Goal: Task Accomplishment & Management: Manage account settings

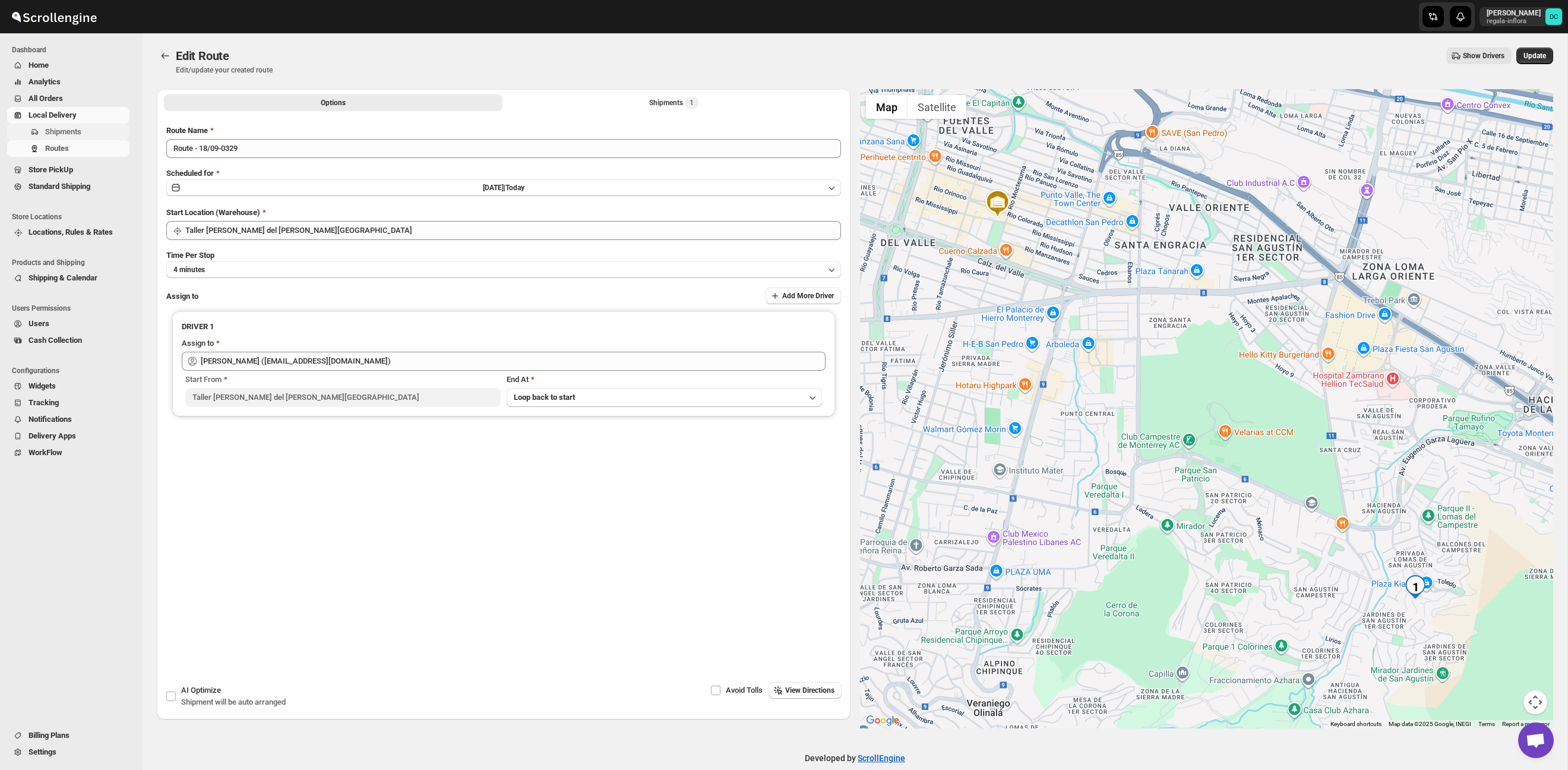
click at [80, 133] on span "Shipments" at bounding box center [63, 131] width 36 height 9
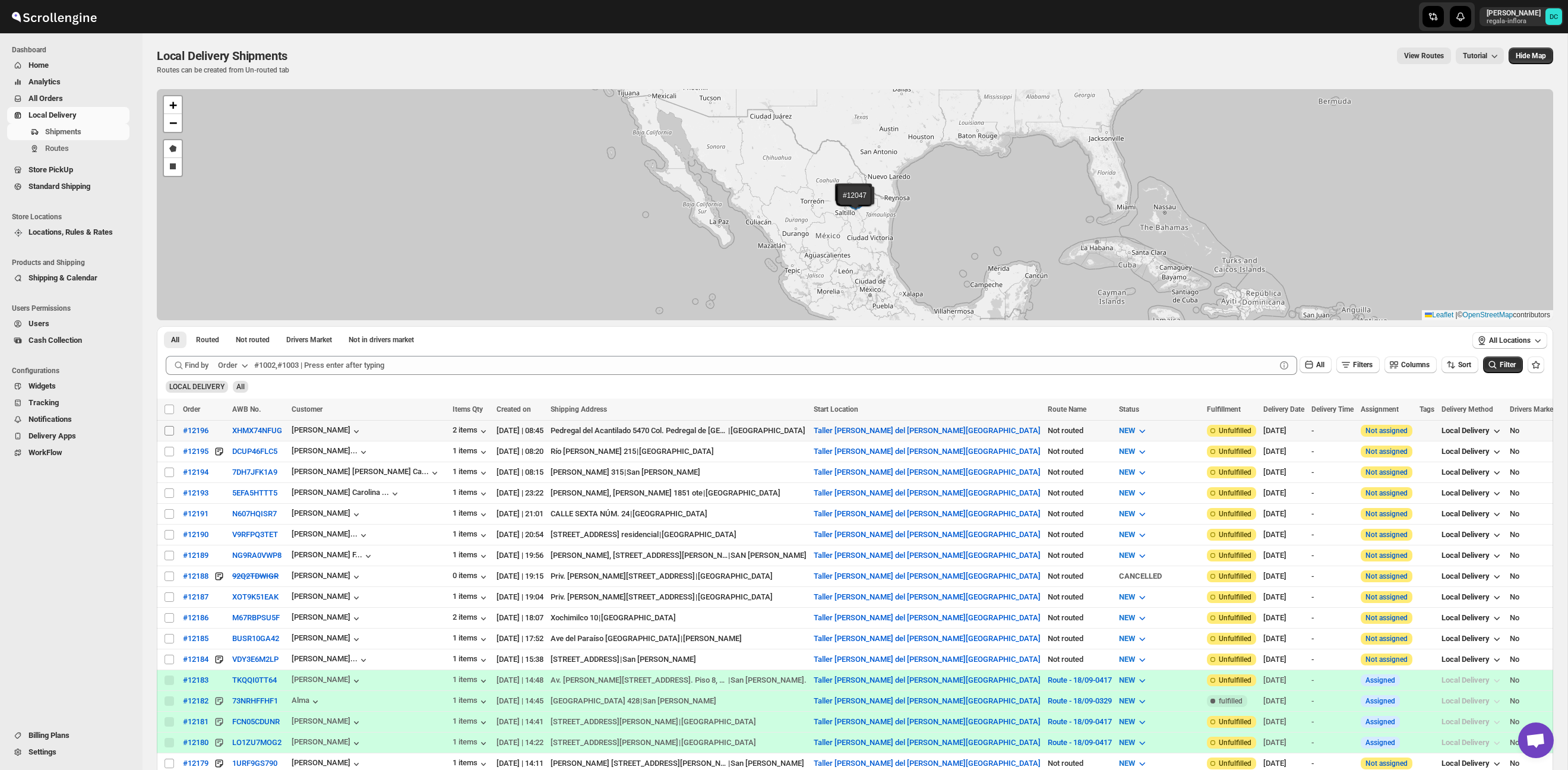
click at [166, 431] on input "Select shipment" at bounding box center [169, 431] width 10 height 10
checkbox input "true"
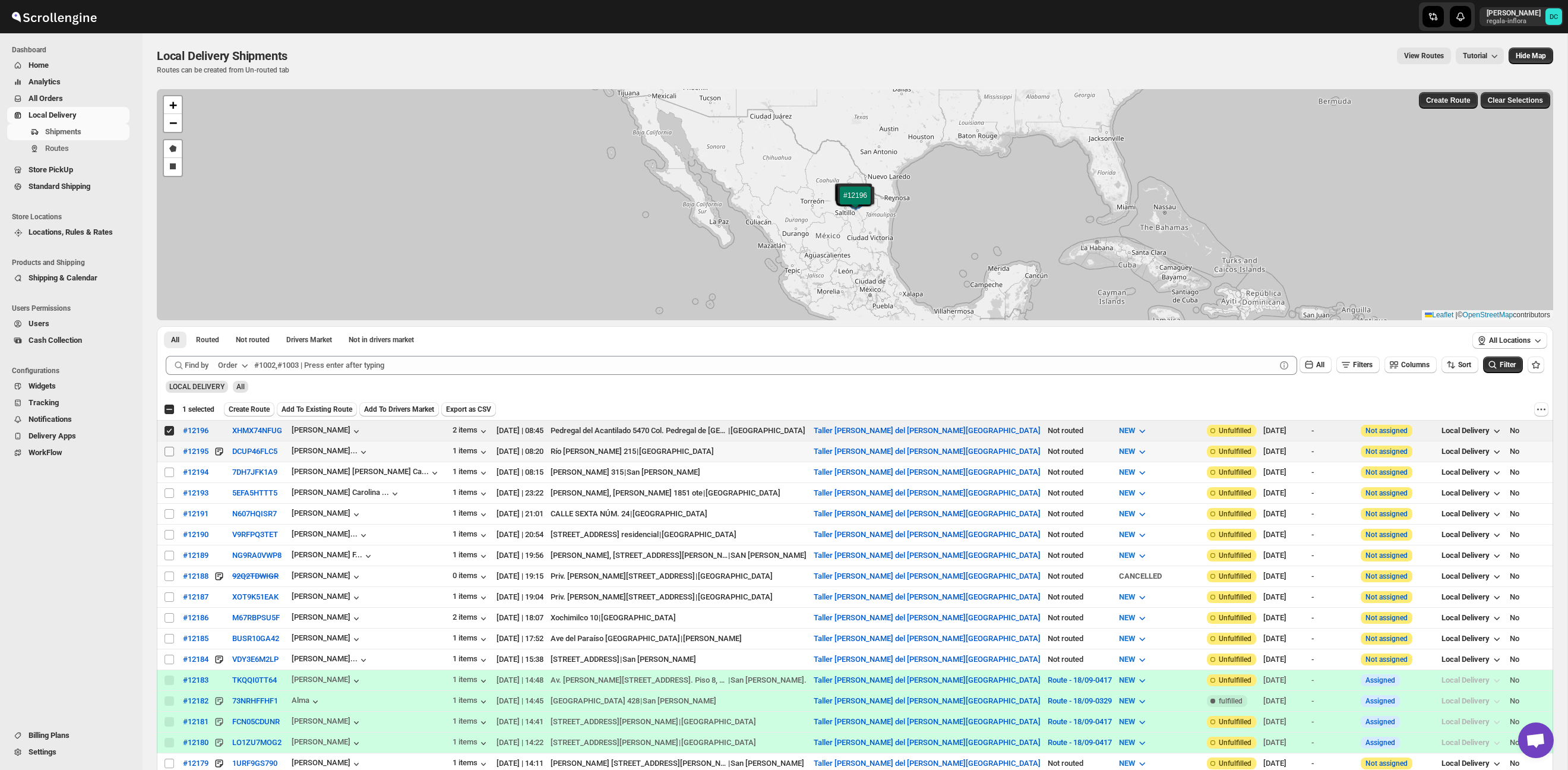
click at [171, 451] on input "Select shipment" at bounding box center [169, 451] width 10 height 10
checkbox input "true"
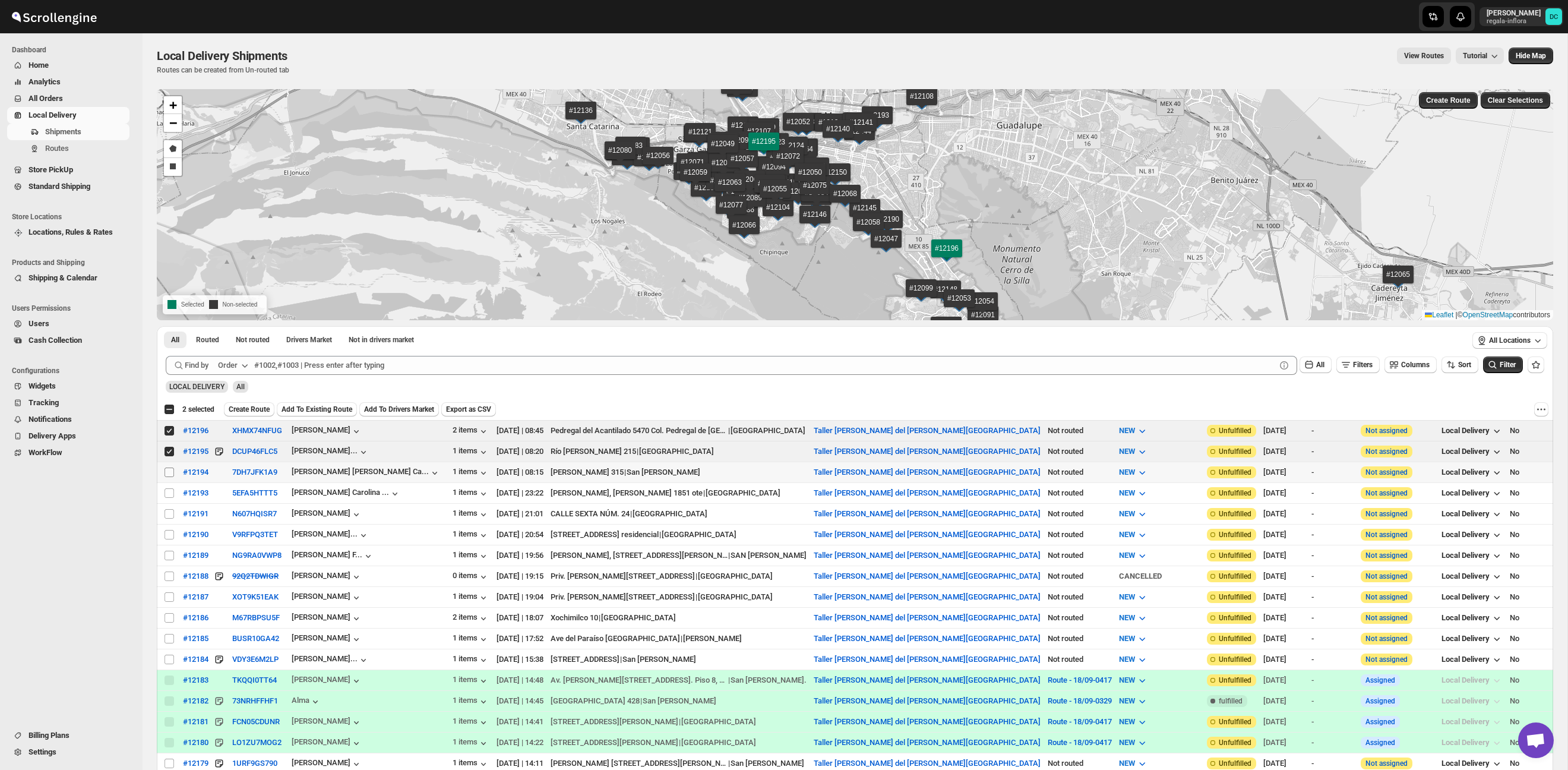
click at [171, 472] on input "Select shipment" at bounding box center [169, 472] width 10 height 10
checkbox input "true"
click at [166, 506] on td "Select shipment" at bounding box center [168, 514] width 22 height 21
checkbox input "true"
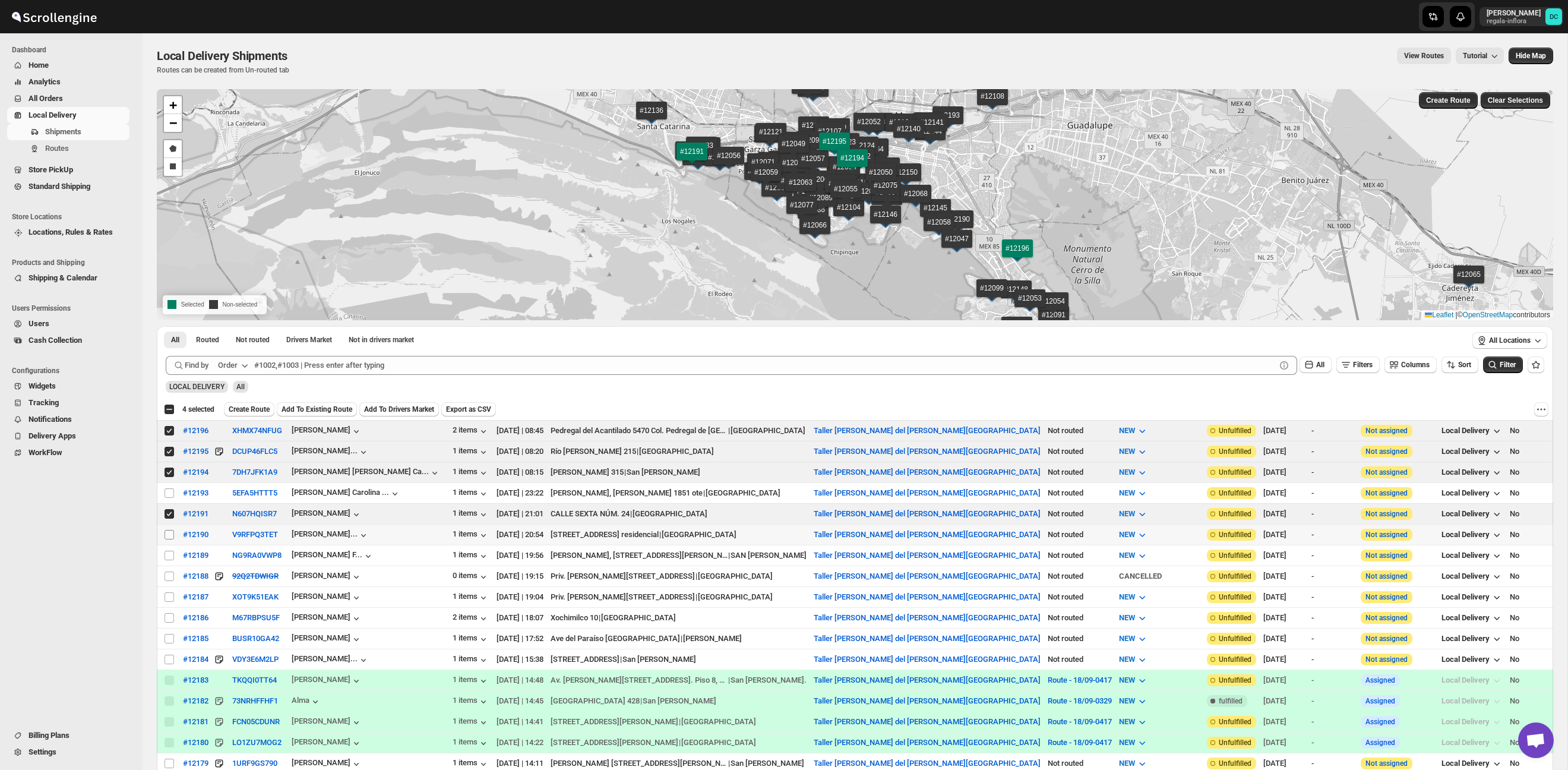
click at [164, 530] on input "Select shipment" at bounding box center [169, 535] width 10 height 10
checkbox input "true"
click at [165, 557] on input "Select shipment" at bounding box center [169, 556] width 10 height 10
checkbox input "true"
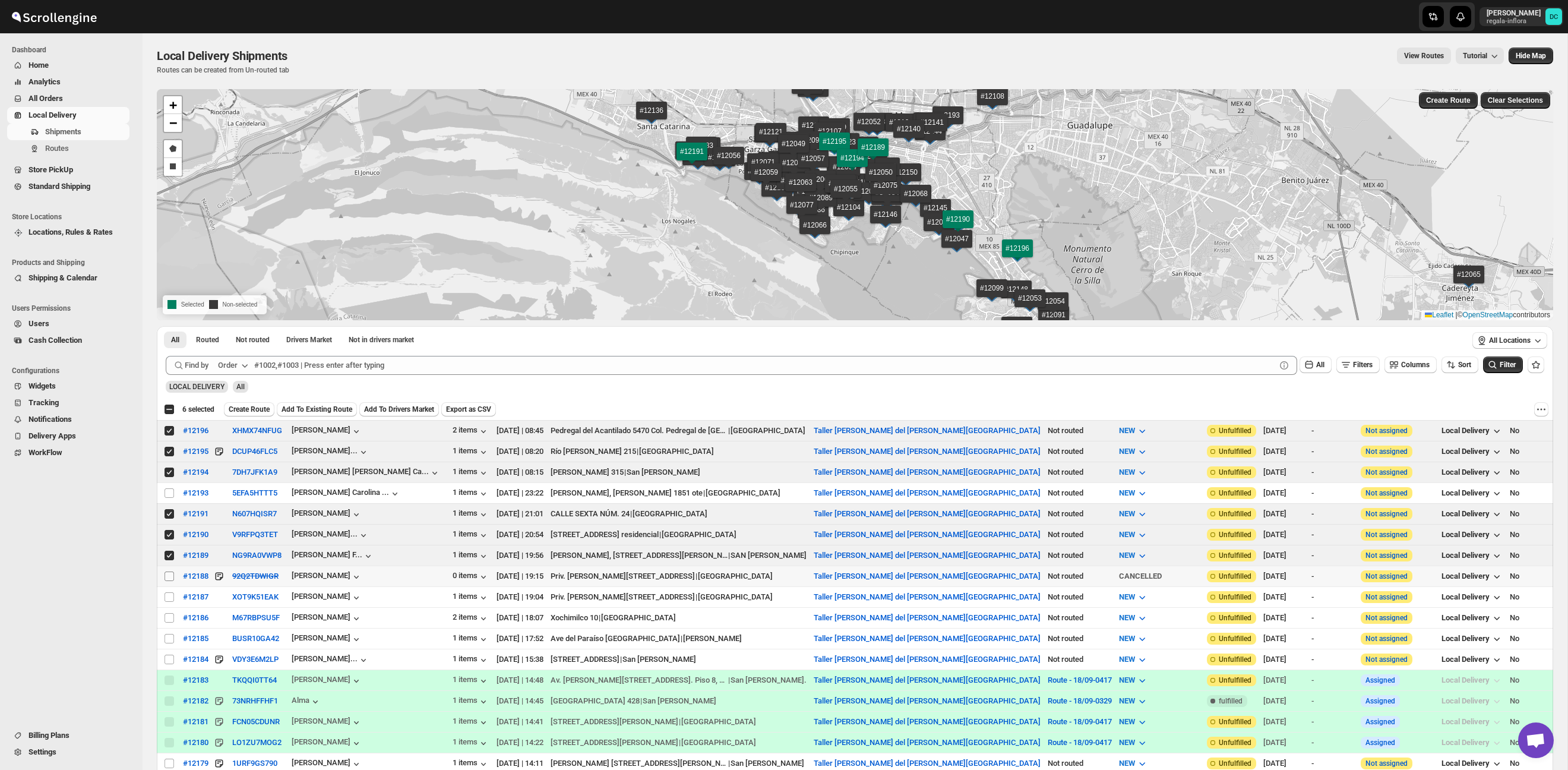
click at [170, 574] on input "Select shipment" at bounding box center [169, 576] width 10 height 10
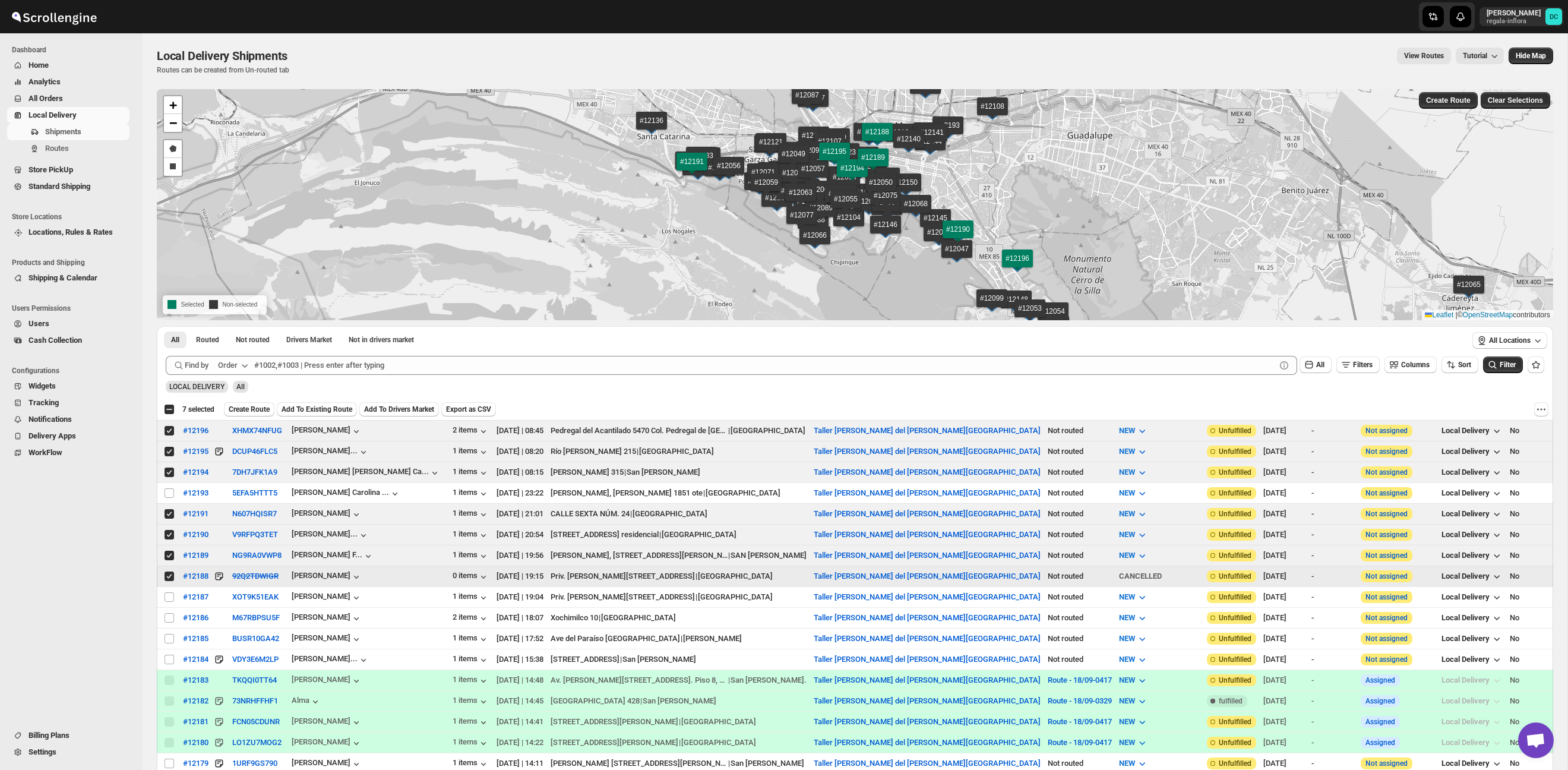
click at [166, 574] on input "Select shipment" at bounding box center [169, 576] width 10 height 10
checkbox input "false"
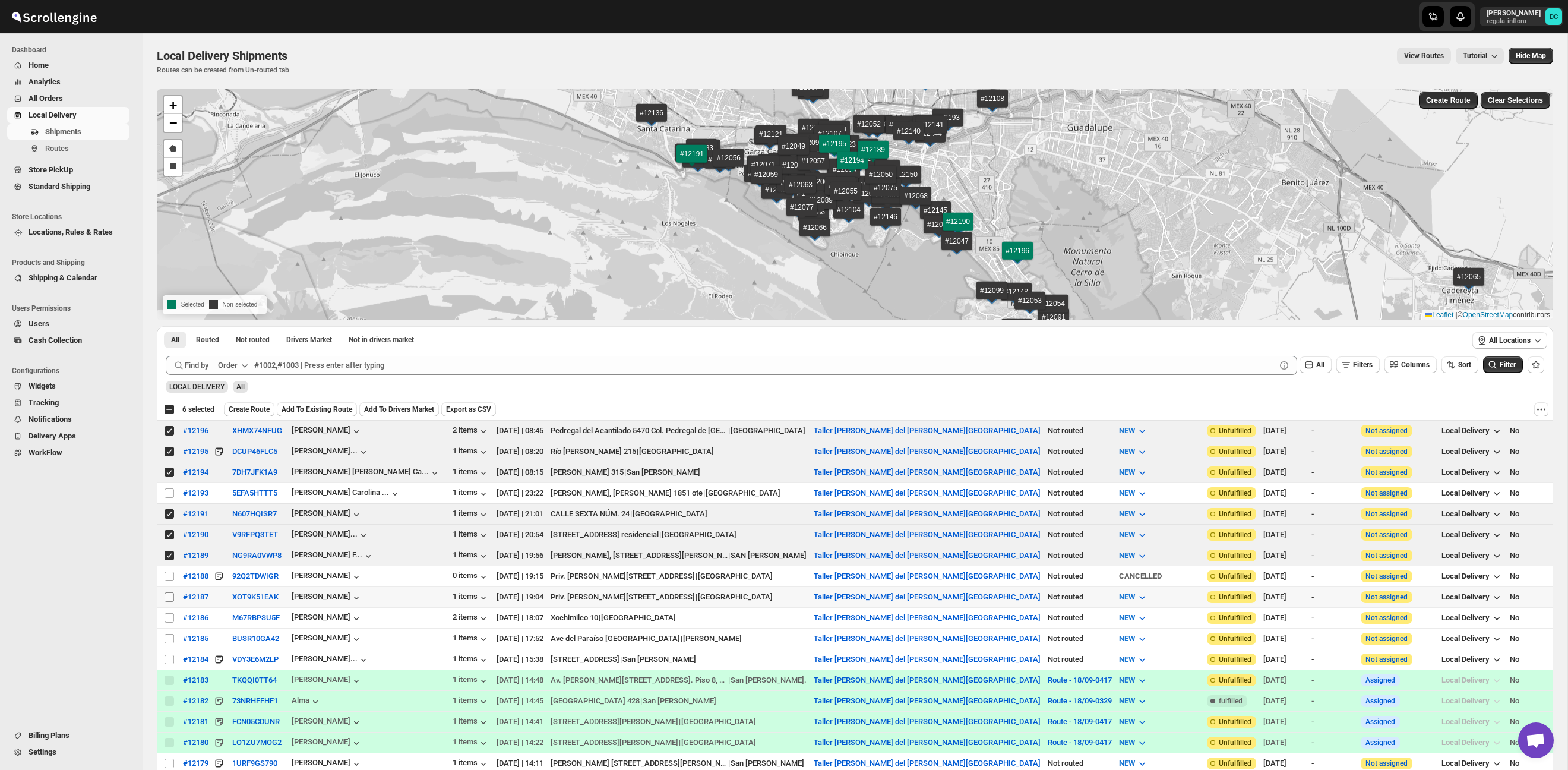
drag, startPoint x: 169, startPoint y: 597, endPoint x: 164, endPoint y: 595, distance: 5.4
click at [169, 597] on input "Select shipment" at bounding box center [169, 597] width 10 height 10
checkbox input "true"
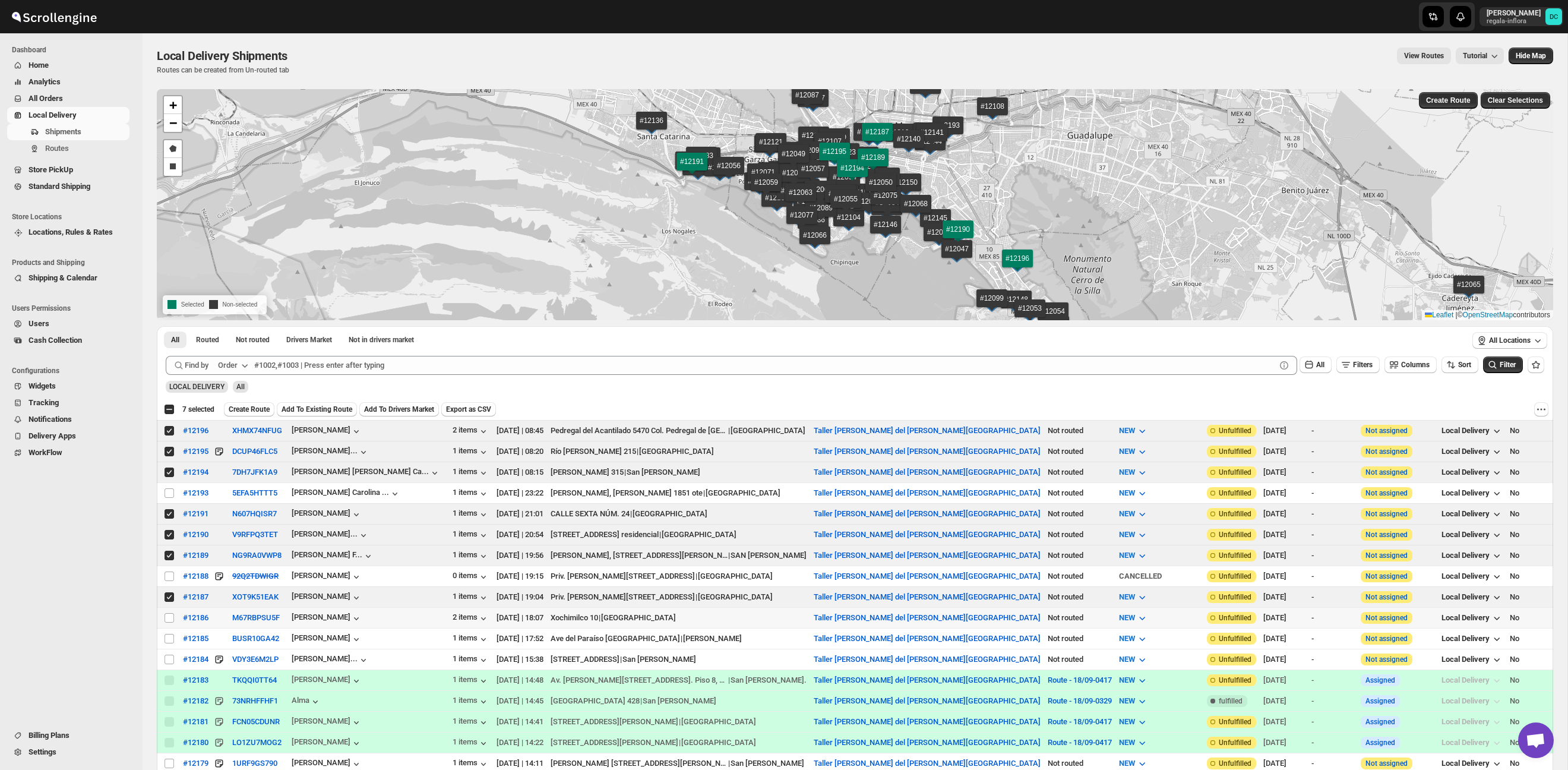
drag, startPoint x: 170, startPoint y: 619, endPoint x: 168, endPoint y: 632, distance: 13.2
click at [169, 619] on input "Select shipment" at bounding box center [169, 618] width 10 height 10
checkbox input "true"
click at [166, 657] on input "Select shipment" at bounding box center [169, 660] width 10 height 10
checkbox input "true"
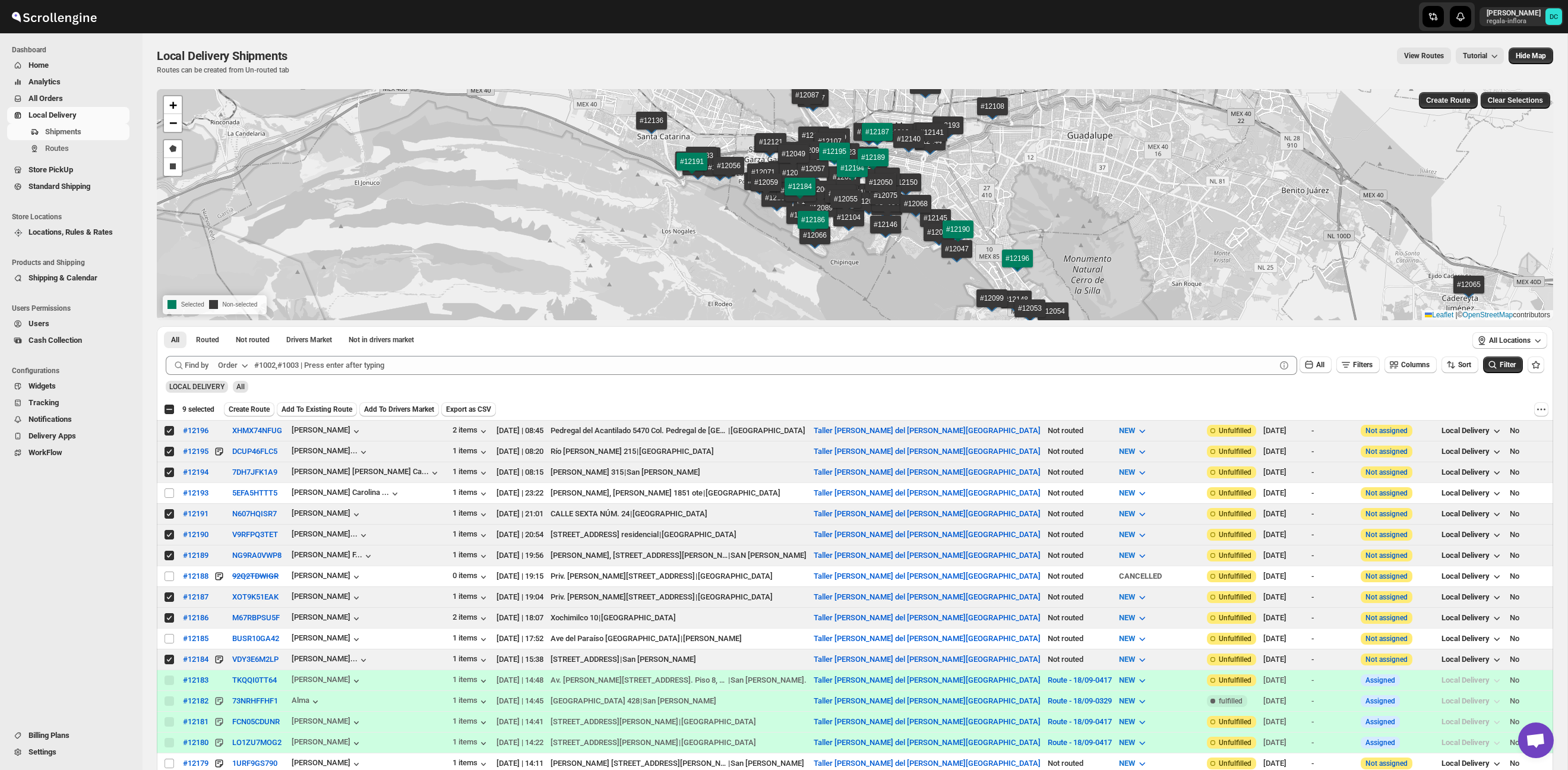
click at [270, 412] on span "Create Route" at bounding box center [249, 409] width 41 height 10
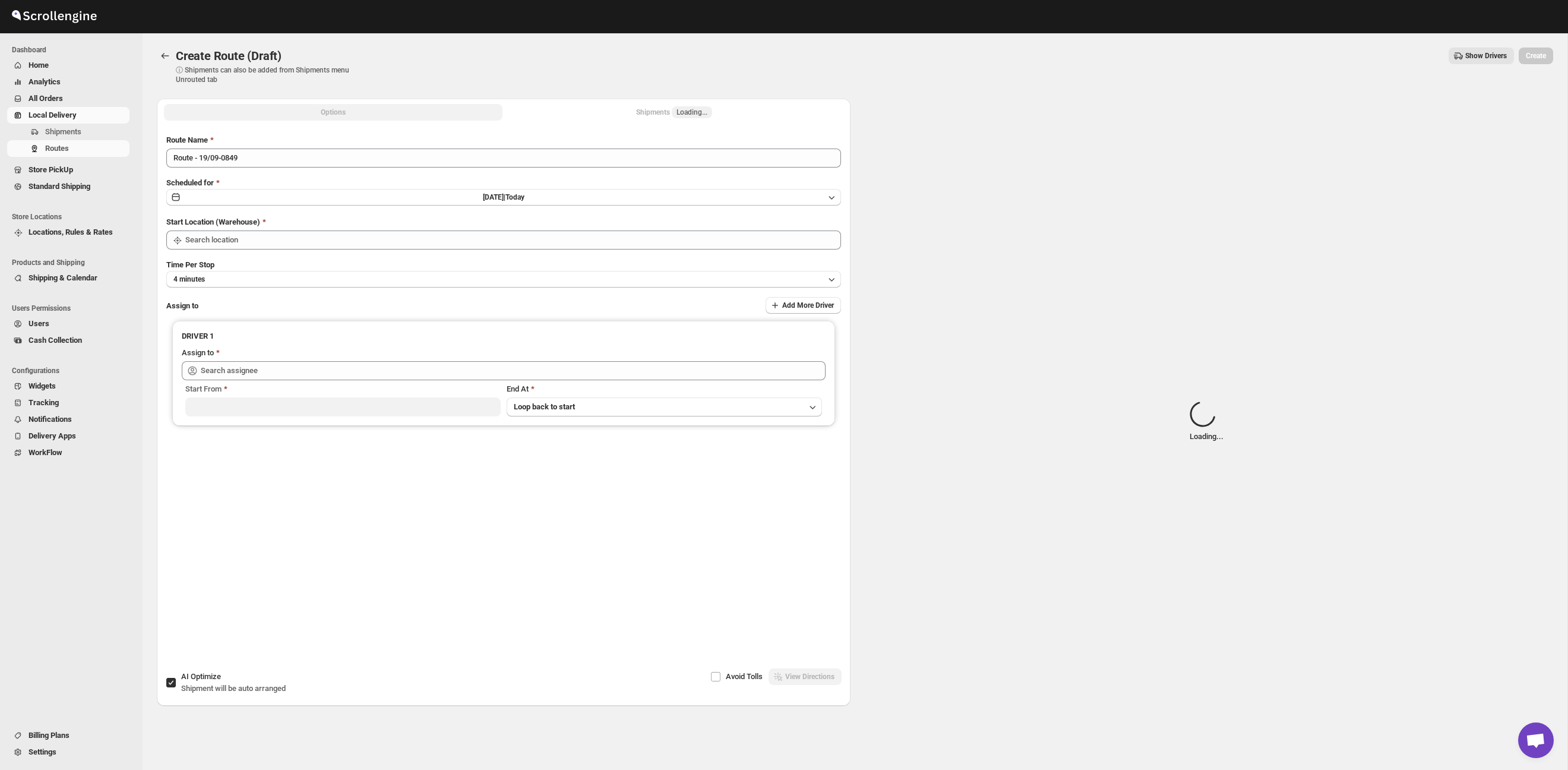
type input "Taller [PERSON_NAME] del [PERSON_NAME][GEOGRAPHIC_DATA]"
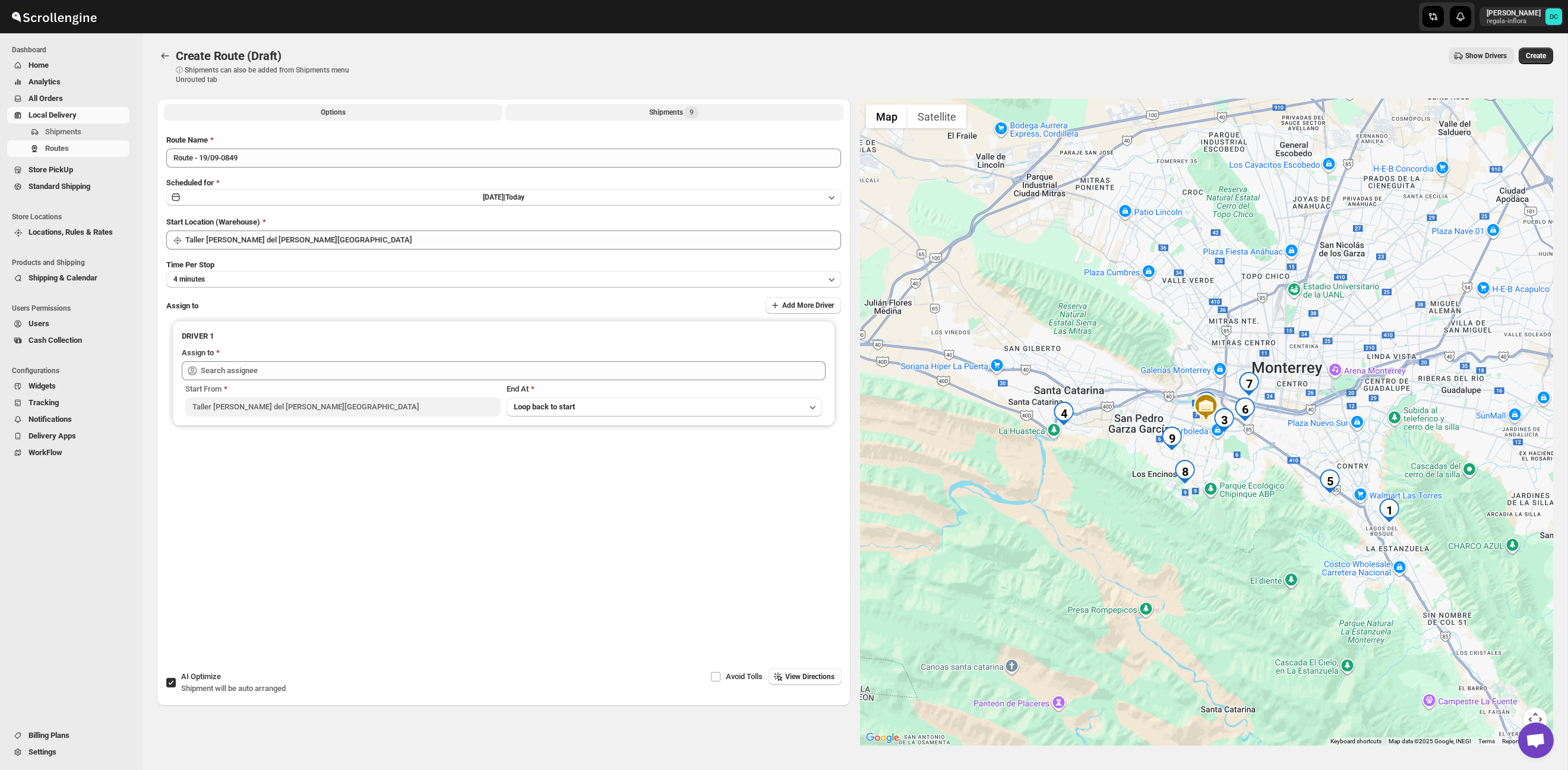
click at [610, 118] on button "Shipments 9" at bounding box center [674, 112] width 338 height 17
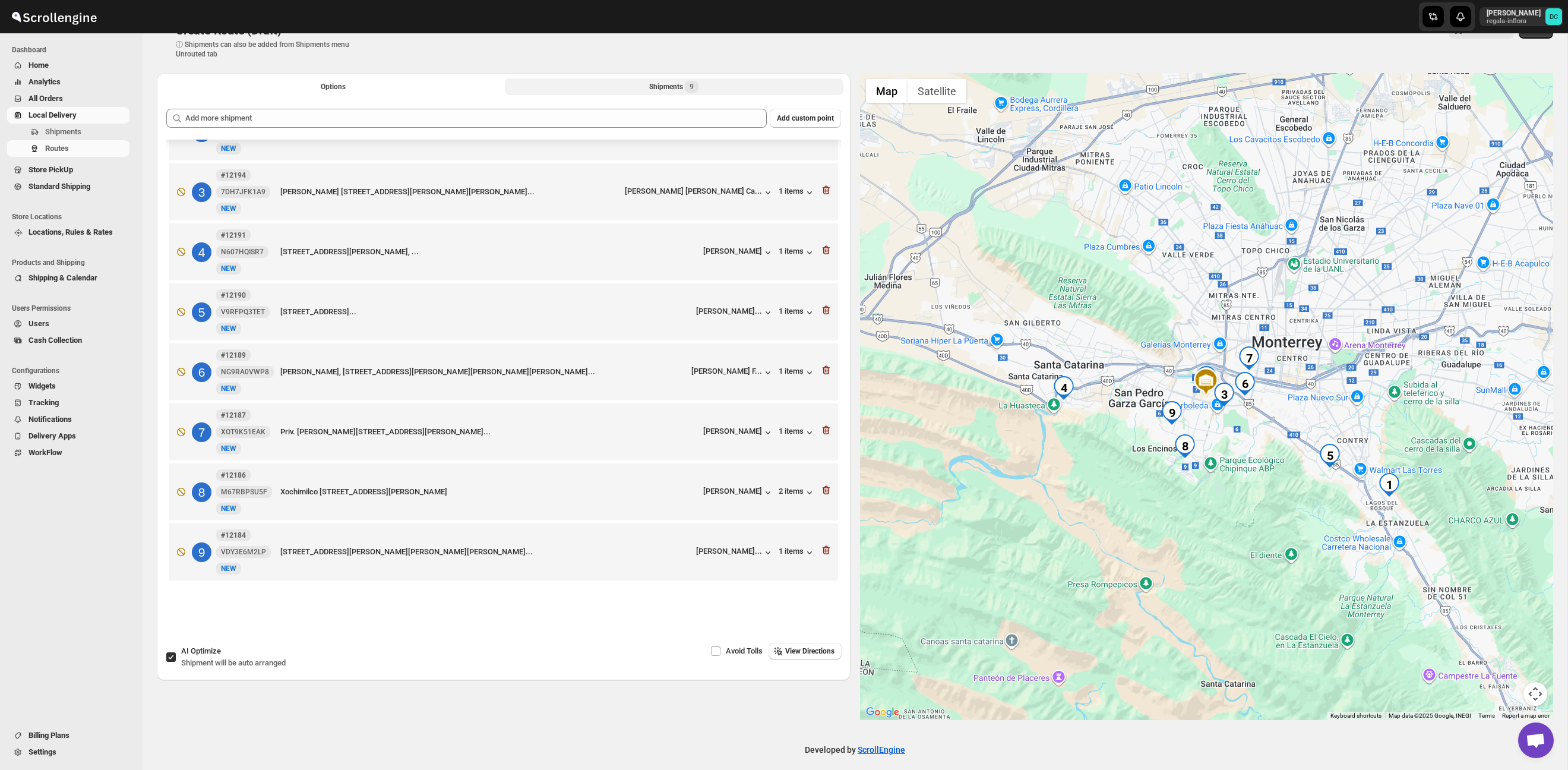
scroll to position [34, 0]
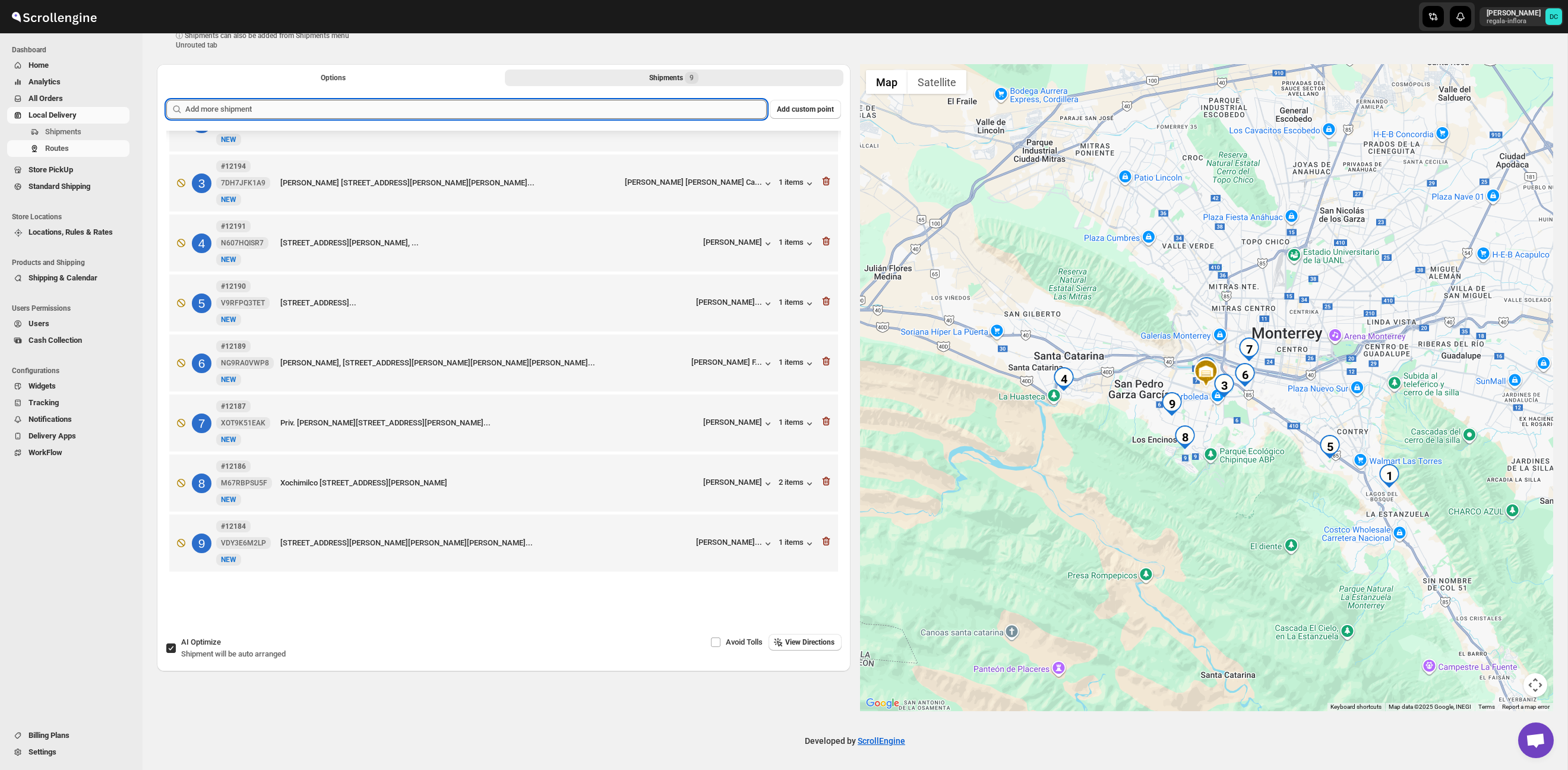
click at [657, 107] on input "text" at bounding box center [476, 109] width 582 height 19
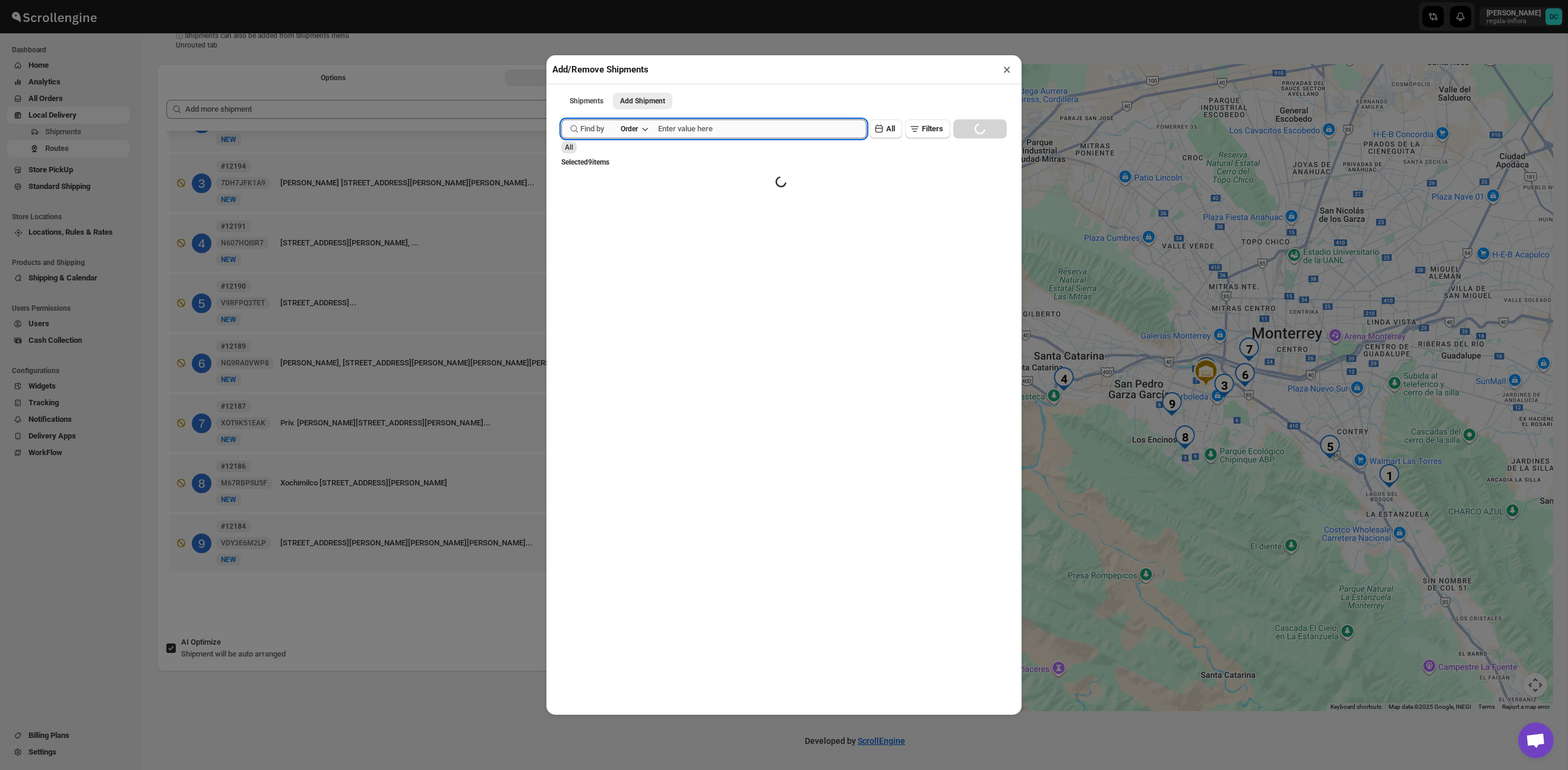
drag, startPoint x: 723, startPoint y: 130, endPoint x: 742, endPoint y: 136, distance: 19.9
click at [723, 130] on input "text" at bounding box center [762, 128] width 208 height 19
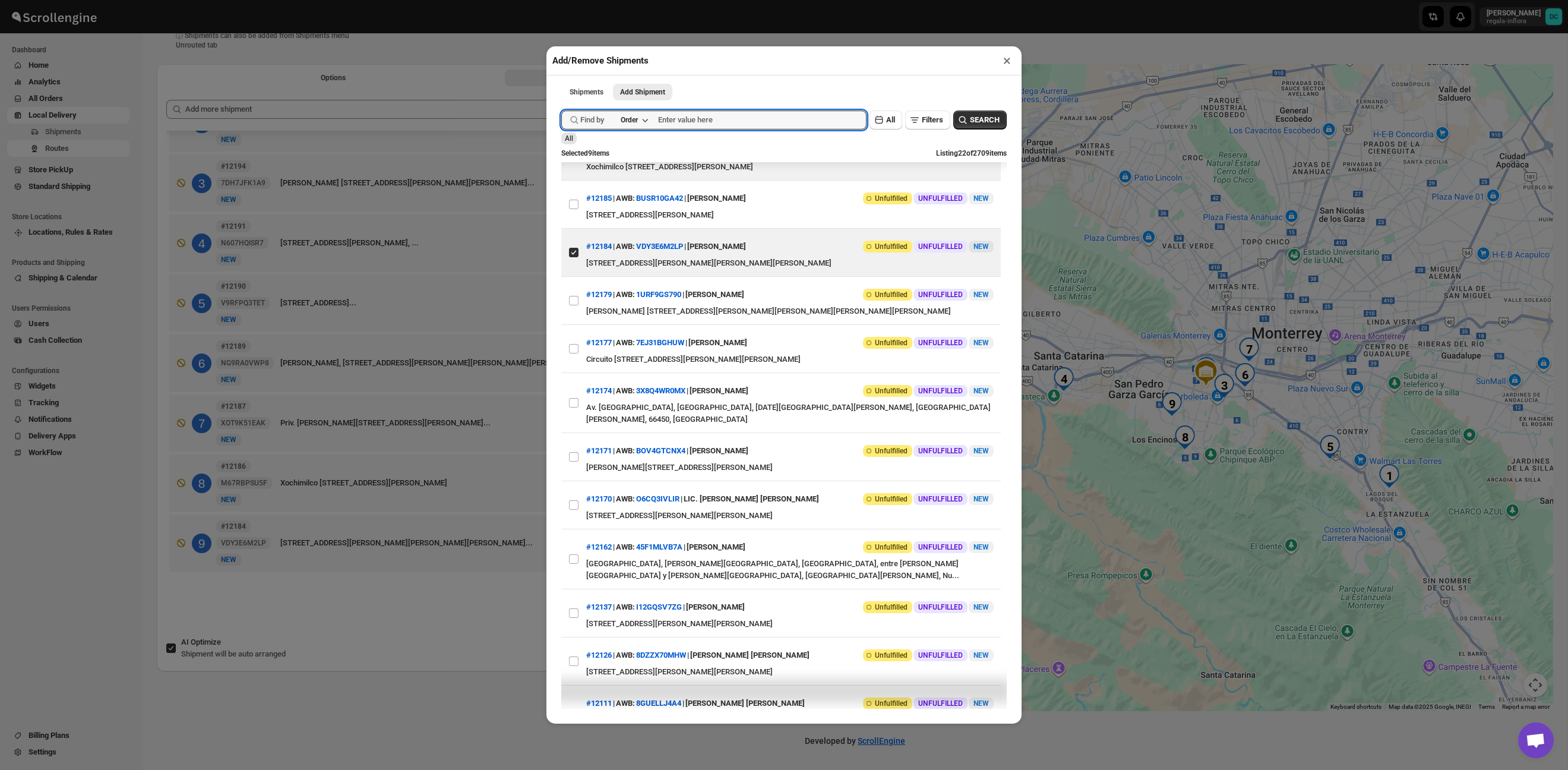
scroll to position [583, 0]
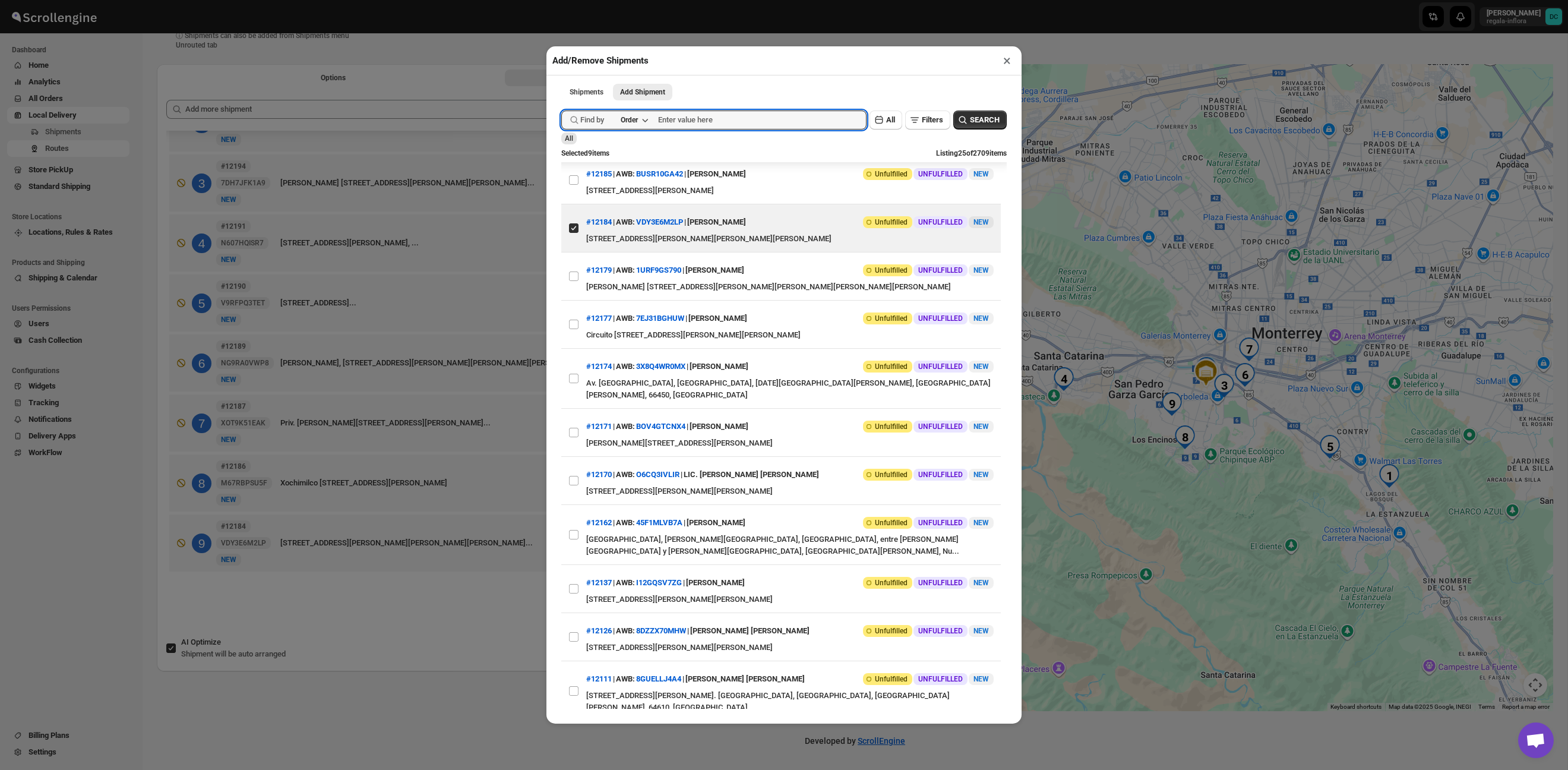
drag, startPoint x: 1002, startPoint y: 60, endPoint x: 958, endPoint y: 65, distance: 44.3
click at [1002, 60] on button "×" at bounding box center [1007, 60] width 18 height 17
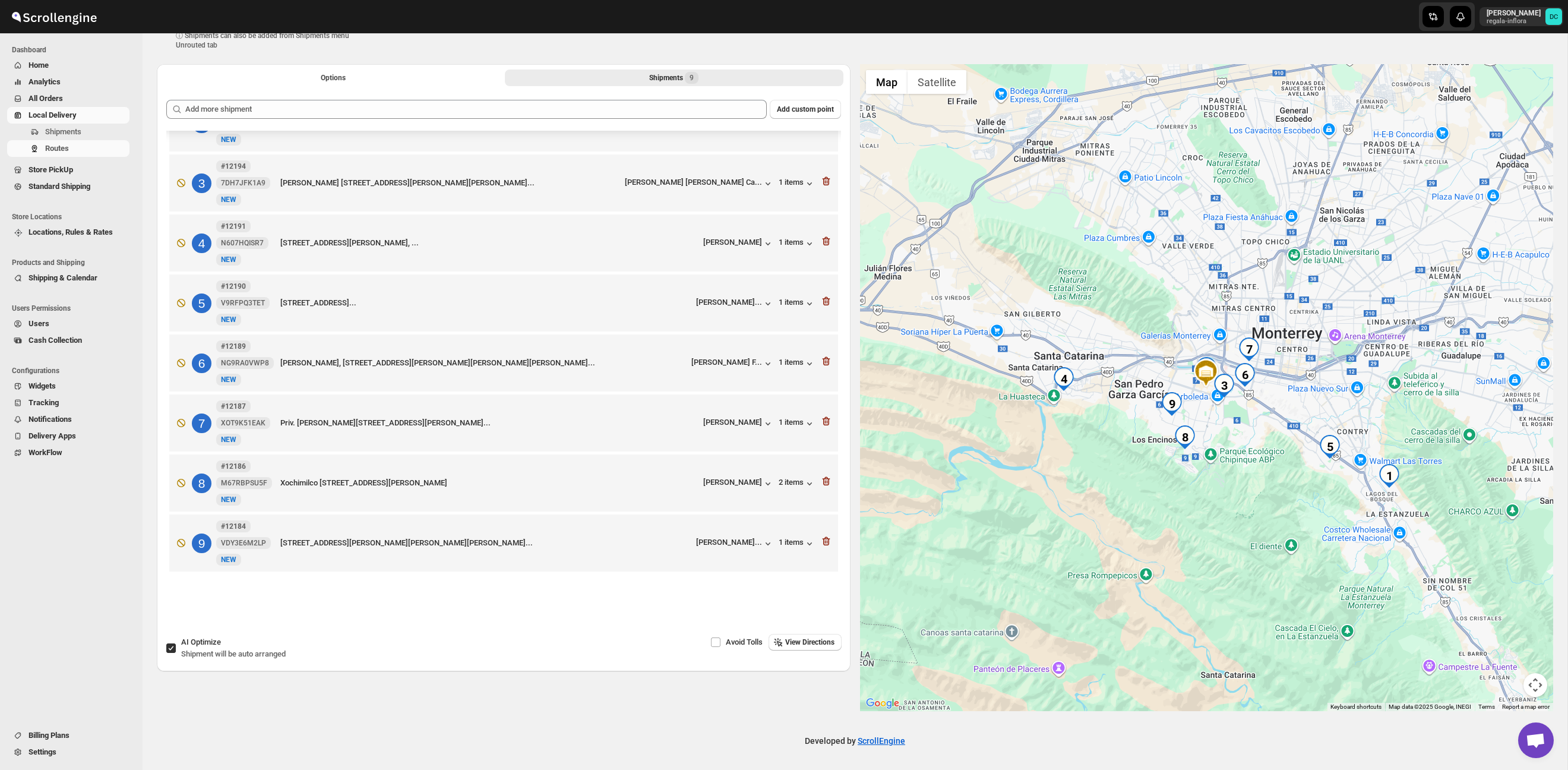
scroll to position [0, 0]
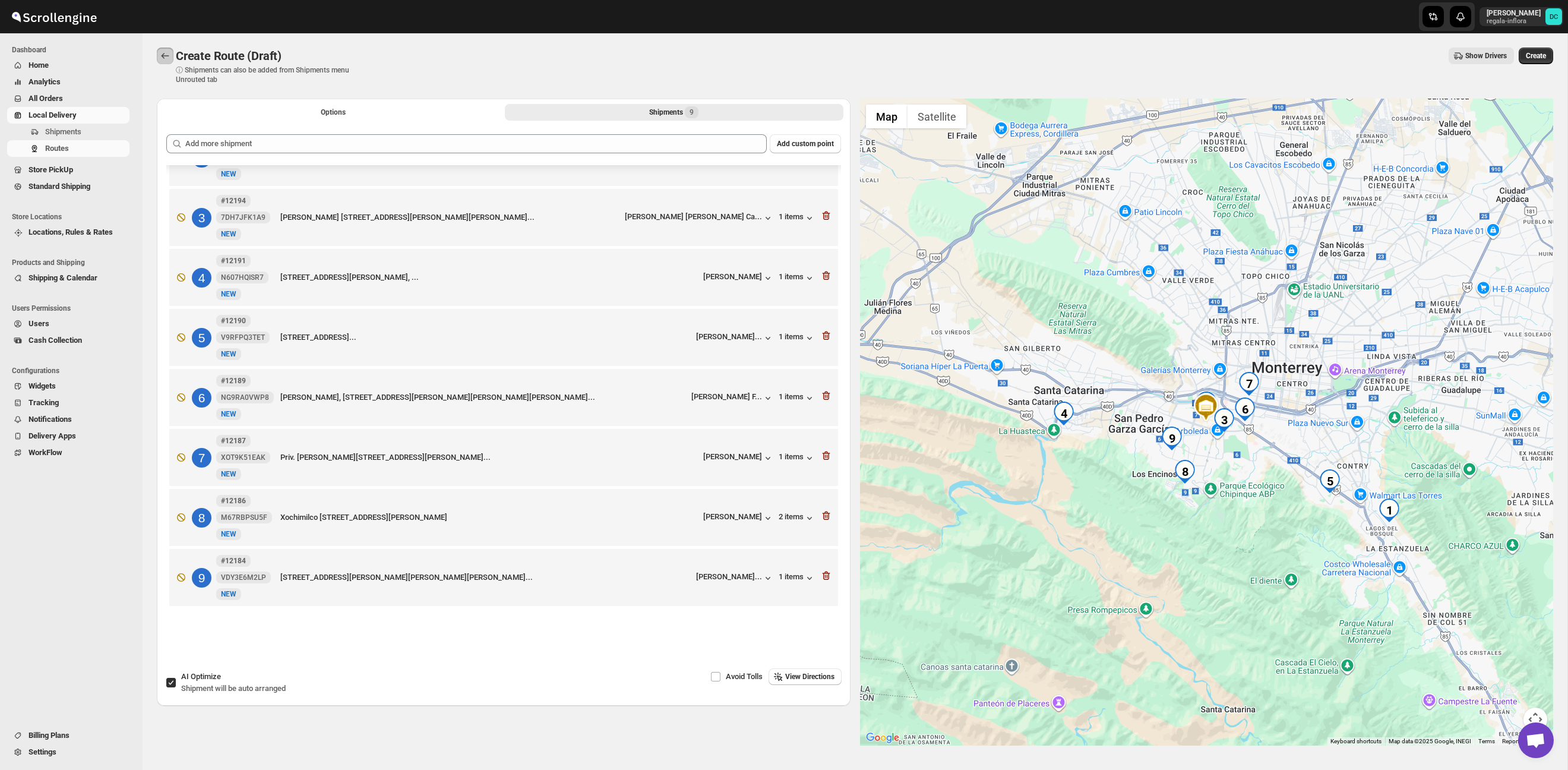
click at [161, 57] on icon "Routes" at bounding box center [165, 55] width 12 height 12
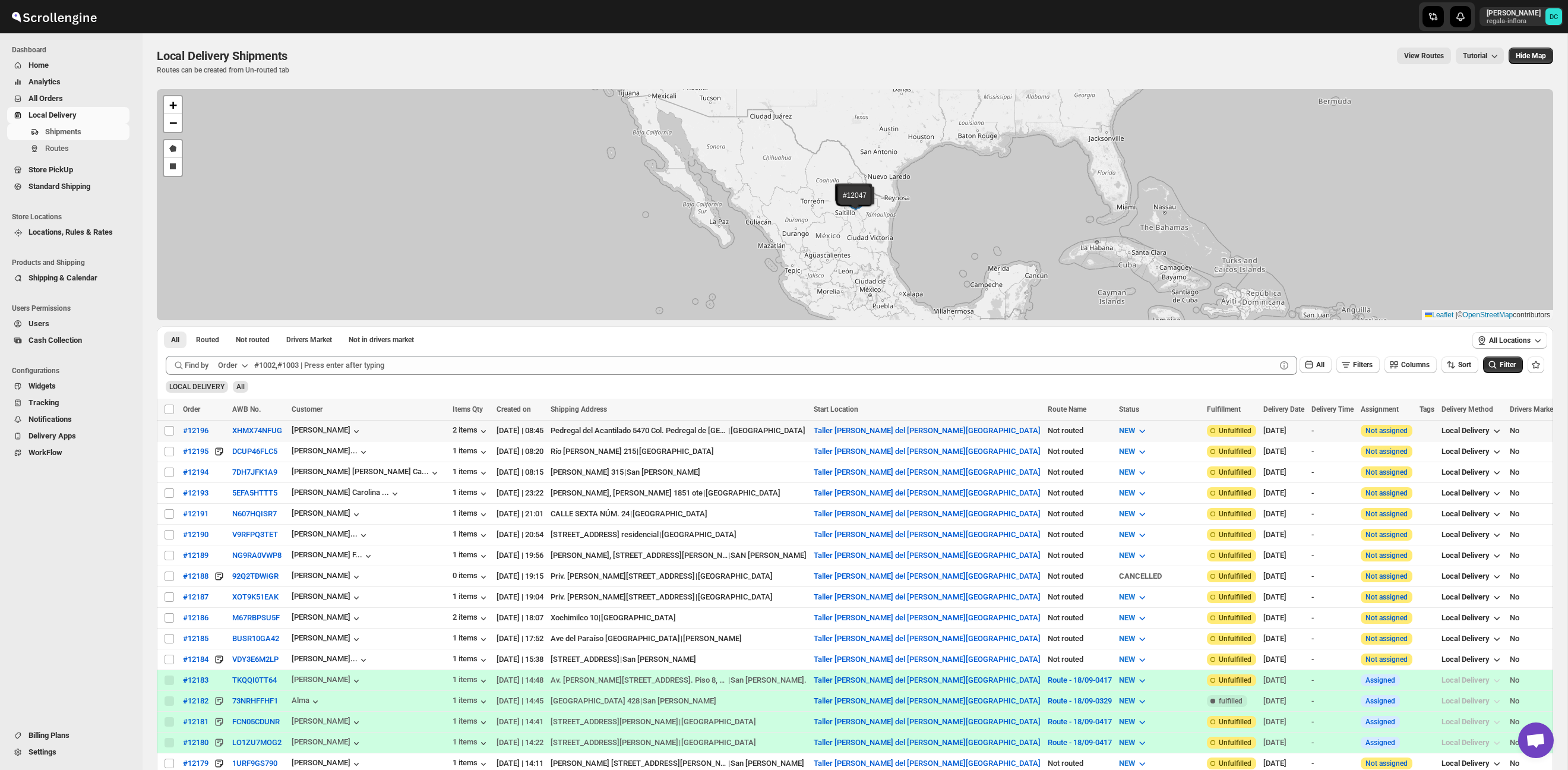
drag, startPoint x: 168, startPoint y: 431, endPoint x: 175, endPoint y: 456, distance: 26.0
click at [168, 431] on input "Select shipment" at bounding box center [169, 431] width 10 height 10
checkbox input "true"
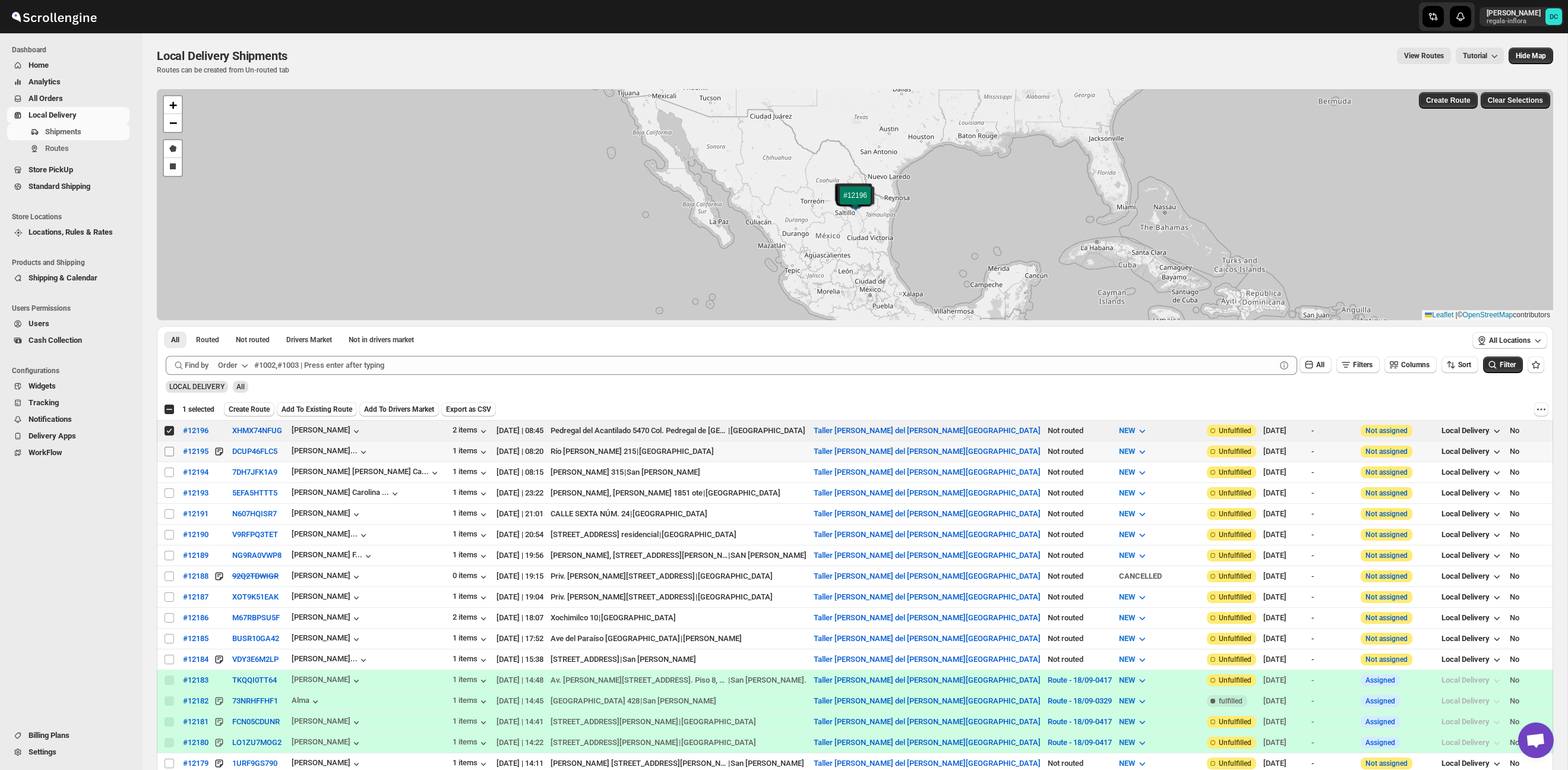
click at [171, 453] on input "Select shipment" at bounding box center [169, 451] width 10 height 10
checkbox input "true"
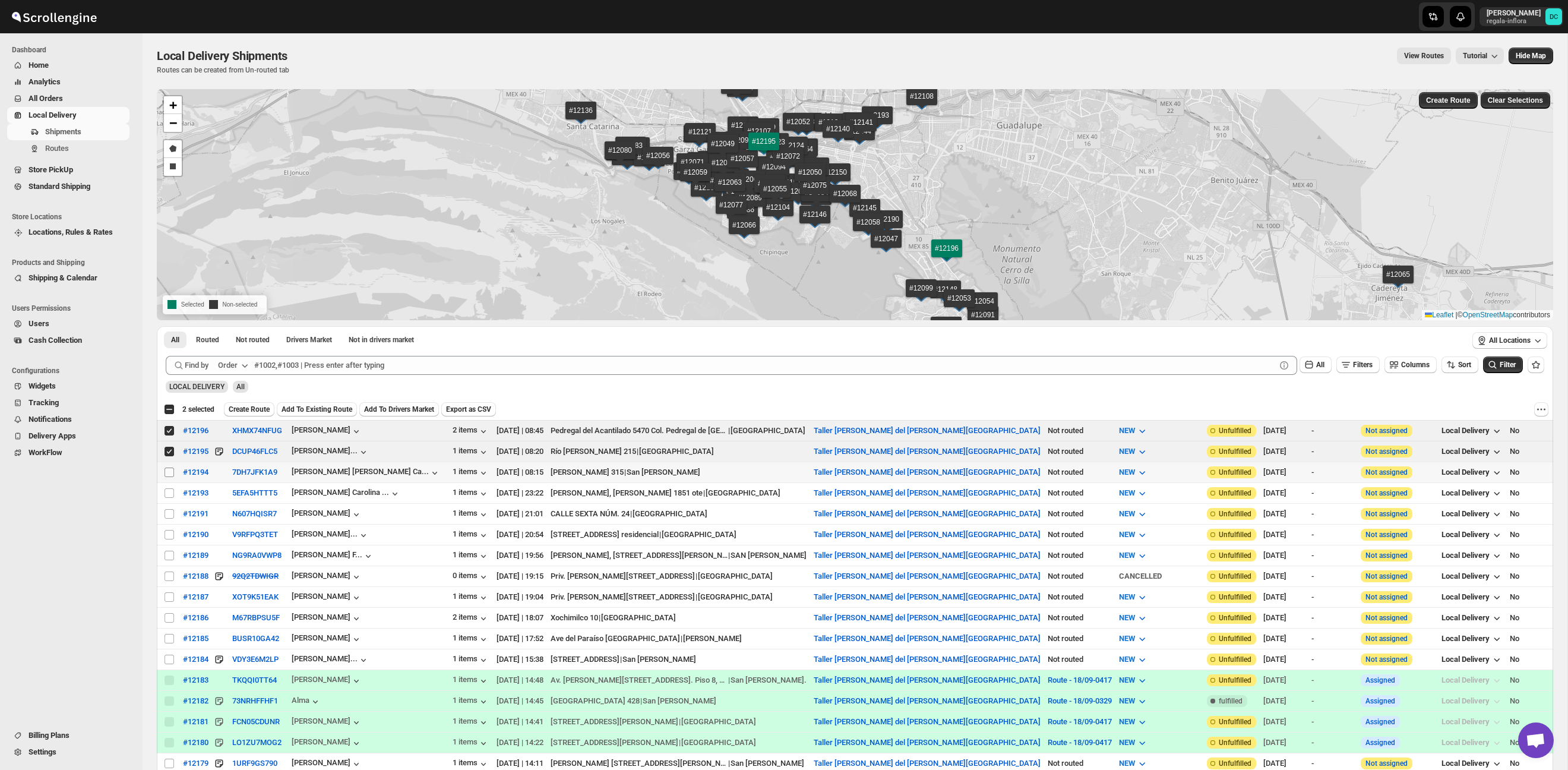
click at [168, 470] on input "Select shipment" at bounding box center [169, 472] width 10 height 10
checkbox input "true"
click at [167, 509] on input "Select shipment" at bounding box center [169, 514] width 10 height 10
checkbox input "true"
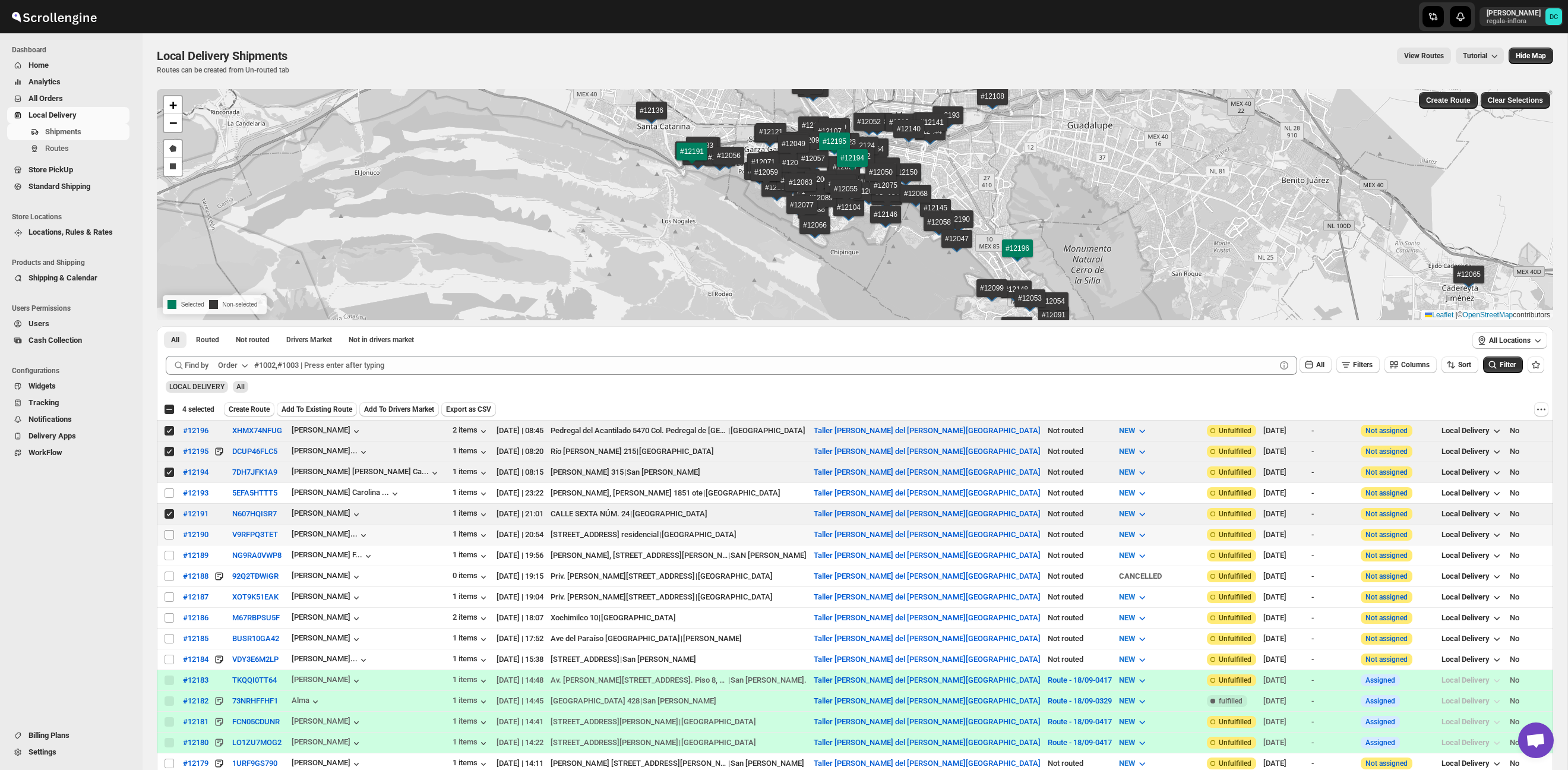
click at [171, 537] on input "Select shipment" at bounding box center [169, 535] width 10 height 10
checkbox input "true"
click at [171, 555] on input "Select shipment" at bounding box center [169, 556] width 10 height 10
checkbox input "true"
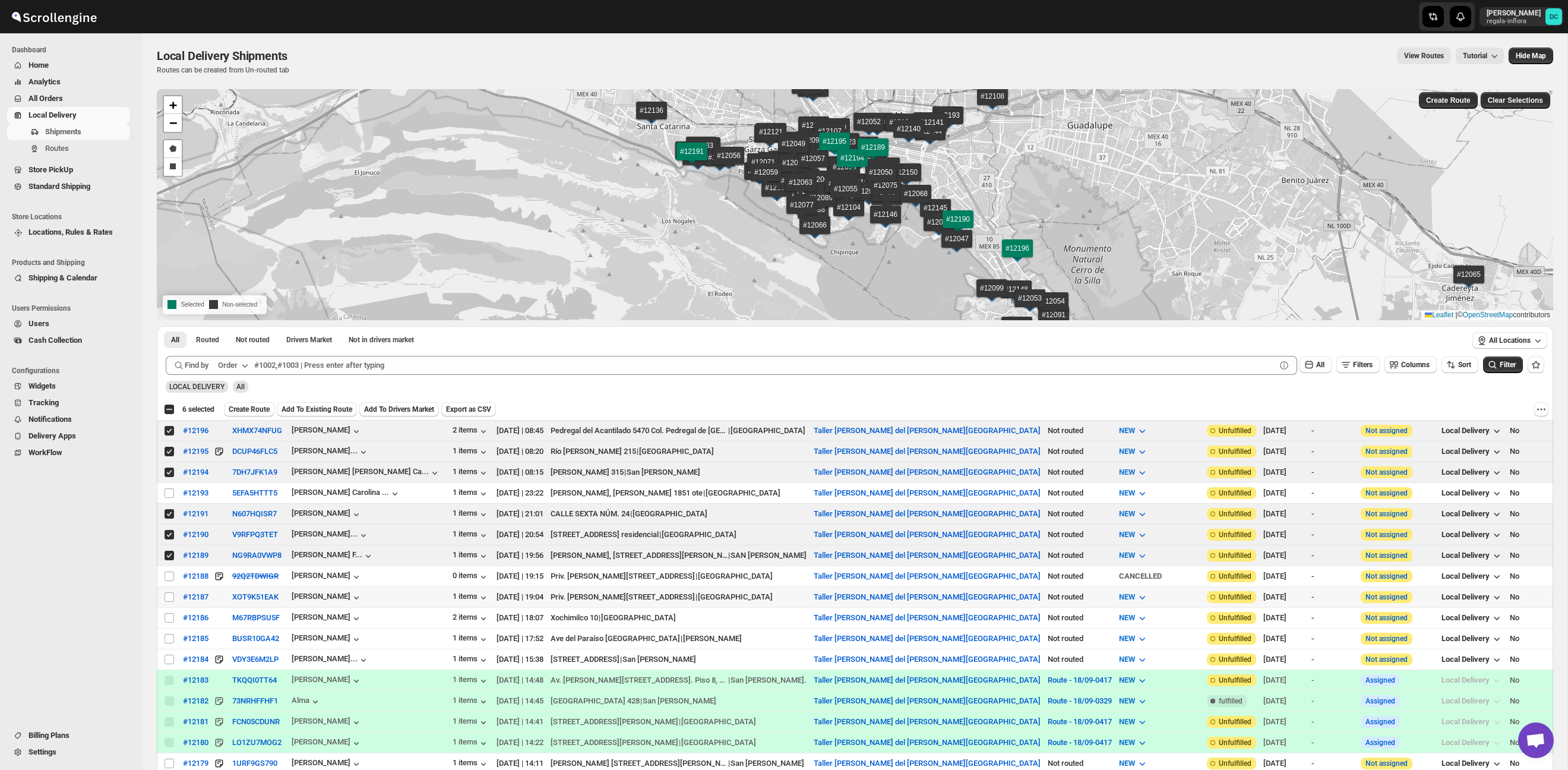
click at [171, 588] on td "Select shipment" at bounding box center [168, 597] width 22 height 21
checkbox input "true"
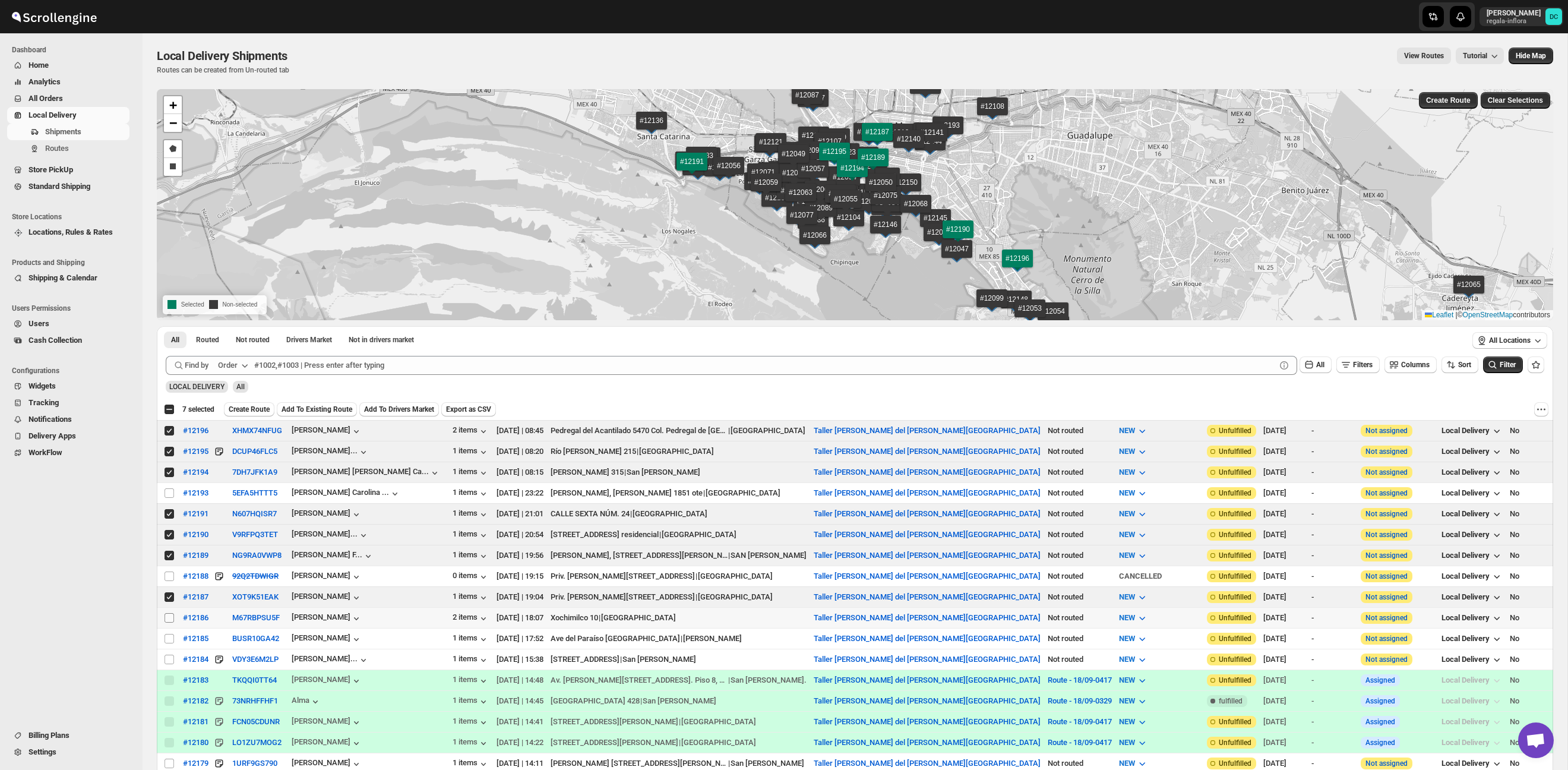
drag, startPoint x: 169, startPoint y: 613, endPoint x: 168, endPoint y: 623, distance: 10.0
click at [169, 613] on span at bounding box center [169, 618] width 11 height 11
click at [169, 613] on input "Select shipment" at bounding box center [169, 618] width 10 height 10
checkbox input "false"
drag, startPoint x: 164, startPoint y: 661, endPoint x: 245, endPoint y: 625, distance: 88.6
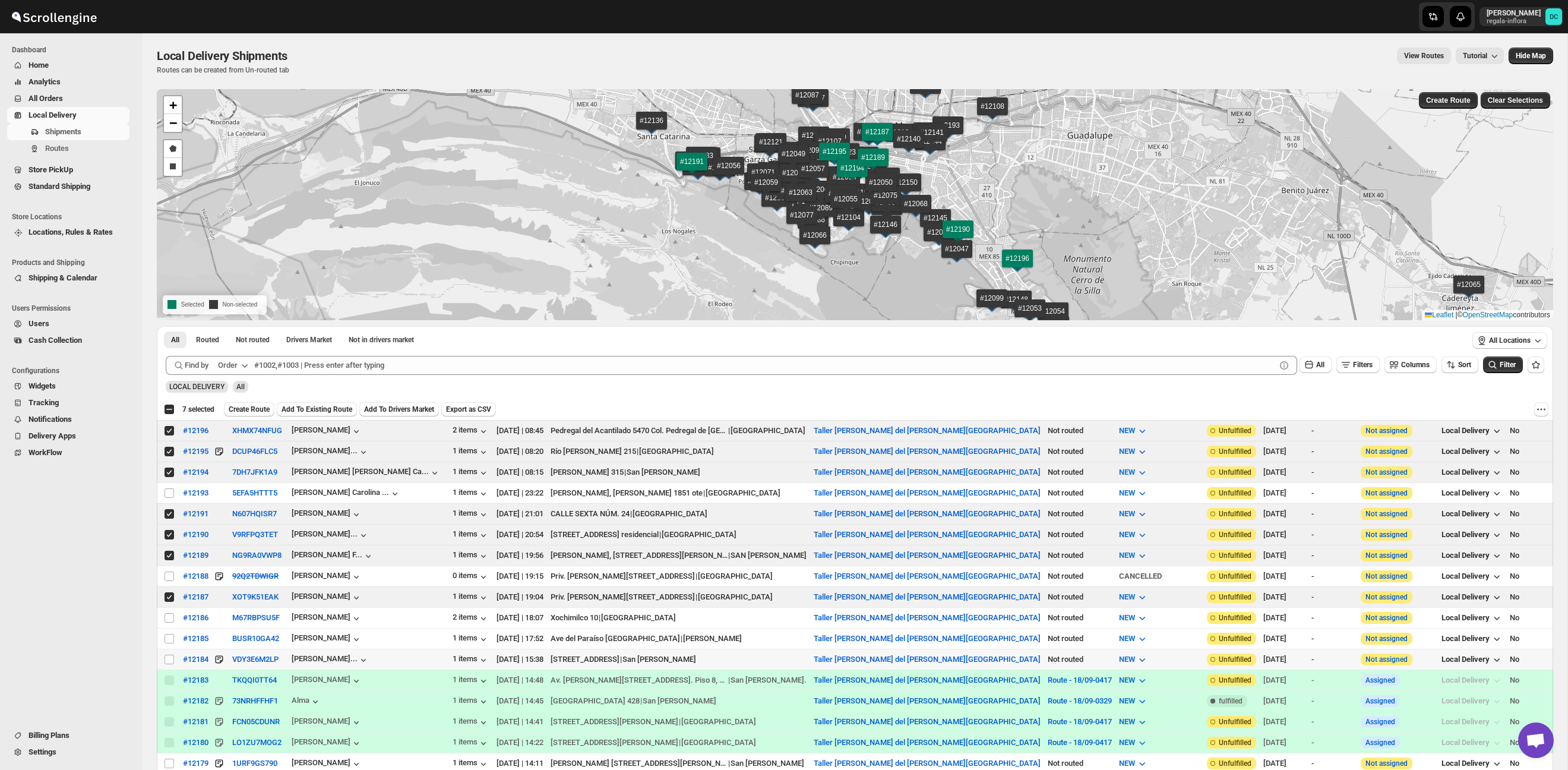
click at [164, 661] on span at bounding box center [169, 659] width 11 height 11
click at [164, 661] on input "Select shipment" at bounding box center [169, 660] width 10 height 10
click at [164, 659] on input "Select shipment" at bounding box center [169, 660] width 10 height 10
checkbox input "true"
click at [336, 411] on span "Add To Existing Route" at bounding box center [317, 409] width 71 height 10
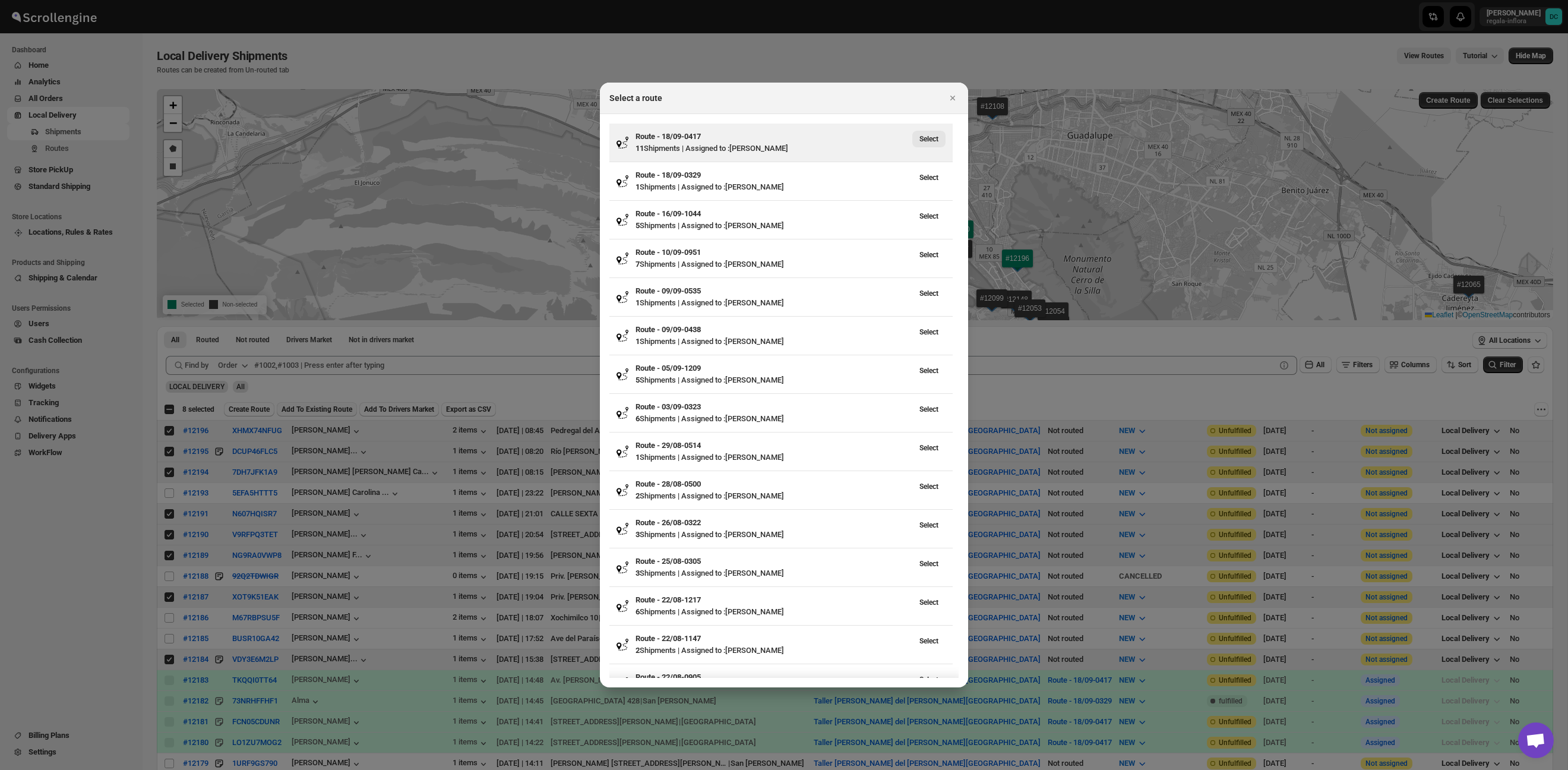
click at [938, 138] on span "Select" at bounding box center [929, 139] width 19 height 10
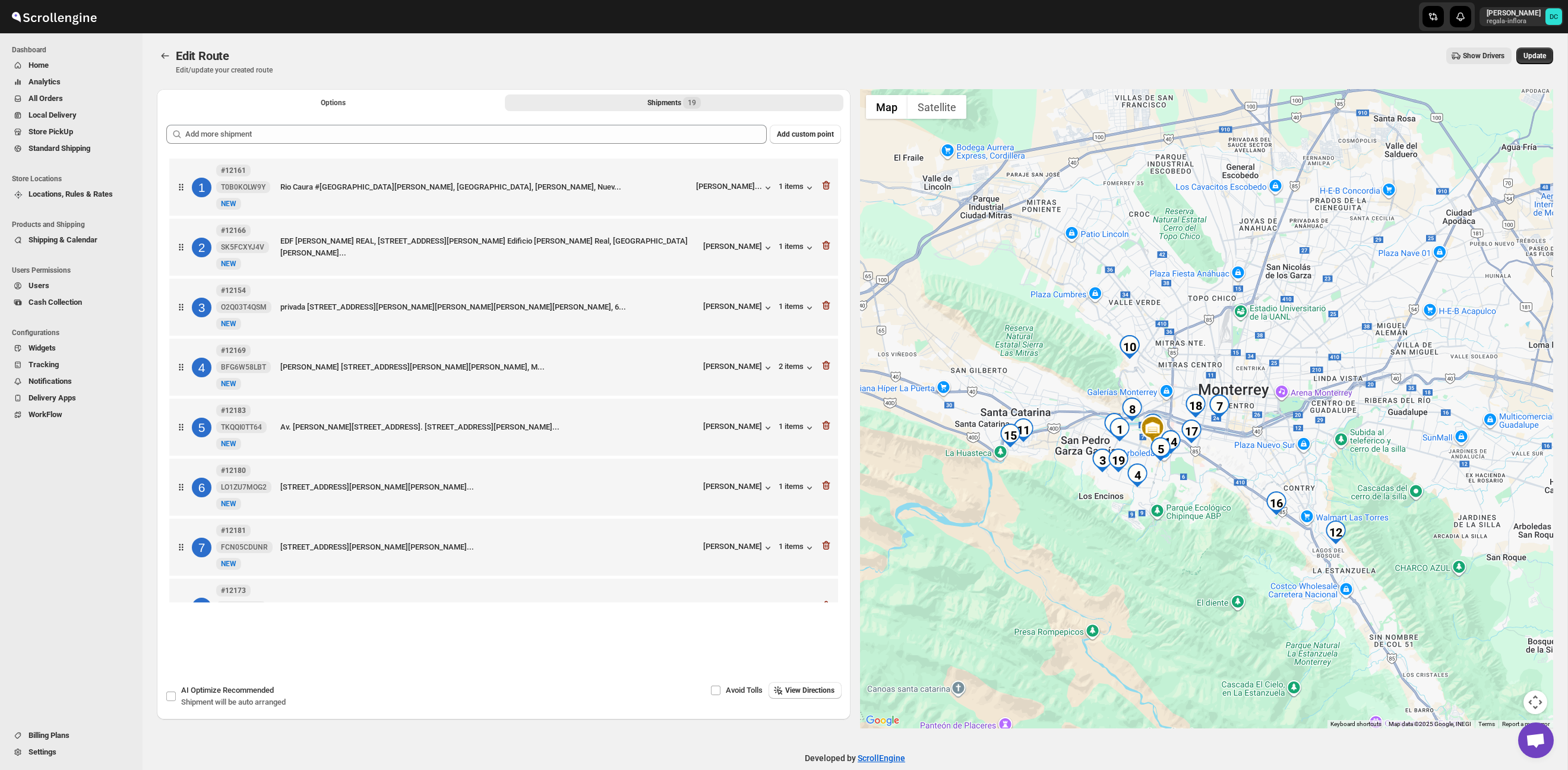
drag, startPoint x: 1217, startPoint y: 438, endPoint x: 1181, endPoint y: 484, distance: 58.4
click at [1181, 483] on div at bounding box center [1207, 409] width 694 height 639
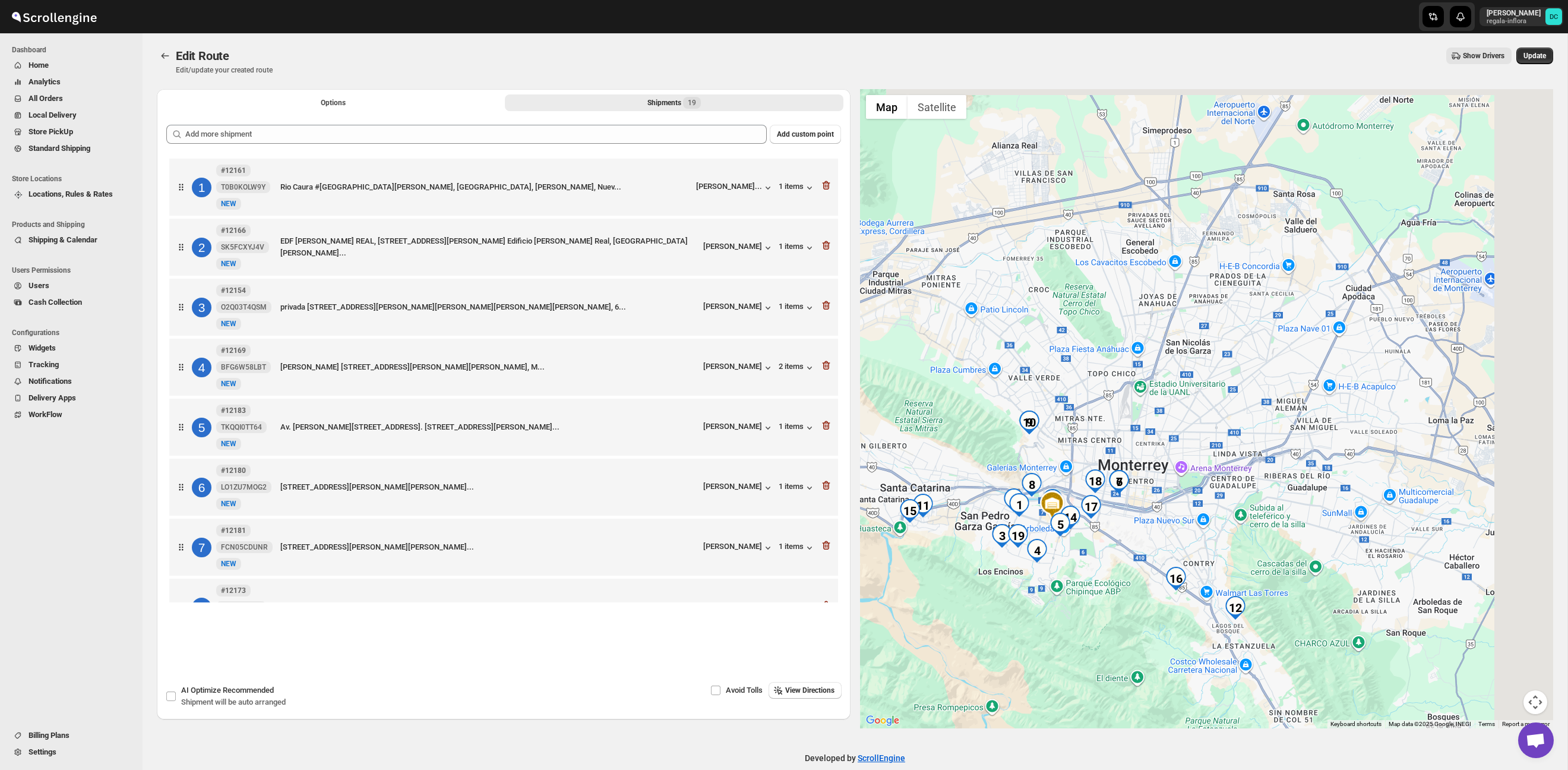
drag, startPoint x: 1270, startPoint y: 454, endPoint x: 1169, endPoint y: 528, distance: 125.2
click at [1162, 536] on div at bounding box center [1207, 409] width 694 height 639
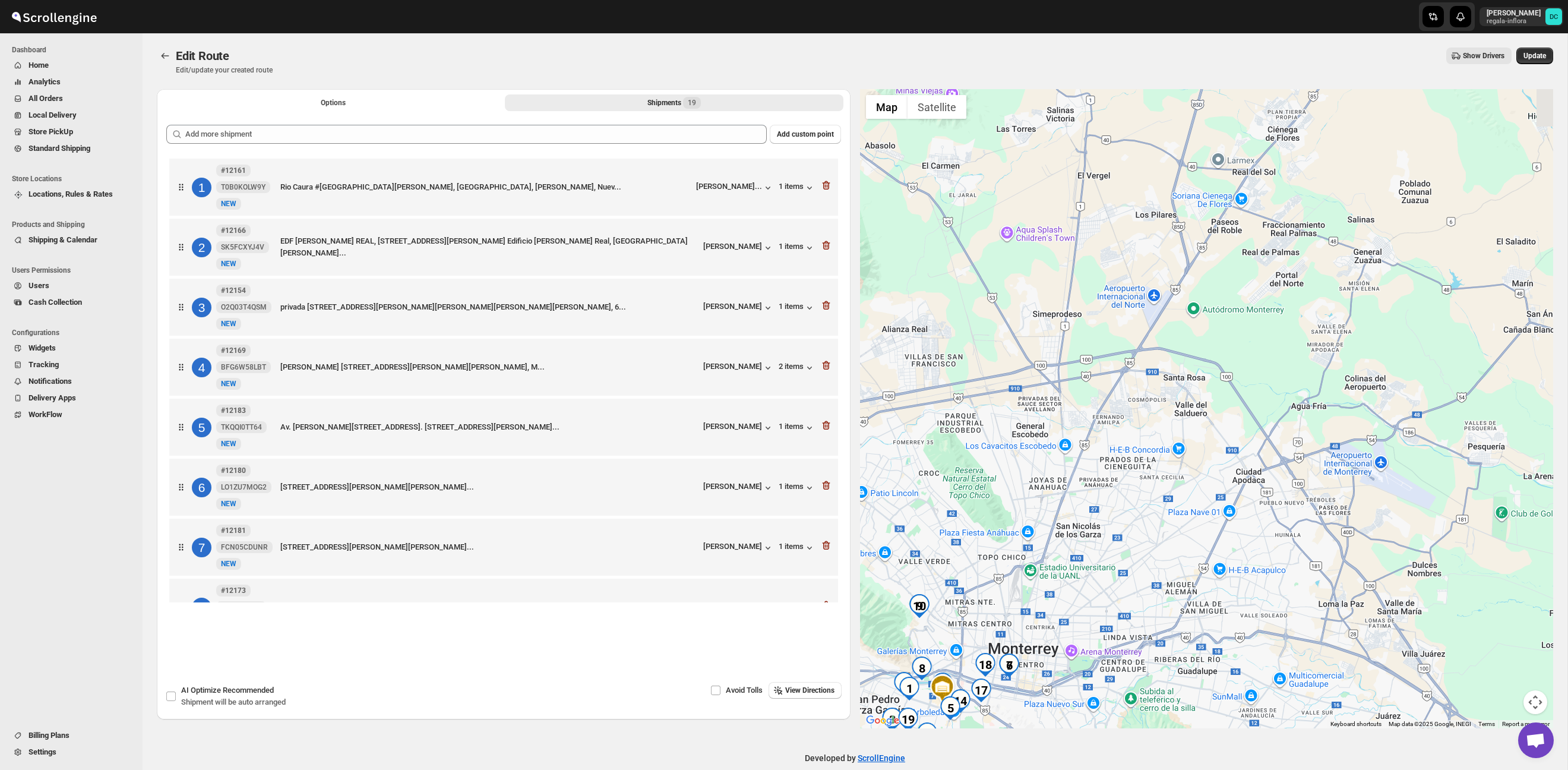
drag, startPoint x: 1247, startPoint y: 491, endPoint x: 1205, endPoint y: 533, distance: 59.4
click at [1191, 533] on div at bounding box center [1207, 409] width 694 height 639
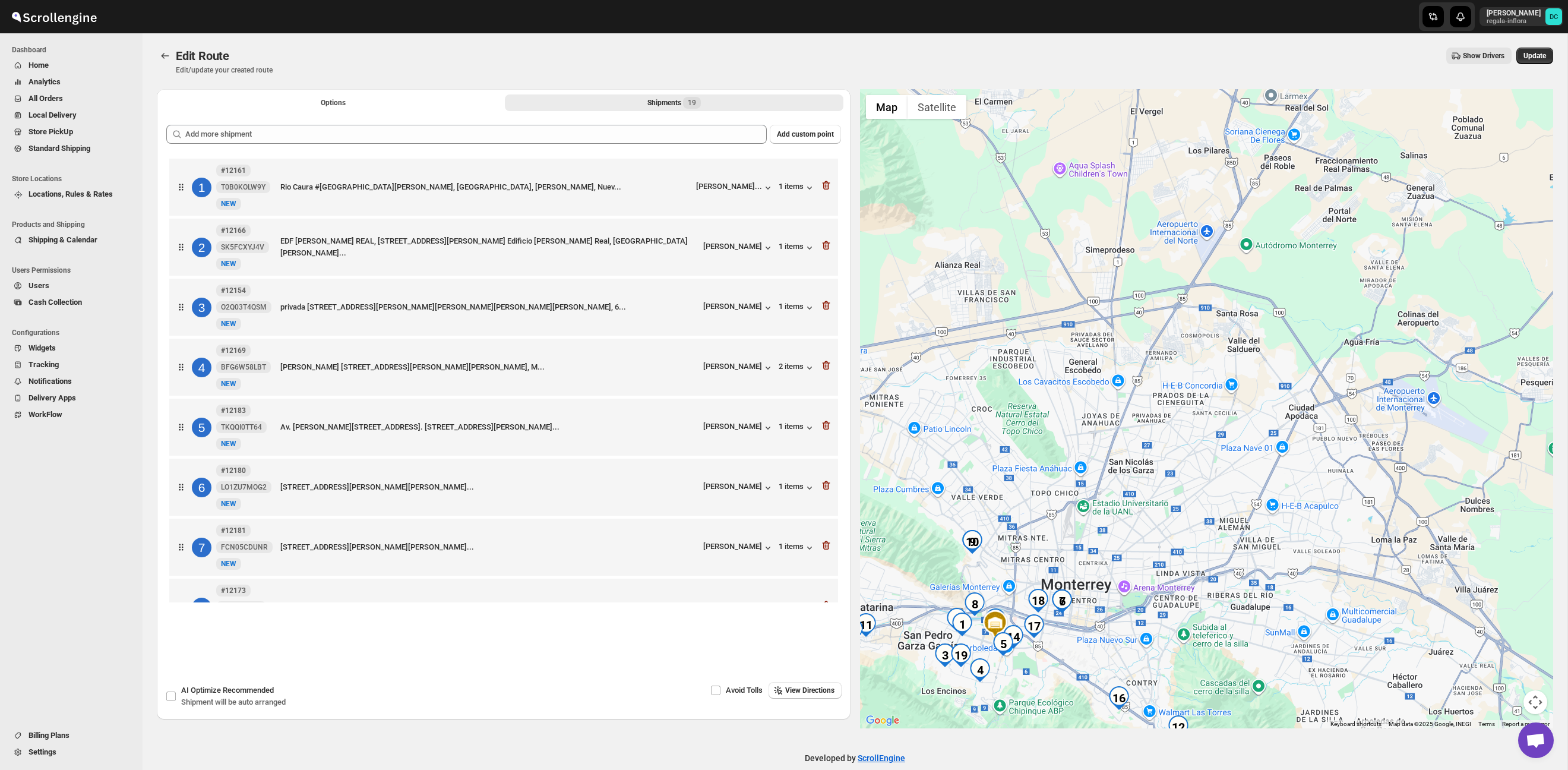
drag, startPoint x: 1205, startPoint y: 533, endPoint x: 1318, endPoint y: 403, distance: 172.2
click at [1331, 376] on div at bounding box center [1207, 409] width 694 height 639
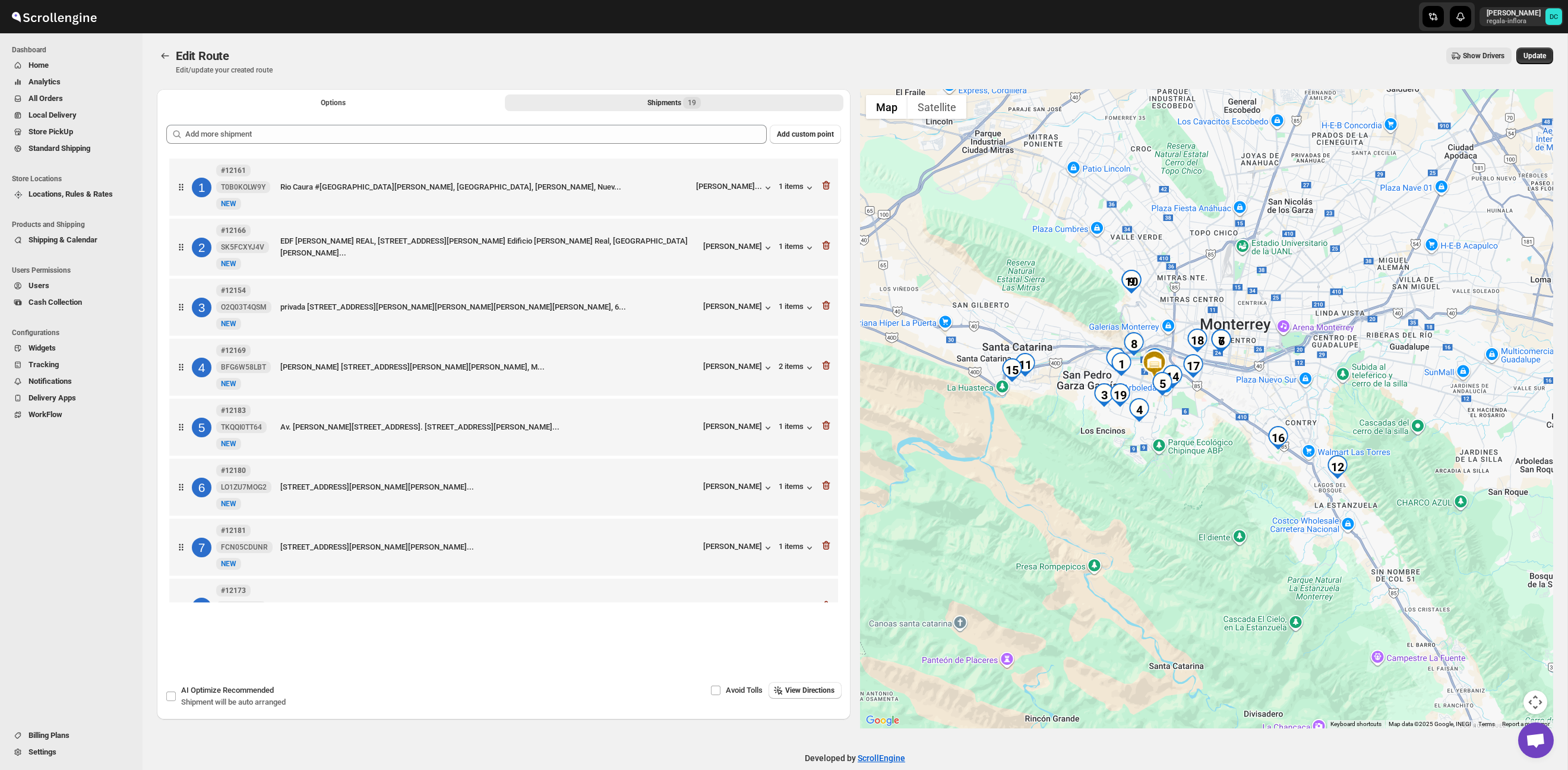
drag, startPoint x: 1278, startPoint y: 472, endPoint x: 1180, endPoint y: 419, distance: 111.4
click at [1307, 371] on div at bounding box center [1207, 409] width 694 height 639
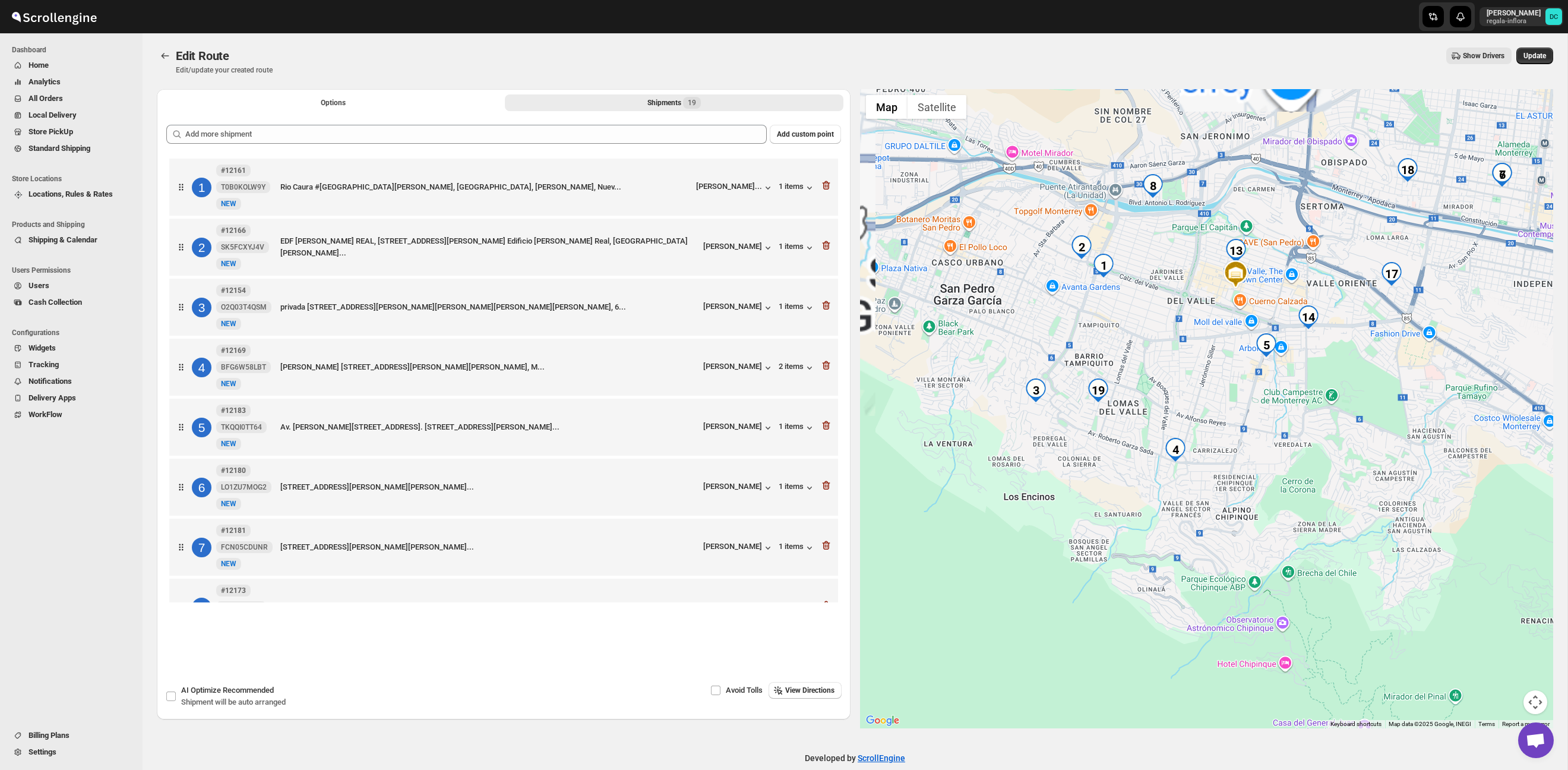
drag, startPoint x: 1148, startPoint y: 397, endPoint x: 1202, endPoint y: 385, distance: 55.3
click at [1313, 430] on div at bounding box center [1207, 409] width 694 height 639
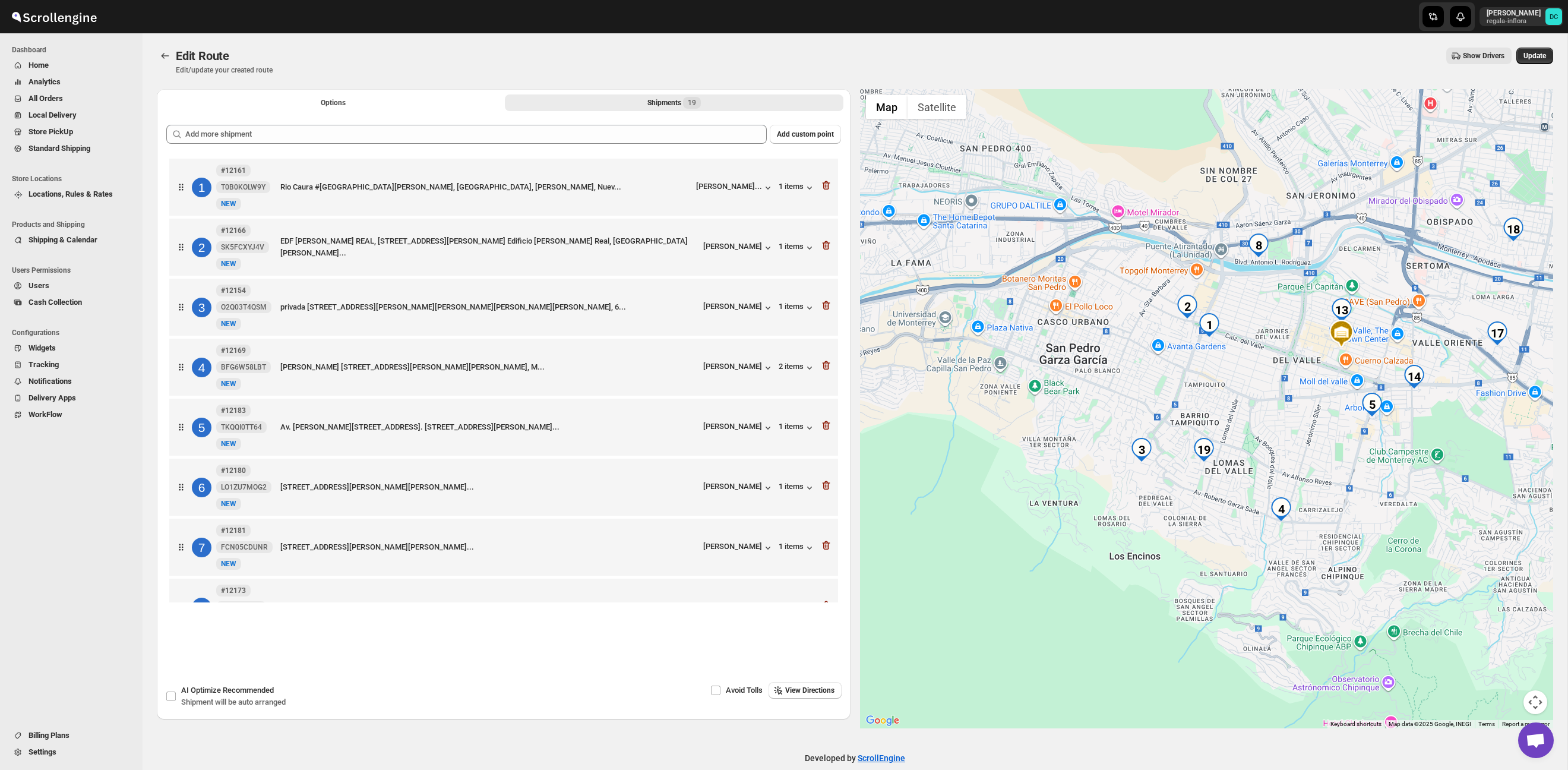
drag, startPoint x: 1189, startPoint y: 380, endPoint x: 1282, endPoint y: 437, distance: 109.1
click at [1286, 434] on div at bounding box center [1207, 409] width 694 height 639
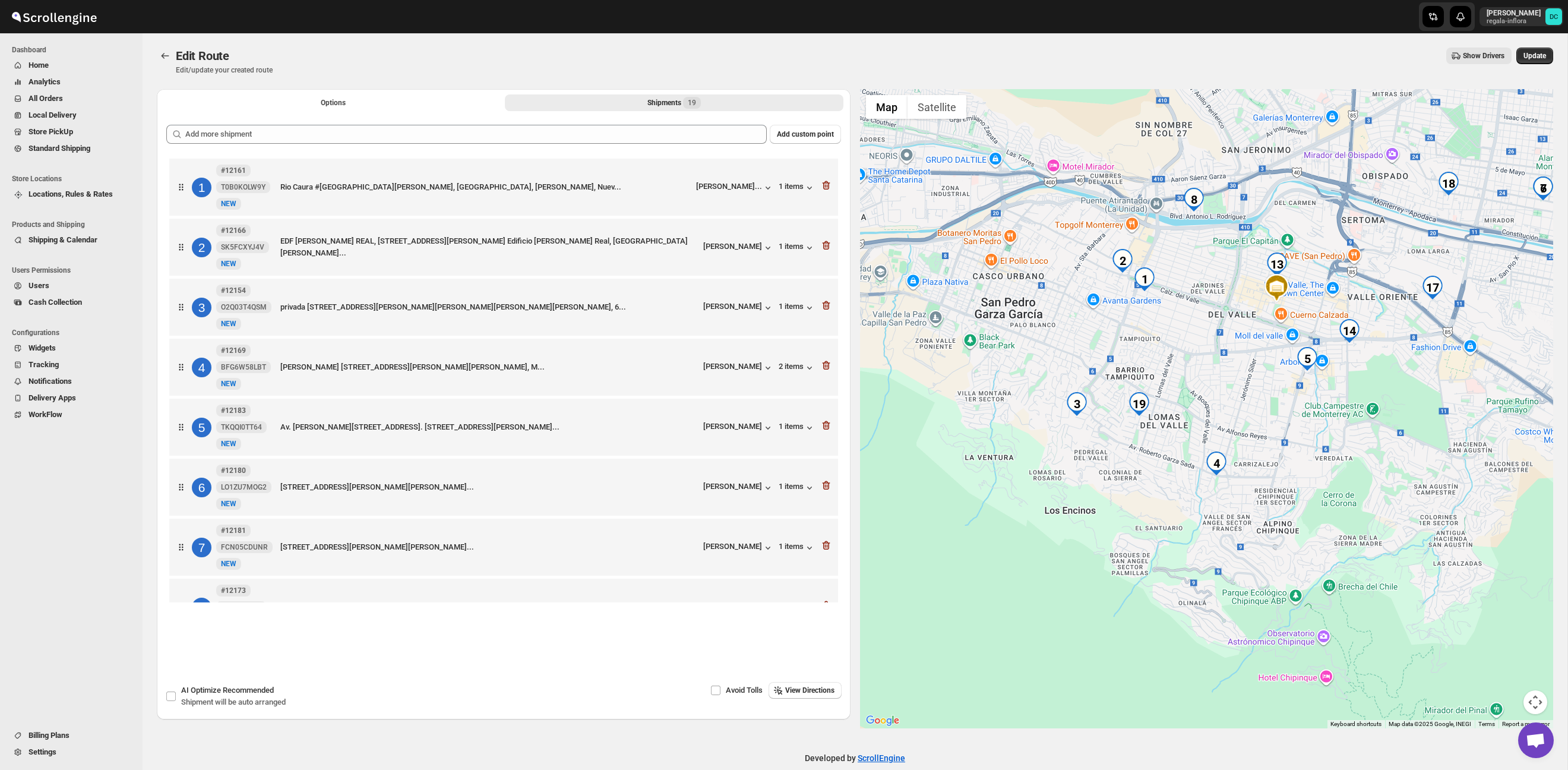
drag, startPoint x: 1298, startPoint y: 442, endPoint x: 1230, endPoint y: 393, distance: 83.8
click at [1230, 393] on div at bounding box center [1207, 409] width 694 height 639
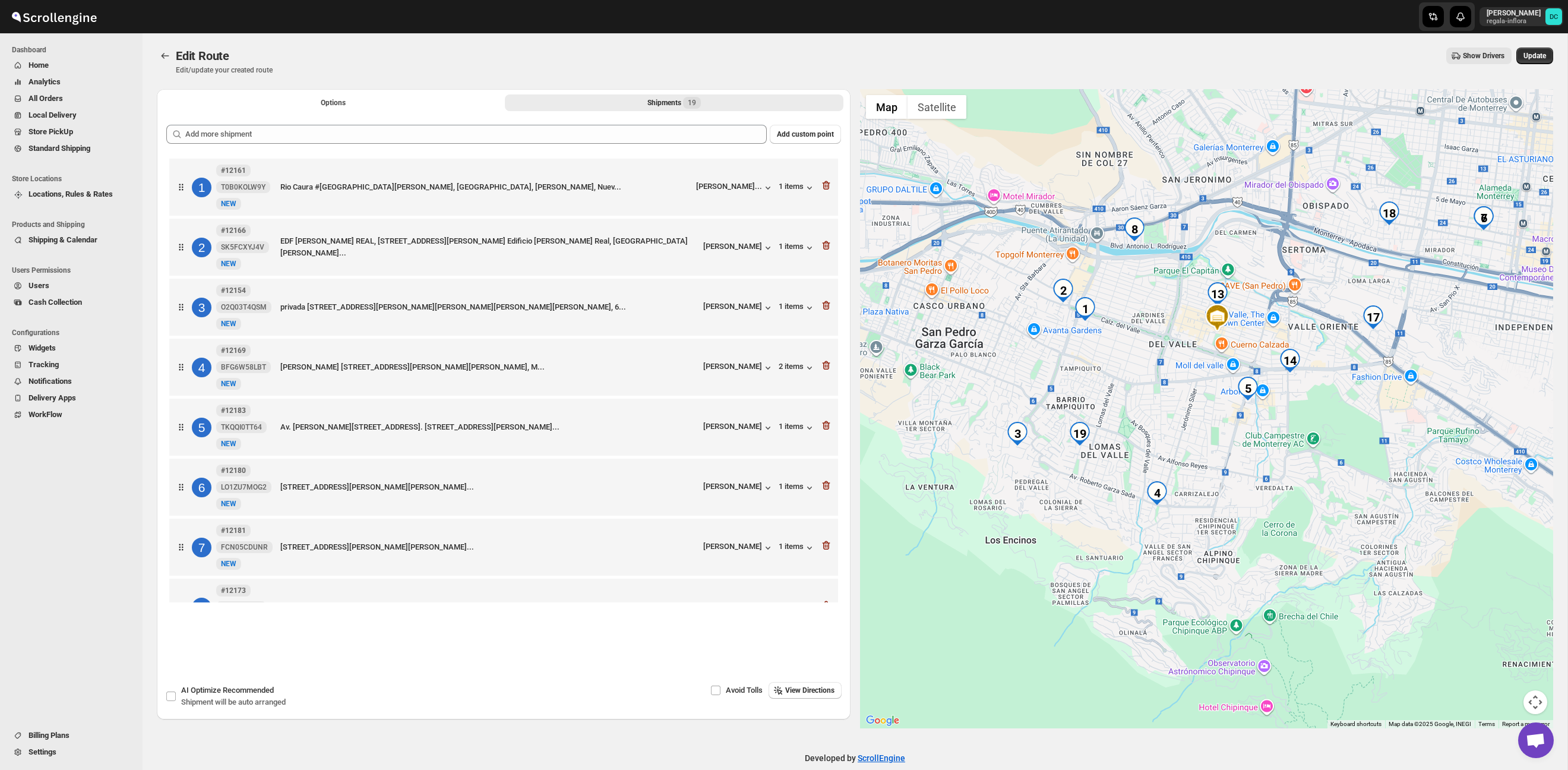
drag, startPoint x: 1346, startPoint y: 427, endPoint x: 1286, endPoint y: 457, distance: 67.1
click at [1286, 457] on div at bounding box center [1207, 409] width 694 height 639
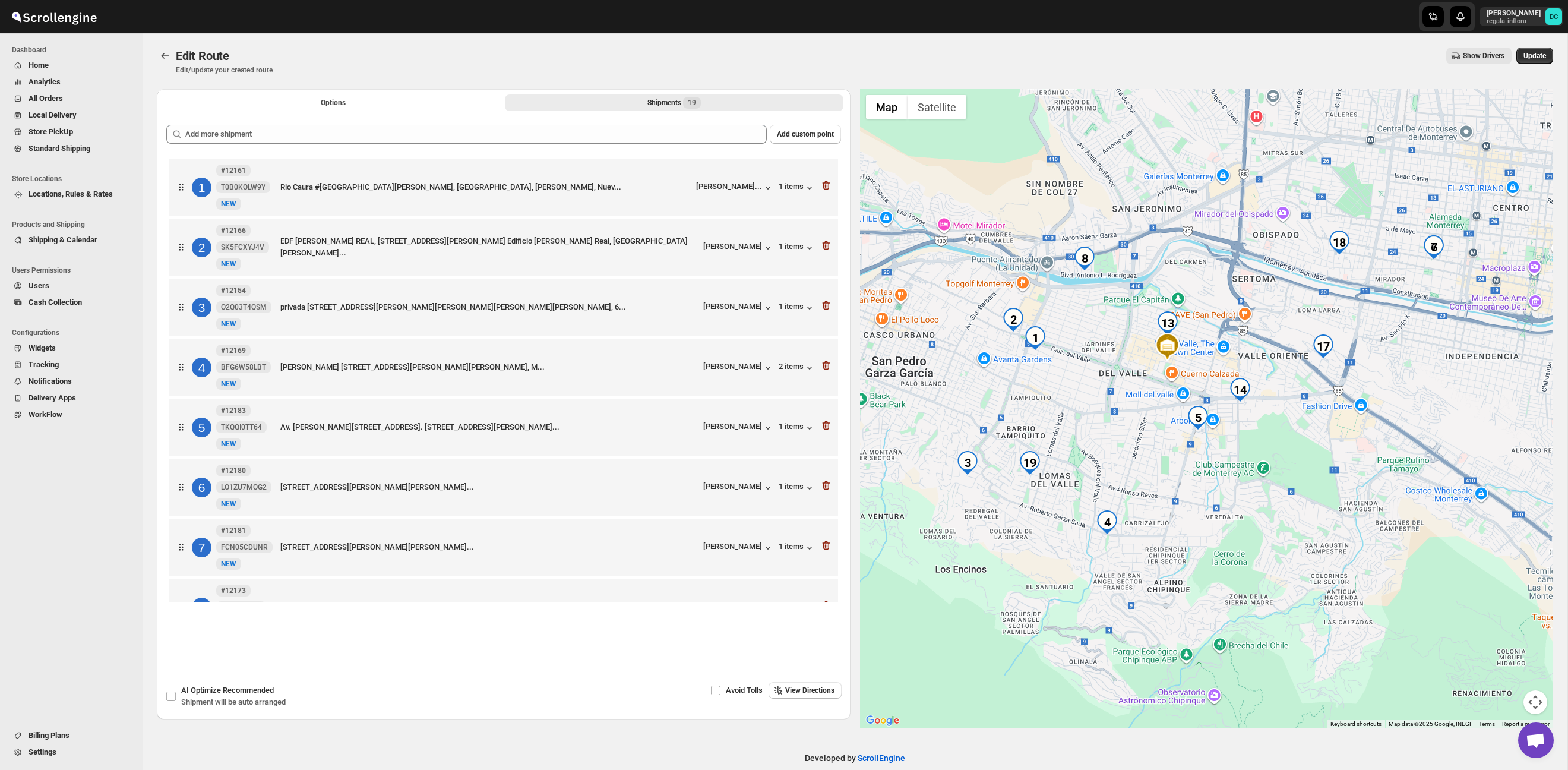
drag, startPoint x: 1378, startPoint y: 429, endPoint x: 1301, endPoint y: 473, distance: 88.7
click at [1301, 473] on div at bounding box center [1207, 409] width 694 height 639
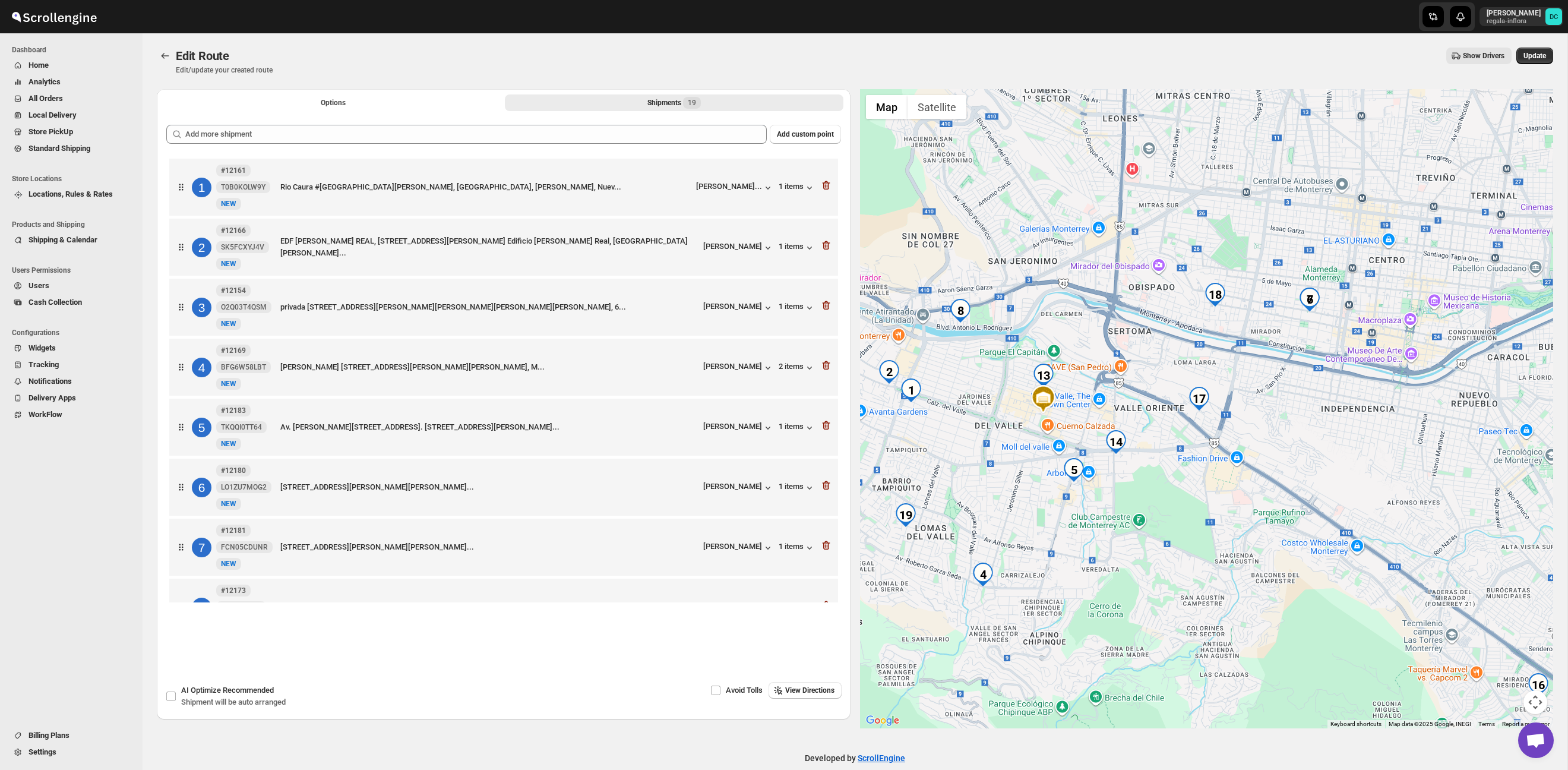
drag, startPoint x: 1388, startPoint y: 475, endPoint x: 1313, endPoint y: 433, distance: 86.0
click at [1307, 496] on div at bounding box center [1207, 409] width 694 height 639
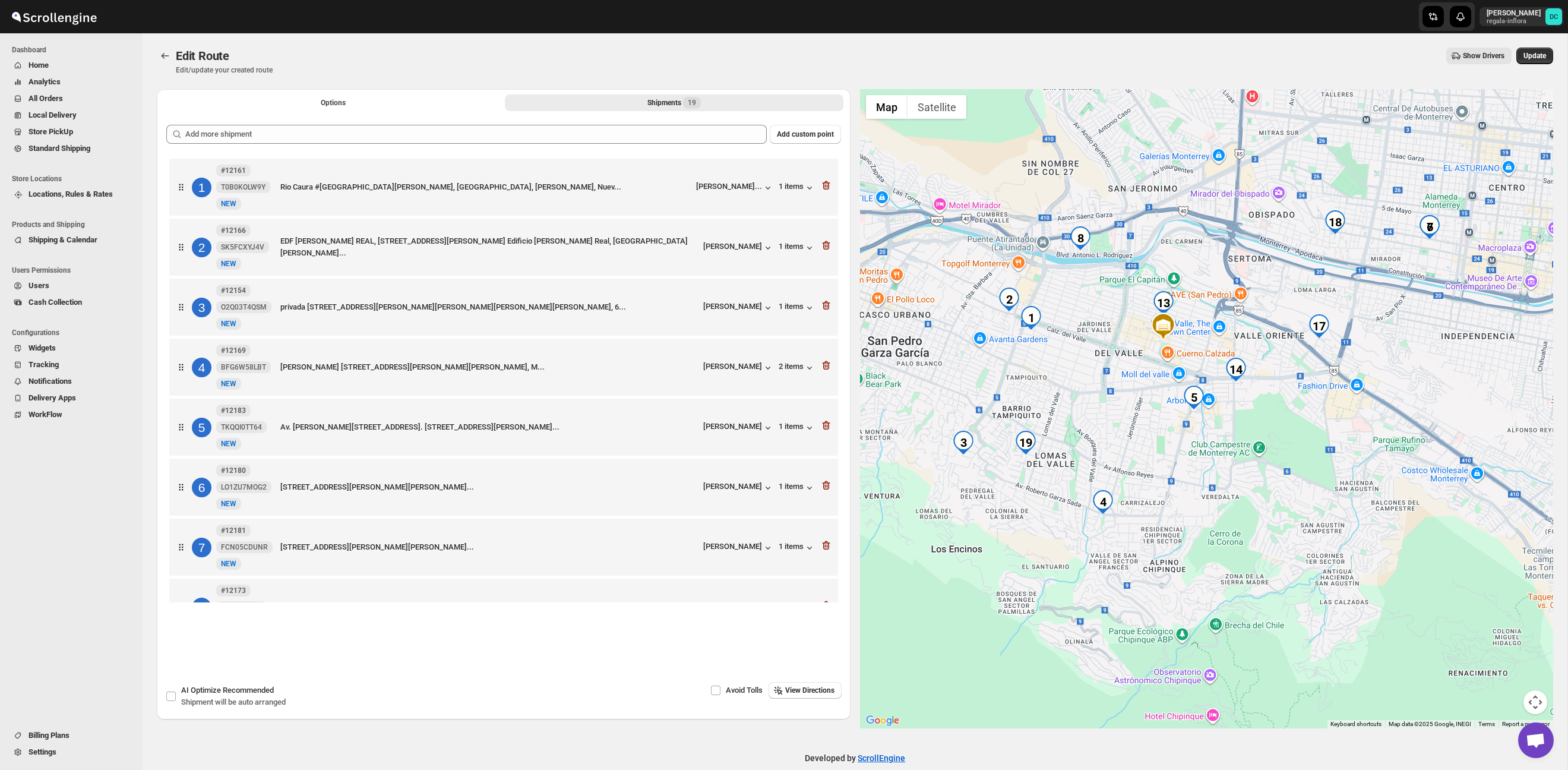
click at [1278, 331] on div at bounding box center [1207, 409] width 694 height 639
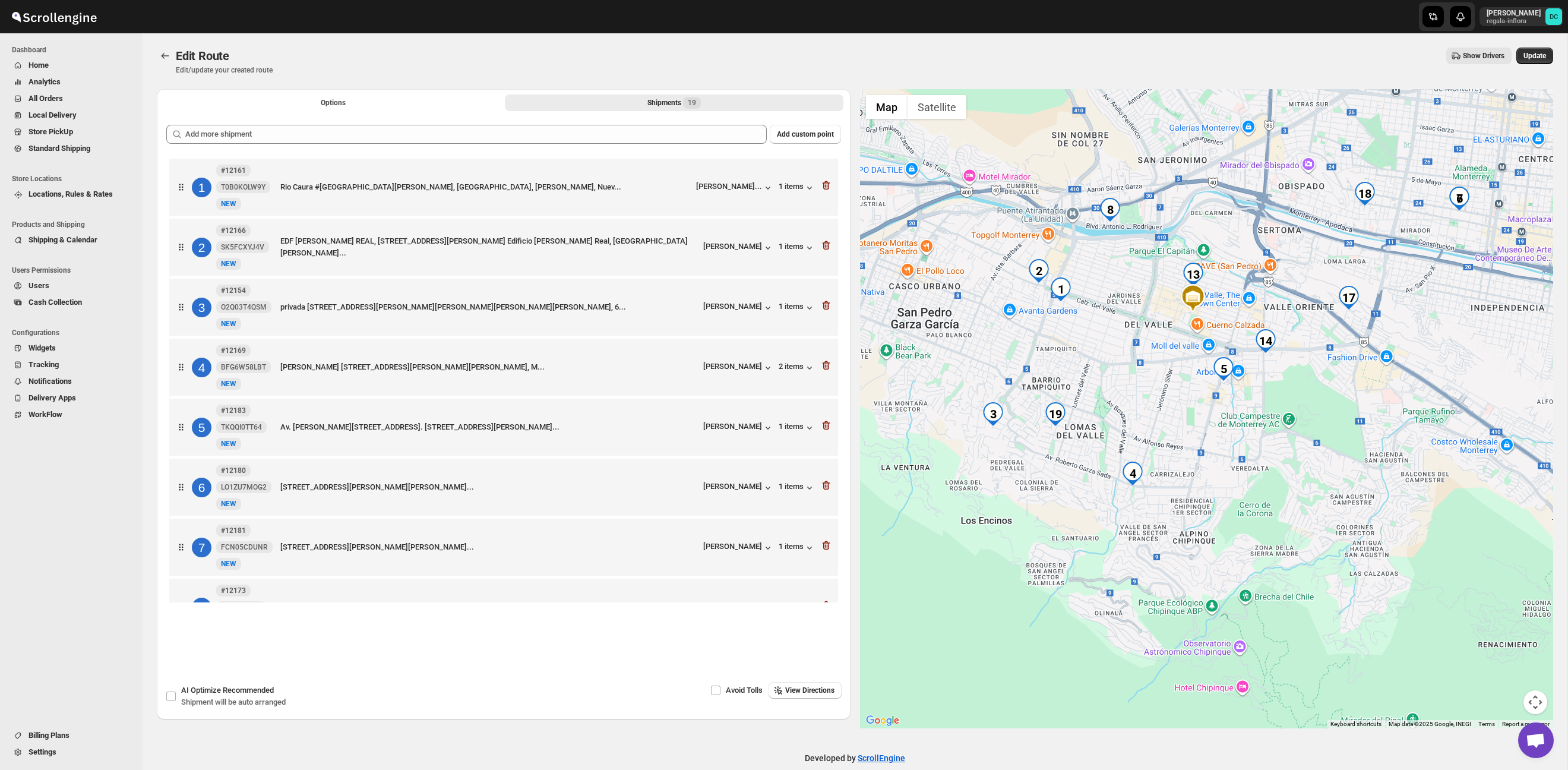
drag, startPoint x: 1272, startPoint y: 407, endPoint x: 1294, endPoint y: 380, distance: 34.8
click at [1294, 381] on div at bounding box center [1207, 409] width 694 height 639
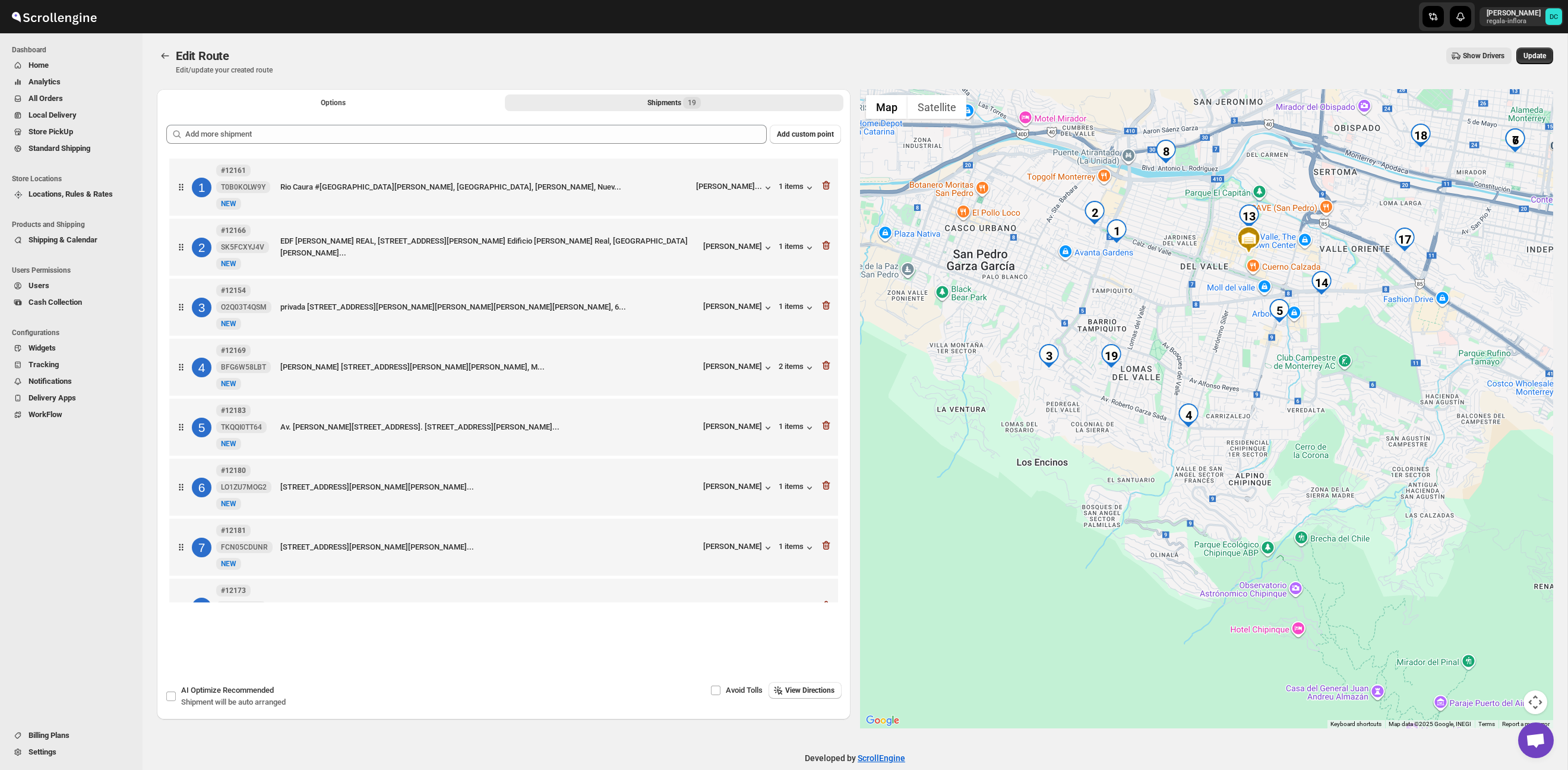
drag, startPoint x: 1158, startPoint y: 375, endPoint x: 1216, endPoint y: 316, distance: 82.7
click at [1216, 316] on div at bounding box center [1207, 409] width 694 height 639
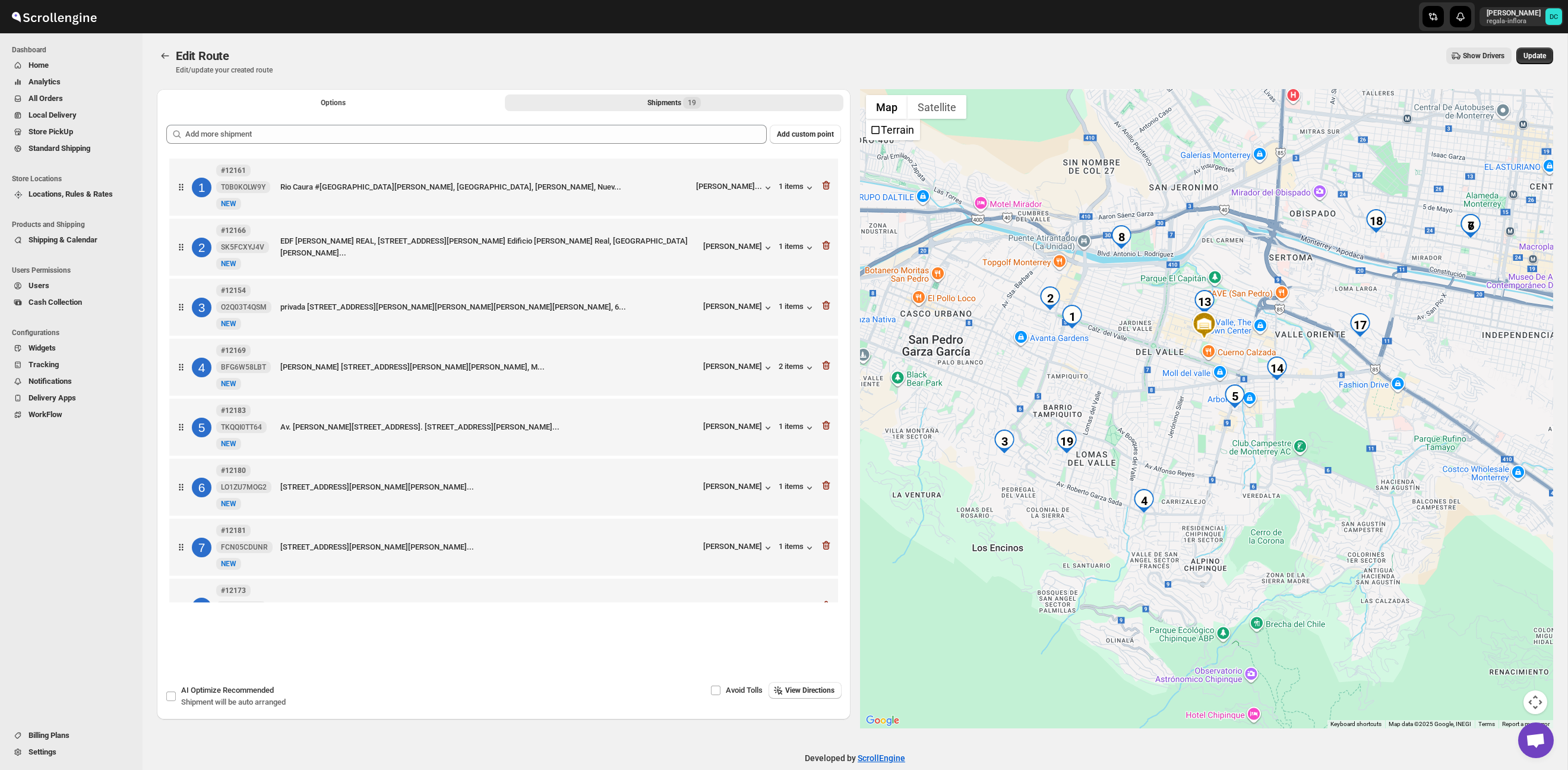
drag, startPoint x: 1176, startPoint y: 324, endPoint x: 1147, endPoint y: 392, distance: 73.9
click at [1147, 392] on div at bounding box center [1207, 409] width 694 height 639
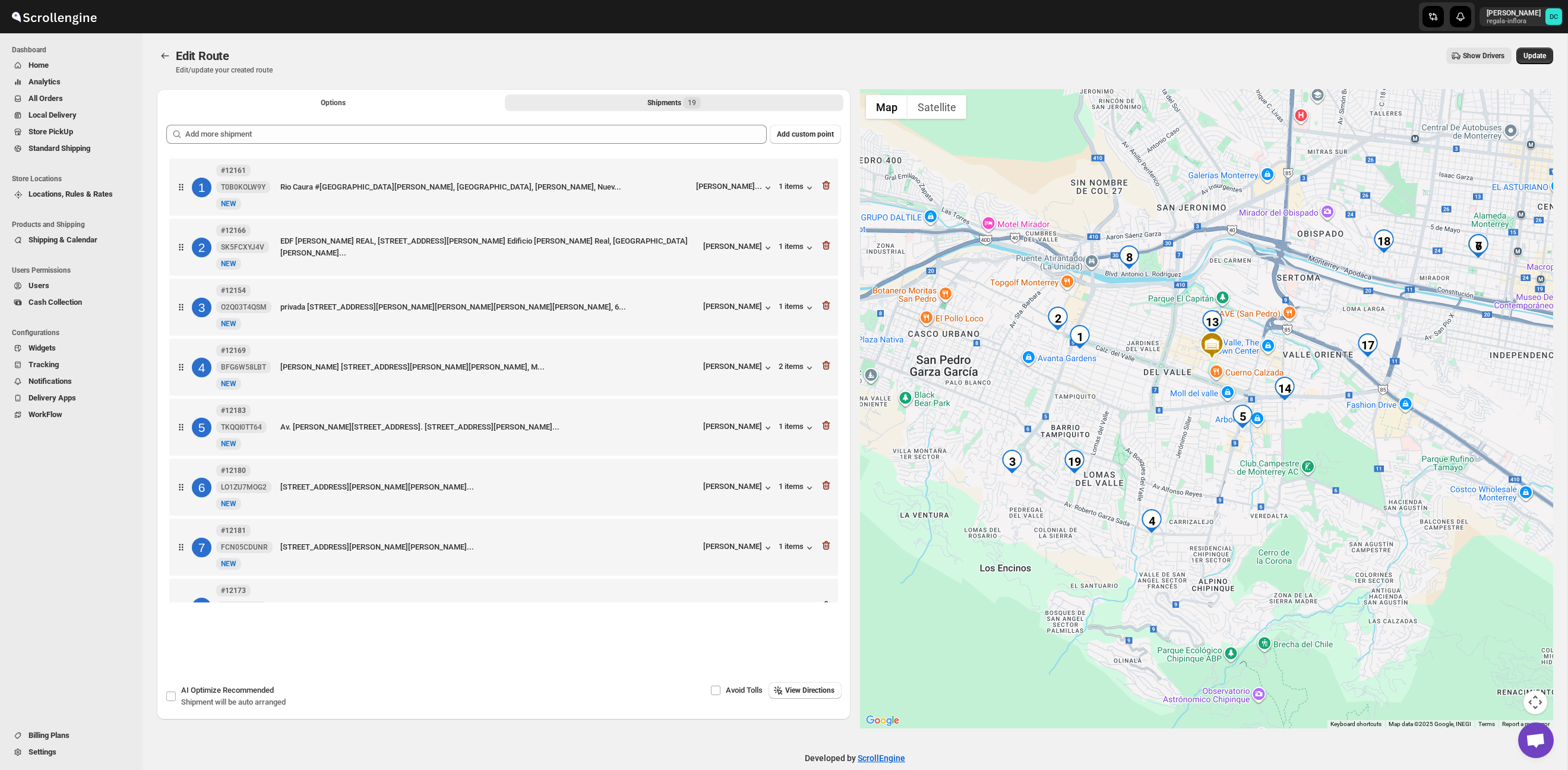
drag, startPoint x: 1143, startPoint y: 343, endPoint x: 1154, endPoint y: 338, distance: 12.1
click at [1155, 338] on div at bounding box center [1207, 409] width 694 height 639
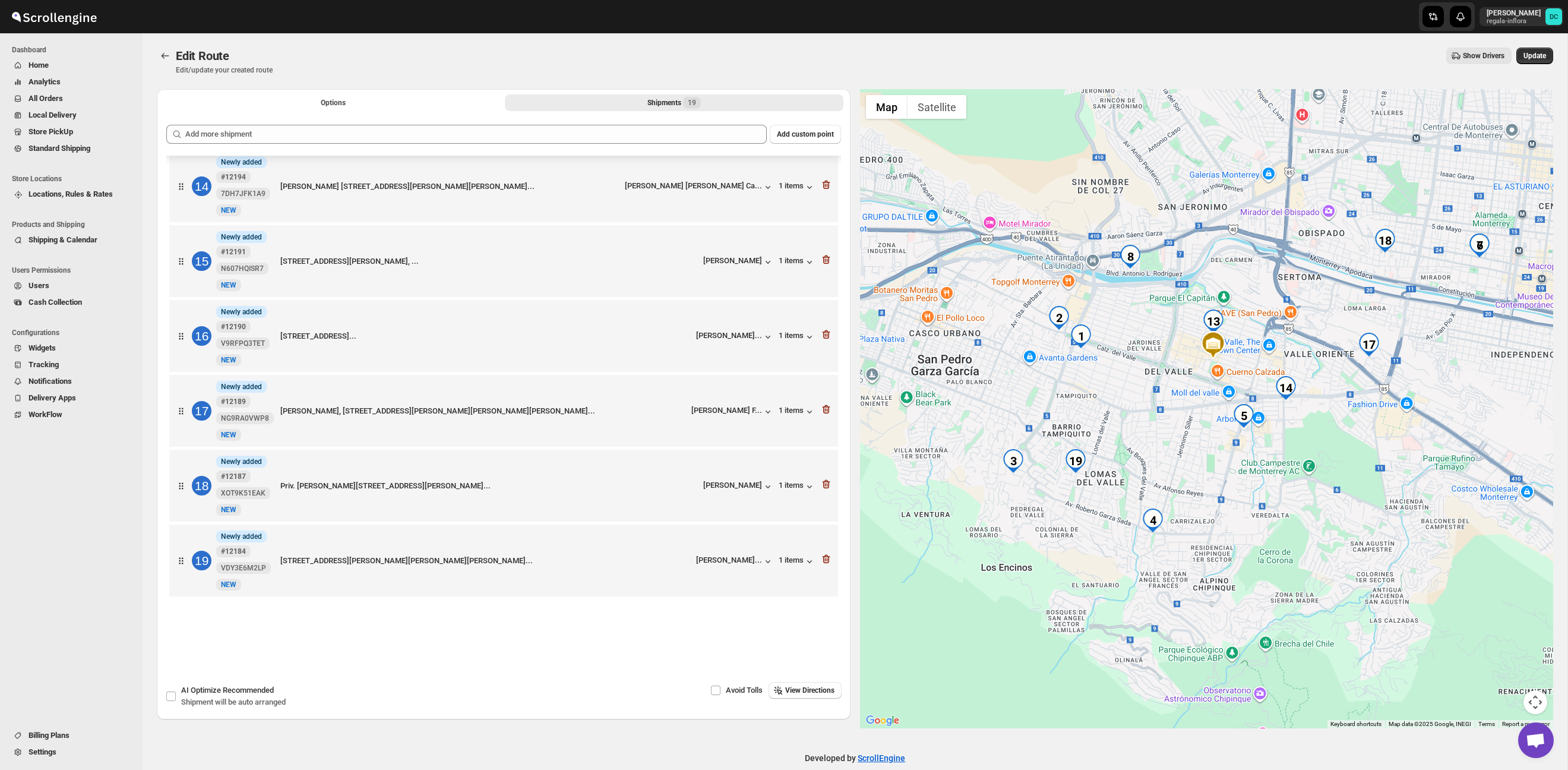
scroll to position [18, 0]
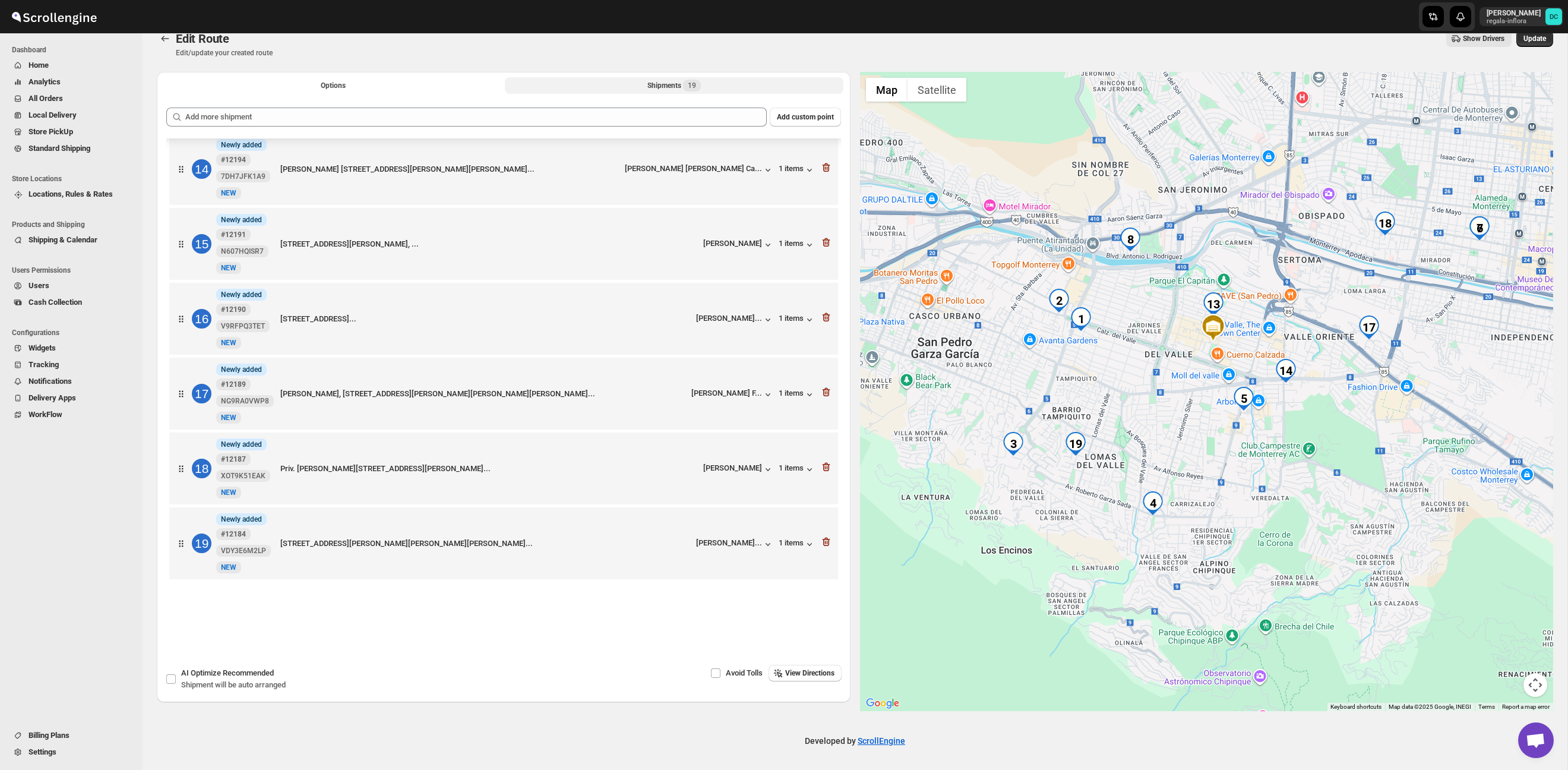
click at [667, 86] on div "Shipments 19" at bounding box center [675, 85] width 53 height 12
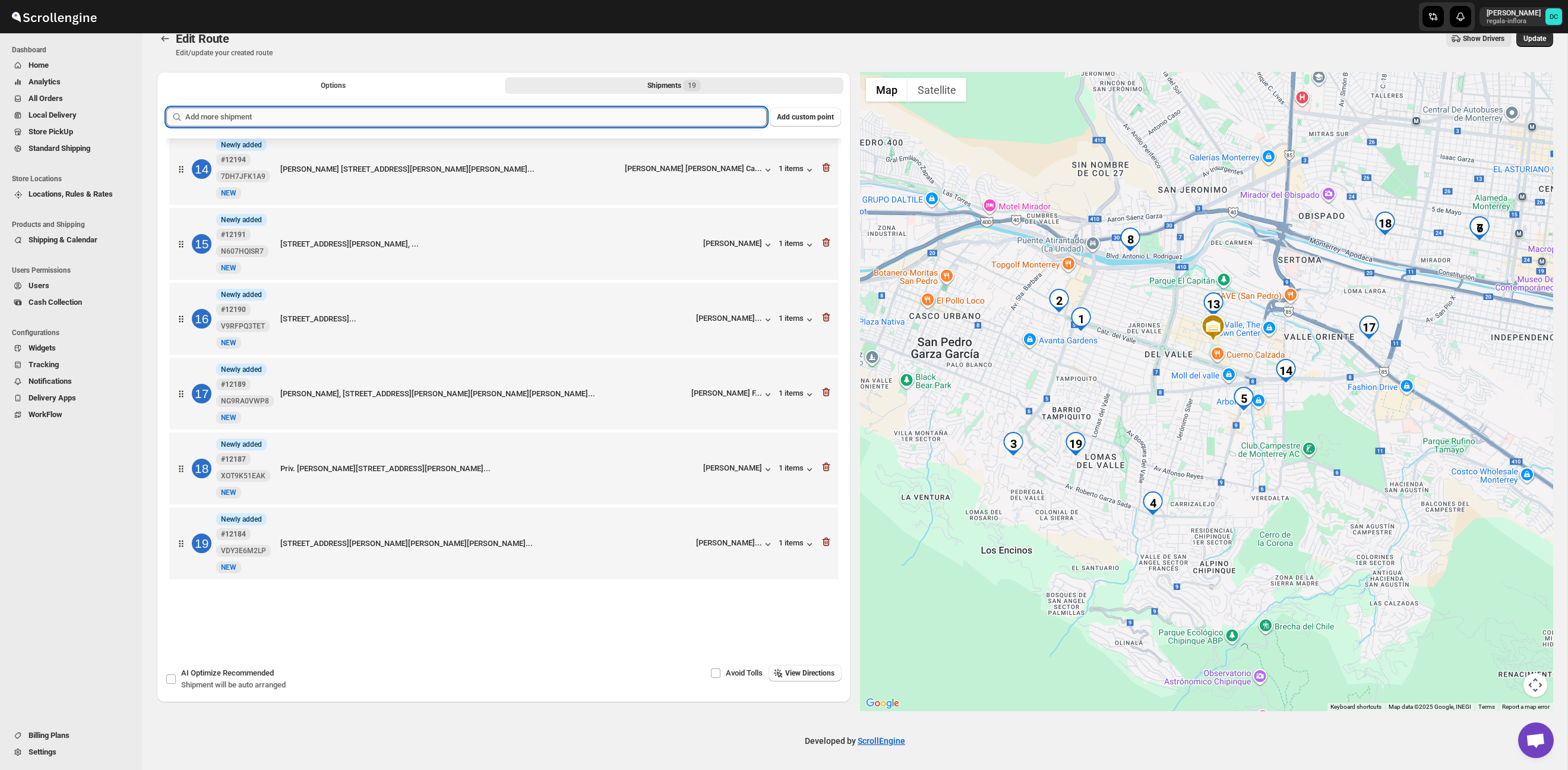
click at [638, 122] on input "text" at bounding box center [476, 117] width 582 height 19
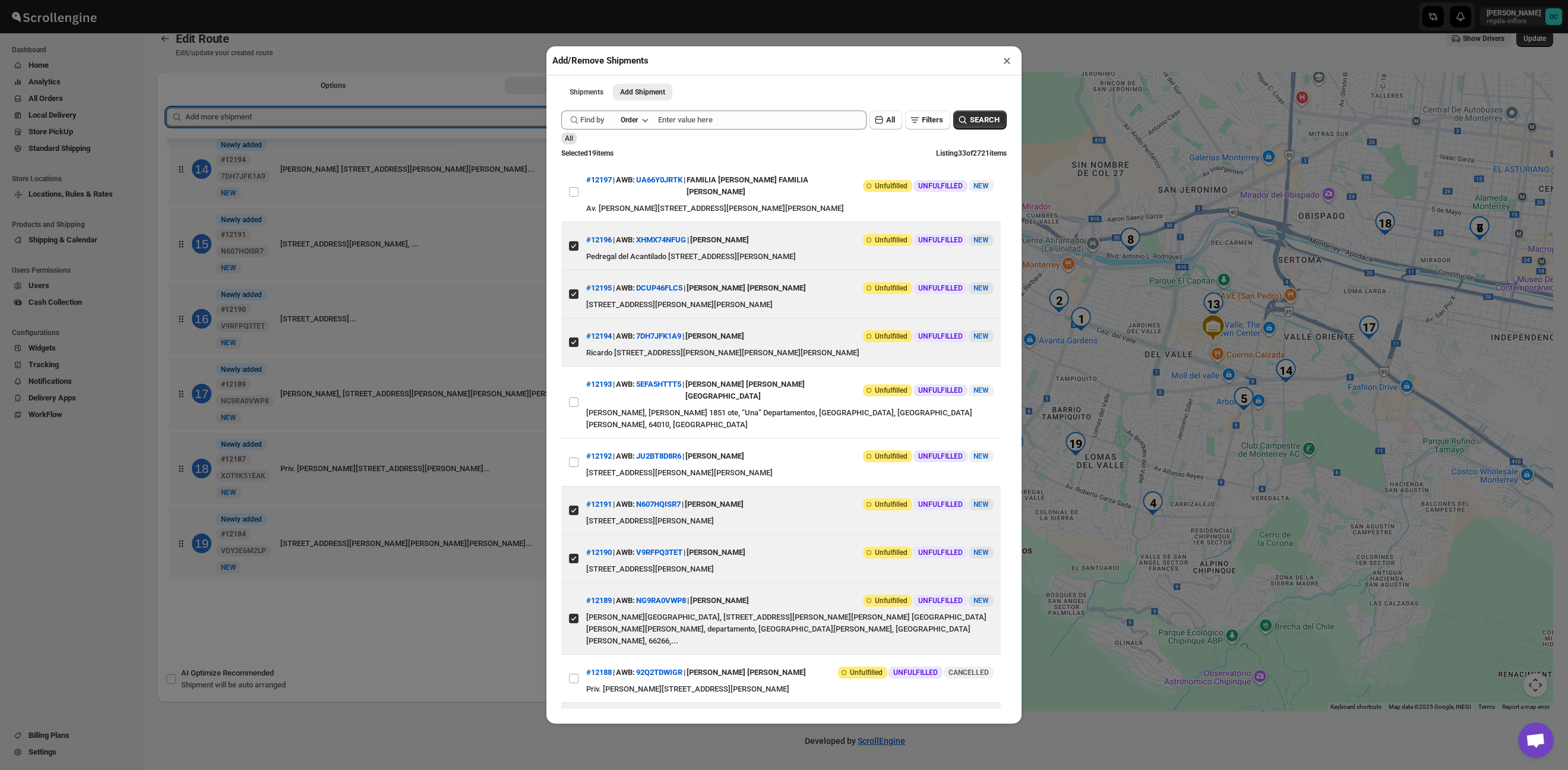
click at [574, 197] on input "View details for 68cd6edb3803c2105a26ad25" at bounding box center [574, 192] width 10 height 10
checkbox input "true"
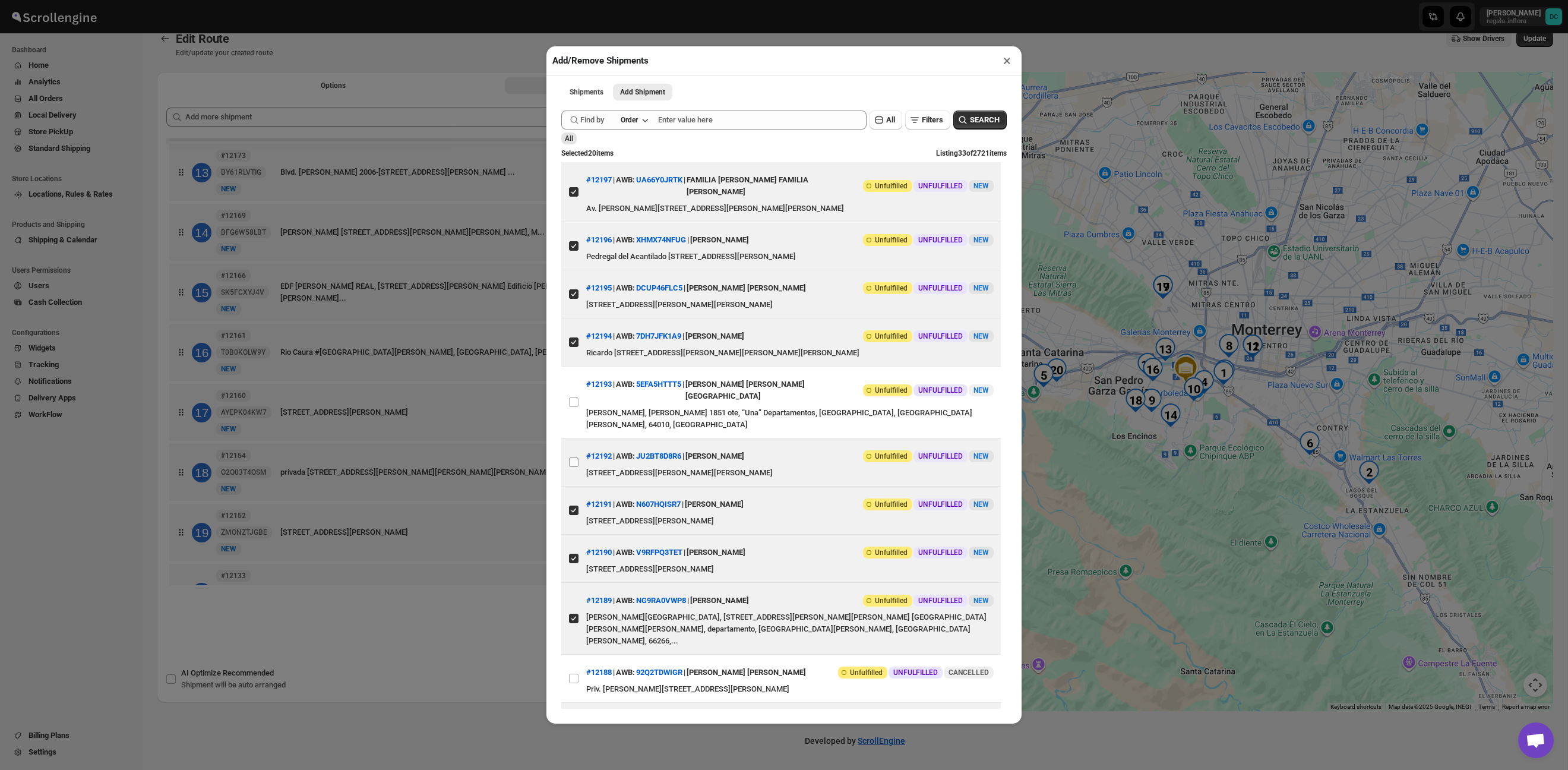
click at [574, 458] on input "View details for 68cccec939c4c993ff1a16b2" at bounding box center [574, 463] width 10 height 10
checkbox input "true"
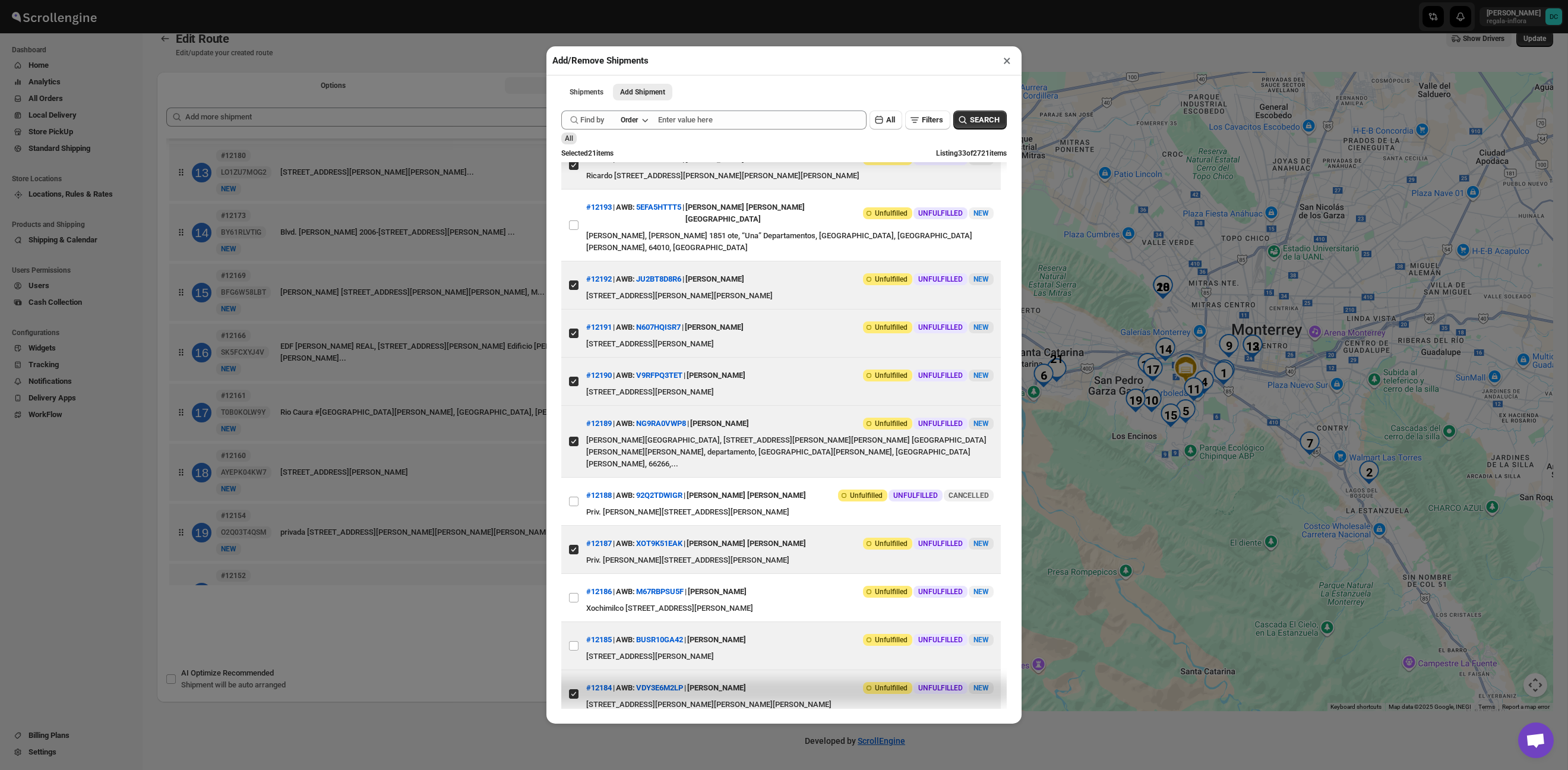
scroll to position [224, 0]
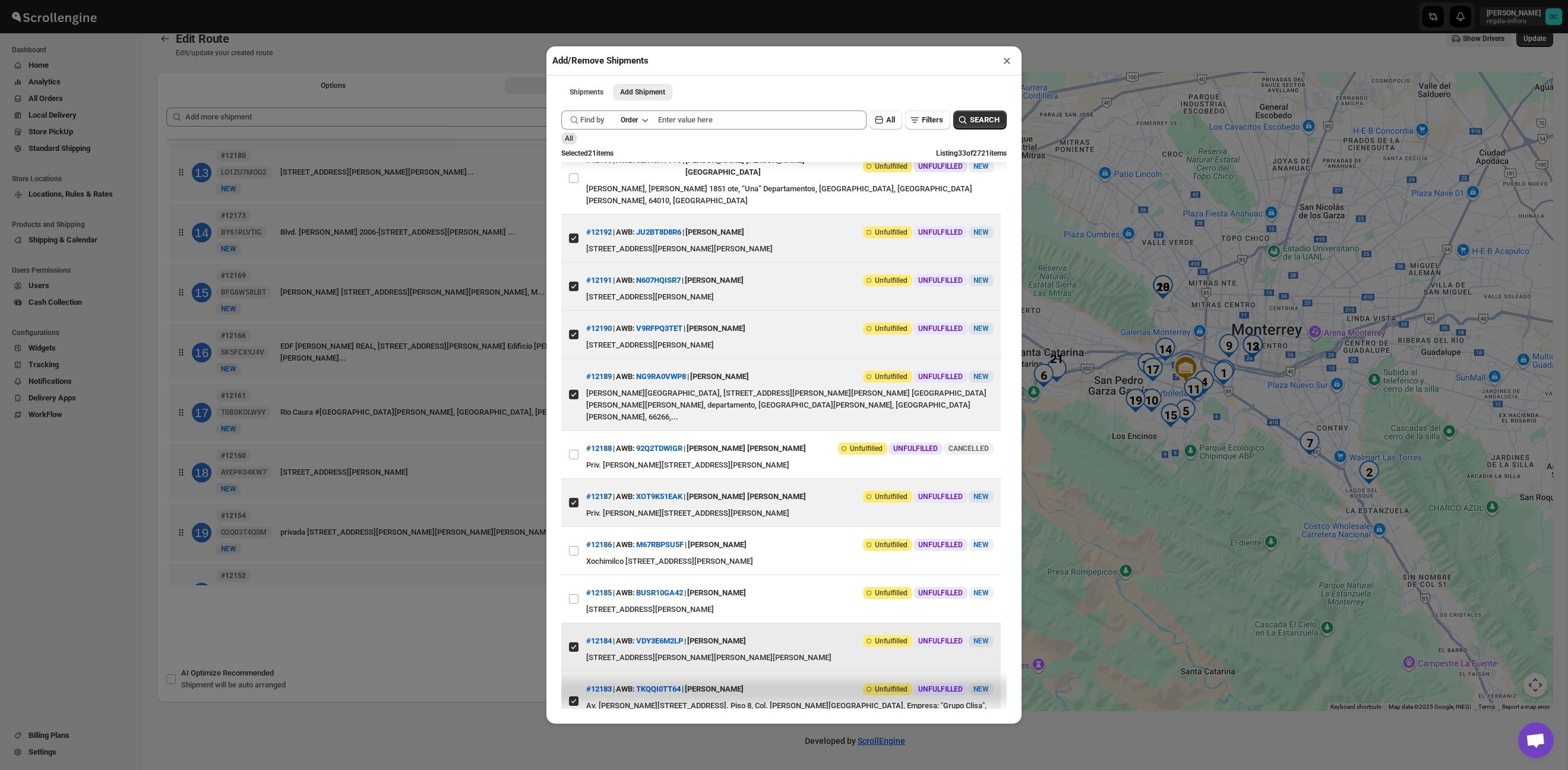
click at [574, 642] on input "View details for 68cc7be639c4c993ff1a1202" at bounding box center [574, 647] width 10 height 10
checkbox input "false"
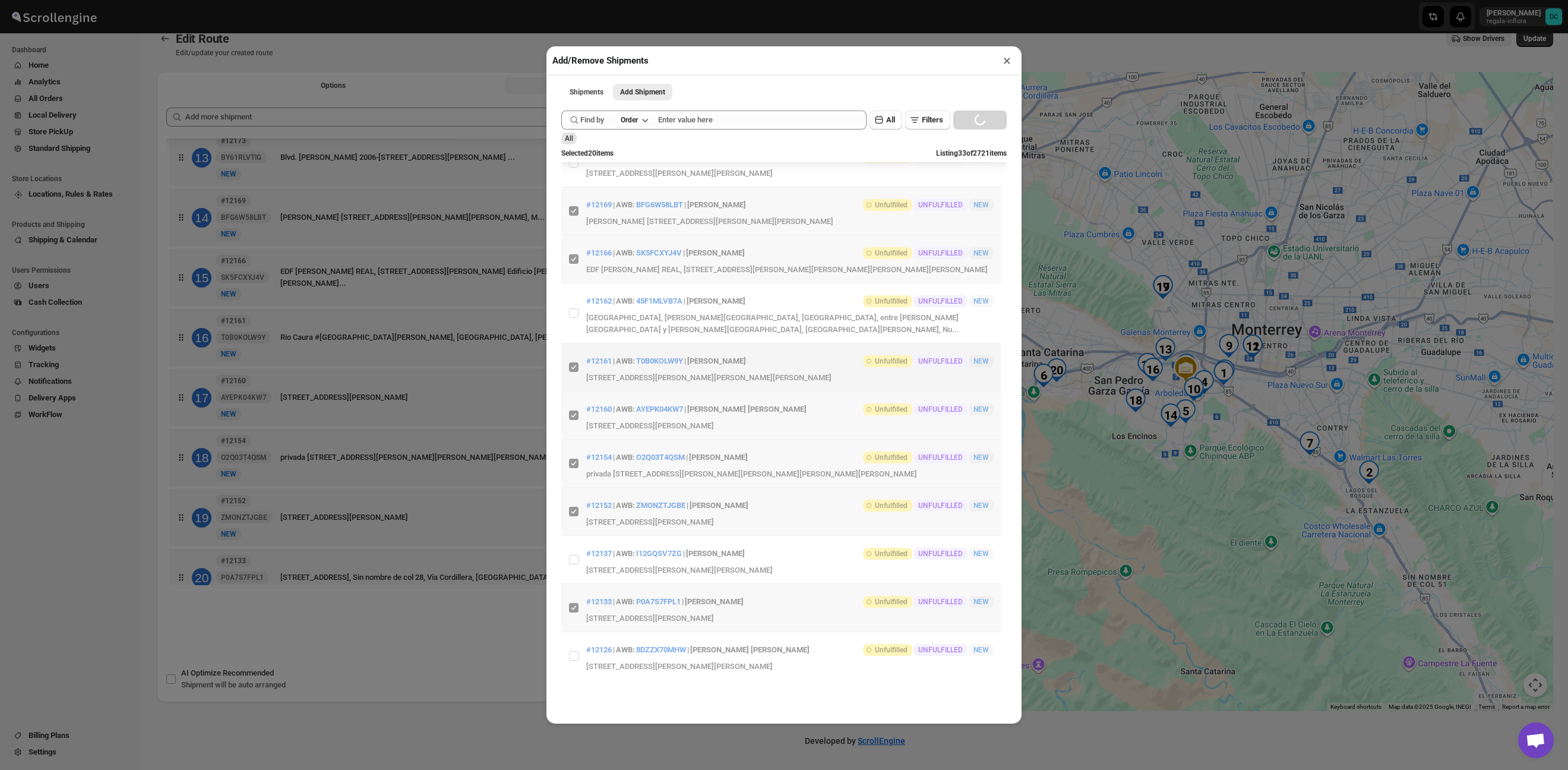
scroll to position [1169, 0]
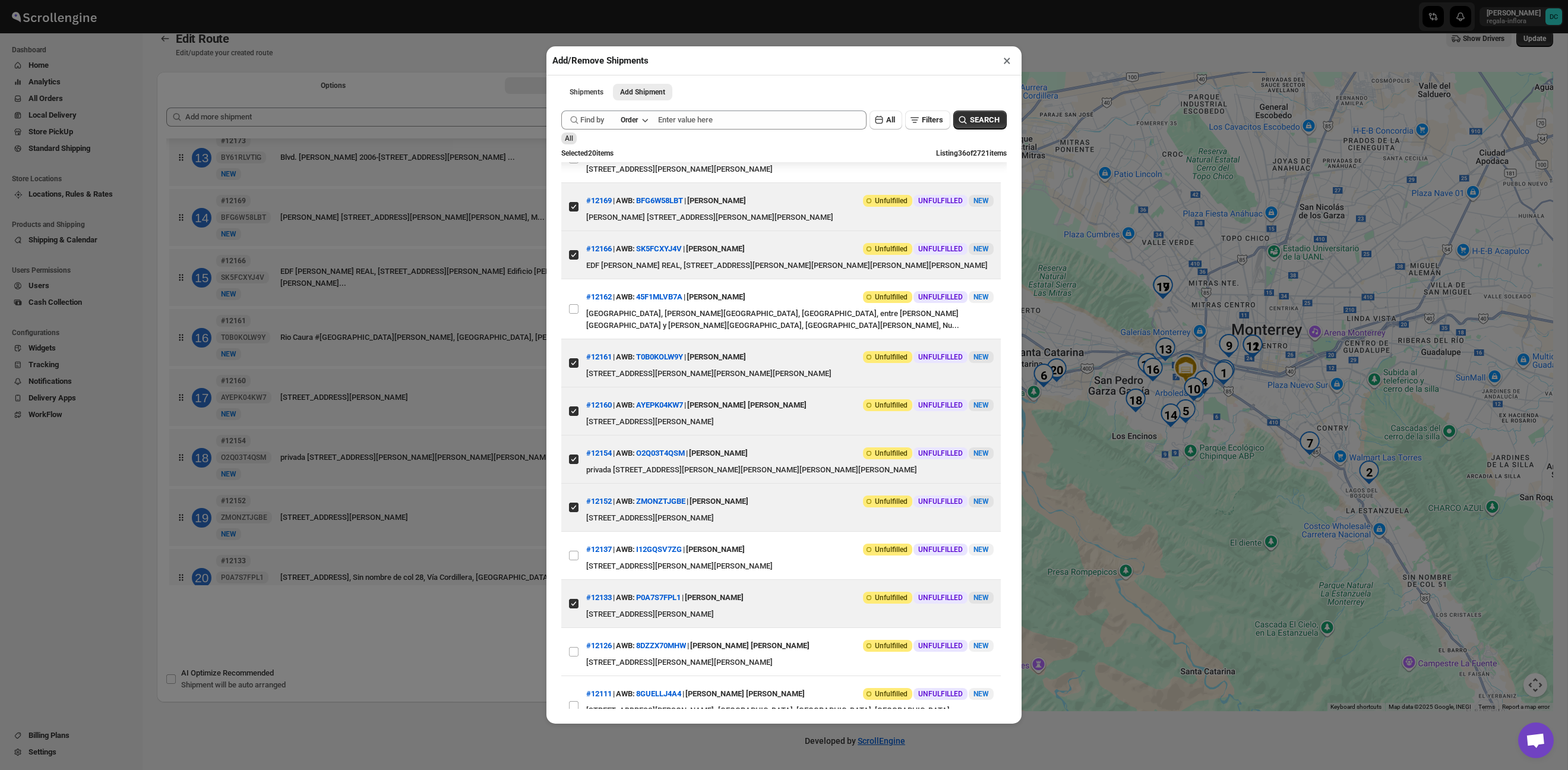
click at [506, 639] on div "Add/Remove Shipments × Shipments Add Shipment More views Shipments Add Shipment…" at bounding box center [784, 385] width 1568 height 770
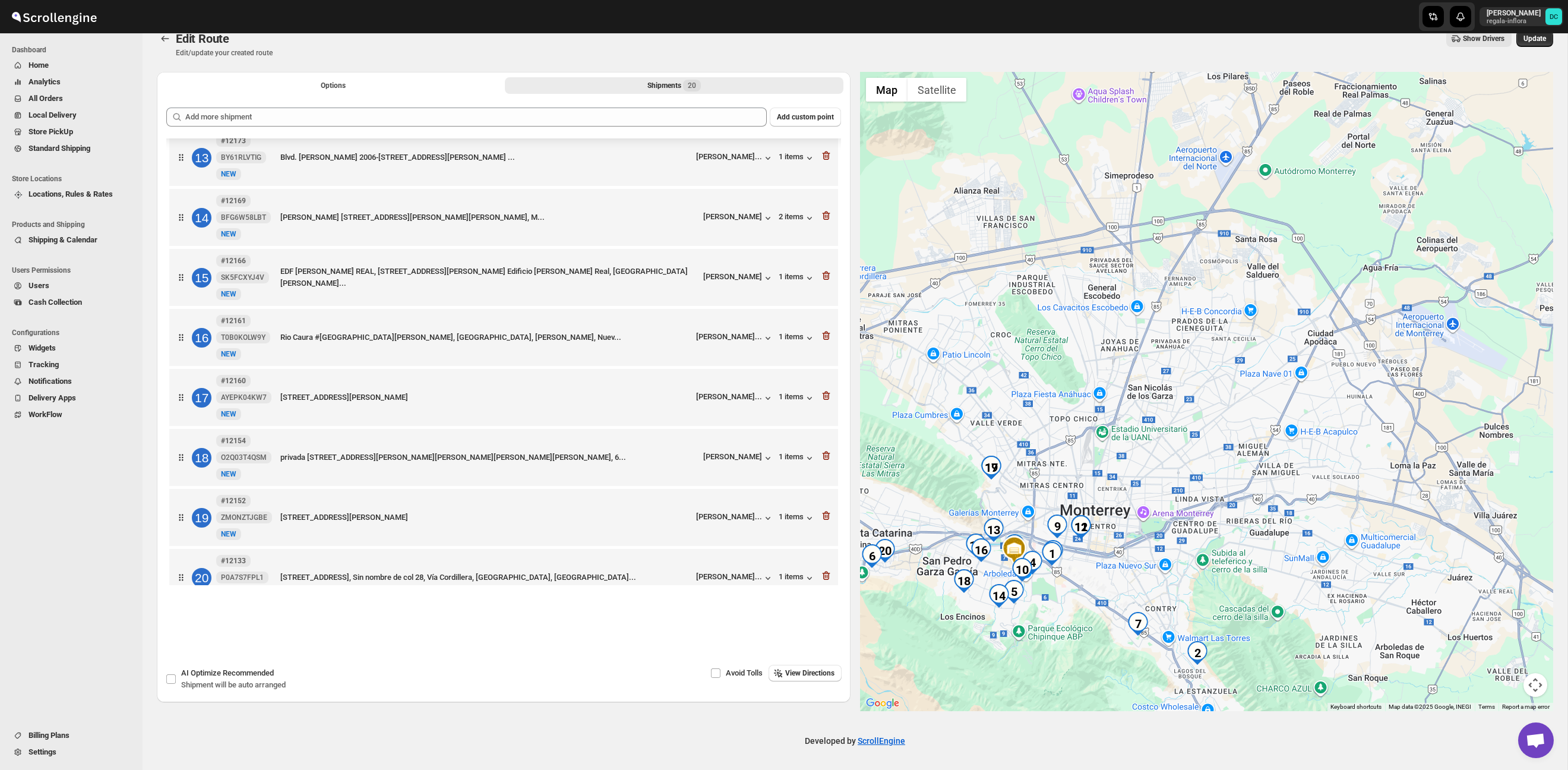
drag, startPoint x: 1141, startPoint y: 562, endPoint x: 1108, endPoint y: 620, distance: 66.7
click at [1094, 630] on div at bounding box center [1207, 391] width 694 height 639
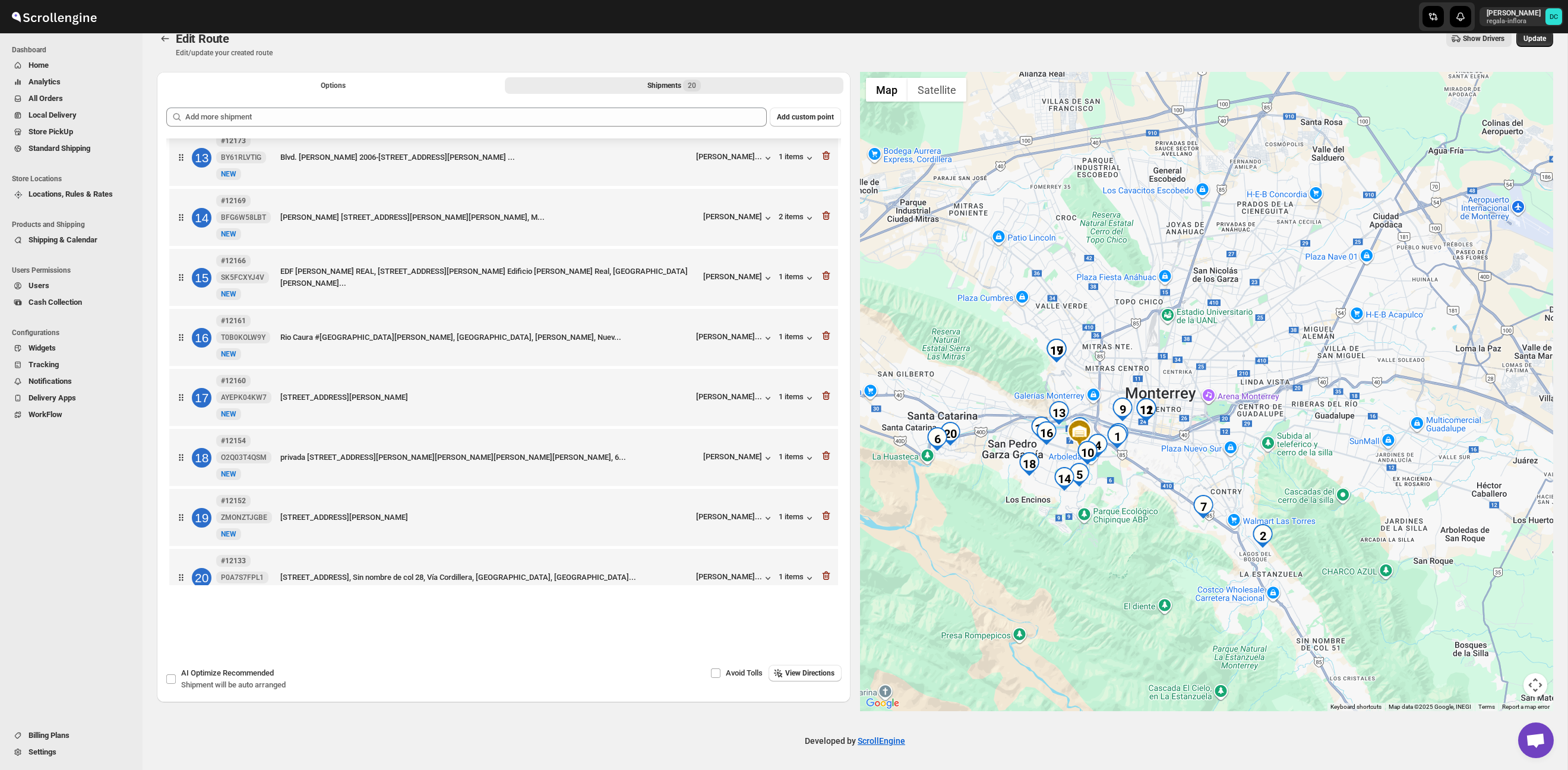
drag, startPoint x: 1249, startPoint y: 538, endPoint x: 1303, endPoint y: 445, distance: 107.5
click at [1301, 434] on div at bounding box center [1207, 391] width 694 height 639
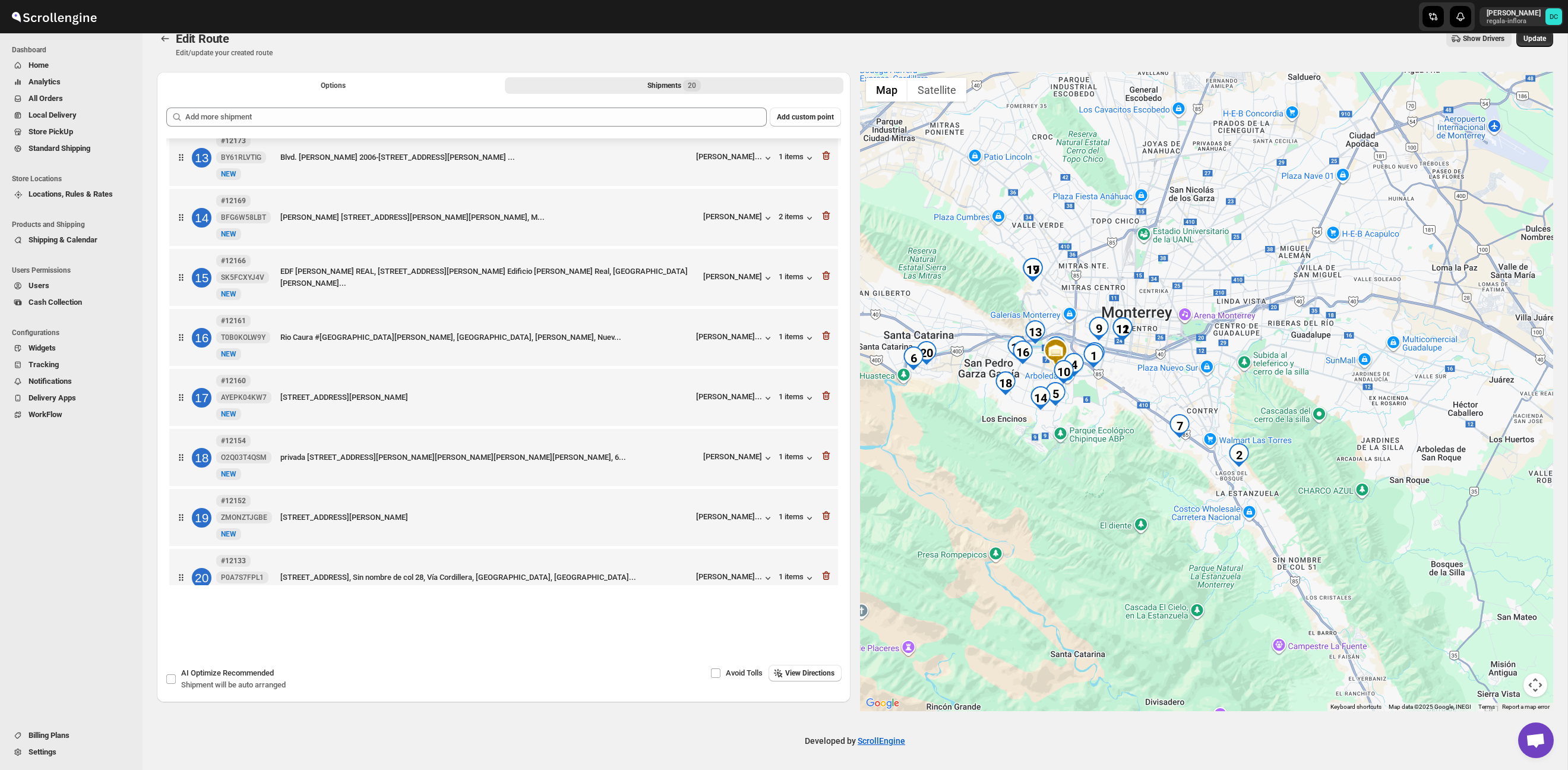
drag, startPoint x: 1329, startPoint y: 482, endPoint x: 1310, endPoint y: 454, distance: 33.8
click at [1310, 454] on div at bounding box center [1207, 391] width 694 height 639
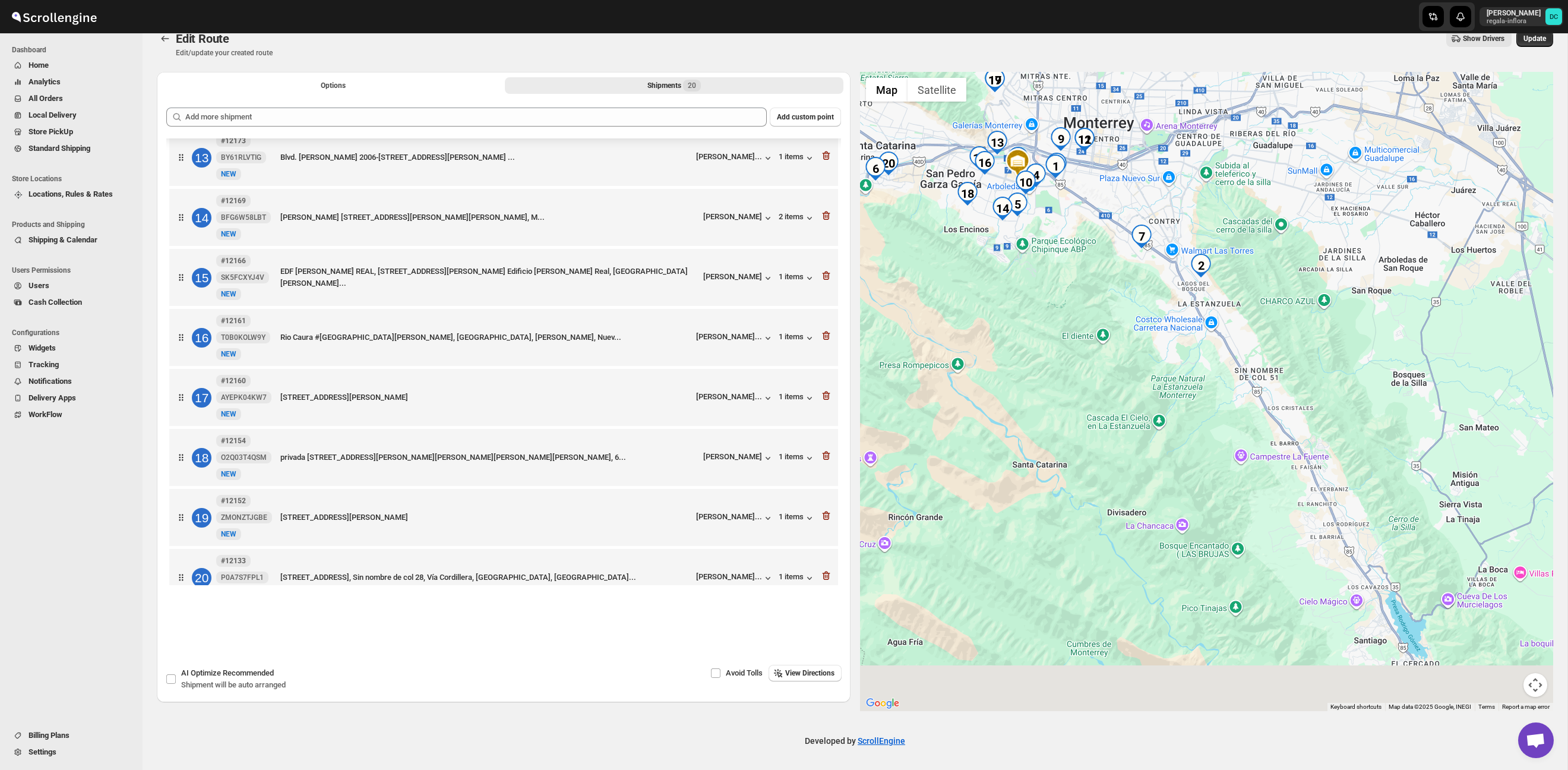
drag, startPoint x: 1343, startPoint y: 546, endPoint x: 1307, endPoint y: 358, distance: 191.4
click at [1307, 358] on div at bounding box center [1207, 391] width 694 height 639
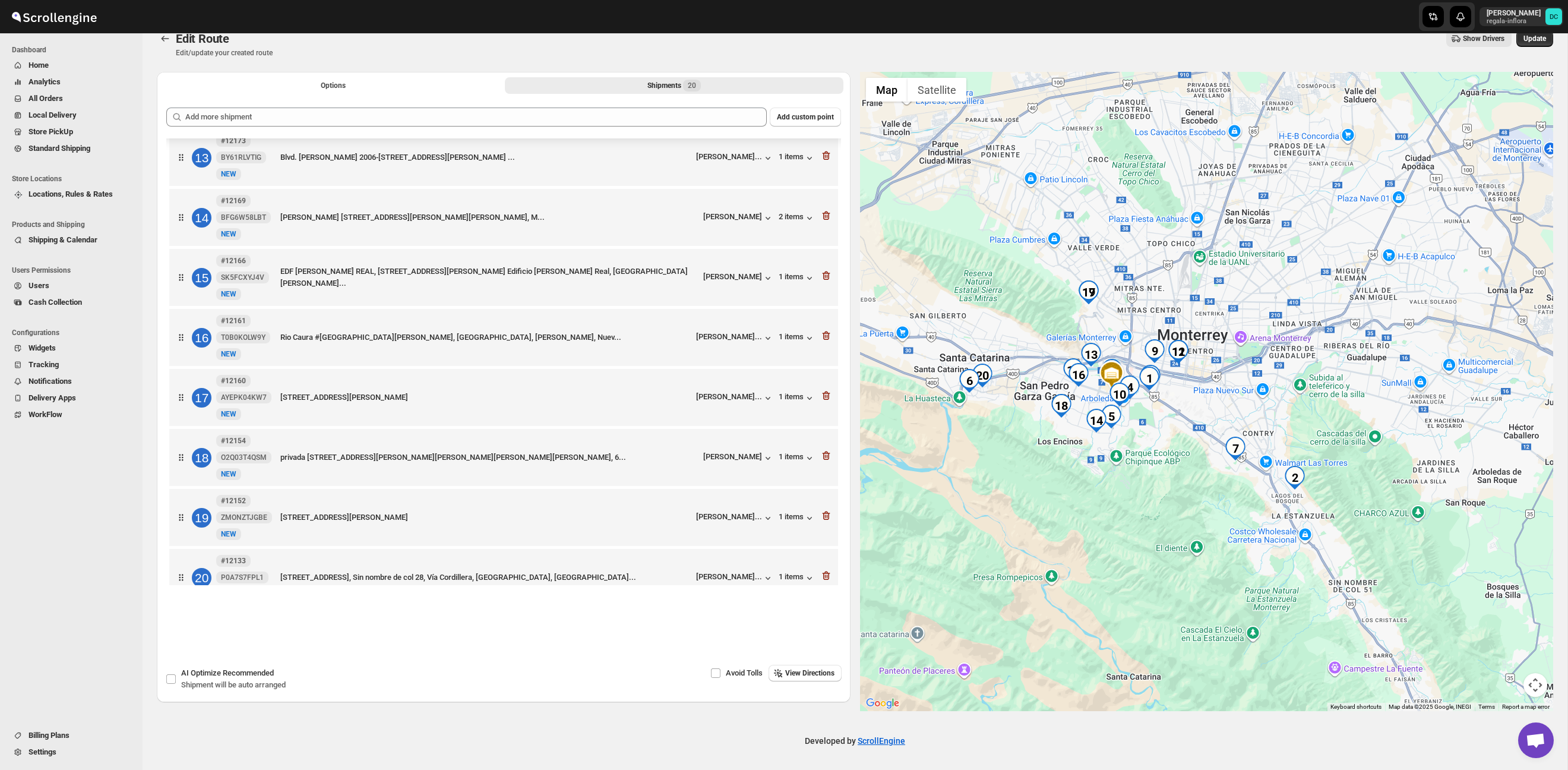
drag, startPoint x: 1270, startPoint y: 343, endPoint x: 1345, endPoint y: 520, distance: 192.2
click at [1373, 572] on div at bounding box center [1207, 391] width 694 height 639
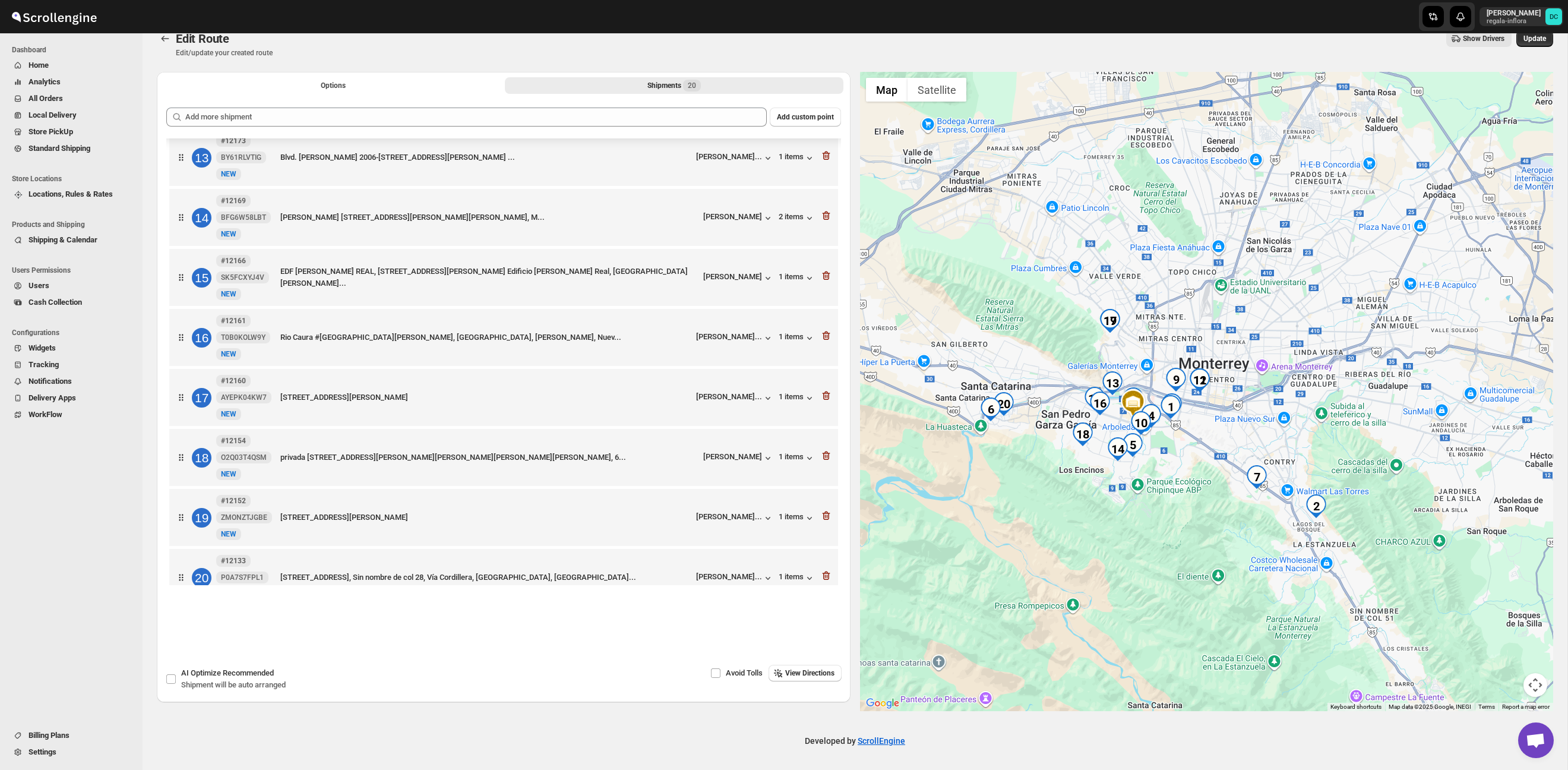
drag, startPoint x: 1285, startPoint y: 458, endPoint x: 1363, endPoint y: 436, distance: 81.0
click at [1363, 436] on div at bounding box center [1207, 391] width 694 height 639
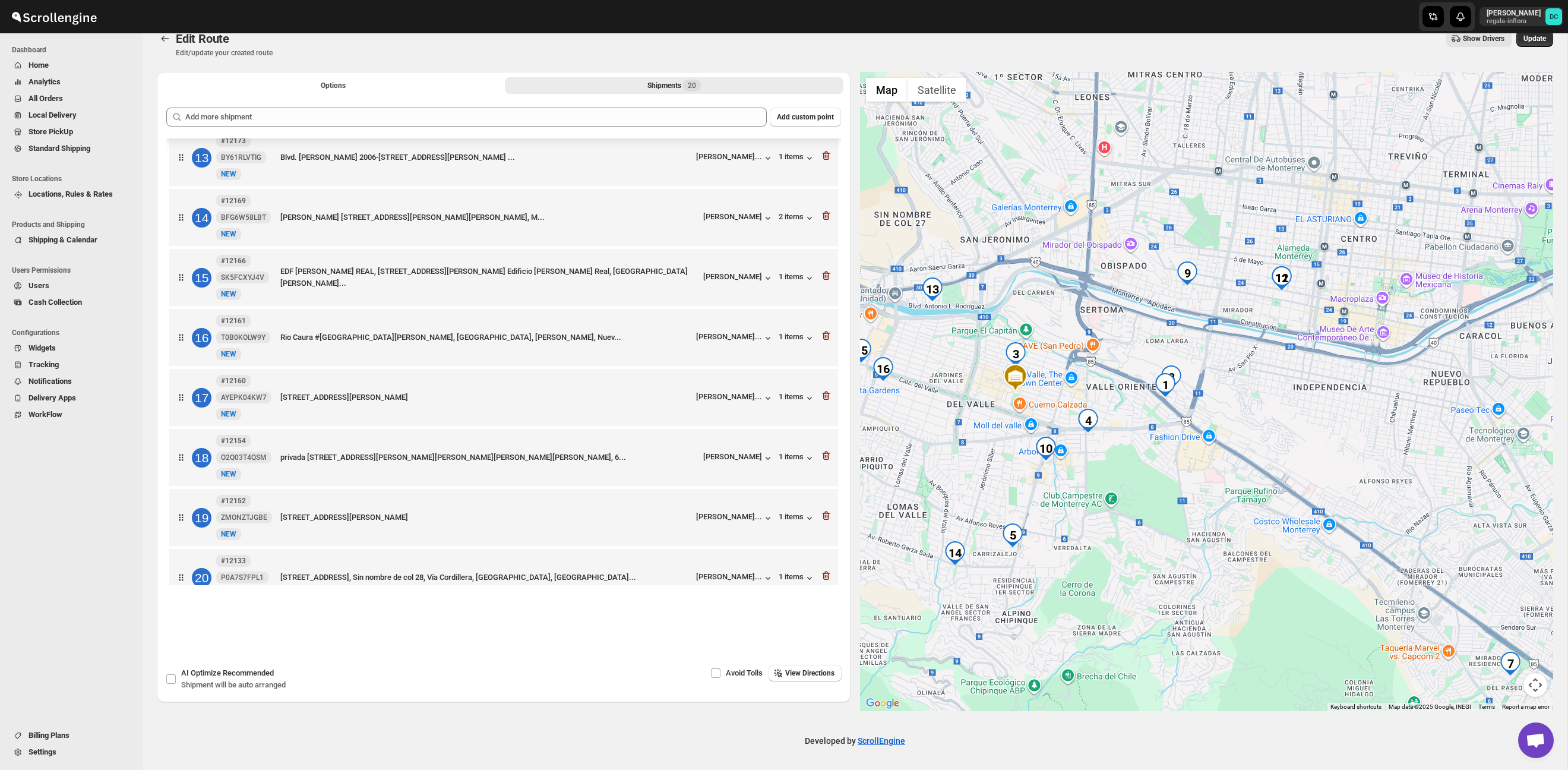
drag, startPoint x: 1244, startPoint y: 387, endPoint x: 1249, endPoint y: 403, distance: 16.8
click at [1249, 403] on div at bounding box center [1207, 391] width 694 height 639
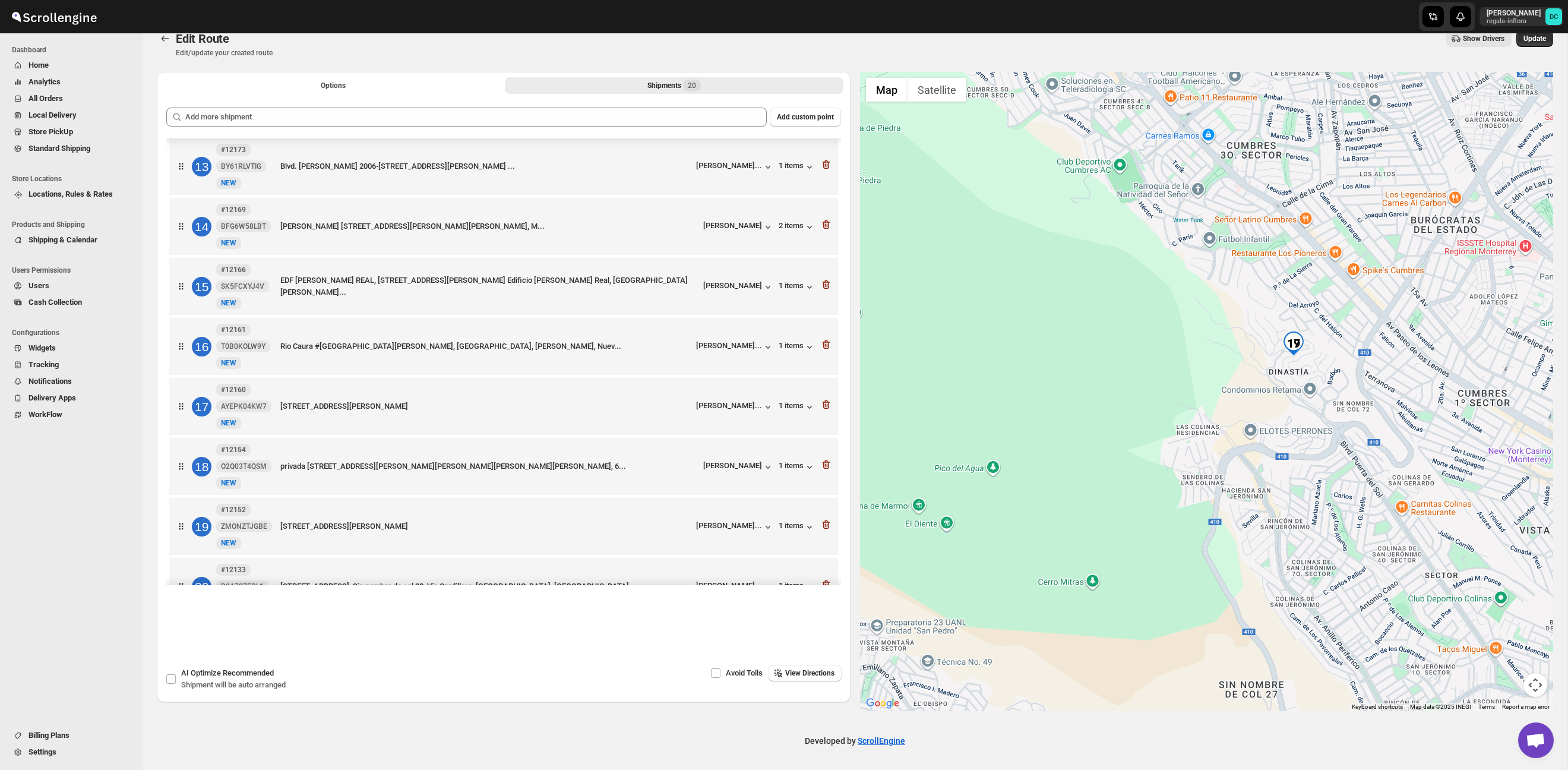
scroll to position [882, 0]
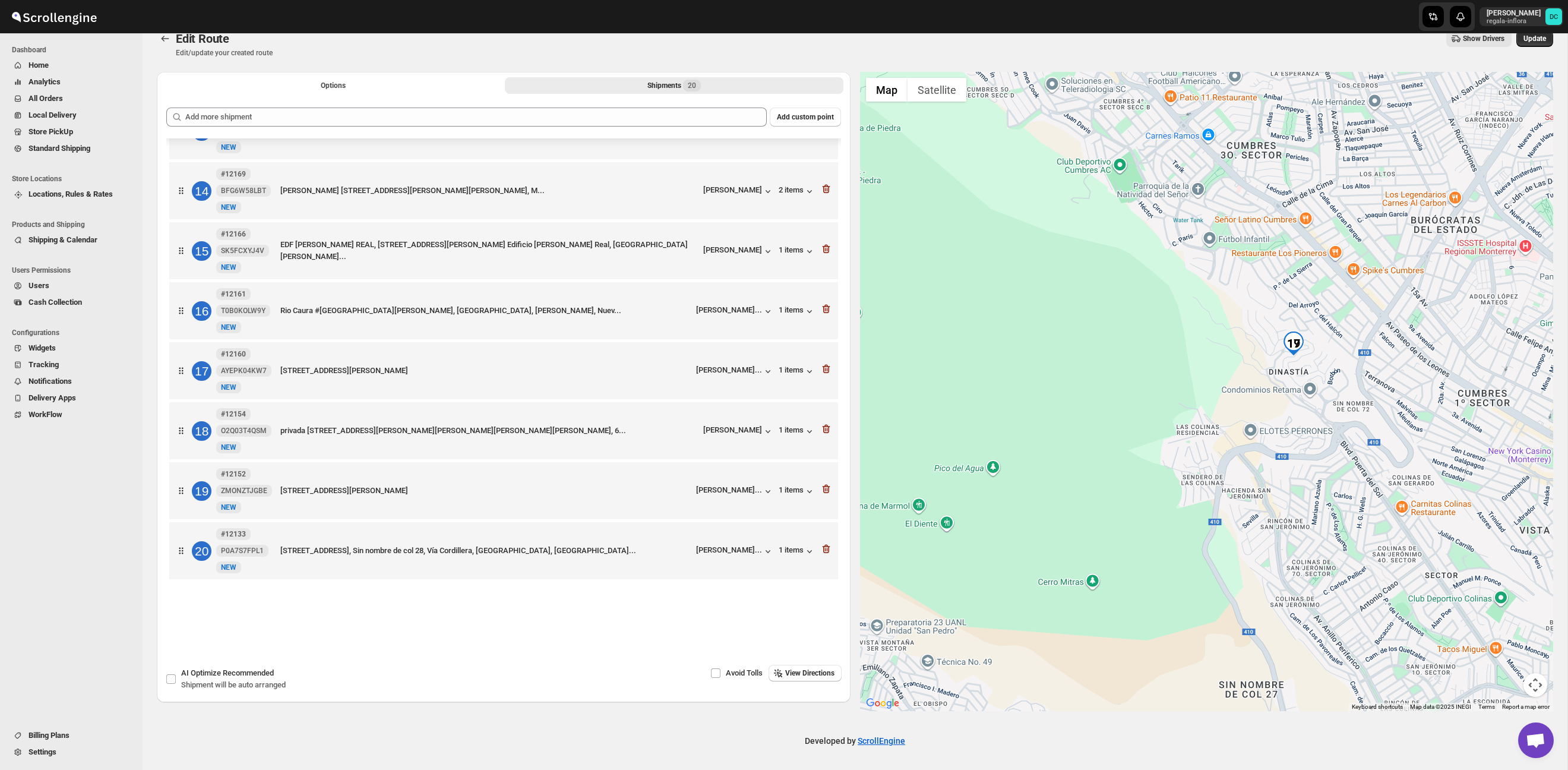
drag, startPoint x: 1237, startPoint y: 454, endPoint x: 1255, endPoint y: 406, distance: 51.3
click at [1250, 416] on div at bounding box center [1207, 391] width 694 height 639
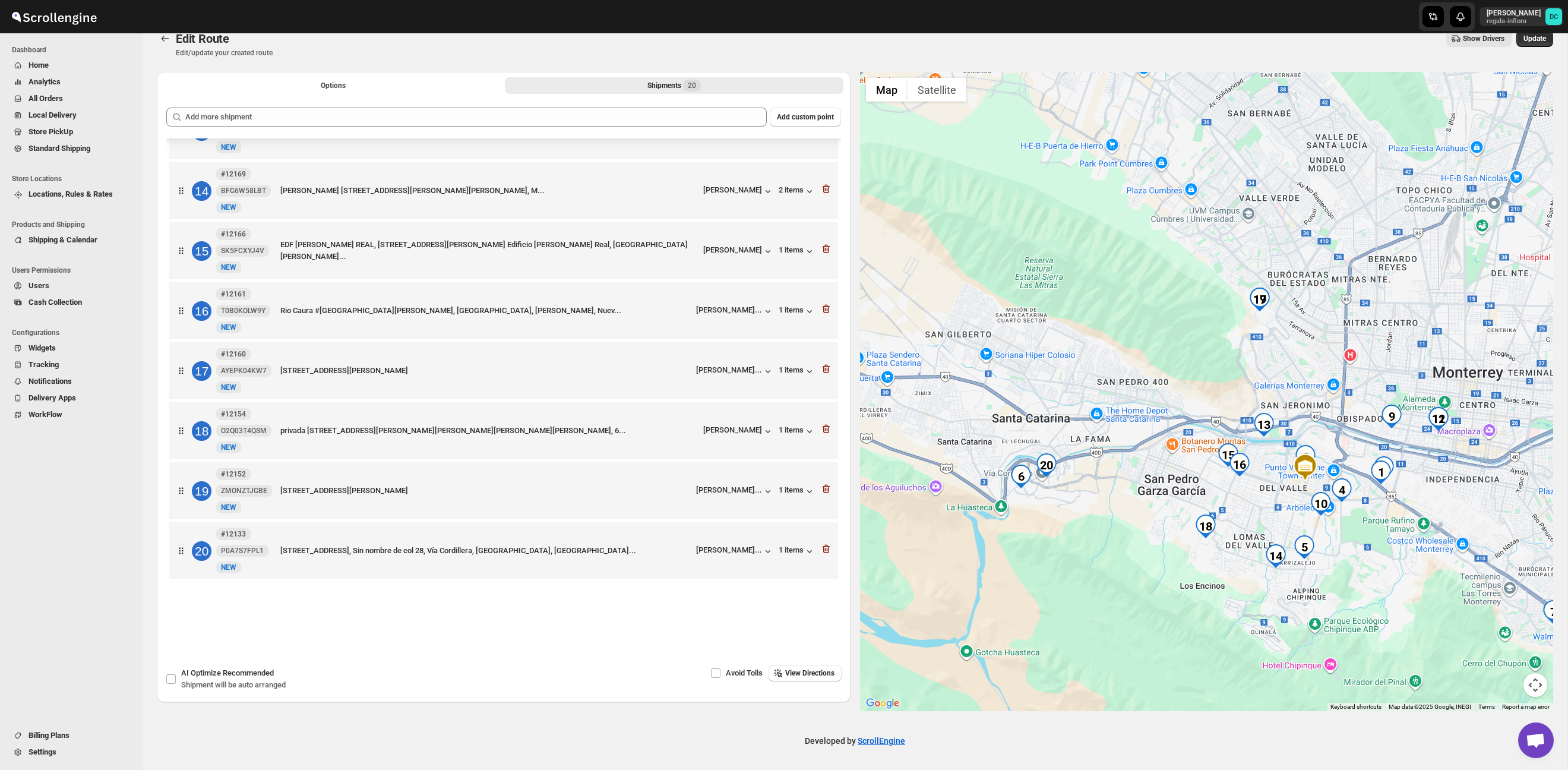
drag, startPoint x: 1166, startPoint y: 521, endPoint x: 1022, endPoint y: 458, distance: 157.2
click at [1169, 446] on div at bounding box center [1207, 391] width 694 height 639
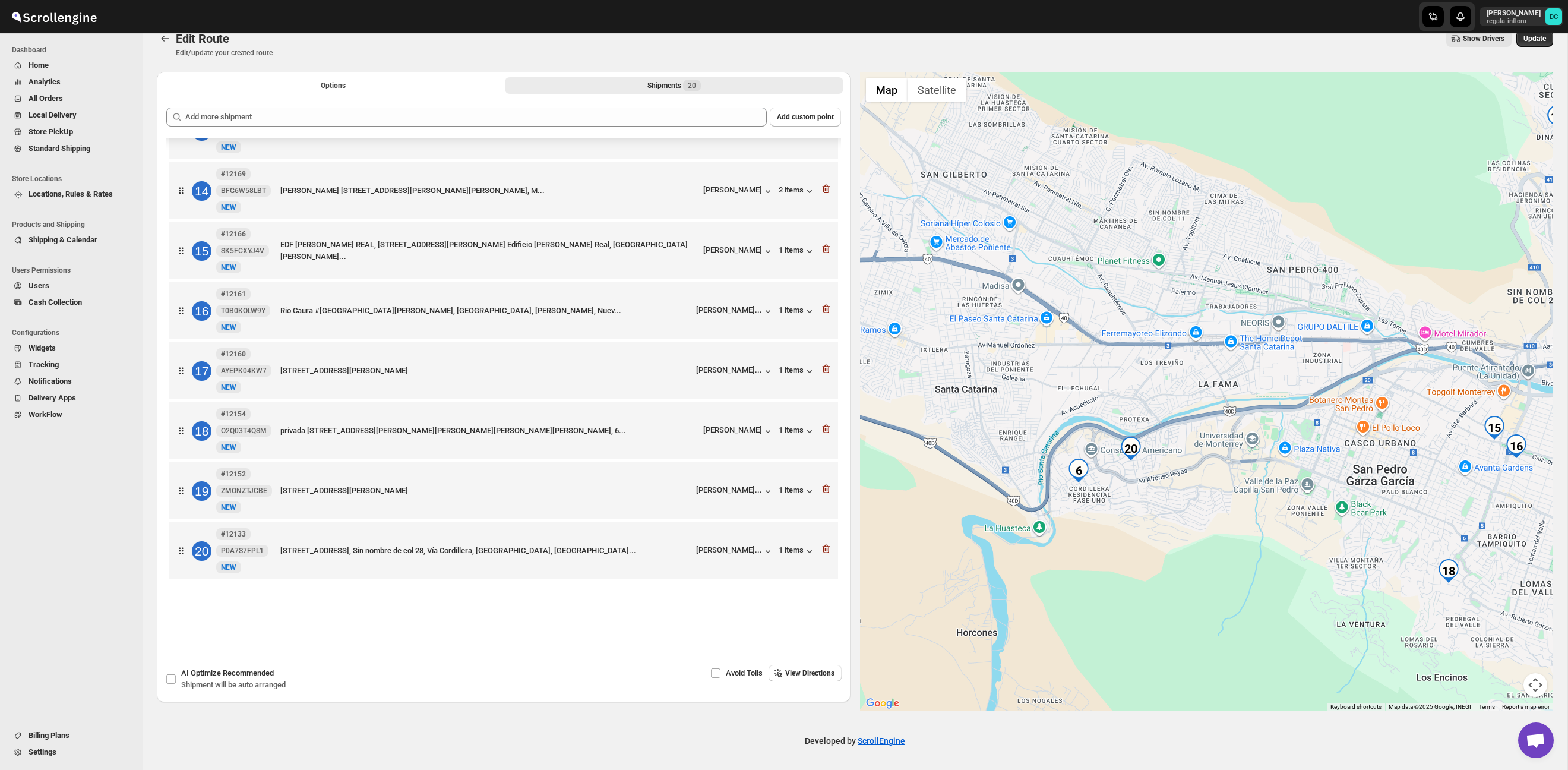
drag, startPoint x: 1050, startPoint y: 412, endPoint x: 1109, endPoint y: 388, distance: 63.7
click at [1109, 388] on div at bounding box center [1207, 391] width 694 height 639
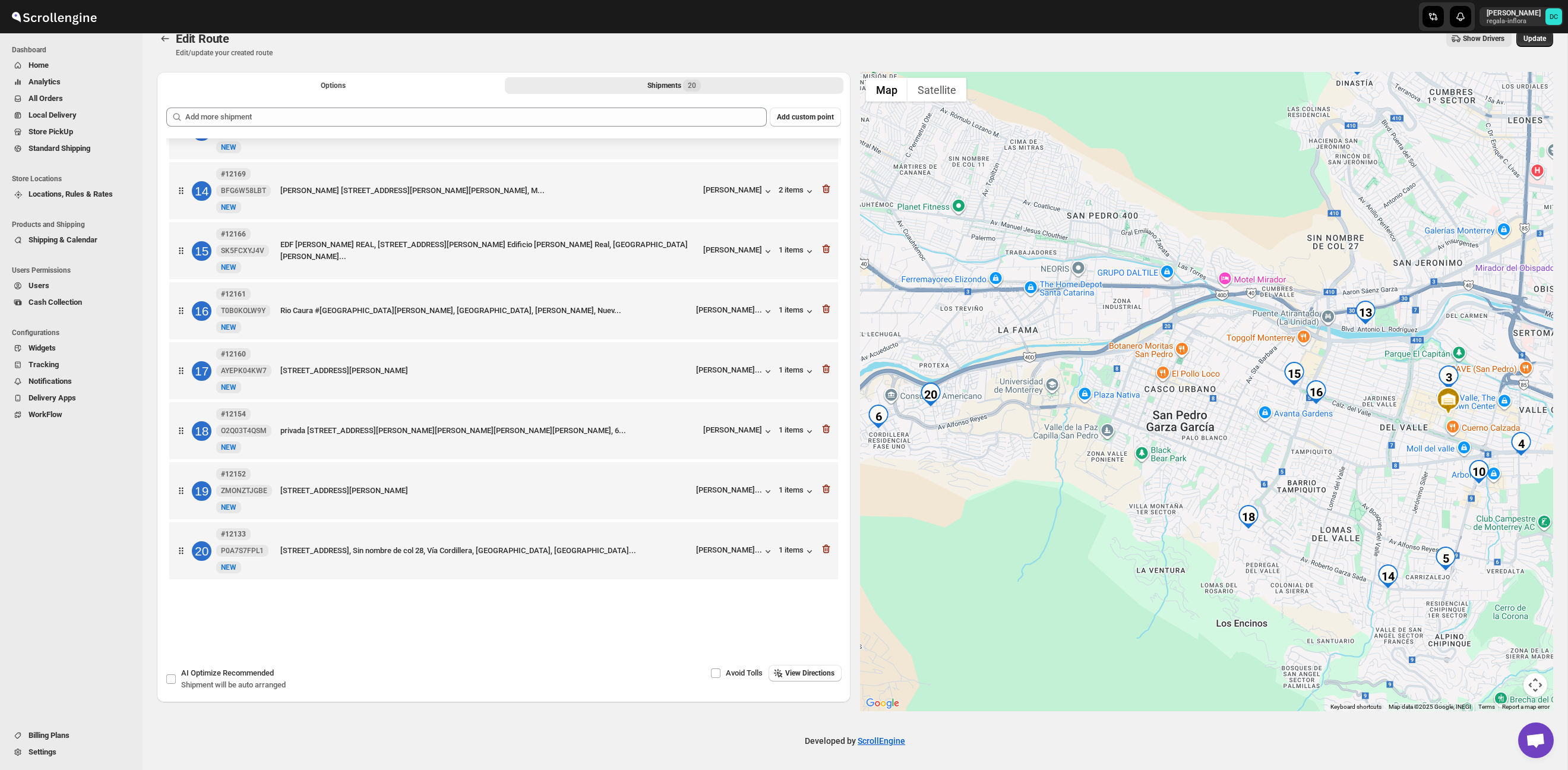
drag, startPoint x: 1346, startPoint y: 447, endPoint x: 1141, endPoint y: 392, distance: 212.2
click at [1141, 392] on div at bounding box center [1207, 391] width 694 height 639
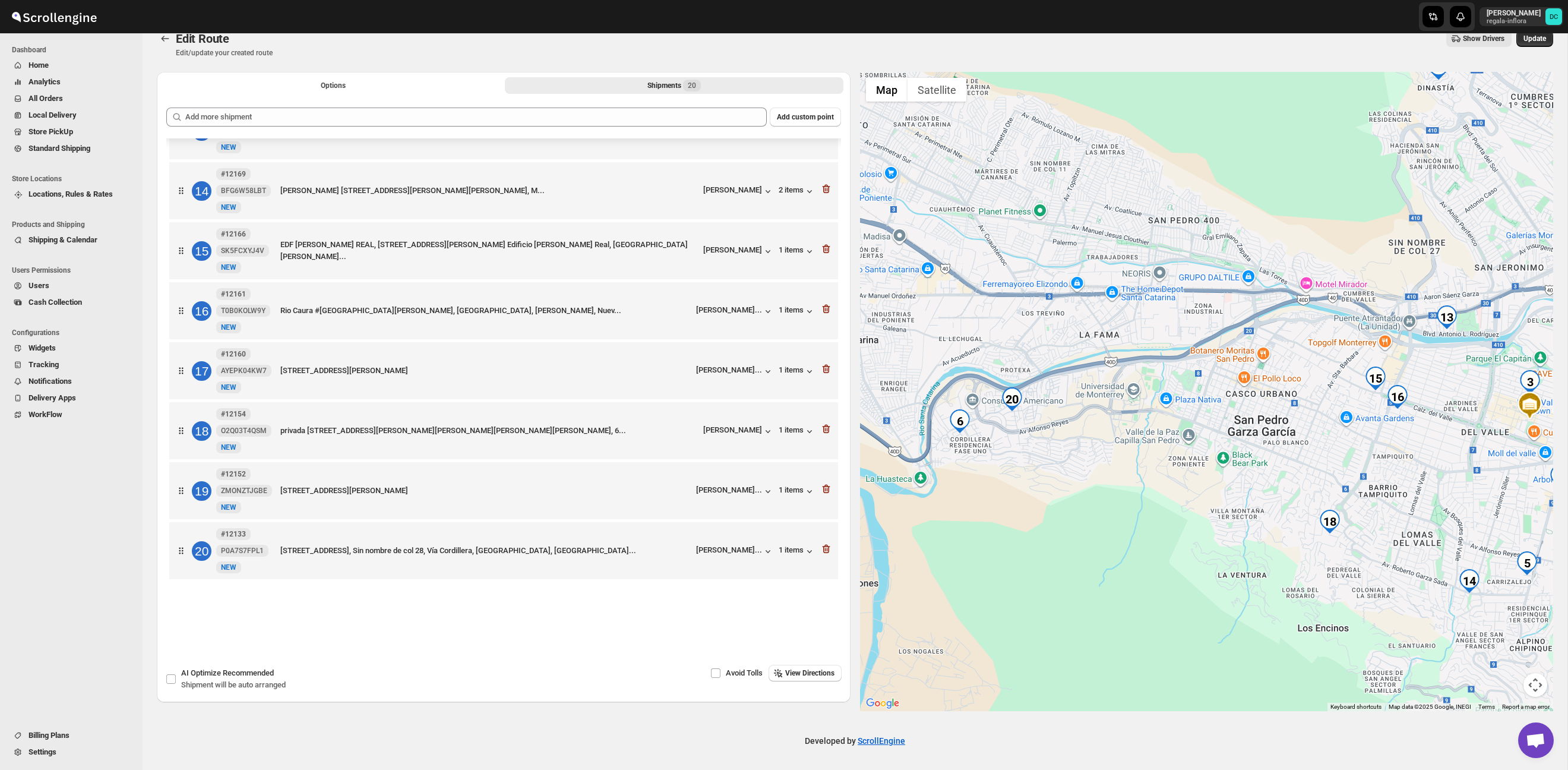
drag, startPoint x: 1183, startPoint y: 425, endPoint x: 1271, endPoint y: 431, distance: 88.2
click at [1271, 431] on div at bounding box center [1207, 391] width 694 height 639
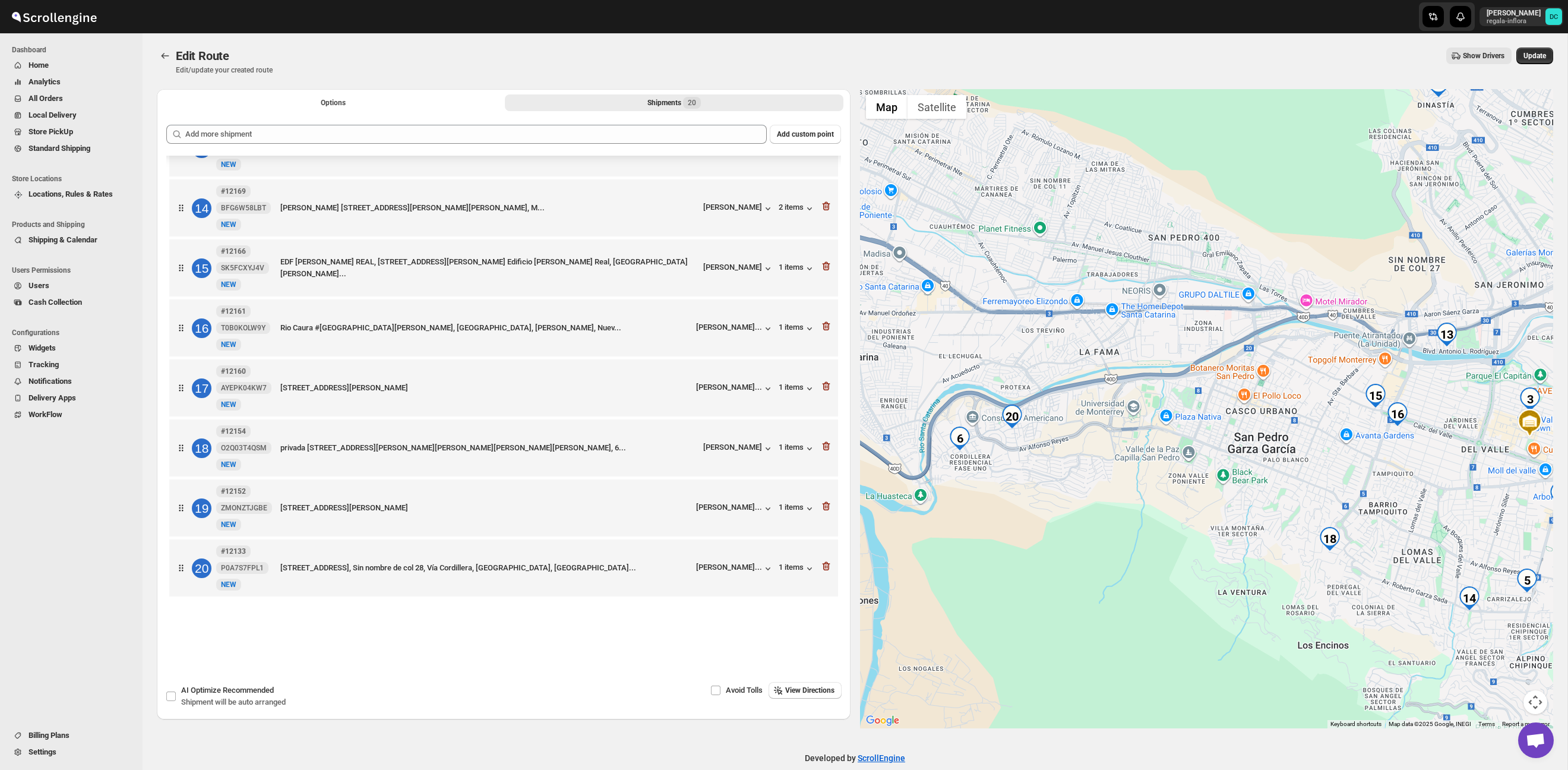
scroll to position [18, 0]
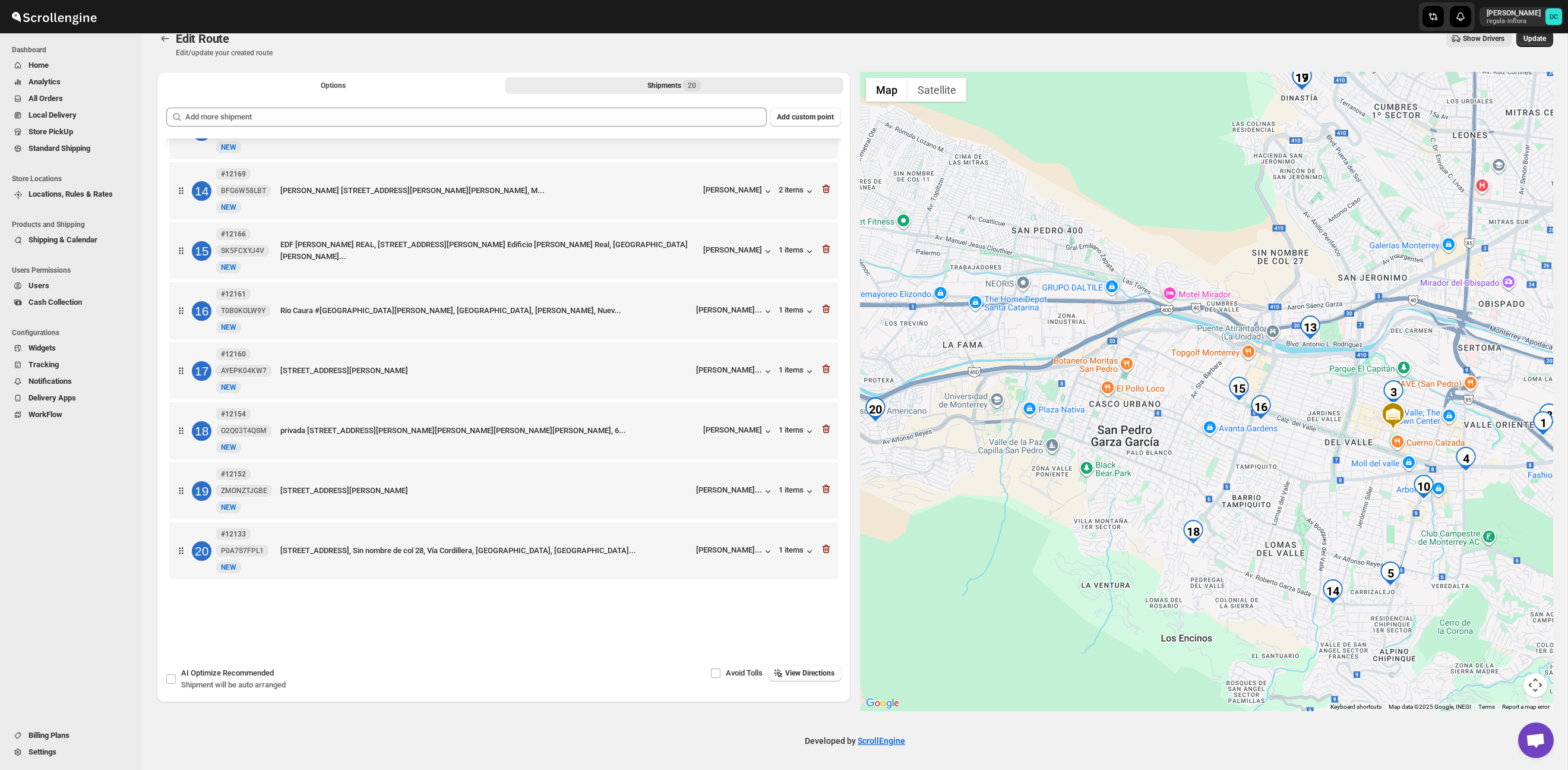
drag, startPoint x: 1398, startPoint y: 468, endPoint x: 1265, endPoint y: 443, distance: 135.3
click at [1255, 478] on div at bounding box center [1207, 391] width 694 height 639
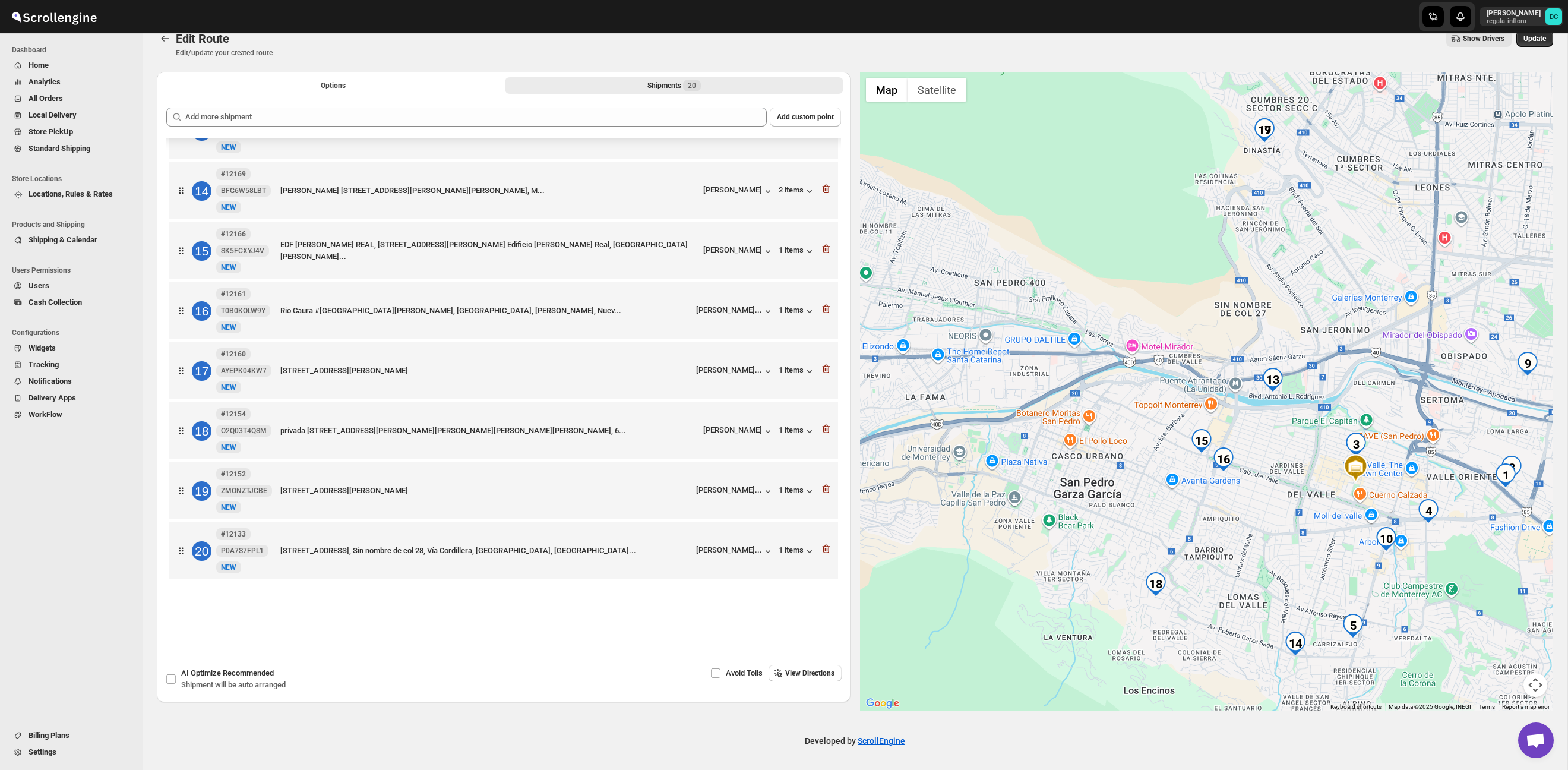
drag, startPoint x: 1321, startPoint y: 431, endPoint x: 1244, endPoint y: 550, distance: 141.7
click at [1244, 549] on div at bounding box center [1207, 391] width 694 height 639
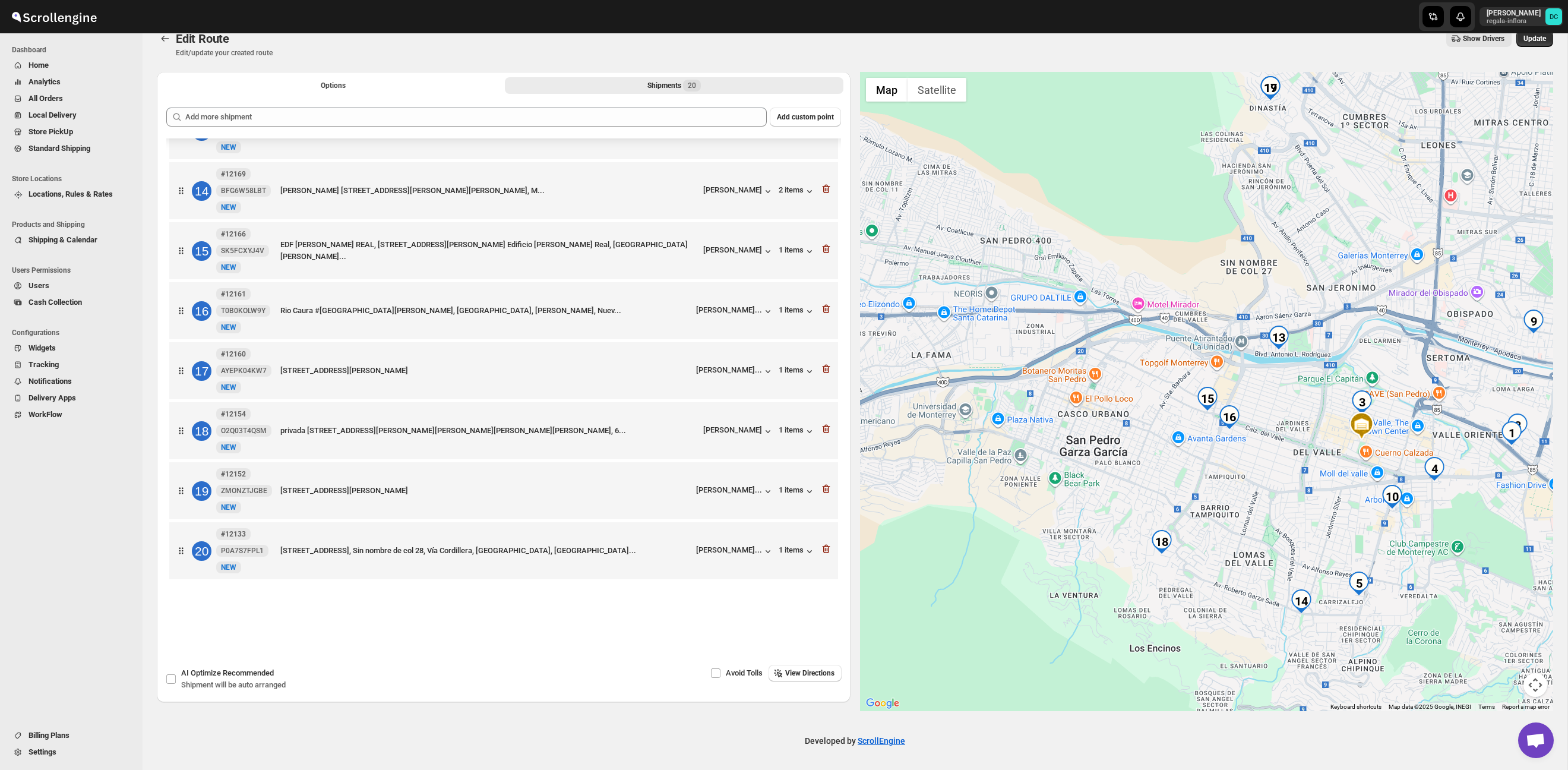
drag, startPoint x: 1245, startPoint y: 559, endPoint x: 1310, endPoint y: 432, distance: 142.7
click at [1310, 432] on div at bounding box center [1207, 391] width 694 height 639
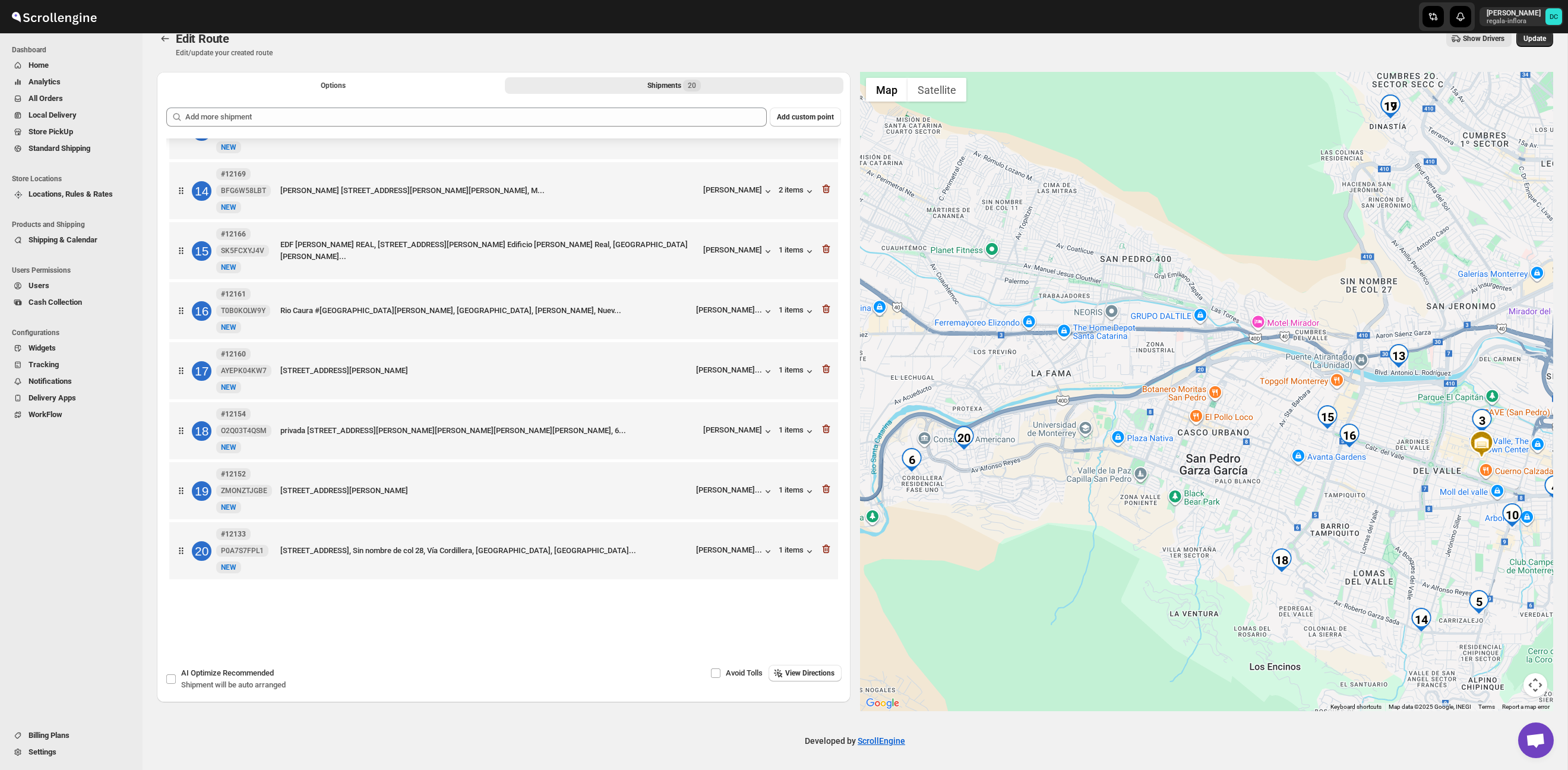
drag, startPoint x: 1217, startPoint y: 491, endPoint x: 1340, endPoint y: 510, distance: 124.5
click at [1339, 510] on div at bounding box center [1207, 391] width 694 height 639
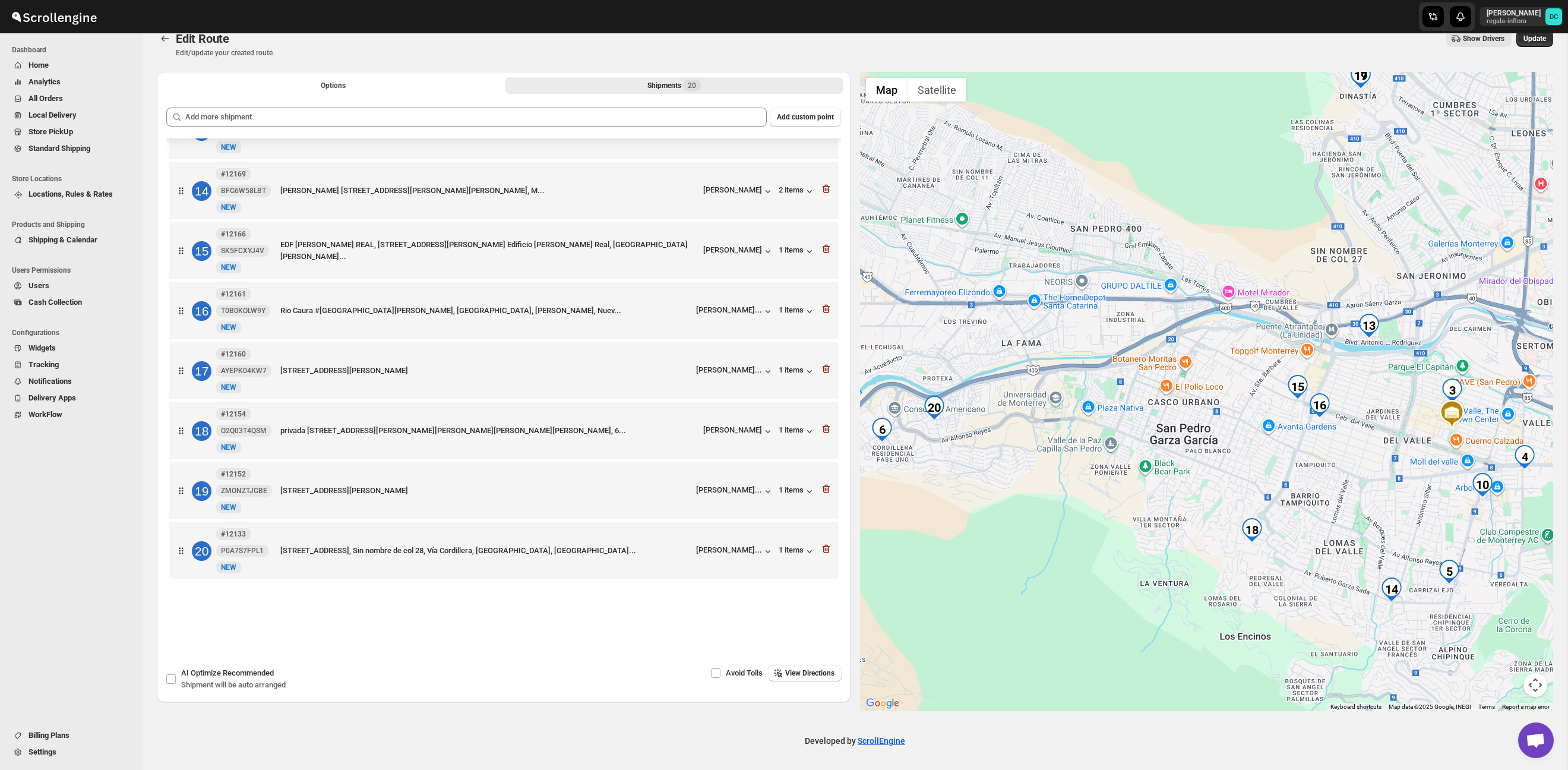
drag, startPoint x: 1362, startPoint y: 532, endPoint x: 1287, endPoint y: 489, distance: 86.5
click at [1298, 492] on div at bounding box center [1207, 391] width 694 height 639
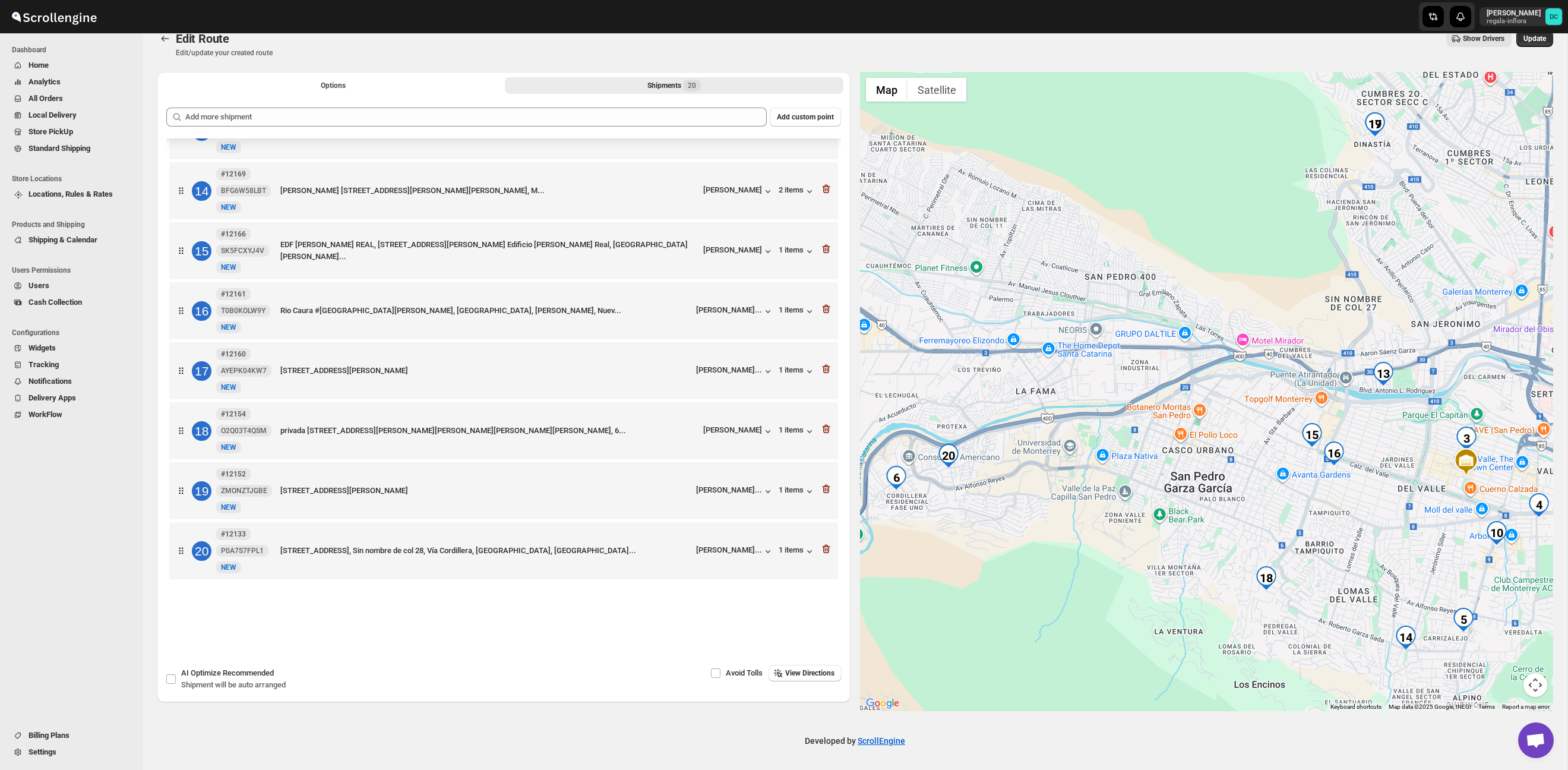
drag, startPoint x: 1342, startPoint y: 502, endPoint x: 1373, endPoint y: 524, distance: 38.0
click at [1371, 524] on div at bounding box center [1207, 391] width 694 height 639
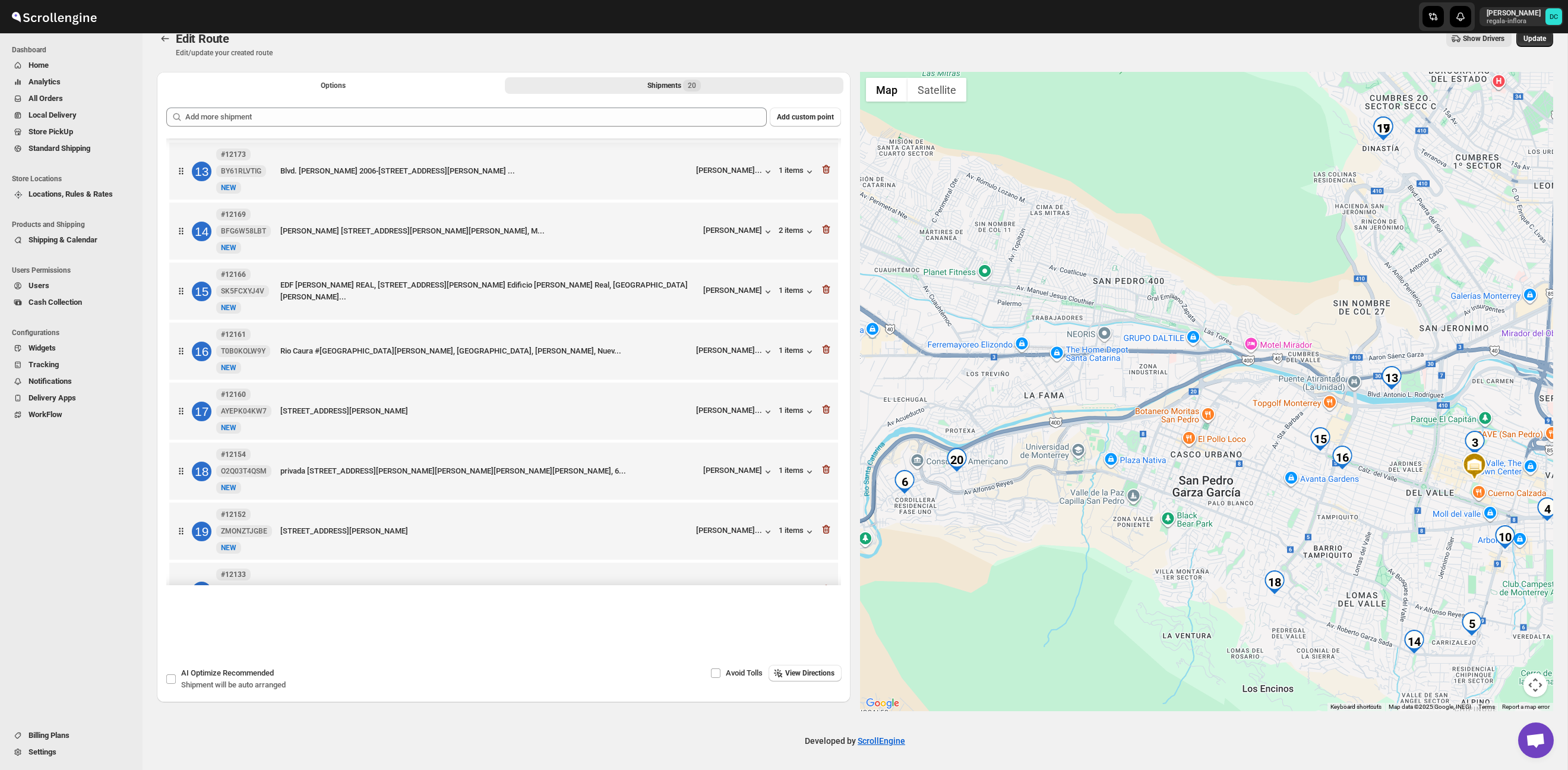
scroll to position [816, 0]
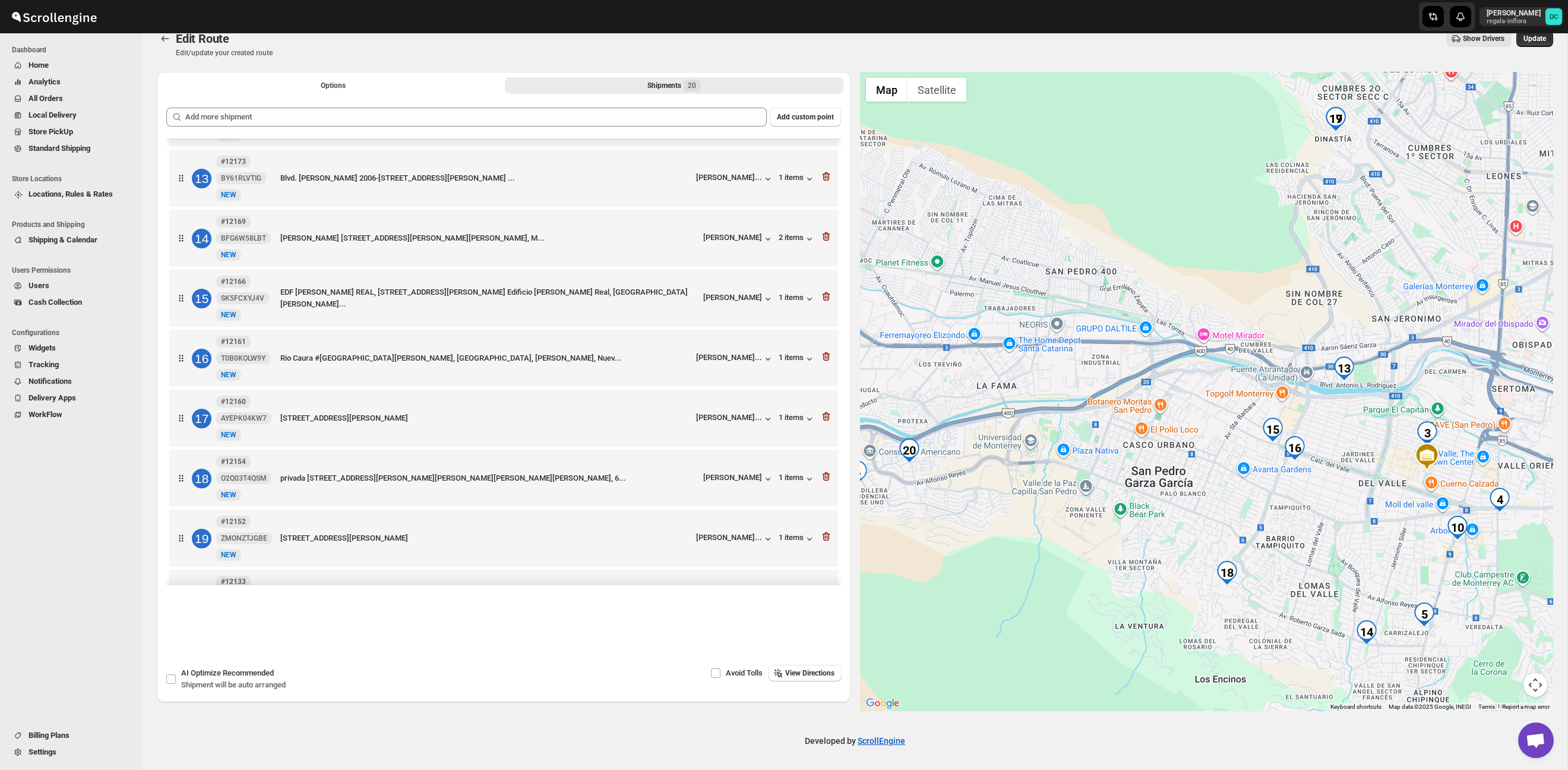
drag, startPoint x: 1371, startPoint y: 477, endPoint x: 1324, endPoint y: 467, distance: 48.1
click at [1324, 467] on div at bounding box center [1207, 391] width 694 height 639
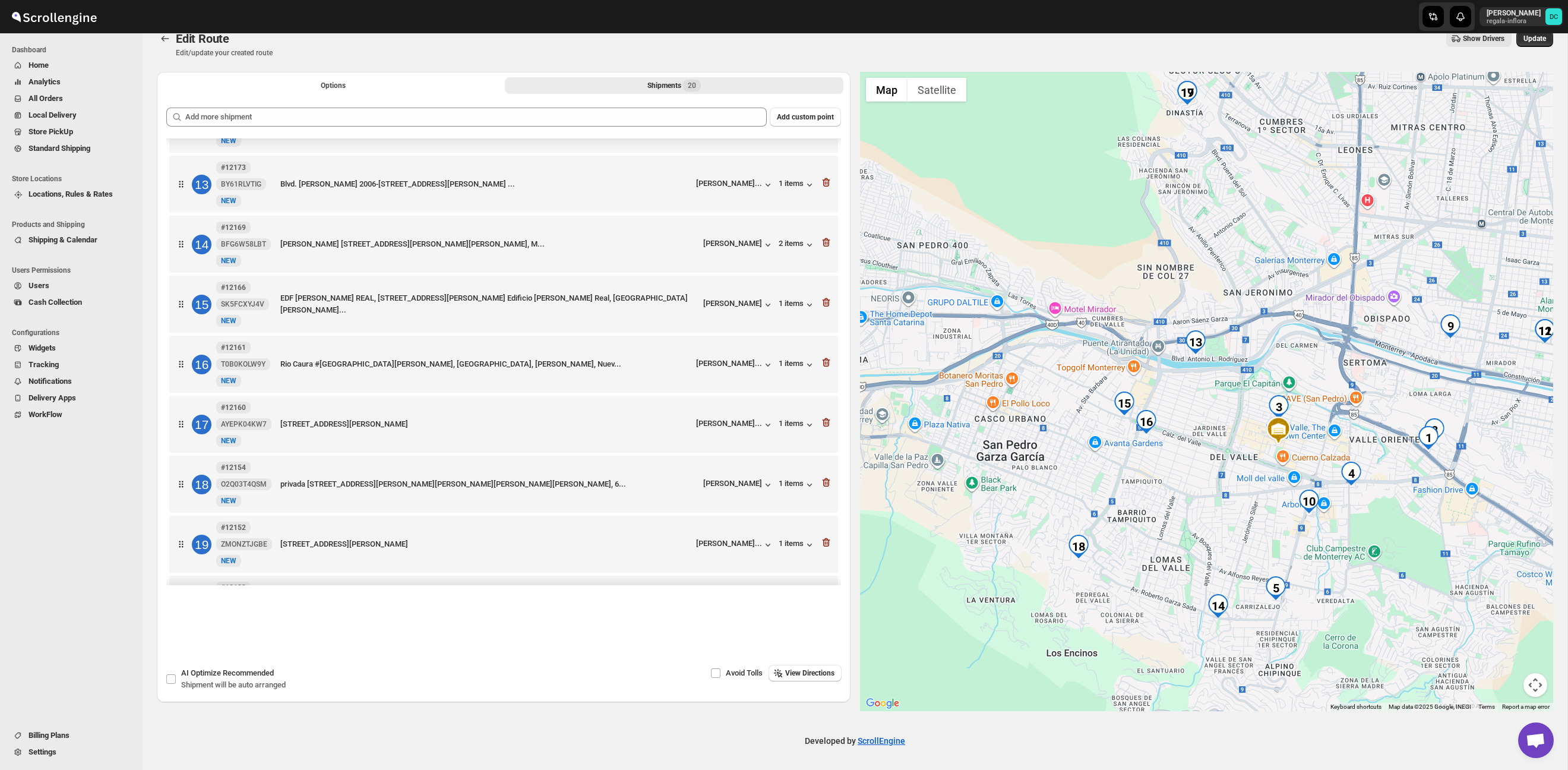
drag, startPoint x: 1317, startPoint y: 401, endPoint x: 1143, endPoint y: 385, distance: 174.7
click at [1144, 385] on div at bounding box center [1207, 391] width 694 height 639
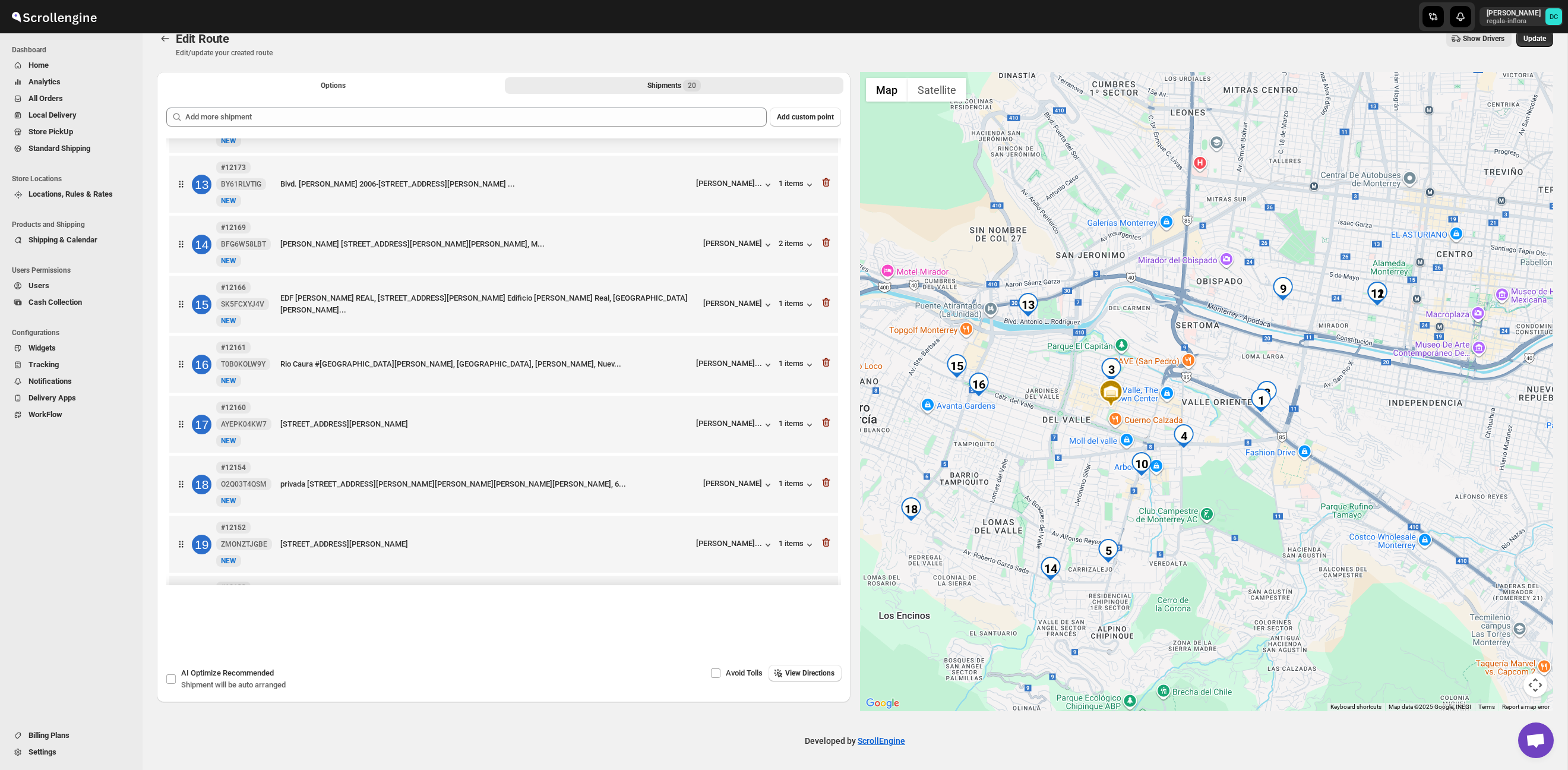
drag, startPoint x: 1282, startPoint y: 413, endPoint x: 1191, endPoint y: 377, distance: 97.9
click at [1192, 377] on div at bounding box center [1207, 391] width 694 height 639
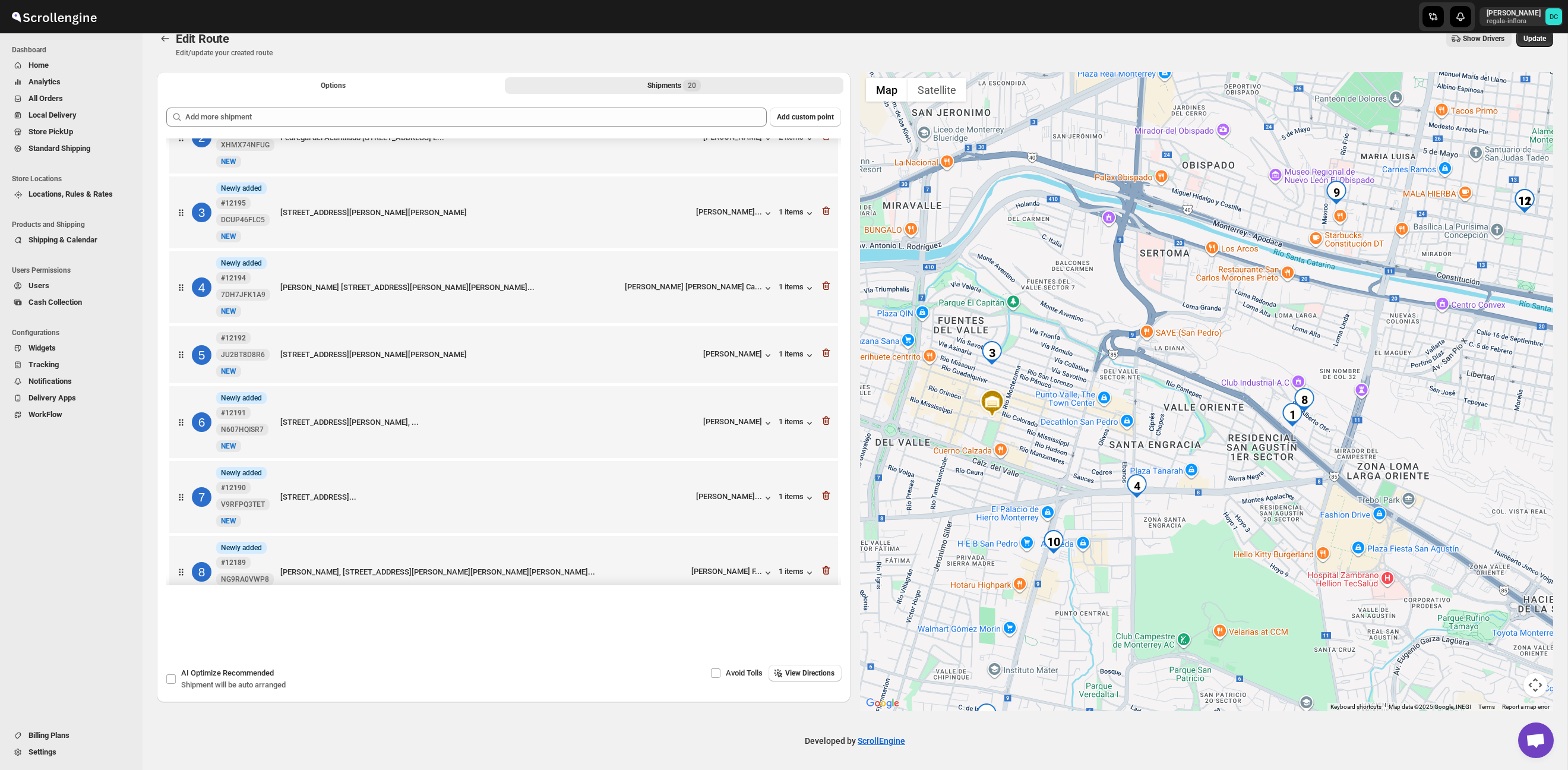
scroll to position [75, 0]
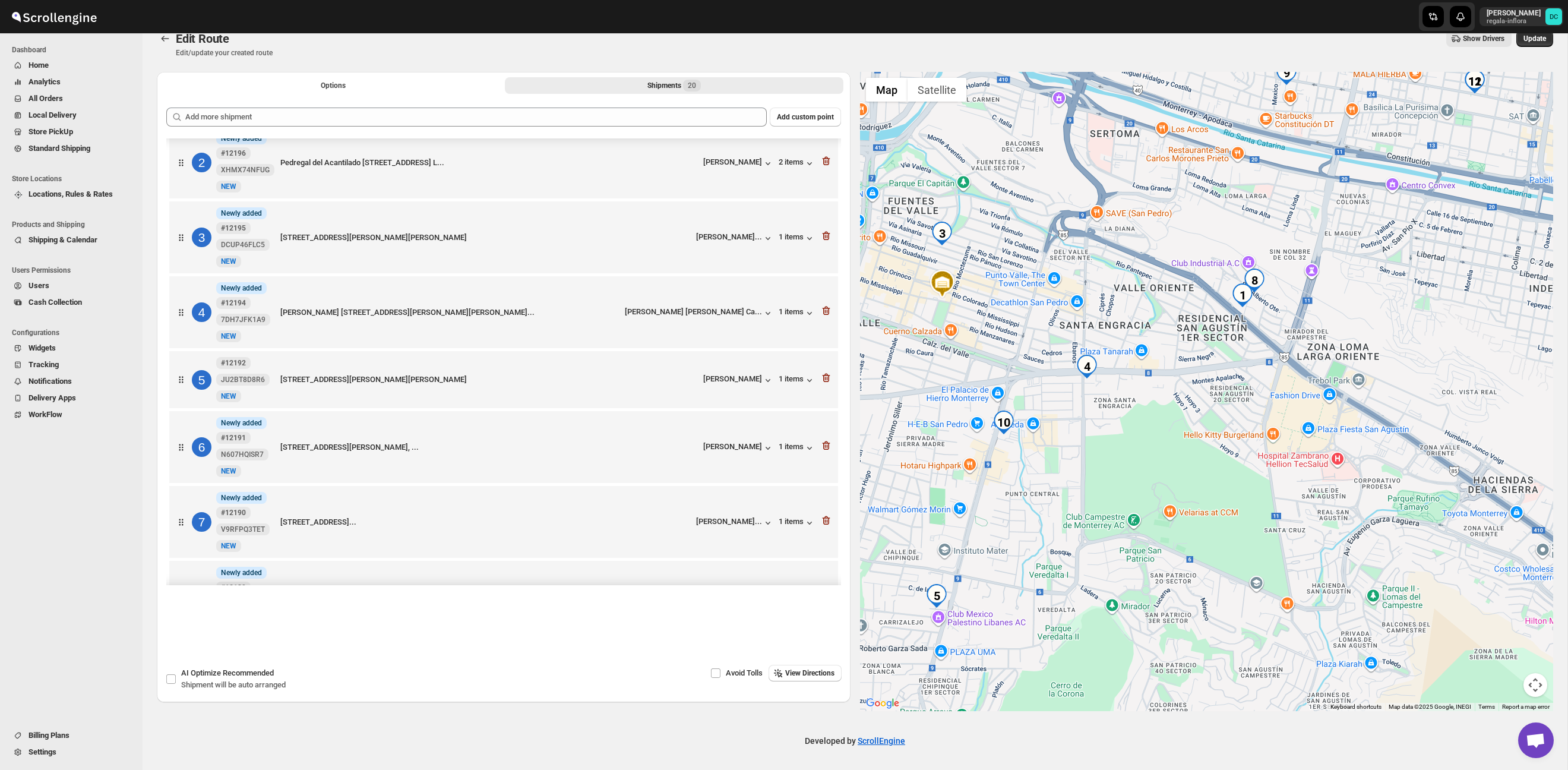
drag, startPoint x: 1155, startPoint y: 404, endPoint x: 1105, endPoint y: 284, distance: 130.0
click at [1105, 284] on div at bounding box center [1207, 391] width 694 height 639
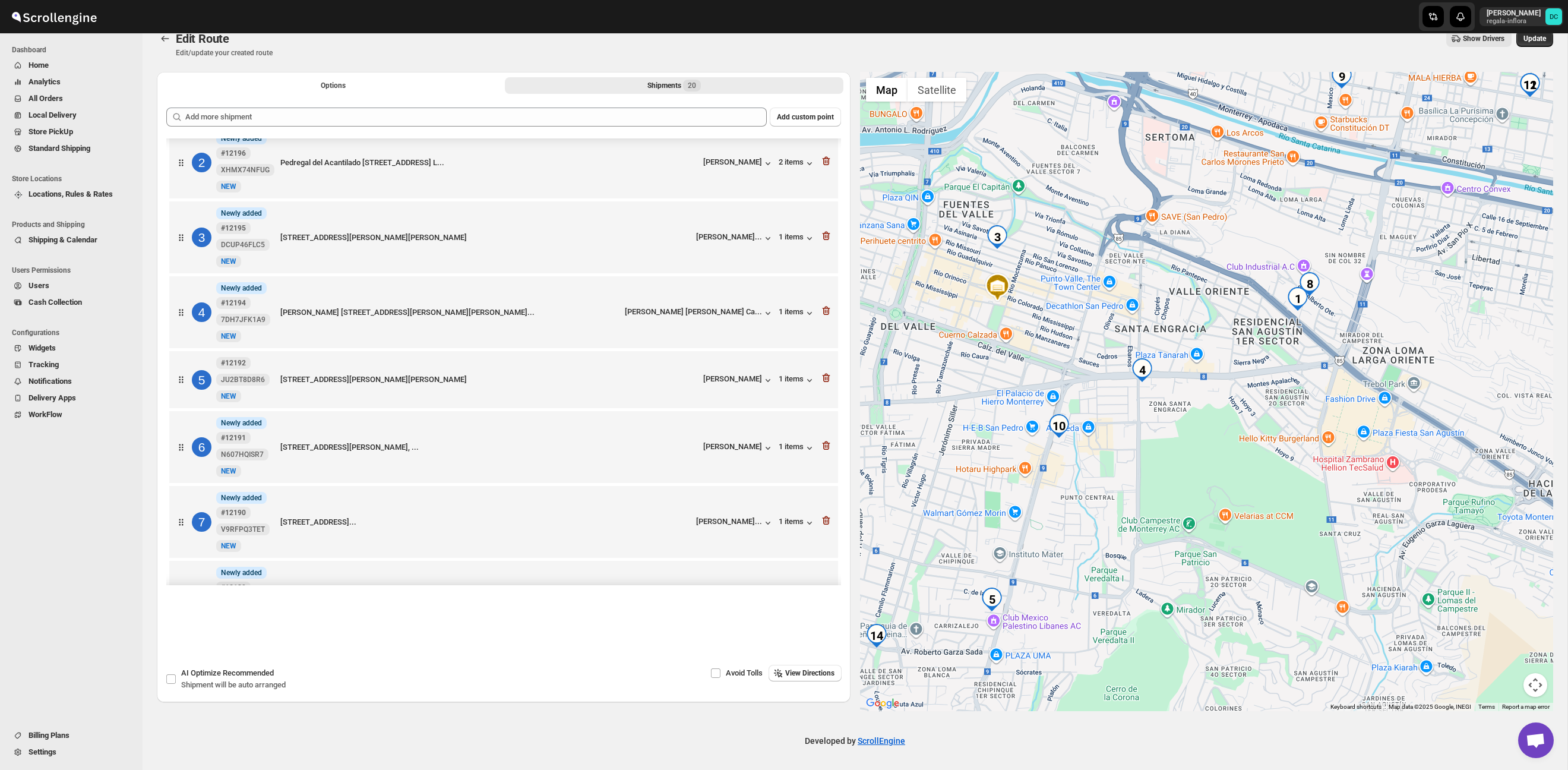
drag, startPoint x: 1088, startPoint y: 269, endPoint x: 1132, endPoint y: 272, distance: 44.1
click at [1132, 272] on div at bounding box center [1207, 391] width 694 height 639
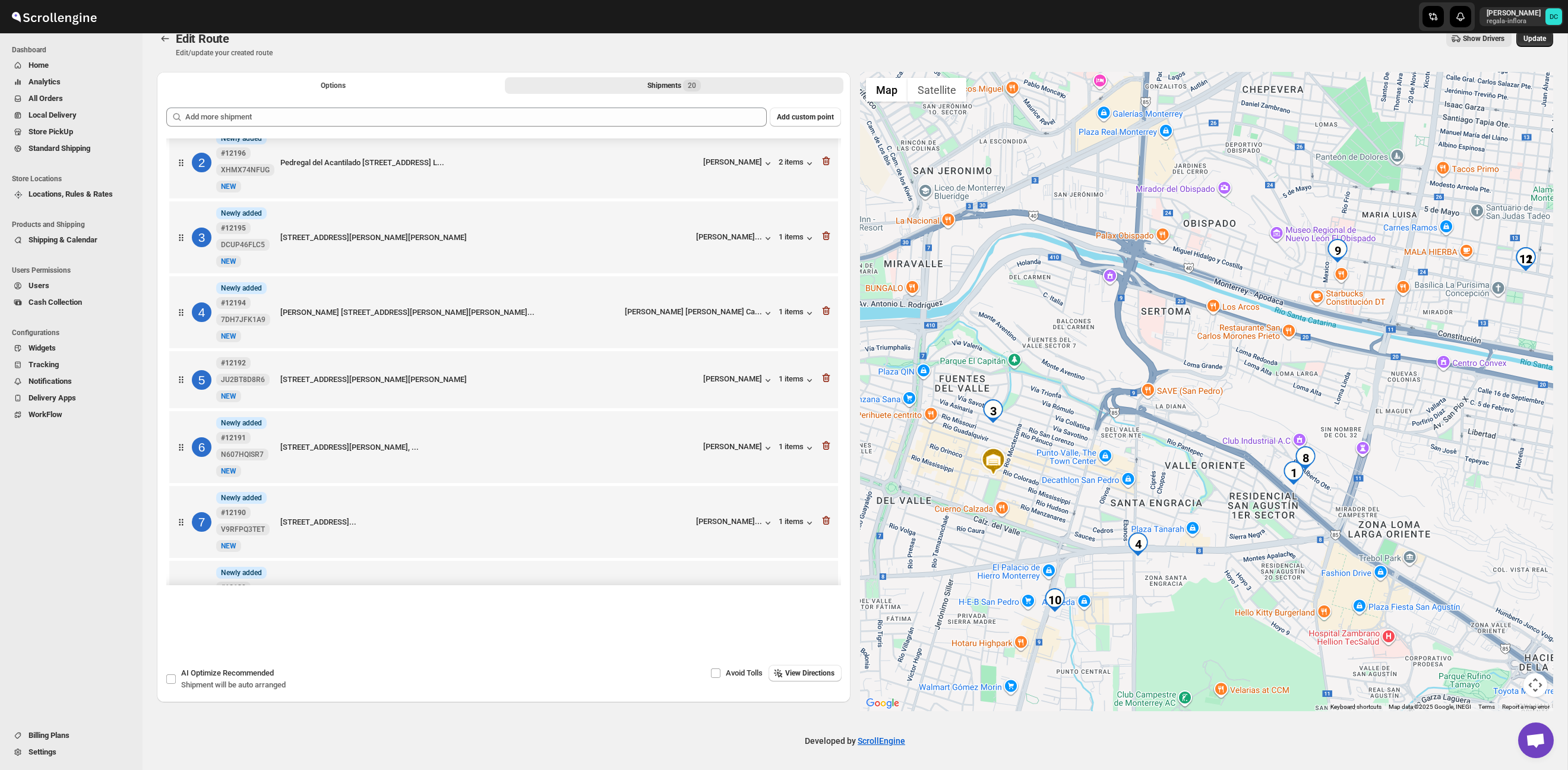
drag, startPoint x: 1131, startPoint y: 275, endPoint x: 1129, endPoint y: 454, distance: 179.0
click at [1124, 458] on div at bounding box center [1207, 391] width 694 height 639
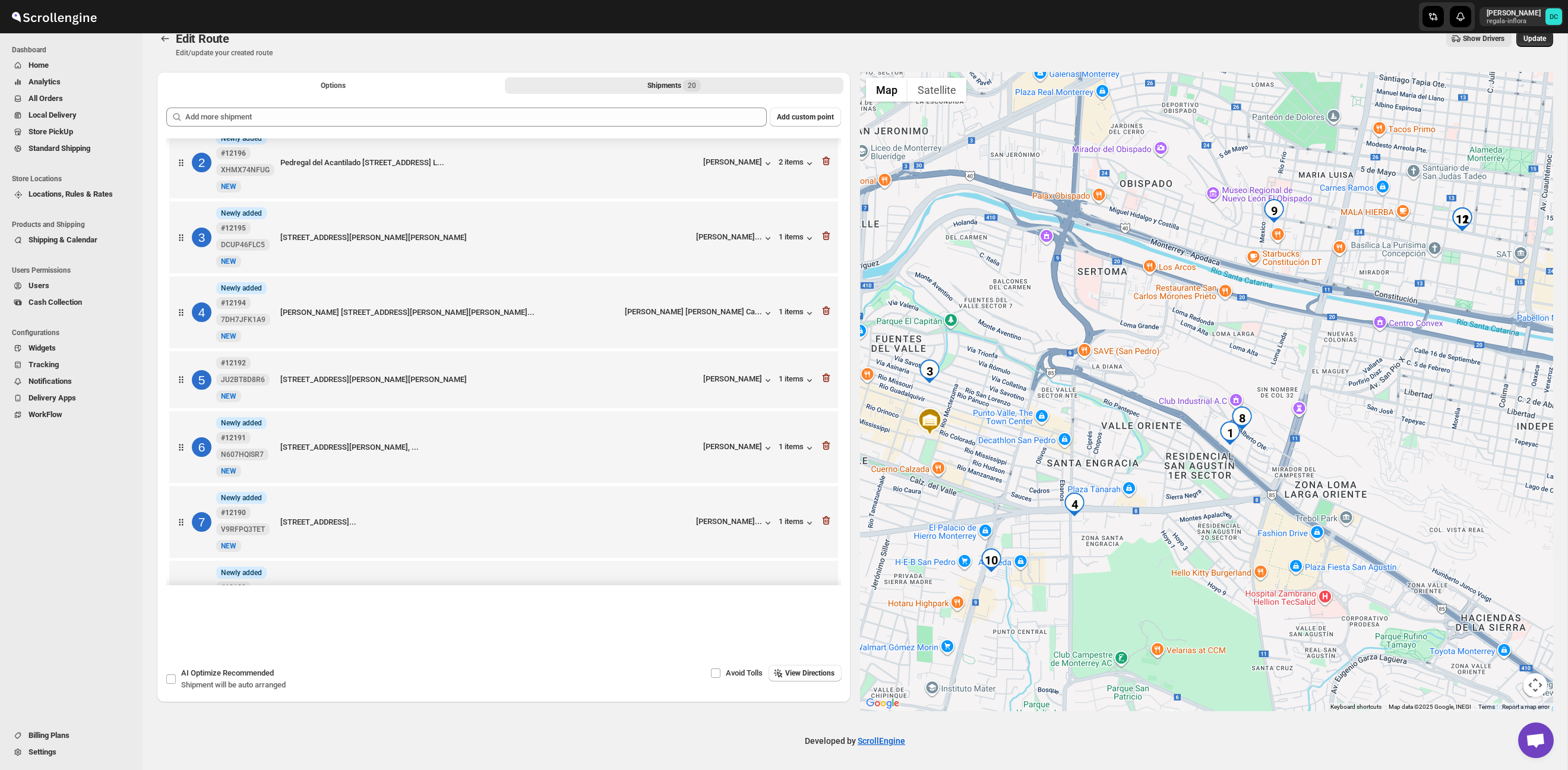
drag, startPoint x: 1100, startPoint y: 427, endPoint x: 1078, endPoint y: 406, distance: 30.4
click at [1078, 406] on div at bounding box center [1207, 391] width 694 height 639
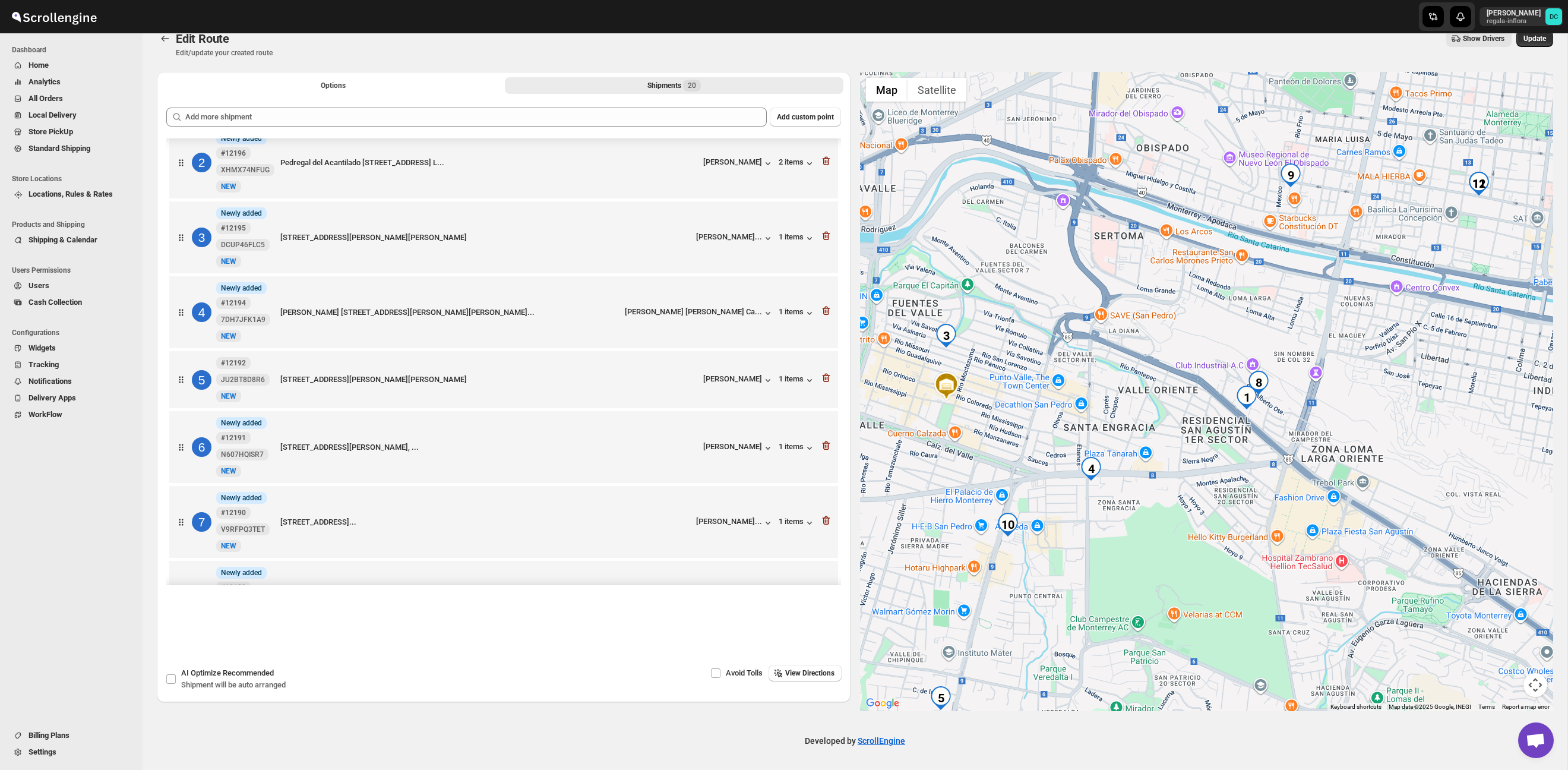
drag, startPoint x: 1077, startPoint y: 401, endPoint x: 1084, endPoint y: 384, distance: 18.4
click at [1084, 384] on div at bounding box center [1207, 391] width 694 height 639
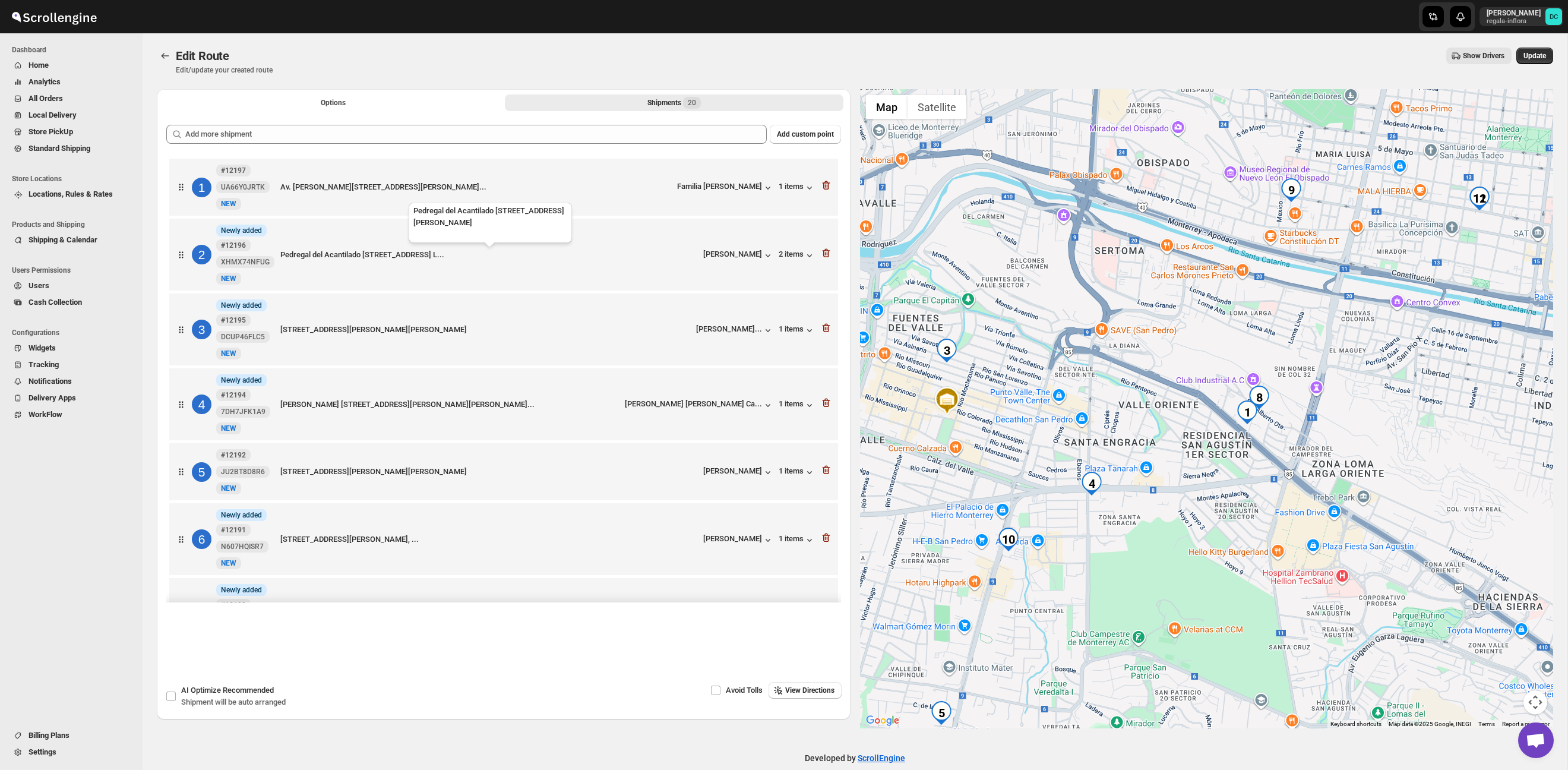
scroll to position [15, 0]
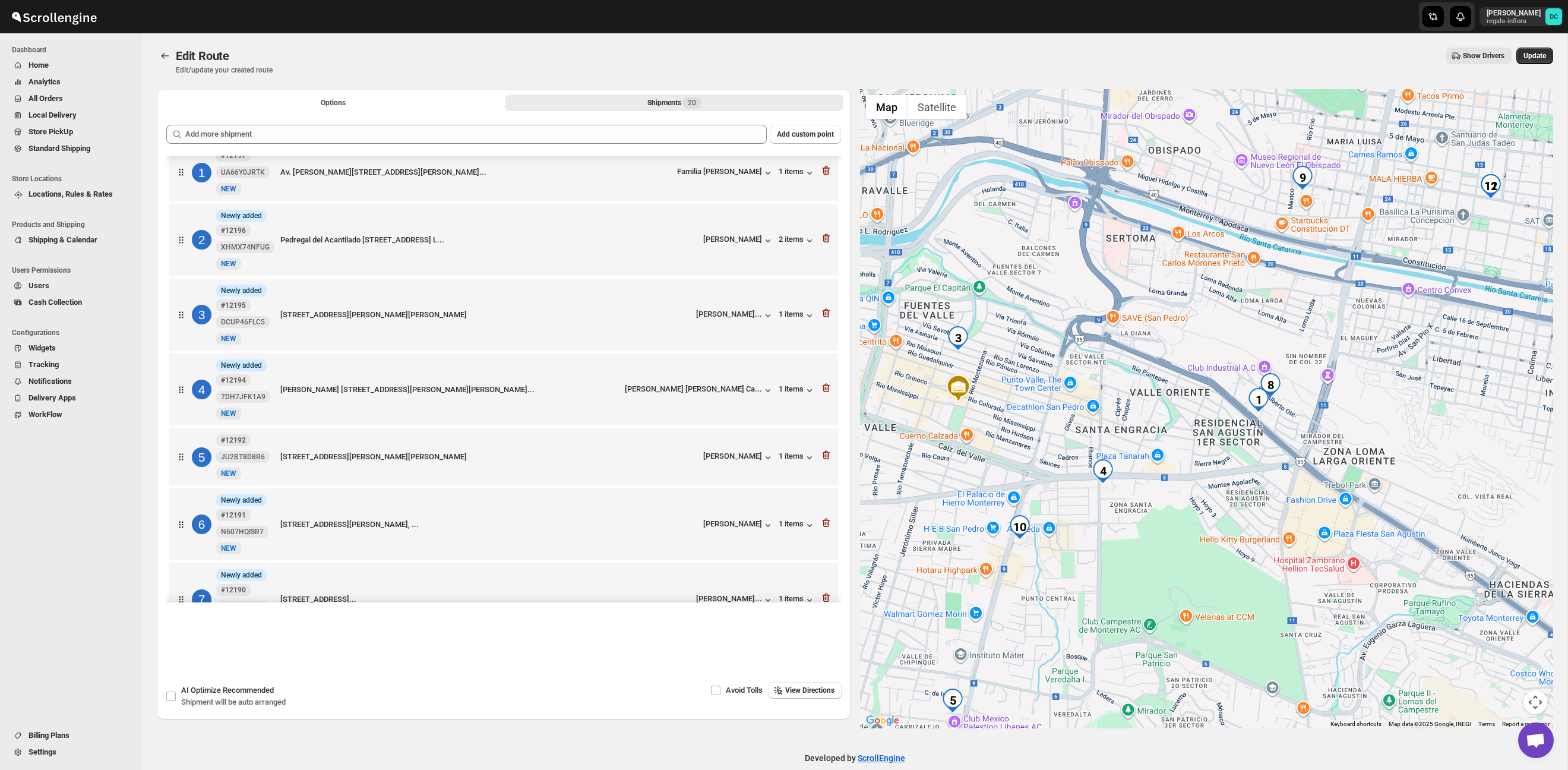
drag, startPoint x: 1155, startPoint y: 510, endPoint x: 1131, endPoint y: 512, distance: 24.1
click at [1155, 509] on div at bounding box center [1207, 409] width 694 height 639
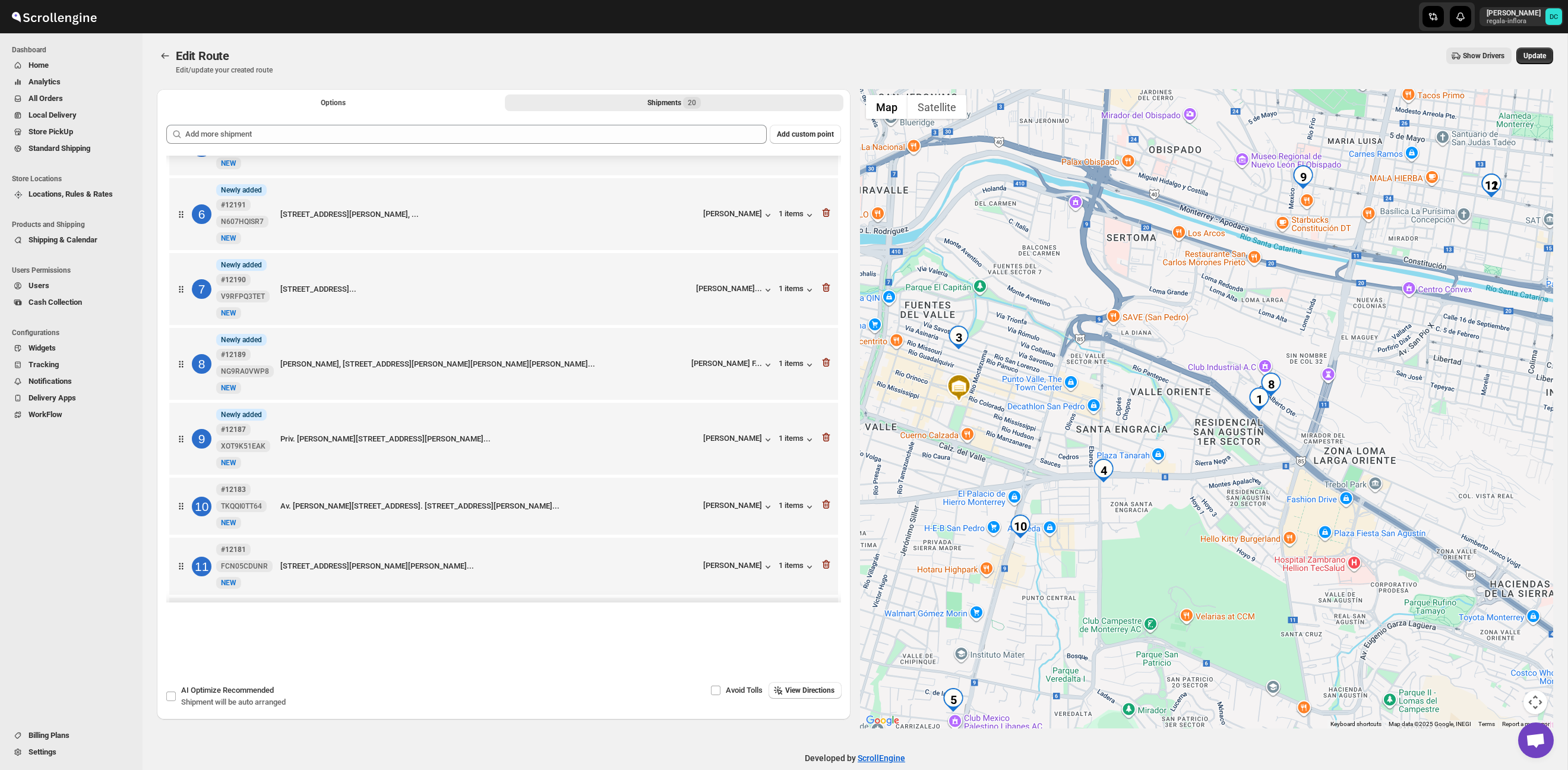
scroll to position [327, 0]
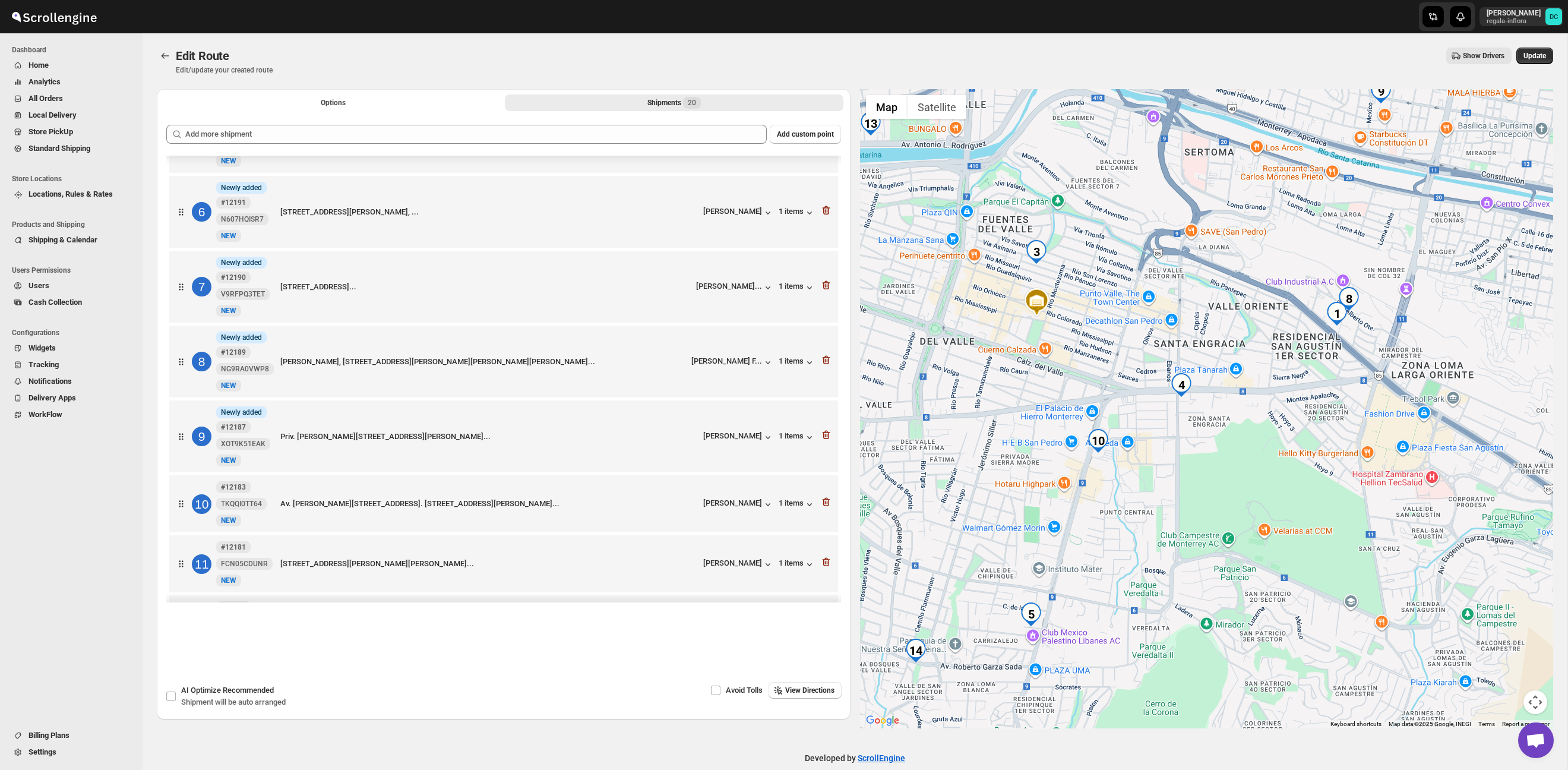
drag, startPoint x: 1185, startPoint y: 532, endPoint x: 1240, endPoint y: 497, distance: 65.2
click at [1268, 440] on div at bounding box center [1207, 409] width 694 height 639
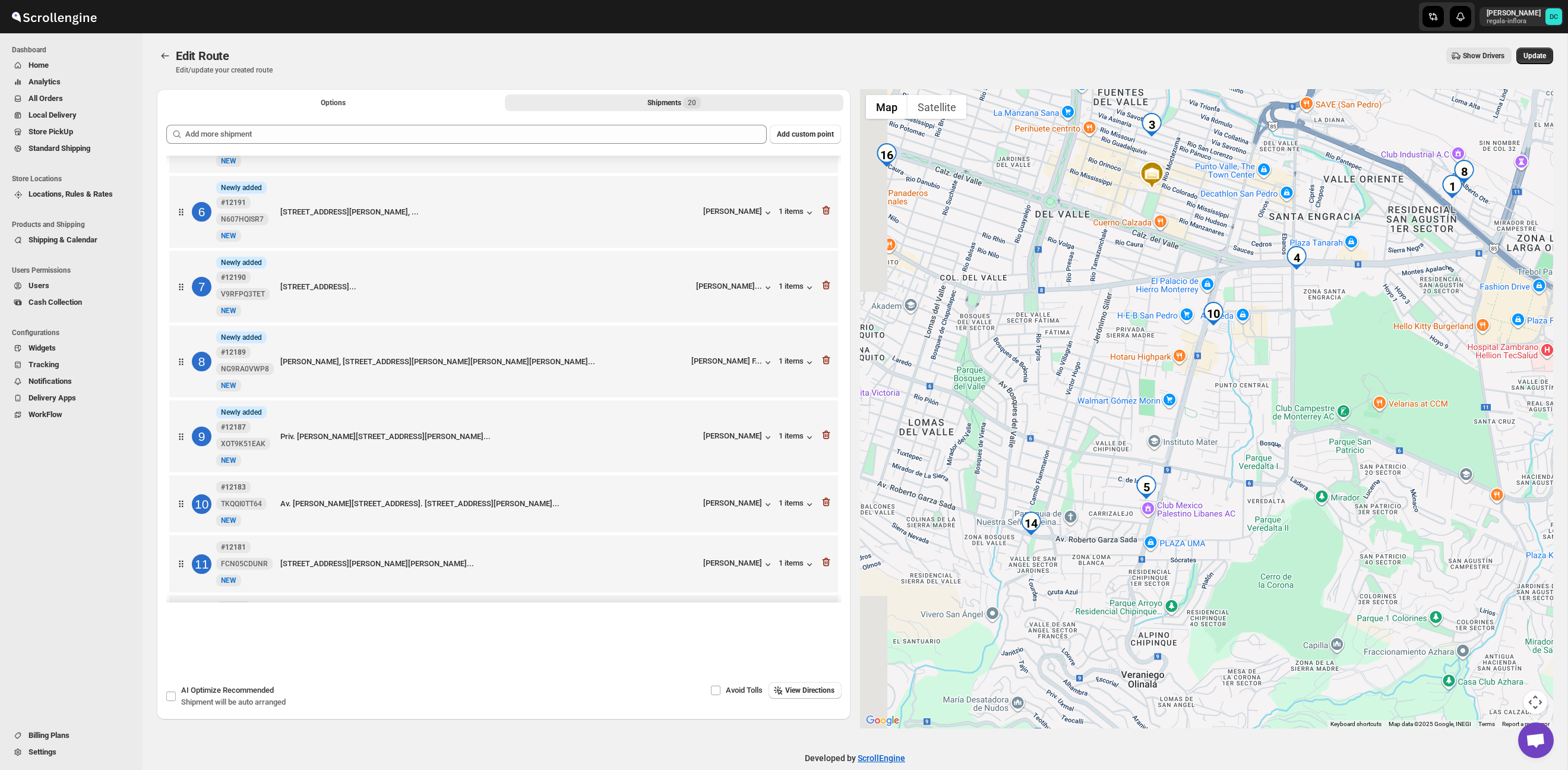
drag, startPoint x: 1214, startPoint y: 532, endPoint x: 1326, endPoint y: 432, distance: 150.1
click at [1327, 426] on div at bounding box center [1207, 409] width 694 height 639
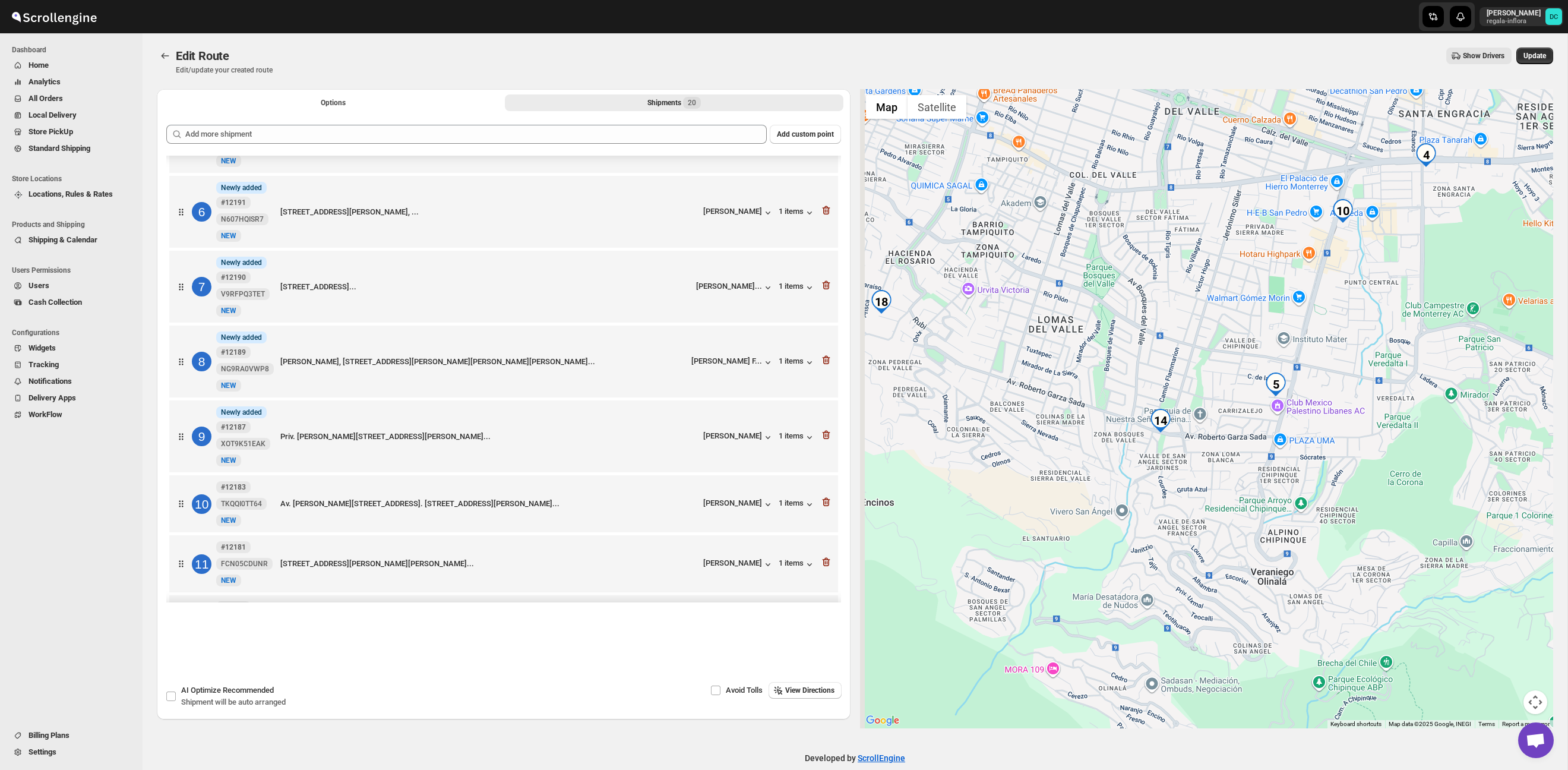
drag, startPoint x: 1282, startPoint y: 509, endPoint x: 1386, endPoint y: 413, distance: 141.5
click at [1386, 413] on div at bounding box center [1207, 409] width 694 height 639
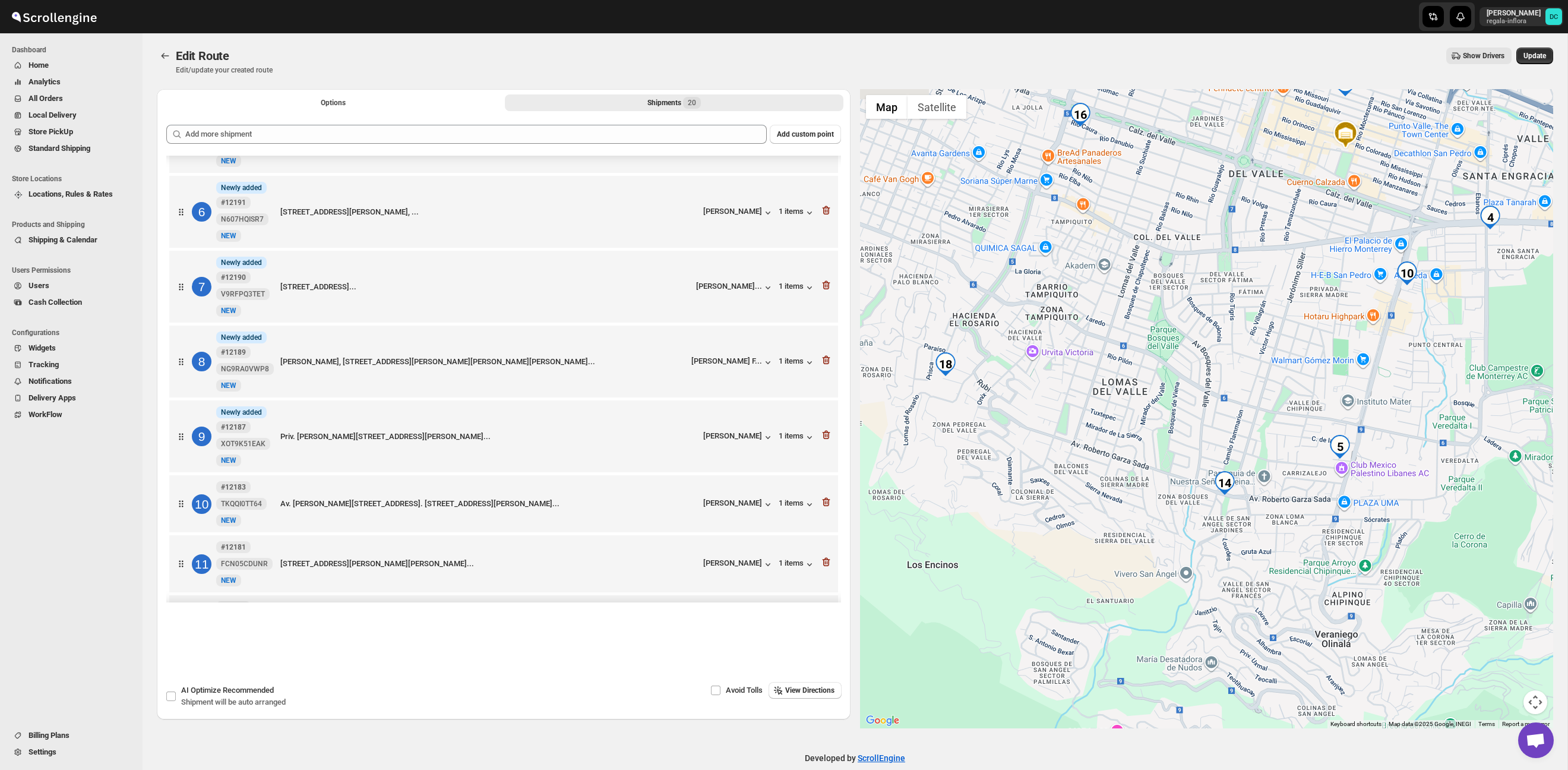
drag, startPoint x: 1271, startPoint y: 432, endPoint x: 1359, endPoint y: 453, distance: 90.5
click at [1324, 503] on div at bounding box center [1207, 409] width 694 height 639
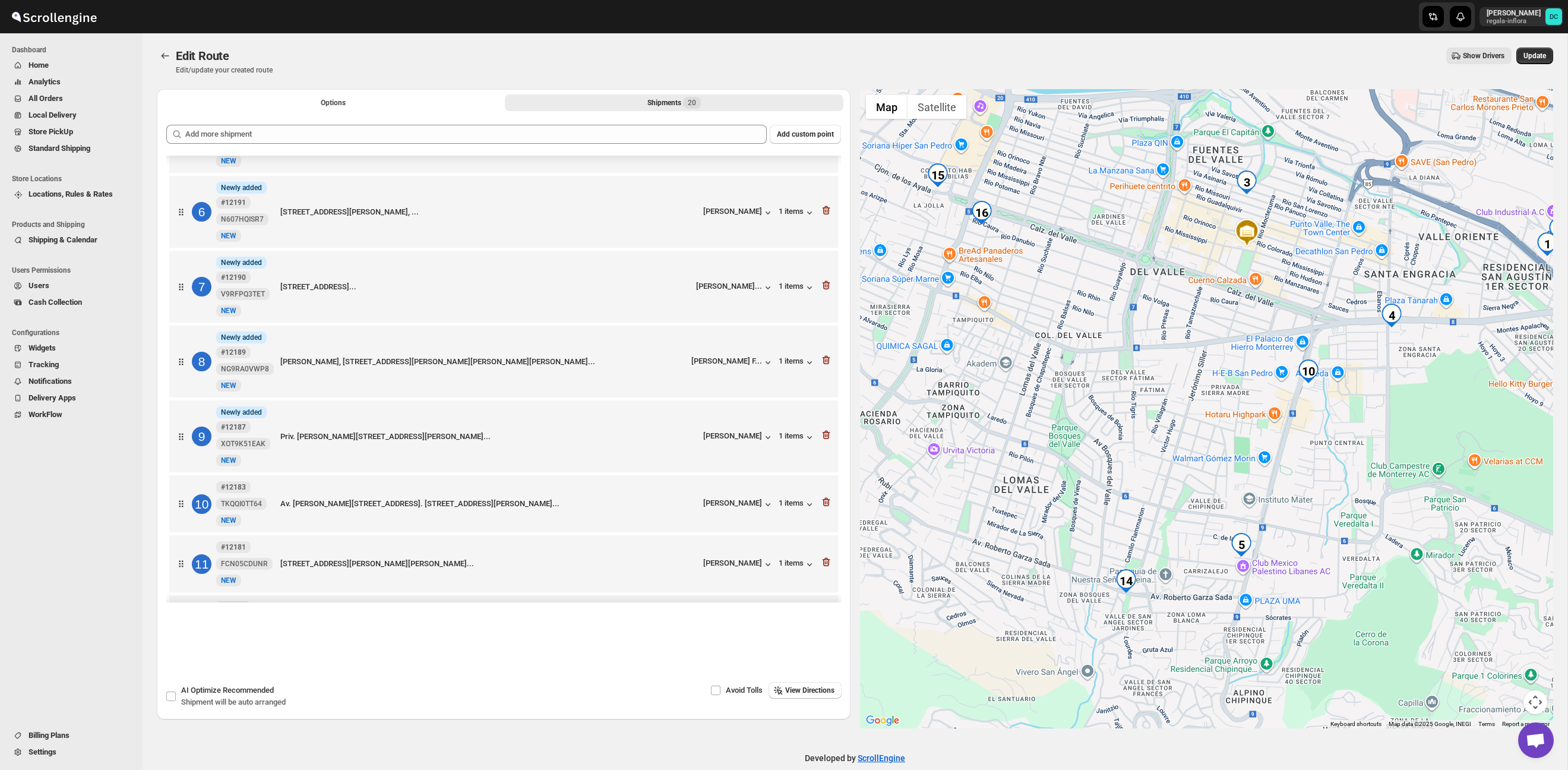
drag, startPoint x: 1426, startPoint y: 382, endPoint x: 1278, endPoint y: 519, distance: 201.7
click at [1277, 525] on div at bounding box center [1207, 409] width 694 height 639
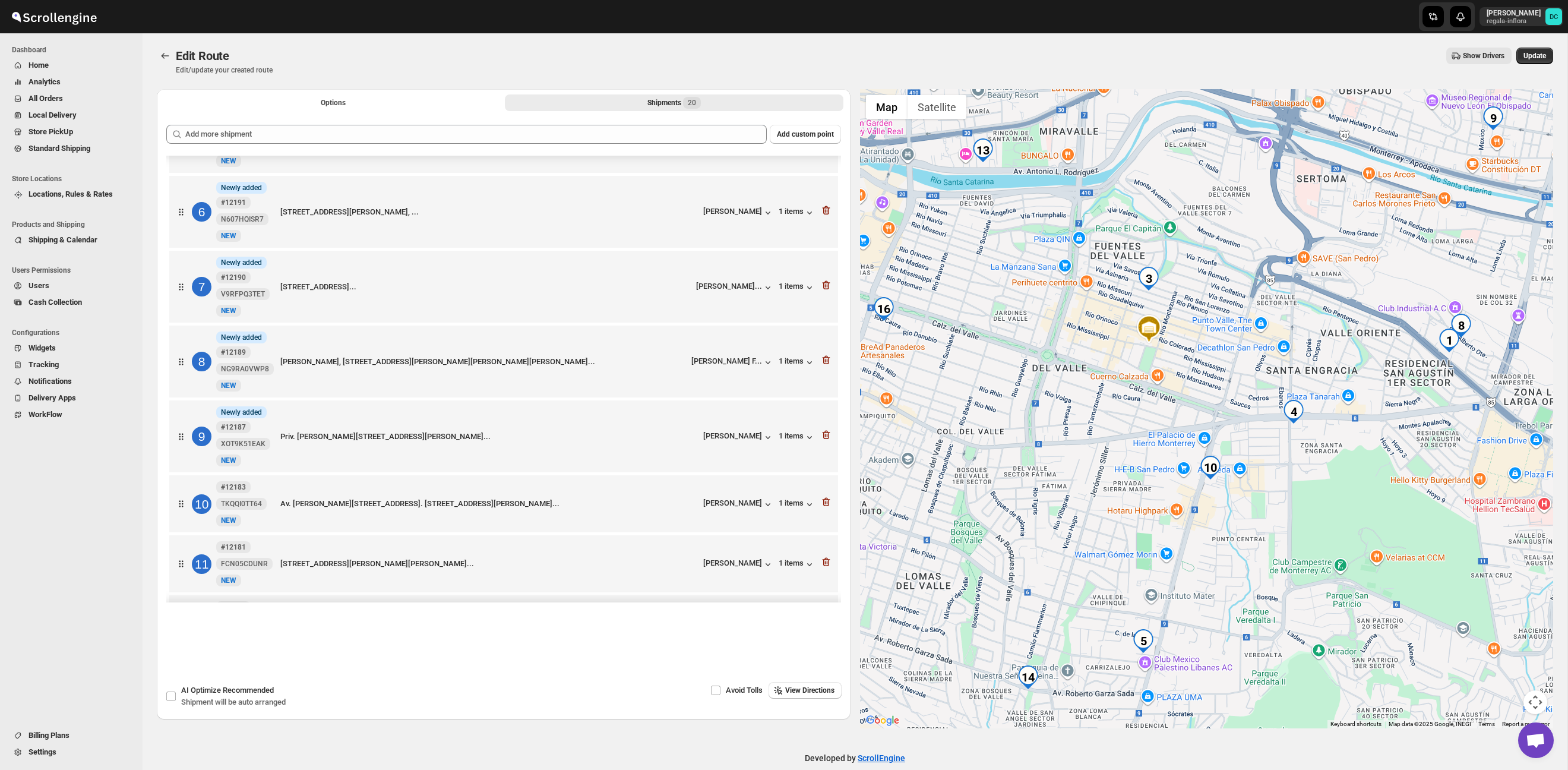
drag, startPoint x: 1289, startPoint y: 479, endPoint x: 1243, endPoint y: 525, distance: 65.1
click at [1233, 540] on div at bounding box center [1207, 409] width 694 height 639
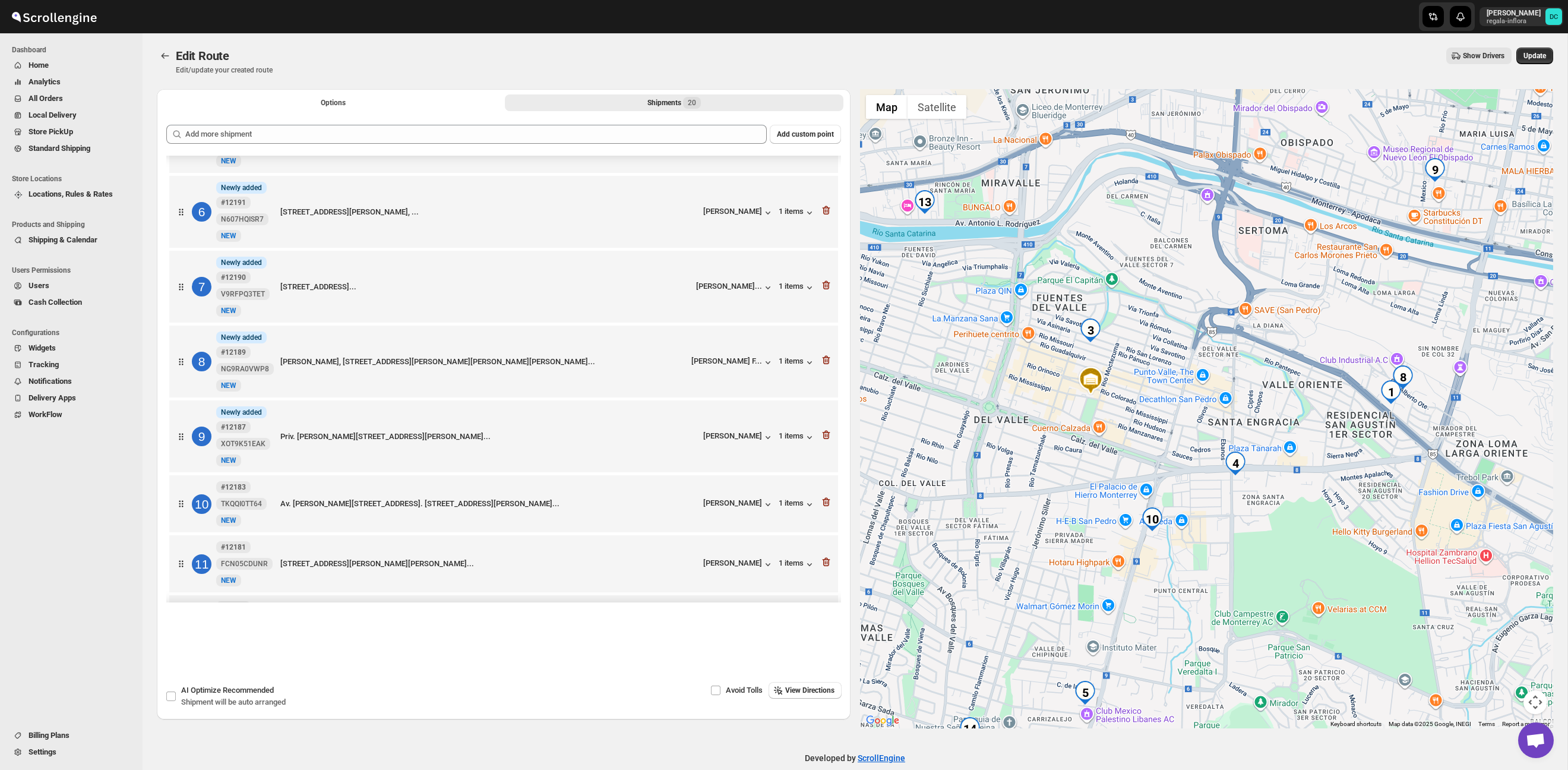
drag, startPoint x: 1321, startPoint y: 470, endPoint x: 1303, endPoint y: 478, distance: 19.7
click at [1303, 476] on div at bounding box center [1207, 409] width 694 height 639
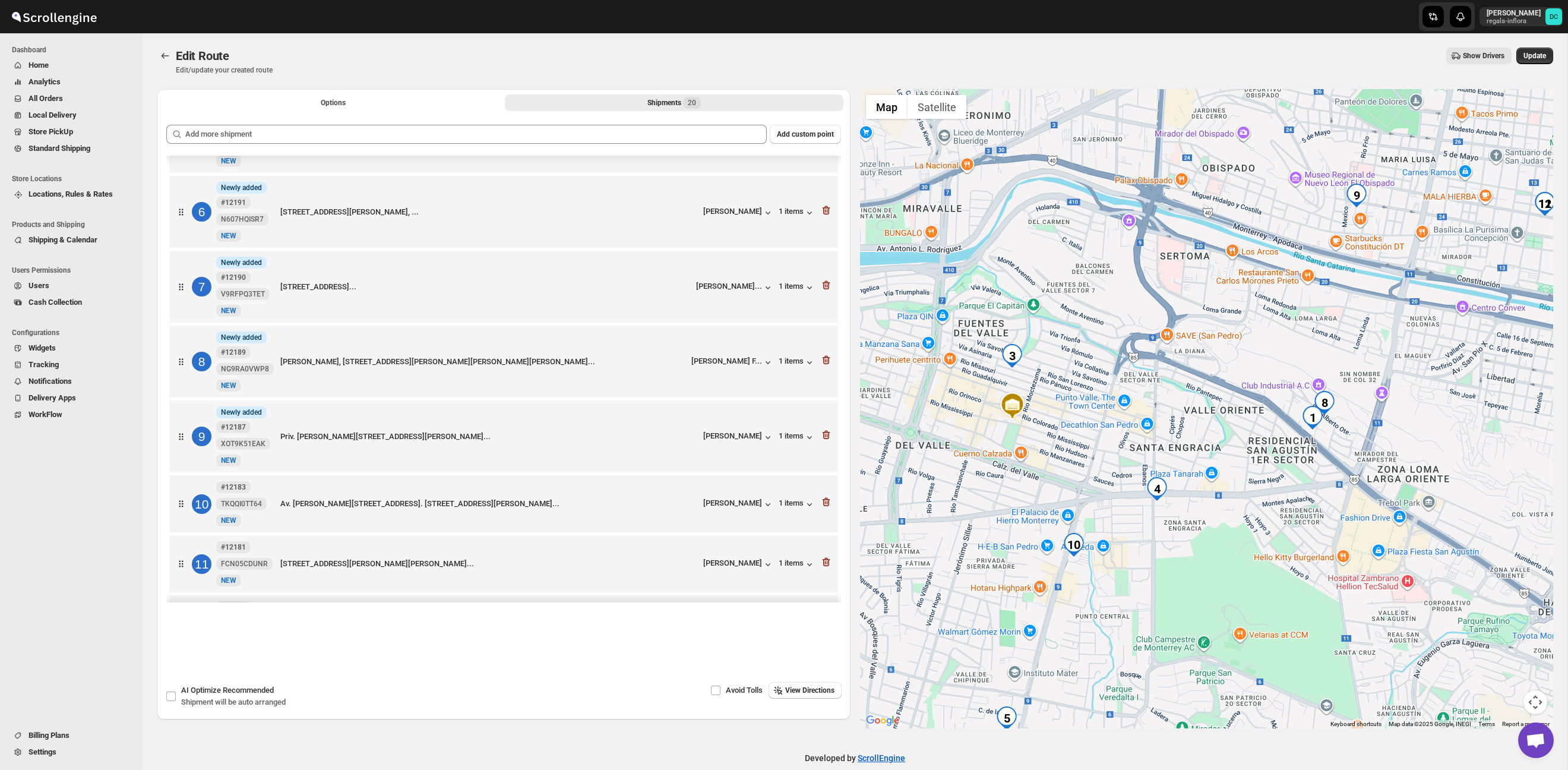
drag, startPoint x: 1327, startPoint y: 503, endPoint x: 1249, endPoint y: 528, distance: 81.9
click at [1249, 528] on div at bounding box center [1207, 409] width 694 height 639
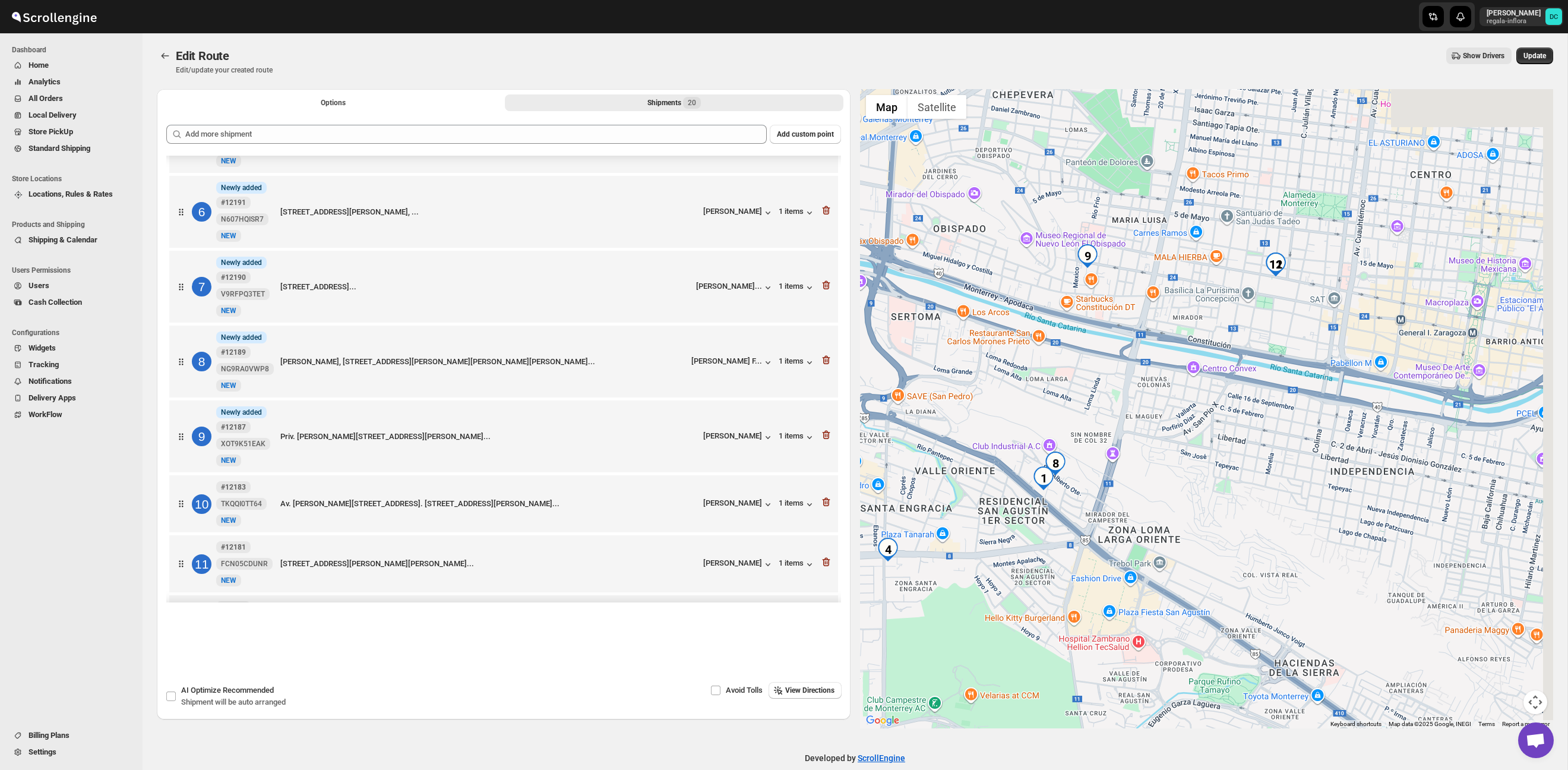
drag, startPoint x: 1308, startPoint y: 465, endPoint x: 1035, endPoint y: 528, distance: 280.2
click at [1035, 528] on div at bounding box center [1207, 409] width 694 height 639
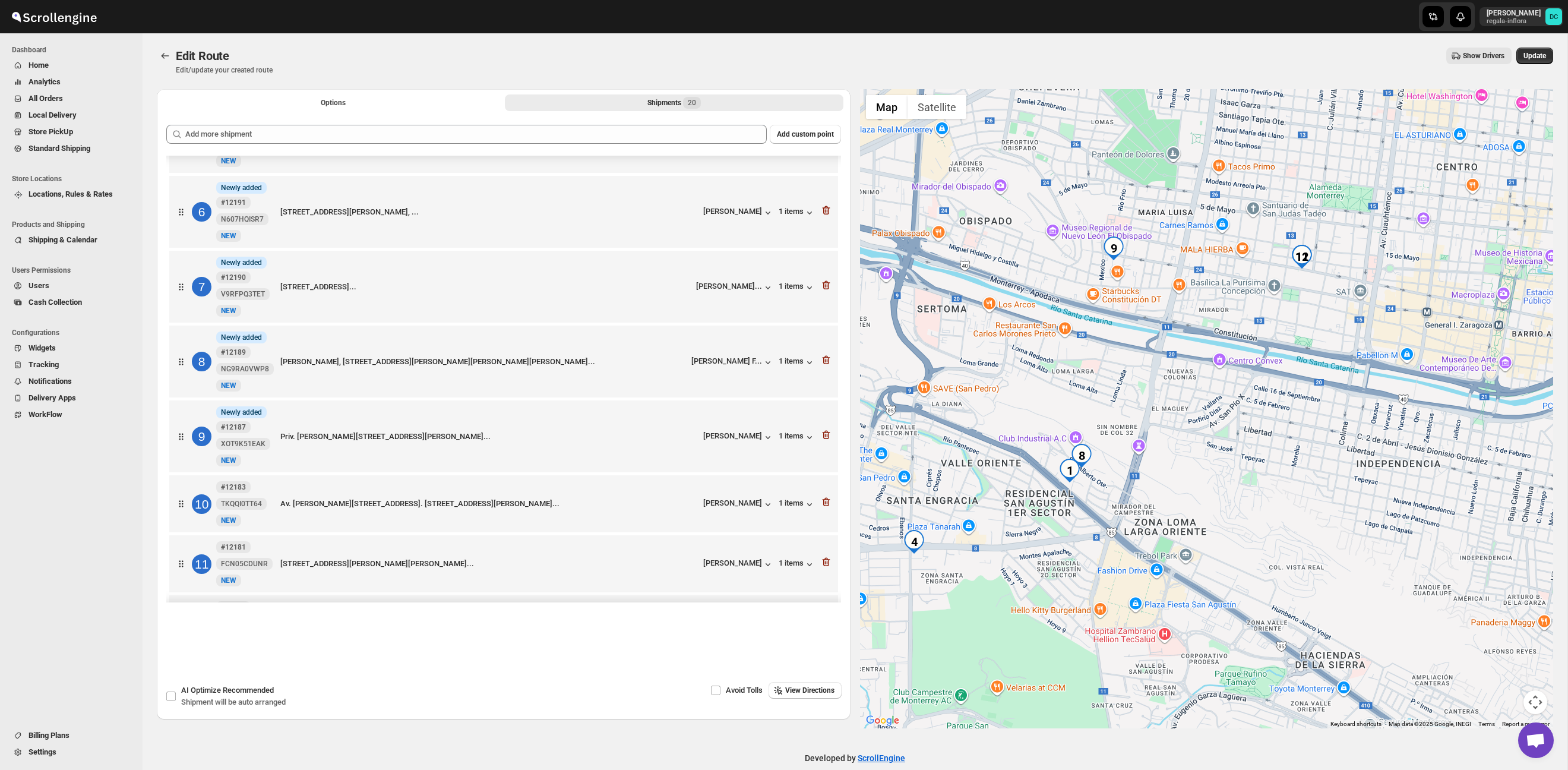
drag, startPoint x: 1143, startPoint y: 493, endPoint x: 1297, endPoint y: 437, distance: 163.9
click at [1296, 437] on div at bounding box center [1207, 409] width 694 height 639
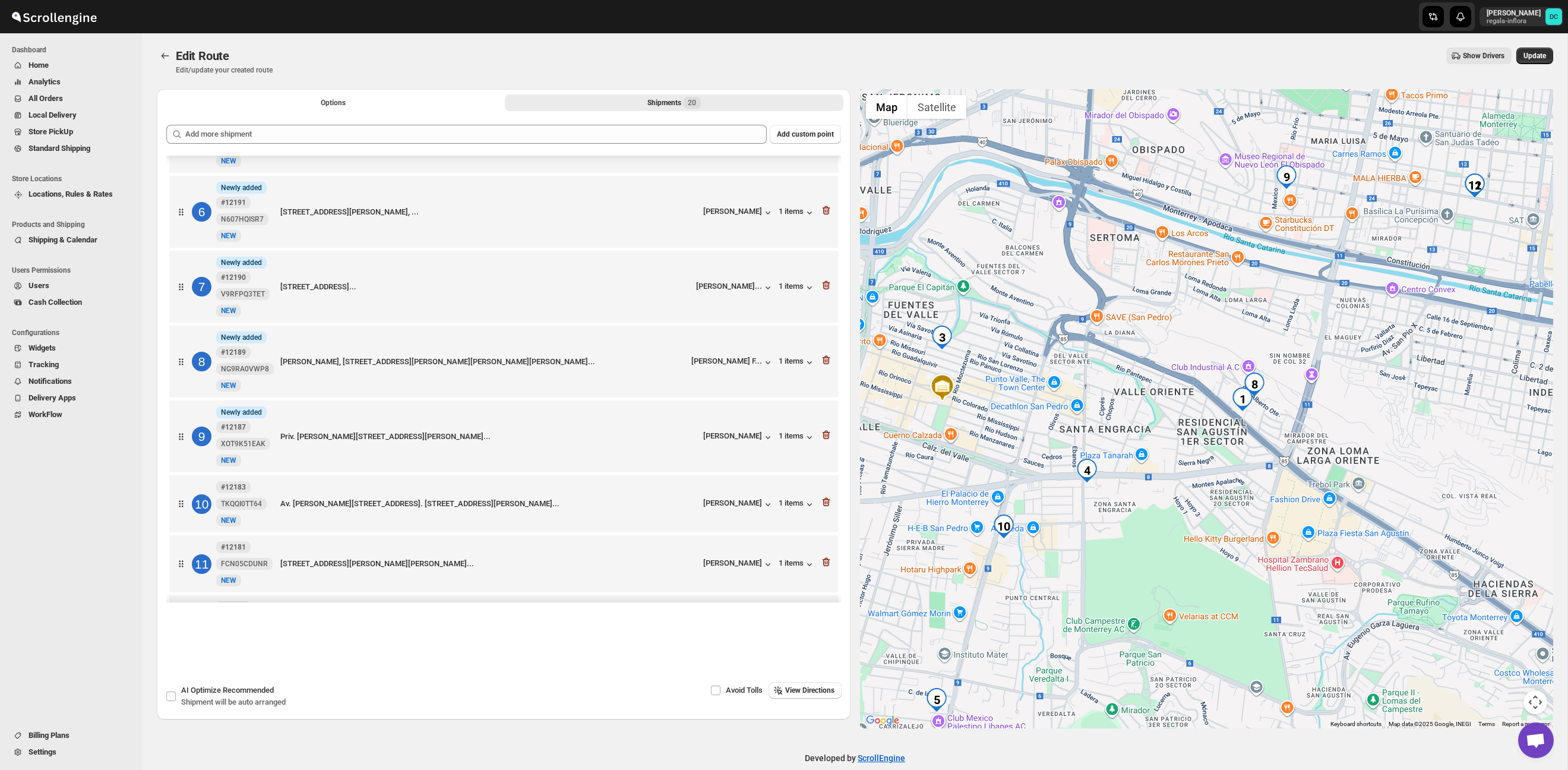
drag, startPoint x: 1327, startPoint y: 428, endPoint x: 1383, endPoint y: 405, distance: 60.5
click at [1383, 405] on div at bounding box center [1207, 409] width 694 height 639
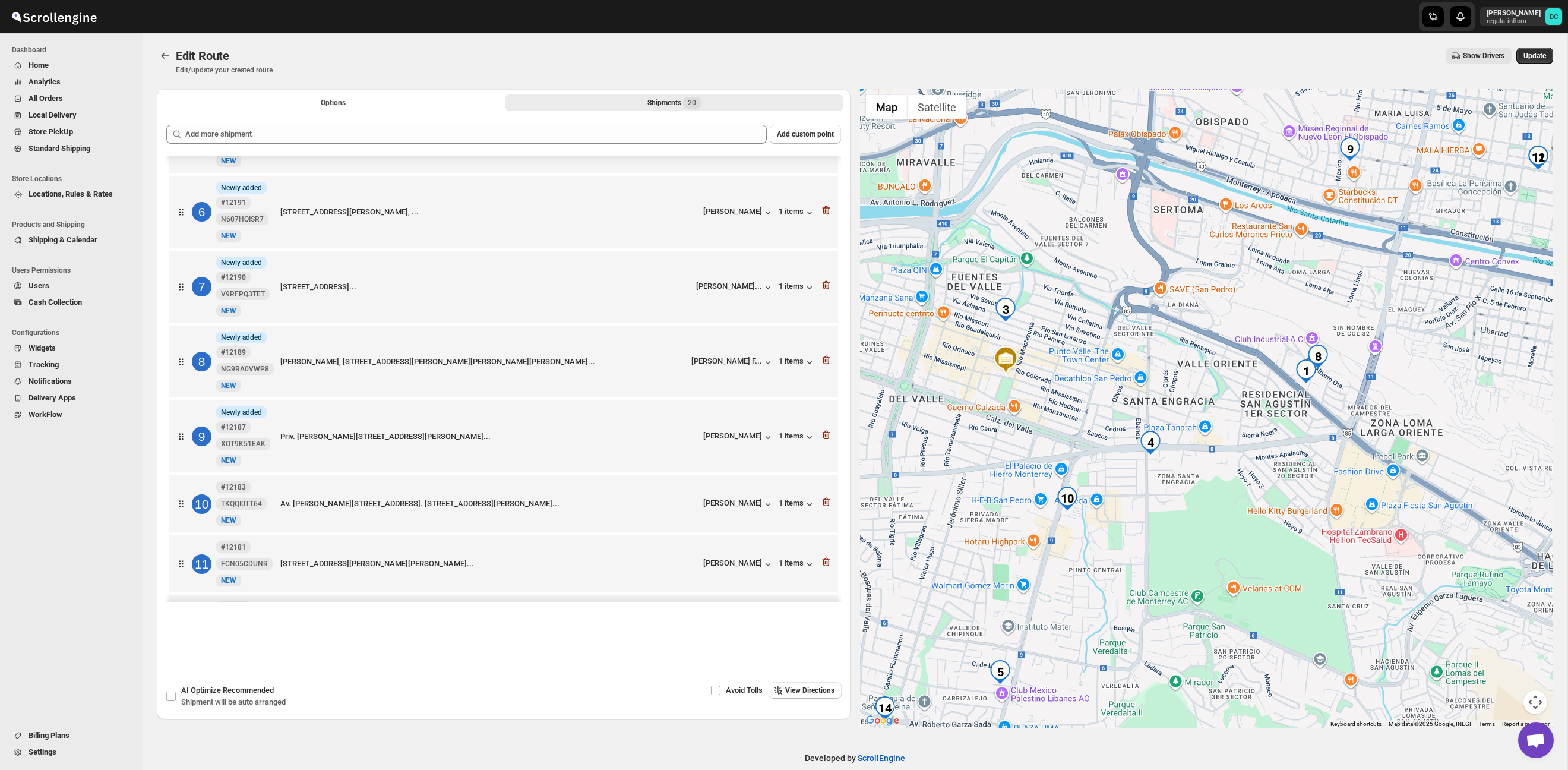
drag, startPoint x: 1283, startPoint y: 540, endPoint x: 1305, endPoint y: 522, distance: 28.4
click at [1305, 522] on div at bounding box center [1207, 409] width 694 height 639
drag, startPoint x: 1240, startPoint y: 505, endPoint x: 1320, endPoint y: 481, distance: 83.5
click at [1321, 479] on div at bounding box center [1207, 409] width 694 height 639
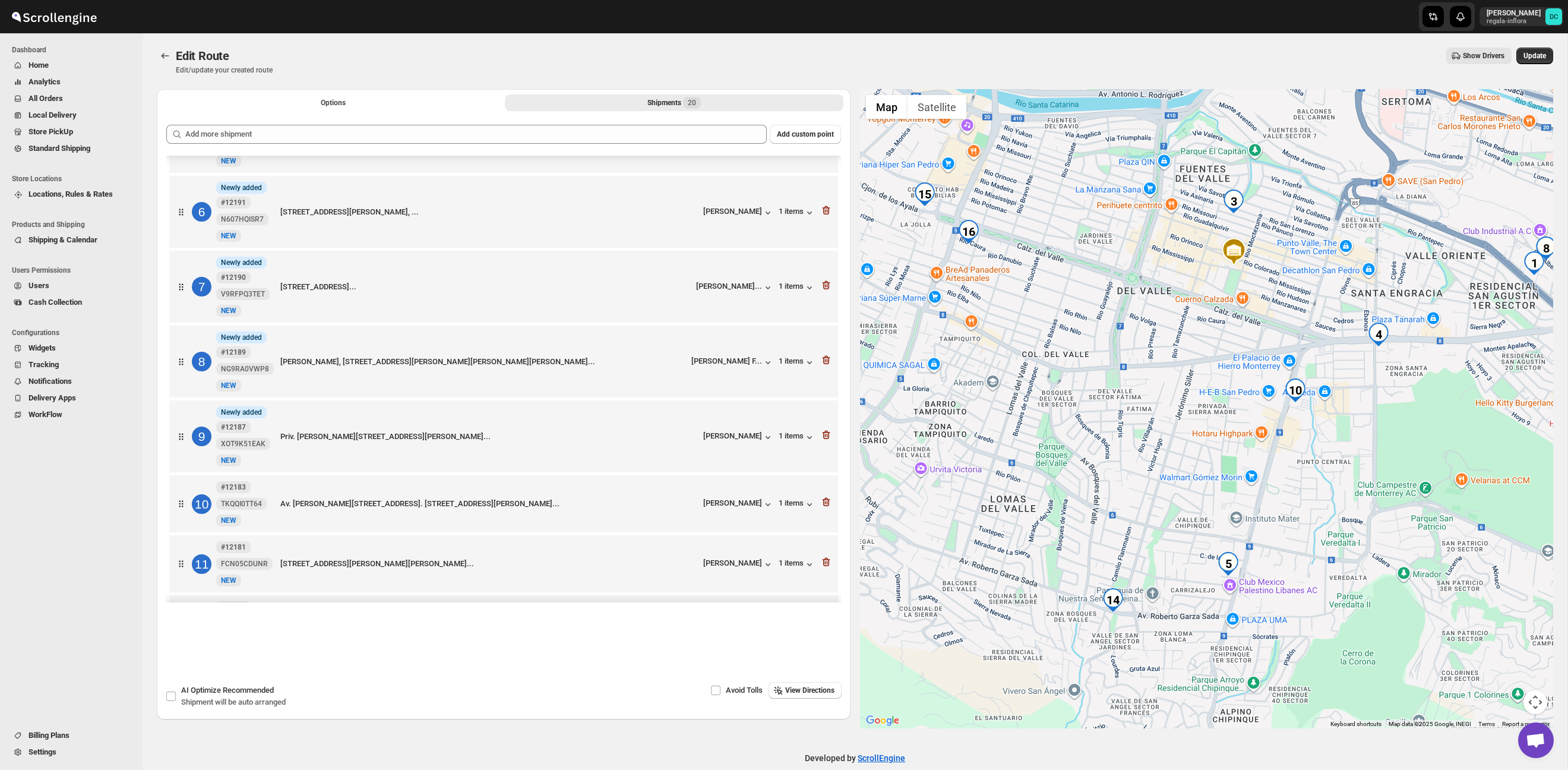
drag, startPoint x: 1252, startPoint y: 534, endPoint x: 1364, endPoint y: 450, distance: 140.0
click at [1364, 450] on div at bounding box center [1207, 409] width 694 height 639
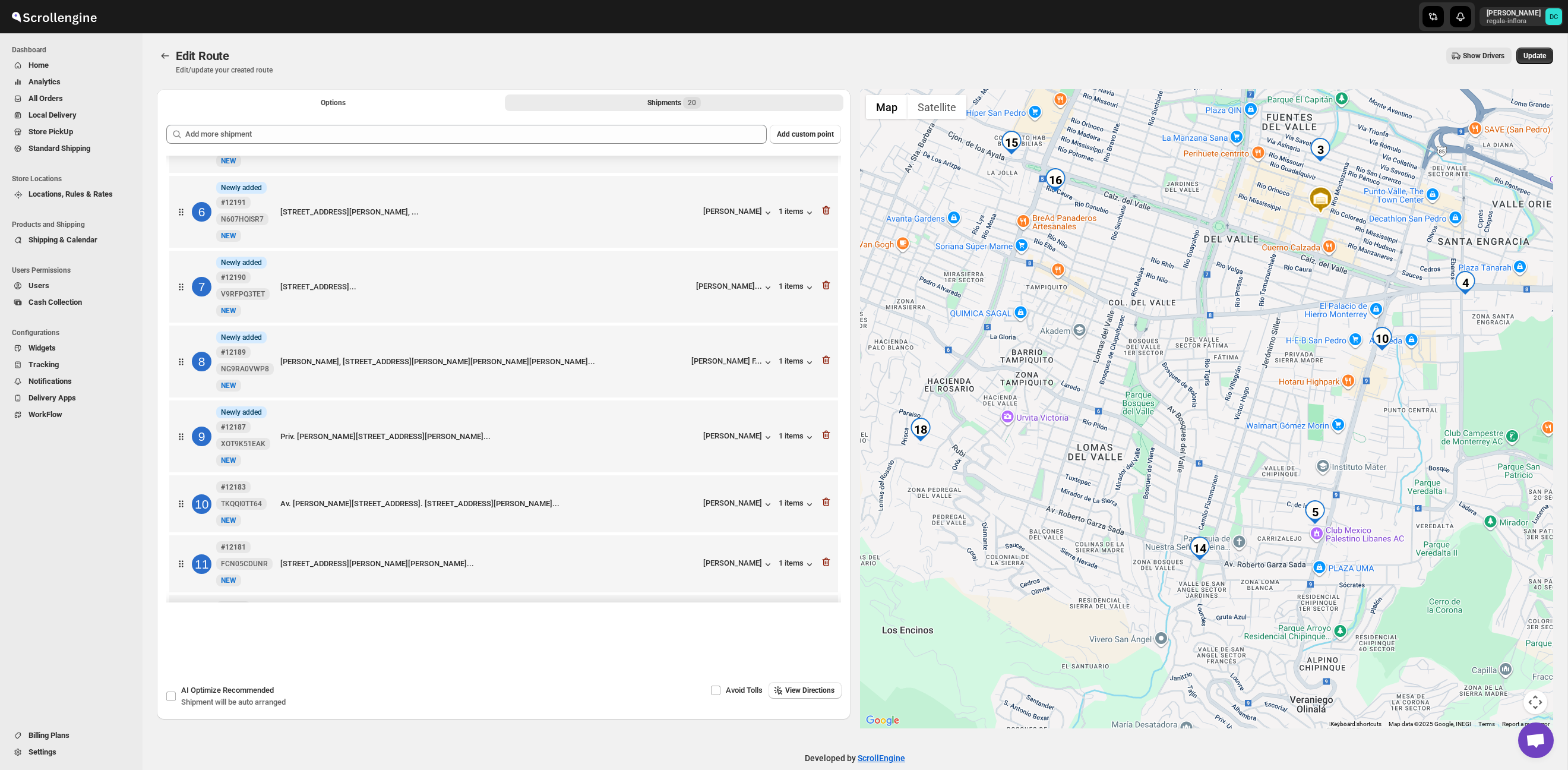
drag, startPoint x: 1314, startPoint y: 509, endPoint x: 1378, endPoint y: 479, distance: 70.7
click at [1386, 480] on div at bounding box center [1207, 409] width 694 height 639
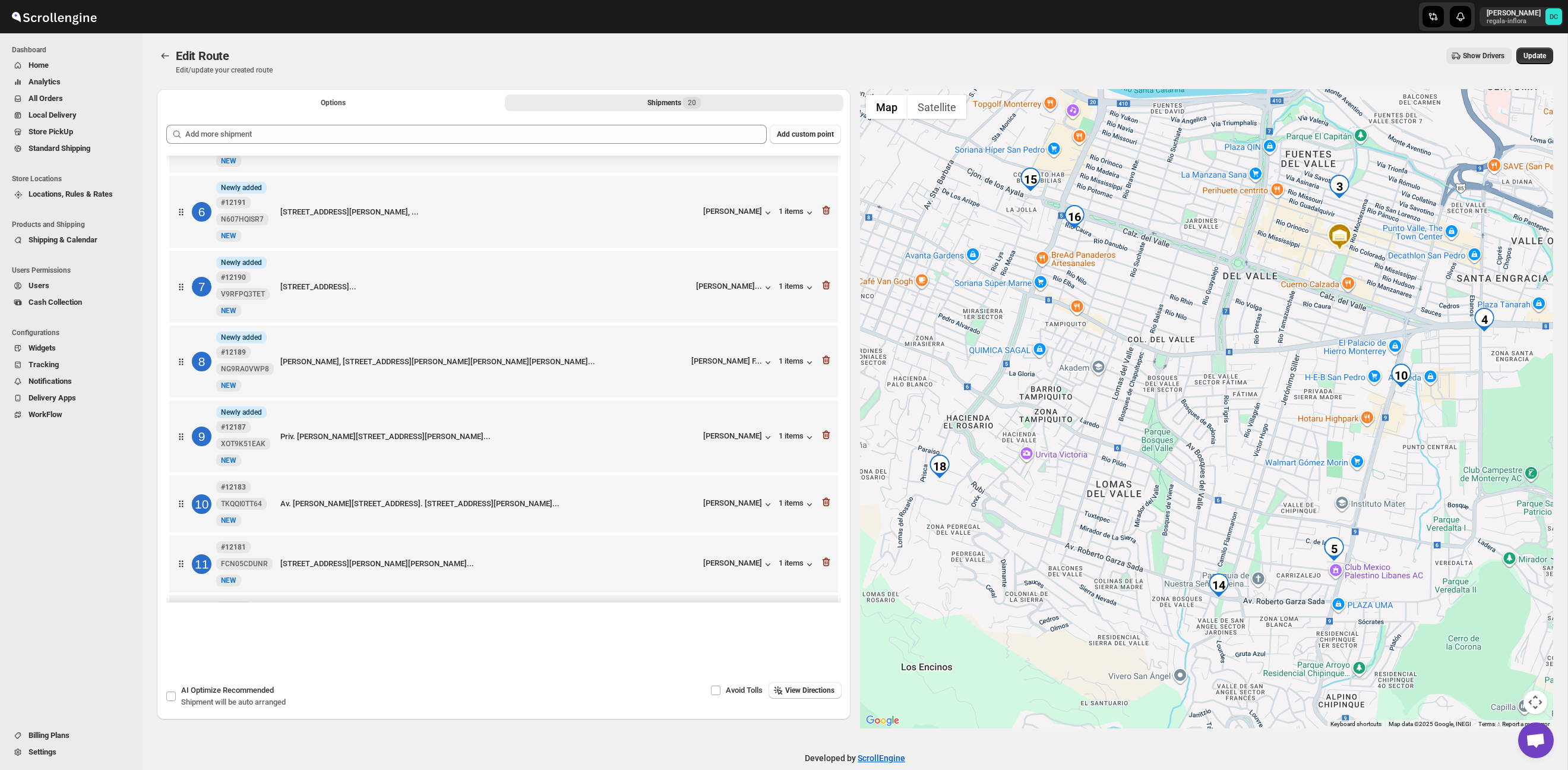
drag, startPoint x: 1256, startPoint y: 414, endPoint x: 1277, endPoint y: 491, distance: 79.8
click at [1277, 491] on div at bounding box center [1207, 409] width 694 height 639
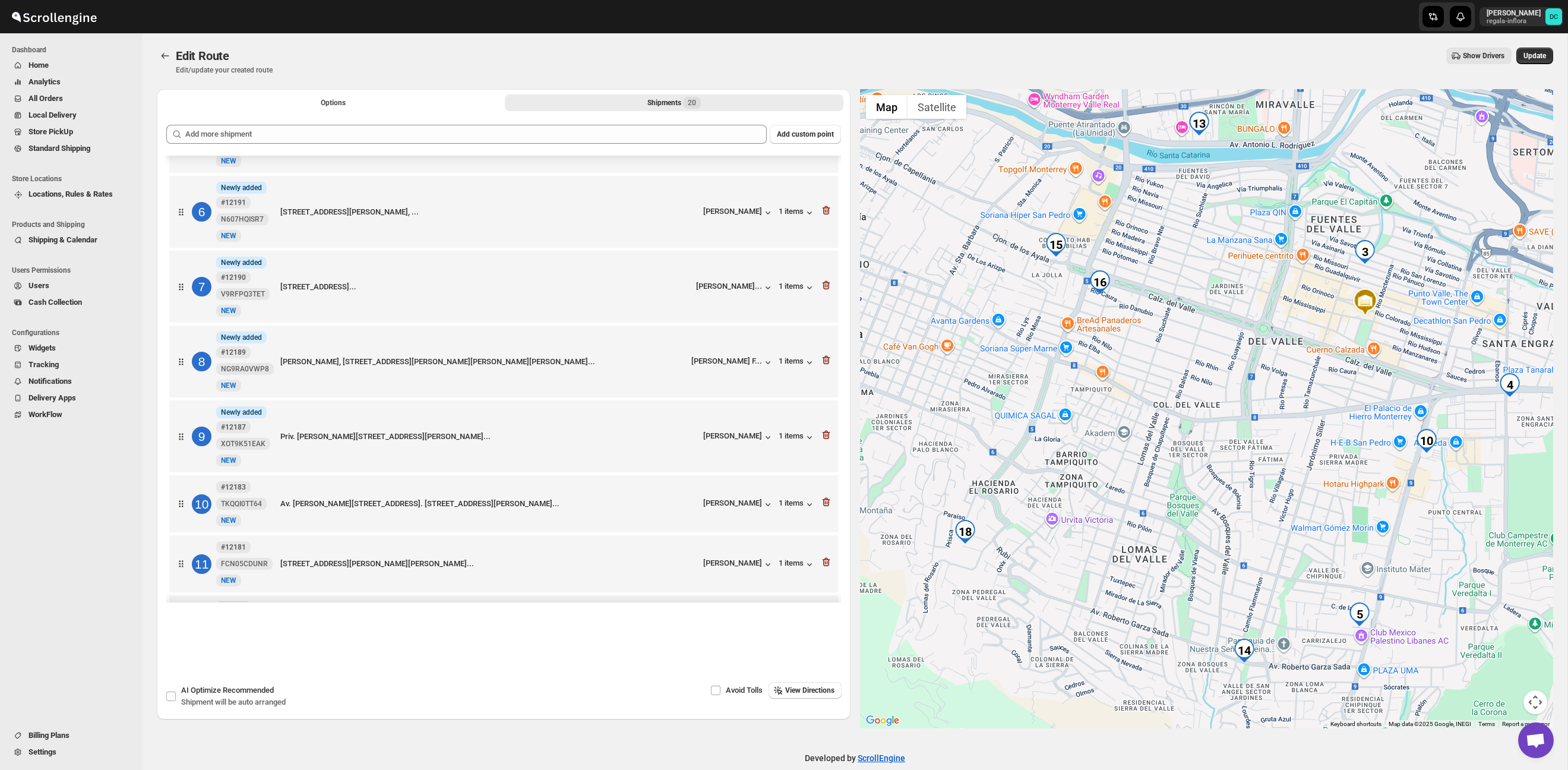
drag, startPoint x: 1178, startPoint y: 438, endPoint x: 1197, endPoint y: 470, distance: 37.2
click at [1196, 470] on div at bounding box center [1207, 409] width 694 height 639
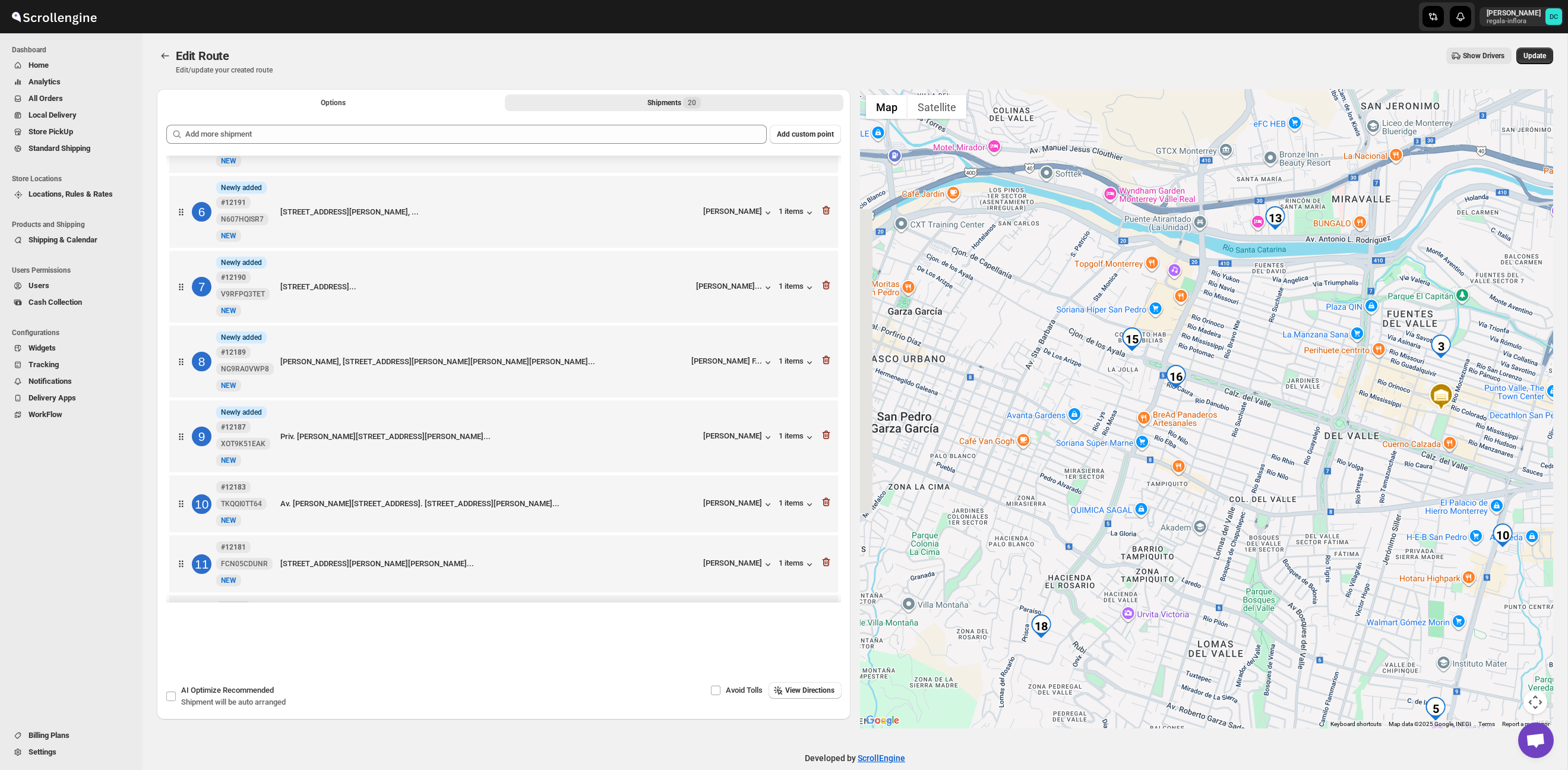
drag, startPoint x: 1171, startPoint y: 432, endPoint x: 1234, endPoint y: 503, distance: 94.9
click at [1234, 503] on div at bounding box center [1207, 409] width 694 height 639
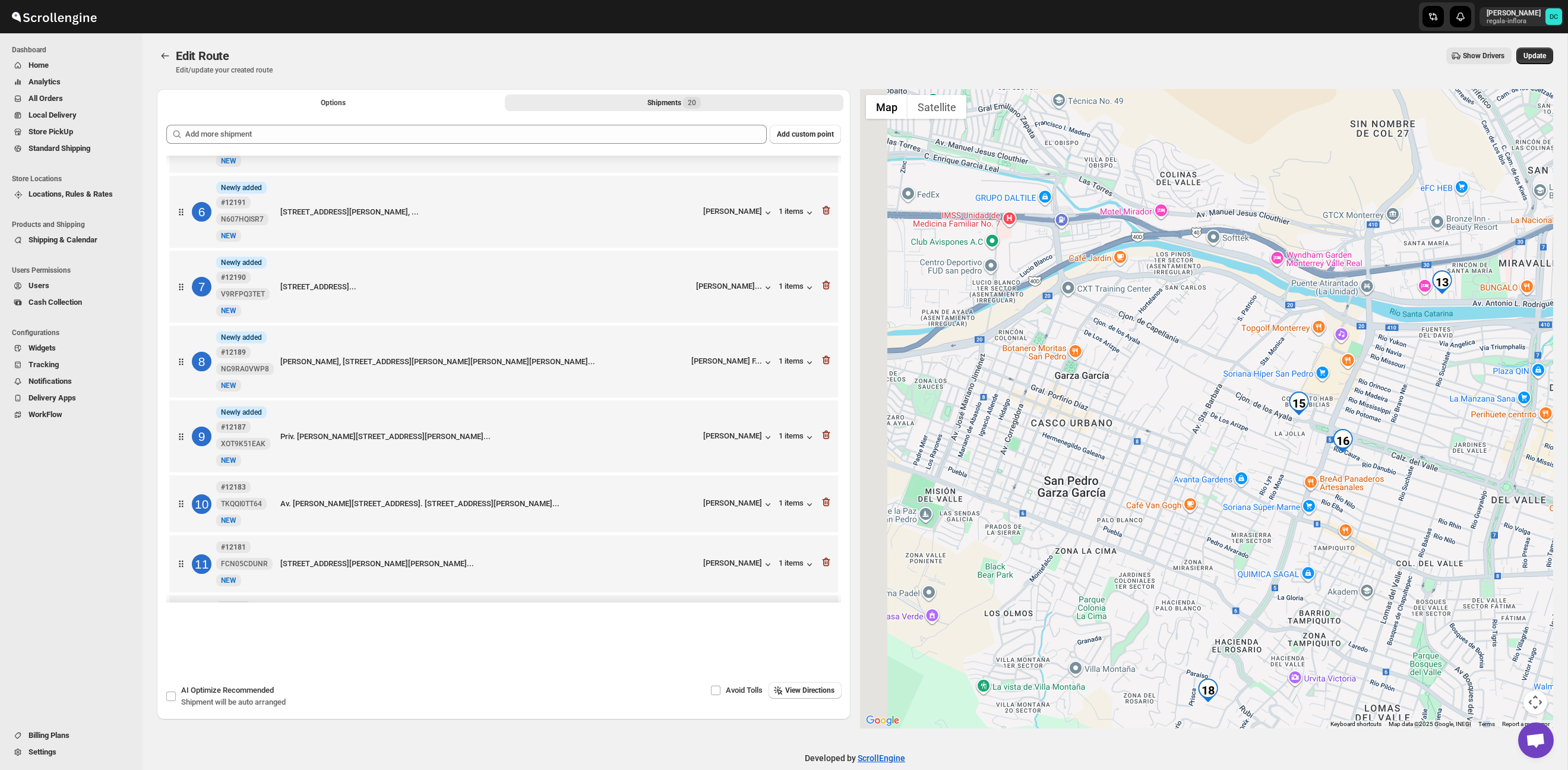
drag, startPoint x: 1150, startPoint y: 463, endPoint x: 1310, endPoint y: 517, distance: 168.9
click at [1313, 519] on div at bounding box center [1207, 409] width 694 height 639
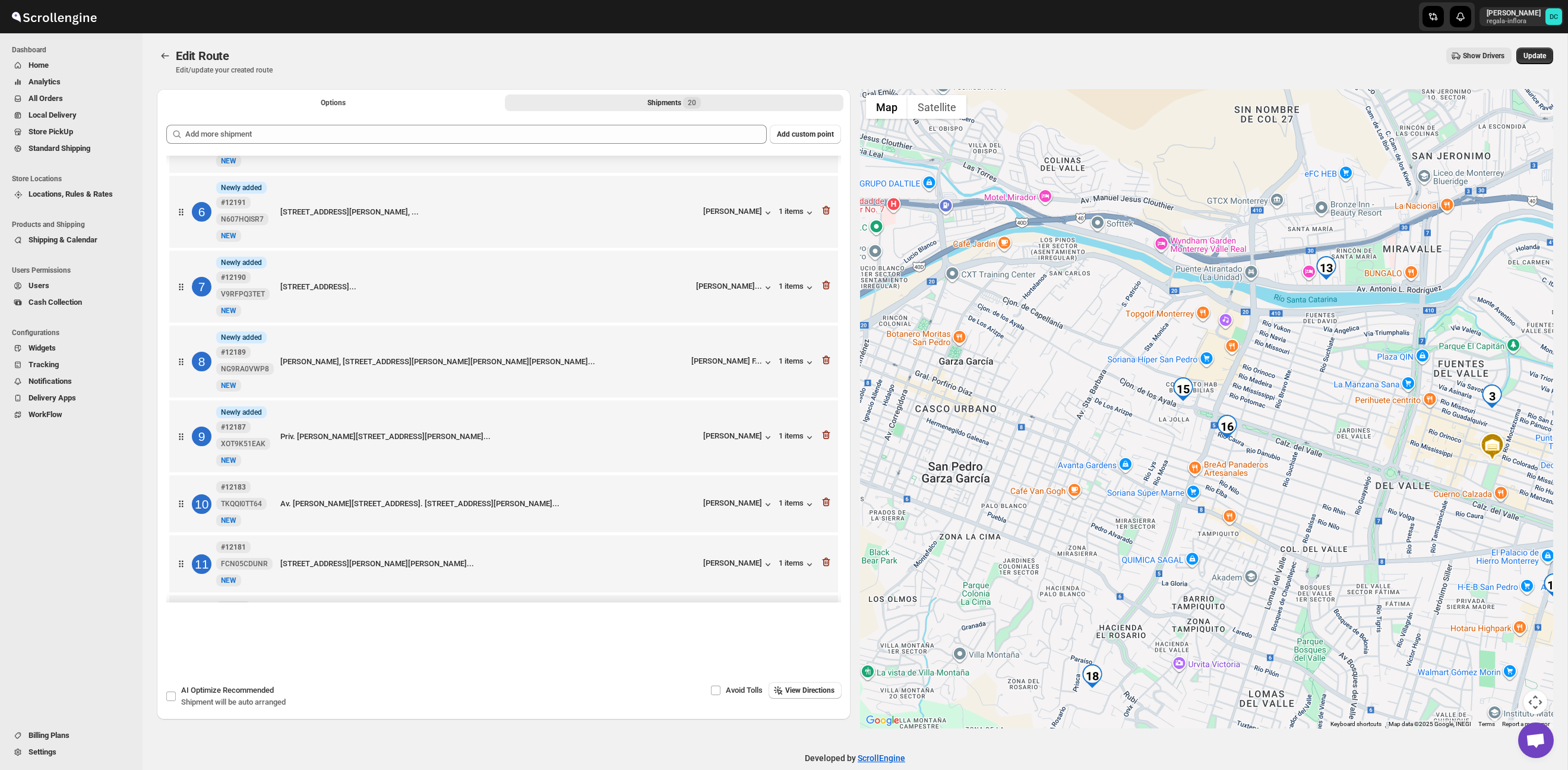
drag, startPoint x: 1229, startPoint y: 508, endPoint x: 1009, endPoint y: 497, distance: 220.3
click at [1009, 497] on div at bounding box center [1207, 409] width 694 height 639
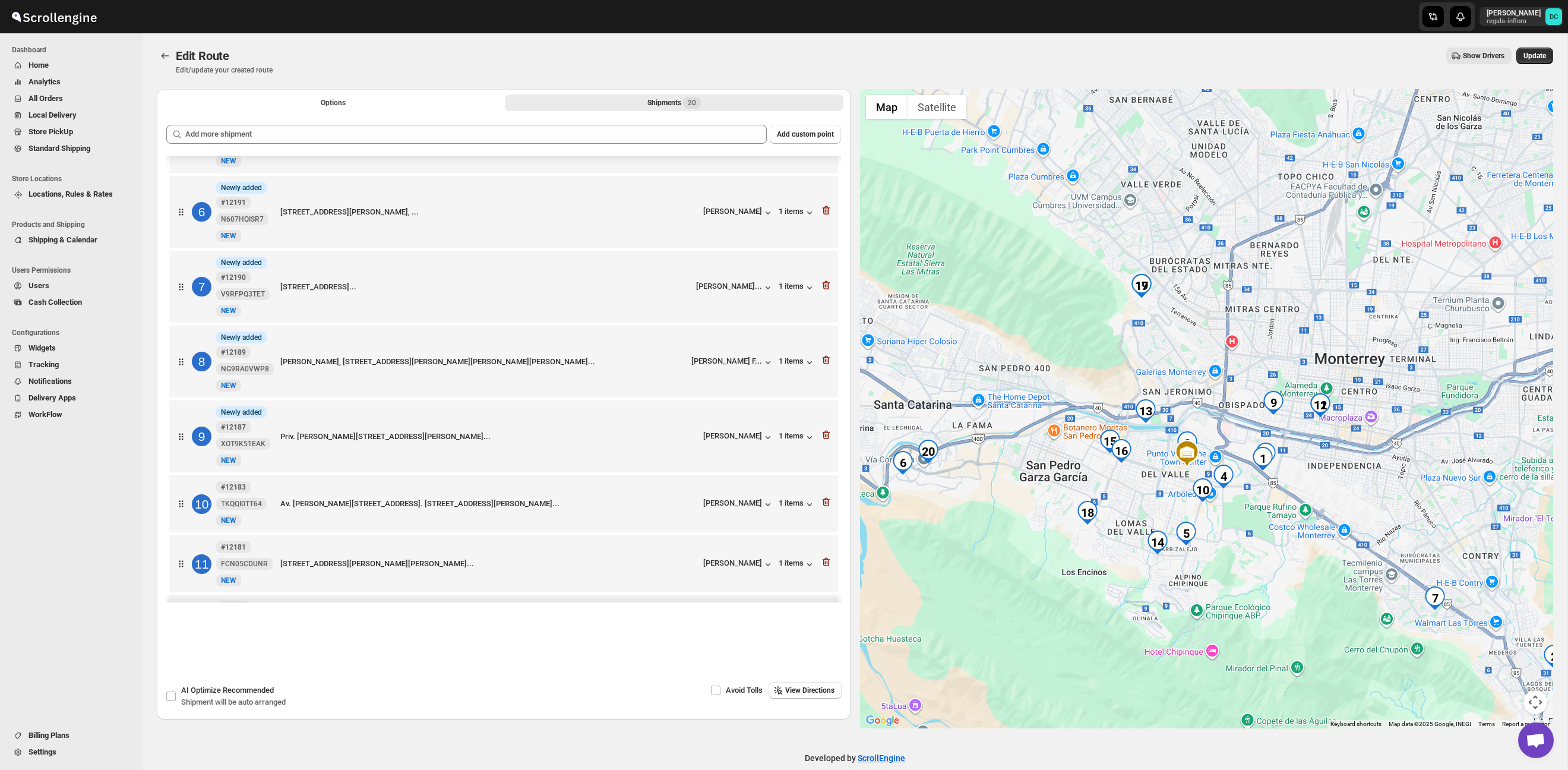
drag, startPoint x: 1403, startPoint y: 532, endPoint x: 1331, endPoint y: 524, distance: 72.4
click at [1331, 524] on div at bounding box center [1207, 409] width 694 height 639
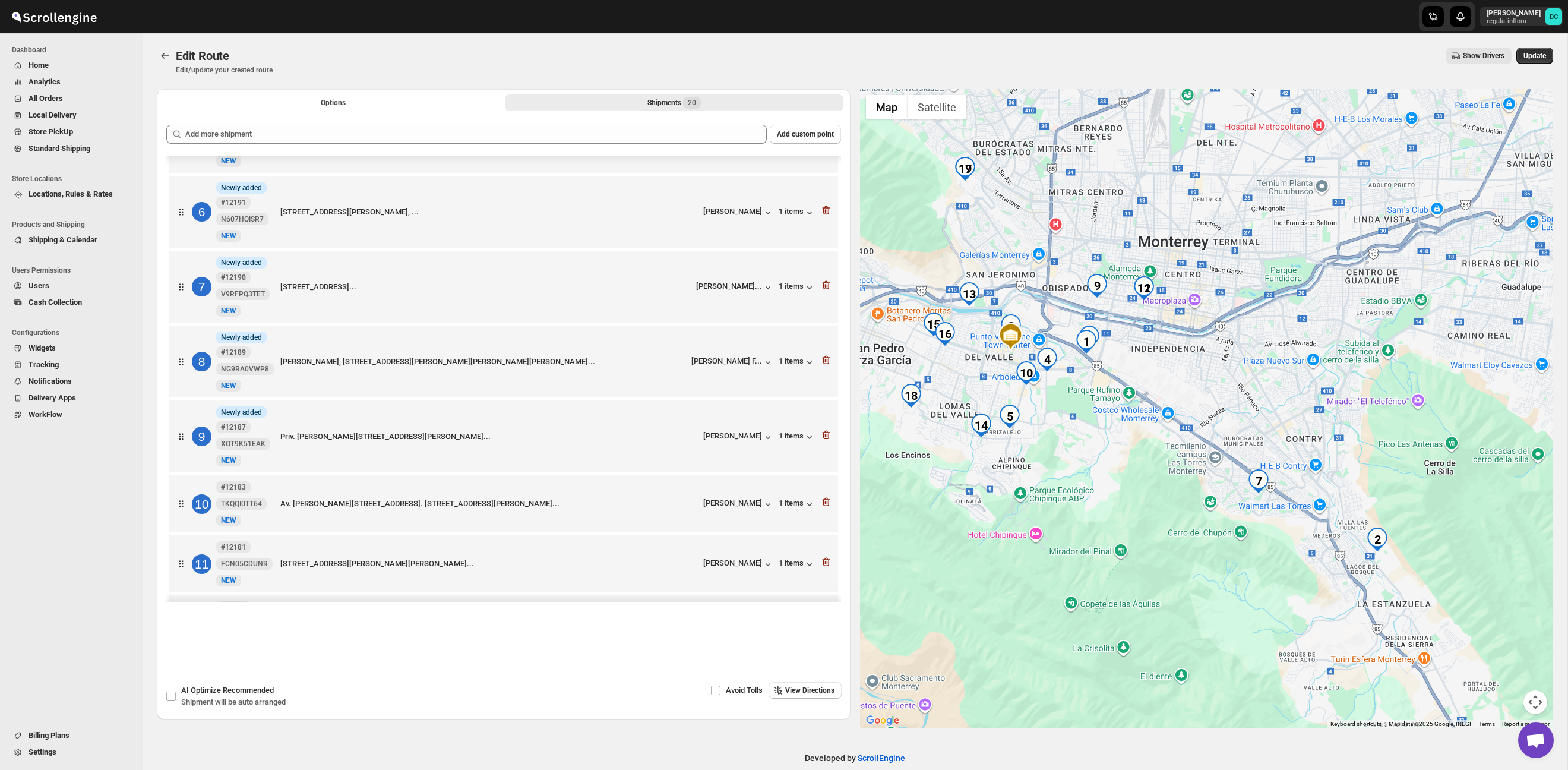
drag, startPoint x: 1352, startPoint y: 523, endPoint x: 1210, endPoint y: 416, distance: 177.8
click at [1193, 416] on div at bounding box center [1207, 409] width 694 height 639
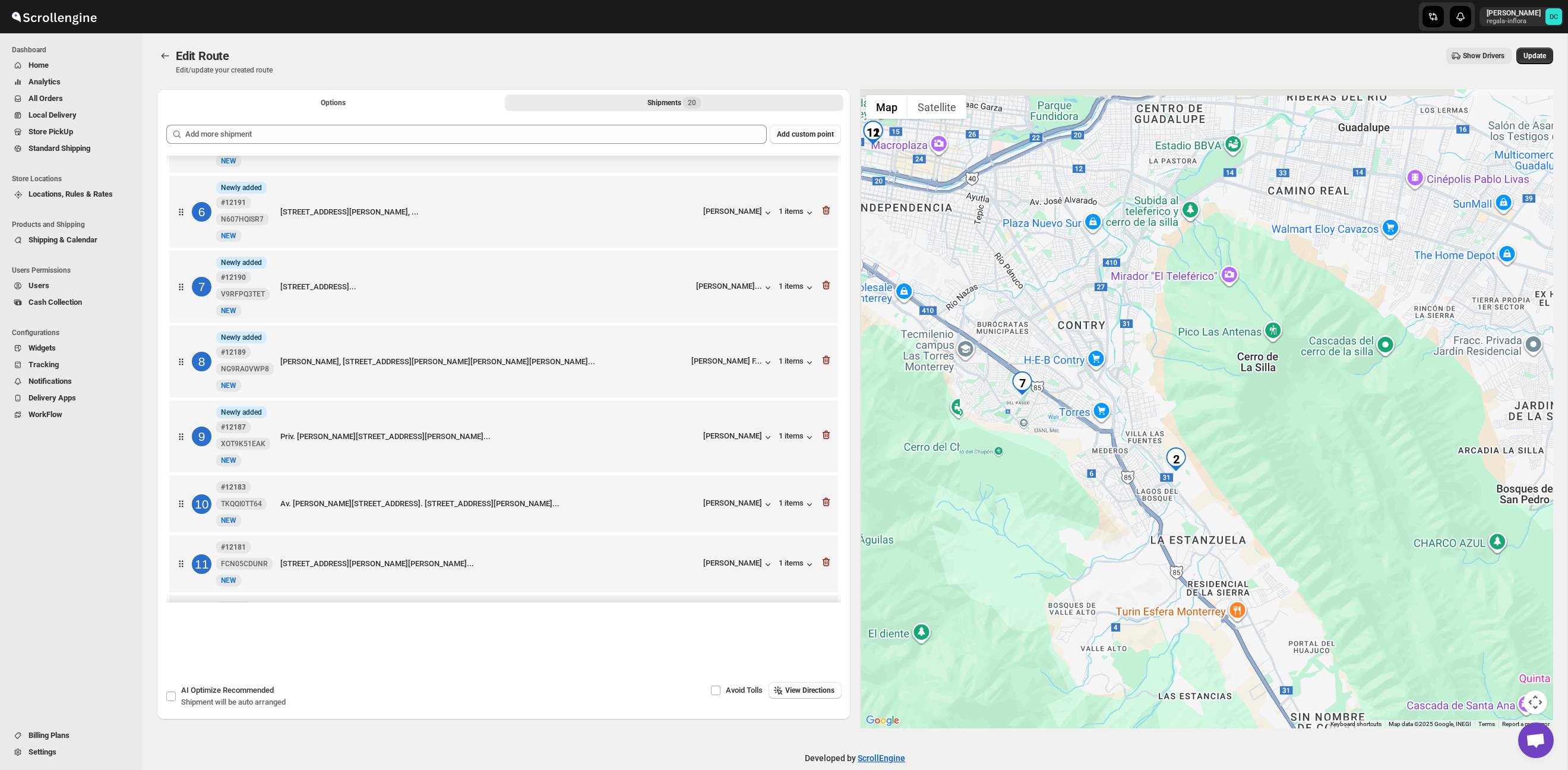
drag, startPoint x: 948, startPoint y: 389, endPoint x: 1137, endPoint y: 472, distance: 206.4
click at [1137, 472] on div at bounding box center [1207, 409] width 694 height 639
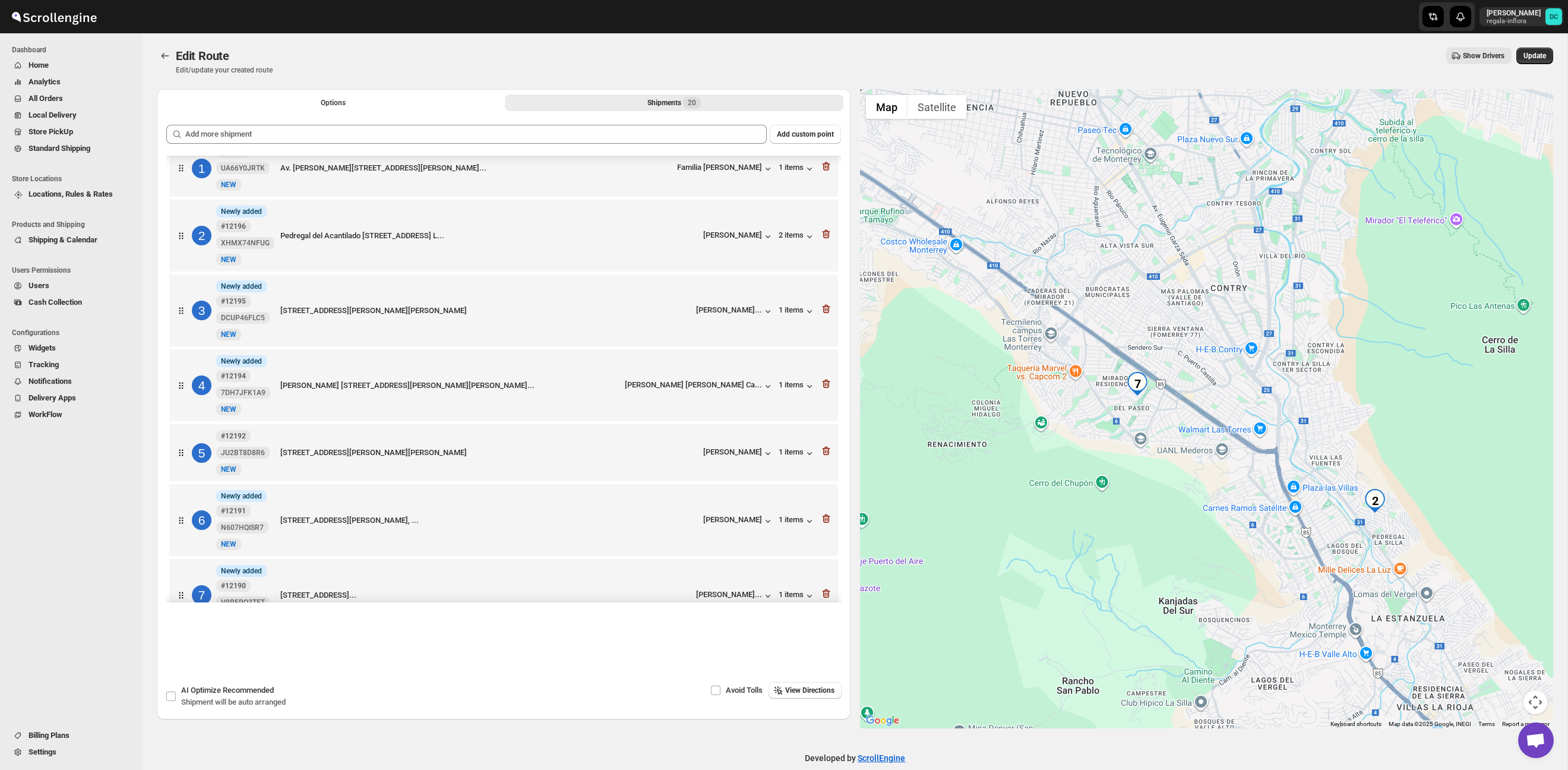
scroll to position [15, 0]
drag, startPoint x: 1184, startPoint y: 554, endPoint x: 1489, endPoint y: 567, distance: 305.3
click at [1499, 579] on div at bounding box center [1207, 409] width 694 height 639
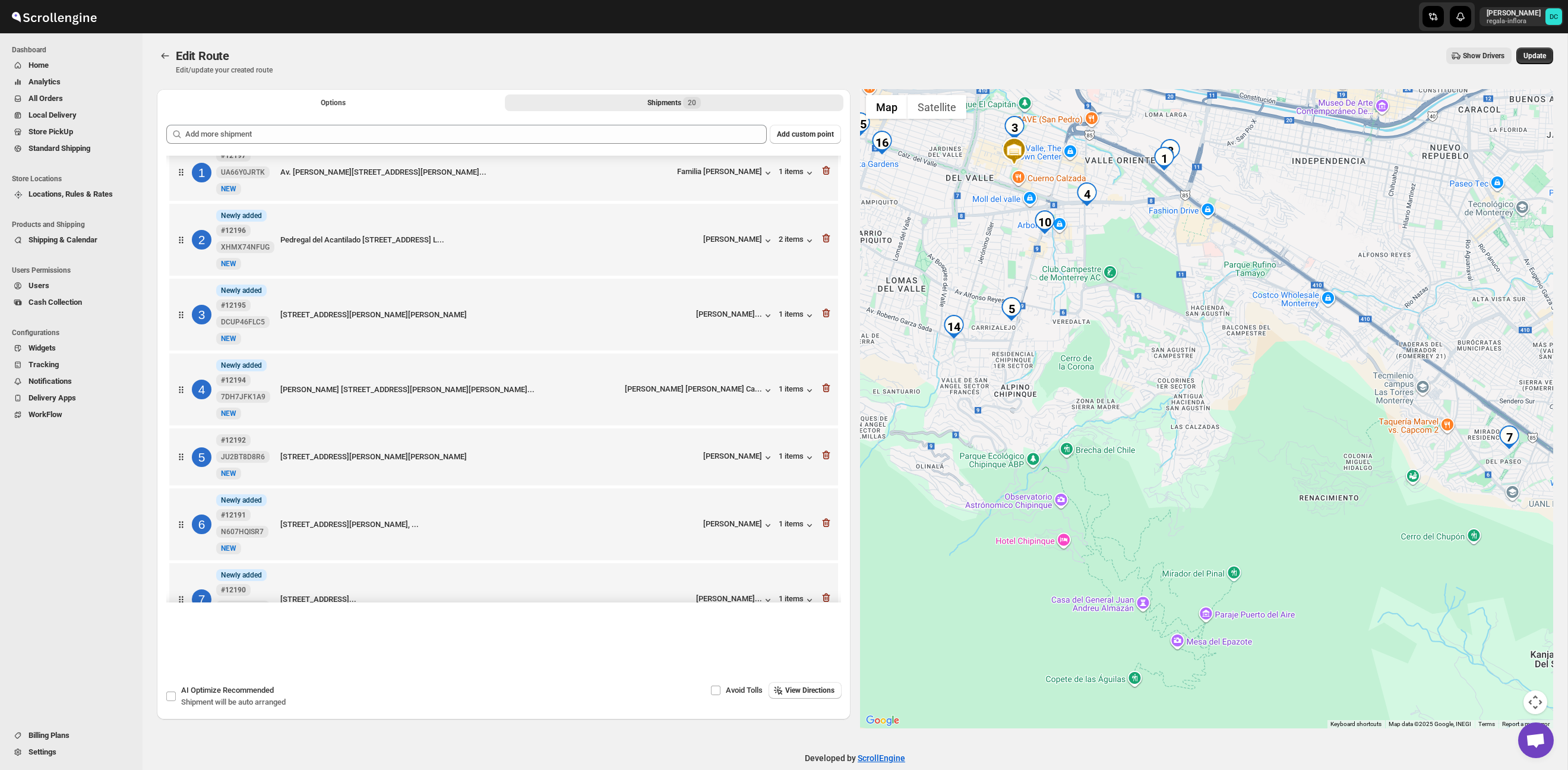
drag, startPoint x: 1332, startPoint y: 445, endPoint x: 1433, endPoint y: 493, distance: 111.8
click at [1433, 493] on div at bounding box center [1207, 409] width 694 height 639
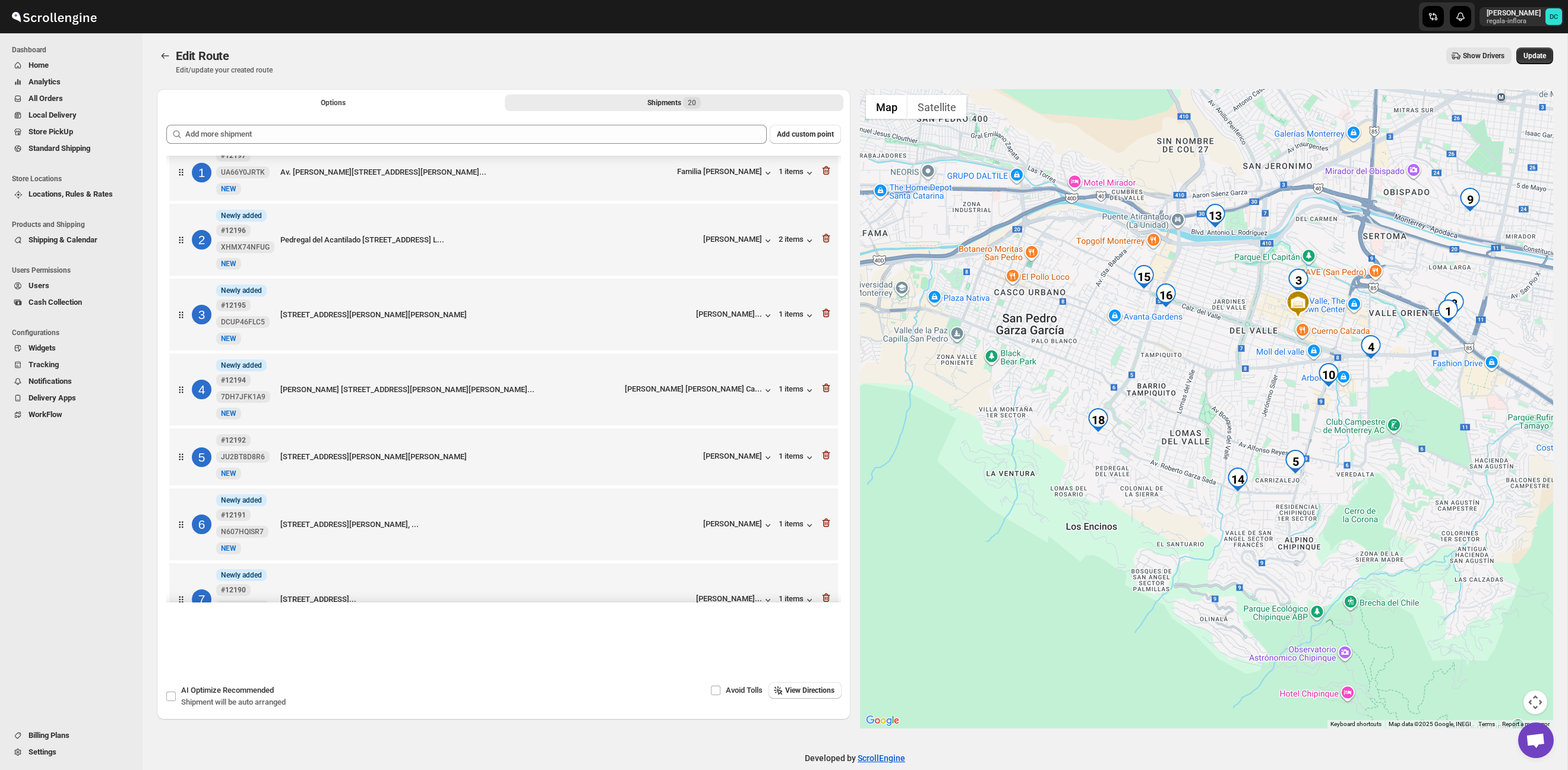
drag, startPoint x: 1336, startPoint y: 509, endPoint x: 1390, endPoint y: 538, distance: 61.3
click at [1390, 538] on div at bounding box center [1207, 409] width 694 height 639
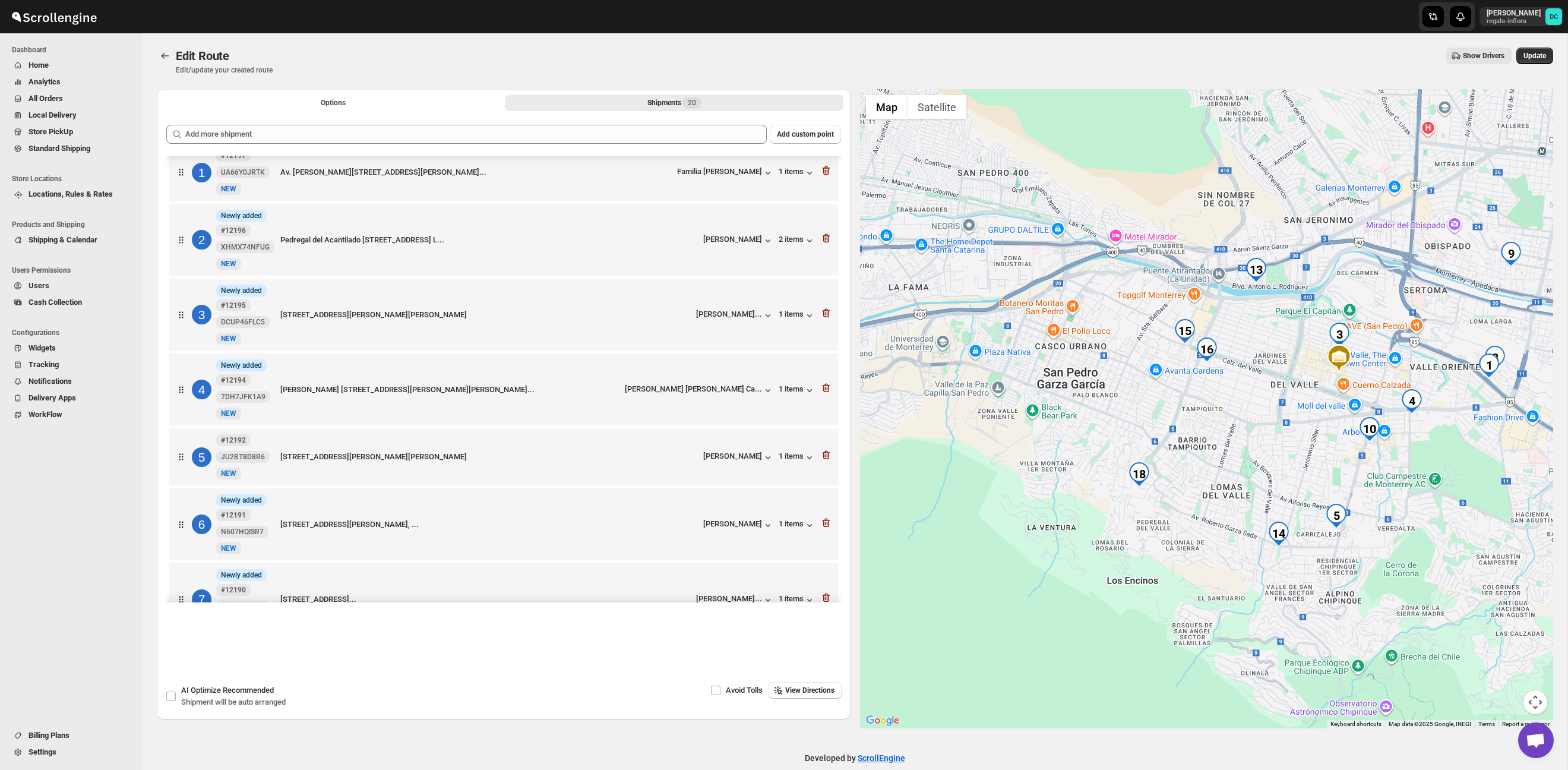
drag, startPoint x: 1273, startPoint y: 445, endPoint x: 1298, endPoint y: 485, distance: 47.2
click at [1298, 485] on div at bounding box center [1207, 409] width 694 height 639
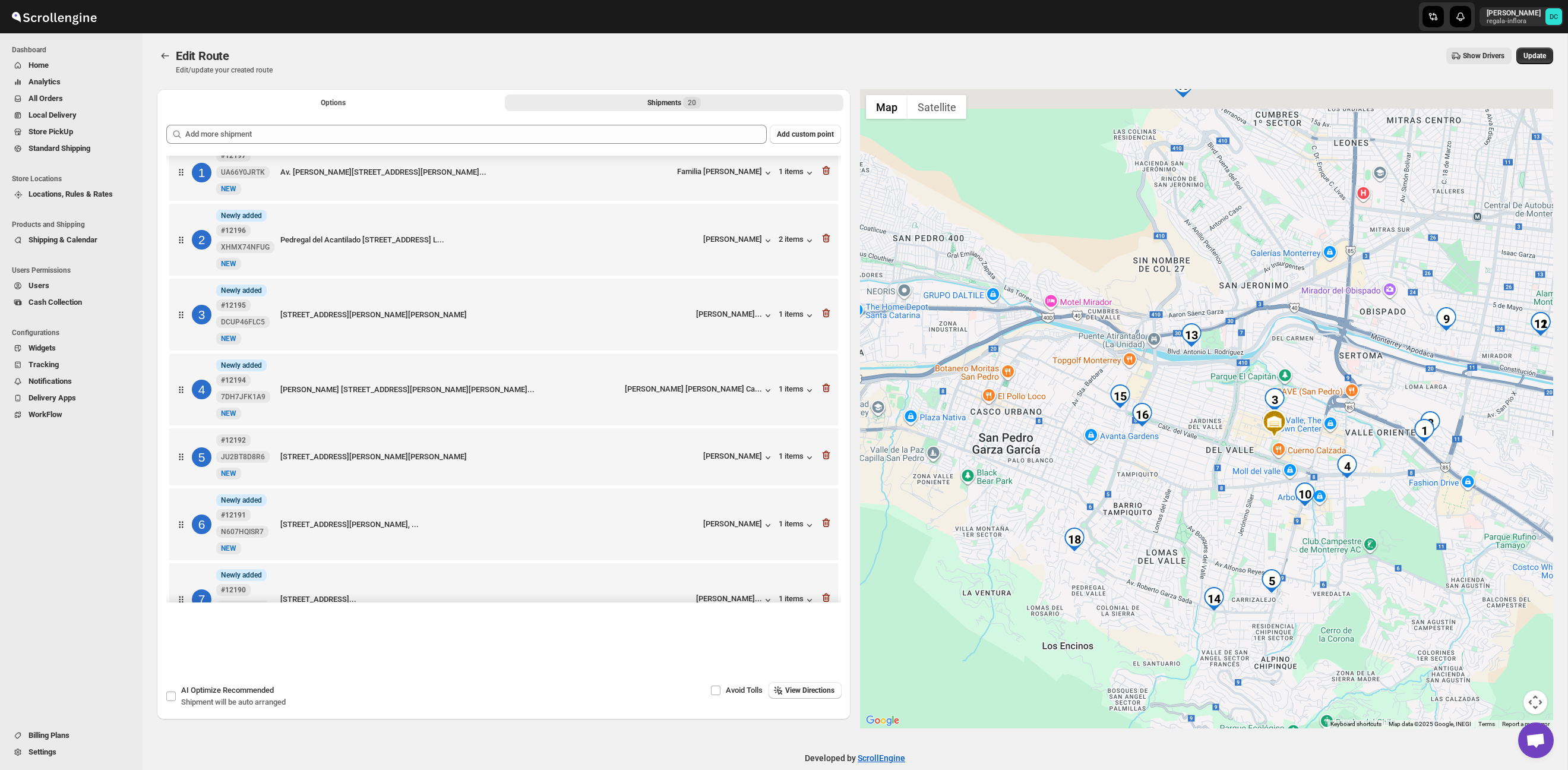
drag, startPoint x: 1304, startPoint y: 446, endPoint x: 1237, endPoint y: 488, distance: 79.1
click at [1225, 493] on div at bounding box center [1207, 409] width 694 height 639
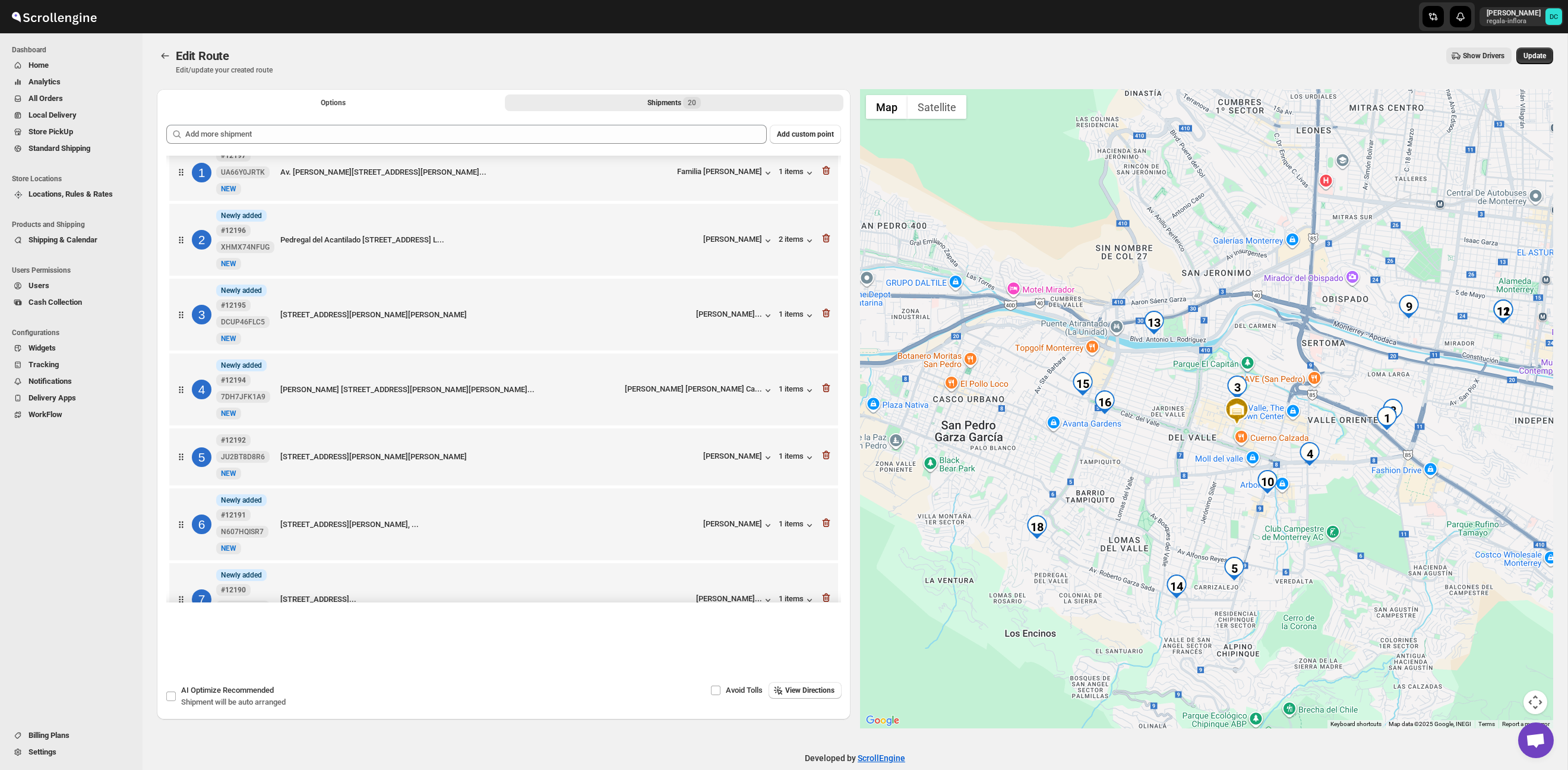
drag, startPoint x: 1314, startPoint y: 500, endPoint x: 1264, endPoint y: 474, distance: 56.4
click at [1273, 486] on div at bounding box center [1207, 409] width 694 height 639
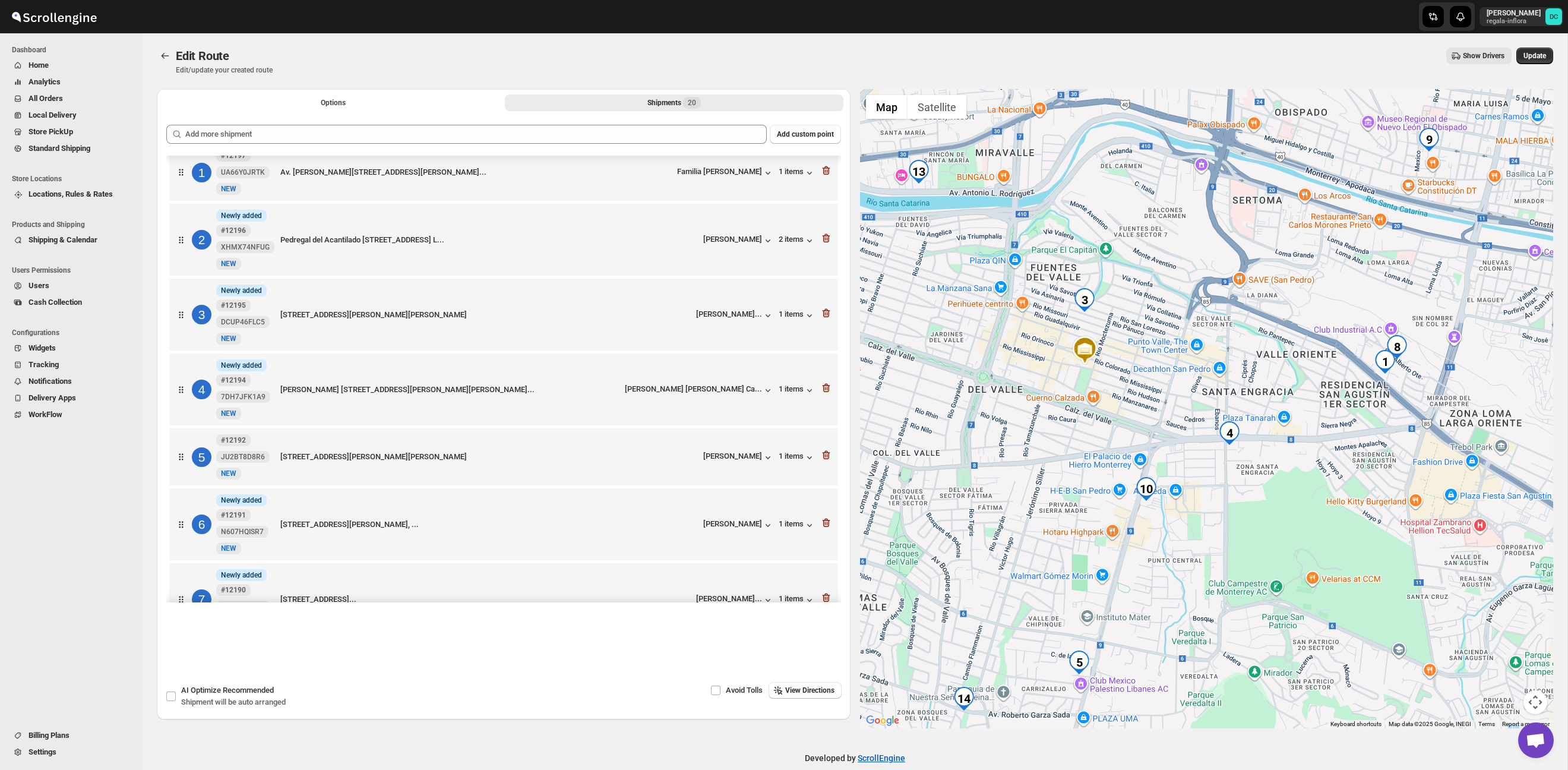
drag, startPoint x: 1365, startPoint y: 472, endPoint x: 1327, endPoint y: 480, distance: 38.8
click at [1327, 480] on div at bounding box center [1207, 409] width 694 height 639
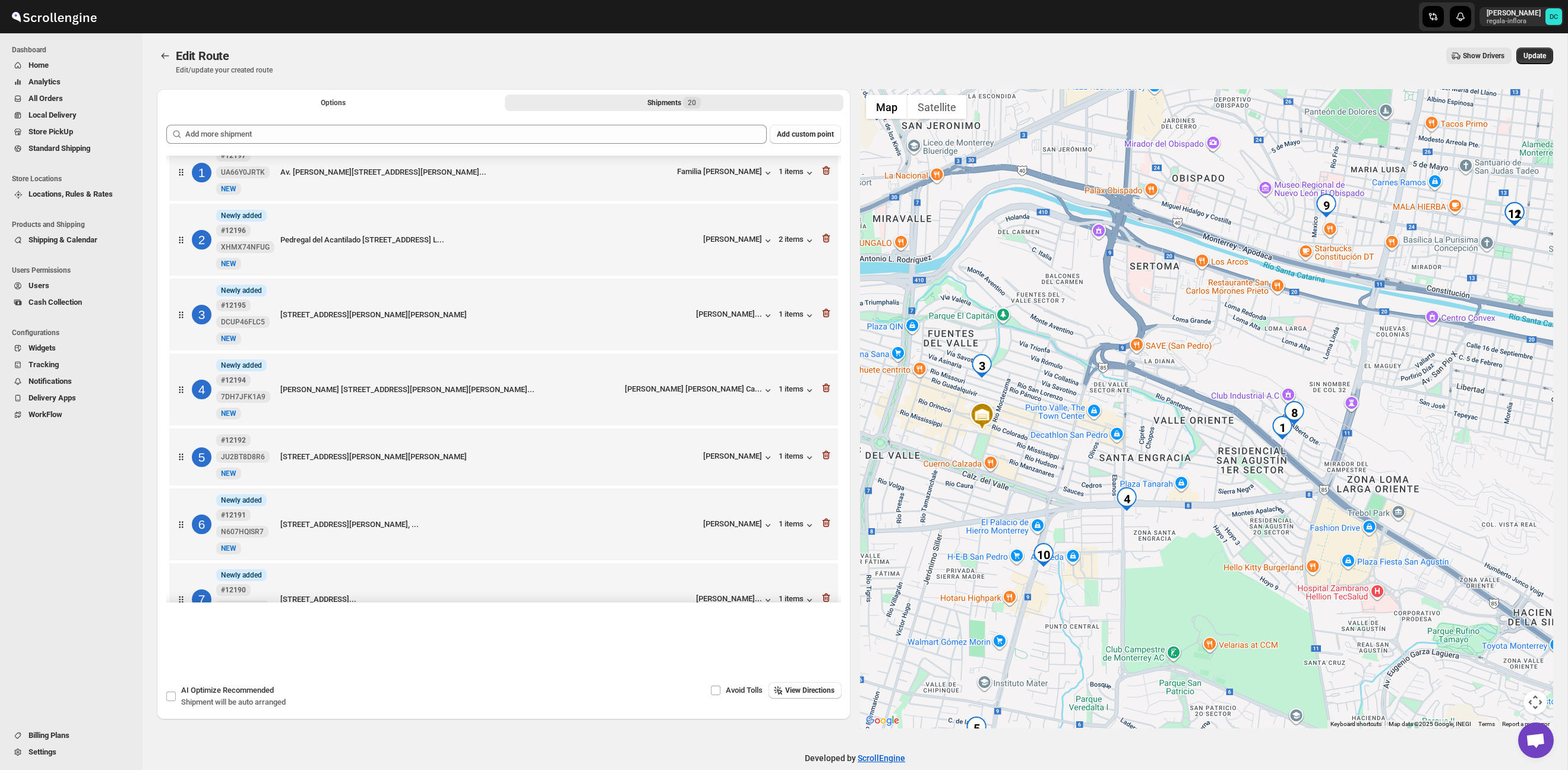
drag, startPoint x: 1363, startPoint y: 483, endPoint x: 1284, endPoint y: 539, distance: 96.8
click at [1284, 539] on div at bounding box center [1207, 409] width 694 height 639
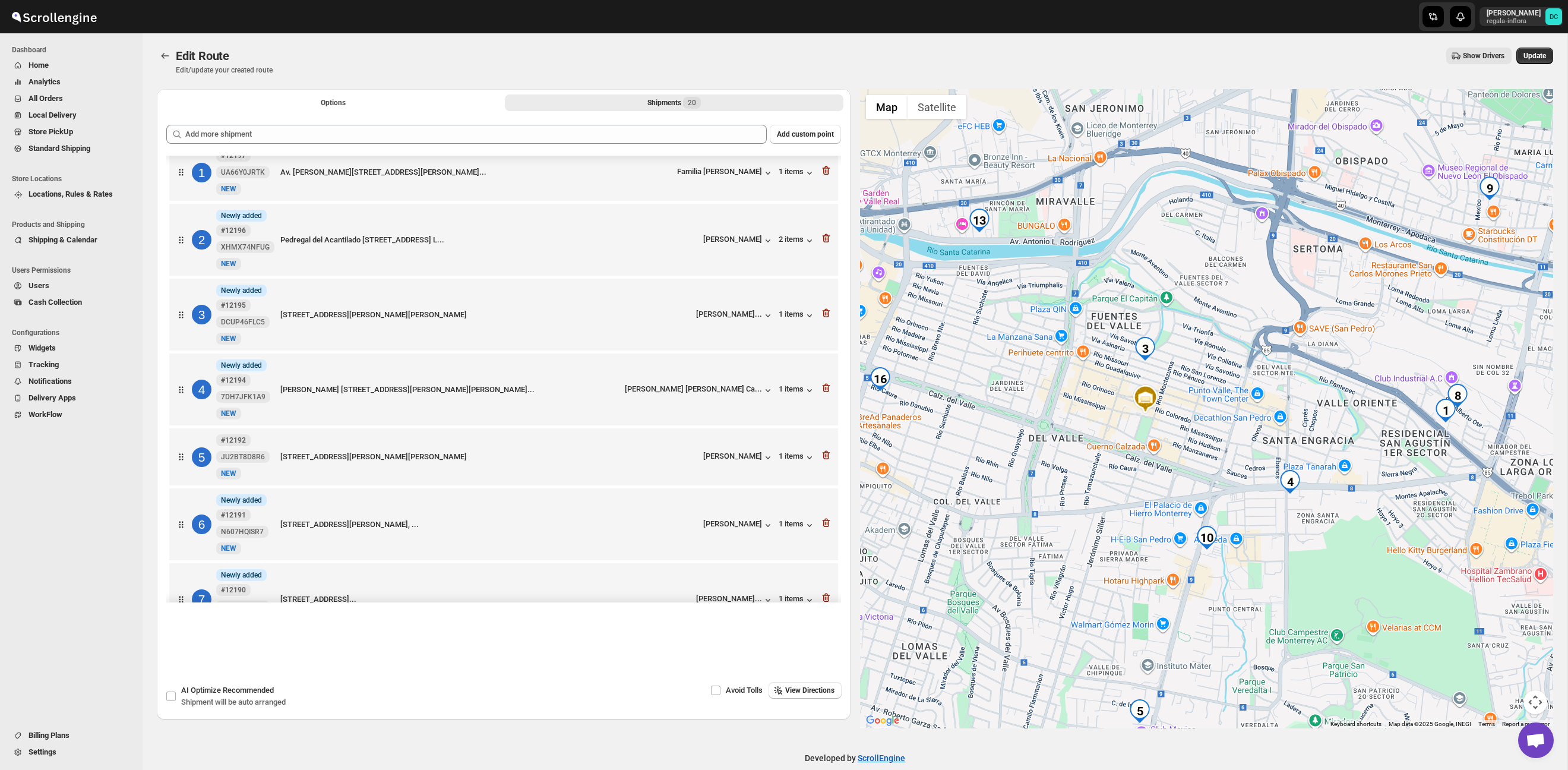
drag, startPoint x: 1000, startPoint y: 465, endPoint x: 1164, endPoint y: 444, distance: 165.3
click at [1164, 444] on div at bounding box center [1207, 409] width 694 height 639
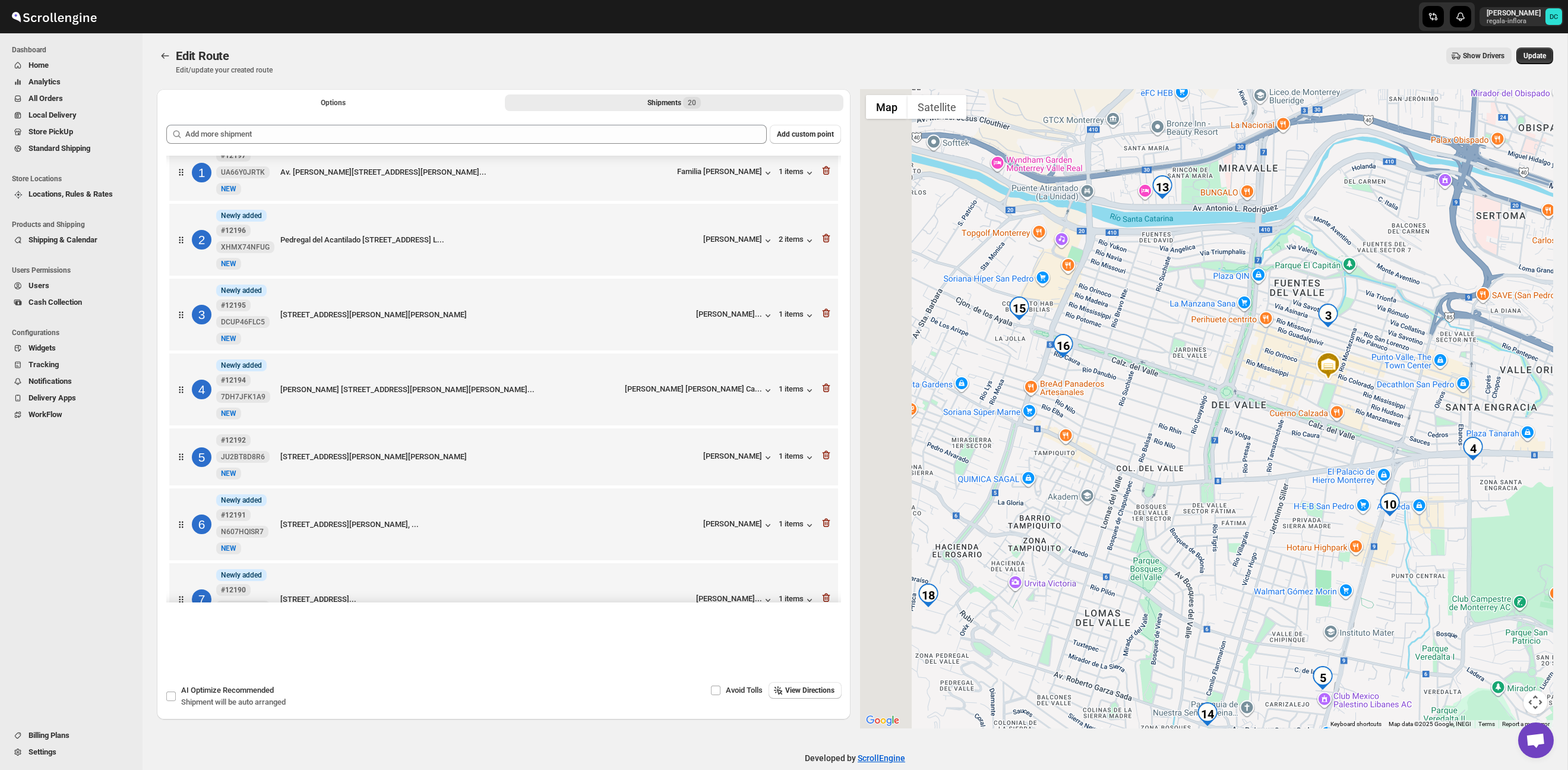
drag, startPoint x: 1060, startPoint y: 419, endPoint x: 1201, endPoint y: 400, distance: 142.3
click at [1201, 400] on div at bounding box center [1207, 409] width 694 height 639
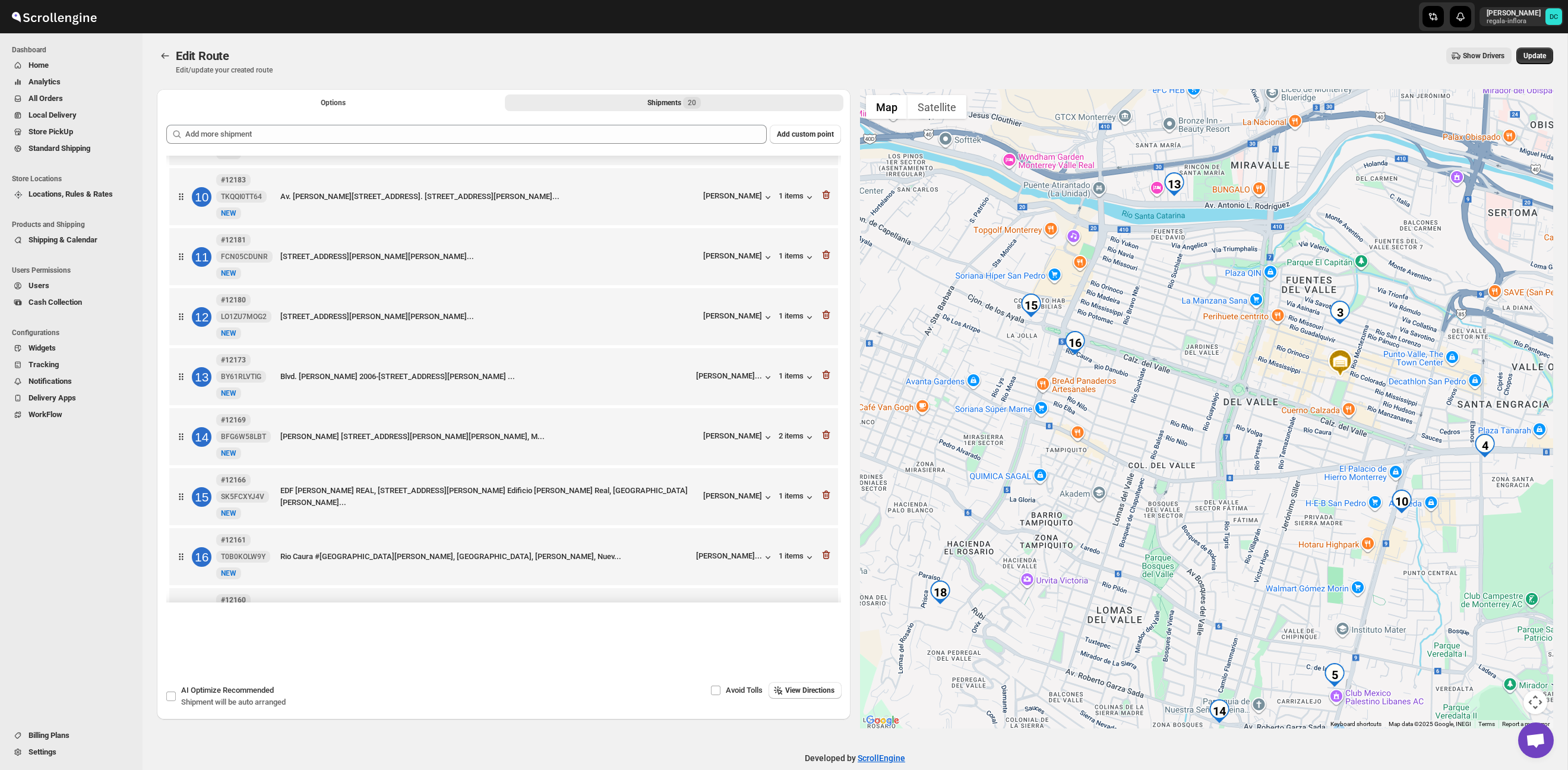
scroll to position [672, 0]
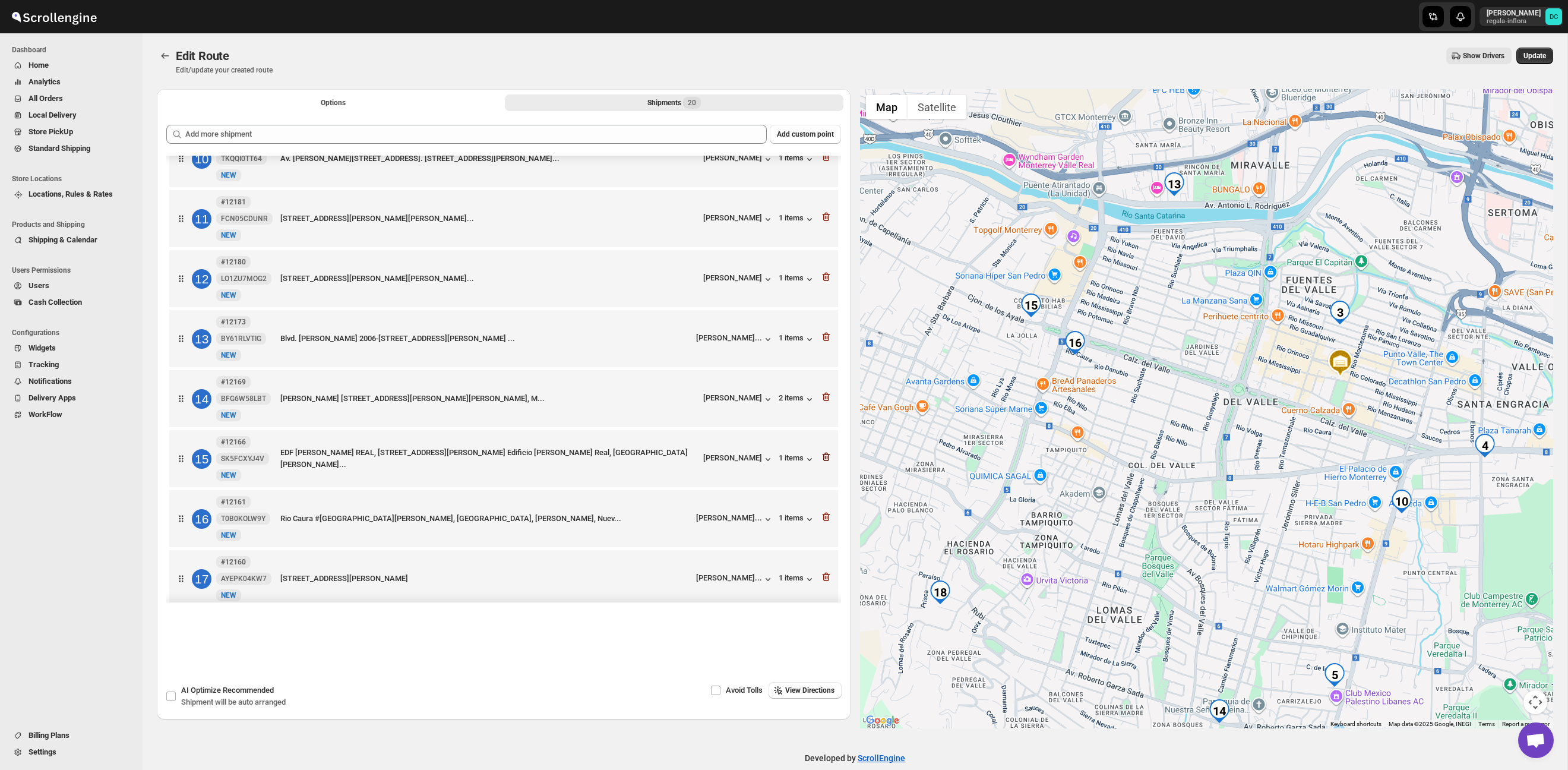
click at [830, 463] on icon "button" at bounding box center [826, 456] width 12 height 12
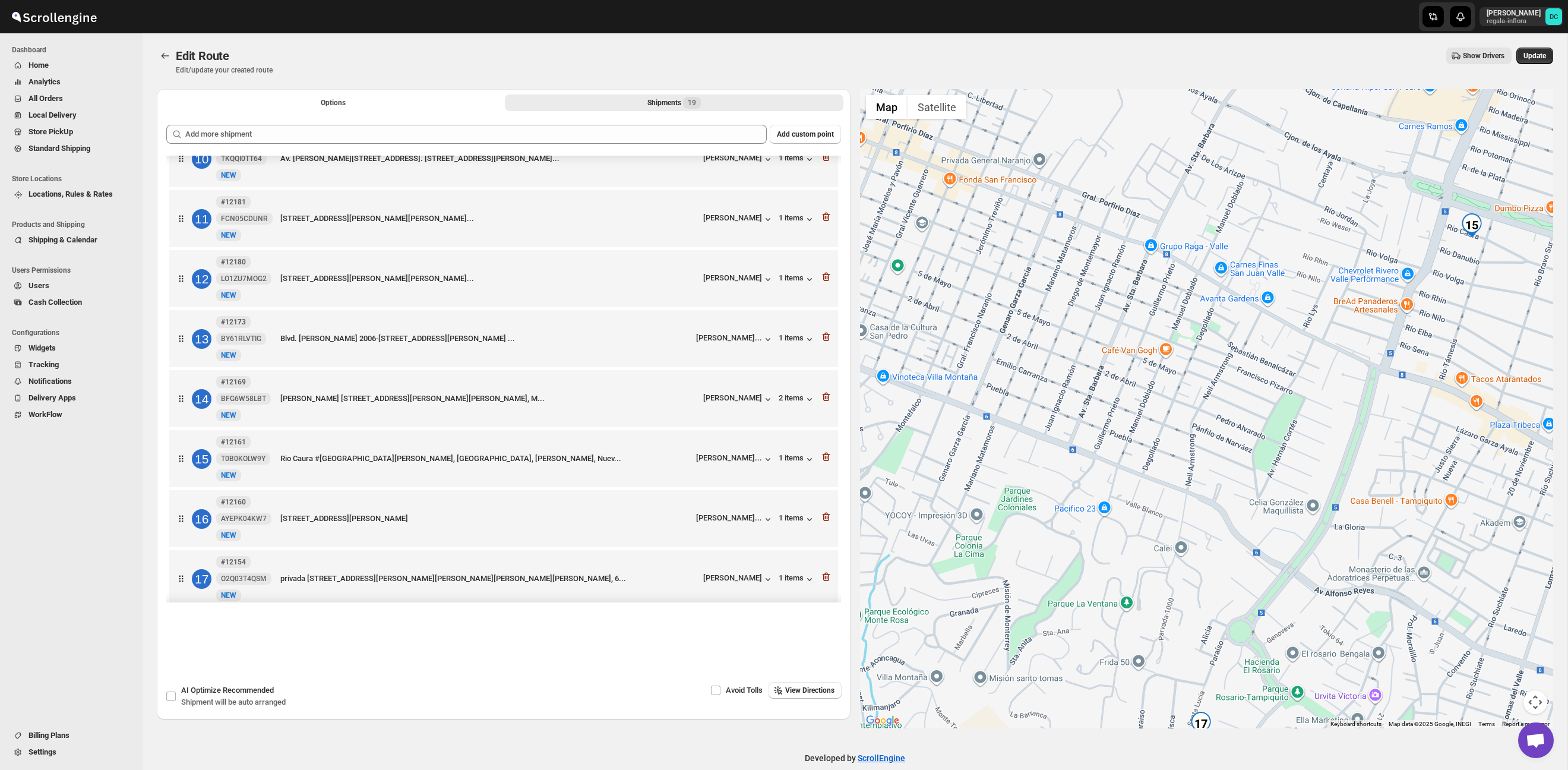
click at [1221, 371] on div at bounding box center [1207, 409] width 694 height 639
drag, startPoint x: 1292, startPoint y: 333, endPoint x: 1176, endPoint y: 346, distance: 116.7
click at [1176, 346] on div at bounding box center [1207, 409] width 694 height 639
click at [827, 459] on icon "button" at bounding box center [827, 457] width 1 height 4
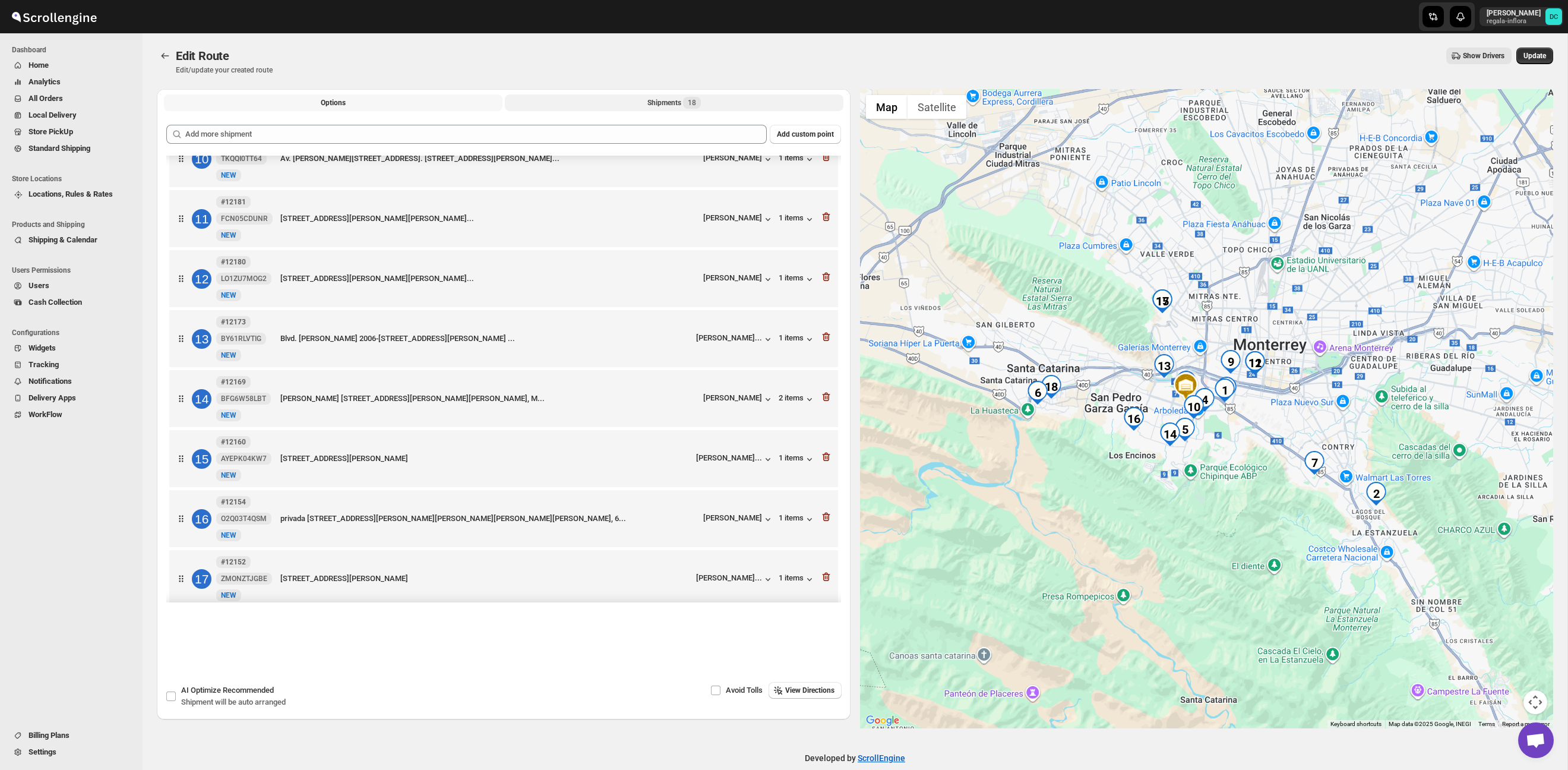
drag, startPoint x: 357, startPoint y: 107, endPoint x: 547, endPoint y: 101, distance: 190.1
click at [357, 107] on button "Options" at bounding box center [333, 103] width 338 height 17
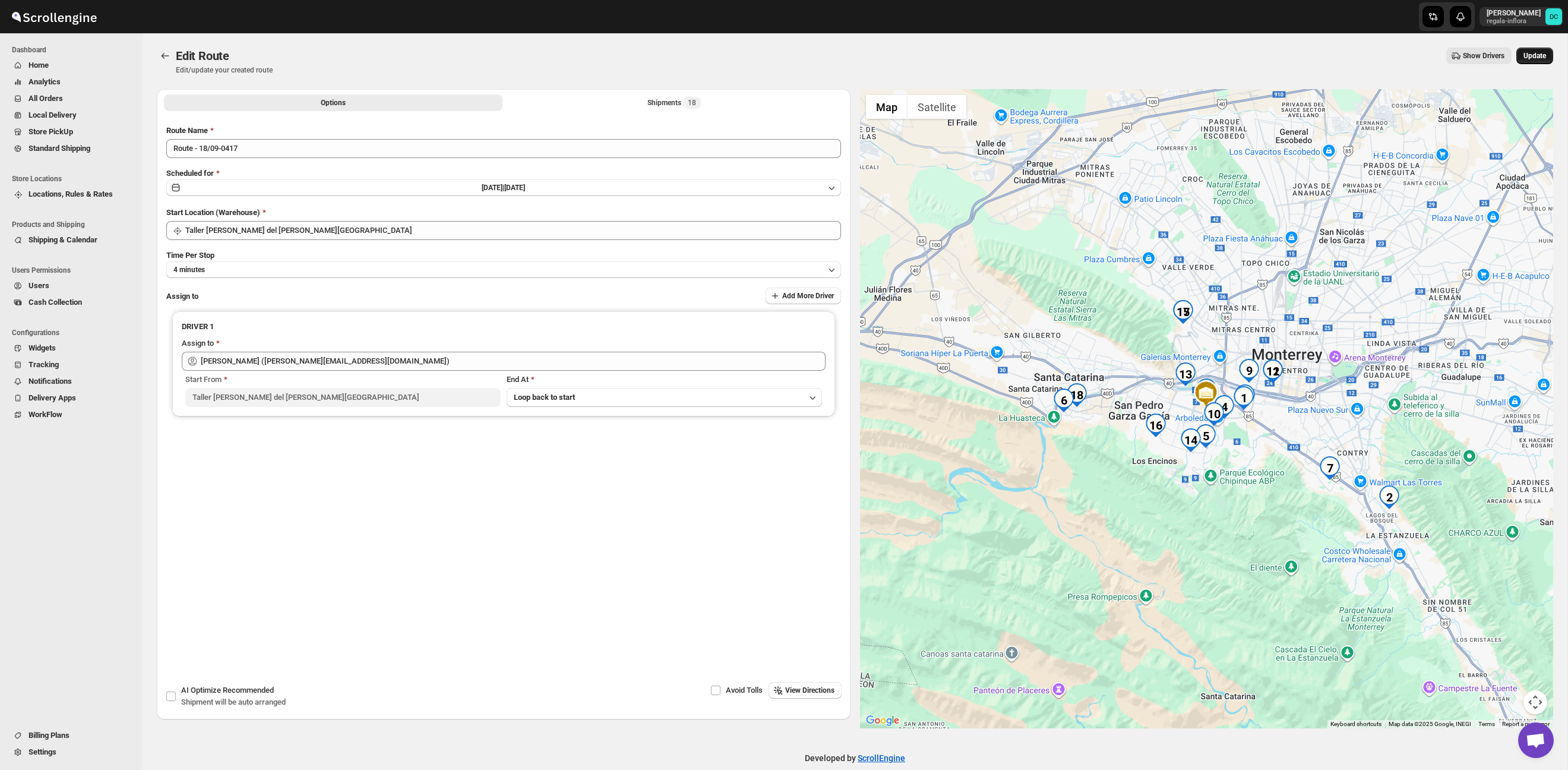
click at [1536, 56] on span "Update" at bounding box center [1535, 56] width 22 height 10
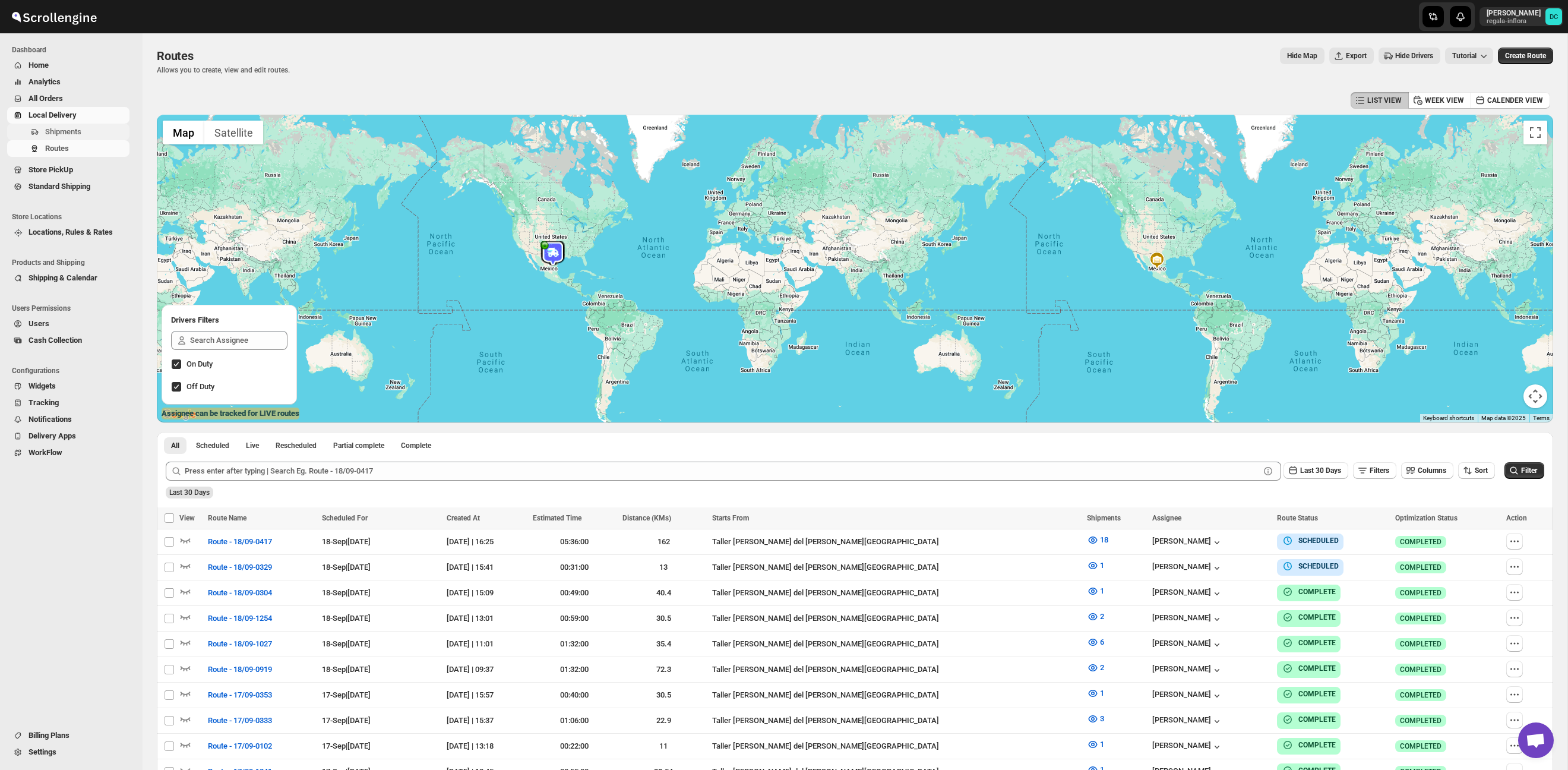
click at [74, 130] on span "Shipments" at bounding box center [63, 131] width 36 height 9
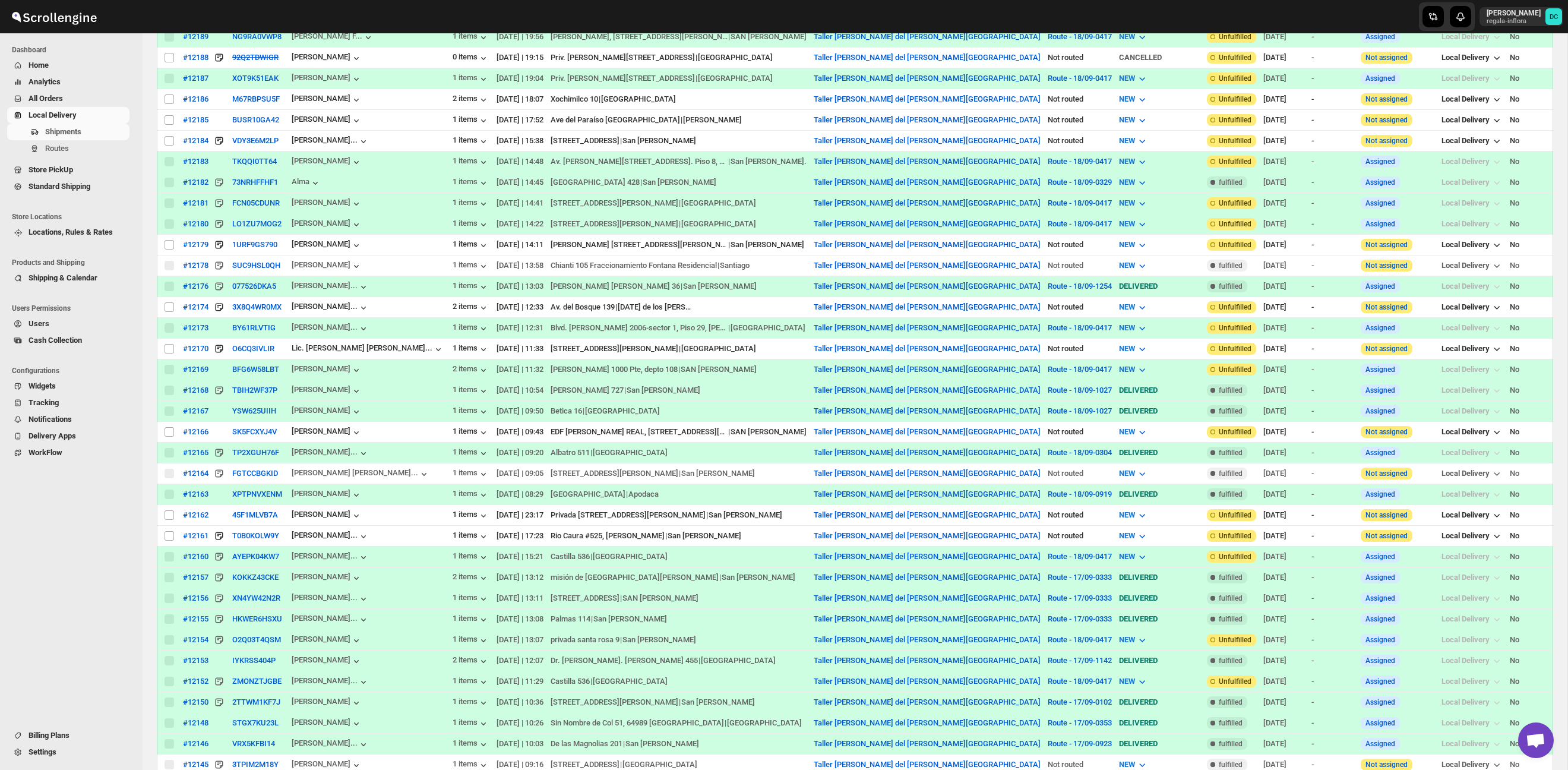
scroll to position [623, 0]
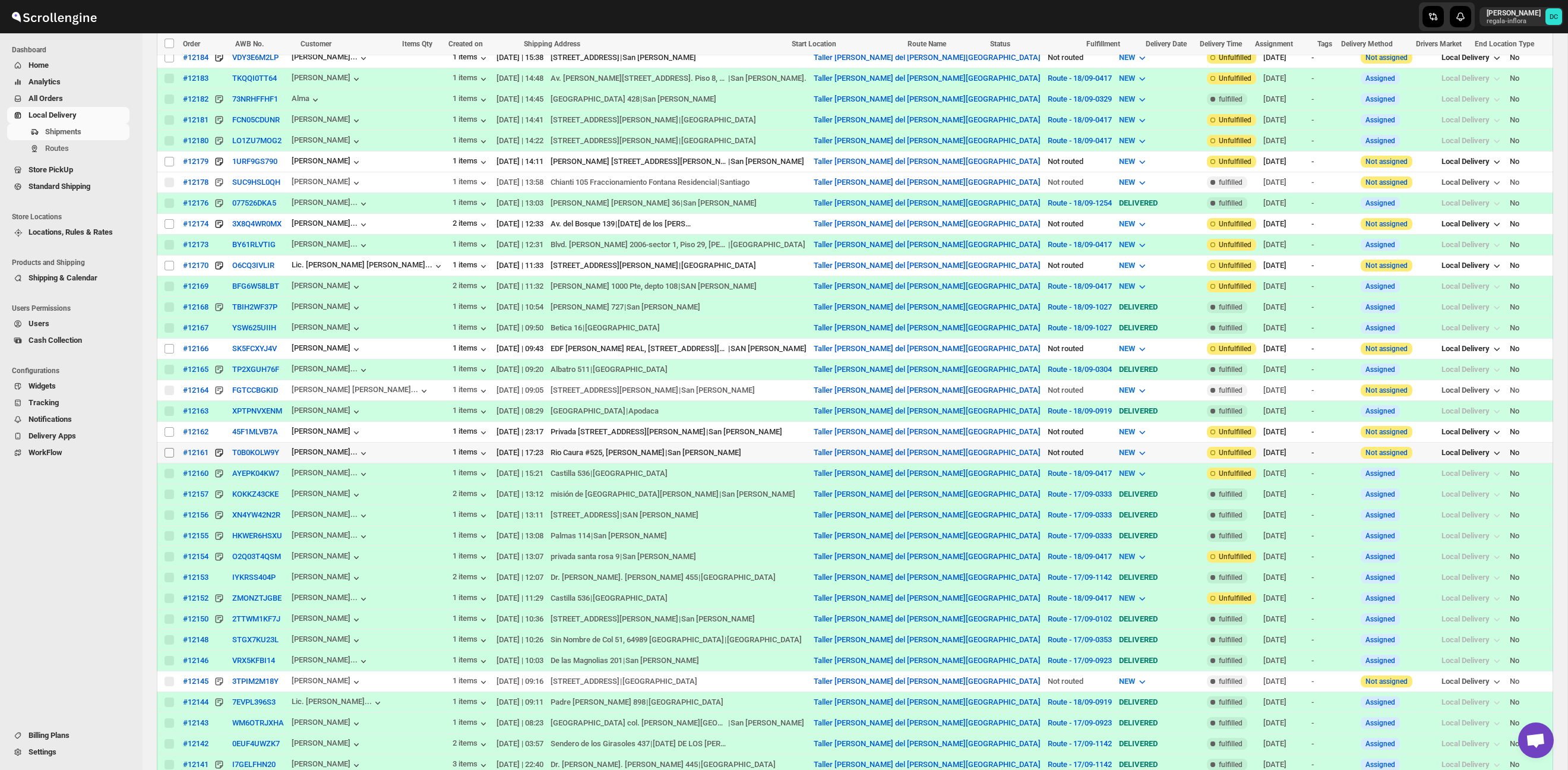
click at [169, 453] on input "Select shipment" at bounding box center [169, 453] width 10 height 10
checkbox input "true"
drag, startPoint x: 168, startPoint y: 351, endPoint x: 318, endPoint y: 289, distance: 162.3
click at [168, 350] on input "Select shipment" at bounding box center [169, 349] width 10 height 10
checkbox input "true"
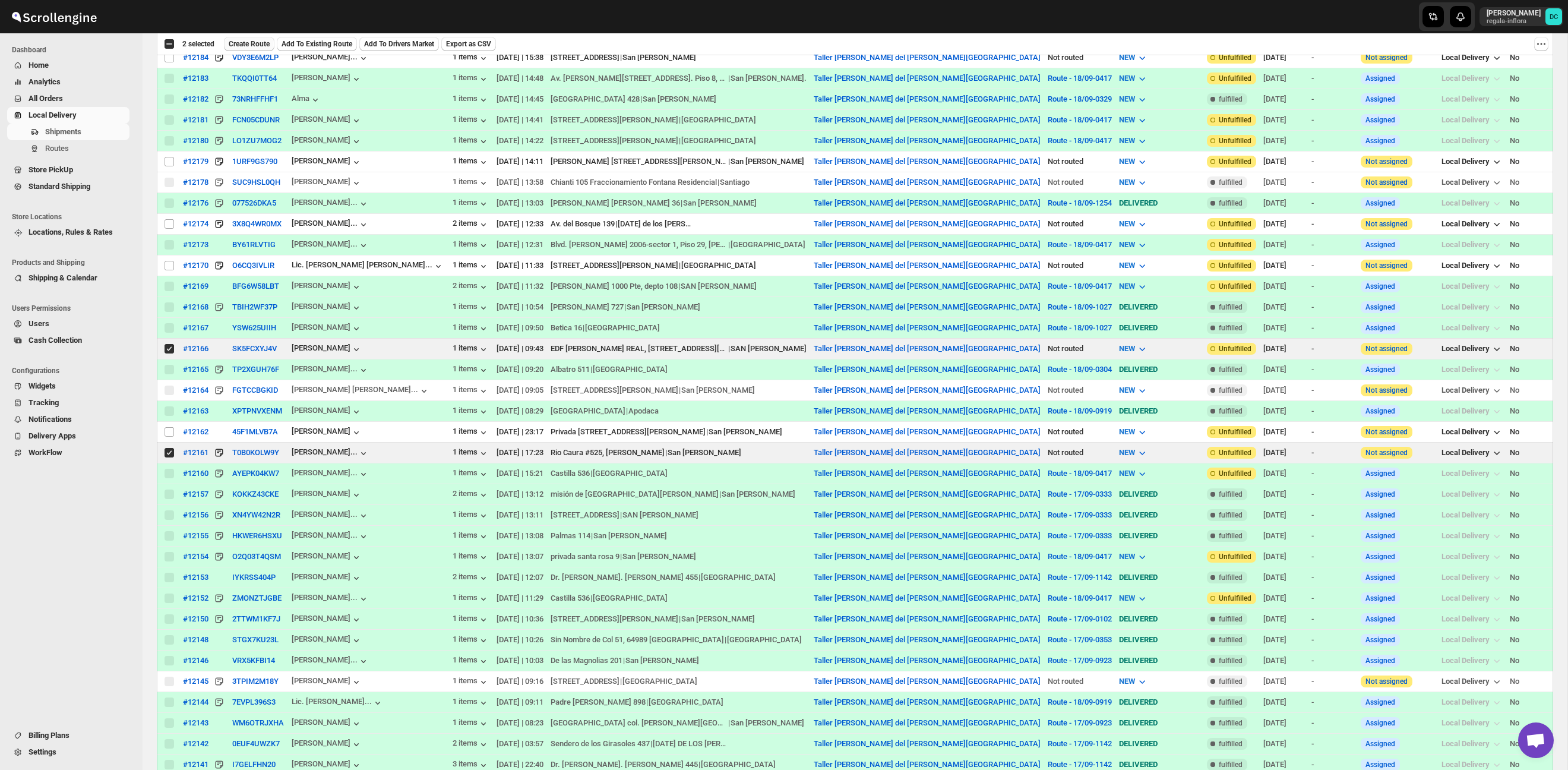
click at [261, 42] on span "Create Route" at bounding box center [249, 44] width 41 height 10
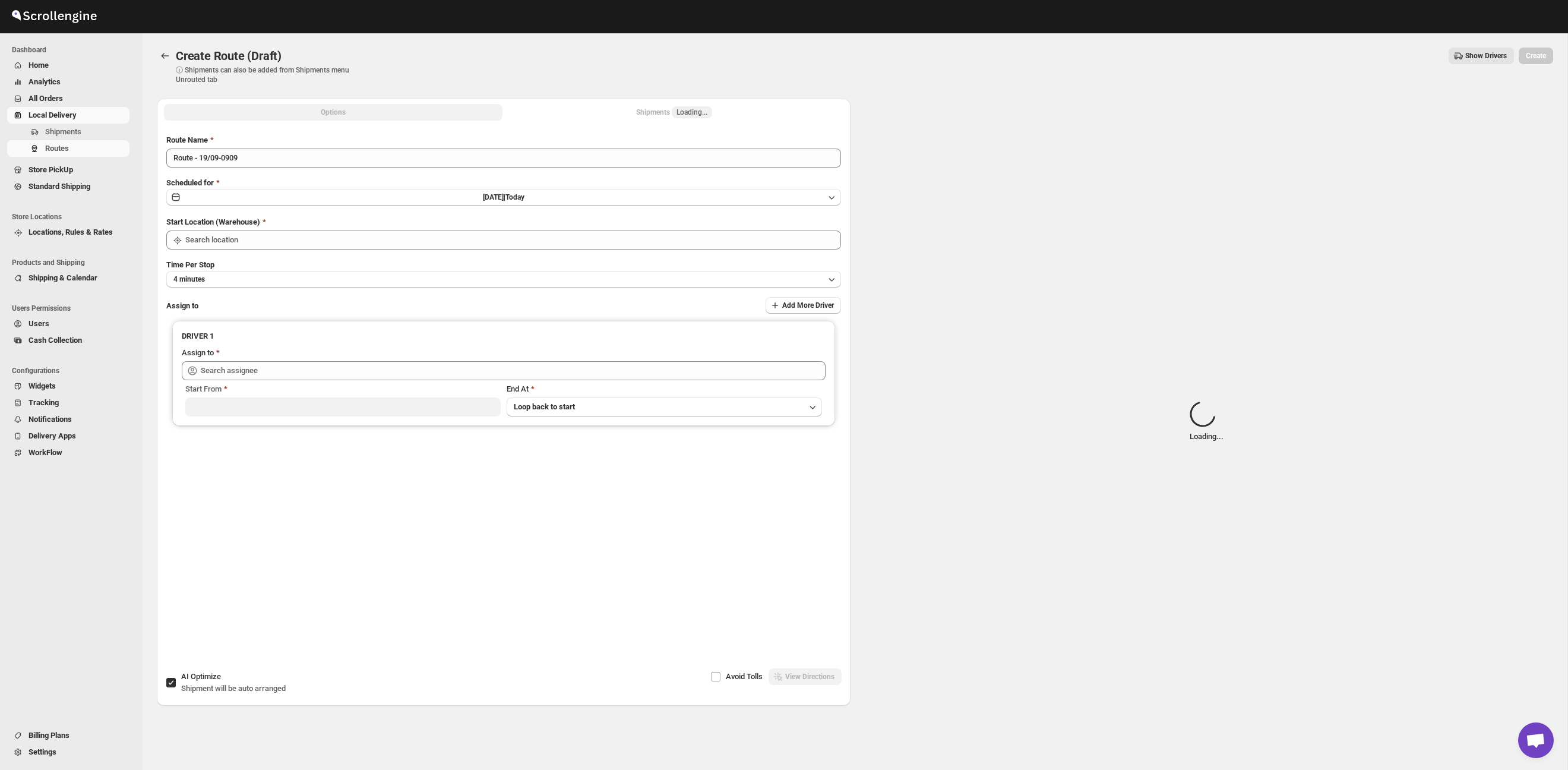
type input "Taller [PERSON_NAME] del [PERSON_NAME][GEOGRAPHIC_DATA]"
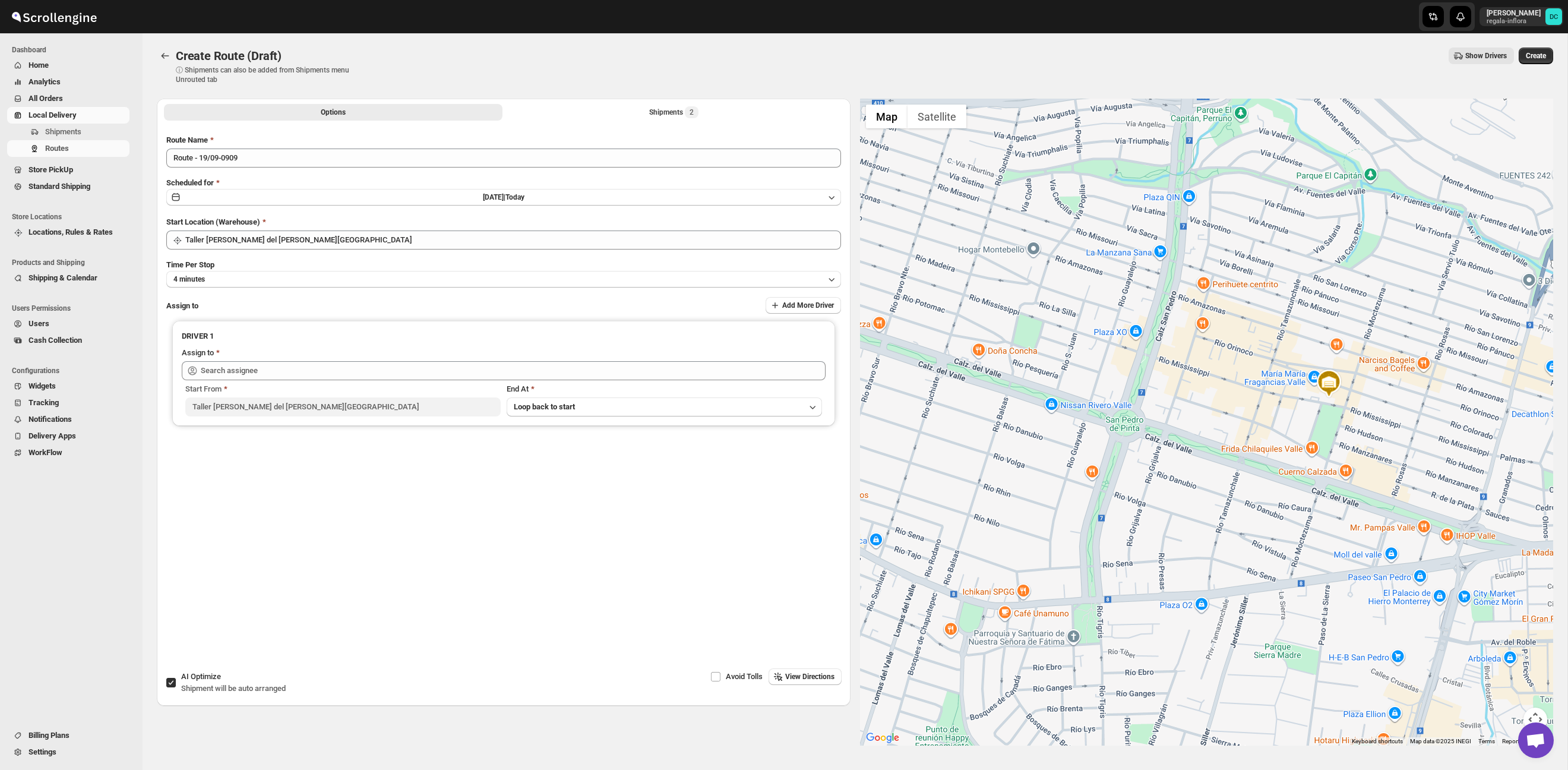
drag, startPoint x: 1220, startPoint y: 498, endPoint x: 1301, endPoint y: 483, distance: 82.4
click at [1332, 496] on div at bounding box center [1207, 423] width 694 height 647
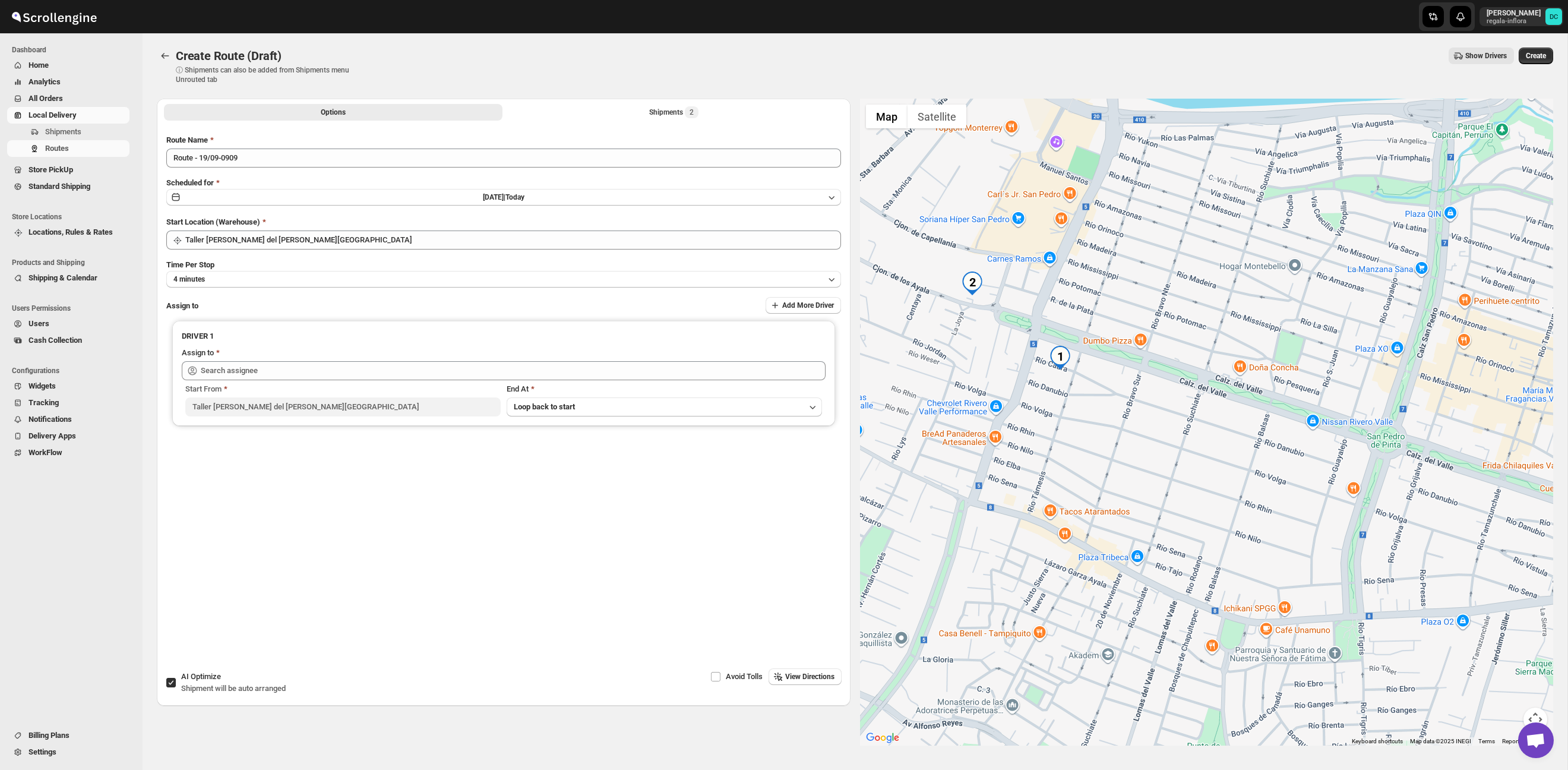
drag, startPoint x: 1134, startPoint y: 445, endPoint x: 1221, endPoint y: 474, distance: 91.7
click at [1221, 474] on div at bounding box center [1207, 423] width 694 height 647
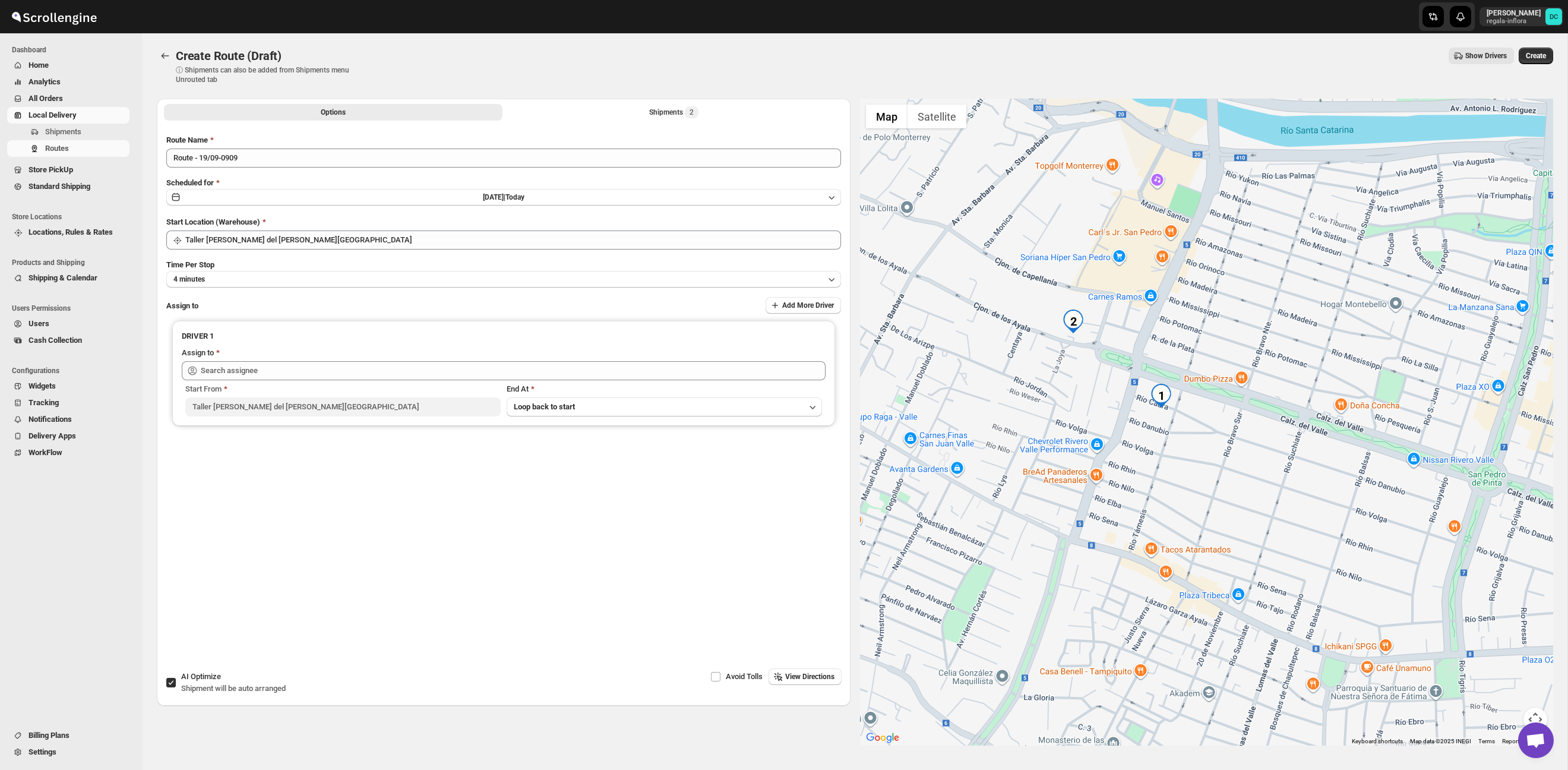
drag, startPoint x: 1063, startPoint y: 382, endPoint x: 1105, endPoint y: 418, distance: 55.3
click at [1105, 418] on div at bounding box center [1207, 423] width 694 height 647
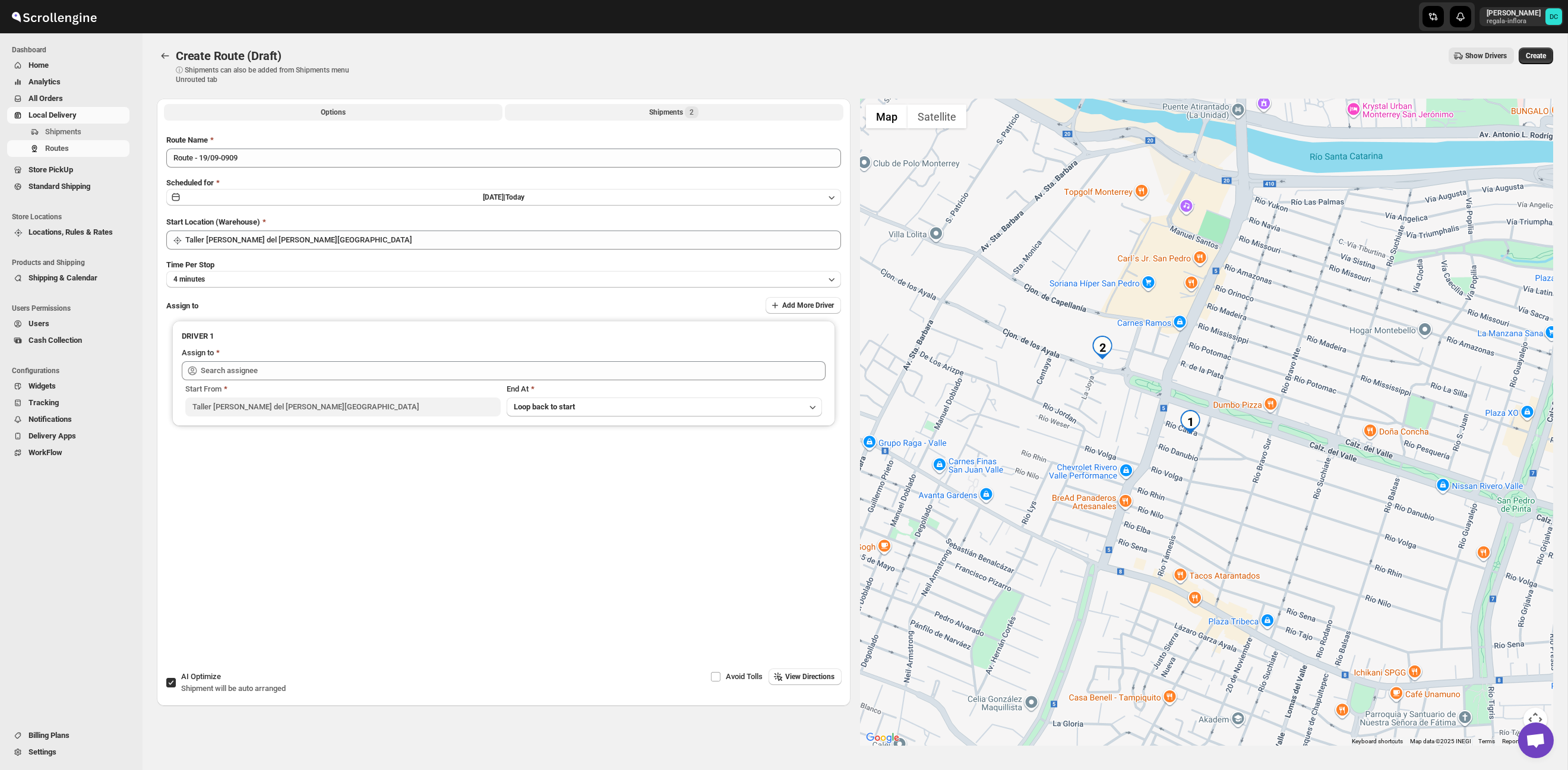
drag, startPoint x: 552, startPoint y: 114, endPoint x: 562, endPoint y: 119, distance: 11.2
click at [552, 114] on button "Shipments 2" at bounding box center [674, 112] width 338 height 17
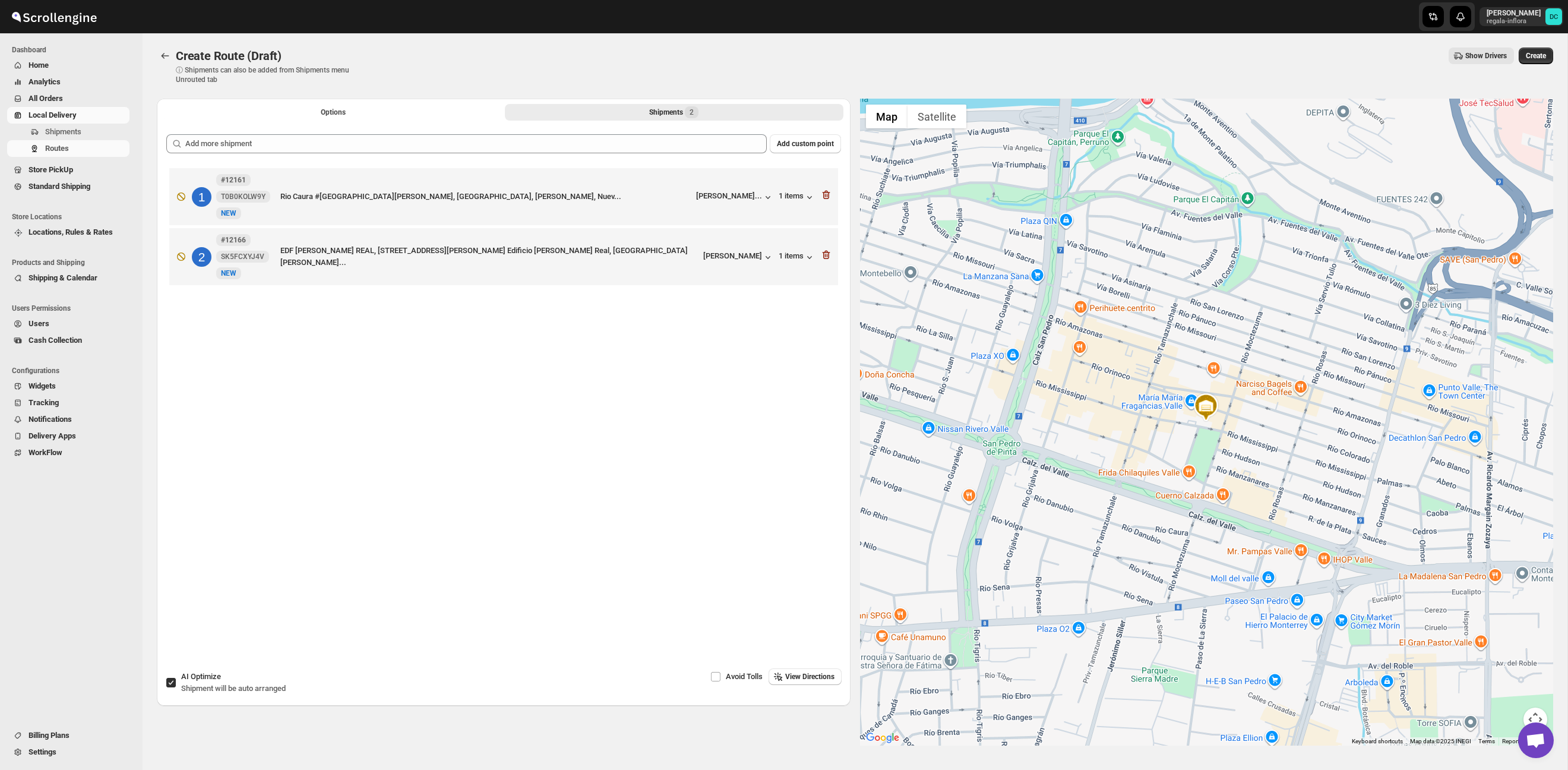
drag, startPoint x: 960, startPoint y: 328, endPoint x: 1275, endPoint y: 443, distance: 335.3
click at [1275, 442] on div at bounding box center [1207, 423] width 694 height 647
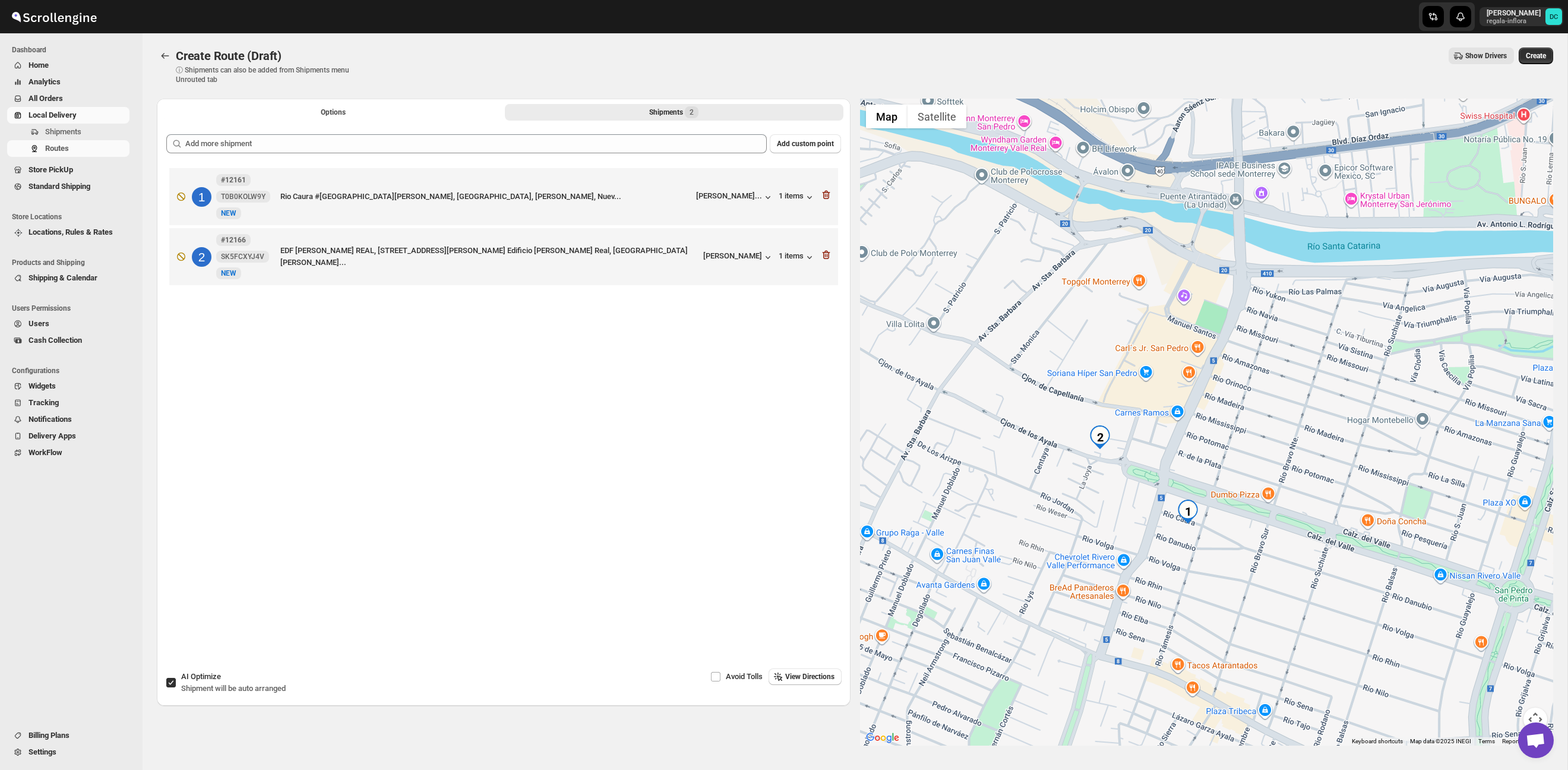
drag, startPoint x: 1237, startPoint y: 434, endPoint x: 1296, endPoint y: 419, distance: 60.9
click at [1296, 419] on div at bounding box center [1207, 423] width 694 height 647
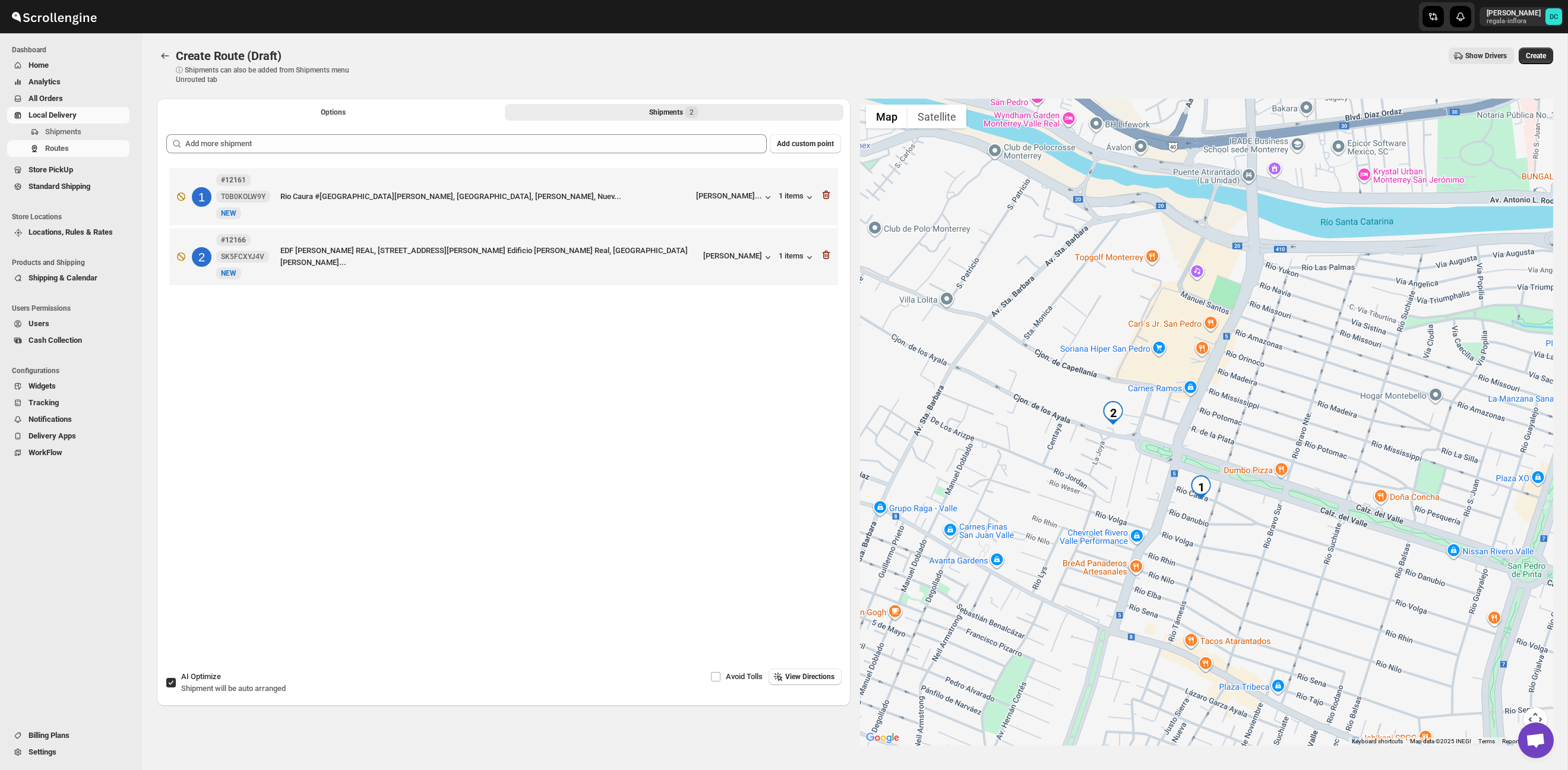
drag, startPoint x: 1220, startPoint y: 515, endPoint x: 1224, endPoint y: 498, distance: 17.5
click at [1224, 498] on div at bounding box center [1207, 423] width 694 height 647
click at [422, 114] on button "Options" at bounding box center [333, 112] width 338 height 17
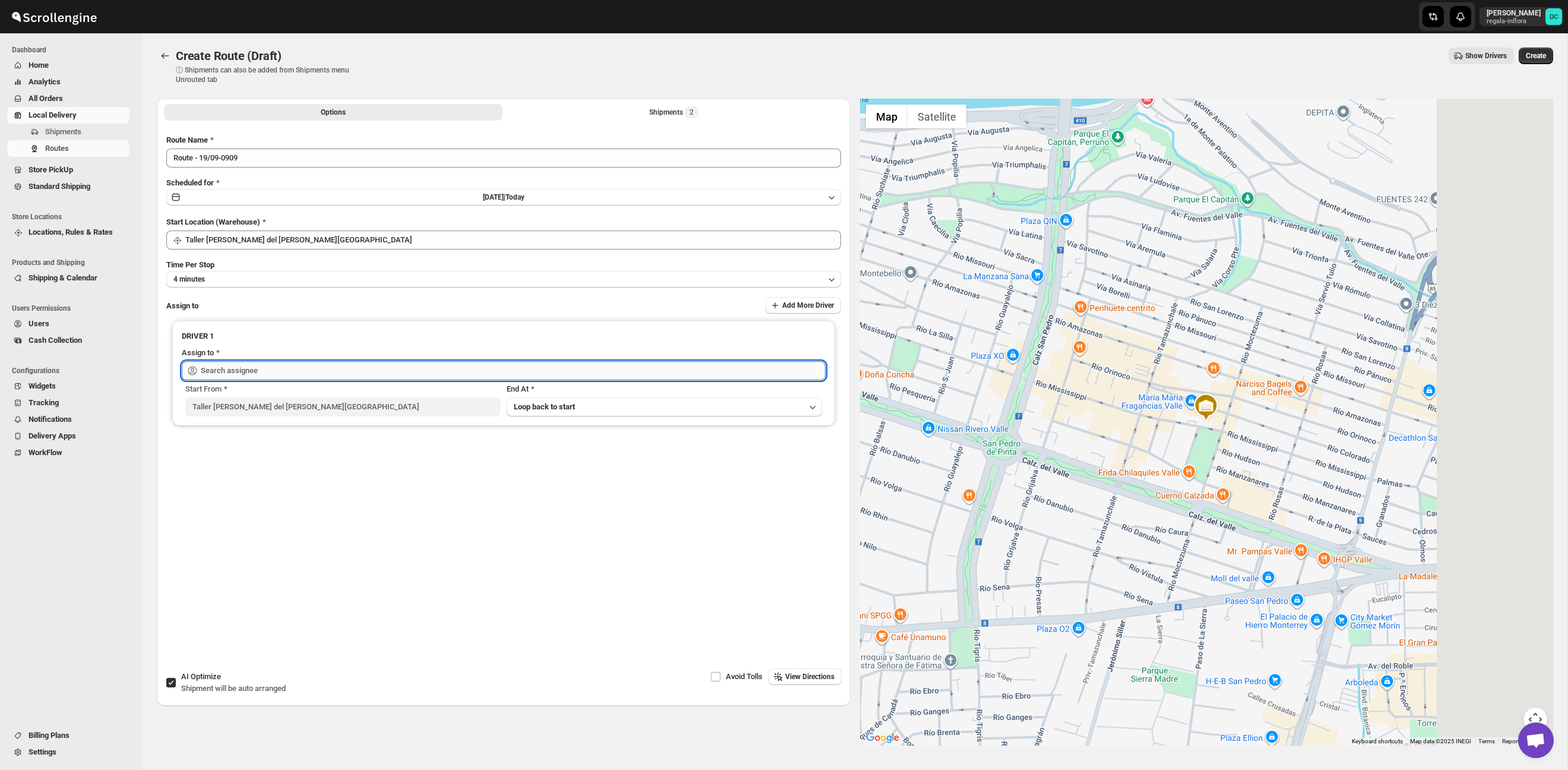
click at [385, 373] on input "text" at bounding box center [513, 371] width 625 height 19
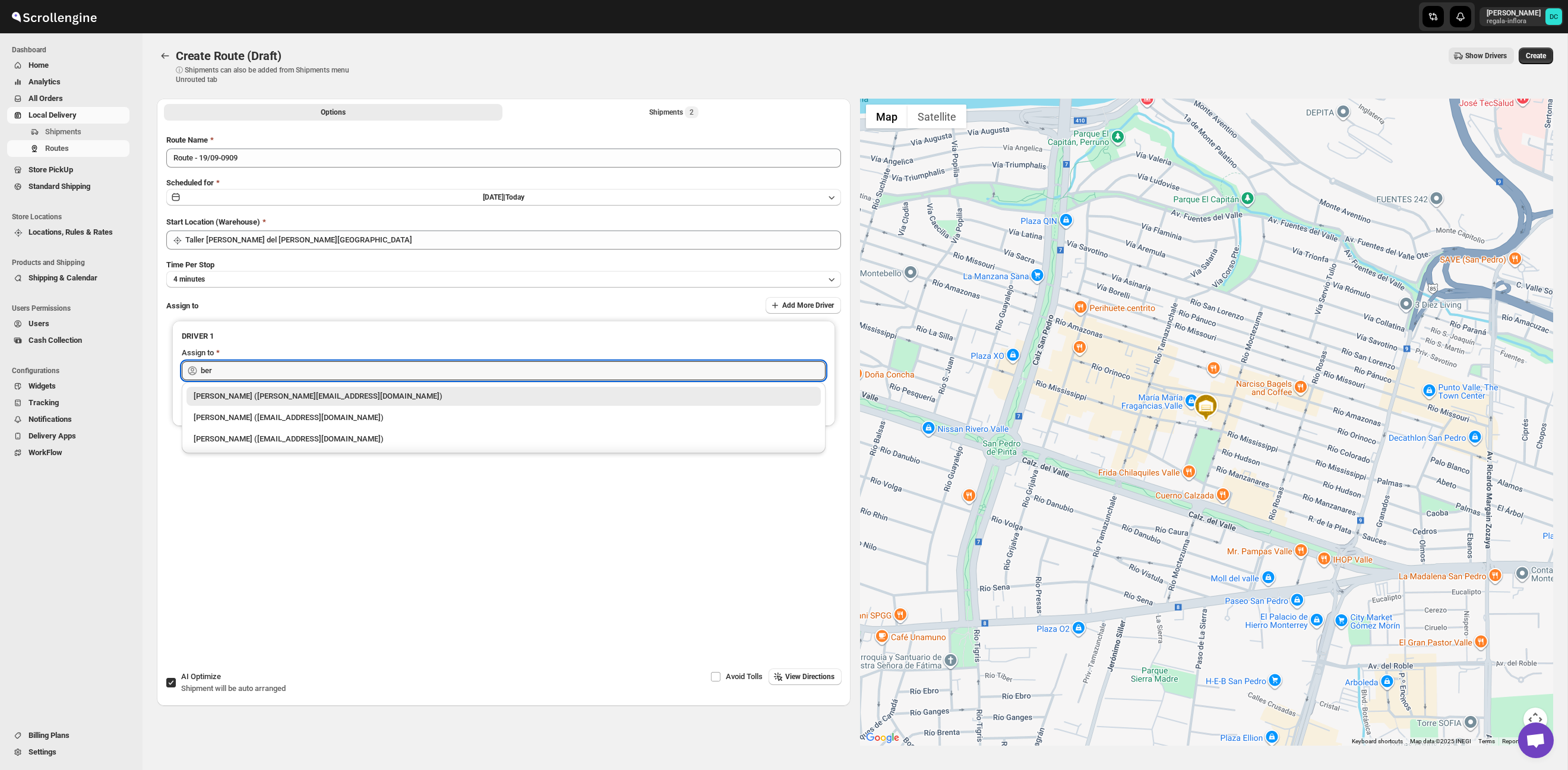
drag, startPoint x: 392, startPoint y: 391, endPoint x: 506, endPoint y: 330, distance: 129.3
click at [392, 391] on div "[PERSON_NAME] ([PERSON_NAME][EMAIL_ADDRESS][DOMAIN_NAME])" at bounding box center [504, 396] width 620 height 12
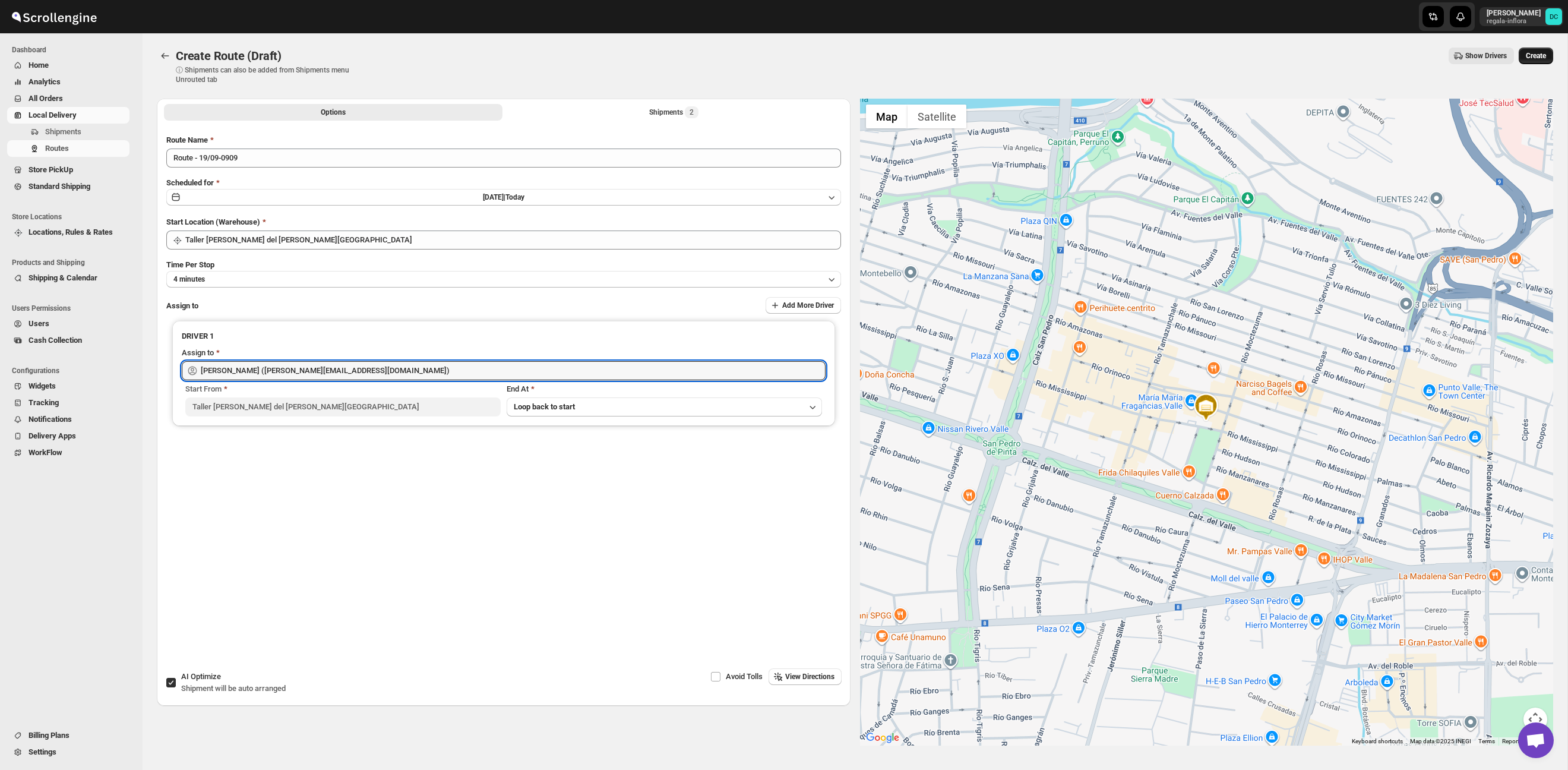
type input "[PERSON_NAME] ([PERSON_NAME][EMAIL_ADDRESS][DOMAIN_NAME])"
click at [1541, 56] on span "Create" at bounding box center [1536, 56] width 20 height 10
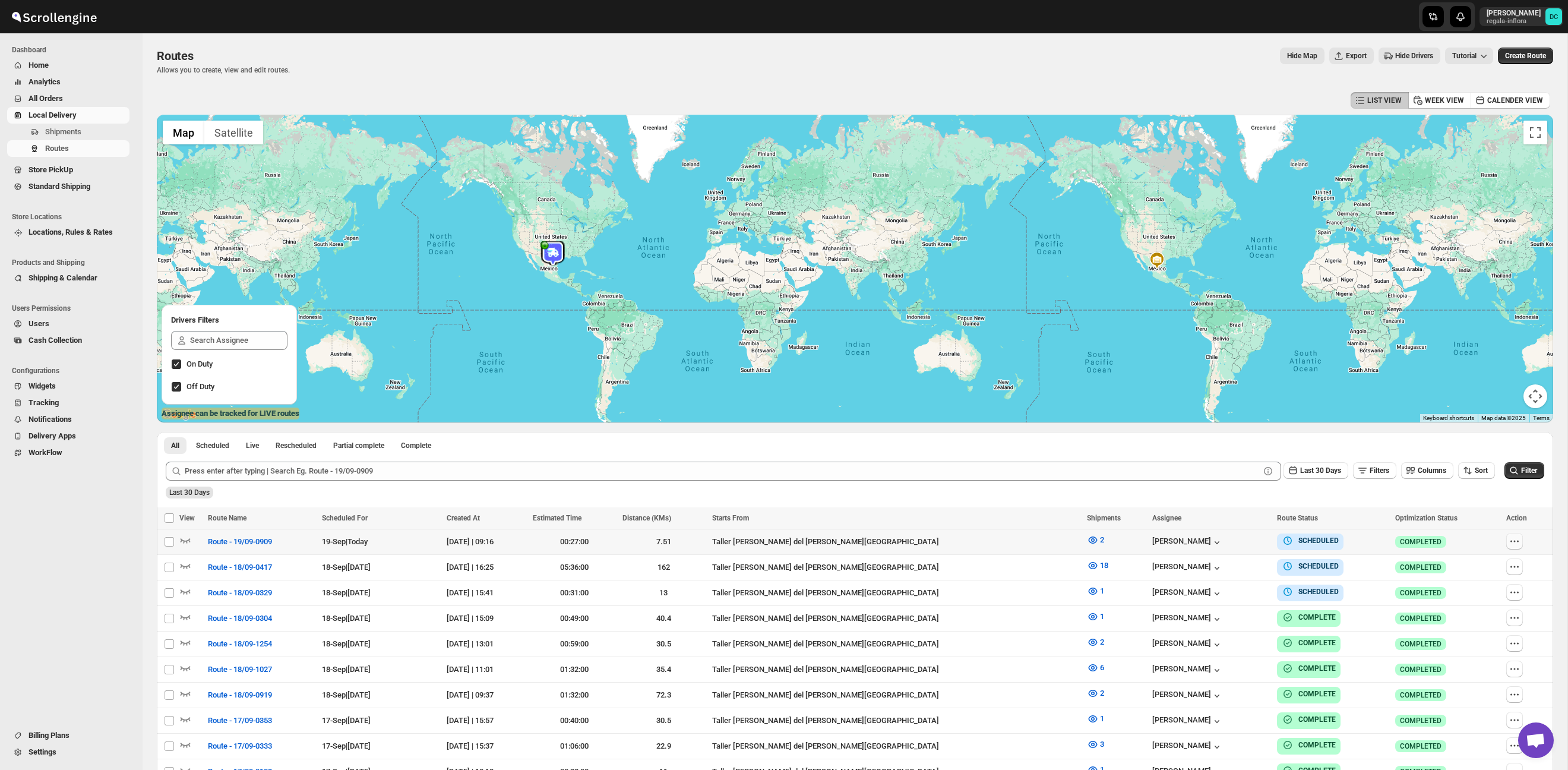
click at [1509, 540] on icon "button" at bounding box center [1515, 541] width 12 height 12
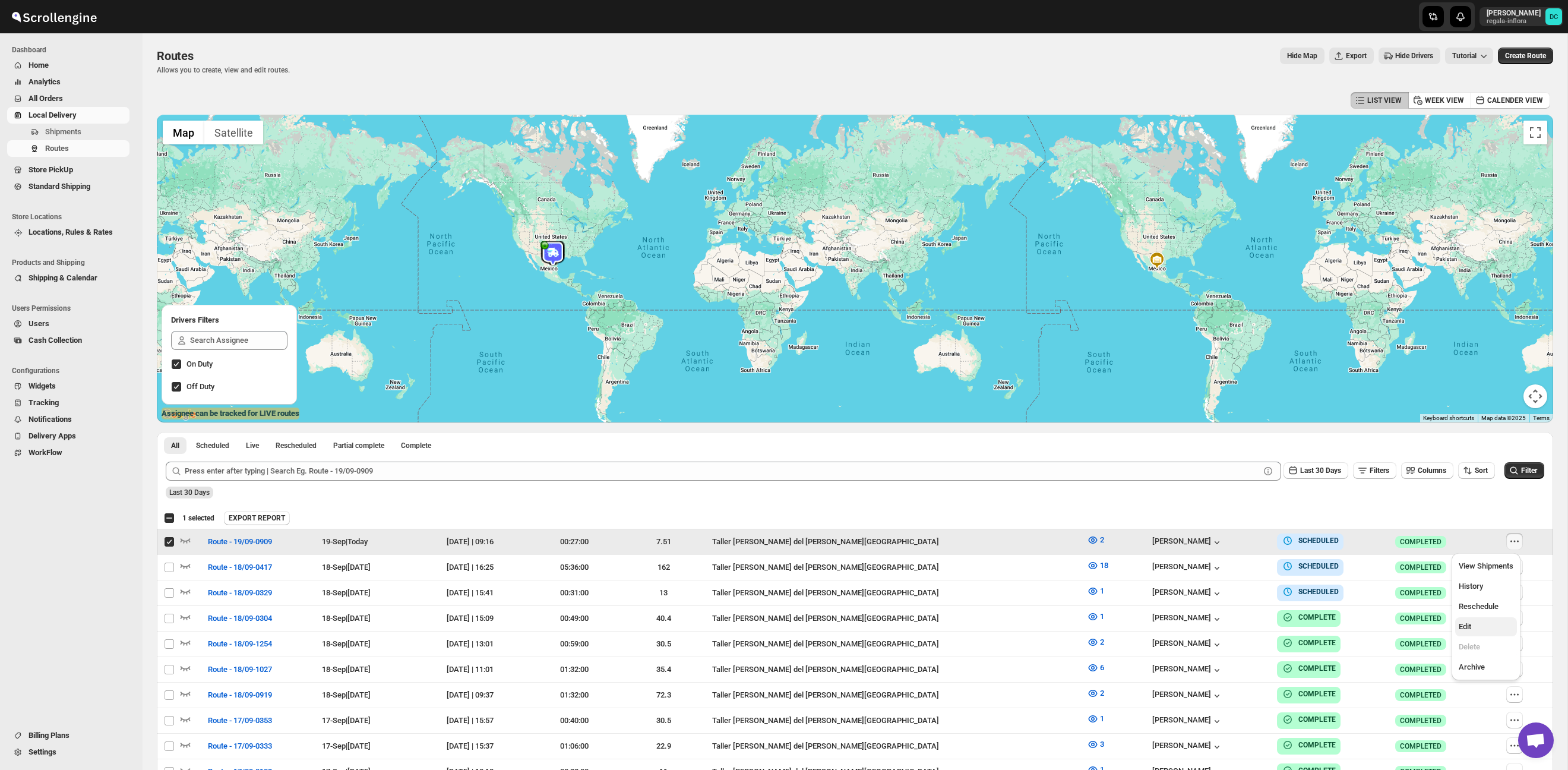
click at [1480, 622] on span "Edit" at bounding box center [1487, 626] width 55 height 12
checkbox input "false"
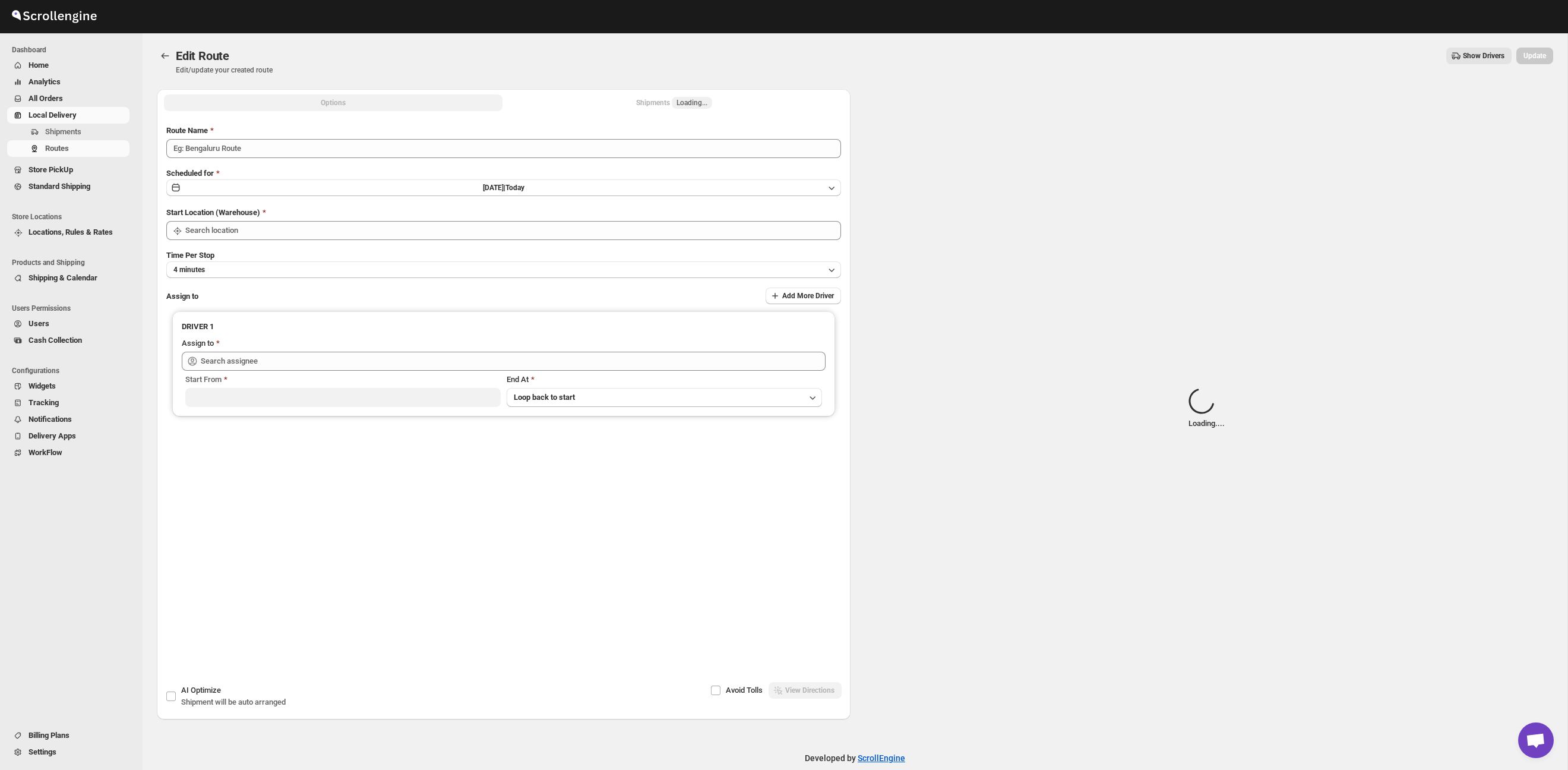
type input "Route - 19/09-0909"
type input "Taller [PERSON_NAME] del [PERSON_NAME][GEOGRAPHIC_DATA]"
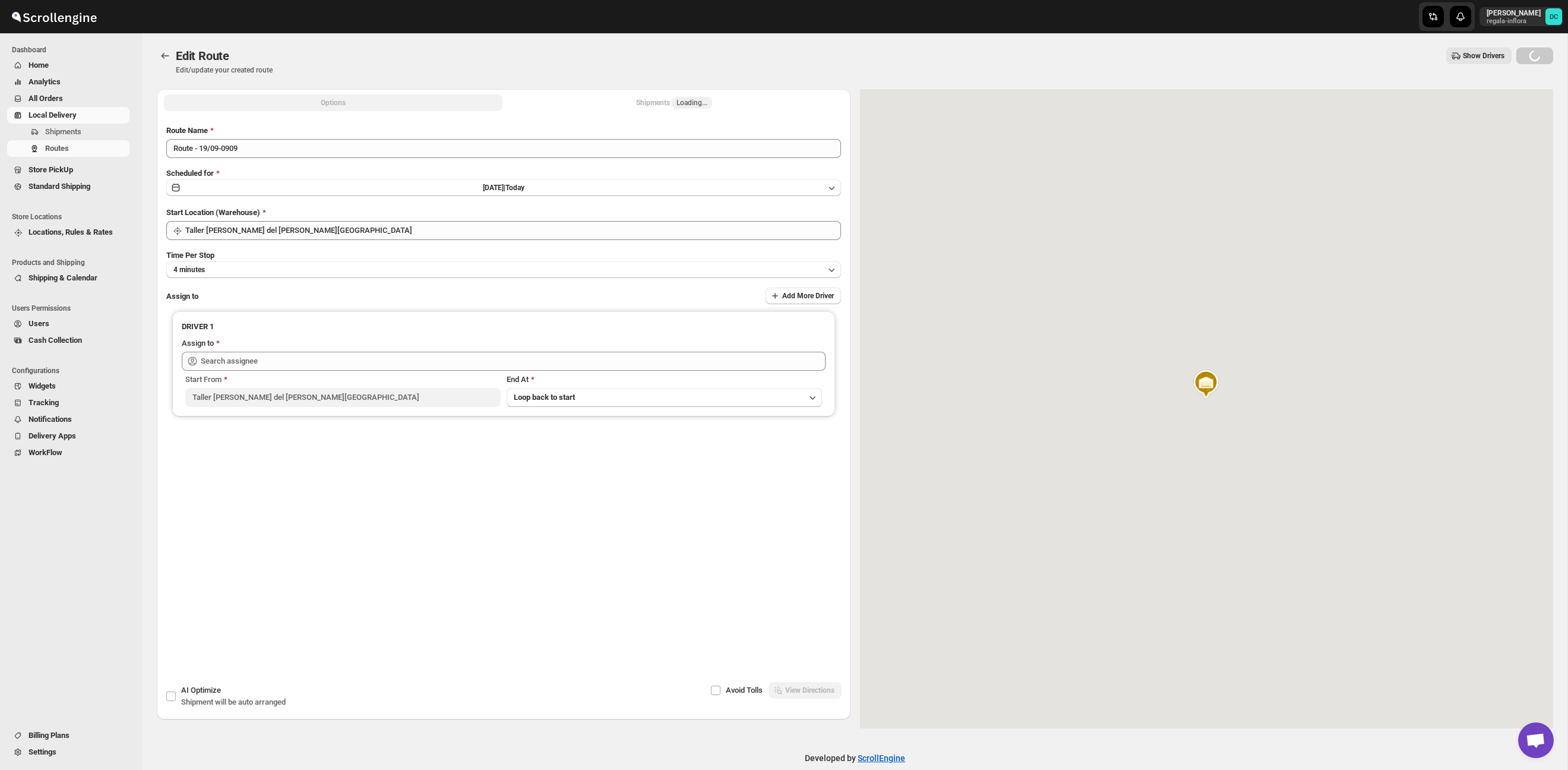
drag, startPoint x: 663, startPoint y: 102, endPoint x: 641, endPoint y: 103, distance: 22.0
click at [661, 102] on div "Shipments Loading..." at bounding box center [674, 102] width 76 height 12
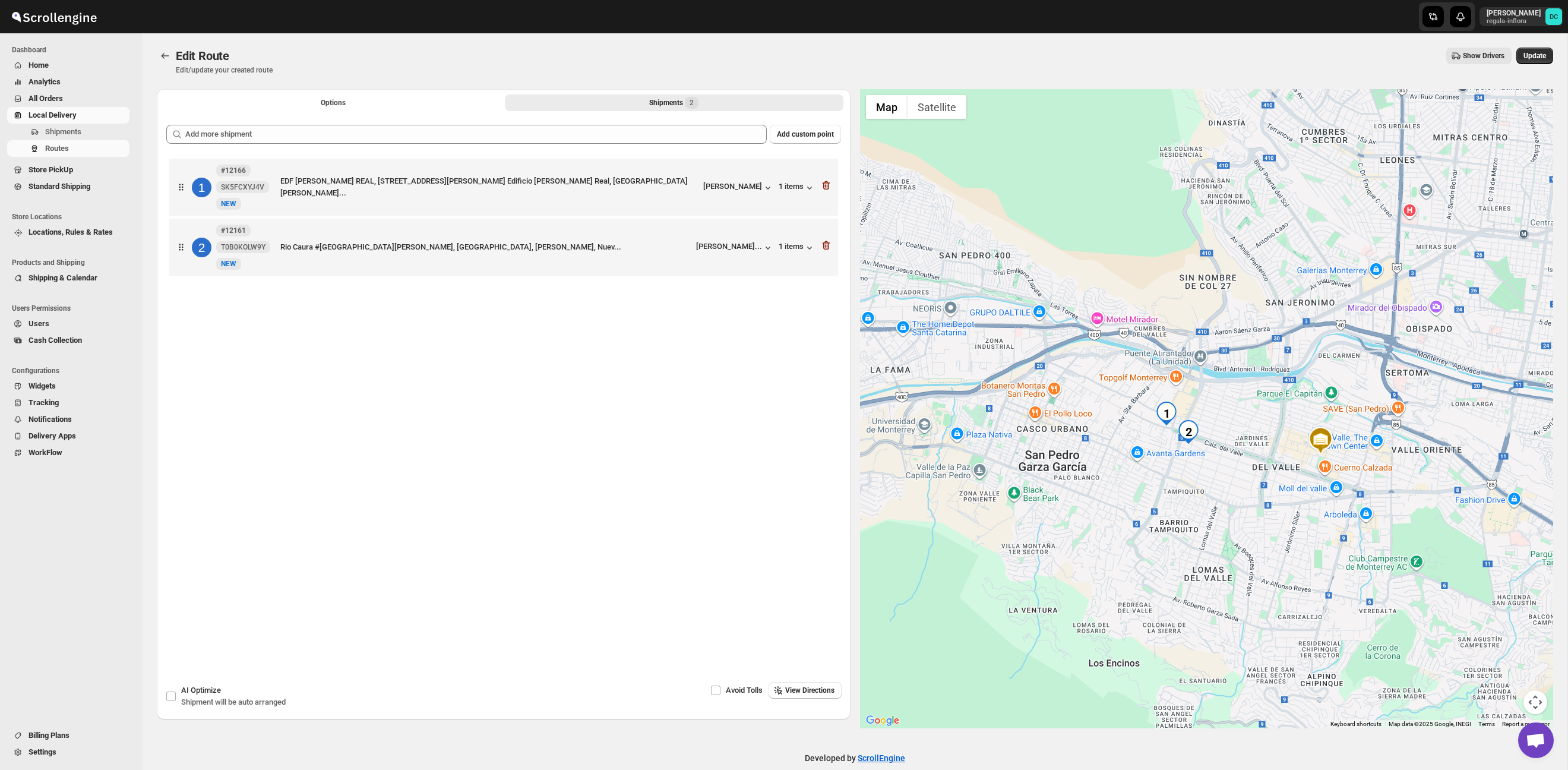
drag, startPoint x: 1145, startPoint y: 396, endPoint x: 1209, endPoint y: 412, distance: 66.0
click at [1209, 412] on div at bounding box center [1207, 409] width 694 height 639
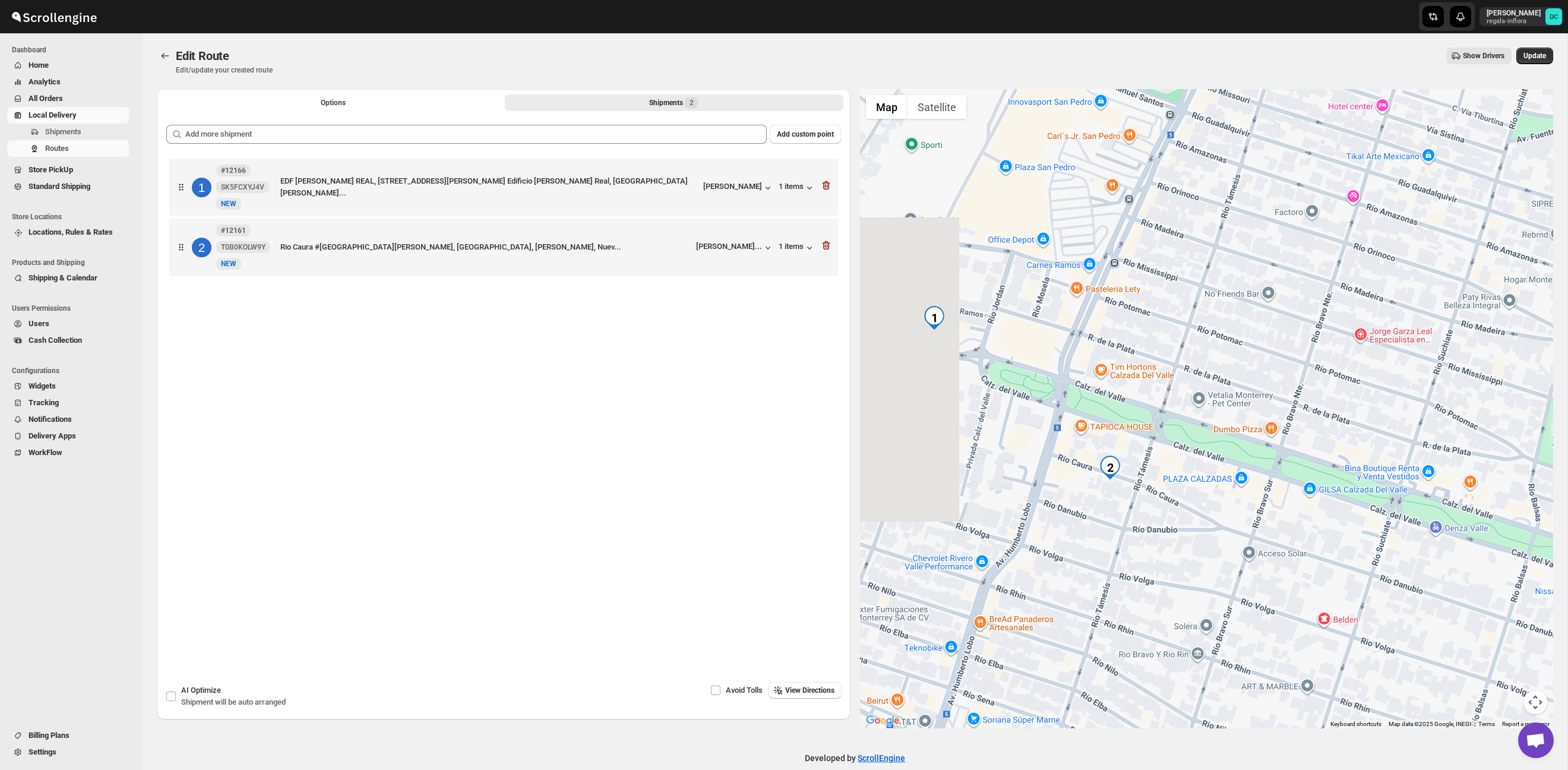
drag, startPoint x: 1099, startPoint y: 429, endPoint x: 1233, endPoint y: 387, distance: 140.4
click at [1233, 387] on div at bounding box center [1207, 409] width 694 height 639
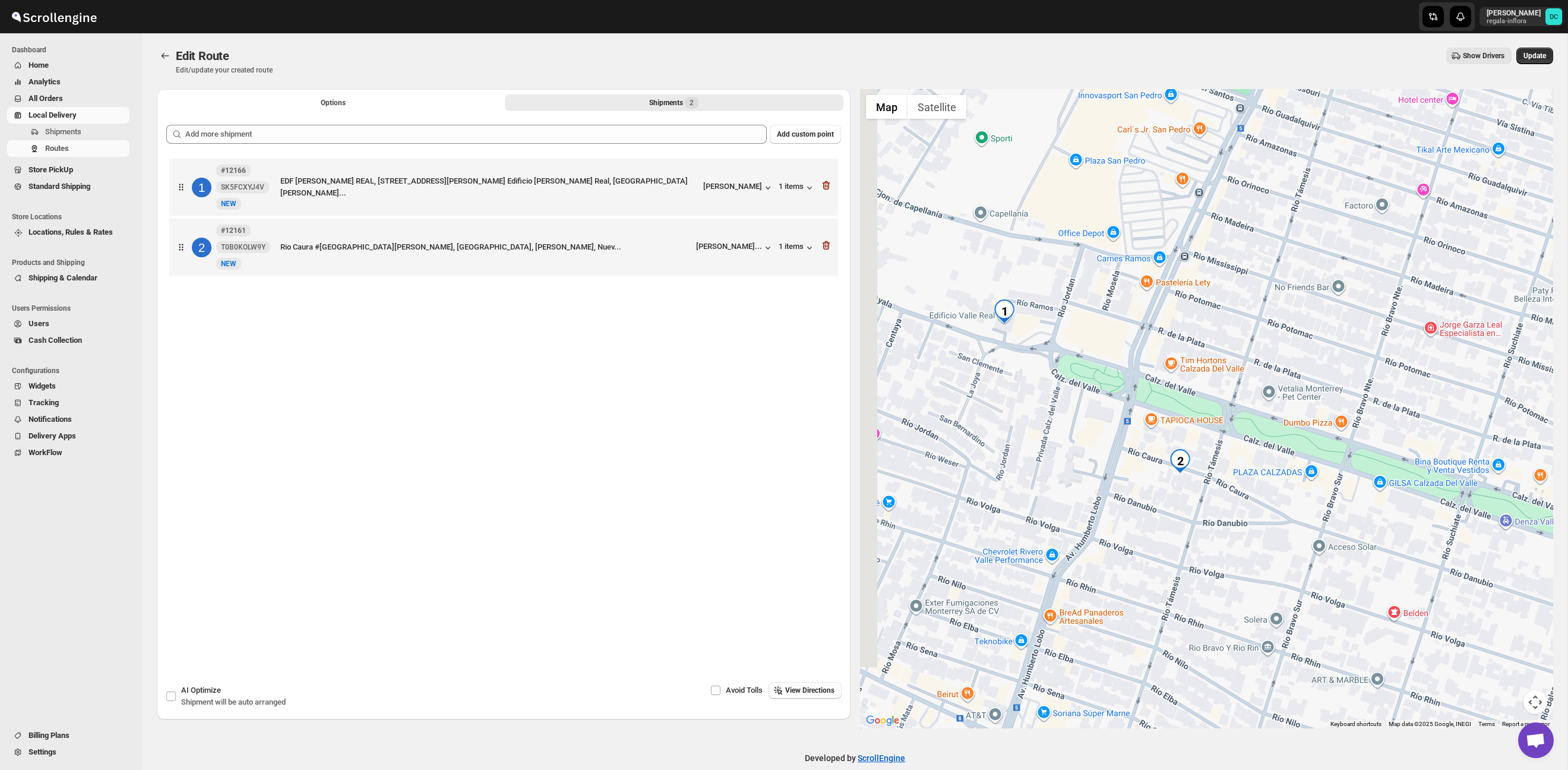
click at [1143, 366] on div at bounding box center [1207, 409] width 694 height 639
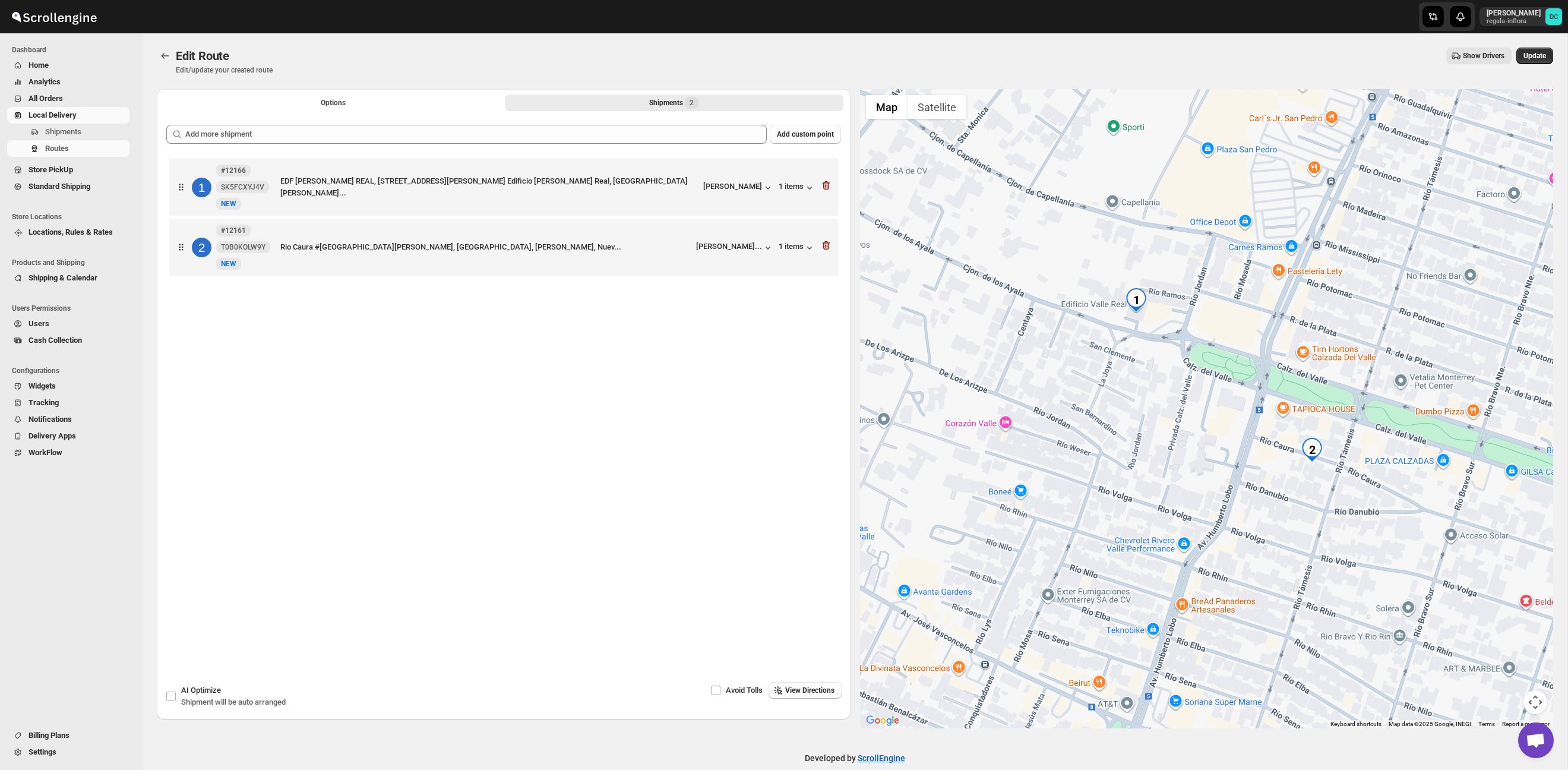
drag, startPoint x: 1150, startPoint y: 369, endPoint x: 1224, endPoint y: 365, distance: 74.1
click at [1224, 365] on div at bounding box center [1207, 409] width 694 height 639
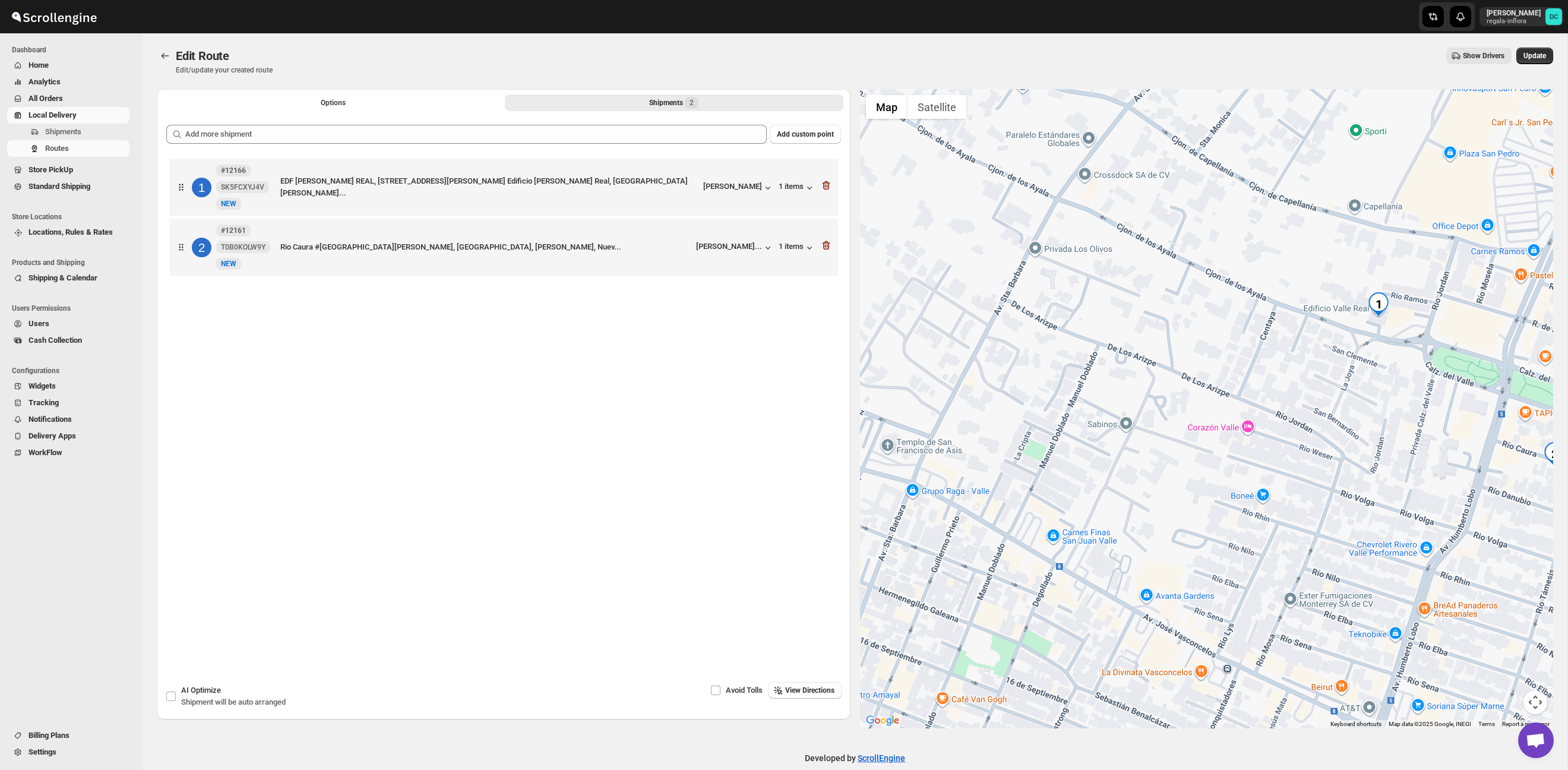
drag, startPoint x: 1139, startPoint y: 355, endPoint x: 1369, endPoint y: 360, distance: 230.1
click at [1369, 360] on div at bounding box center [1207, 409] width 694 height 639
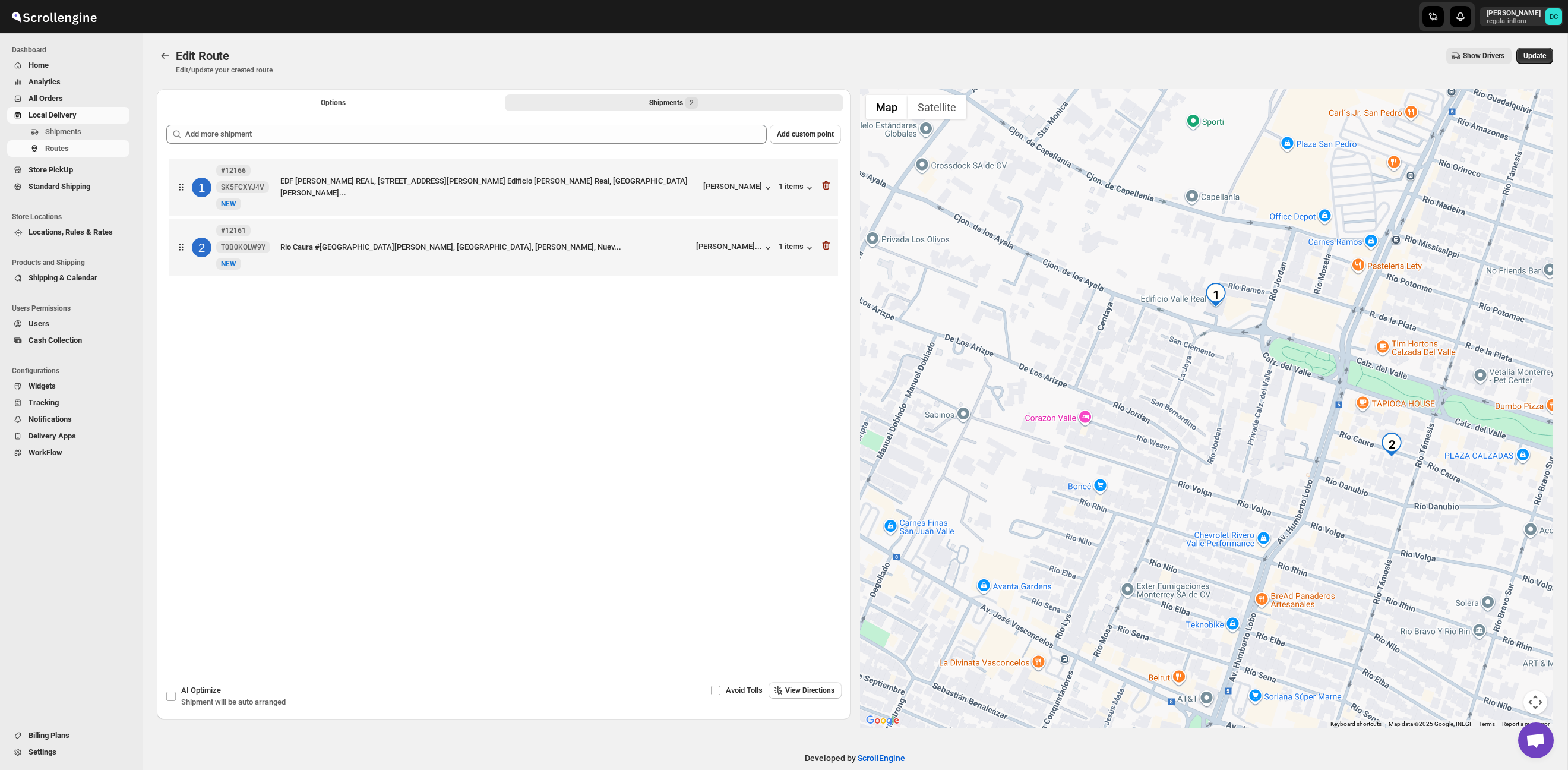
drag, startPoint x: 1388, startPoint y: 430, endPoint x: 1230, endPoint y: 421, distance: 158.3
click at [1231, 421] on div at bounding box center [1207, 409] width 694 height 639
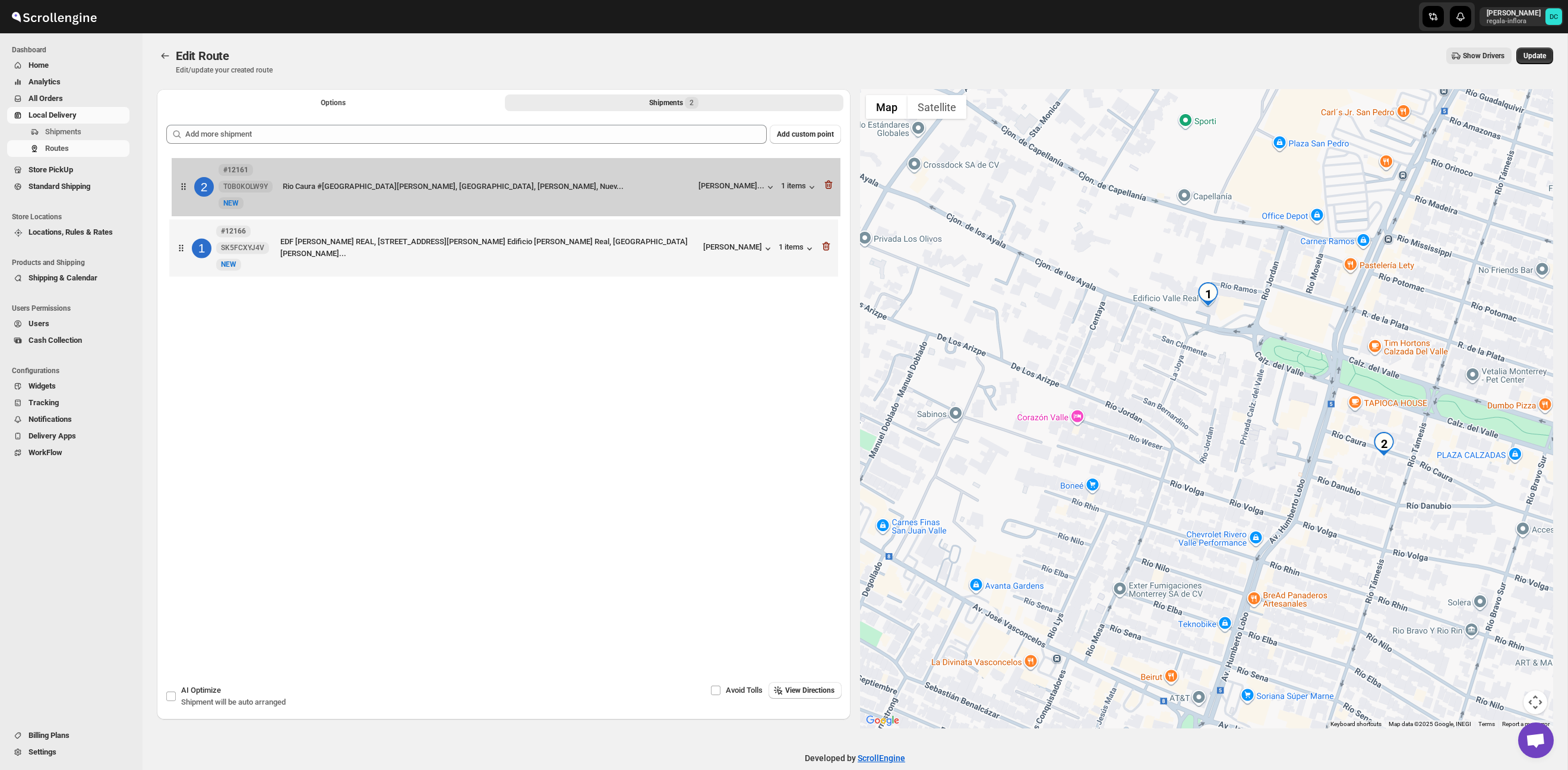
drag, startPoint x: 188, startPoint y: 248, endPoint x: 192, endPoint y: 180, distance: 68.1
click at [192, 180] on div "1 #12166 SK5FCXYJ4V New NEW EDF VALLE REAL, CALLEJON DE LOS AYALA #, 101 Edific…" at bounding box center [504, 219] width 675 height 126
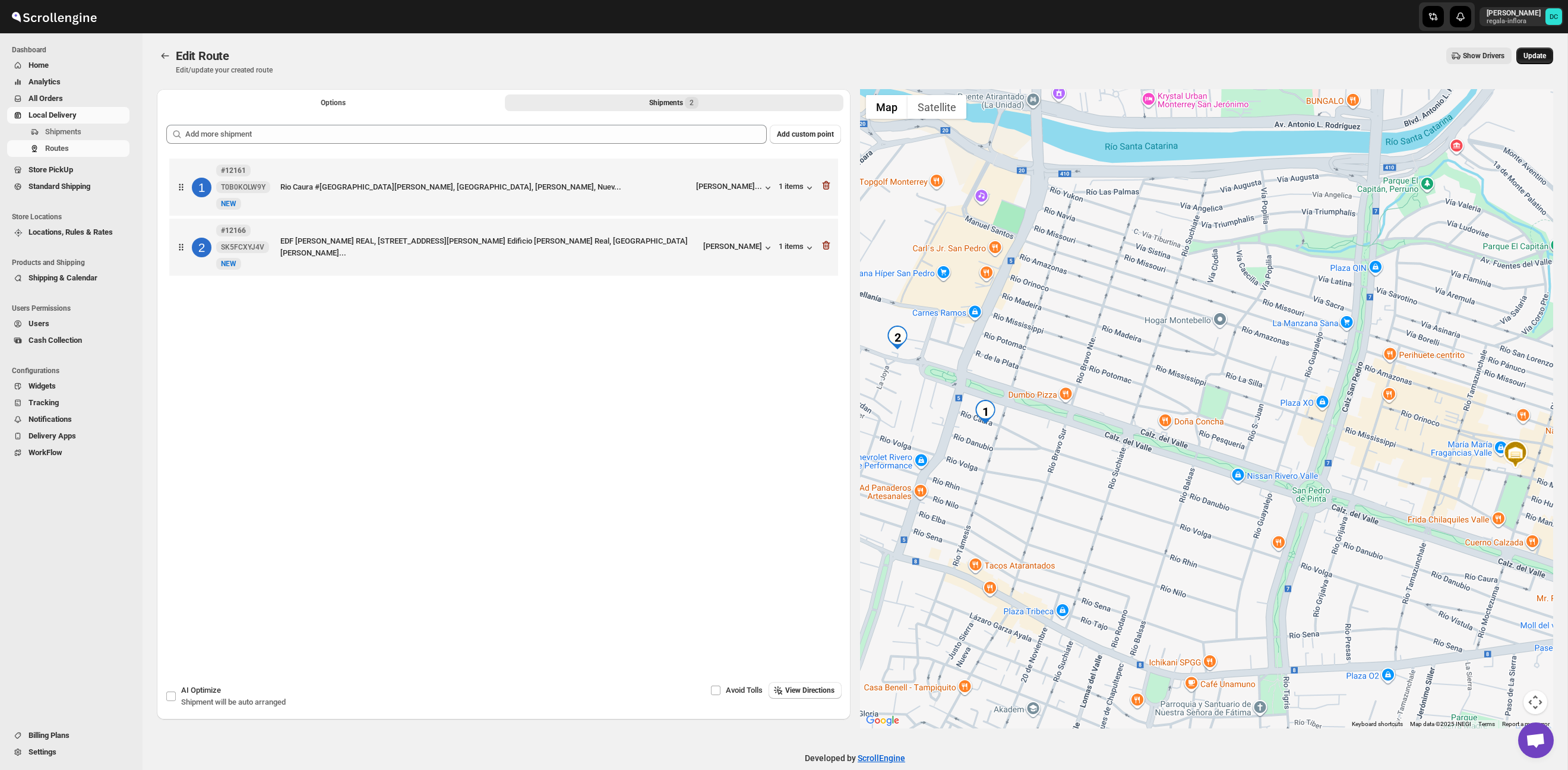
click at [1532, 58] on span "Update" at bounding box center [1535, 56] width 22 height 10
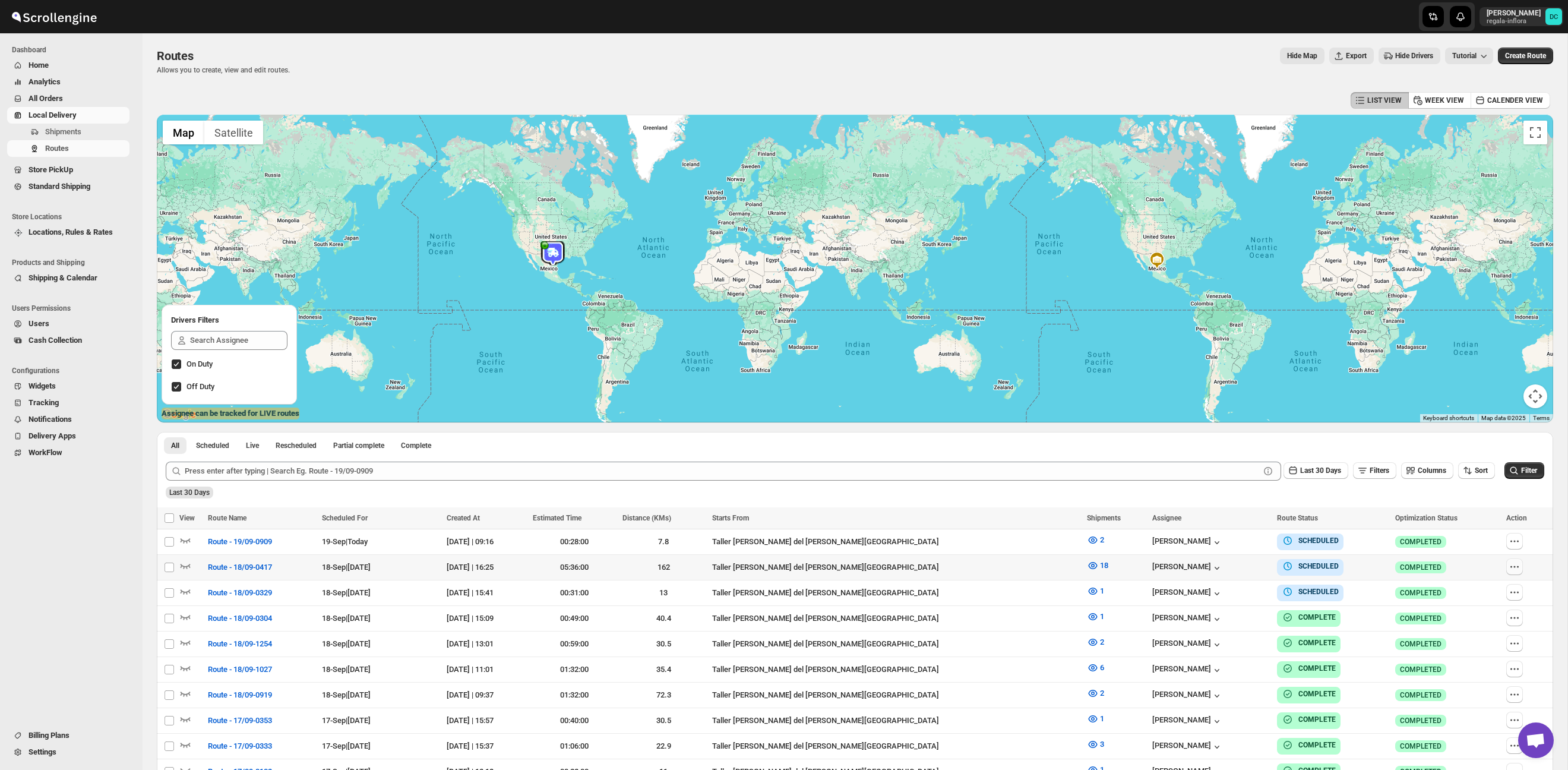
click at [1512, 570] on icon "button" at bounding box center [1515, 566] width 12 height 12
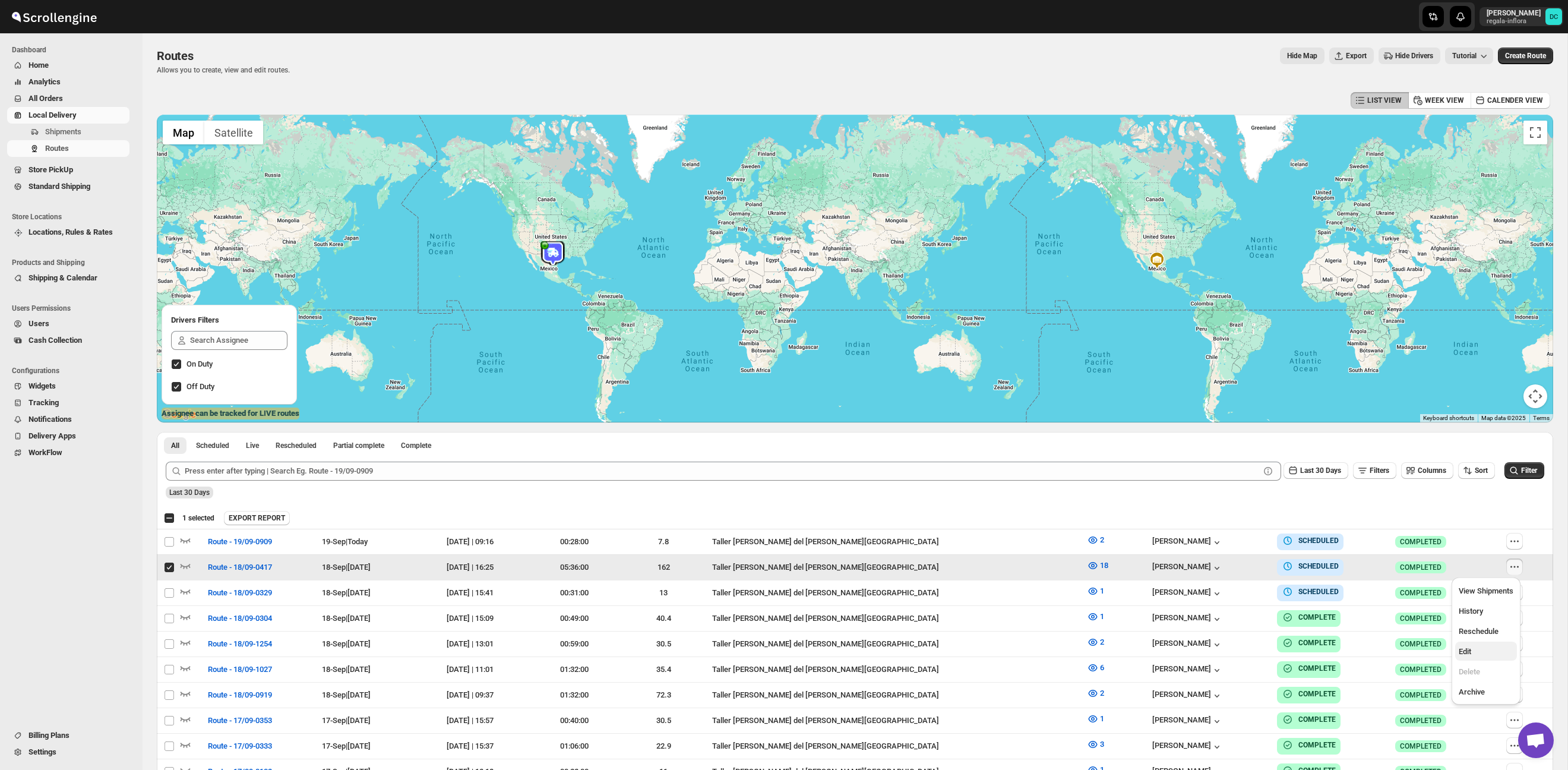
click at [1487, 648] on span "Edit" at bounding box center [1487, 651] width 55 height 12
checkbox input "false"
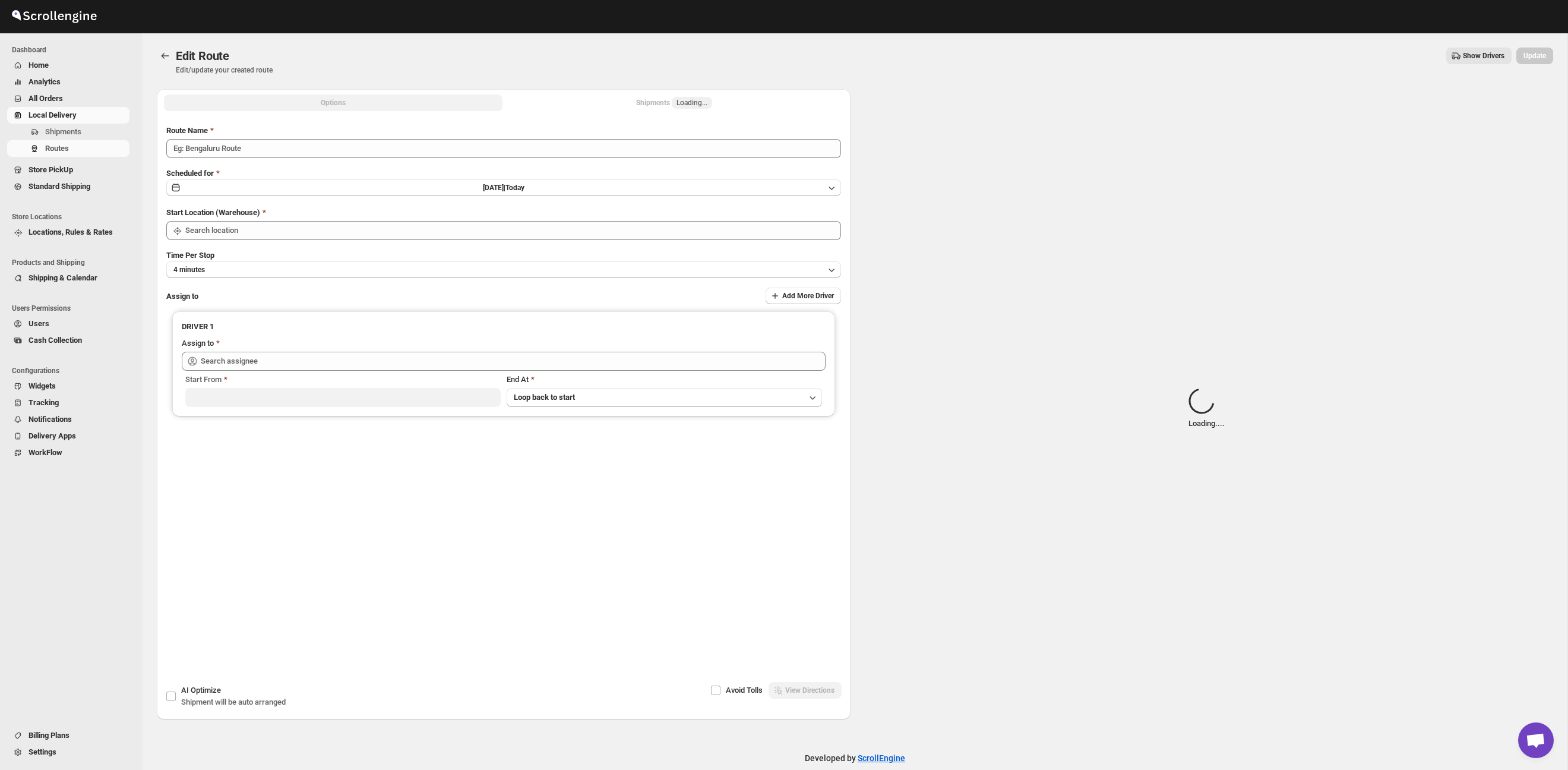
type input "Route - 18/09-0417"
type input "Taller [PERSON_NAME] del [PERSON_NAME][GEOGRAPHIC_DATA]"
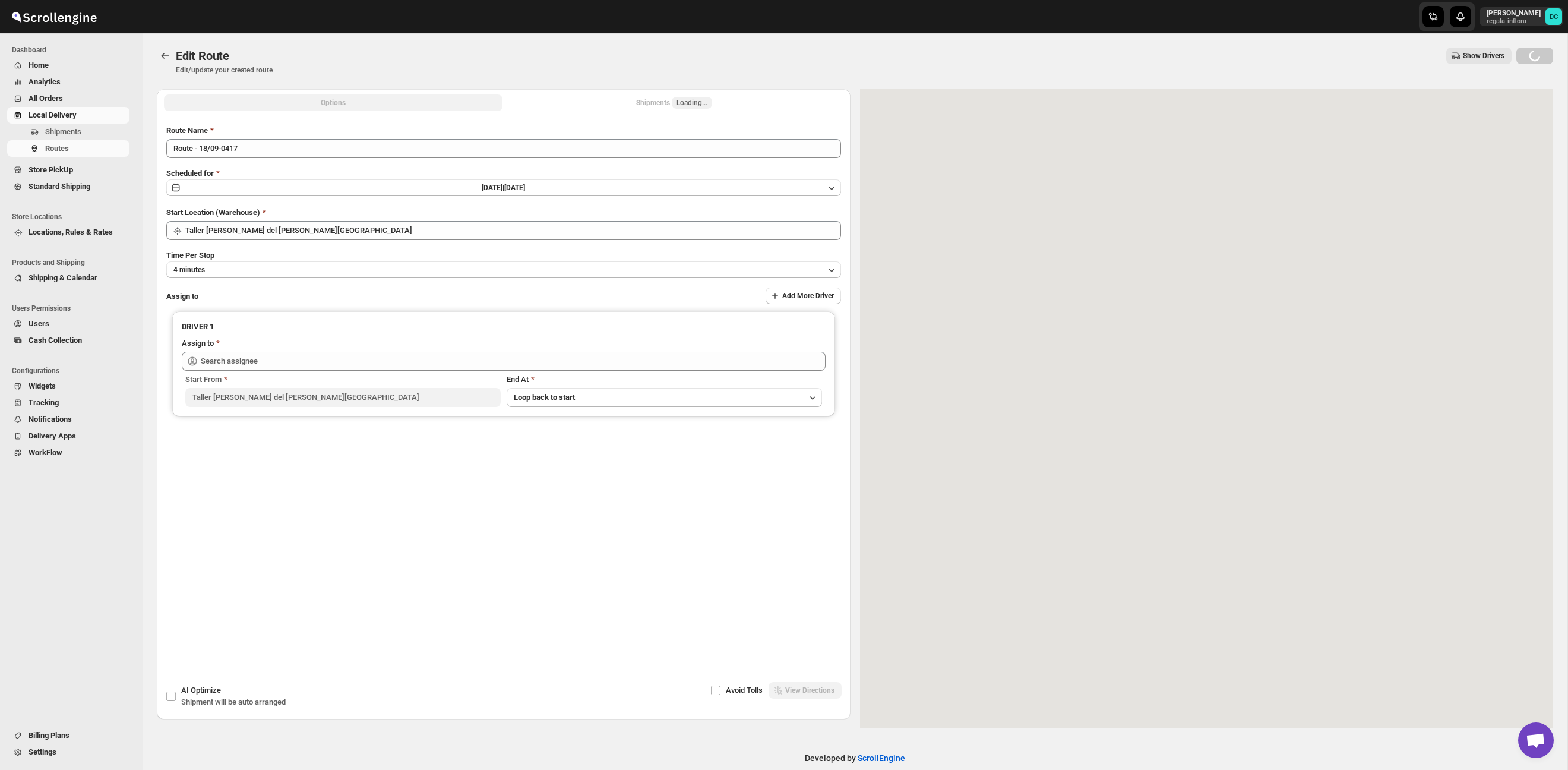
type input "[PERSON_NAME] ([PERSON_NAME][EMAIL_ADDRESS][DOMAIN_NAME])"
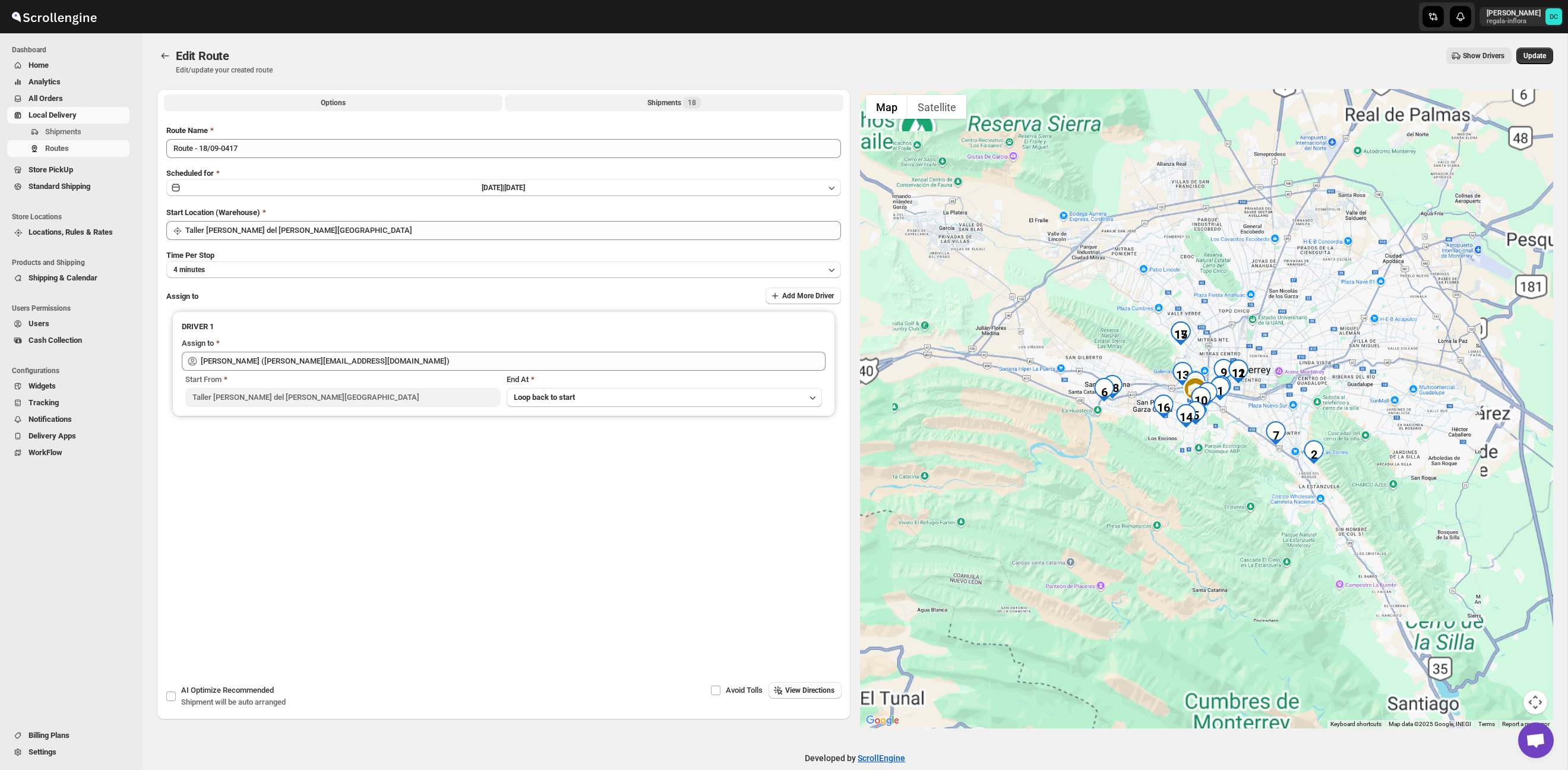
drag, startPoint x: 660, startPoint y: 102, endPoint x: 628, endPoint y: 103, distance: 32.0
click at [660, 102] on div "Shipments 18" at bounding box center [675, 102] width 53 height 12
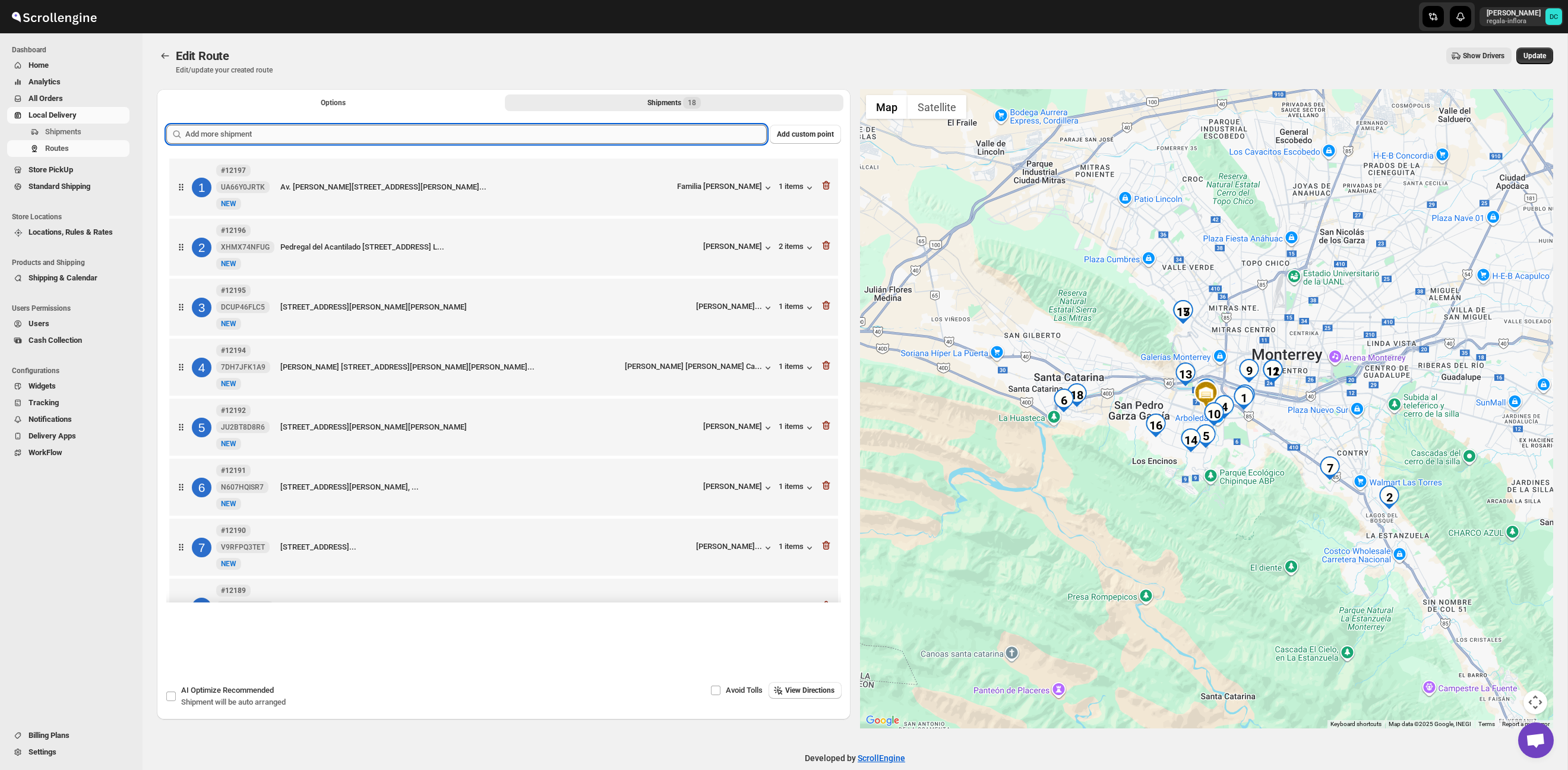
click at [448, 140] on input "text" at bounding box center [476, 134] width 582 height 19
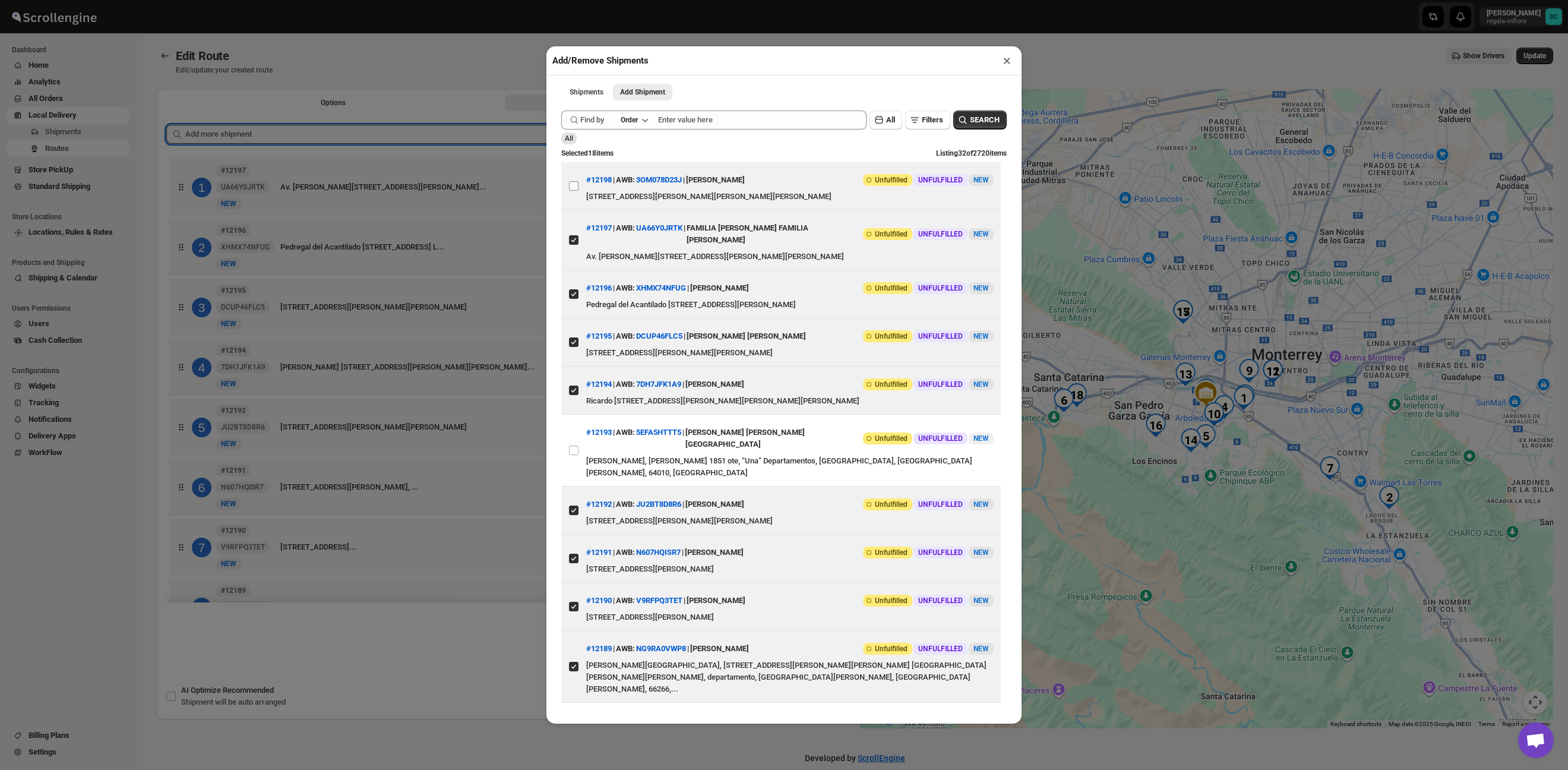
click at [573, 187] on input "View details for 68cd73333803c2105a26ad84" at bounding box center [574, 186] width 10 height 10
checkbox input "true"
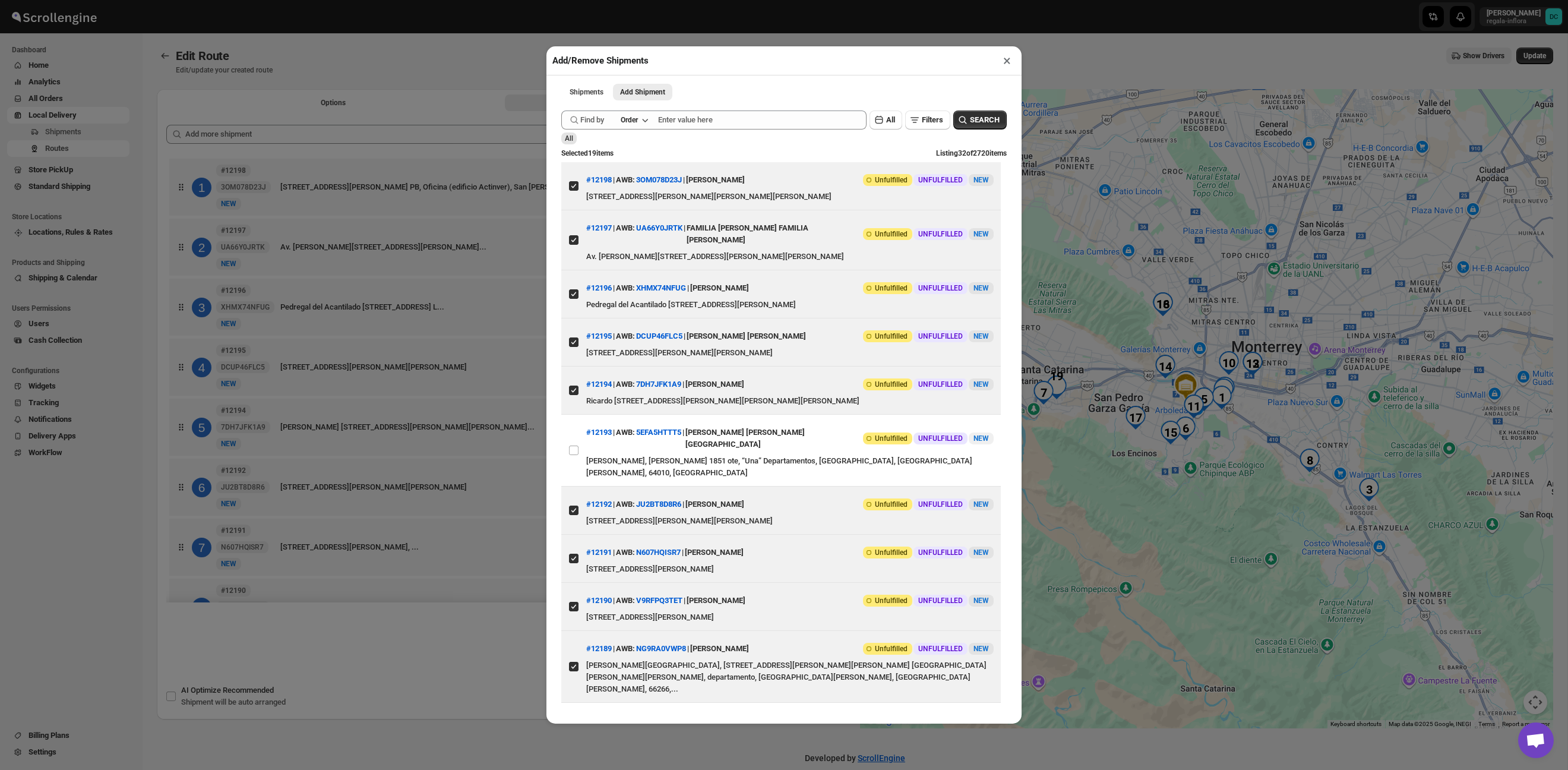
click at [1091, 214] on div "Add/Remove Shipments × Shipments Add Shipment More views Shipments Add Shipment…" at bounding box center [784, 385] width 1568 height 770
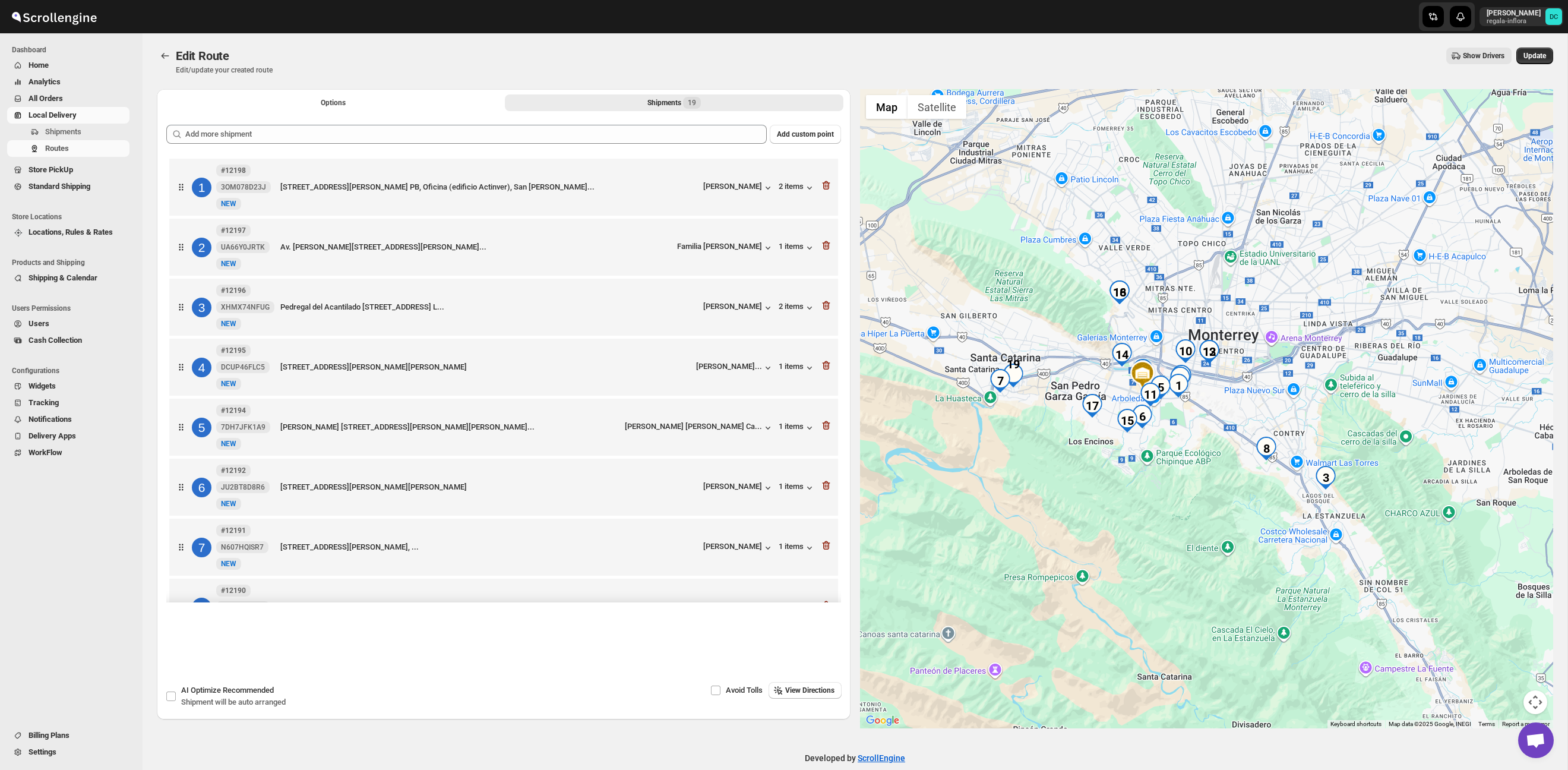
drag, startPoint x: 1229, startPoint y: 489, endPoint x: 1178, endPoint y: 469, distance: 54.8
click at [1183, 474] on div at bounding box center [1207, 409] width 694 height 639
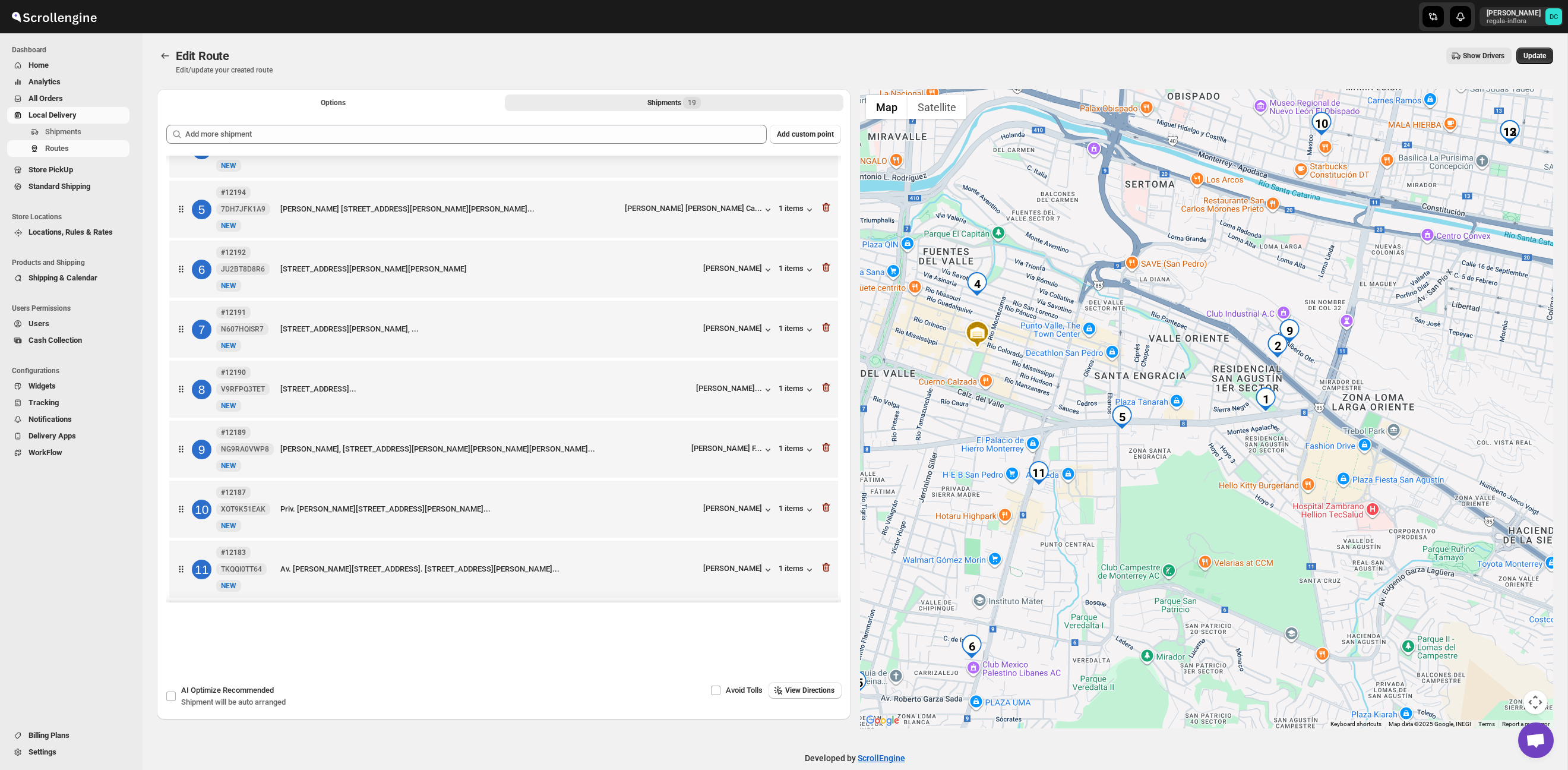
scroll to position [247, 0]
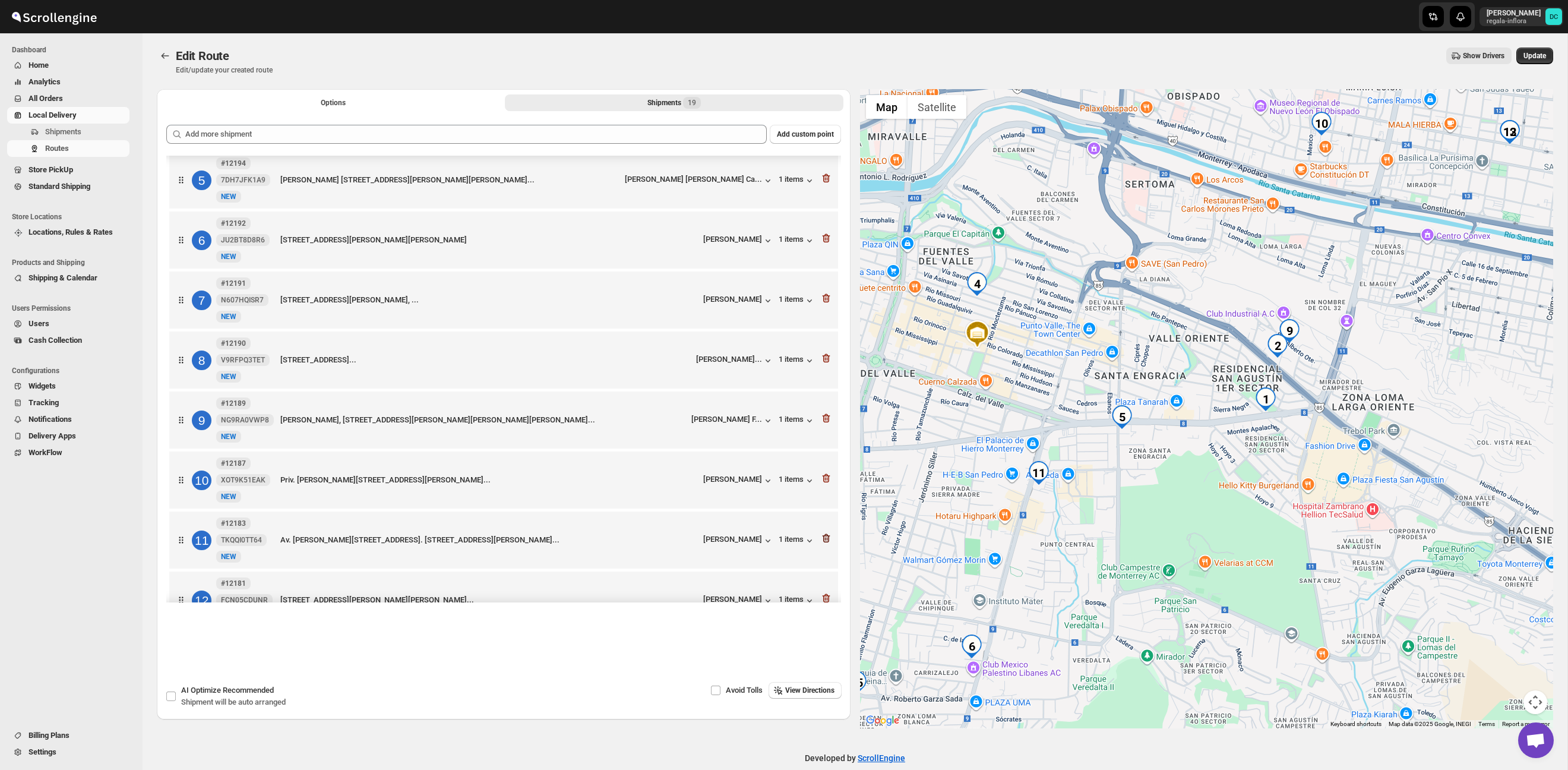
click at [826, 540] on icon "button" at bounding box center [827, 538] width 1 height 4
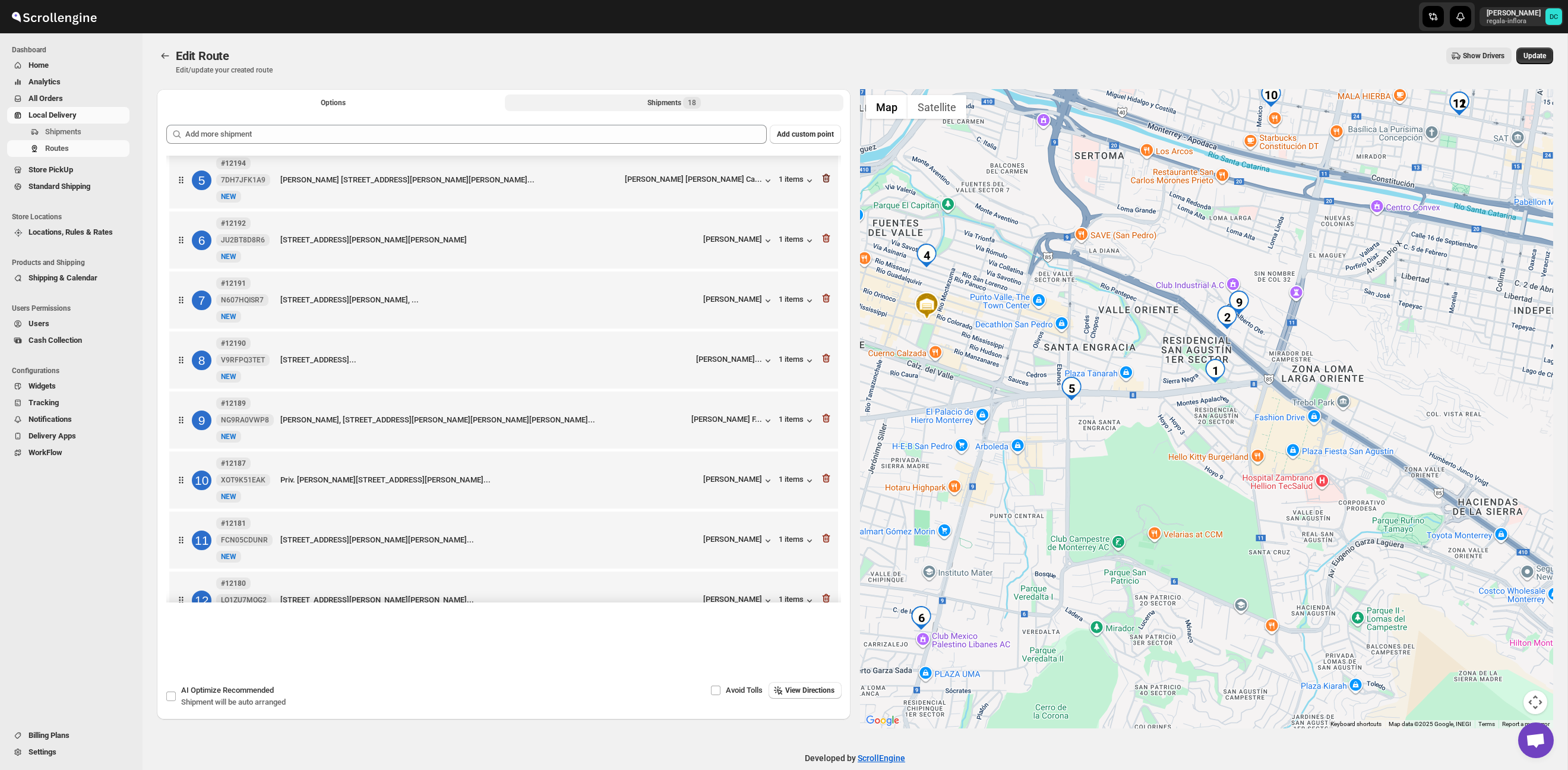
click at [825, 180] on icon "button" at bounding box center [826, 178] width 12 height 12
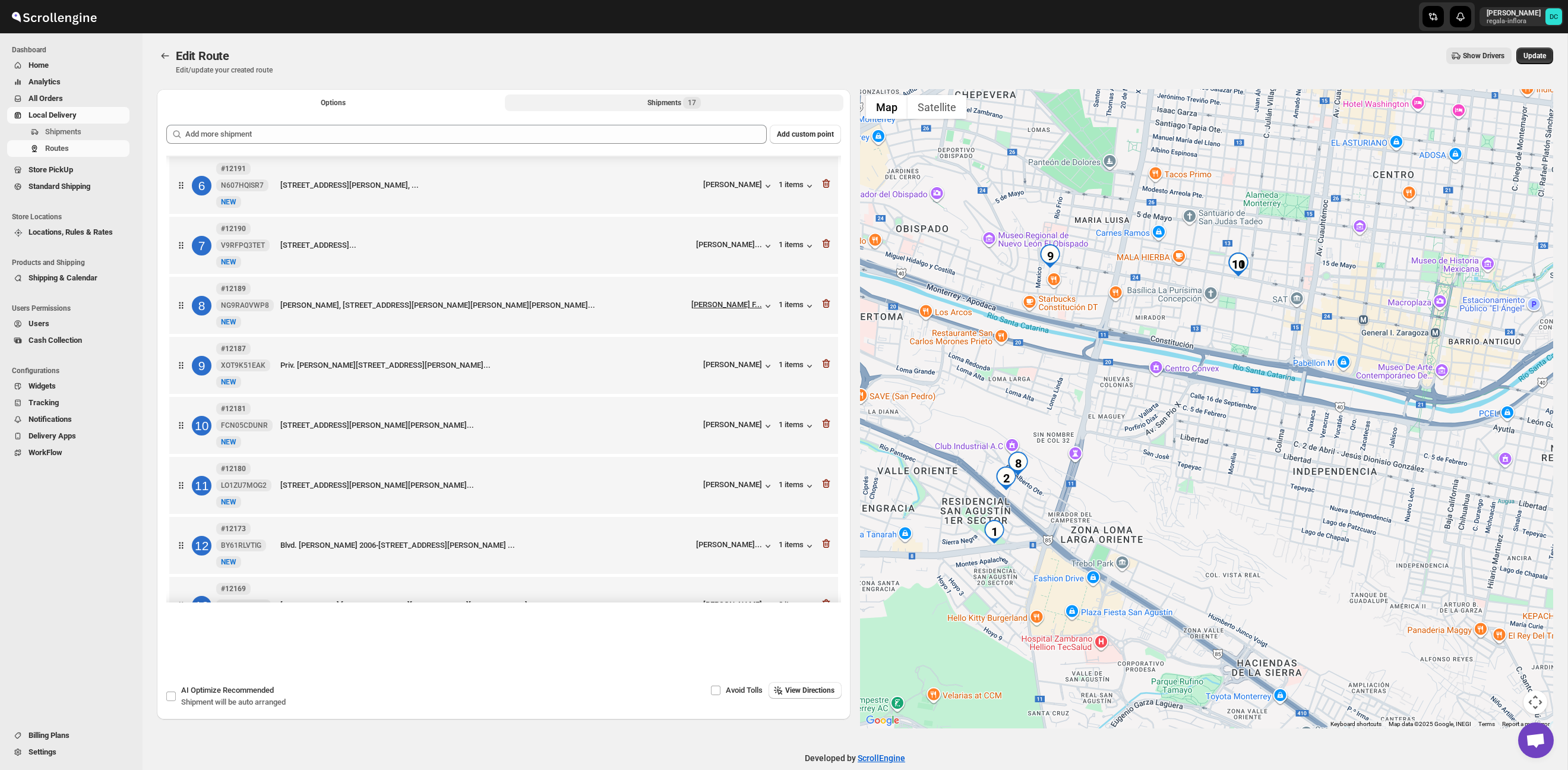
scroll to position [305, 0]
click at [825, 423] on icon "button" at bounding box center [825, 421] width 1 height 4
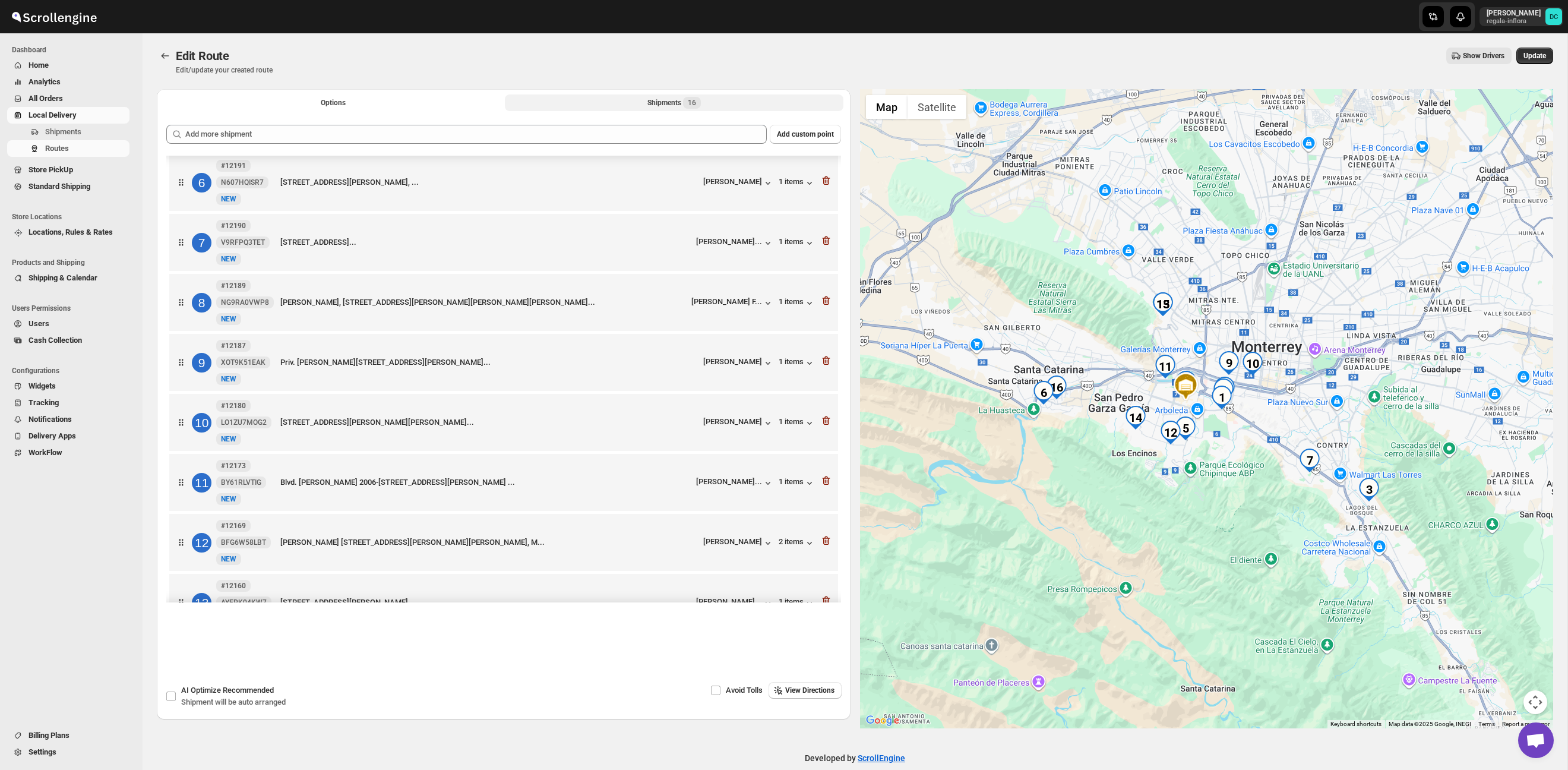
drag, startPoint x: 827, startPoint y: 430, endPoint x: 830, endPoint y: 420, distance: 10.4
click at [827, 423] on icon "button" at bounding box center [827, 421] width 1 height 4
click at [1526, 56] on span "Update" at bounding box center [1535, 56] width 22 height 10
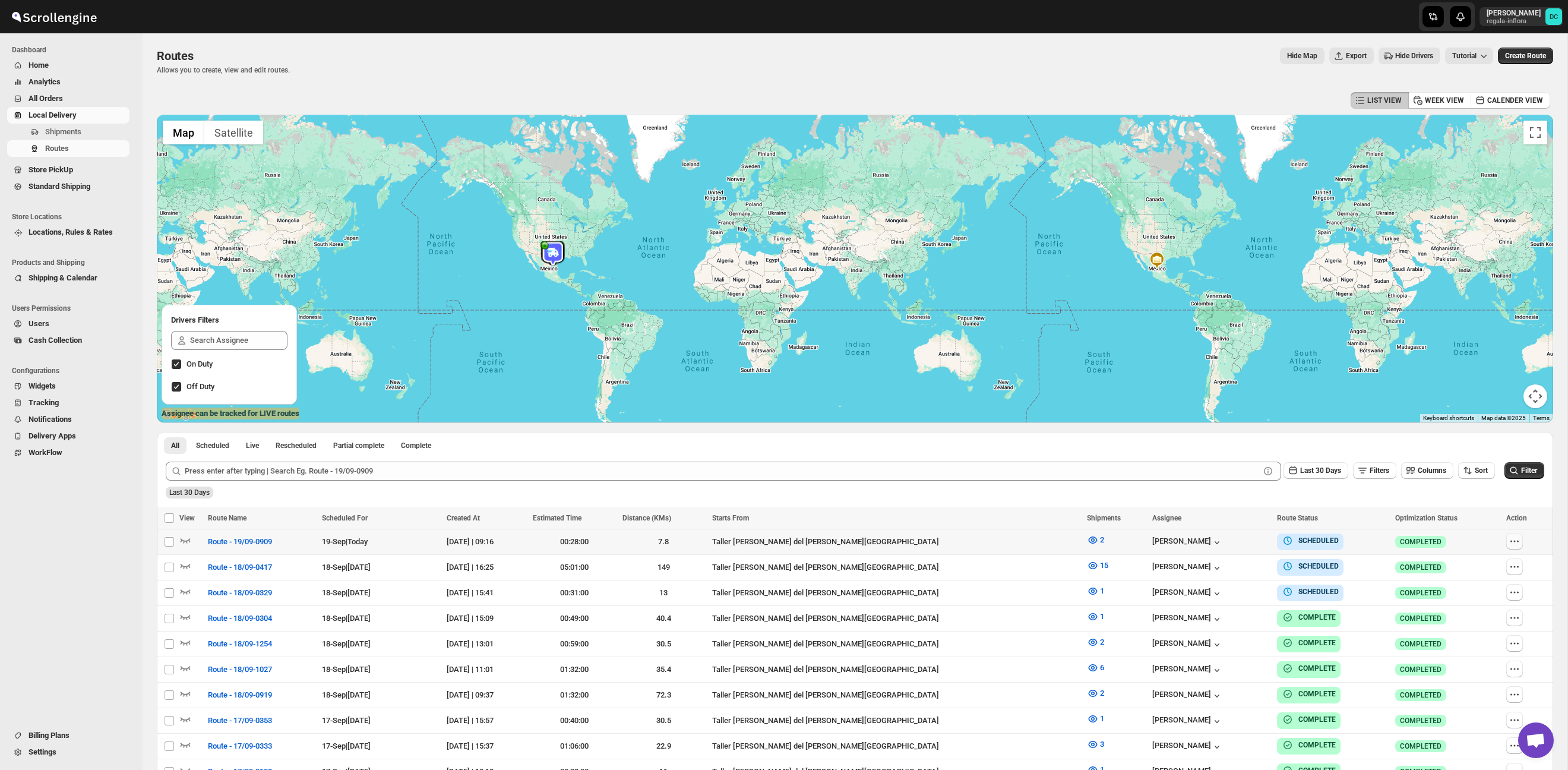
drag, startPoint x: 1510, startPoint y: 542, endPoint x: 1514, endPoint y: 547, distance: 6.4
click at [1514, 541] on icon "button" at bounding box center [1515, 541] width 2 height 2
checkbox input "true"
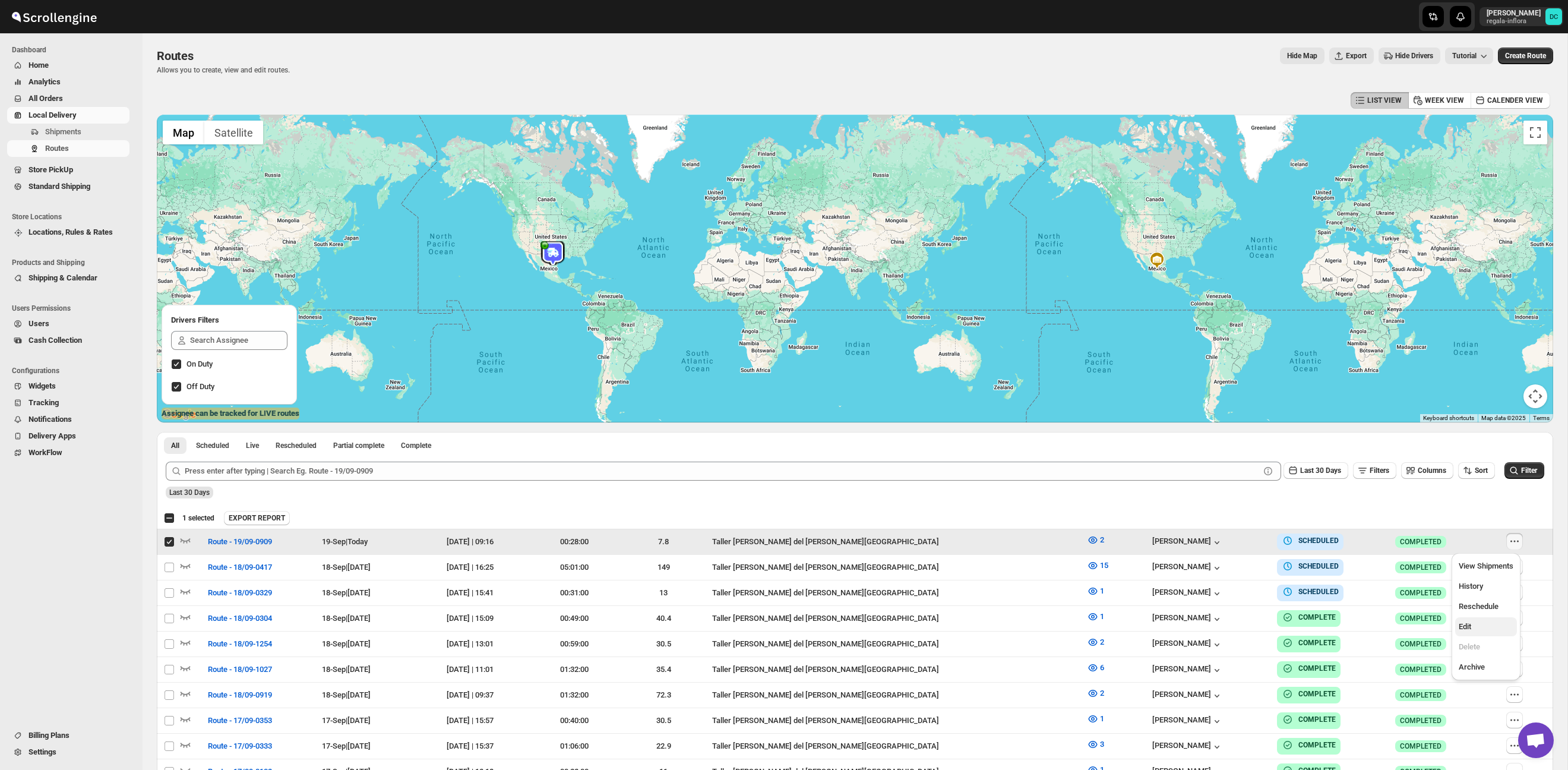
click at [1475, 624] on span "Edit" at bounding box center [1487, 626] width 55 height 12
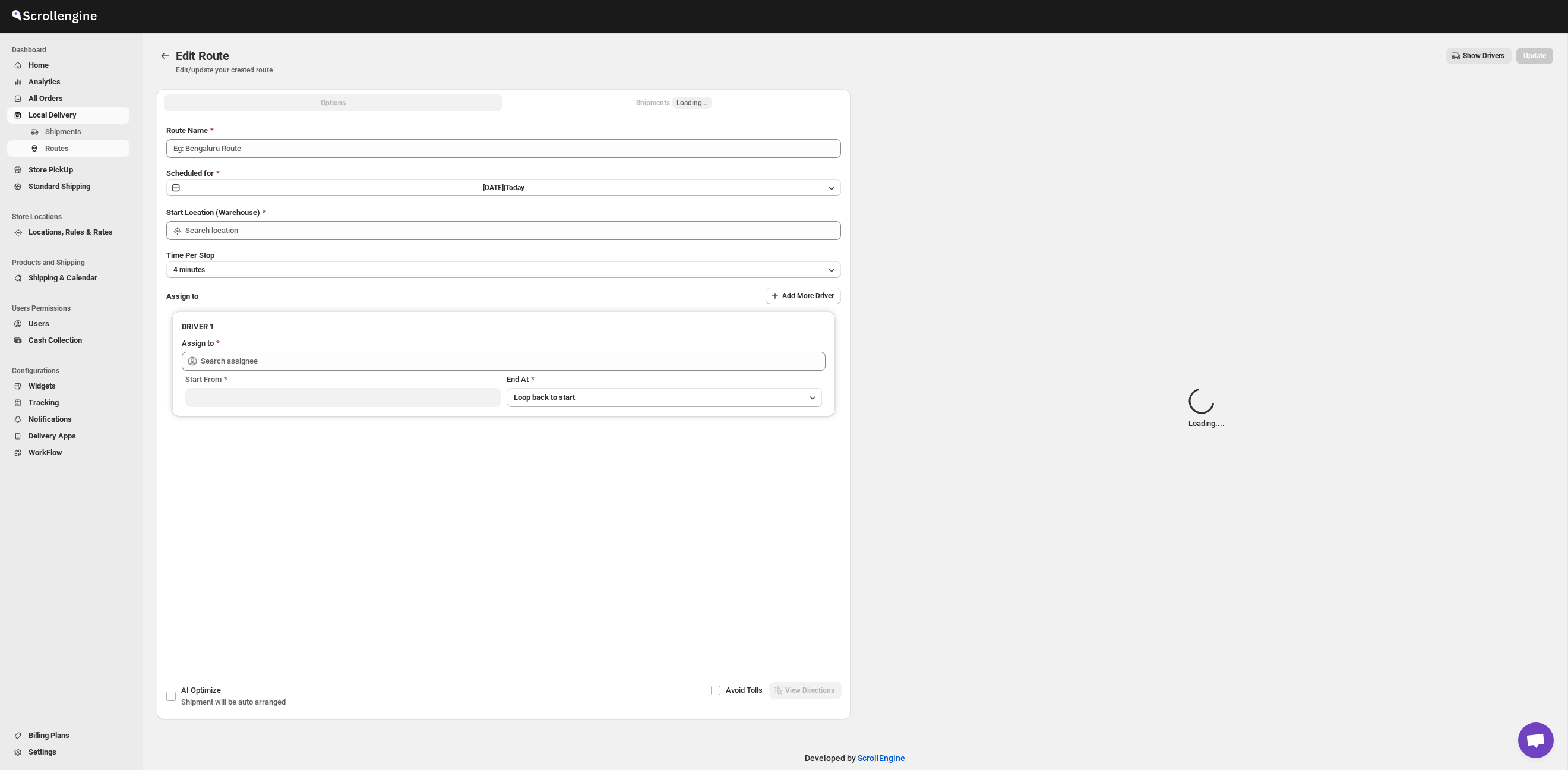
type input "Route - 19/09-0909"
type input "Taller [PERSON_NAME] del [PERSON_NAME][GEOGRAPHIC_DATA]"
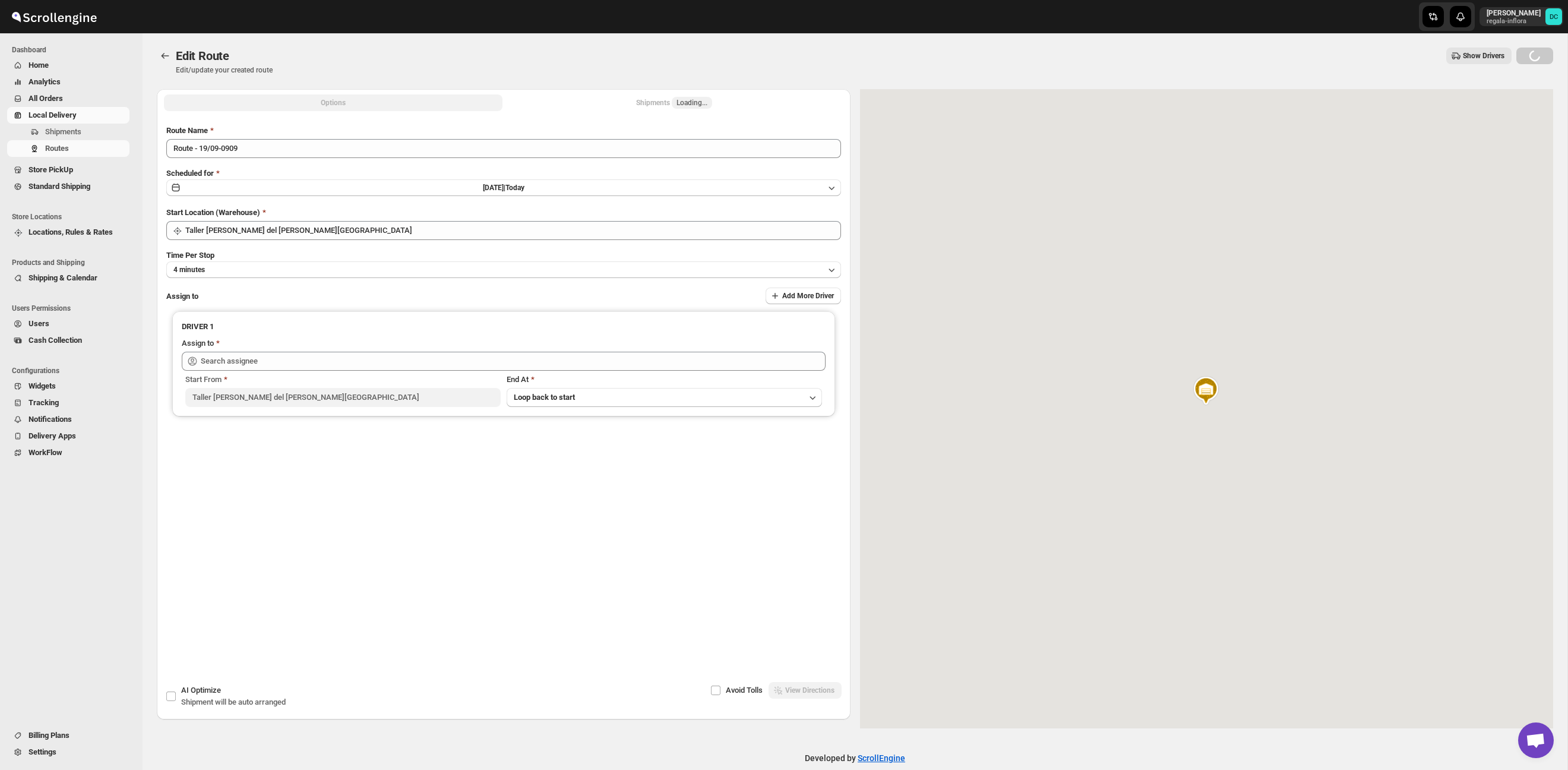
type input "[PERSON_NAME] ([PERSON_NAME][EMAIL_ADDRESS][DOMAIN_NAME])"
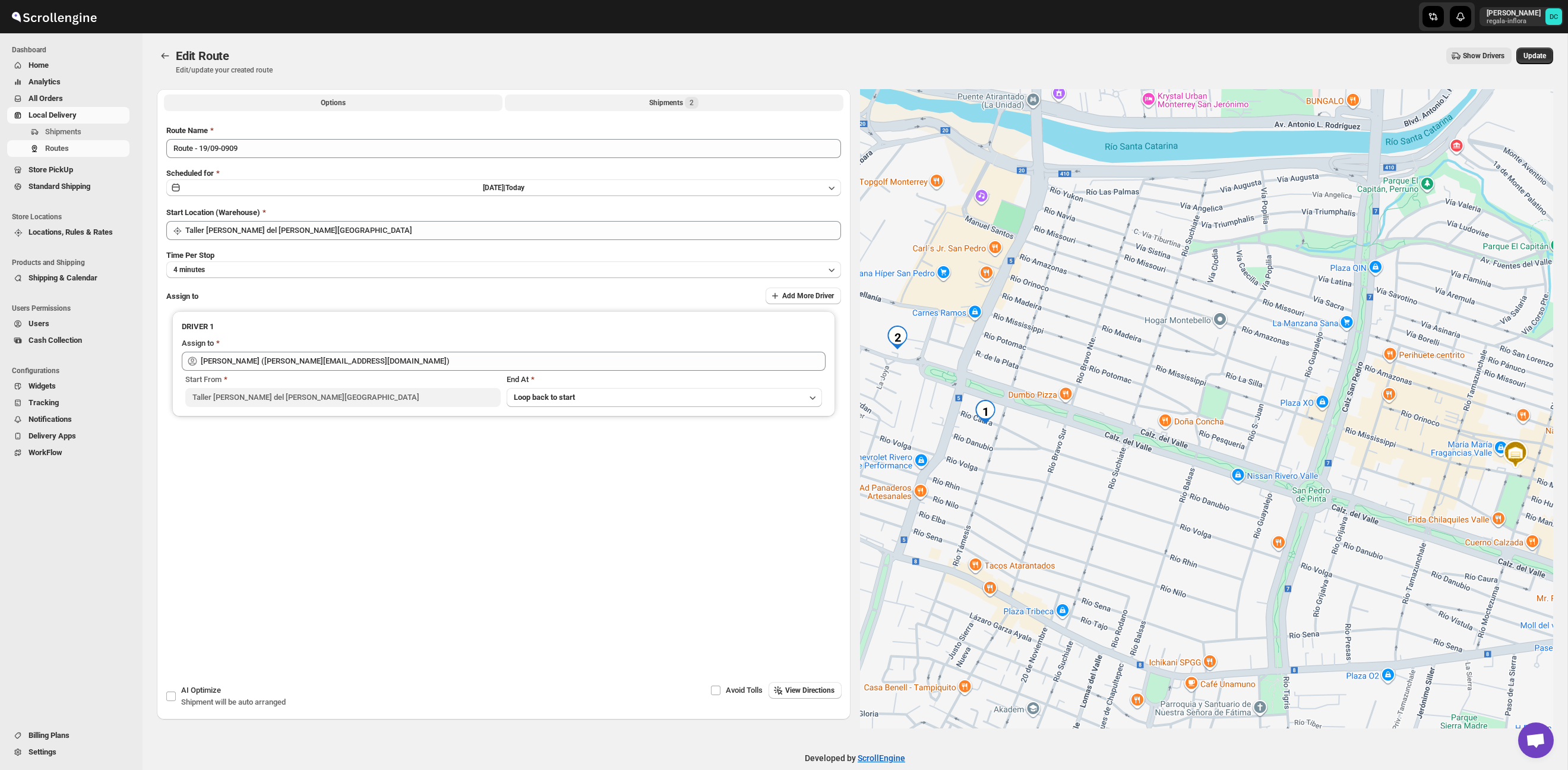
click at [701, 102] on button "Shipments 2" at bounding box center [674, 103] width 338 height 17
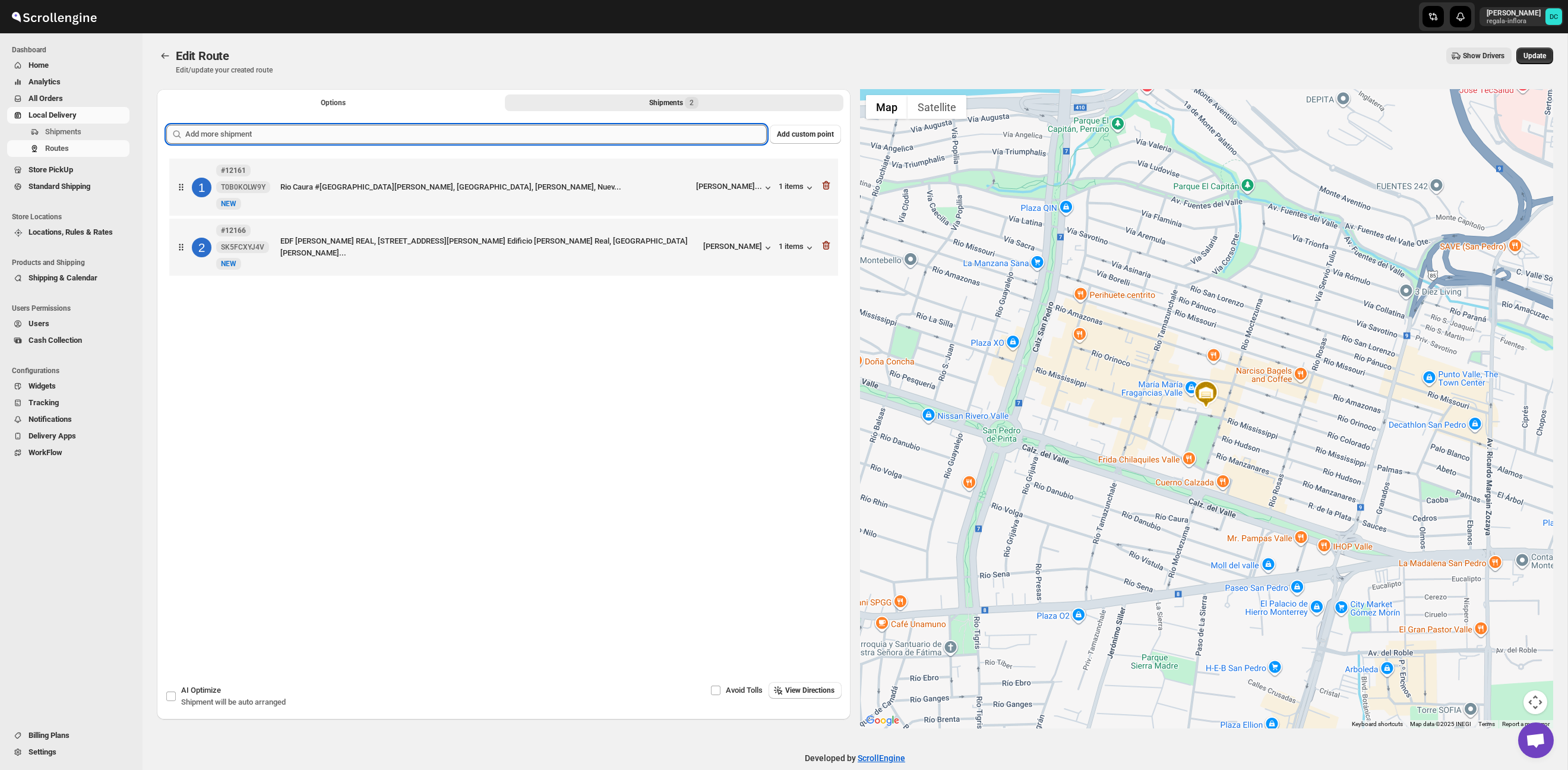
click at [439, 137] on input "text" at bounding box center [476, 134] width 582 height 19
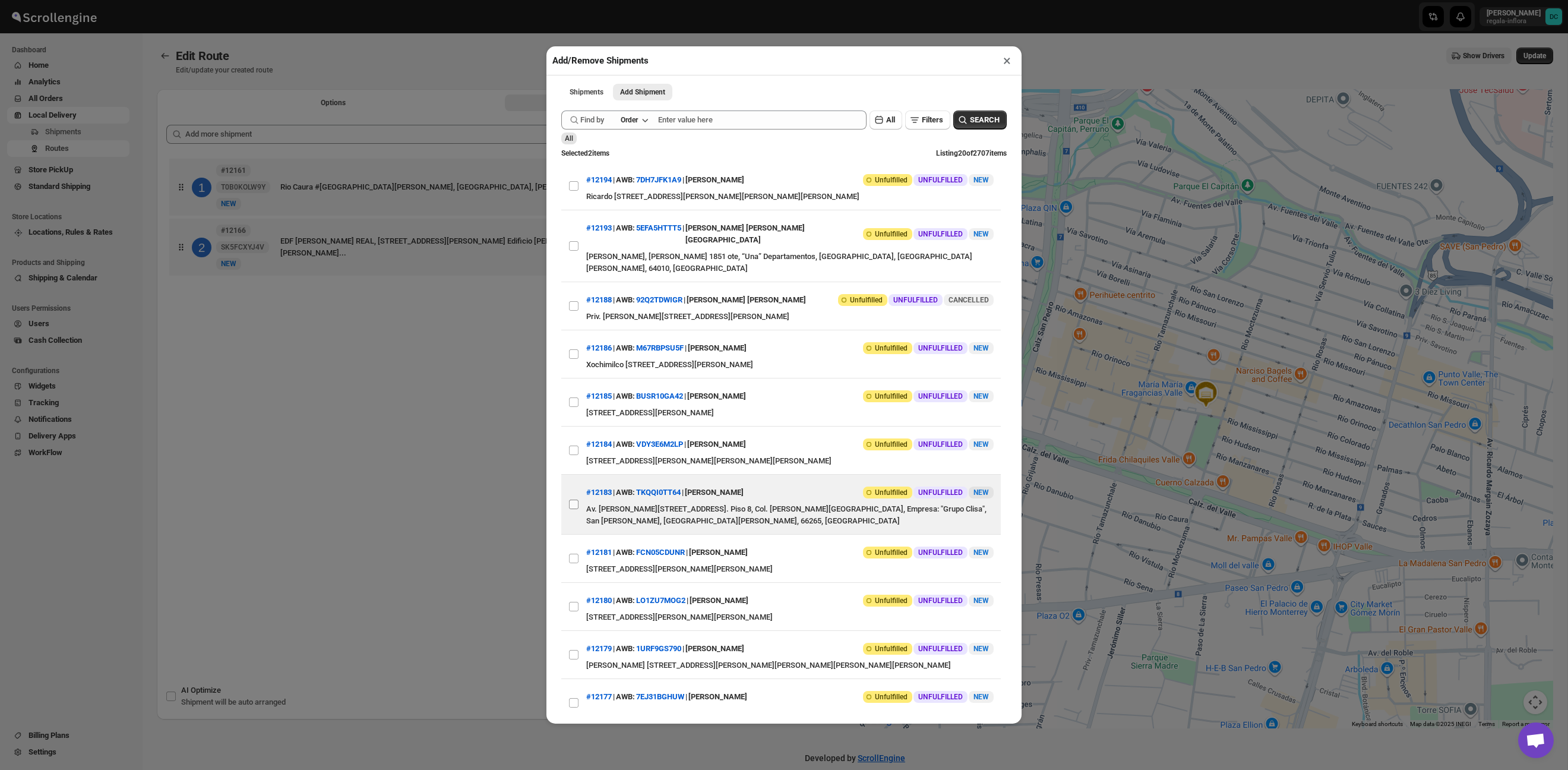
click at [576, 500] on input "View details for 68cc700439c4c993ff1a1133" at bounding box center [574, 505] width 10 height 10
checkbox input "true"
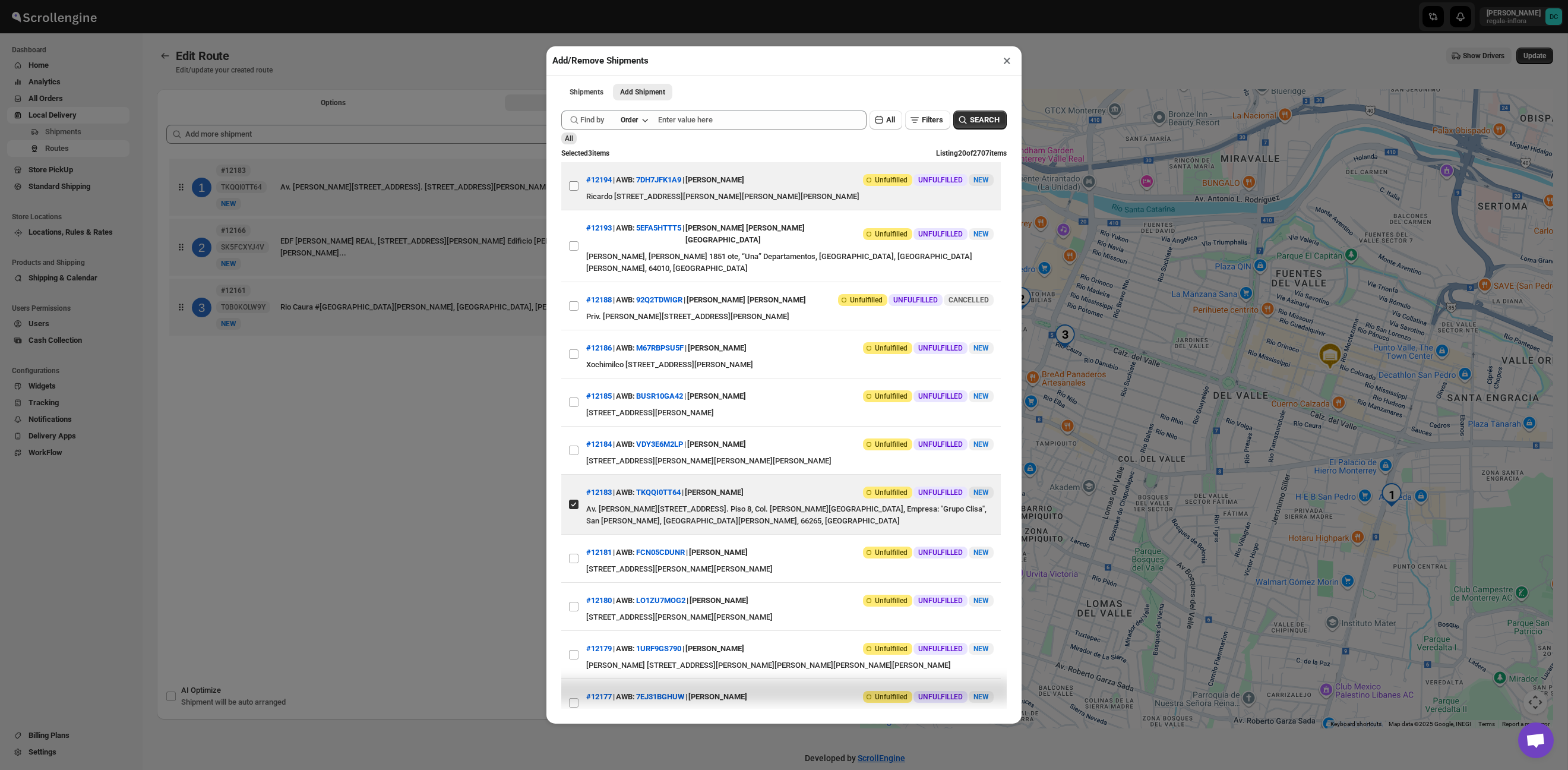
click at [573, 187] on input "View details for 68cd65933803c2105a26ac4f" at bounding box center [574, 186] width 10 height 10
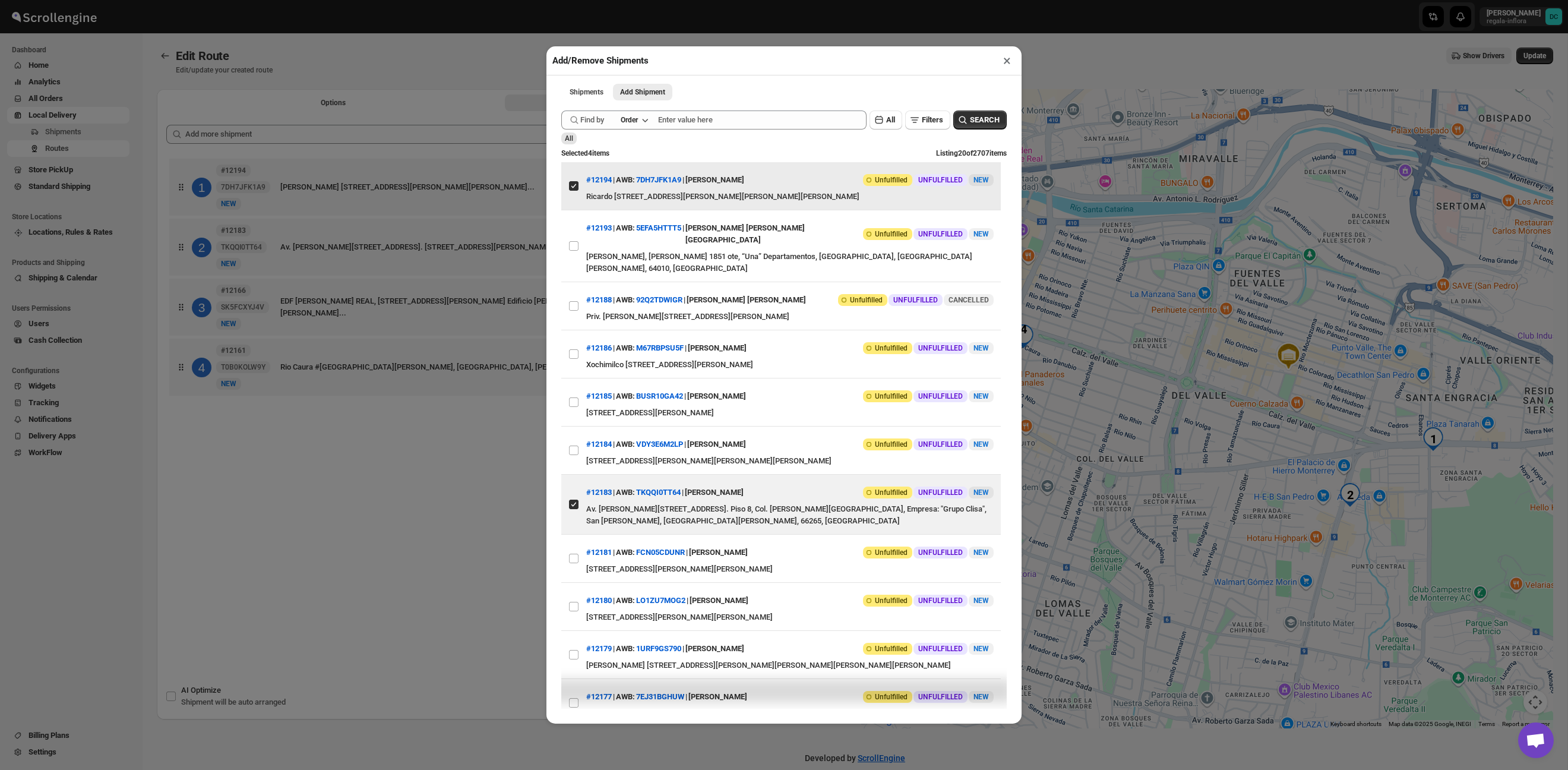
click at [572, 187] on input "View details for 68cd65933803c2105a26ac4f" at bounding box center [574, 186] width 10 height 10
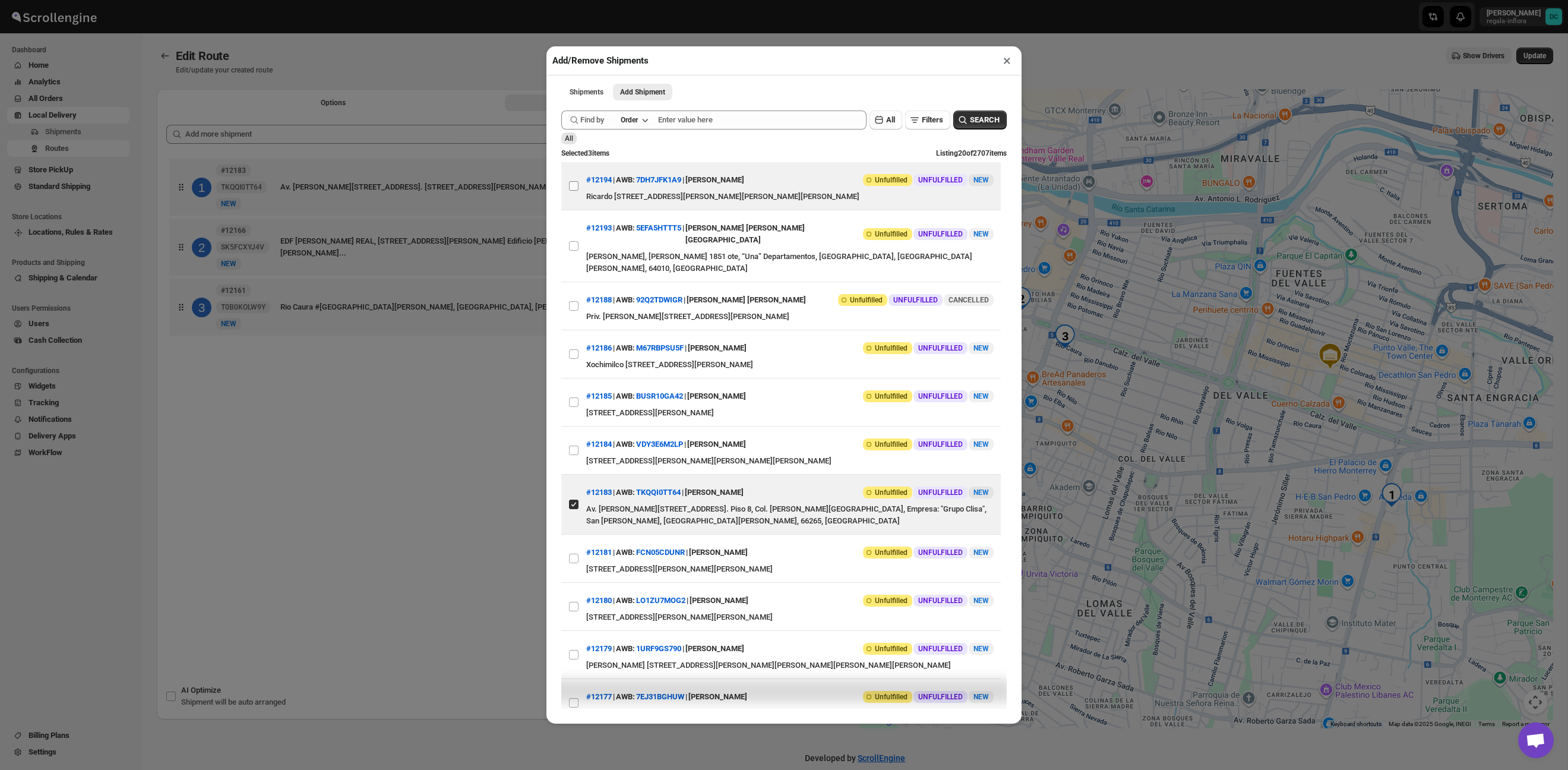
click at [574, 187] on input "View details for 68cd65933803c2105a26ac4f" at bounding box center [574, 186] width 10 height 10
checkbox input "true"
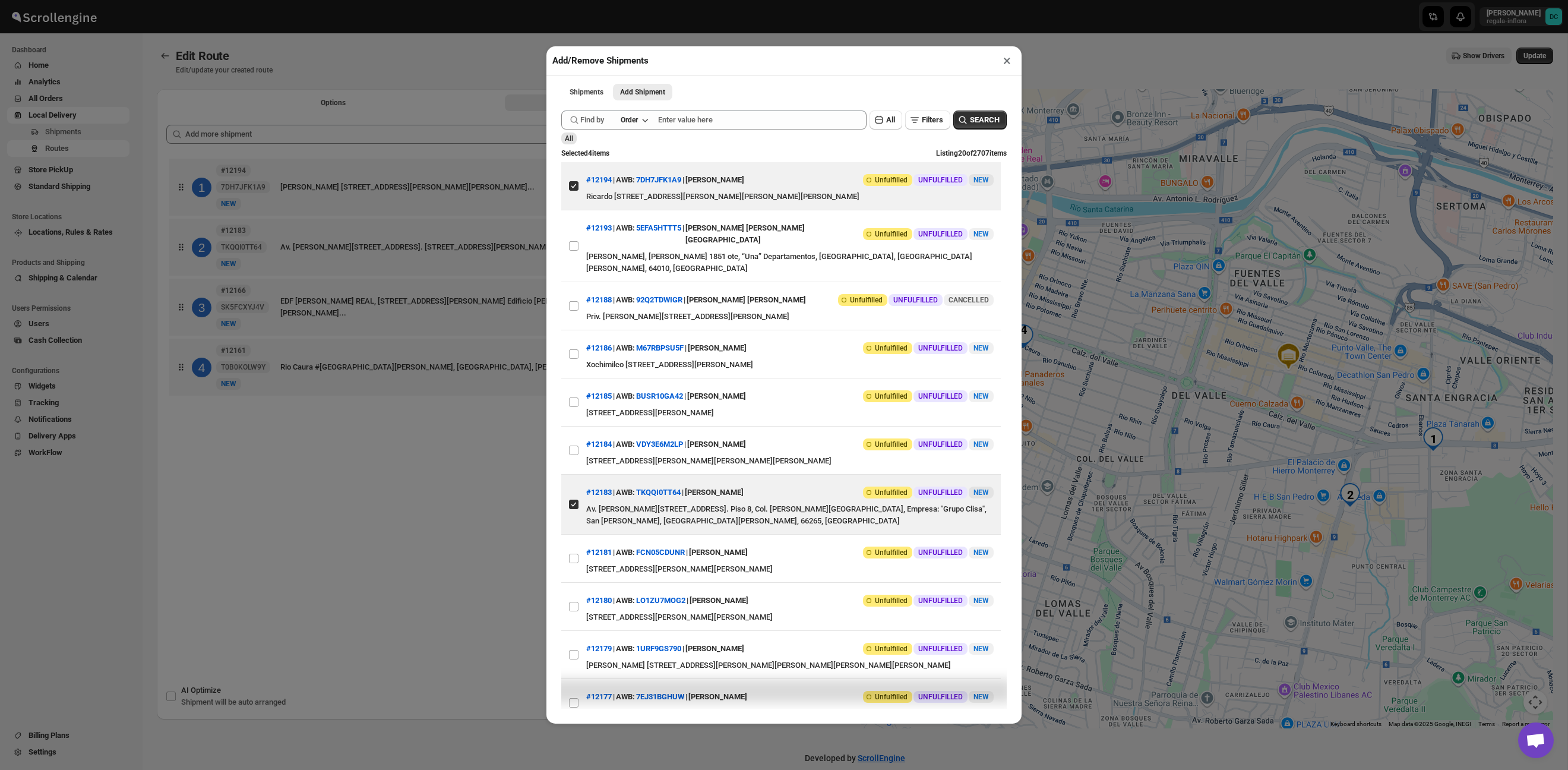
click at [503, 441] on div "Add/Remove Shipments × Shipments Add Shipment More views Shipments Add Shipment…" at bounding box center [784, 385] width 1568 height 770
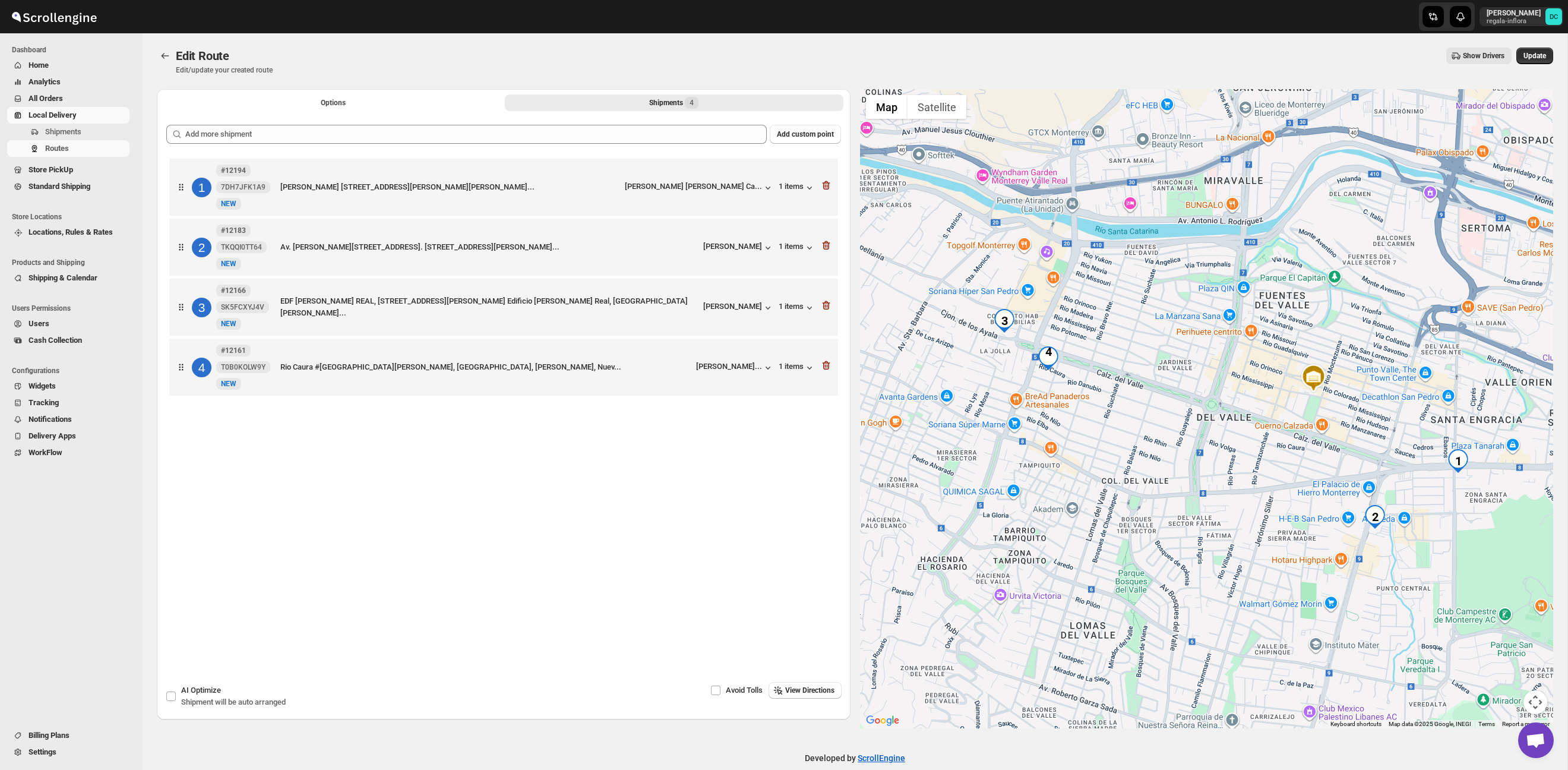
drag, startPoint x: 1029, startPoint y: 361, endPoint x: 1056, endPoint y: 385, distance: 36.1
click at [1056, 385] on div at bounding box center [1207, 409] width 694 height 639
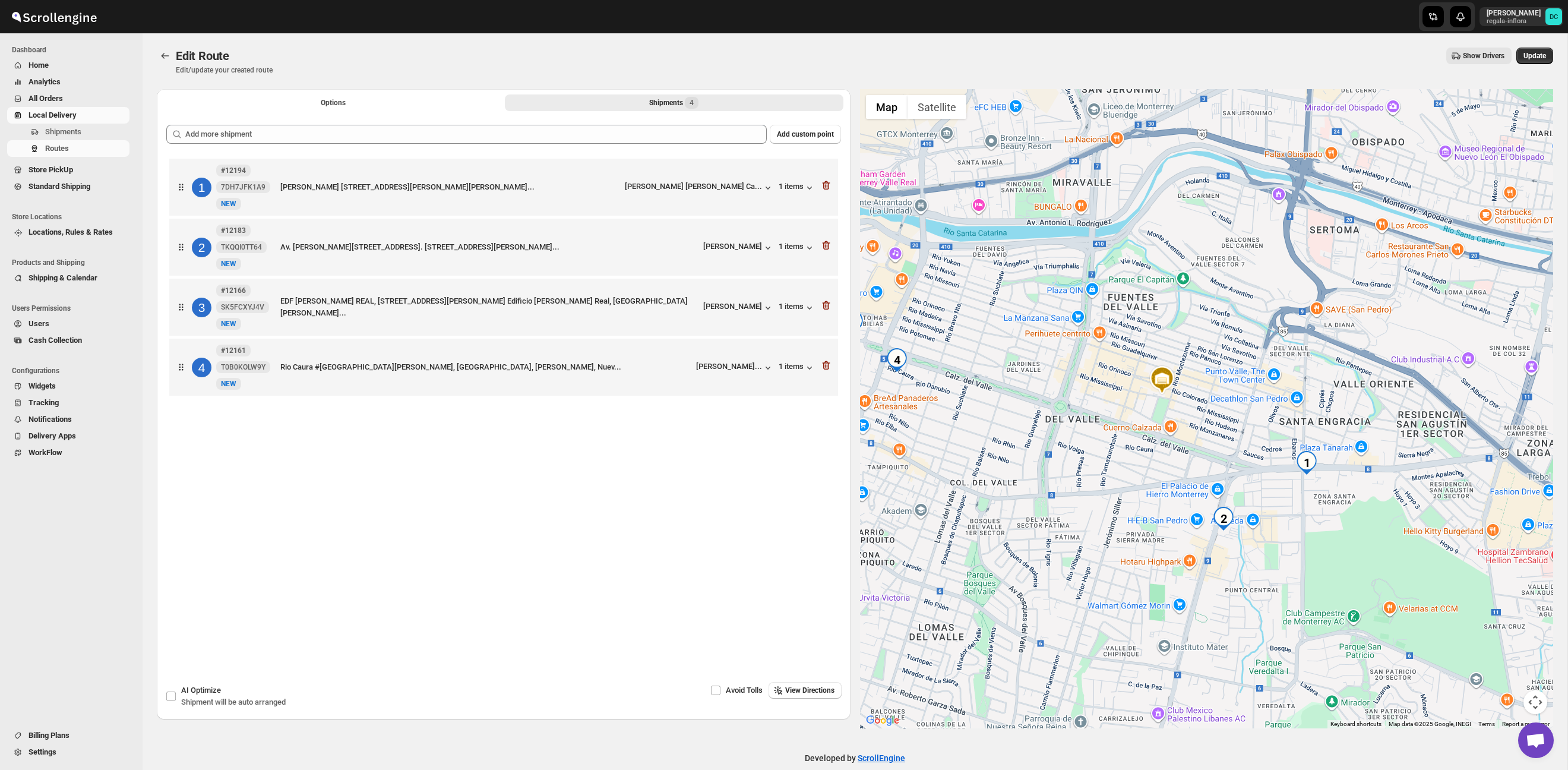
drag, startPoint x: 1191, startPoint y: 417, endPoint x: 1036, endPoint y: 420, distance: 155.0
click at [1036, 420] on div at bounding box center [1207, 409] width 694 height 639
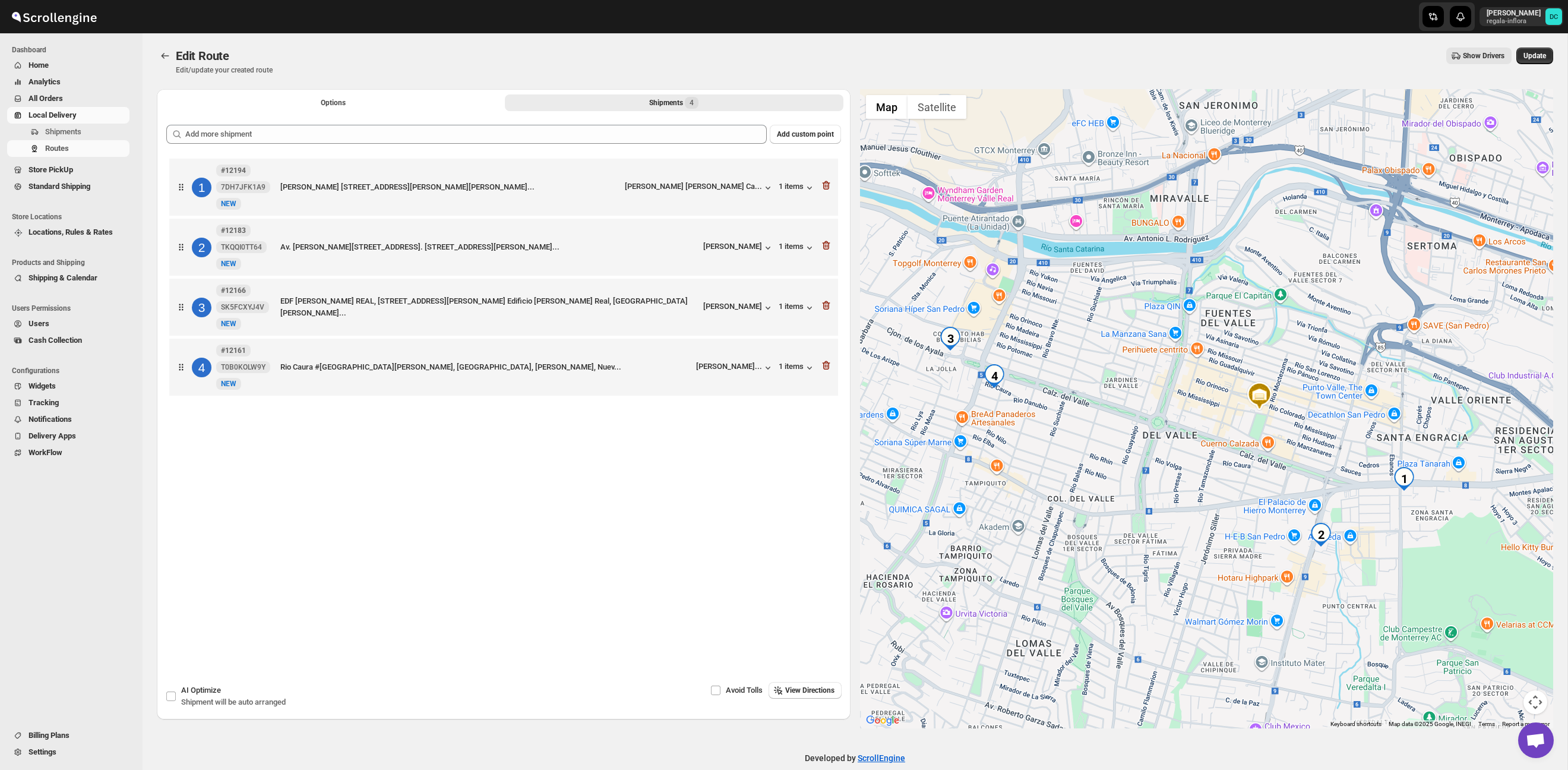
drag, startPoint x: 1015, startPoint y: 400, endPoint x: 1117, endPoint y: 418, distance: 103.6
click at [1117, 418] on div at bounding box center [1207, 409] width 694 height 639
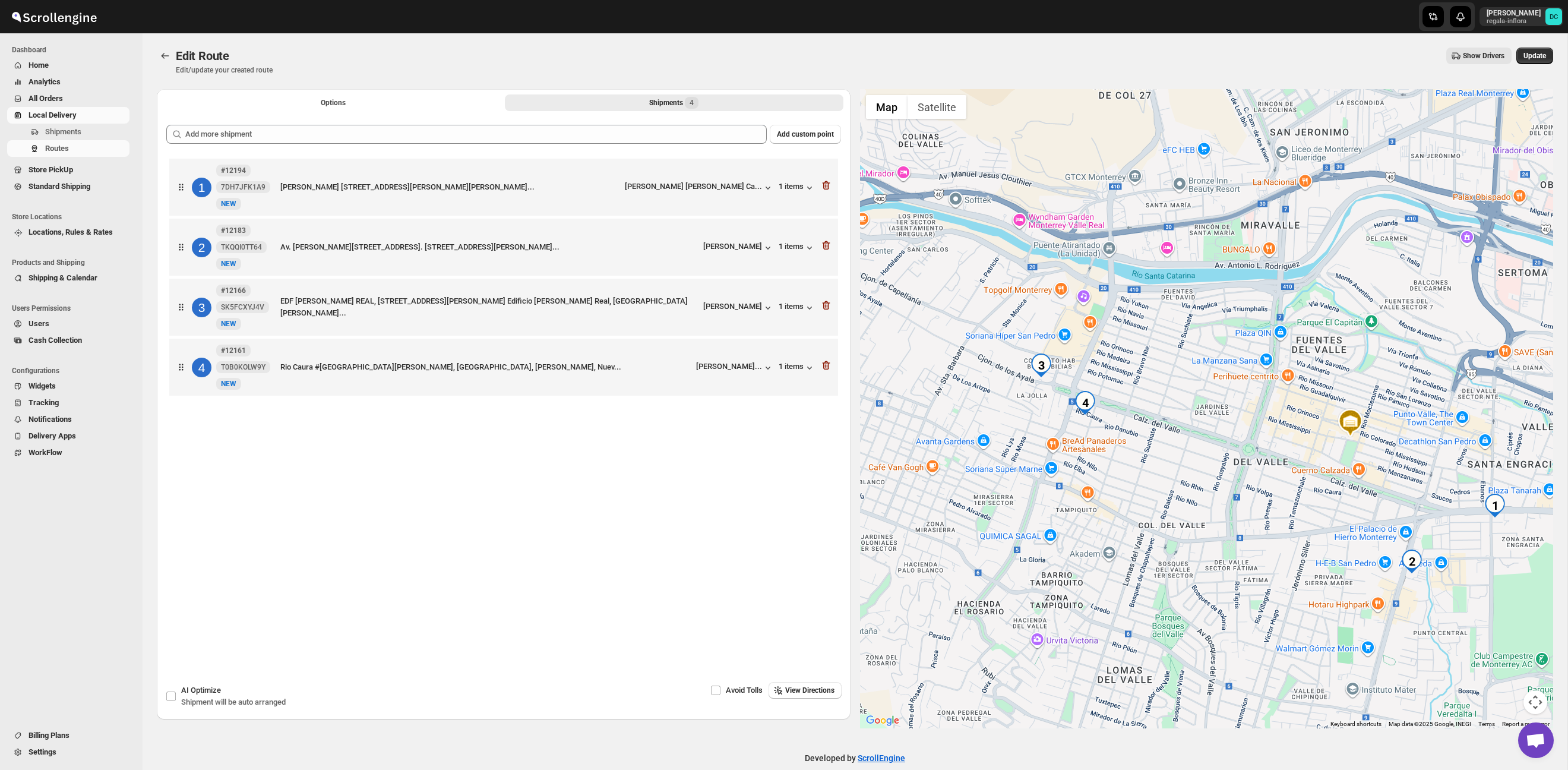
drag, startPoint x: 1068, startPoint y: 390, endPoint x: 1157, endPoint y: 416, distance: 92.7
click at [1157, 416] on div at bounding box center [1207, 409] width 694 height 639
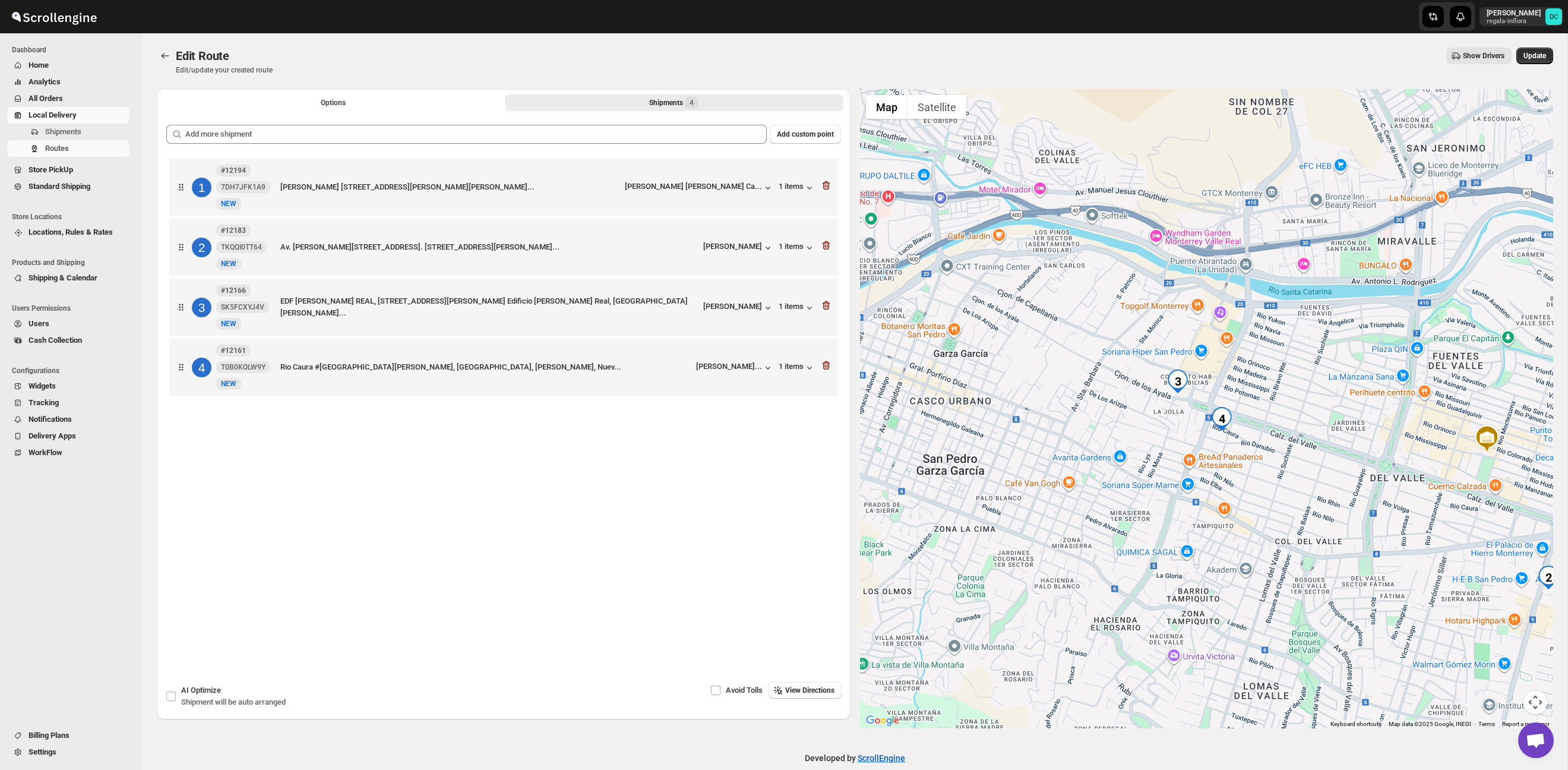
drag, startPoint x: 1120, startPoint y: 382, endPoint x: 1261, endPoint y: 399, distance: 142.0
click at [1261, 399] on div at bounding box center [1207, 409] width 694 height 639
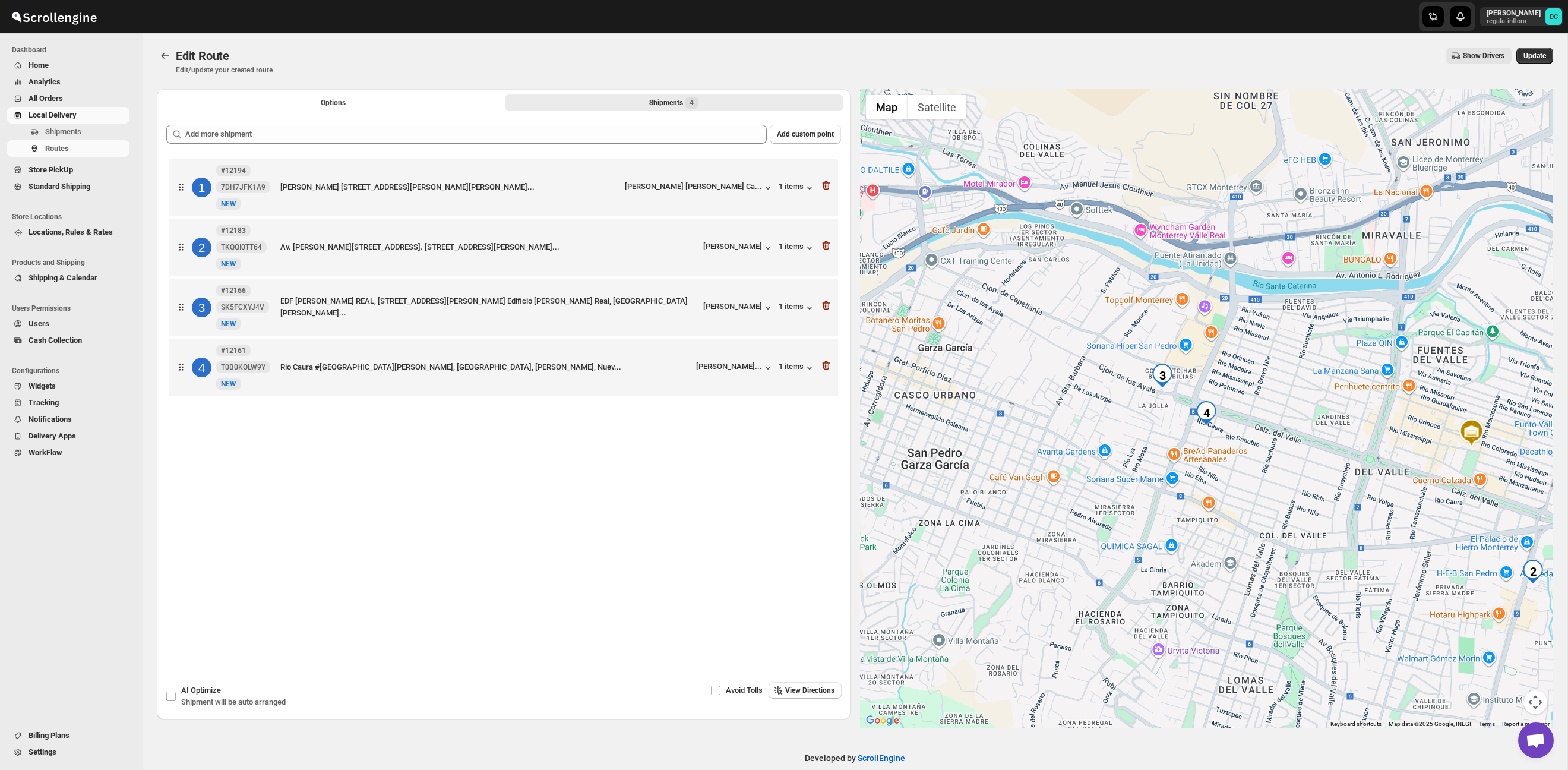
drag, startPoint x: 1298, startPoint y: 439, endPoint x: 1185, endPoint y: 384, distance: 125.7
click at [1185, 384] on div at bounding box center [1207, 409] width 694 height 639
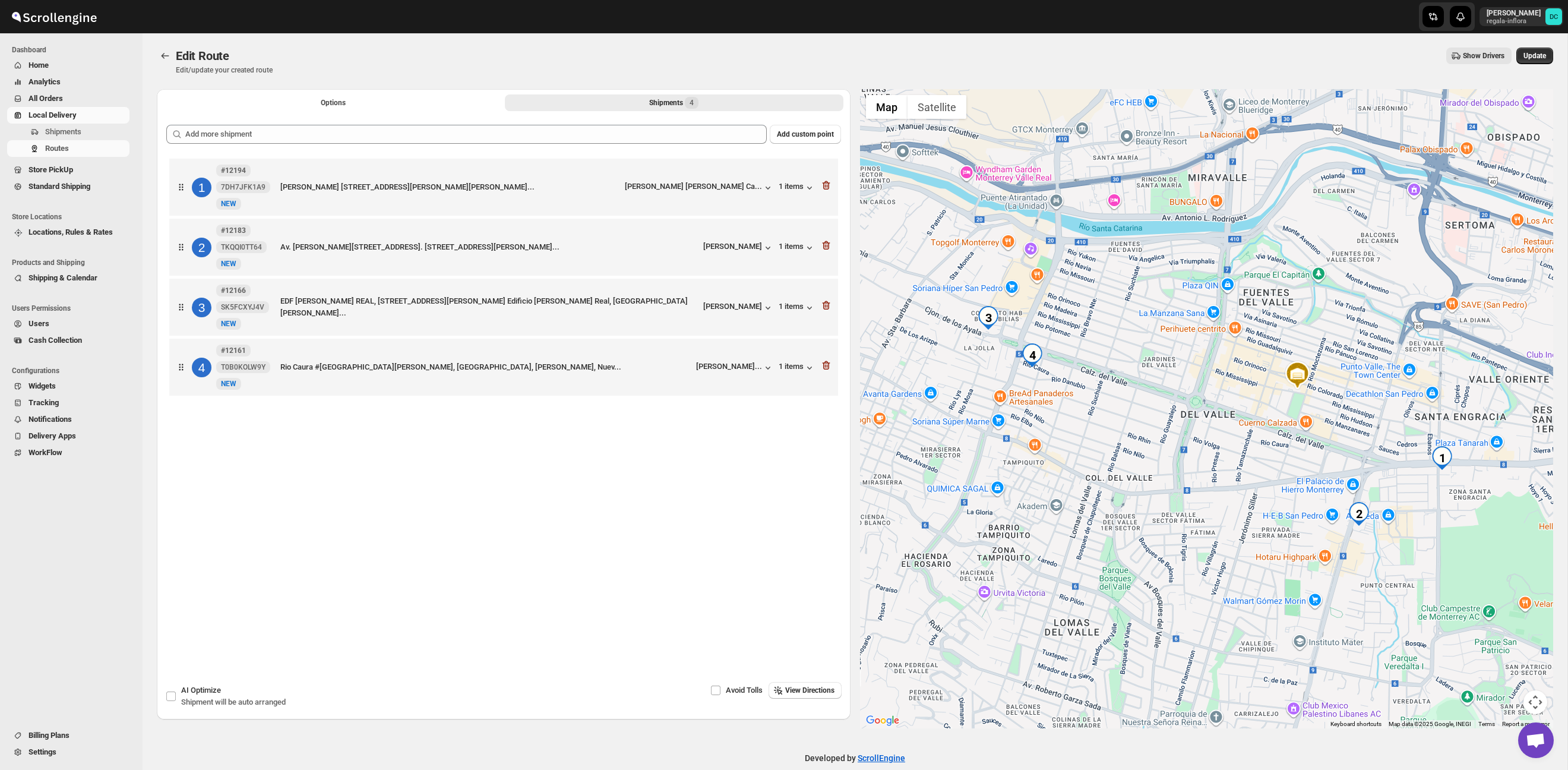
drag, startPoint x: 1309, startPoint y: 408, endPoint x: 1277, endPoint y: 404, distance: 32.2
click at [1277, 404] on div at bounding box center [1207, 409] width 694 height 639
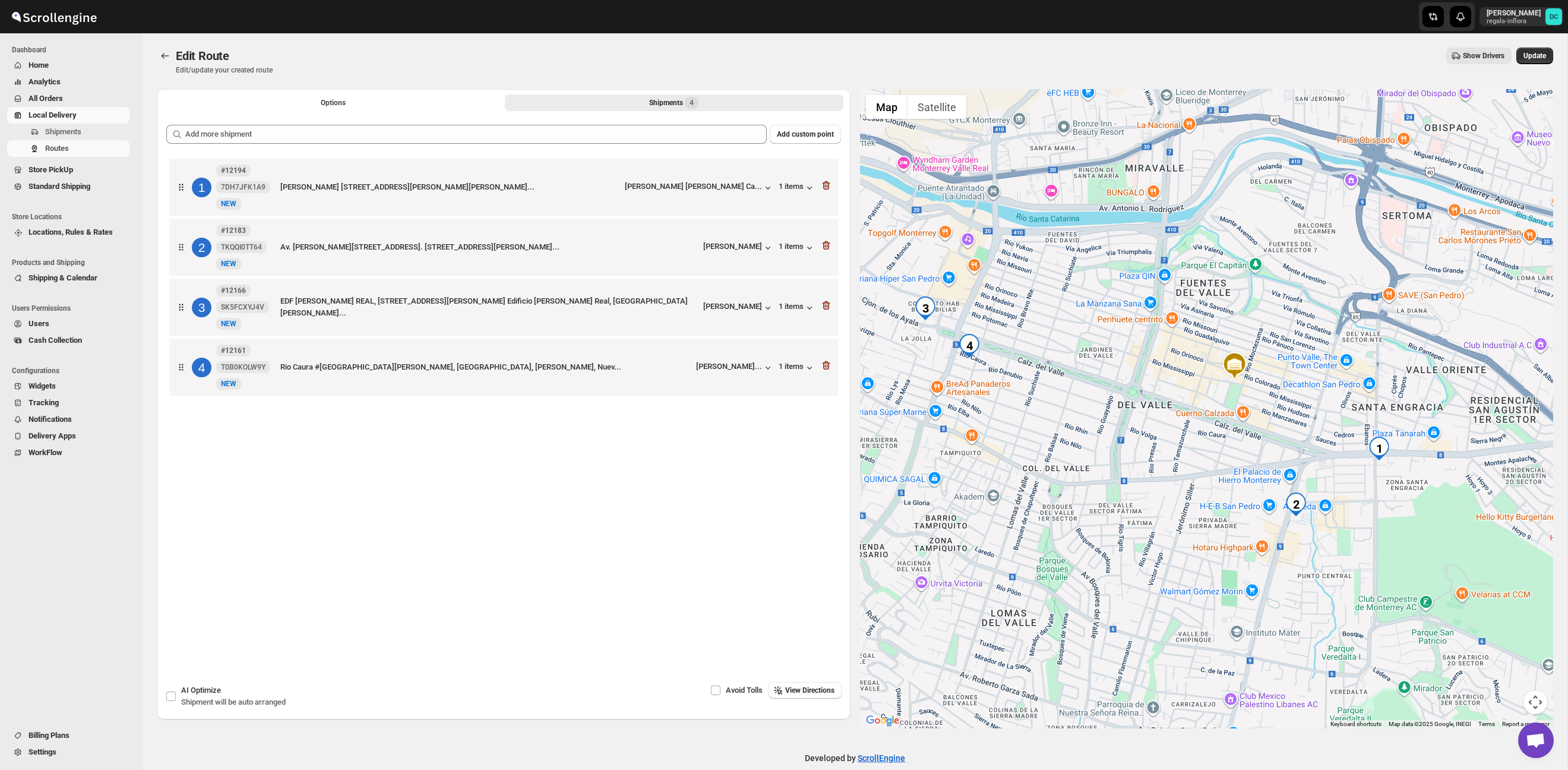
drag, startPoint x: 1282, startPoint y: 409, endPoint x: 1233, endPoint y: 402, distance: 49.5
click at [1233, 402] on div at bounding box center [1207, 409] width 694 height 639
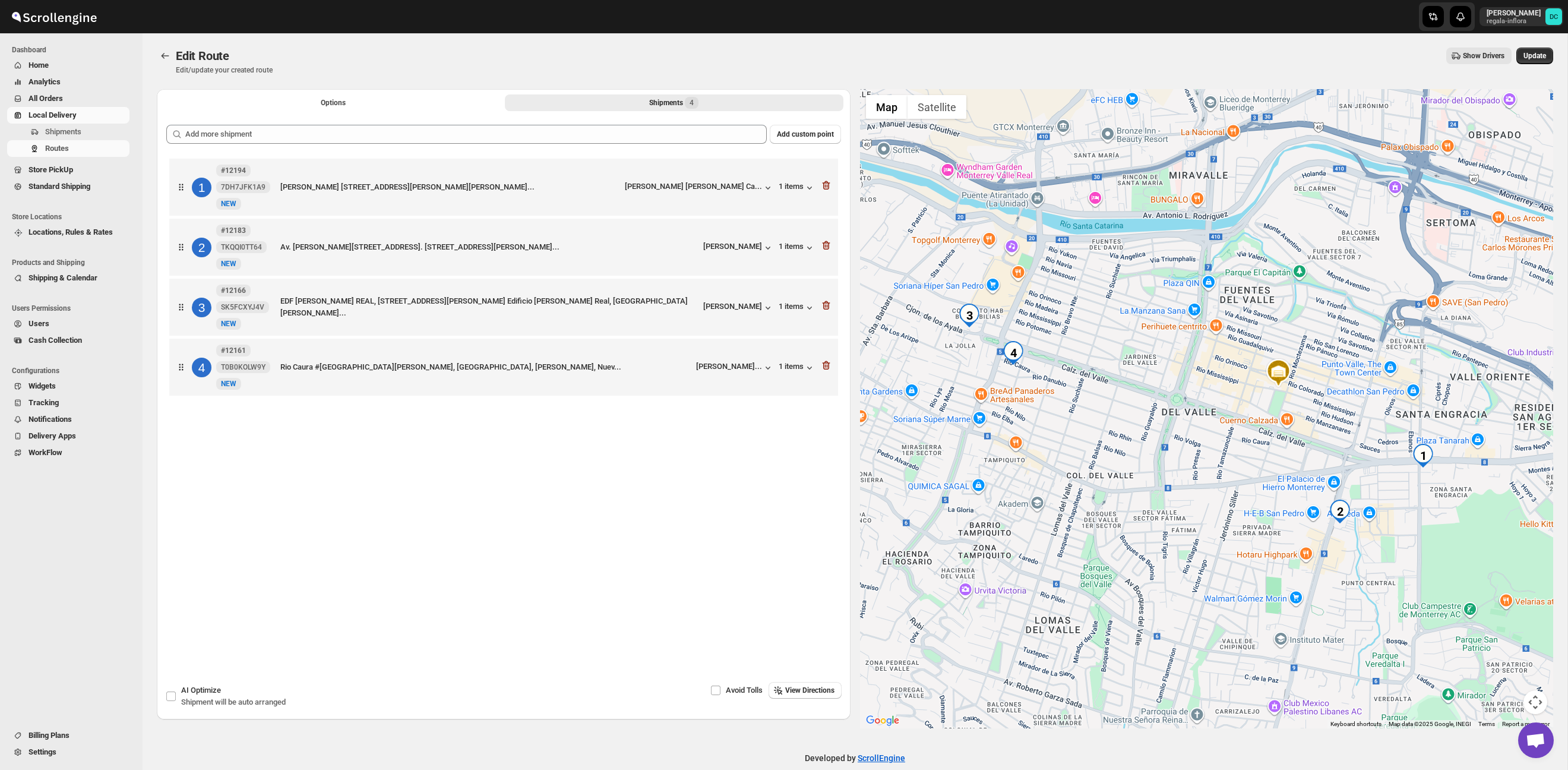
drag, startPoint x: 1192, startPoint y: 405, endPoint x: 1285, endPoint y: 416, distance: 93.6
click at [1285, 416] on div at bounding box center [1207, 409] width 694 height 639
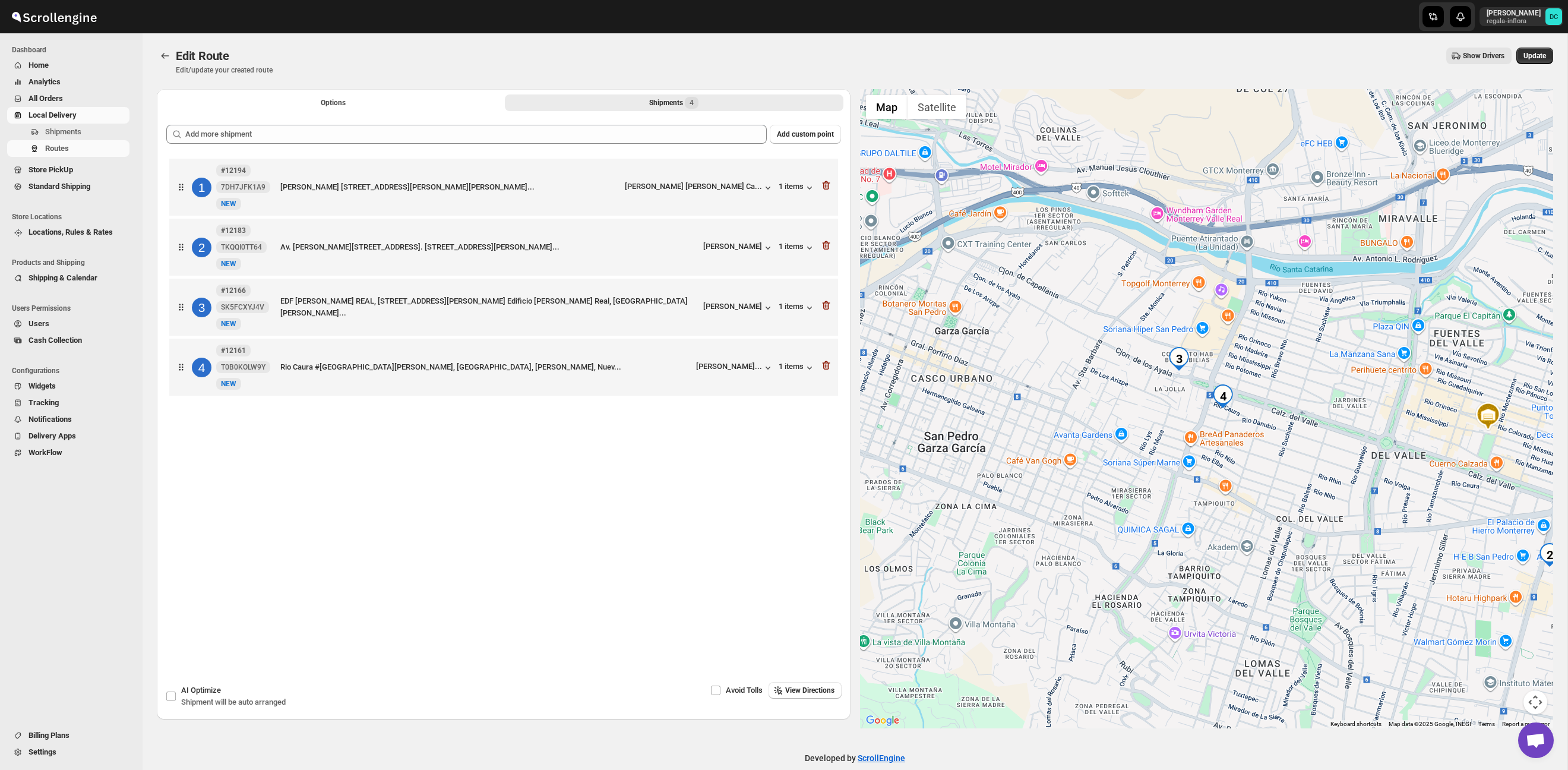
drag, startPoint x: 1143, startPoint y: 359, endPoint x: 1282, endPoint y: 395, distance: 143.6
click at [1282, 395] on div at bounding box center [1207, 409] width 694 height 639
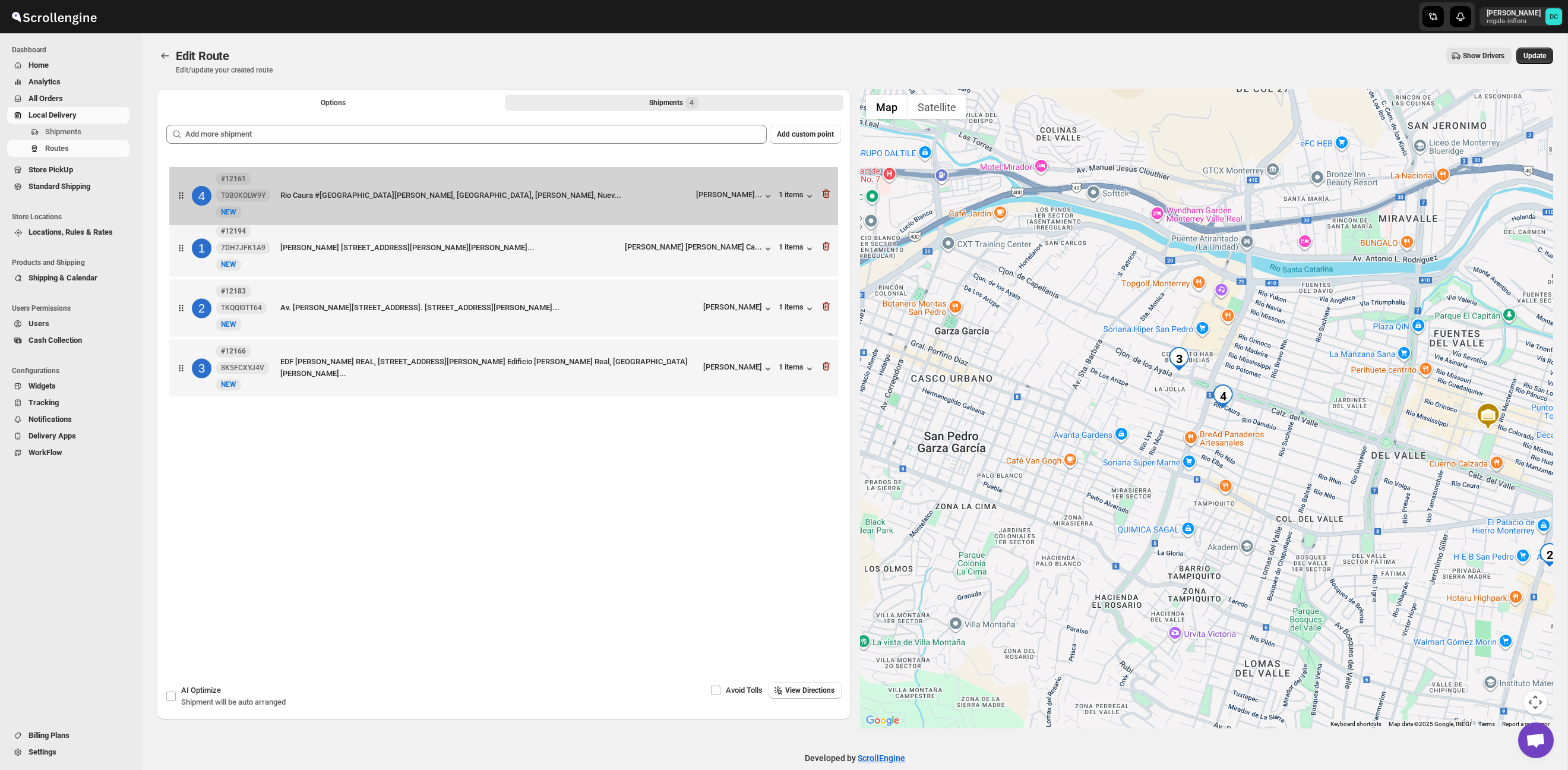
drag, startPoint x: 184, startPoint y: 375, endPoint x: 185, endPoint y: 192, distance: 183.0
click at [185, 192] on div "1 #12194 7DH7JFK1A9 New NEW Ricardo Margáin 315, Torre Levana #1, Apartamento 4…" at bounding box center [504, 279] width 675 height 246
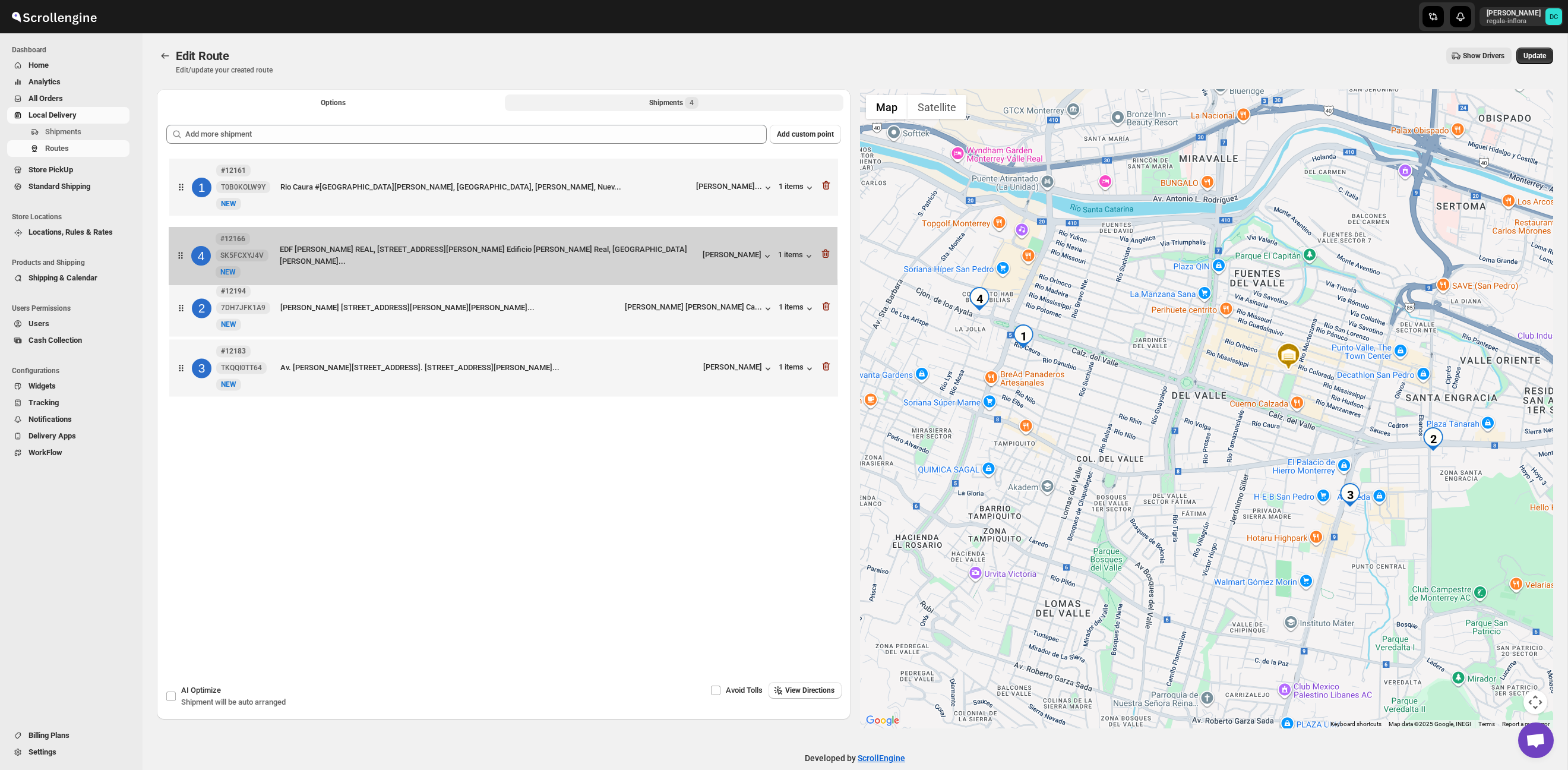
drag, startPoint x: 189, startPoint y: 373, endPoint x: 188, endPoint y: 254, distance: 119.0
click at [189, 254] on div "1 #12161 T0B0KOLW9Y New NEW Rio Caura #525, Del Valle, Casa gris cochera negra,…" at bounding box center [504, 279] width 675 height 246
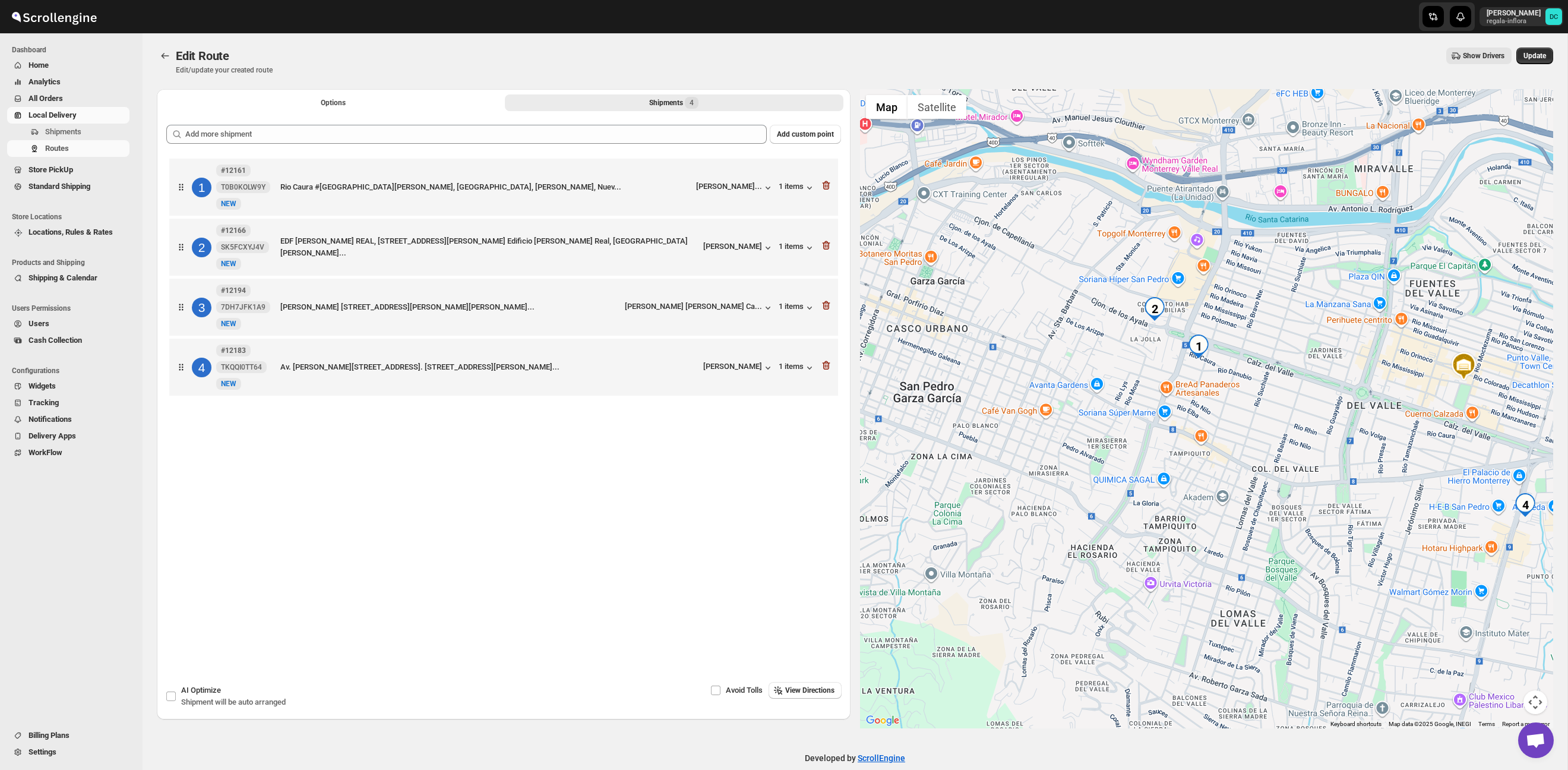
drag, startPoint x: 987, startPoint y: 314, endPoint x: 1164, endPoint y: 324, distance: 177.3
click at [1164, 324] on div at bounding box center [1207, 409] width 694 height 639
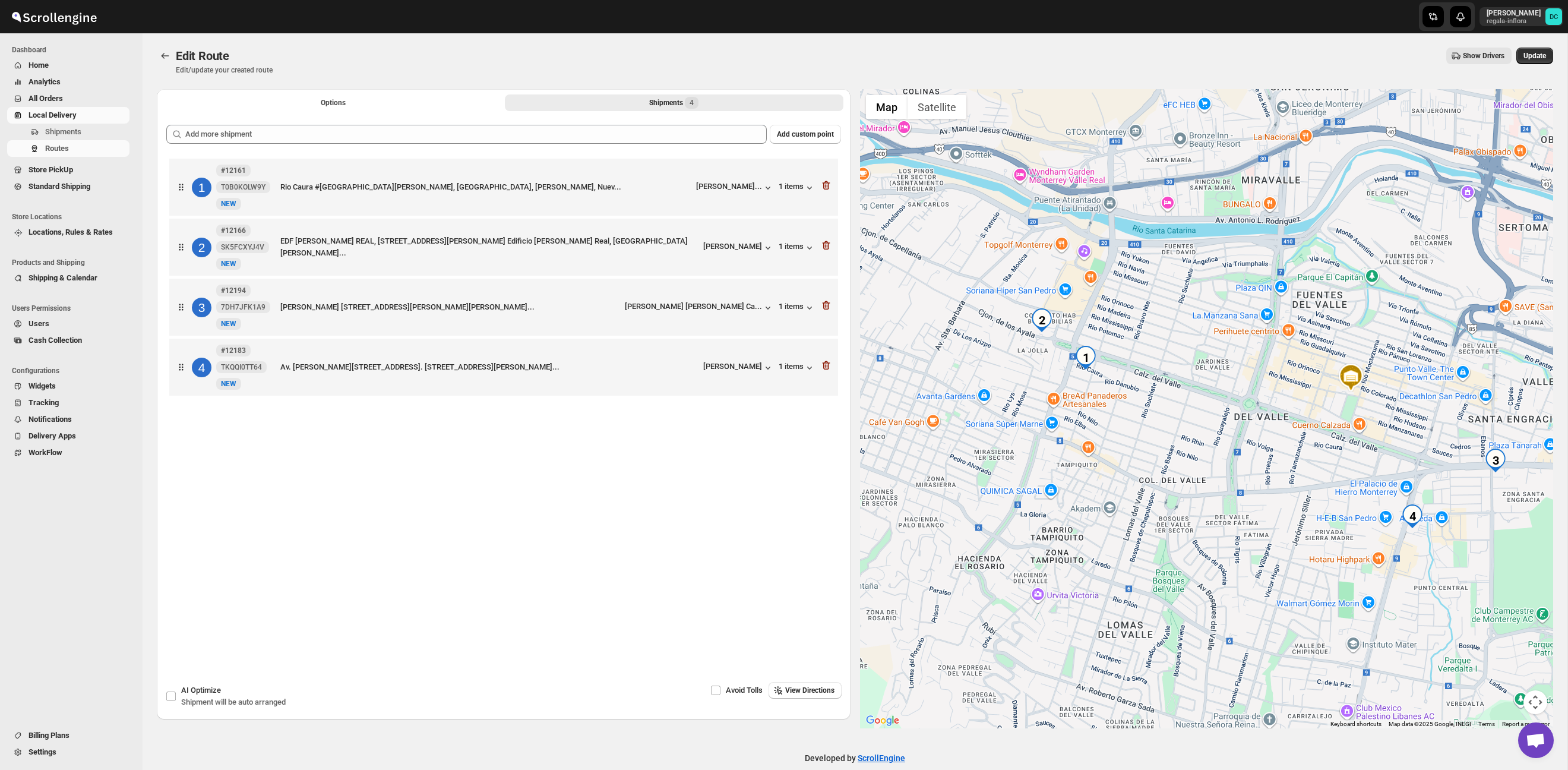
drag, startPoint x: 1208, startPoint y: 300, endPoint x: 1093, endPoint y: 313, distance: 115.7
click at [1093, 313] on div at bounding box center [1207, 409] width 694 height 639
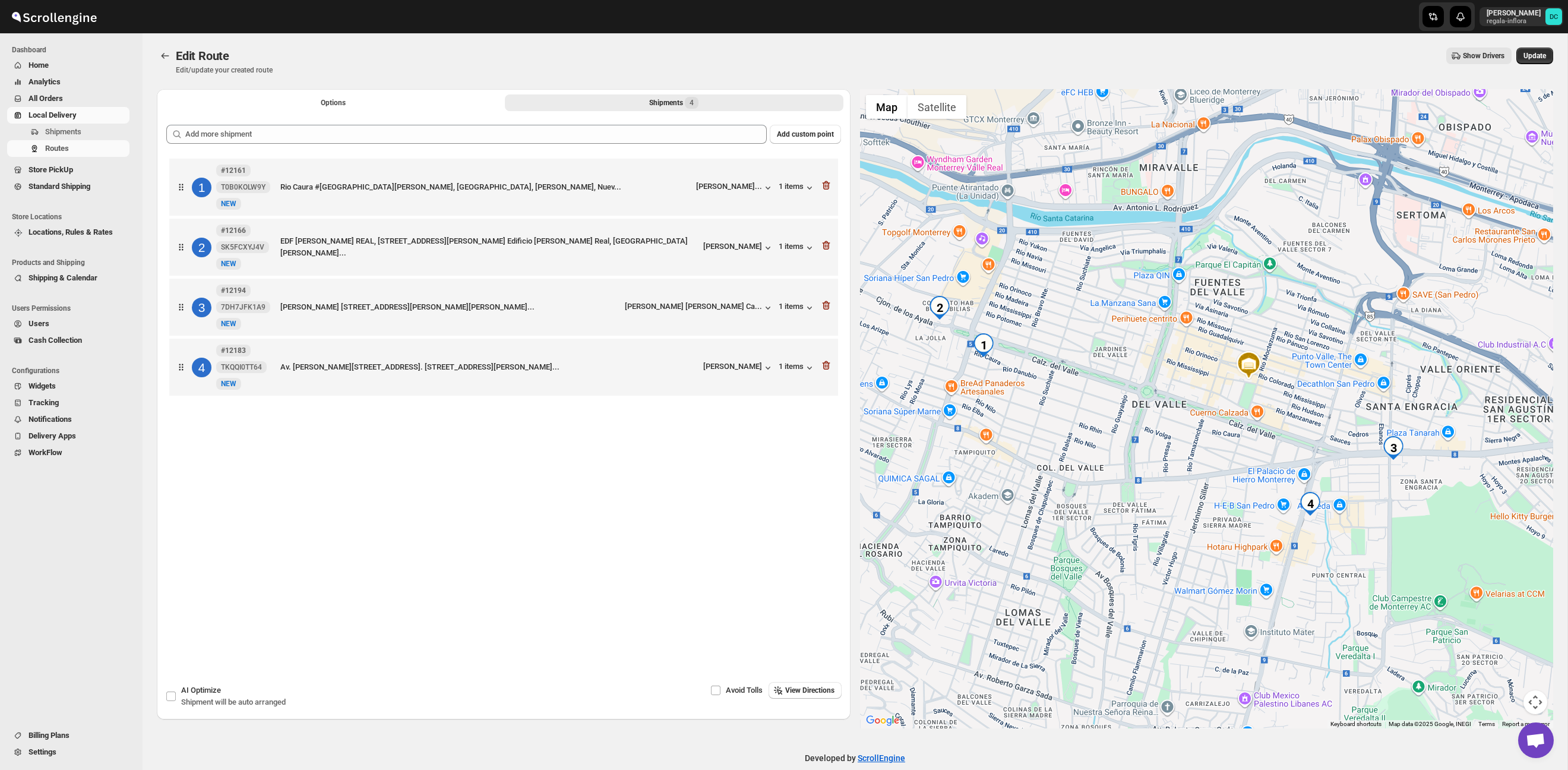
drag, startPoint x: 1217, startPoint y: 320, endPoint x: 1029, endPoint y: 304, distance: 188.7
click at [1101, 307] on div at bounding box center [1207, 409] width 694 height 639
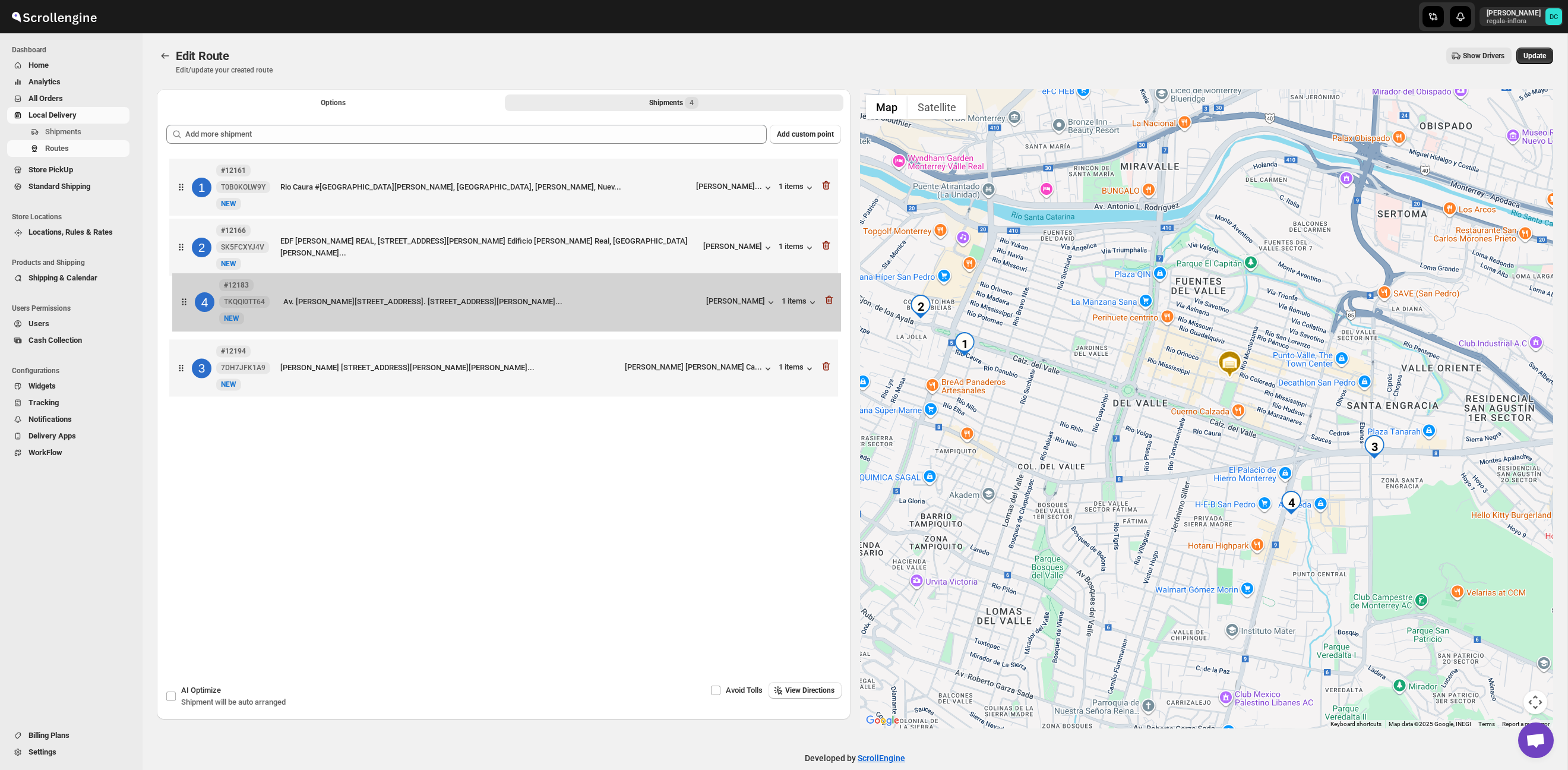
drag, startPoint x: 183, startPoint y: 373, endPoint x: 185, endPoint y: 296, distance: 77.0
click at [185, 296] on div "1 #12161 T0B0KOLW9Y New NEW Rio Caura #525, Del Valle, Casa gris cochera negra,…" at bounding box center [504, 279] width 675 height 246
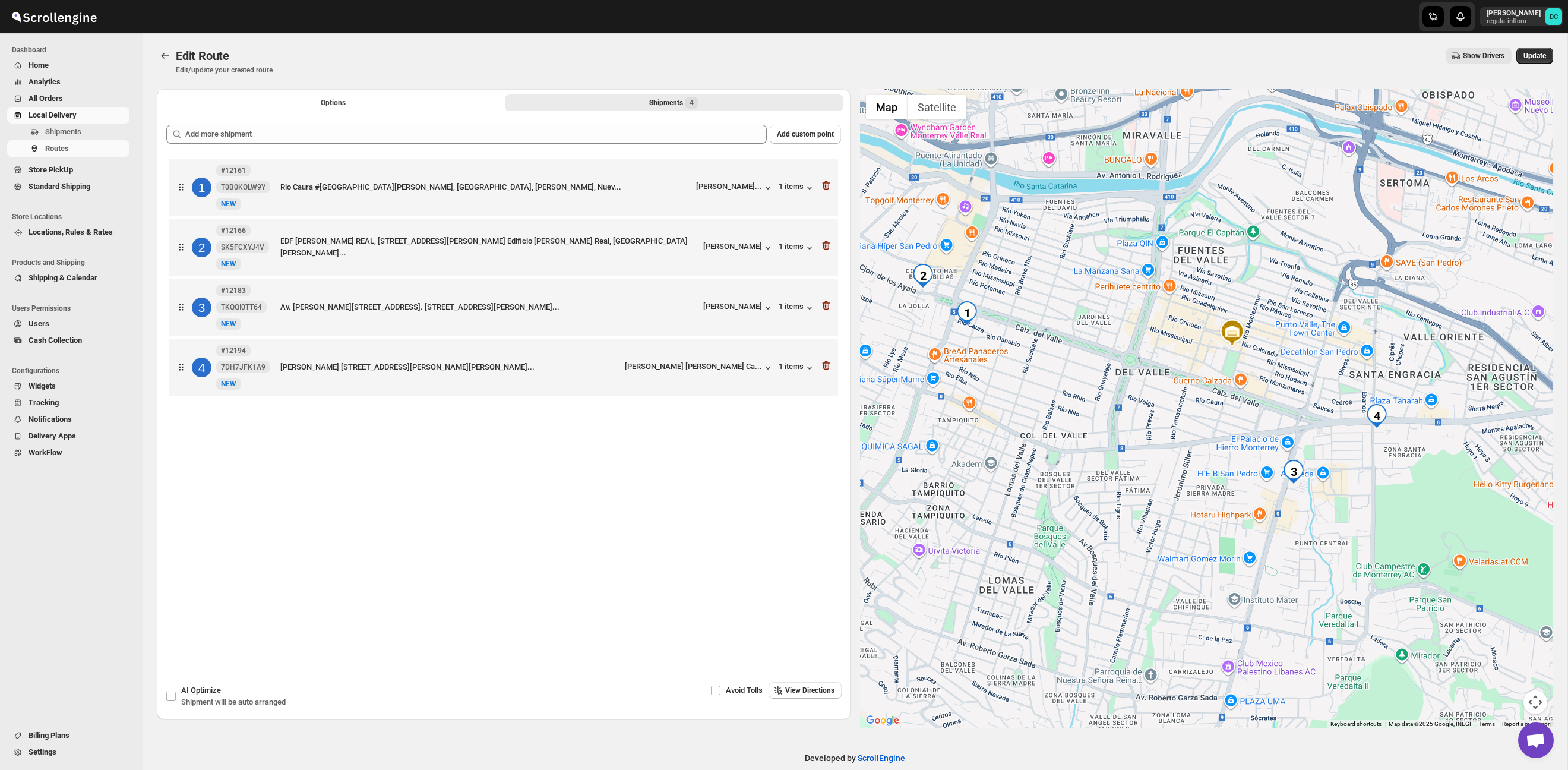
drag, startPoint x: 1385, startPoint y: 482, endPoint x: 1358, endPoint y: 471, distance: 29.2
click at [1356, 473] on div at bounding box center [1207, 409] width 694 height 639
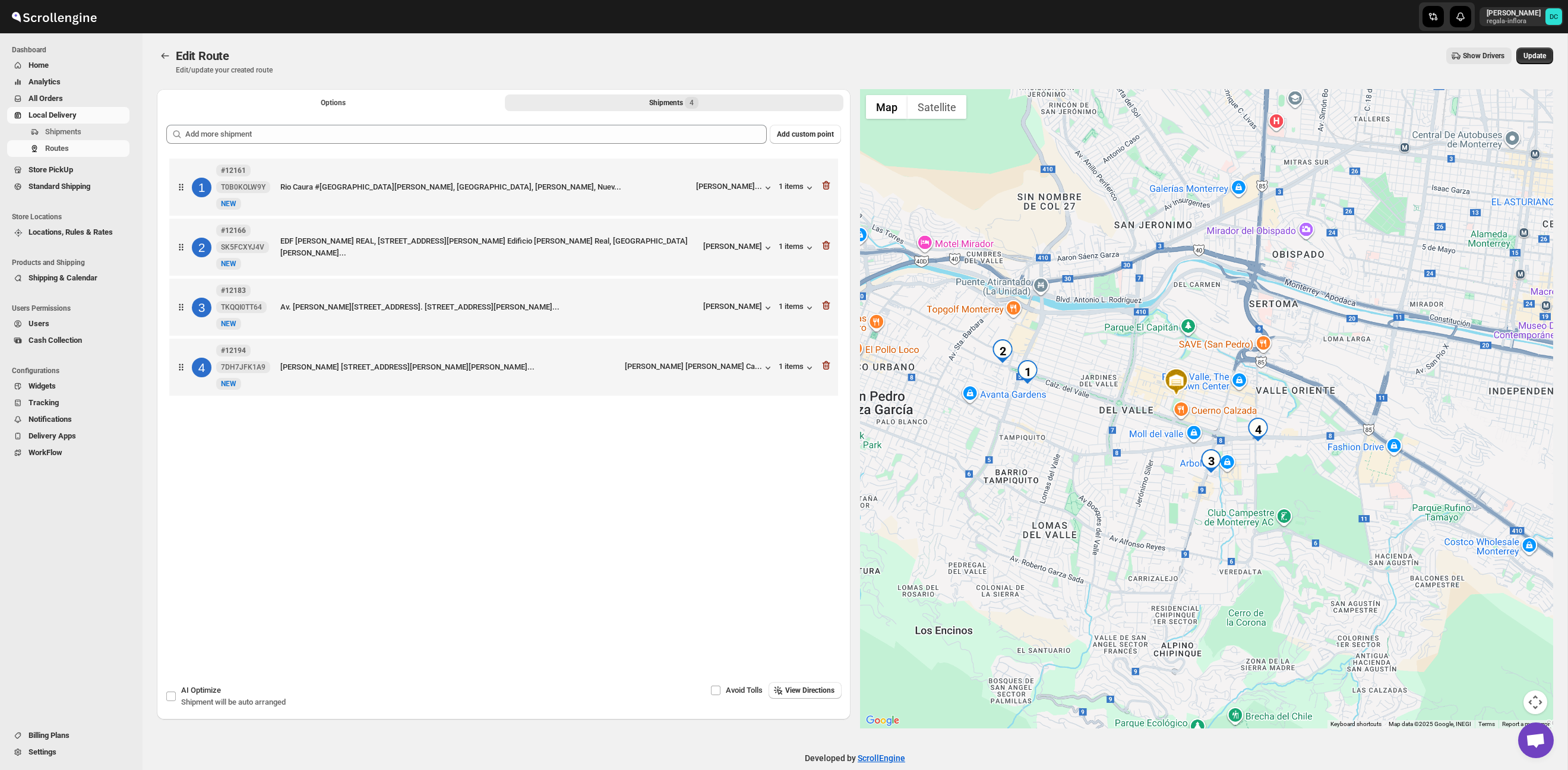
drag, startPoint x: 1419, startPoint y: 446, endPoint x: 1167, endPoint y: 463, distance: 252.6
click at [1155, 466] on div at bounding box center [1207, 409] width 694 height 639
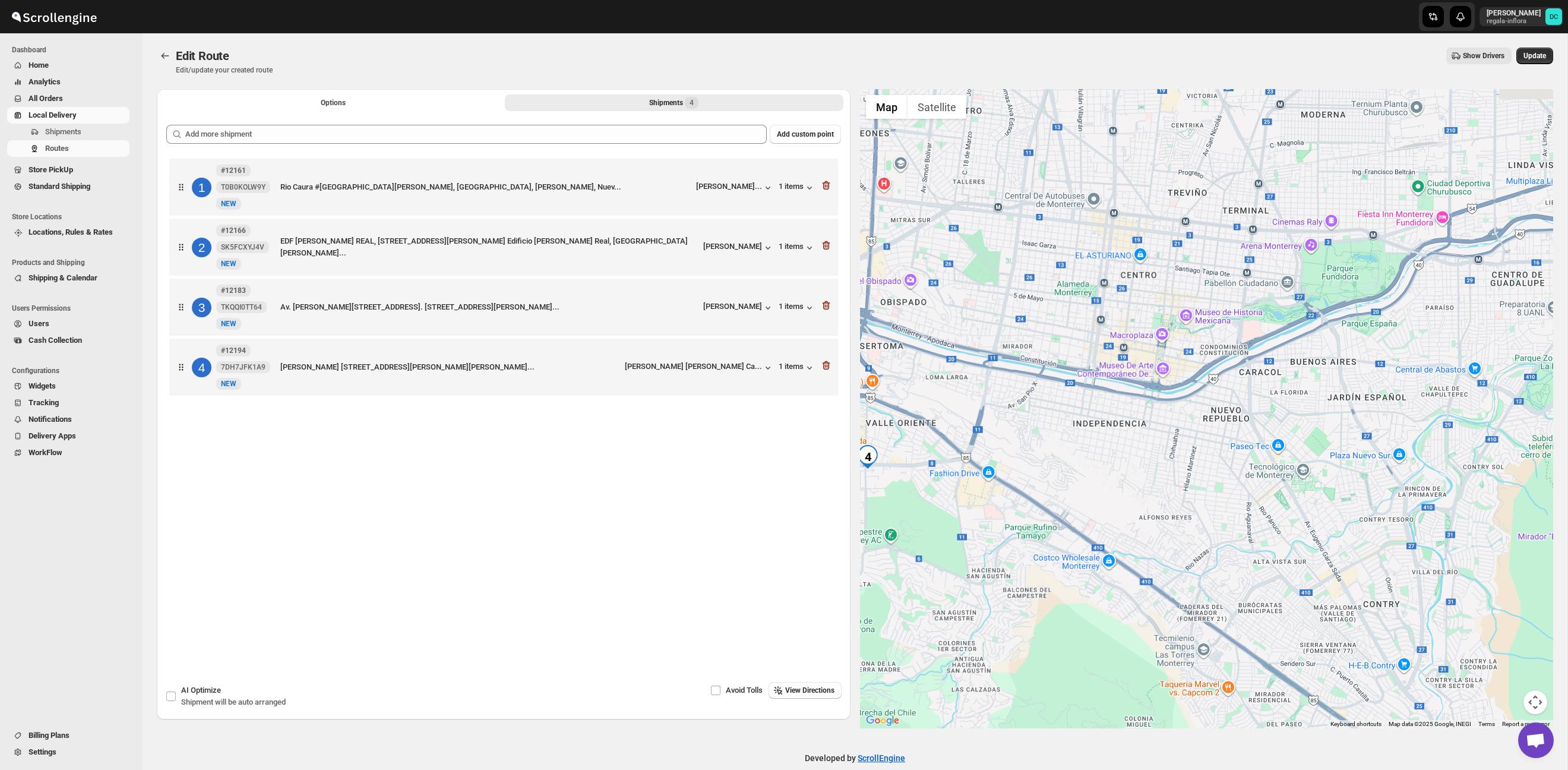
drag, startPoint x: 1376, startPoint y: 439, endPoint x: 1176, endPoint y: 460, distance: 201.1
click at [1176, 460] on div at bounding box center [1207, 409] width 694 height 639
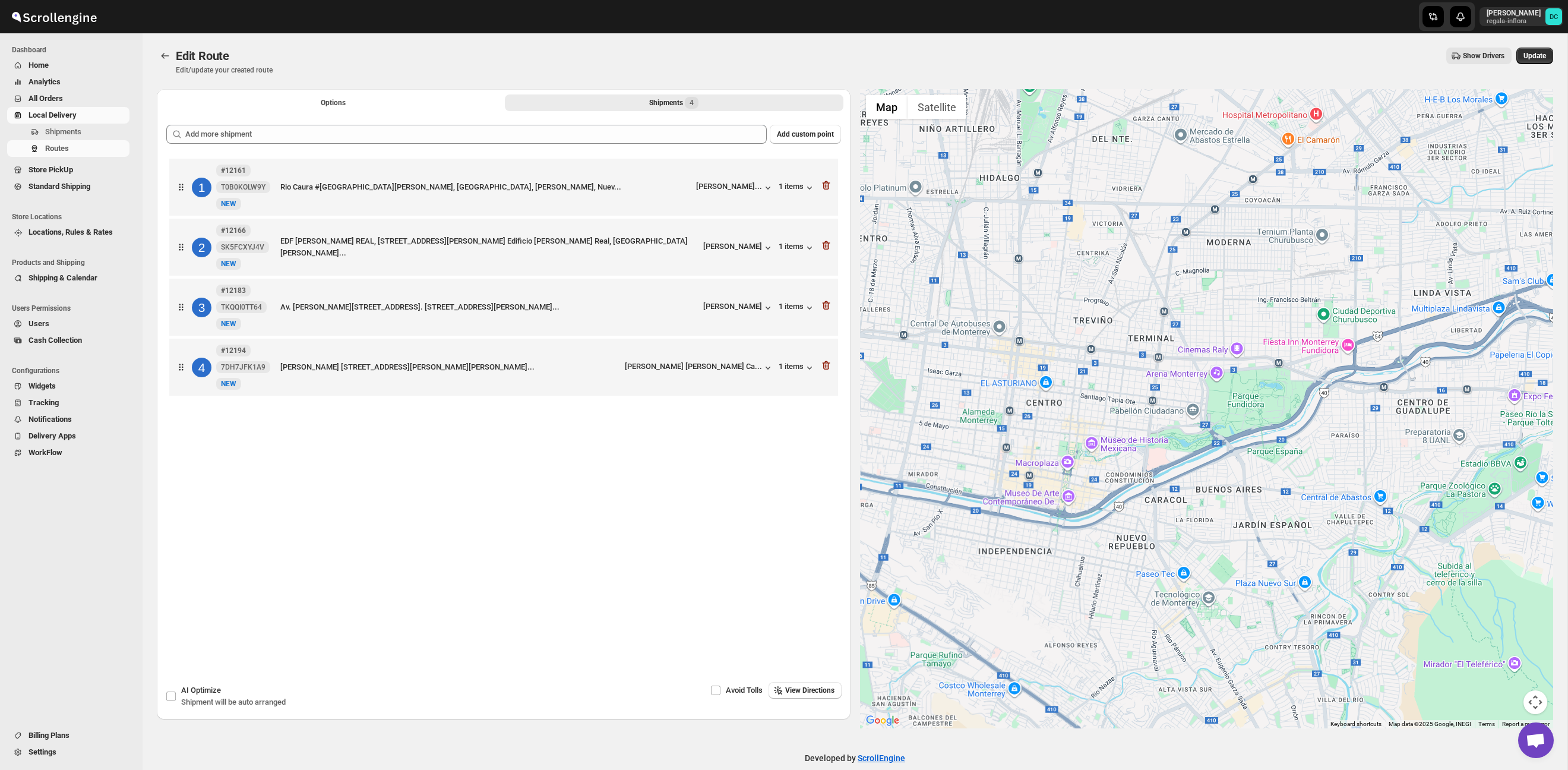
drag, startPoint x: 1332, startPoint y: 369, endPoint x: 1224, endPoint y: 501, distance: 170.6
click at [1229, 504] on div at bounding box center [1207, 409] width 694 height 639
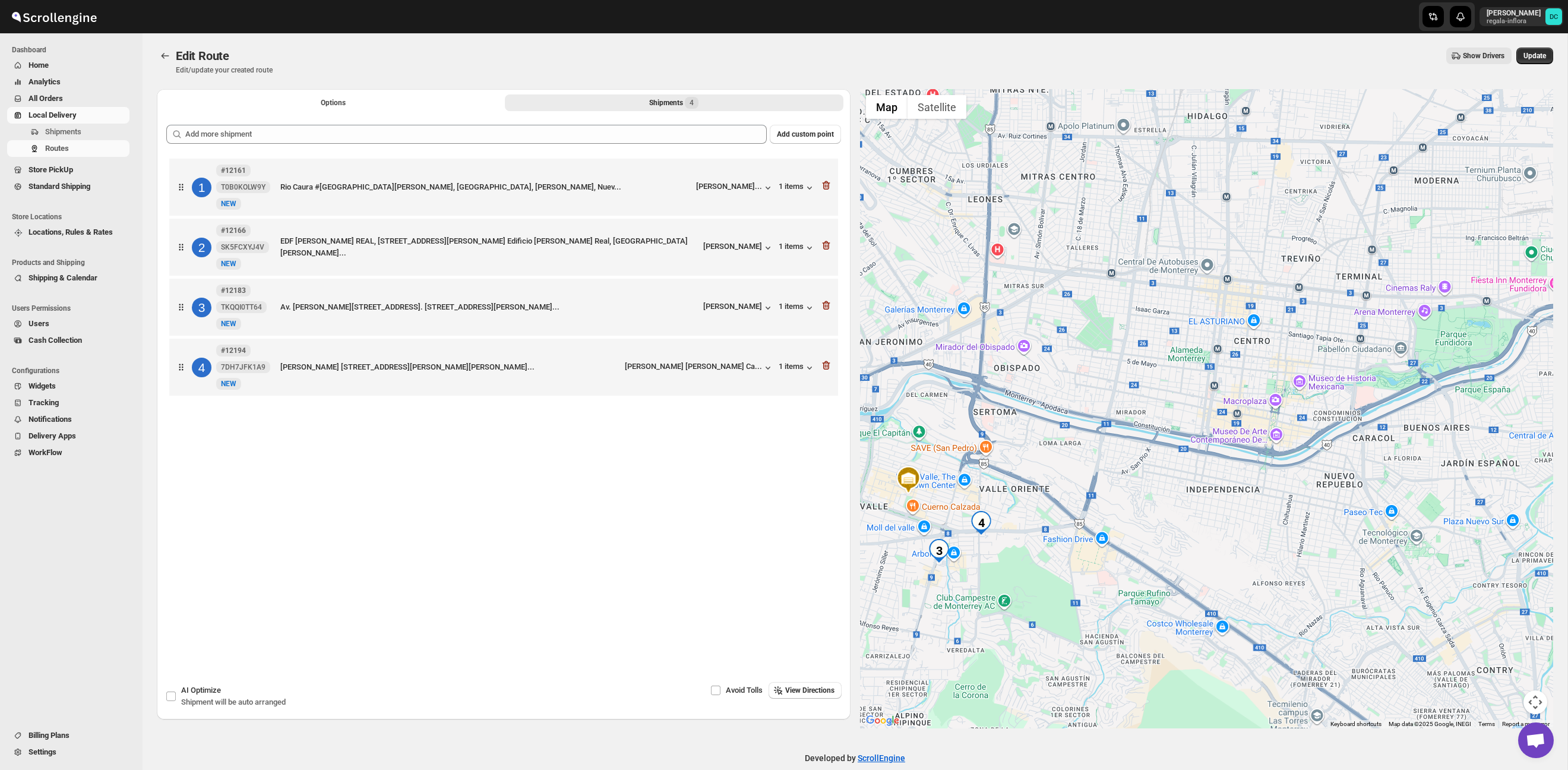
drag, startPoint x: 1309, startPoint y: 416, endPoint x: 1058, endPoint y: 220, distance: 318.5
click at [1346, 409] on div at bounding box center [1207, 409] width 694 height 639
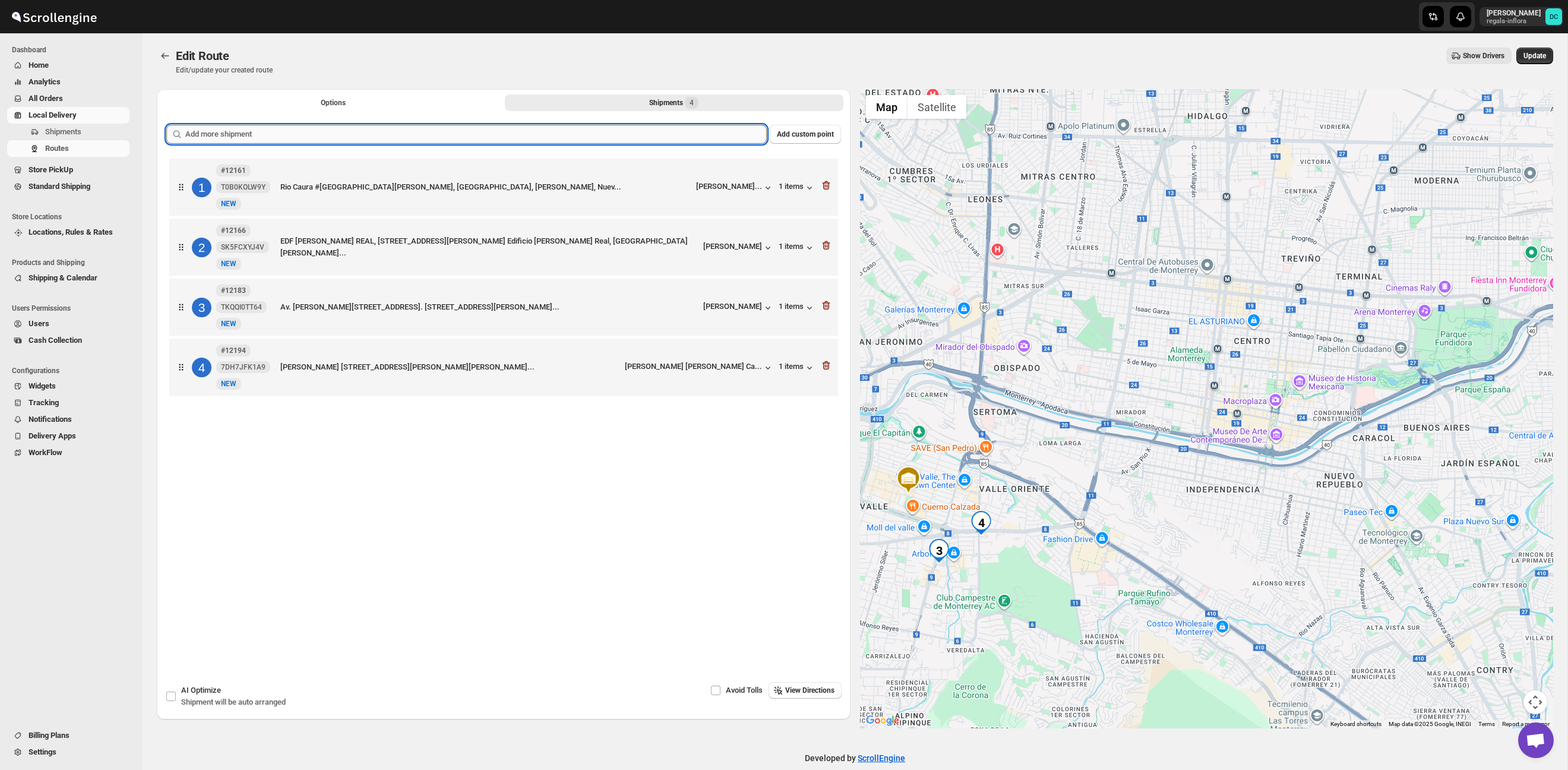
click at [649, 135] on input "text" at bounding box center [476, 134] width 582 height 19
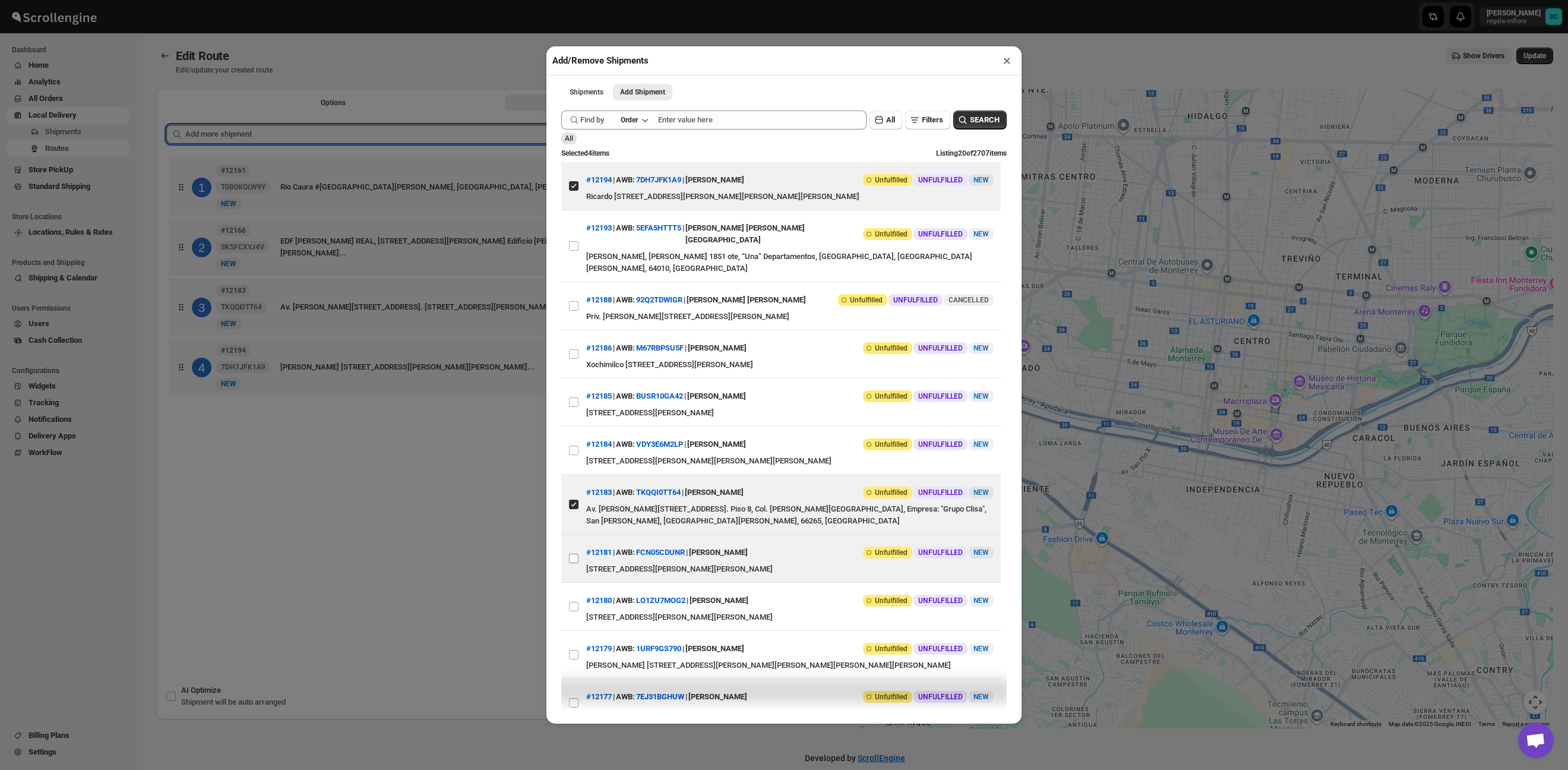
click at [577, 554] on input "View details for 68cc6e8d39c4c993ff1a111b" at bounding box center [574, 559] width 10 height 10
checkbox input "true"
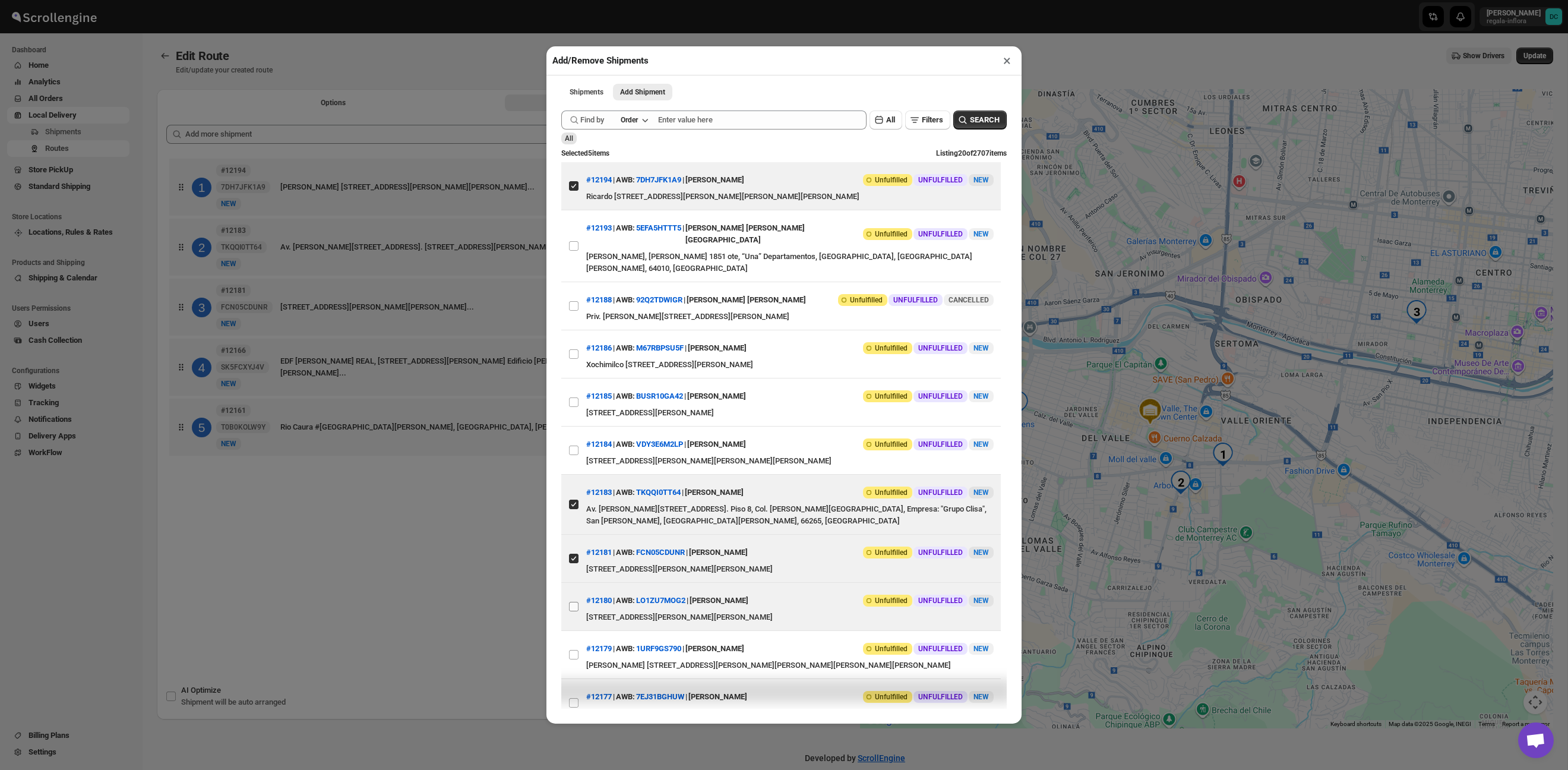
click at [576, 602] on input "View details for 68cc6a0f39c4c993ff1a10ab" at bounding box center [574, 606] width 10 height 10
checkbox input "true"
click at [366, 569] on div "Add/Remove Shipments × Shipments Add Shipment More views Shipments Add Shipment…" at bounding box center [784, 385] width 1568 height 770
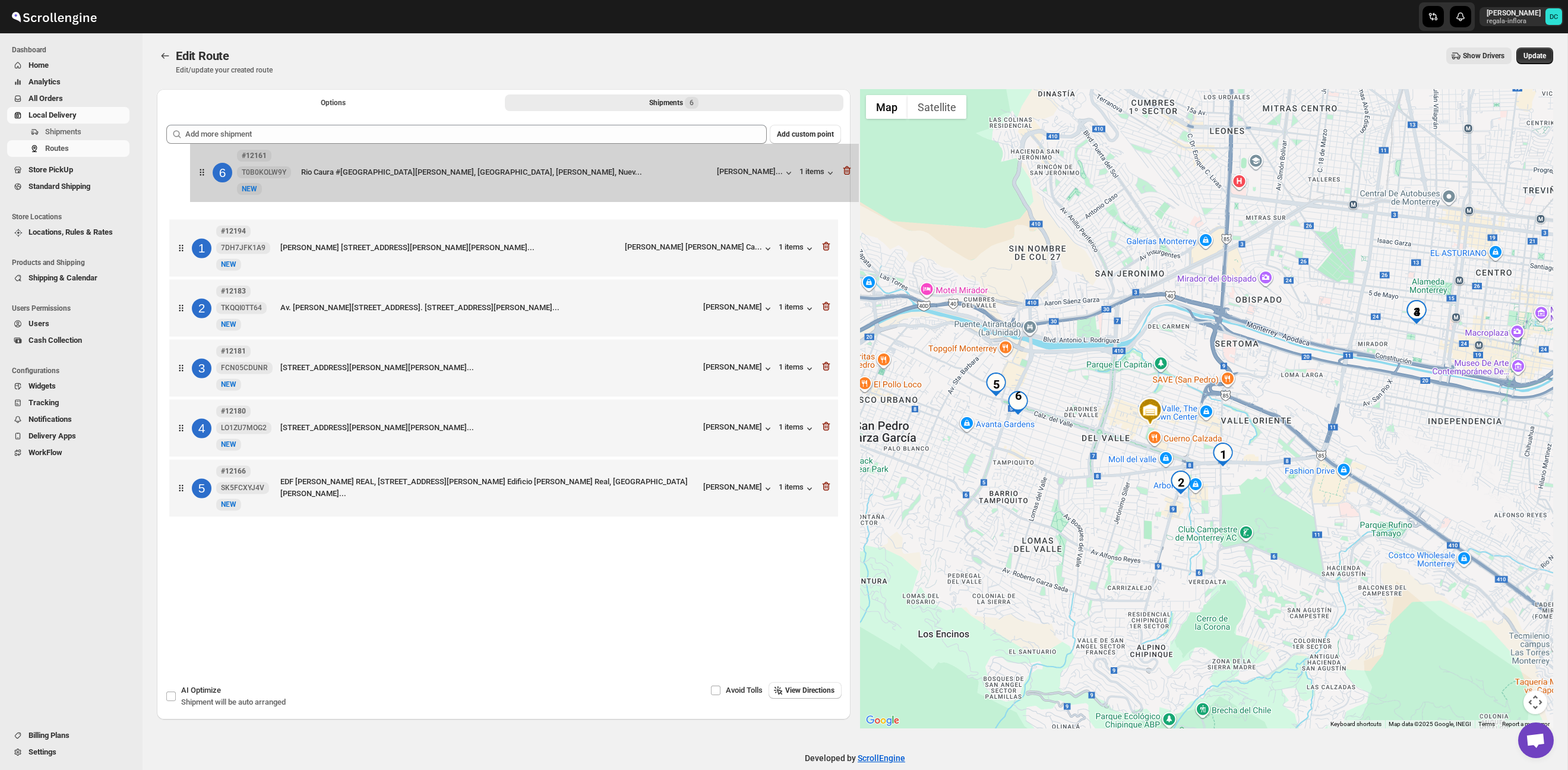
drag, startPoint x: 179, startPoint y: 490, endPoint x: 199, endPoint y: 168, distance: 322.6
click at [201, 166] on div "1 #12194 7DH7JFK1A9 New NEW Ricardo Margáin 315, Torre Levana #1, Apartamento 4…" at bounding box center [504, 339] width 675 height 366
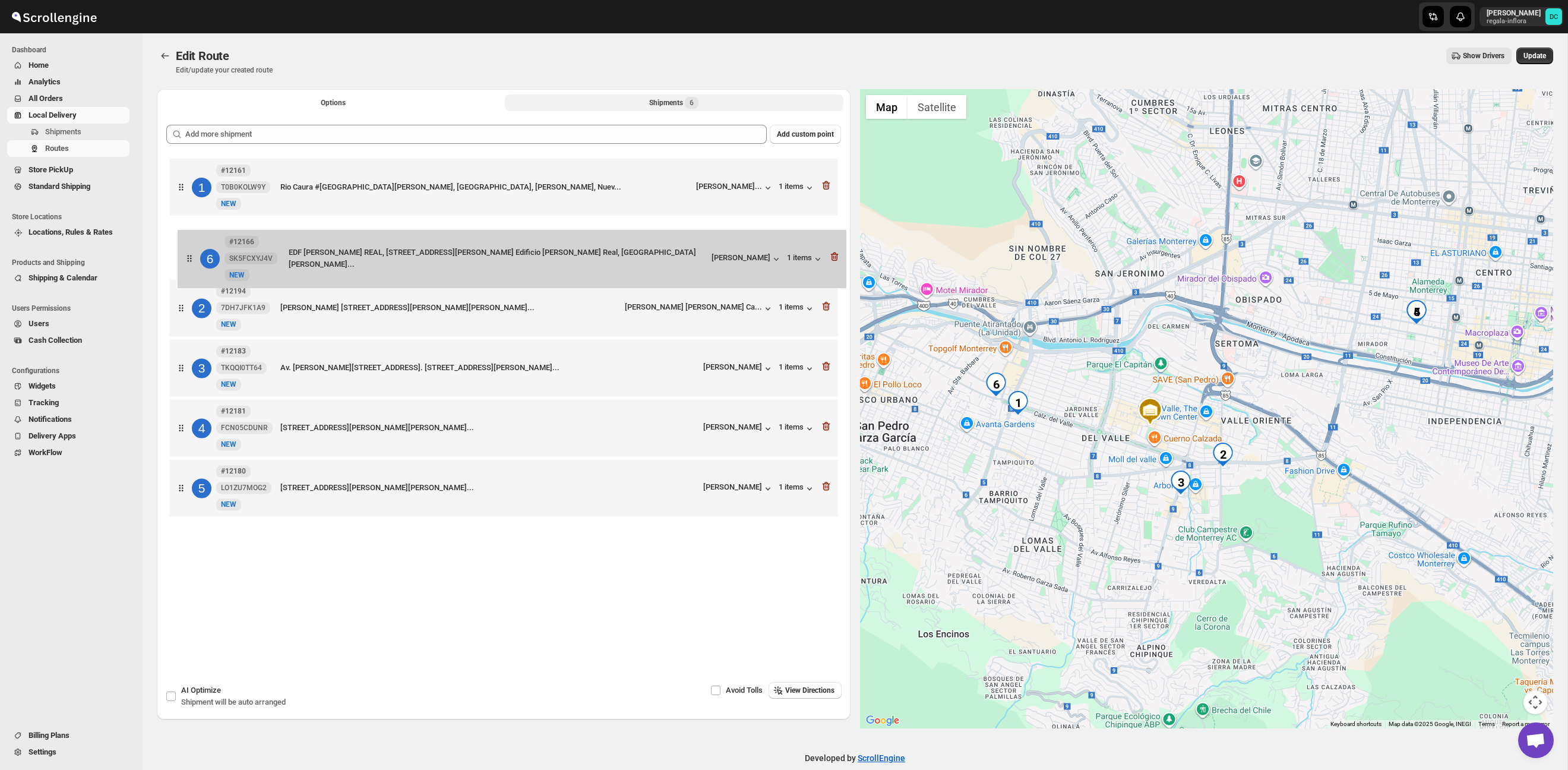
drag, startPoint x: 182, startPoint y: 493, endPoint x: 190, endPoint y: 249, distance: 244.1
click at [191, 249] on div "1 #12161 T0B0KOLW9Y New NEW Rio Caura #525, Del Valle, Casa gris cochera negra,…" at bounding box center [504, 339] width 675 height 366
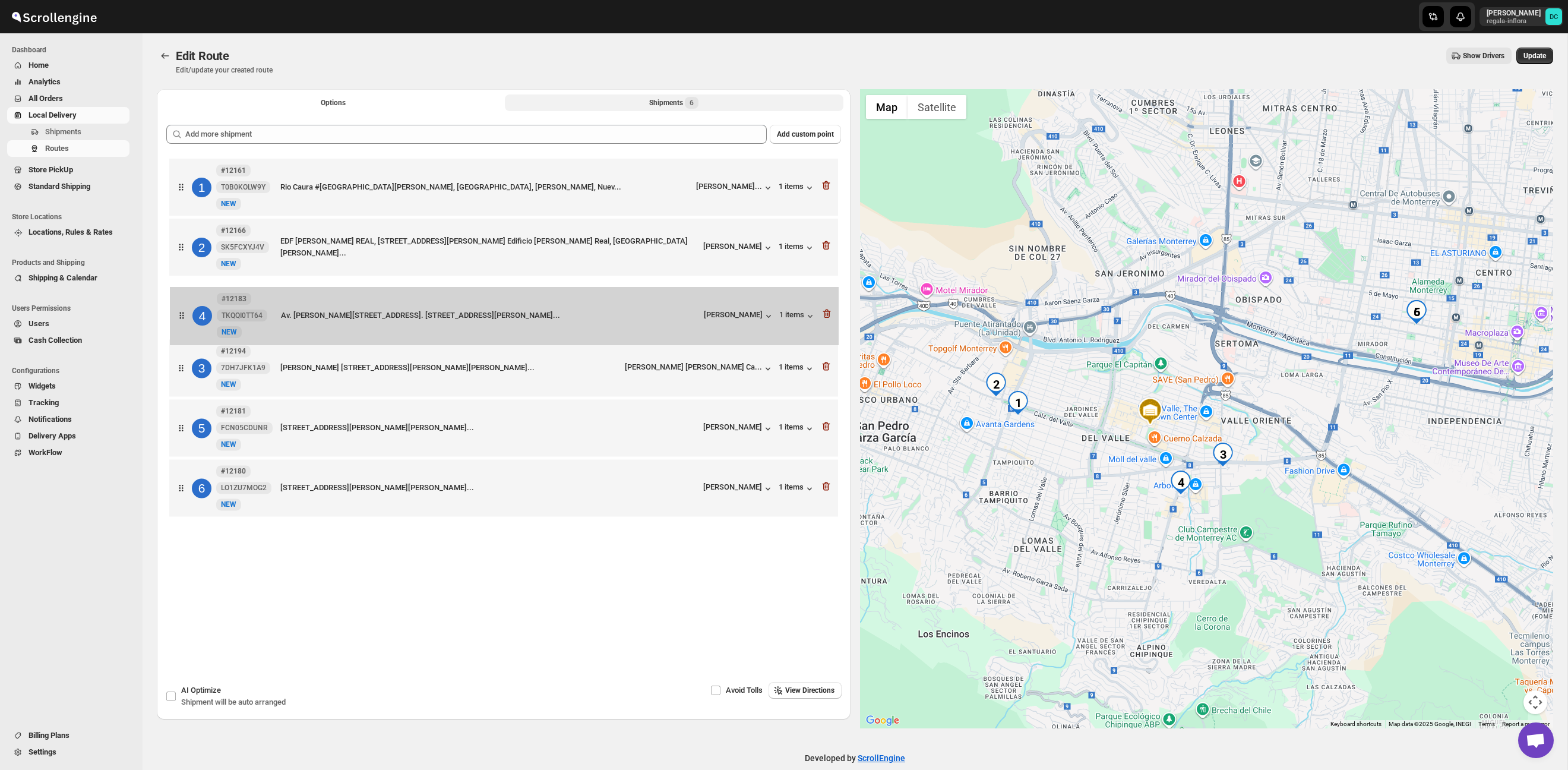
drag, startPoint x: 183, startPoint y: 368, endPoint x: 184, endPoint y: 310, distance: 58.0
click at [184, 310] on div "1 #12161 T0B0KOLW9Y New NEW Rio Caura #525, Del Valle, Casa gris cochera negra,…" at bounding box center [504, 339] width 675 height 366
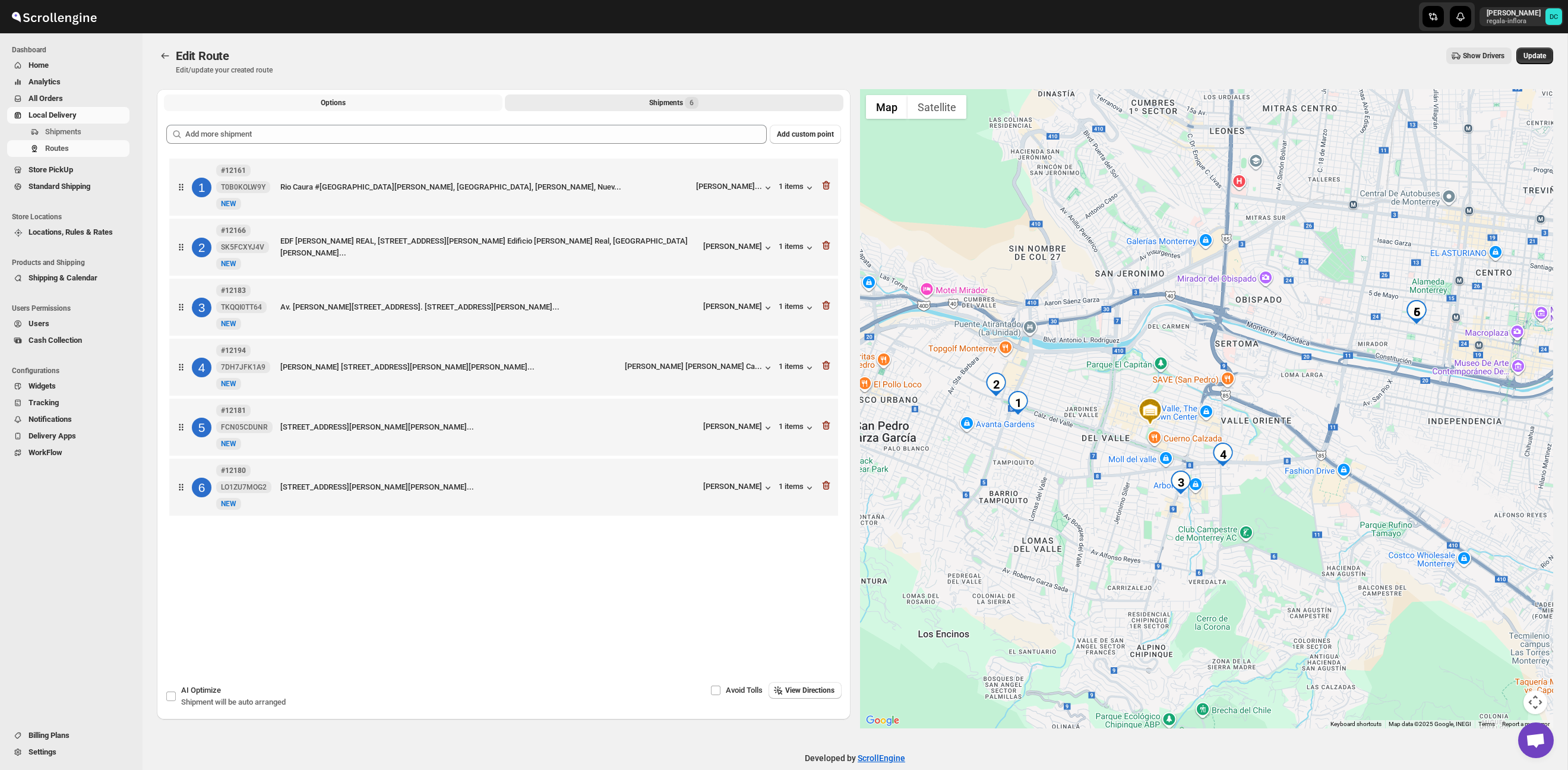
drag, startPoint x: 315, startPoint y: 104, endPoint x: 323, endPoint y: 111, distance: 10.6
click at [315, 104] on button "Options" at bounding box center [333, 103] width 338 height 17
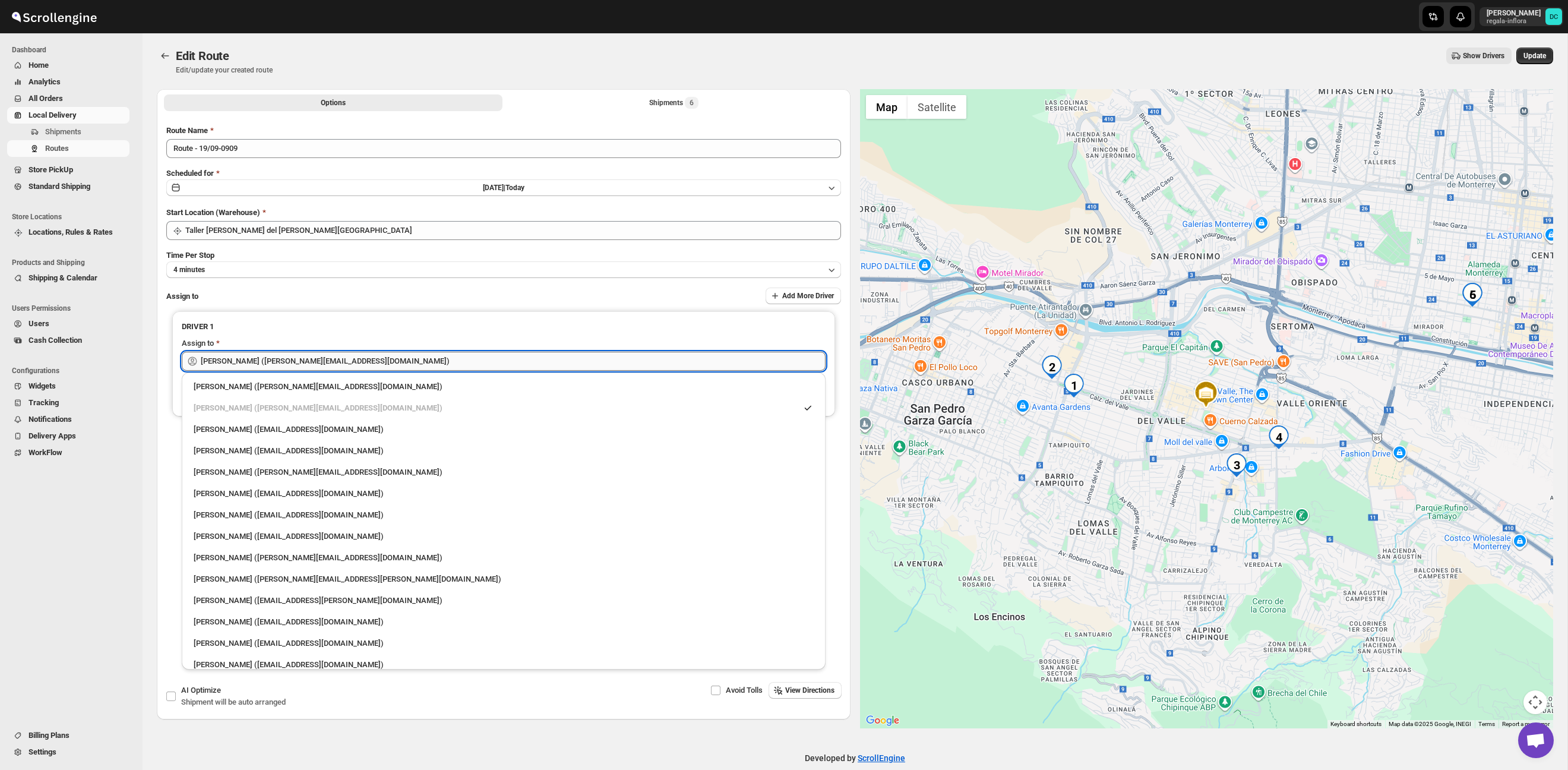
click at [377, 354] on input "[PERSON_NAME] ([PERSON_NAME][EMAIL_ADDRESS][DOMAIN_NAME])" at bounding box center [513, 361] width 625 height 19
click at [377, 353] on input "[PERSON_NAME] ([PERSON_NAME][EMAIL_ADDRESS][DOMAIN_NAME])" at bounding box center [513, 361] width 625 height 19
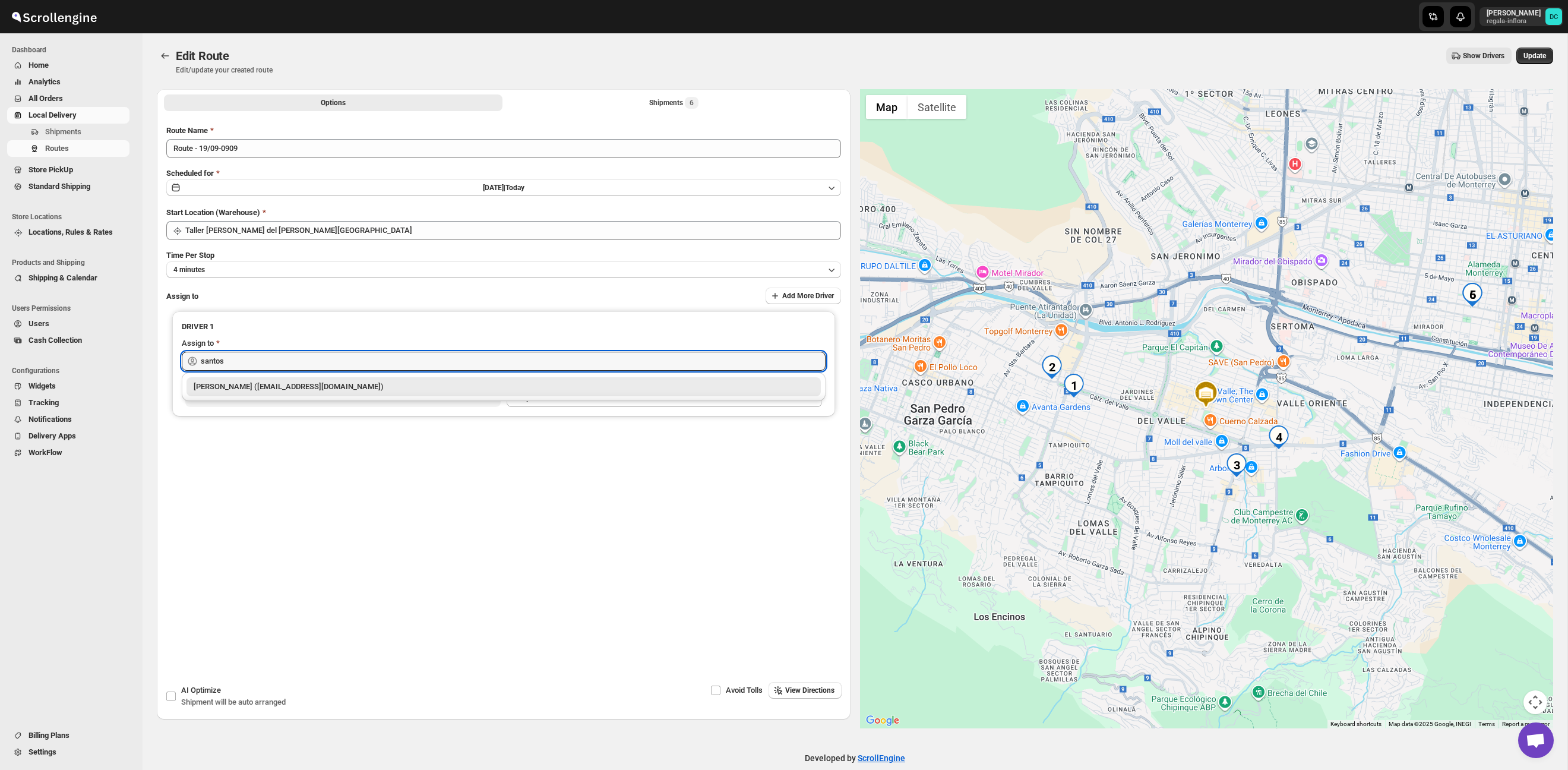
click at [399, 378] on div "[PERSON_NAME] ([EMAIL_ADDRESS][DOMAIN_NAME])" at bounding box center [504, 386] width 634 height 19
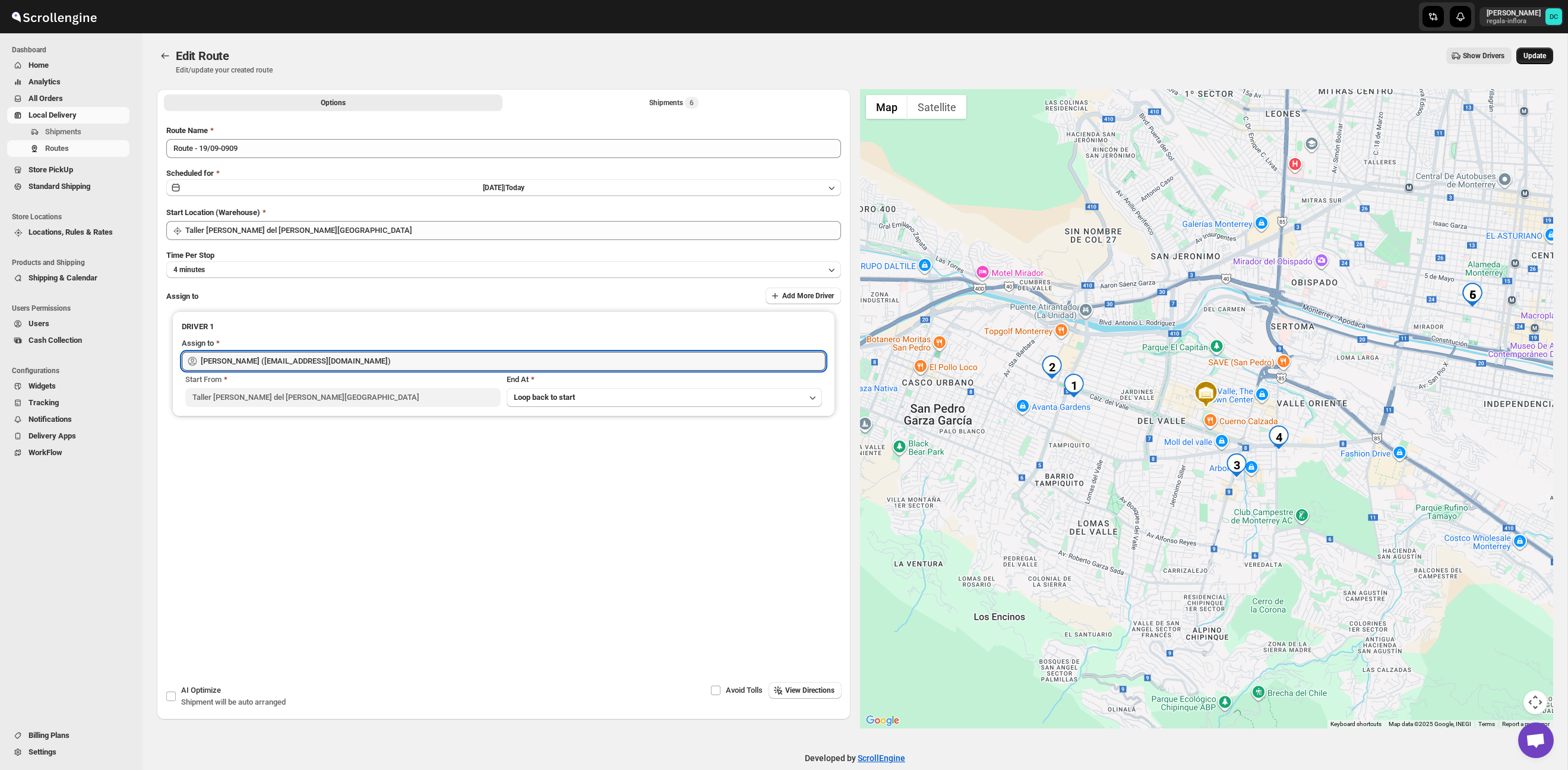
type input "[PERSON_NAME] ([EMAIL_ADDRESS][DOMAIN_NAME])"
click at [1531, 56] on span "Update" at bounding box center [1535, 56] width 22 height 10
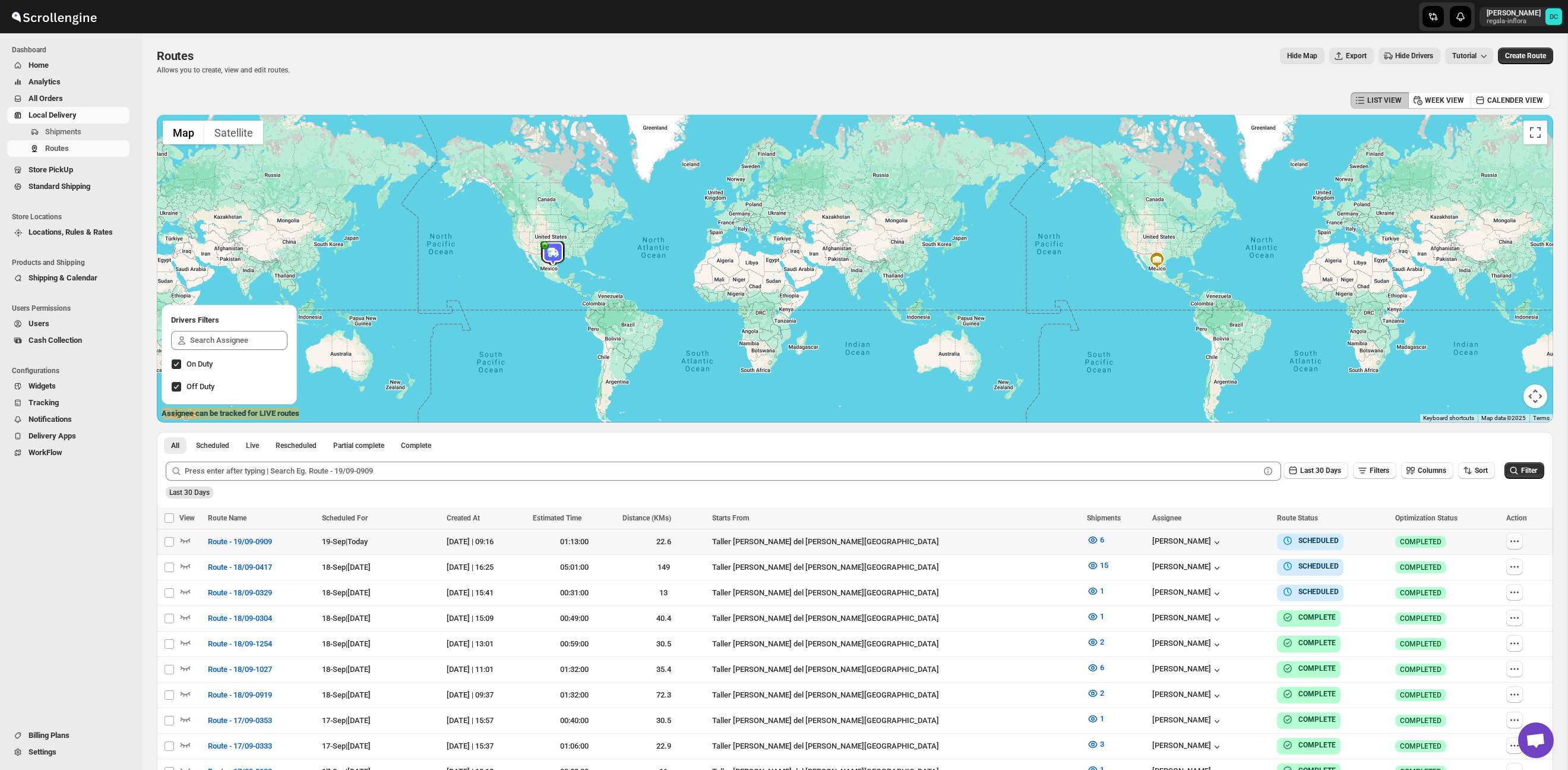
click at [1511, 547] on icon "button" at bounding box center [1515, 541] width 12 height 12
checkbox input "true"
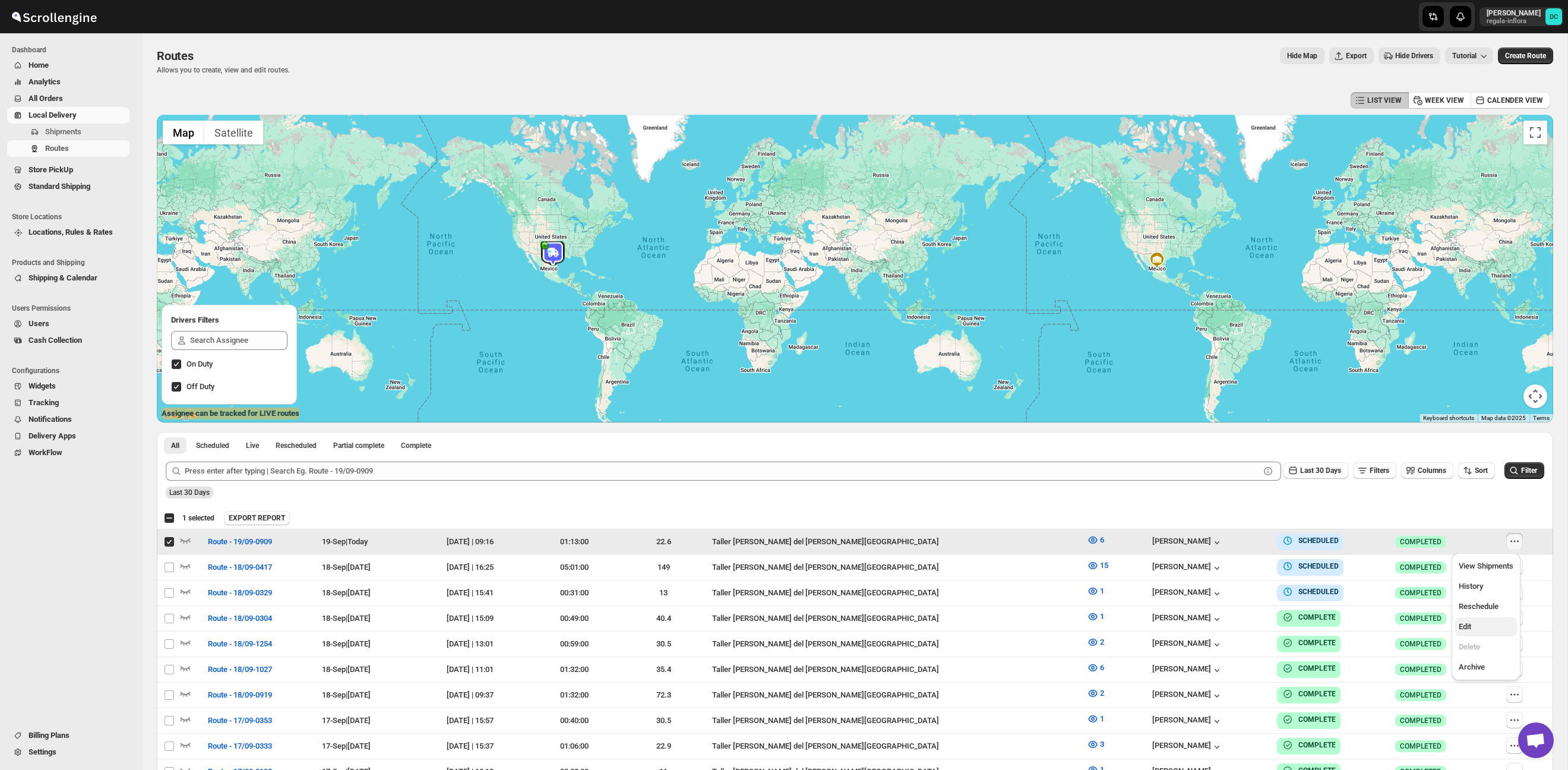
click at [1483, 626] on span "Edit" at bounding box center [1487, 626] width 55 height 12
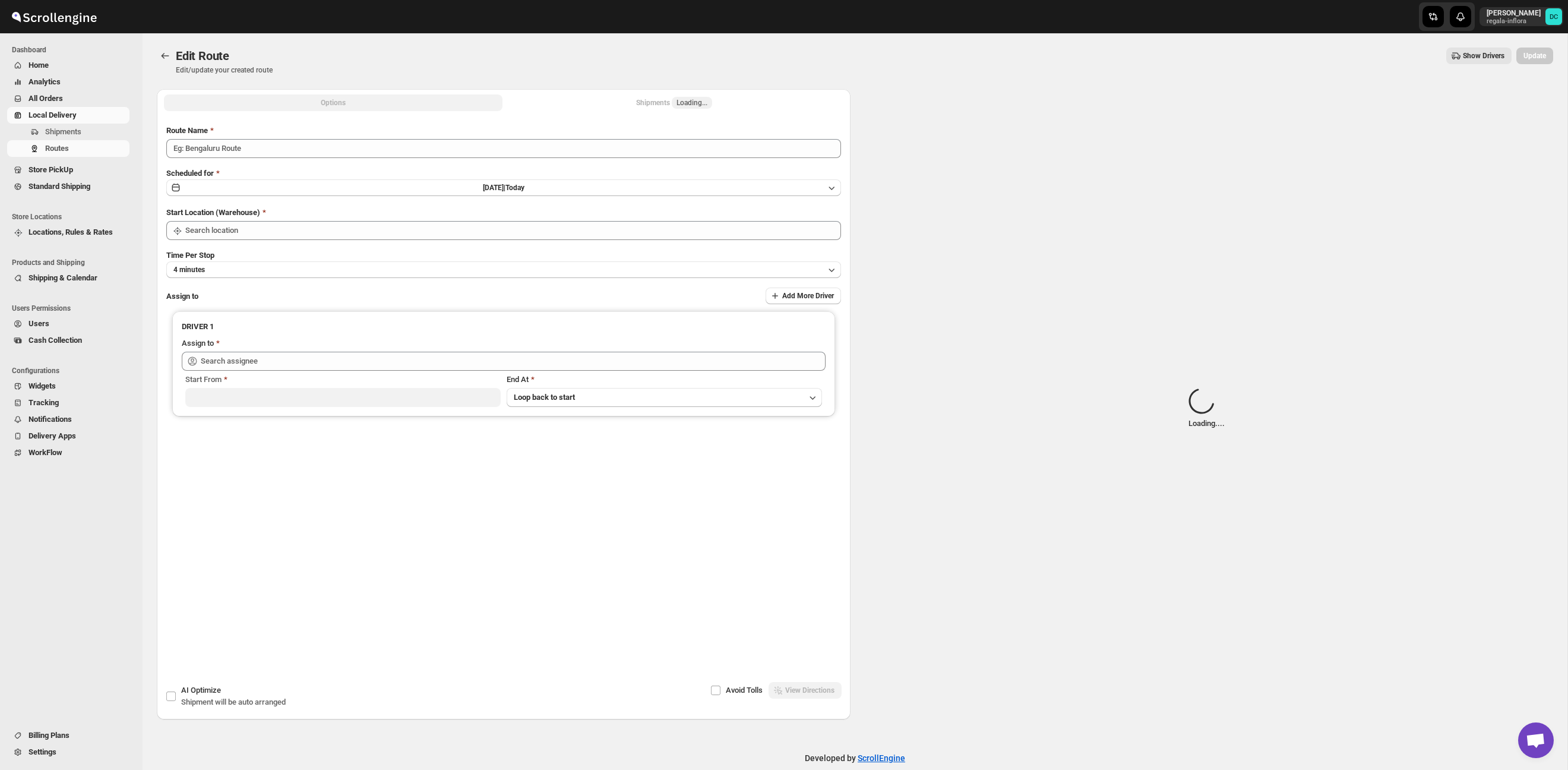
type input "Route - 19/09-0909"
type input "Taller [PERSON_NAME] del [PERSON_NAME][GEOGRAPHIC_DATA]"
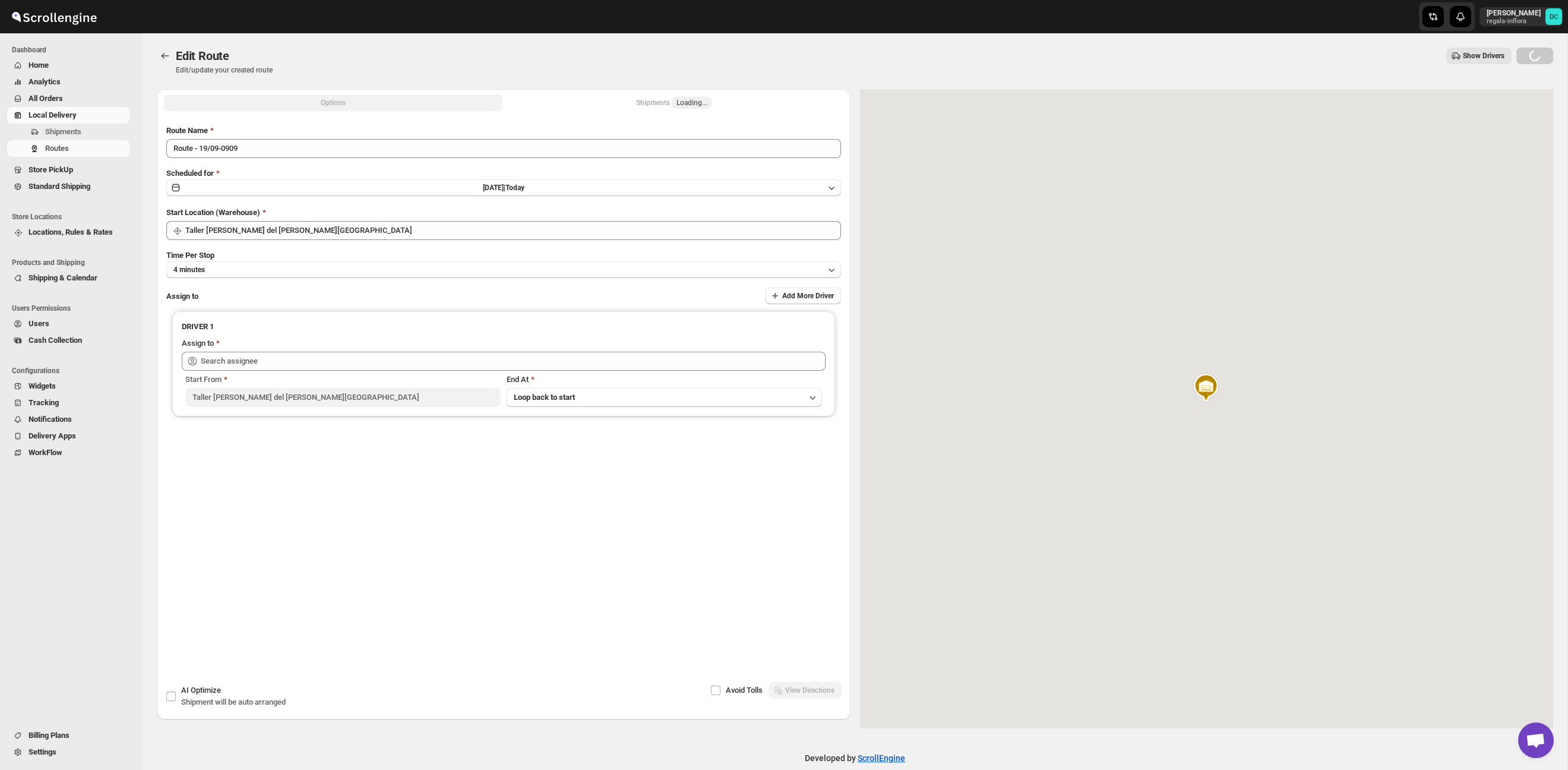
type input "[PERSON_NAME] ([EMAIL_ADDRESS][DOMAIN_NAME])"
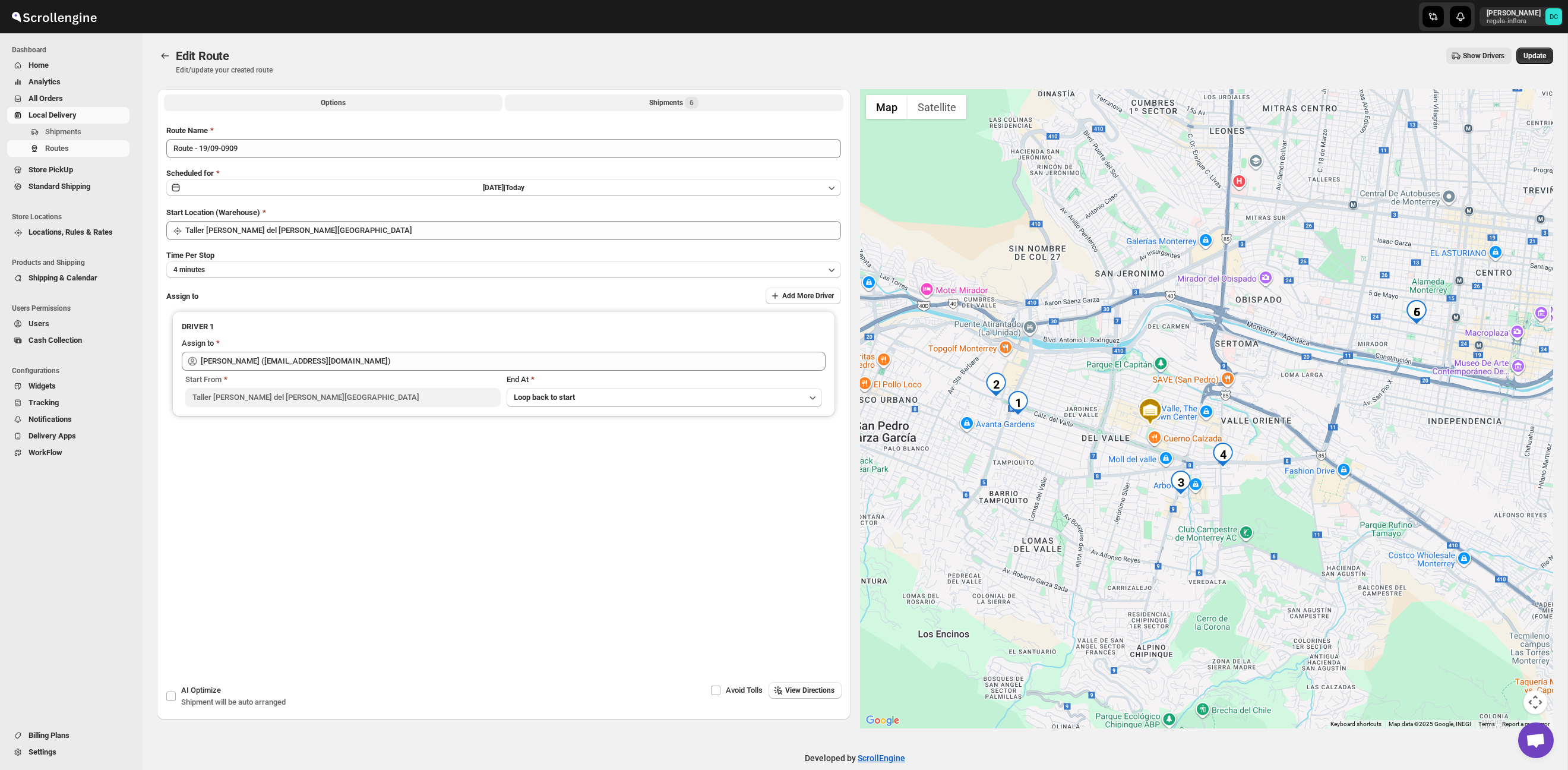
click at [676, 106] on div "Shipments 6" at bounding box center [674, 102] width 49 height 12
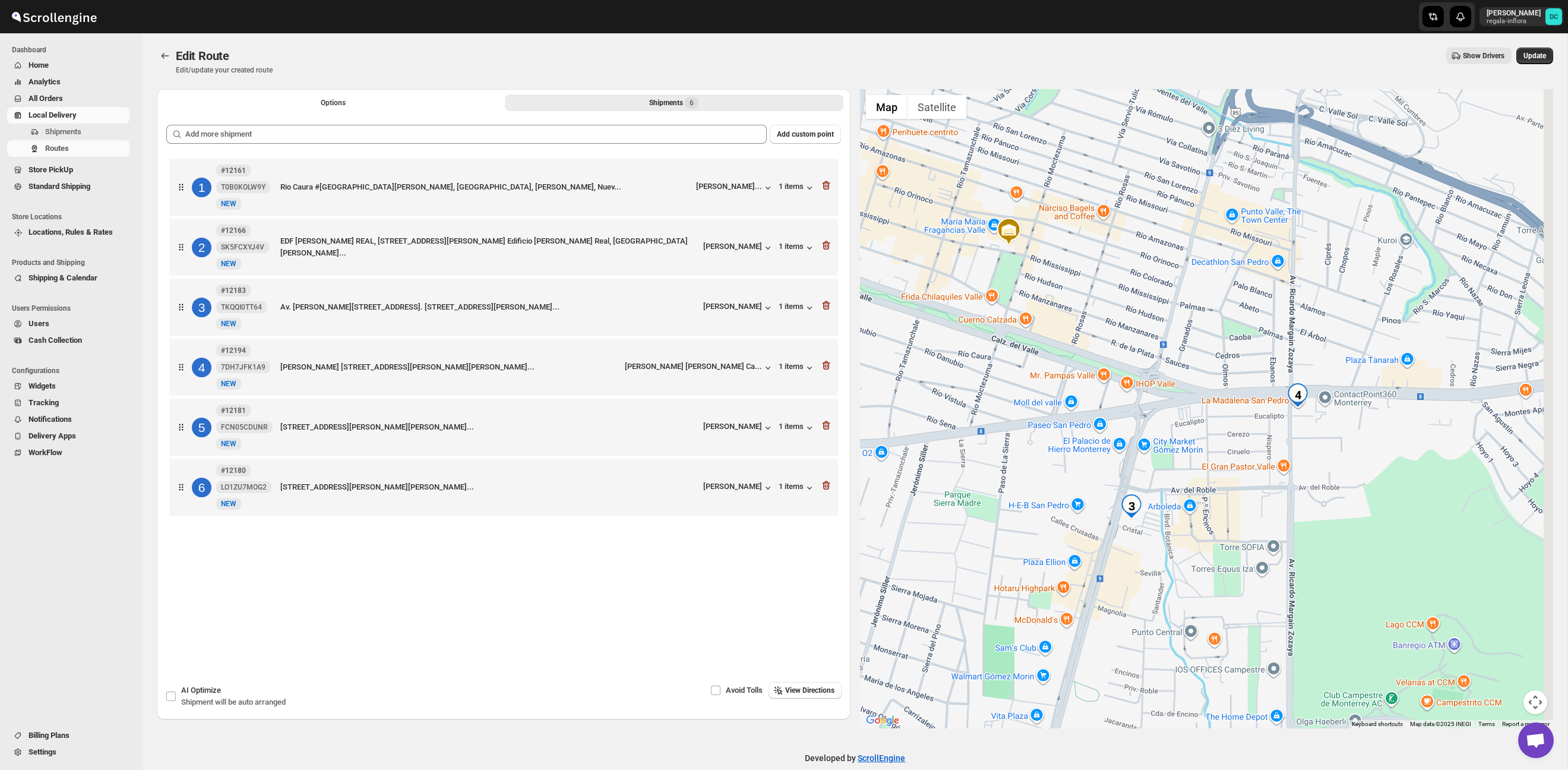
drag, startPoint x: 1368, startPoint y: 398, endPoint x: 1155, endPoint y: 444, distance: 217.9
click at [1155, 444] on div at bounding box center [1207, 409] width 694 height 639
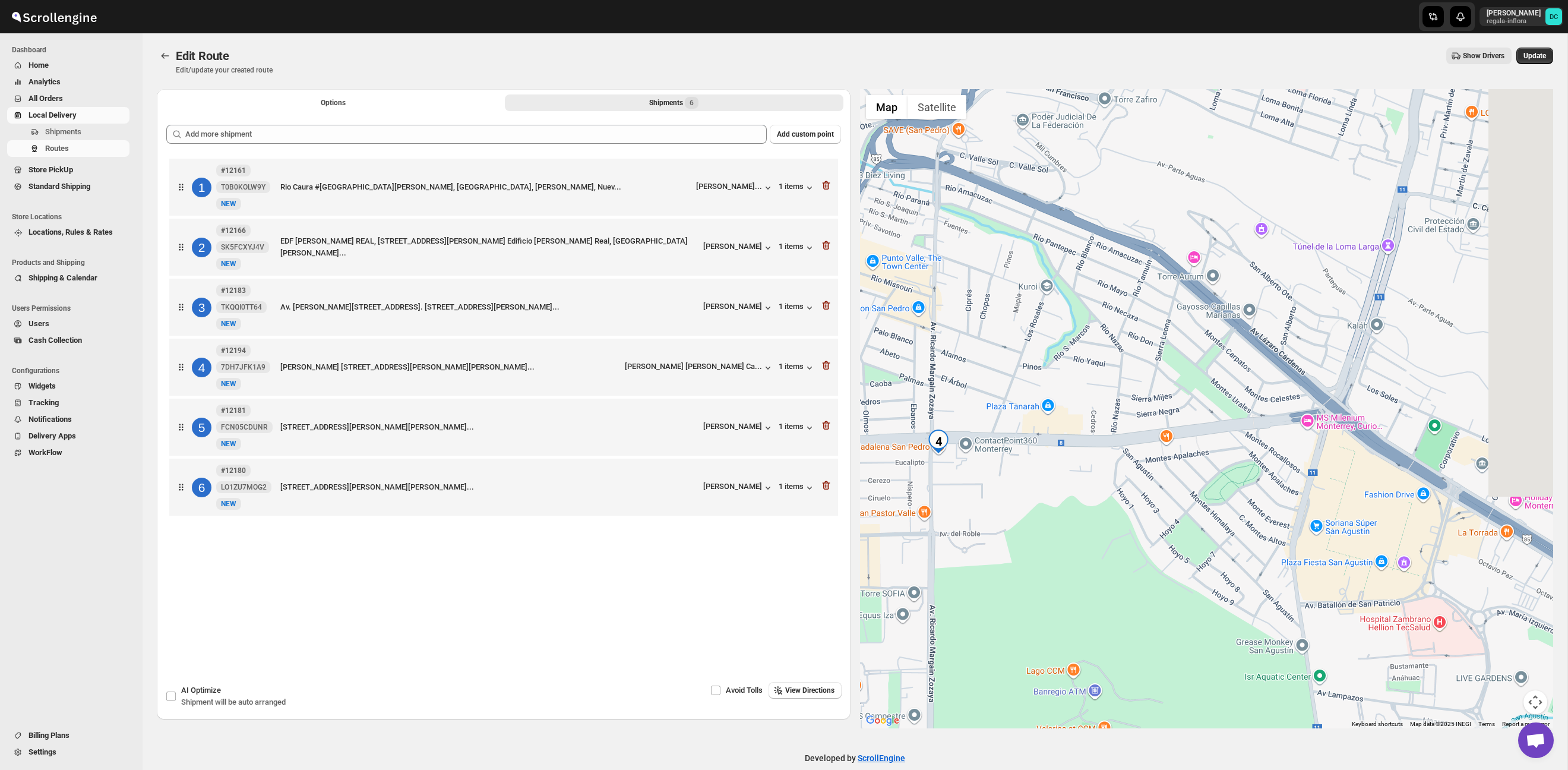
drag, startPoint x: 1445, startPoint y: 458, endPoint x: 1212, endPoint y: 455, distance: 233.0
click at [1173, 489] on div at bounding box center [1207, 409] width 694 height 639
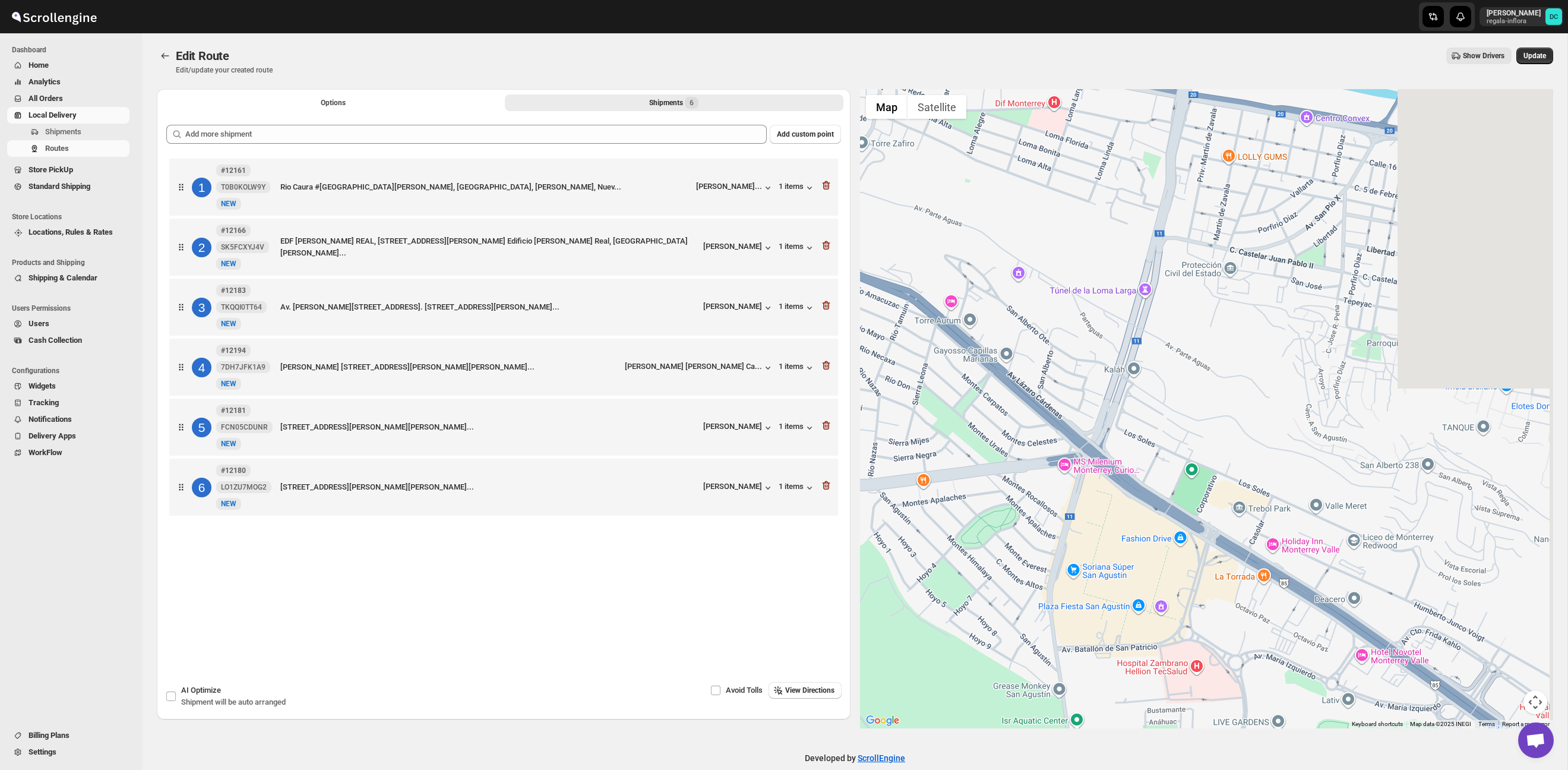
drag, startPoint x: 1188, startPoint y: 439, endPoint x: 1084, endPoint y: 449, distance: 104.5
click at [1084, 449] on div at bounding box center [1207, 409] width 694 height 639
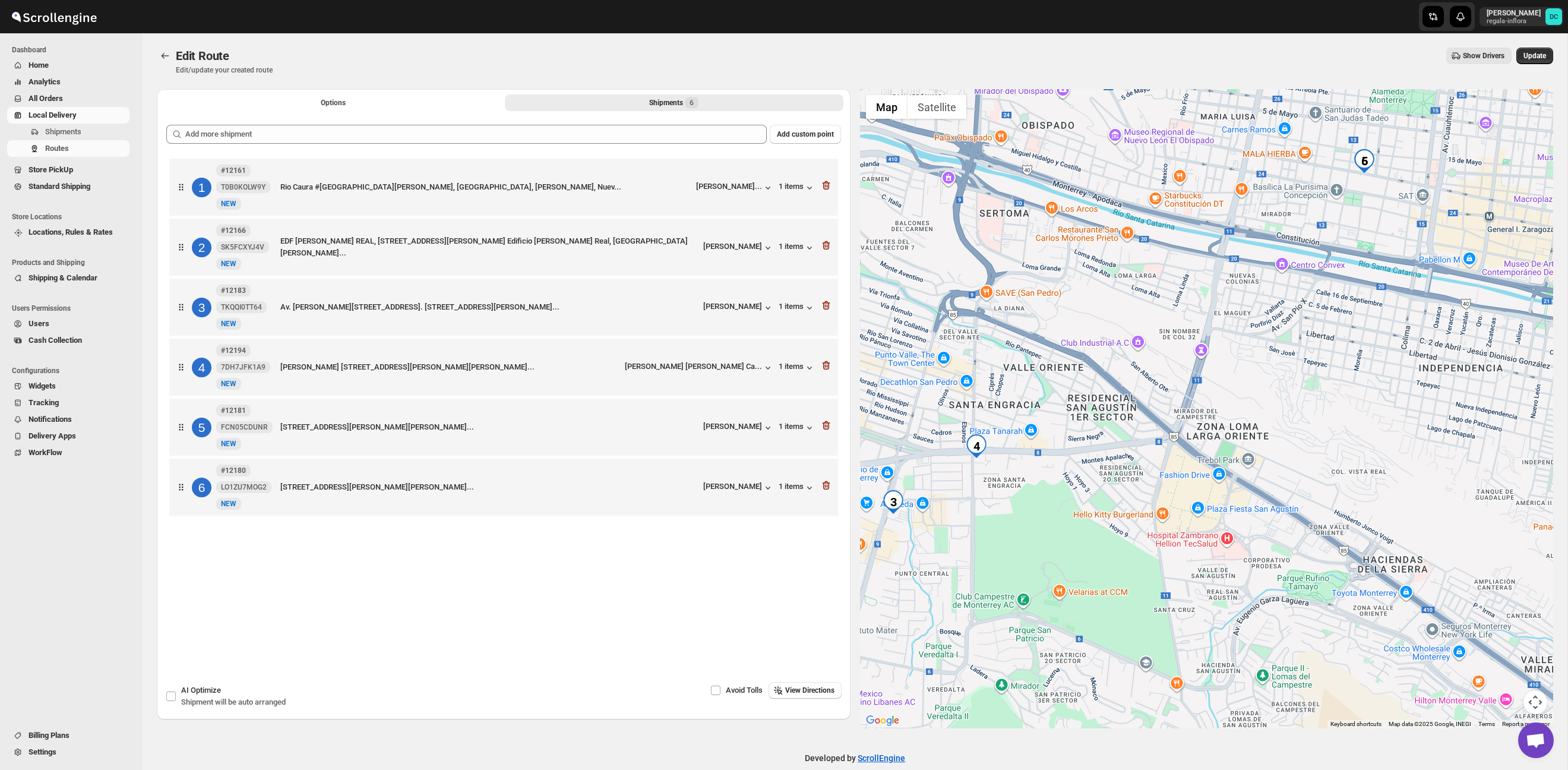
drag, startPoint x: 1387, startPoint y: 373, endPoint x: 1303, endPoint y: 466, distance: 125.3
click at [1303, 468] on div at bounding box center [1207, 409] width 694 height 639
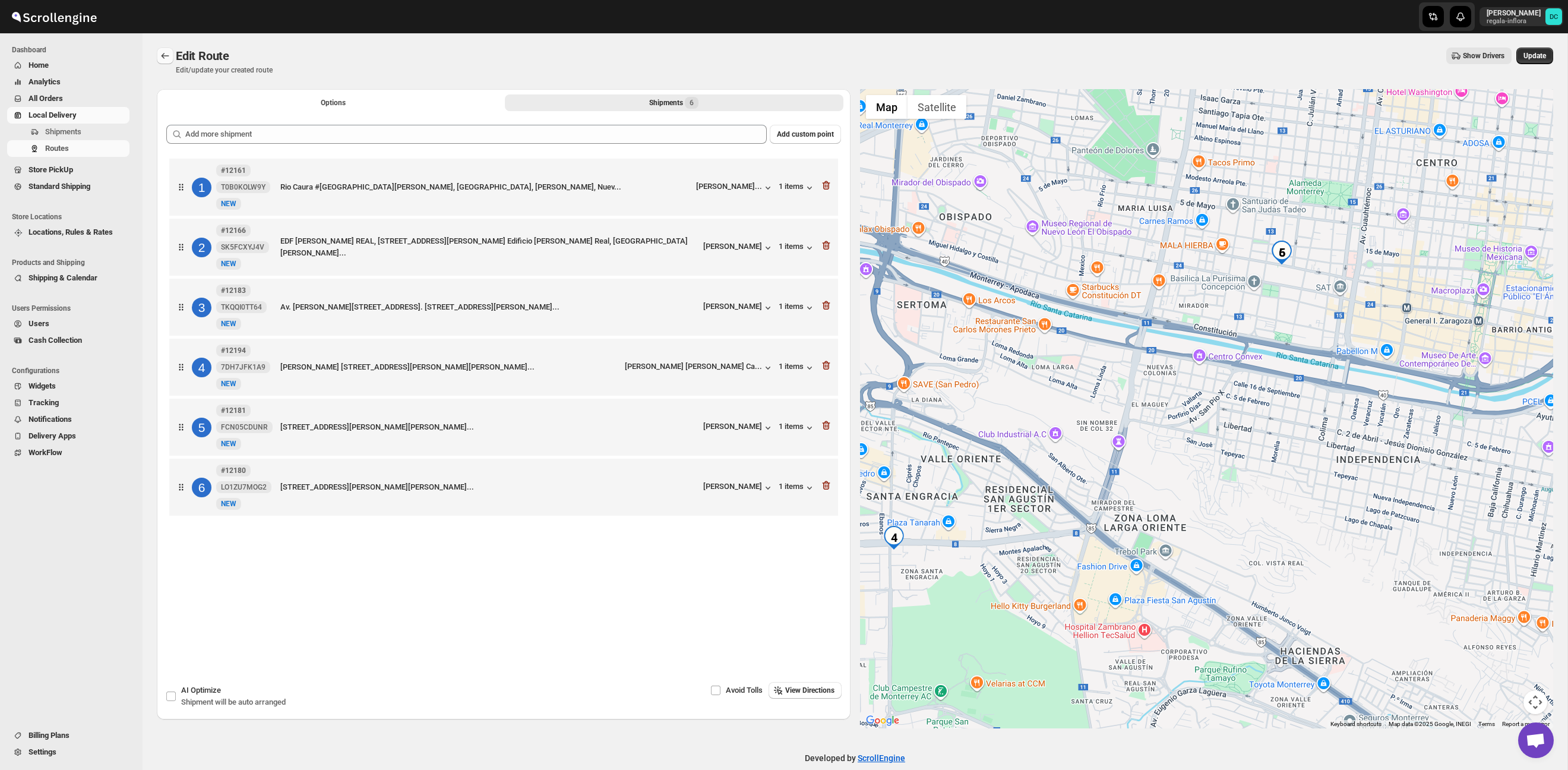
click at [168, 55] on icon "Routes" at bounding box center [165, 55] width 12 height 12
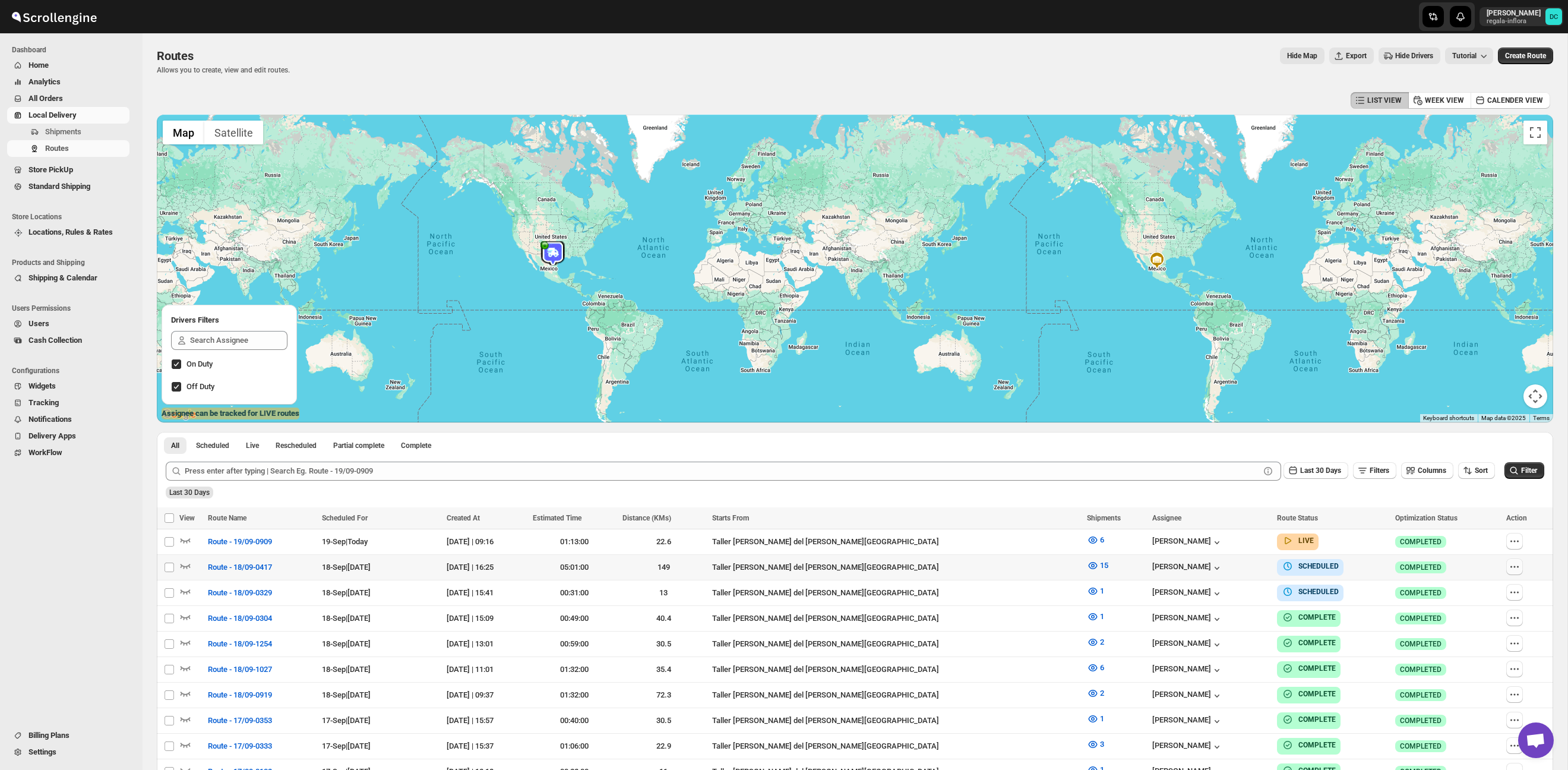
click at [1509, 566] on icon "button" at bounding box center [1515, 566] width 12 height 12
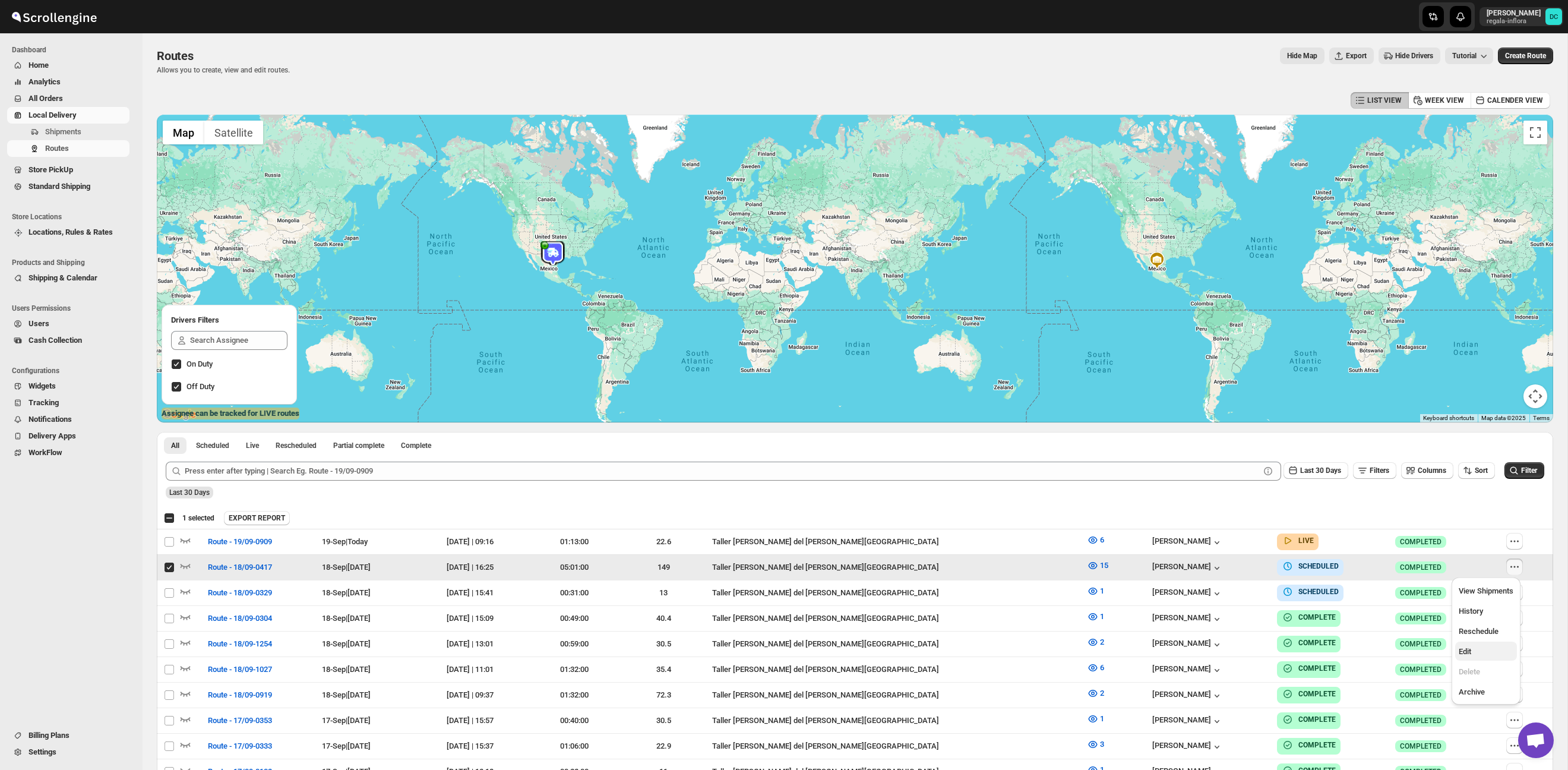
click at [1483, 653] on span "Edit" at bounding box center [1487, 651] width 55 height 12
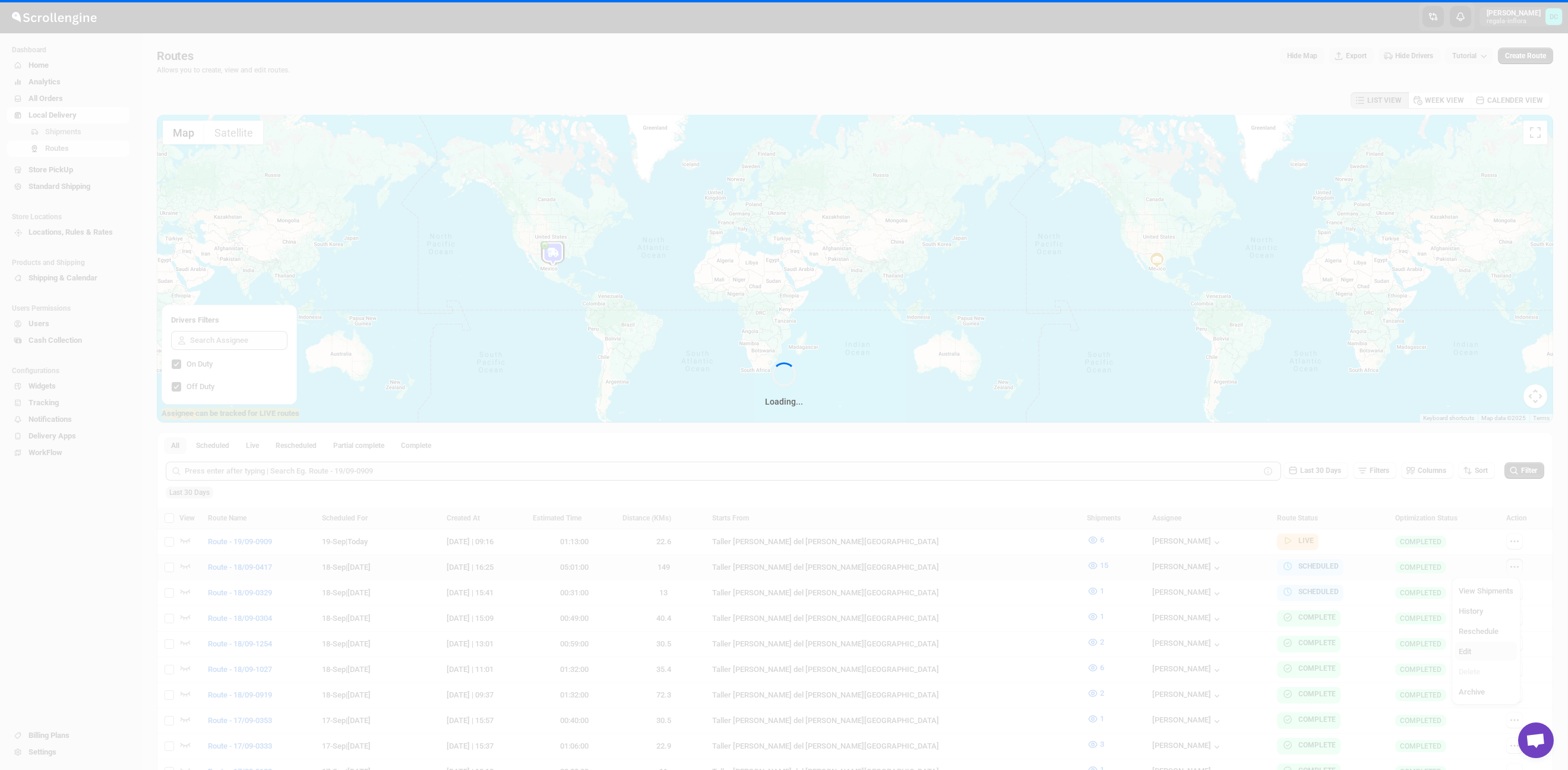
checkbox input "false"
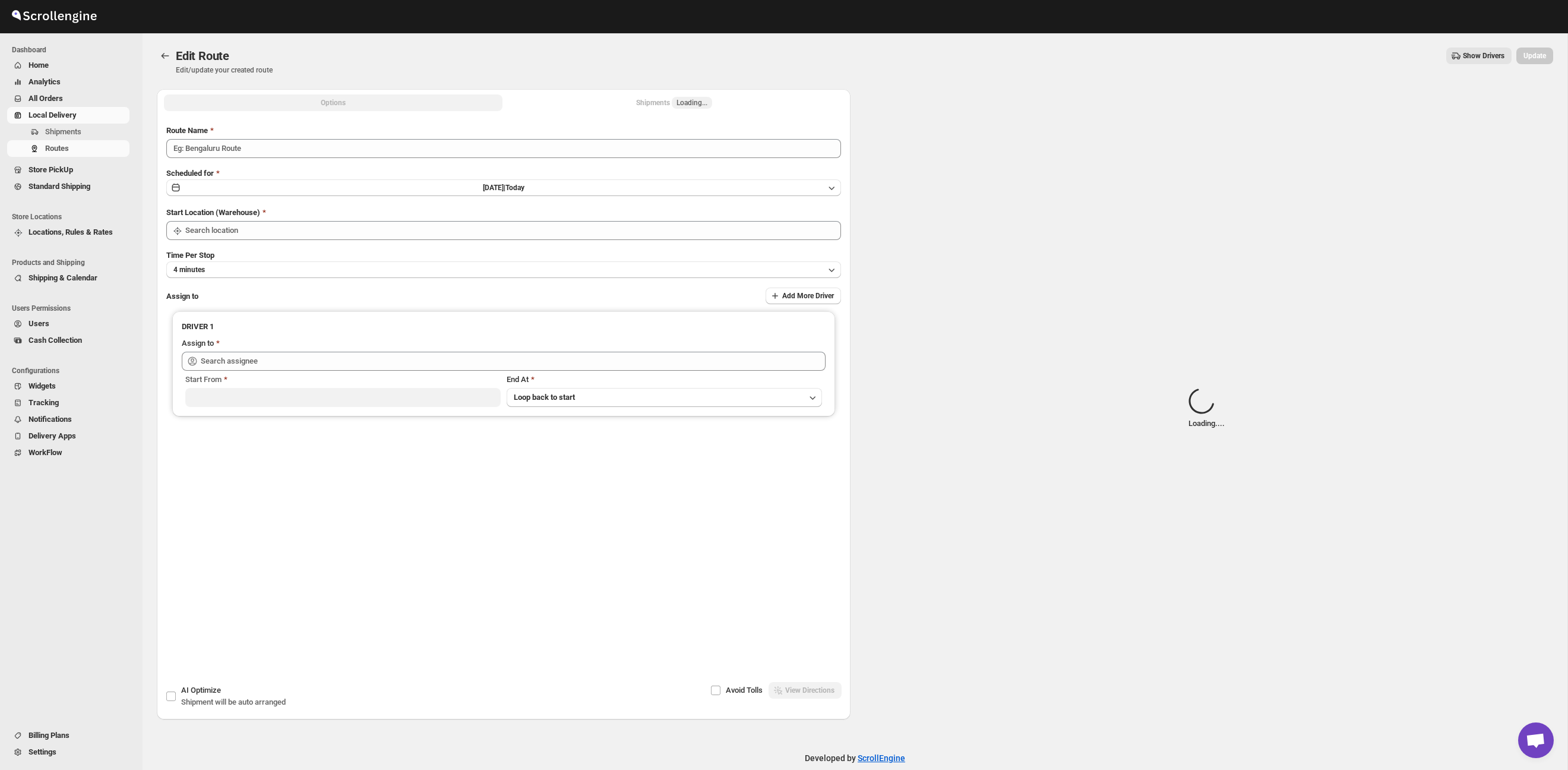
type input "Route - 18/09-0417"
type input "Taller [PERSON_NAME] del [PERSON_NAME][GEOGRAPHIC_DATA]"
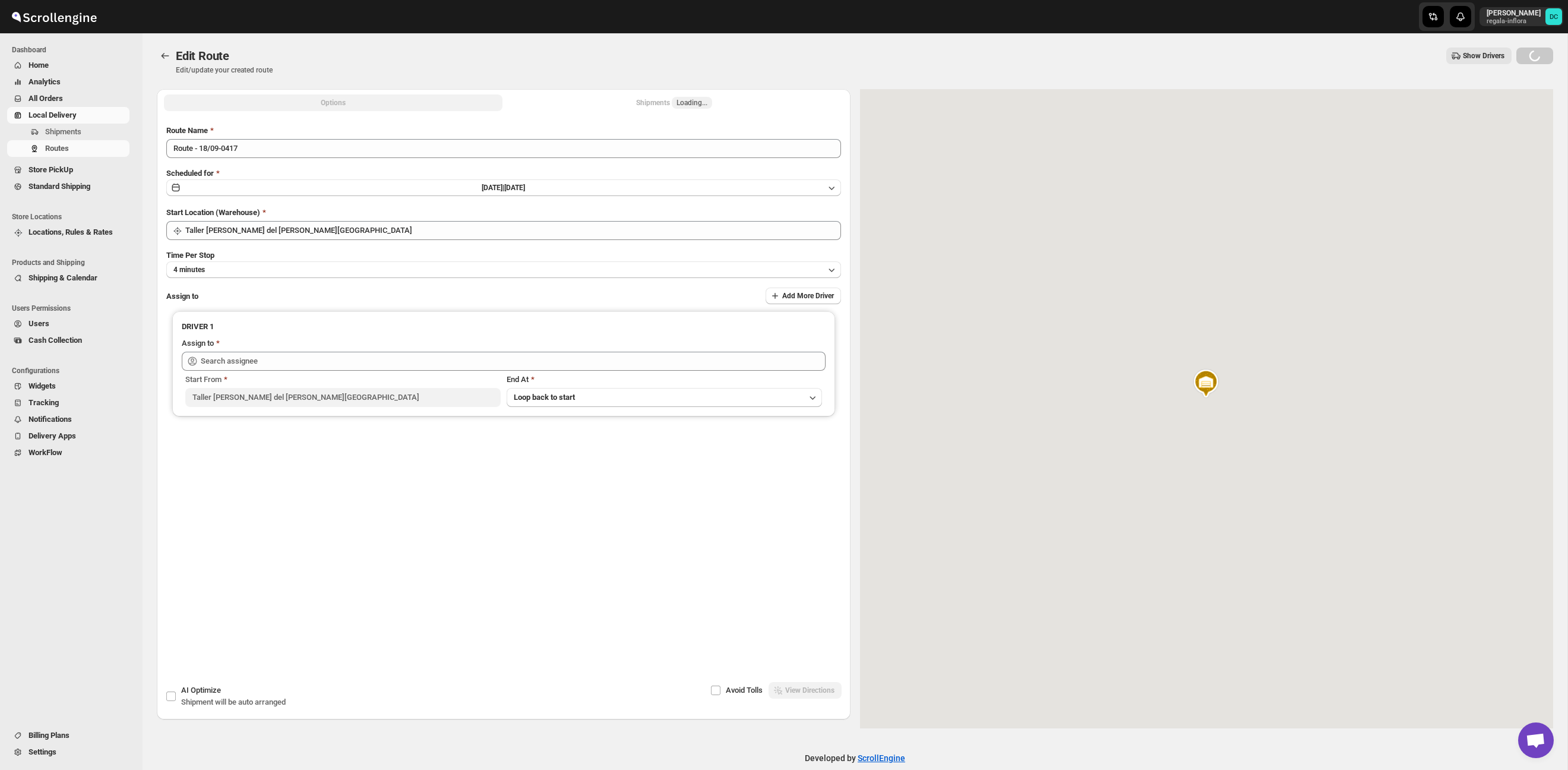
type input "[PERSON_NAME] ([PERSON_NAME][EMAIL_ADDRESS][DOMAIN_NAME])"
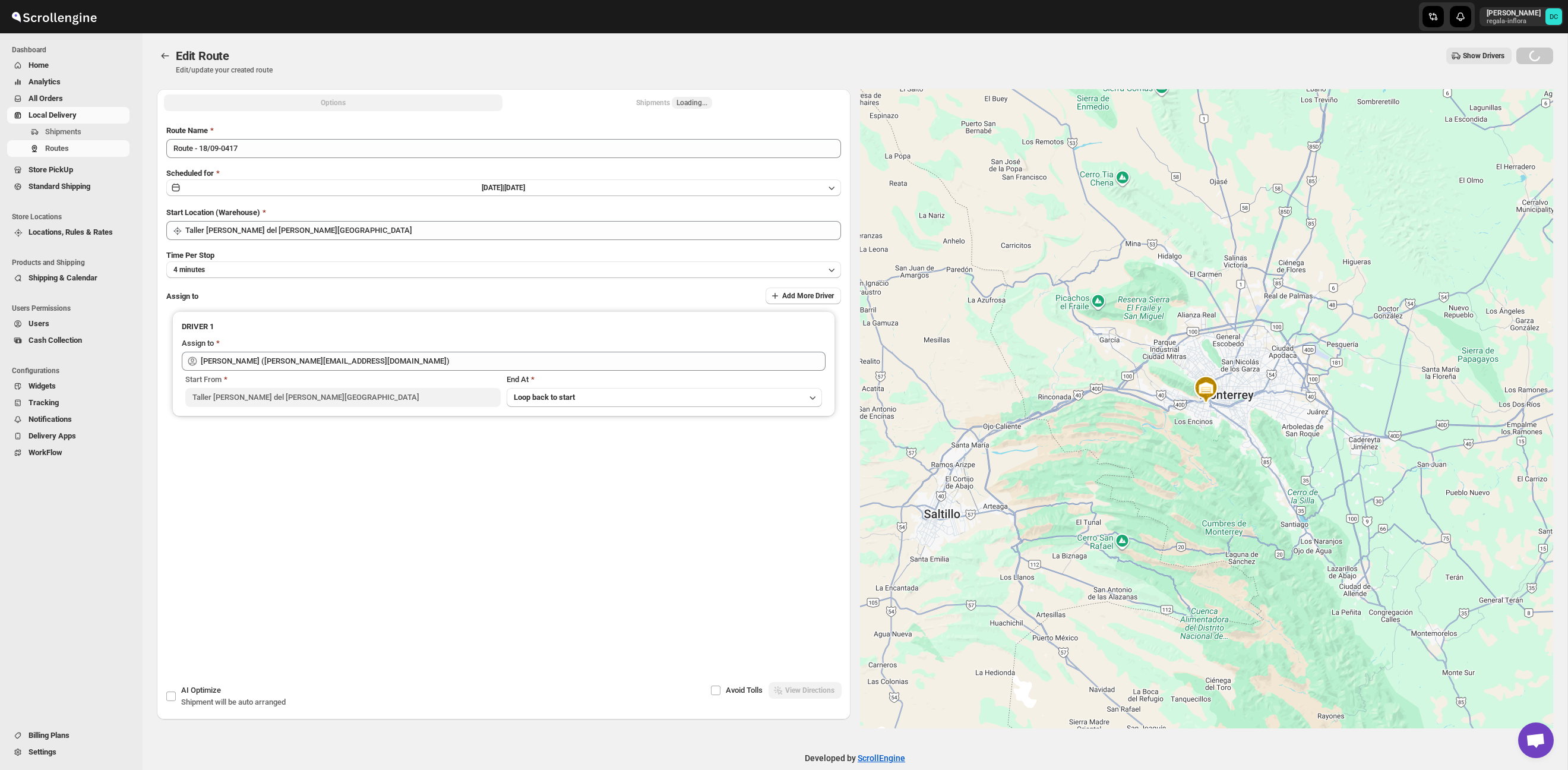
click at [729, 104] on button "Shipments Loading..." at bounding box center [674, 103] width 338 height 17
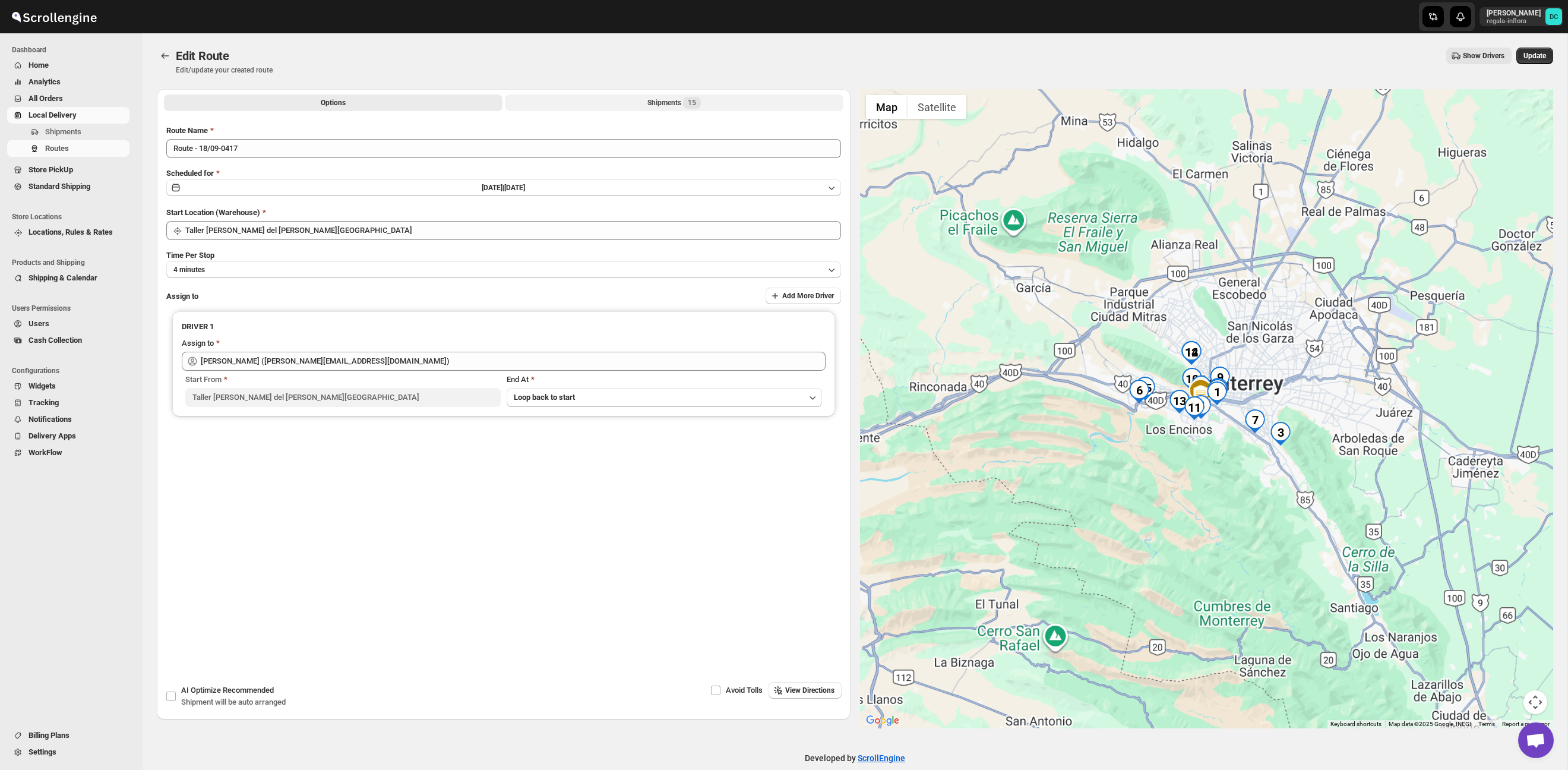
click at [700, 102] on span "15" at bounding box center [691, 102] width 18 height 12
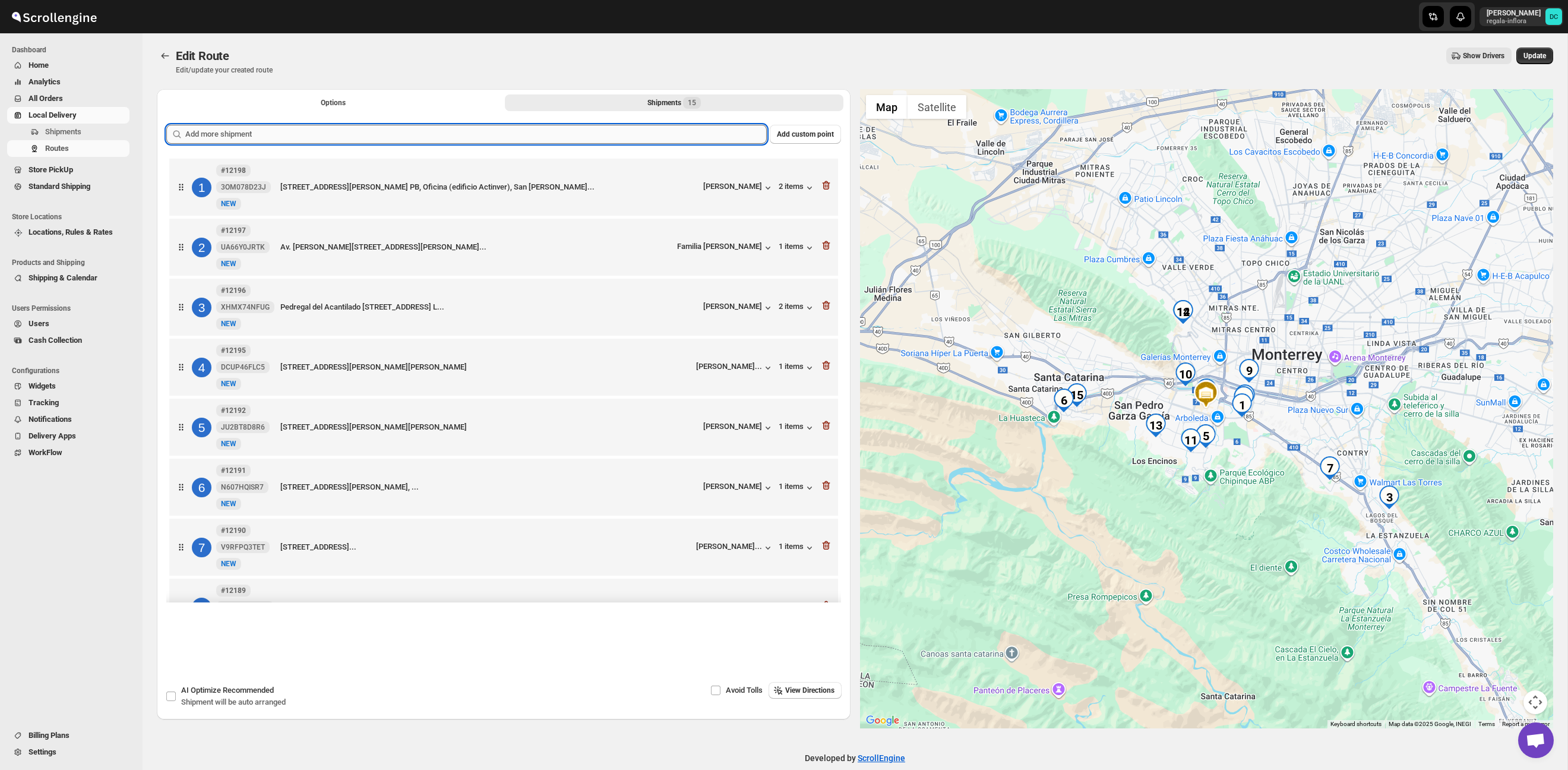
click at [525, 133] on input "text" at bounding box center [476, 134] width 582 height 19
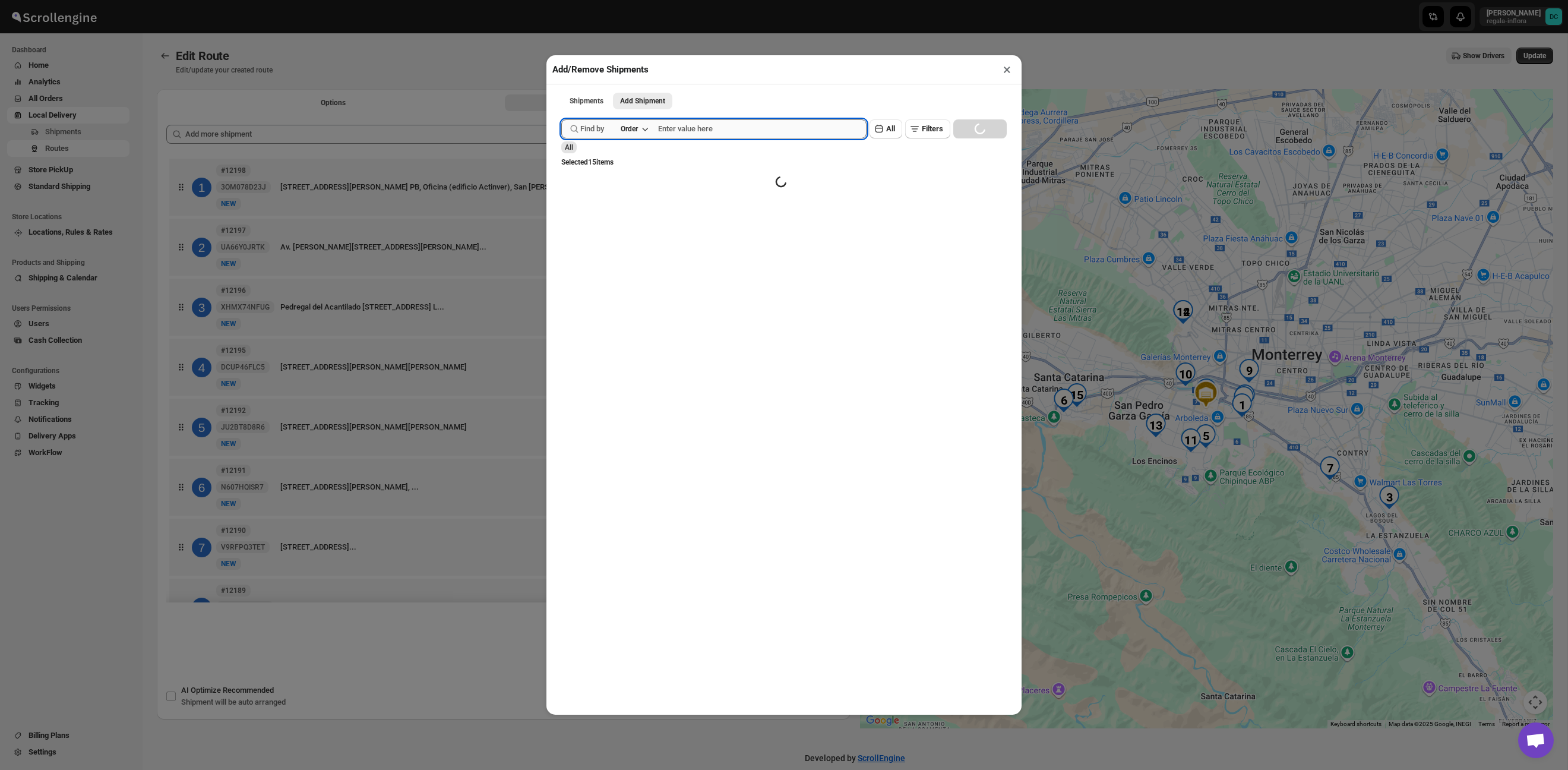
click at [752, 133] on input "text" at bounding box center [762, 128] width 208 height 19
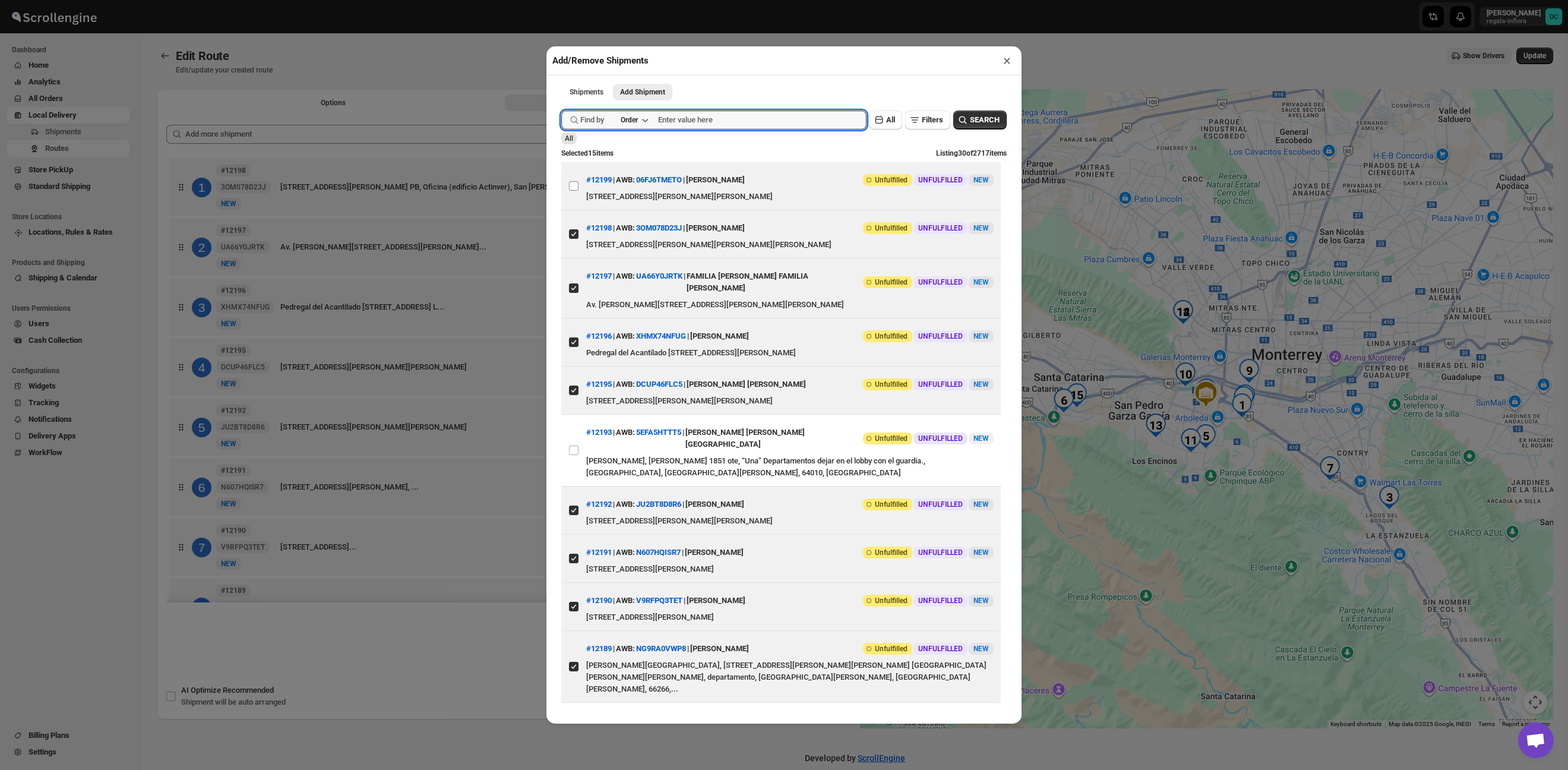
click at [574, 186] on input "View details for 68cd78af3803c2105a26adf5" at bounding box center [574, 186] width 10 height 10
checkbox input "true"
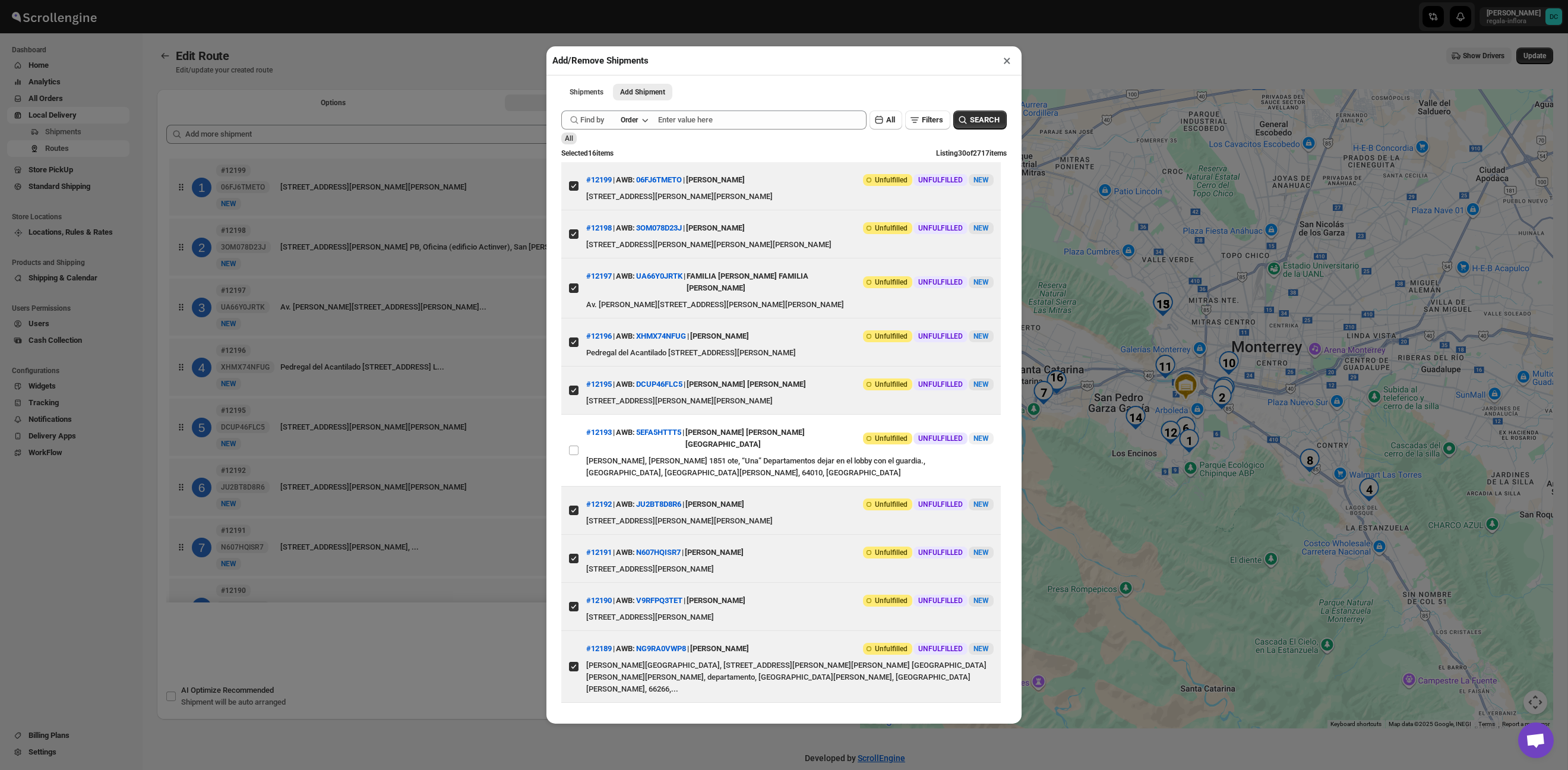
drag, startPoint x: 477, startPoint y: 52, endPoint x: 484, endPoint y: 55, distance: 7.6
click at [477, 52] on div "Add/Remove Shipments × Shipments Add Shipment More views Shipments Add Shipment…" at bounding box center [784, 385] width 1568 height 770
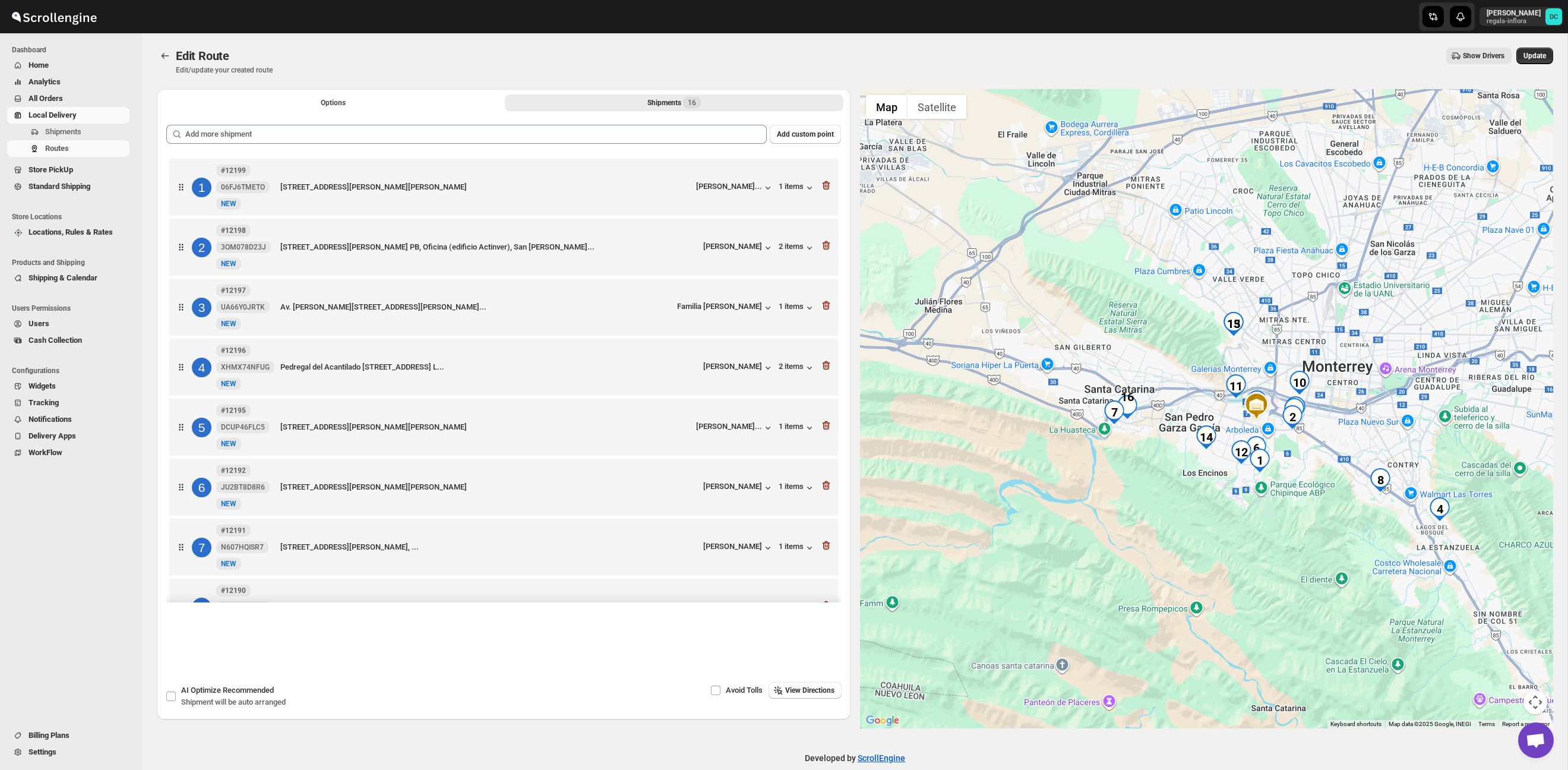
drag, startPoint x: 1089, startPoint y: 468, endPoint x: 1202, endPoint y: 460, distance: 113.3
click at [1165, 488] on div at bounding box center [1207, 409] width 694 height 639
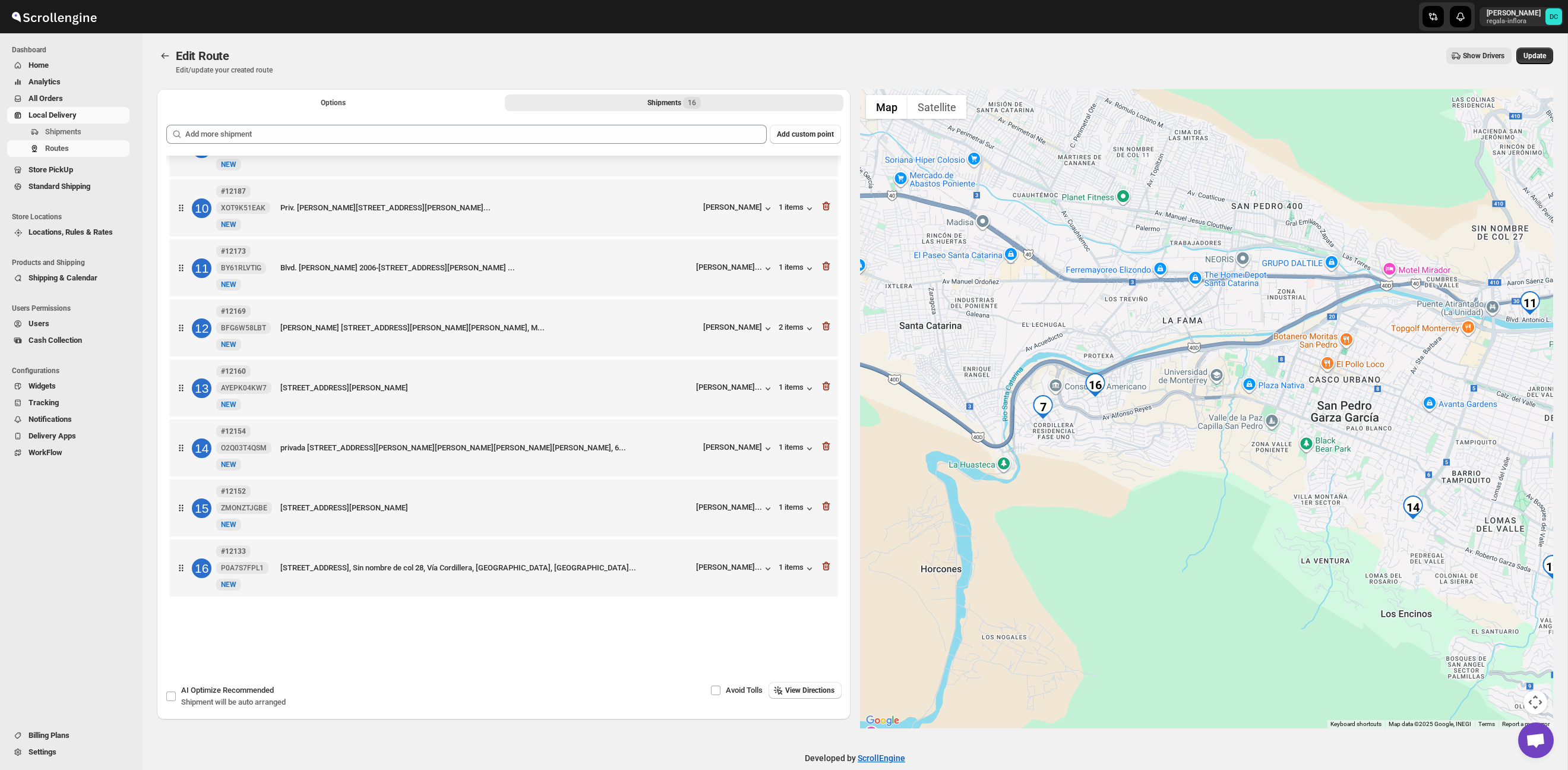
scroll to position [533, 0]
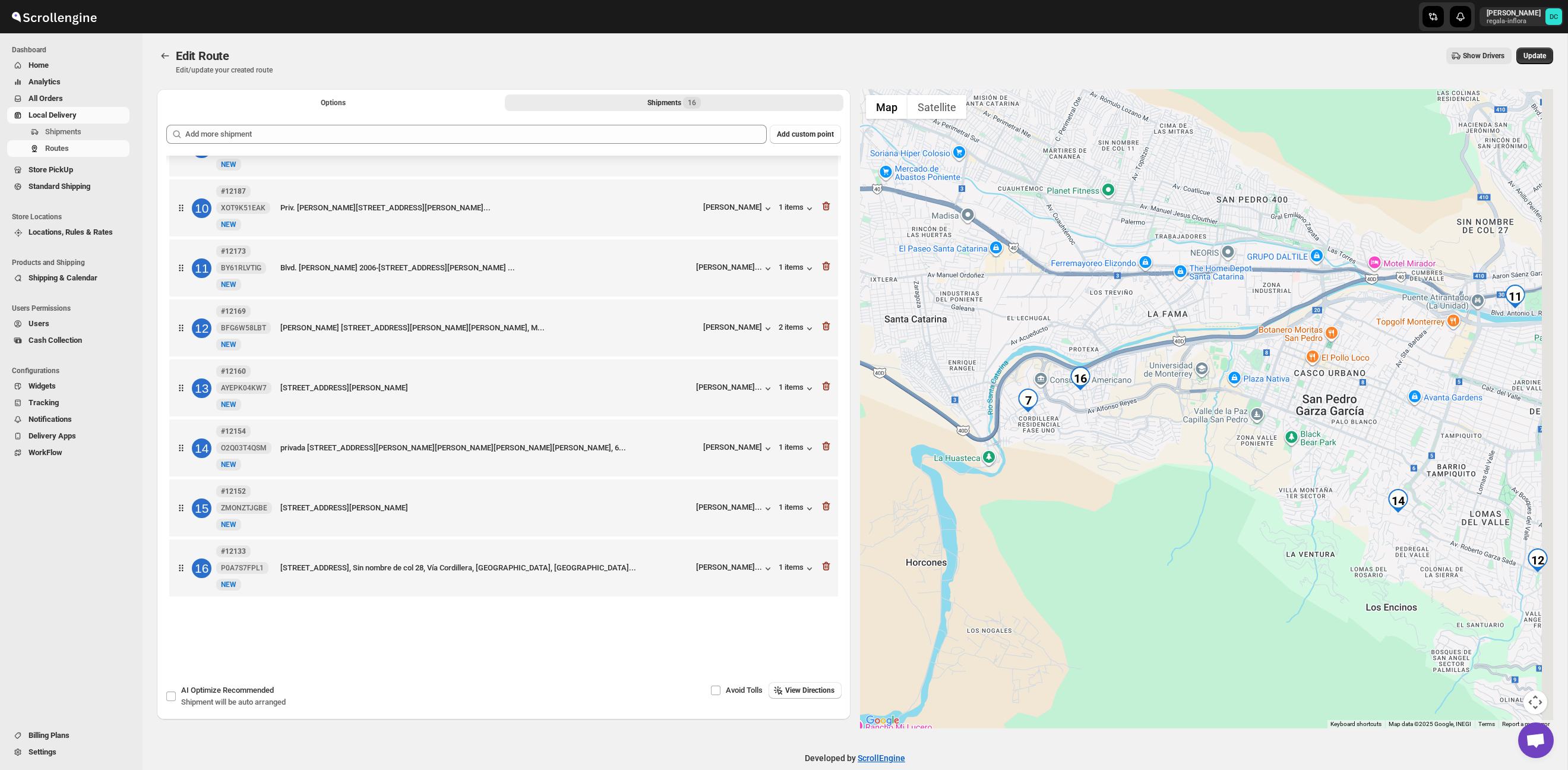
drag, startPoint x: 1273, startPoint y: 458, endPoint x: 1178, endPoint y: 411, distance: 106.0
click at [1178, 412] on div at bounding box center [1207, 409] width 694 height 639
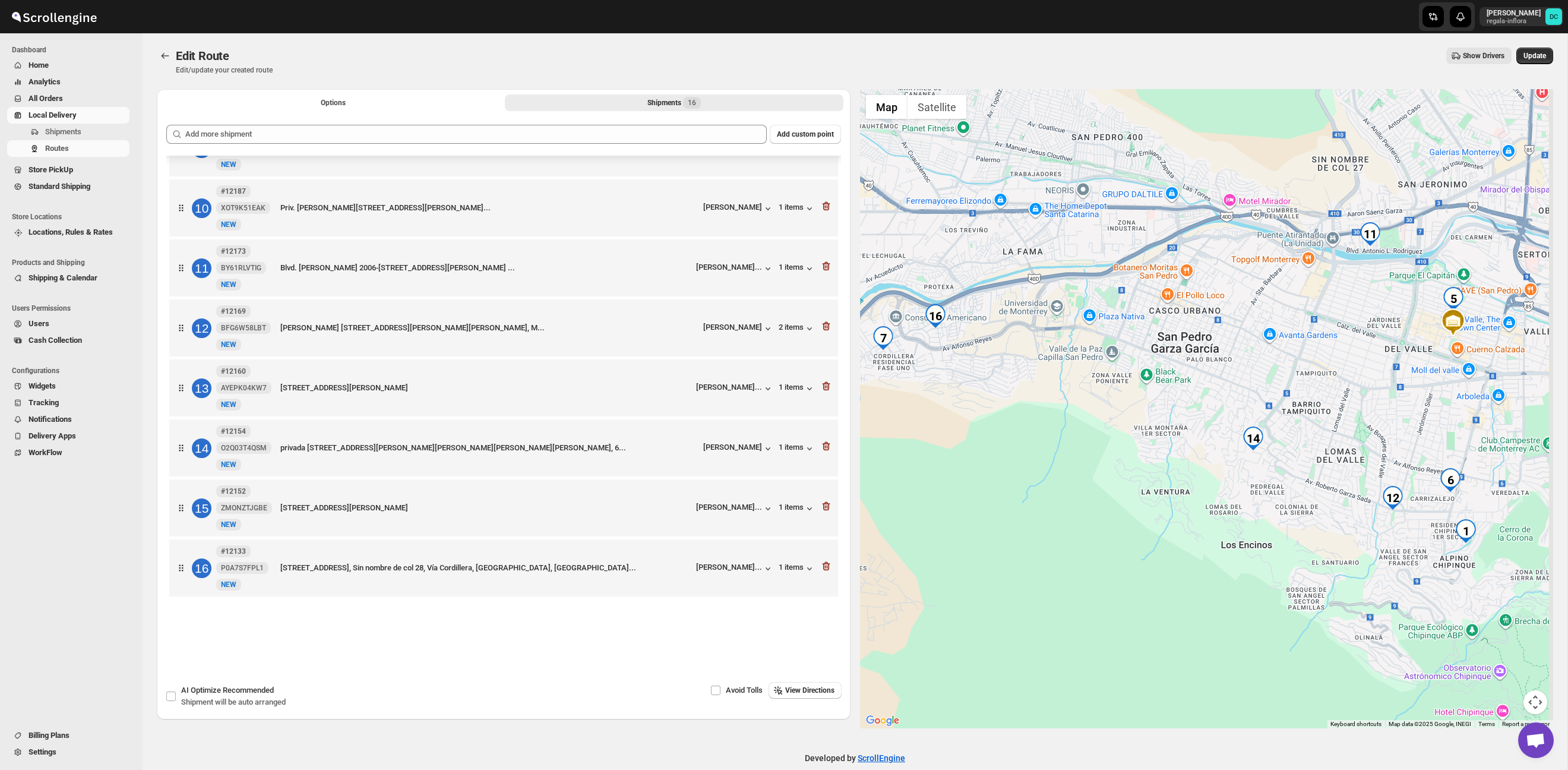
drag, startPoint x: 1326, startPoint y: 399, endPoint x: 1247, endPoint y: 403, distance: 79.1
click at [1235, 397] on div at bounding box center [1207, 409] width 694 height 639
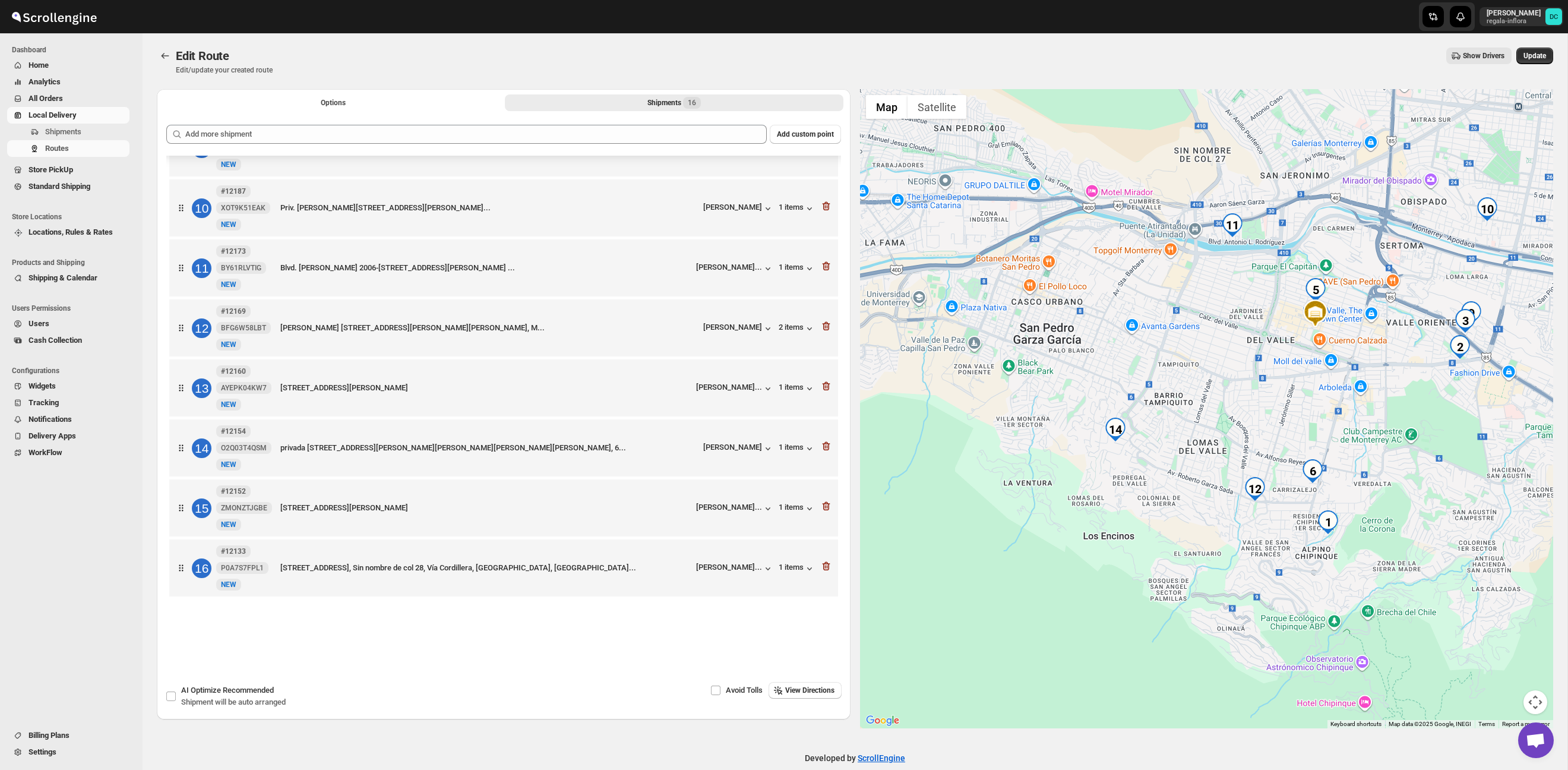
drag, startPoint x: 1303, startPoint y: 434, endPoint x: 1249, endPoint y: 425, distance: 54.7
click at [1251, 456] on div at bounding box center [1207, 409] width 694 height 639
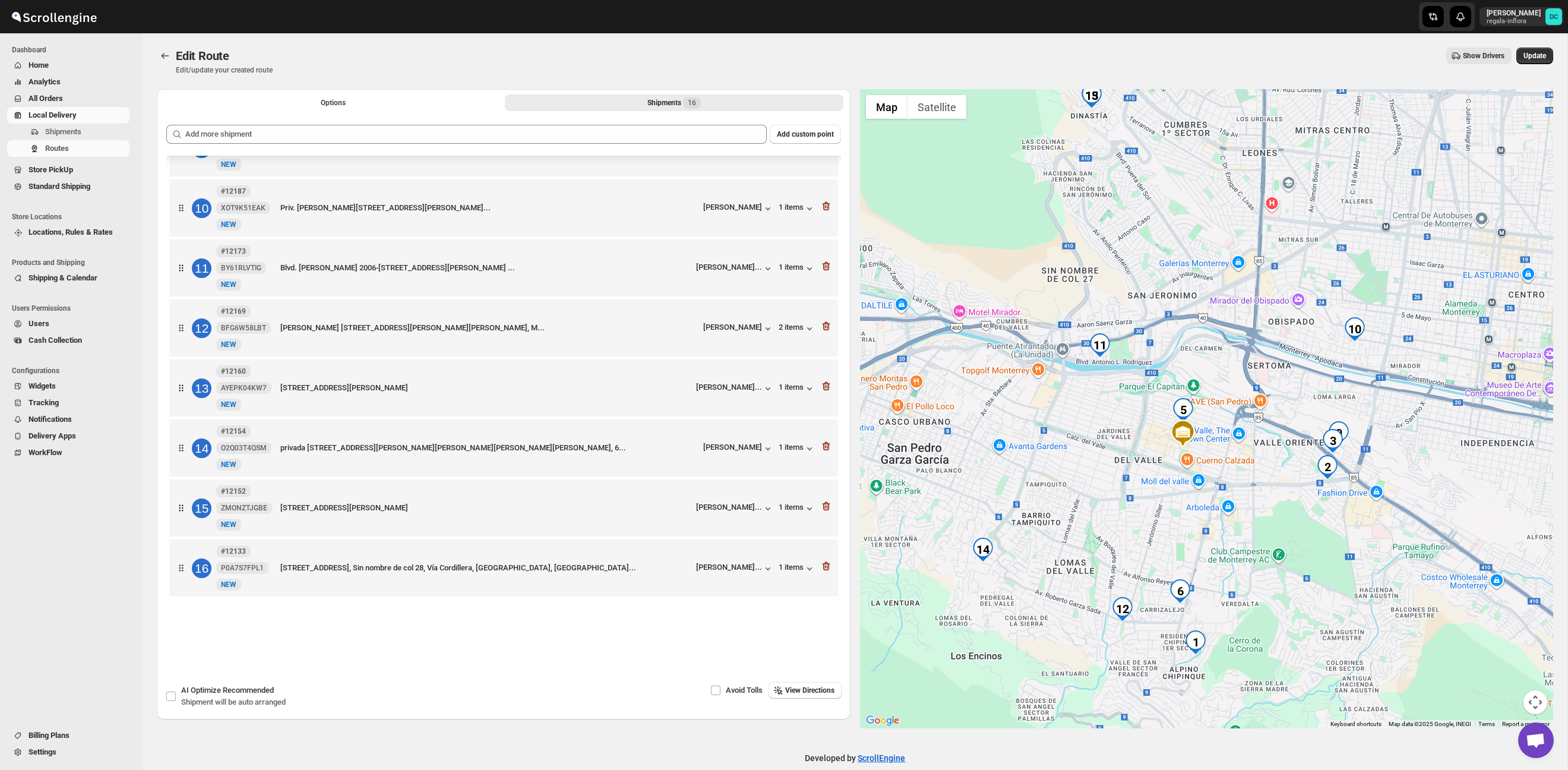
drag, startPoint x: 1223, startPoint y: 338, endPoint x: 1135, endPoint y: 427, distance: 125.2
click at [1135, 427] on div at bounding box center [1207, 409] width 694 height 639
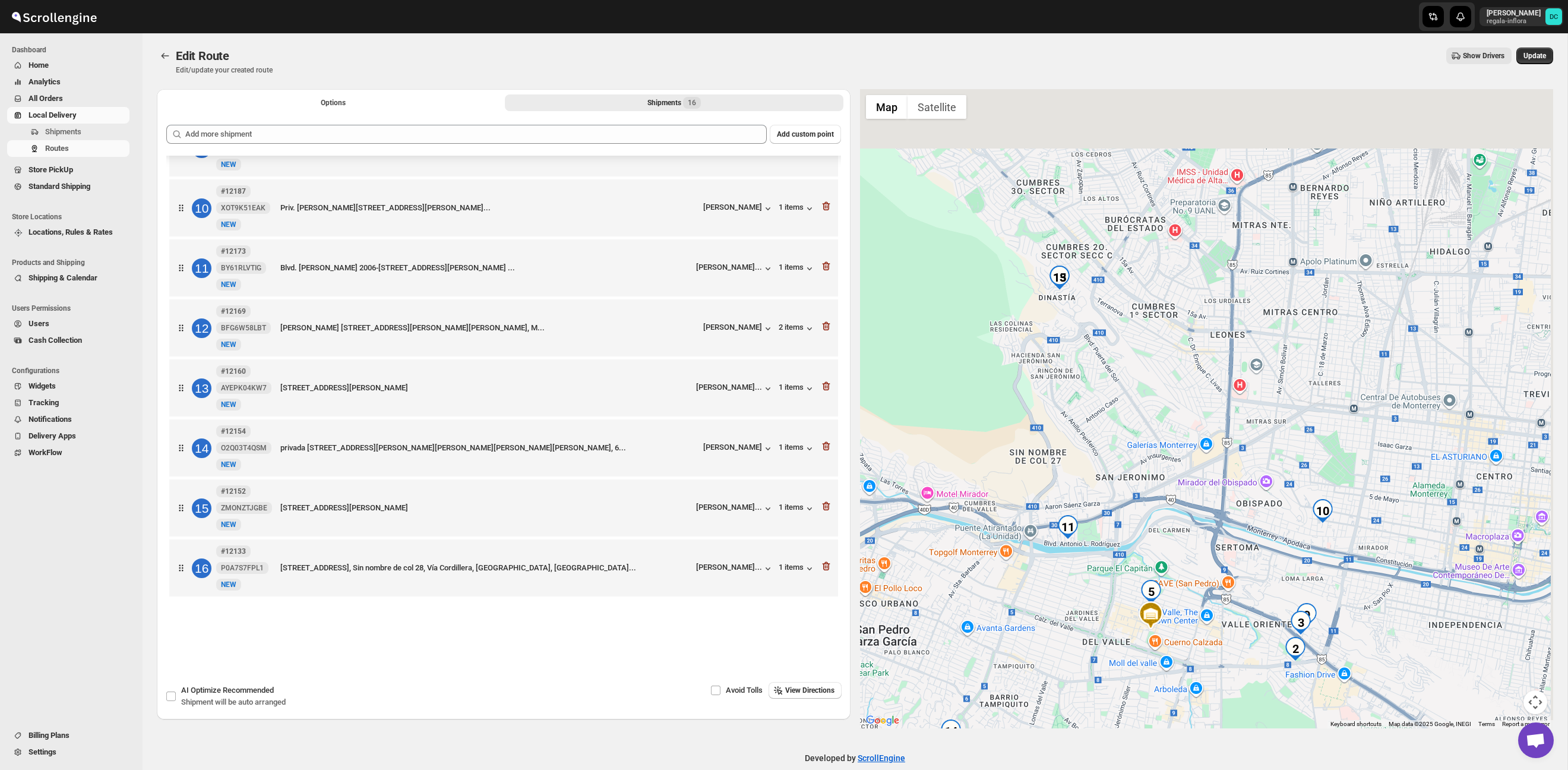
drag, startPoint x: 1243, startPoint y: 288, endPoint x: 1164, endPoint y: 366, distance: 111.0
click at [1208, 474] on div at bounding box center [1207, 409] width 694 height 639
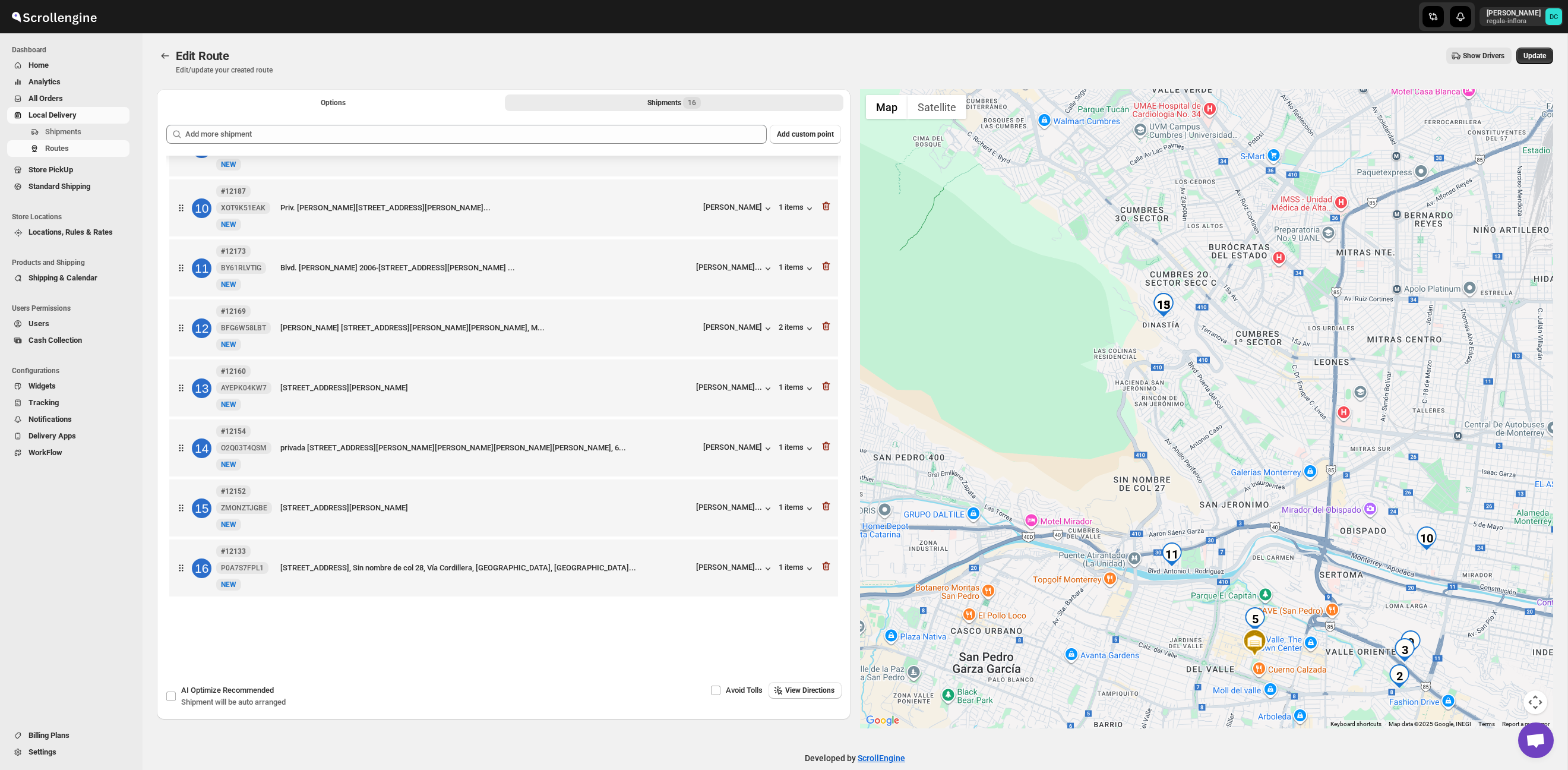
drag, startPoint x: 1150, startPoint y: 357, endPoint x: 1255, endPoint y: 385, distance: 108.7
click at [1255, 385] on div at bounding box center [1207, 409] width 694 height 639
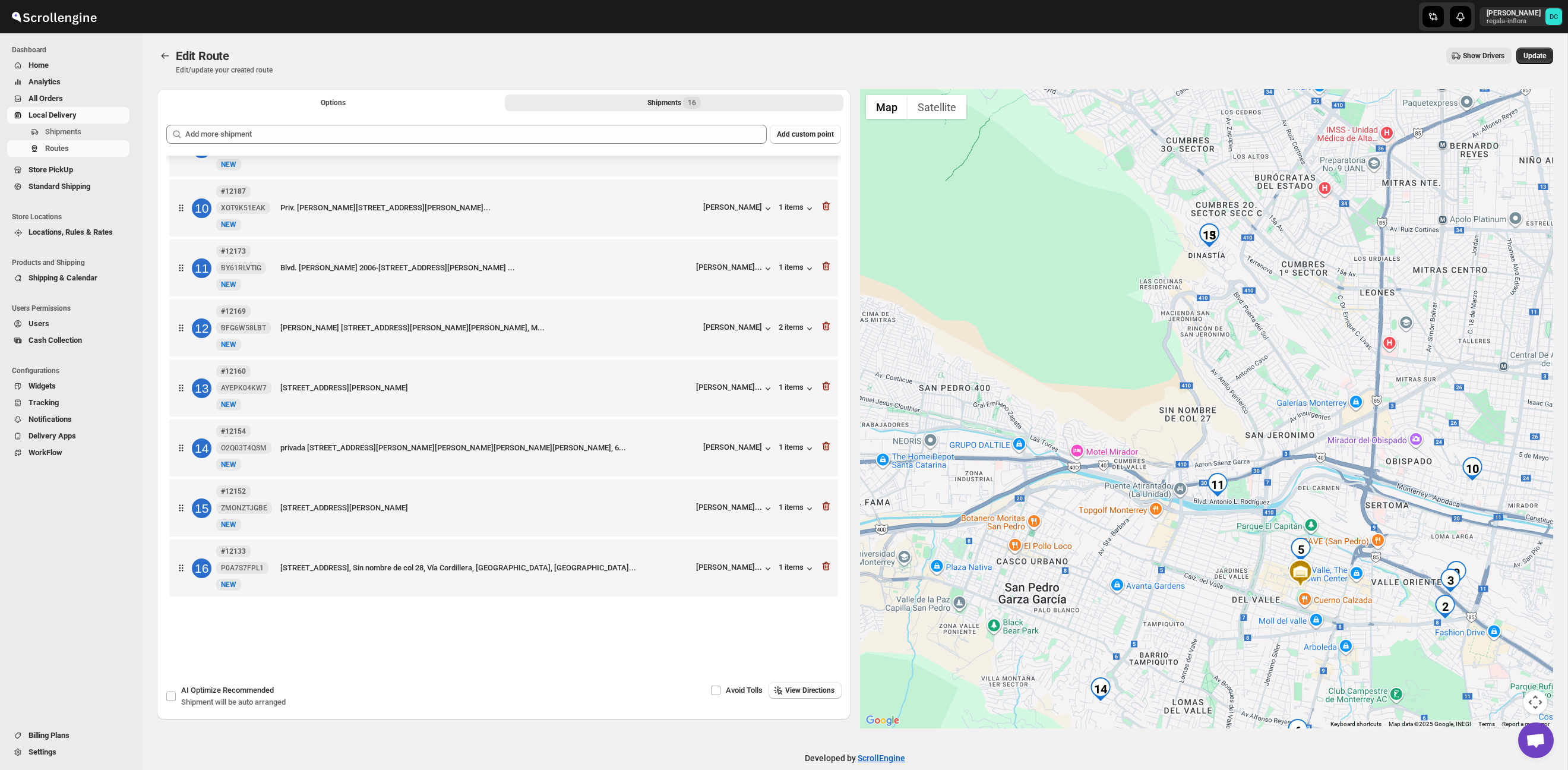
drag, startPoint x: 1241, startPoint y: 434, endPoint x: 1289, endPoint y: 366, distance: 83.2
click at [1294, 350] on div at bounding box center [1207, 409] width 694 height 639
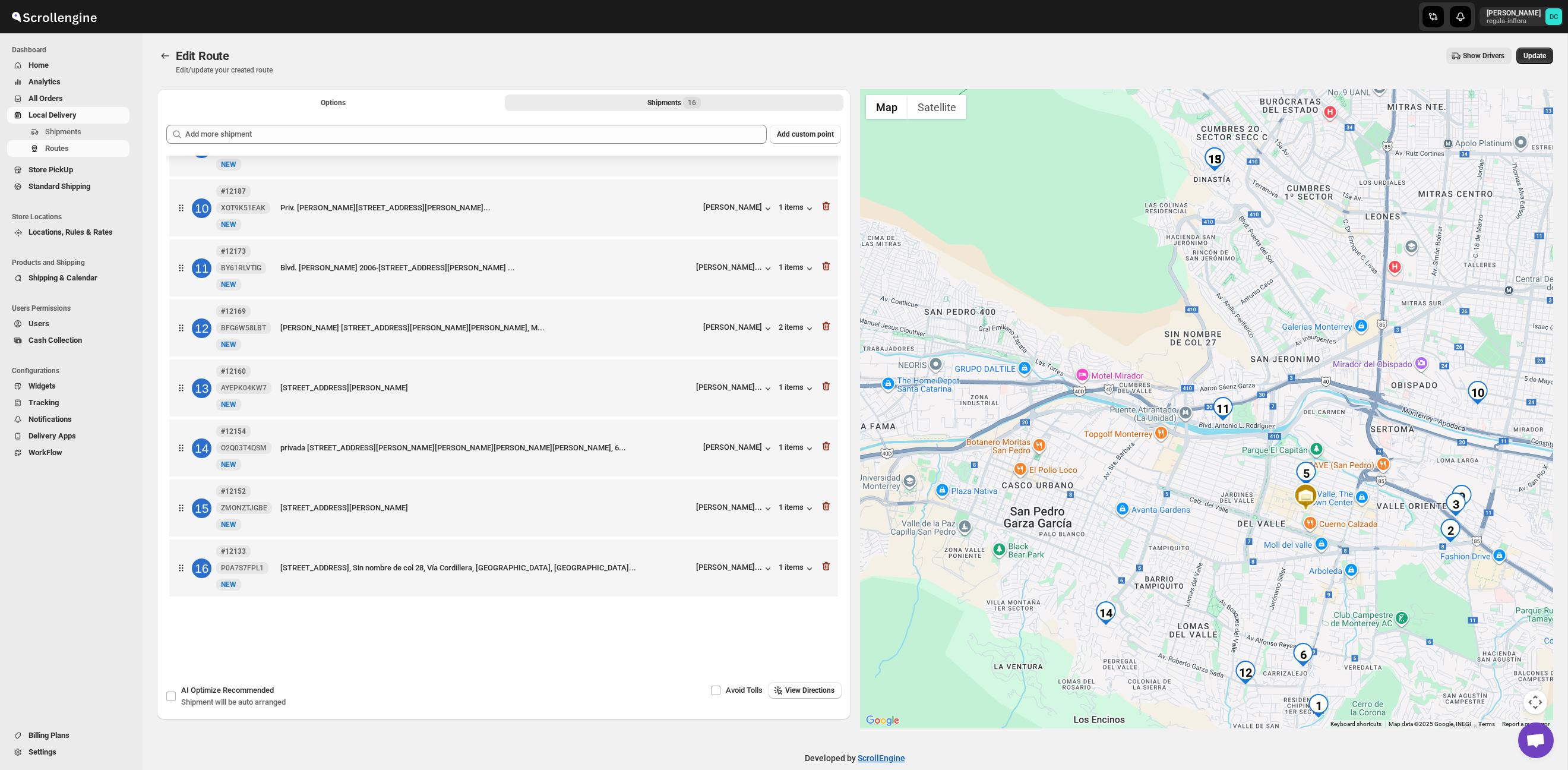
drag, startPoint x: 1250, startPoint y: 519, endPoint x: 1233, endPoint y: 412, distance: 108.3
click at [1230, 399] on div at bounding box center [1207, 409] width 694 height 639
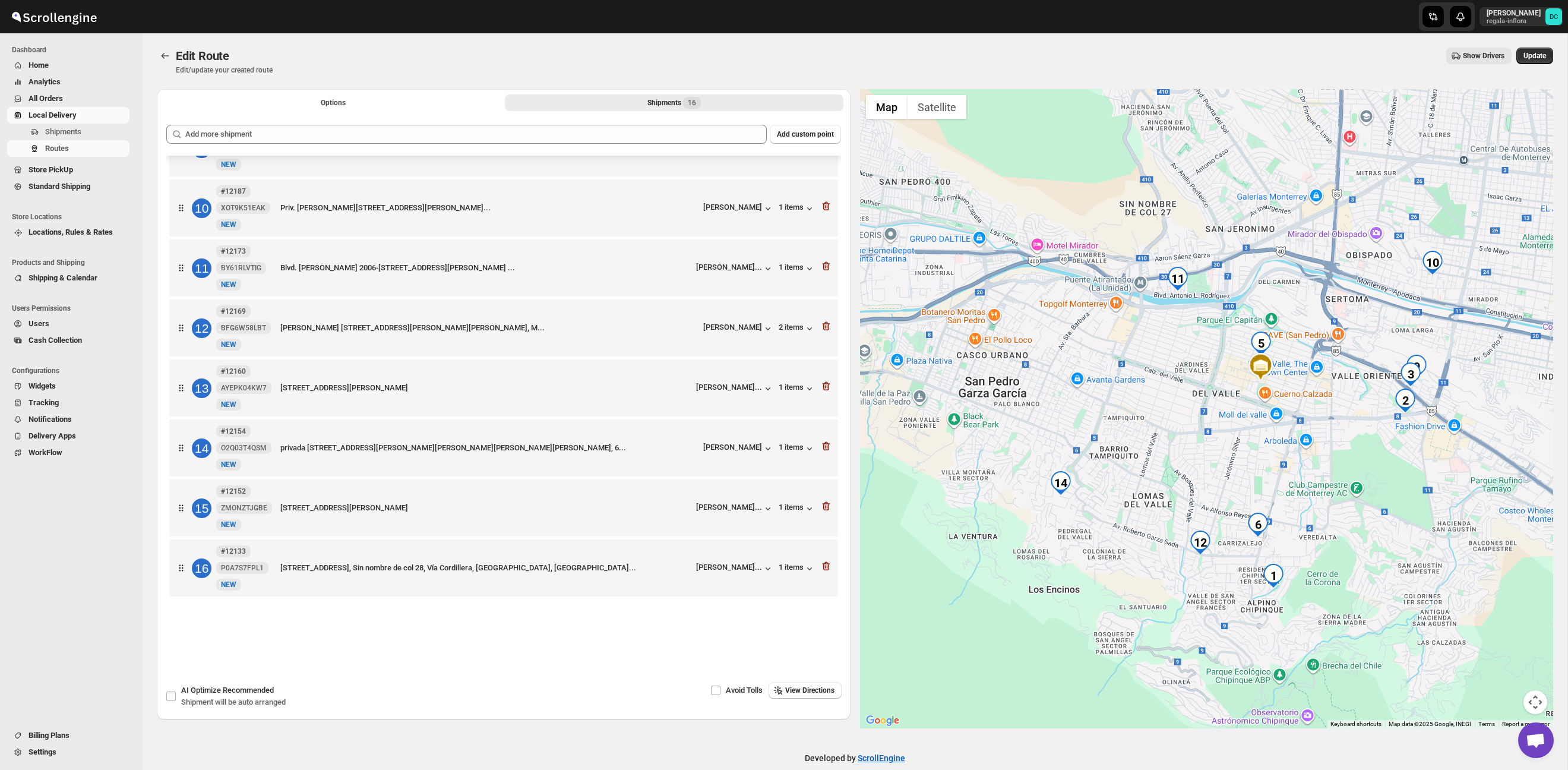
drag, startPoint x: 1218, startPoint y: 503, endPoint x: 1196, endPoint y: 465, distance: 43.9
click at [1196, 465] on div at bounding box center [1207, 409] width 694 height 639
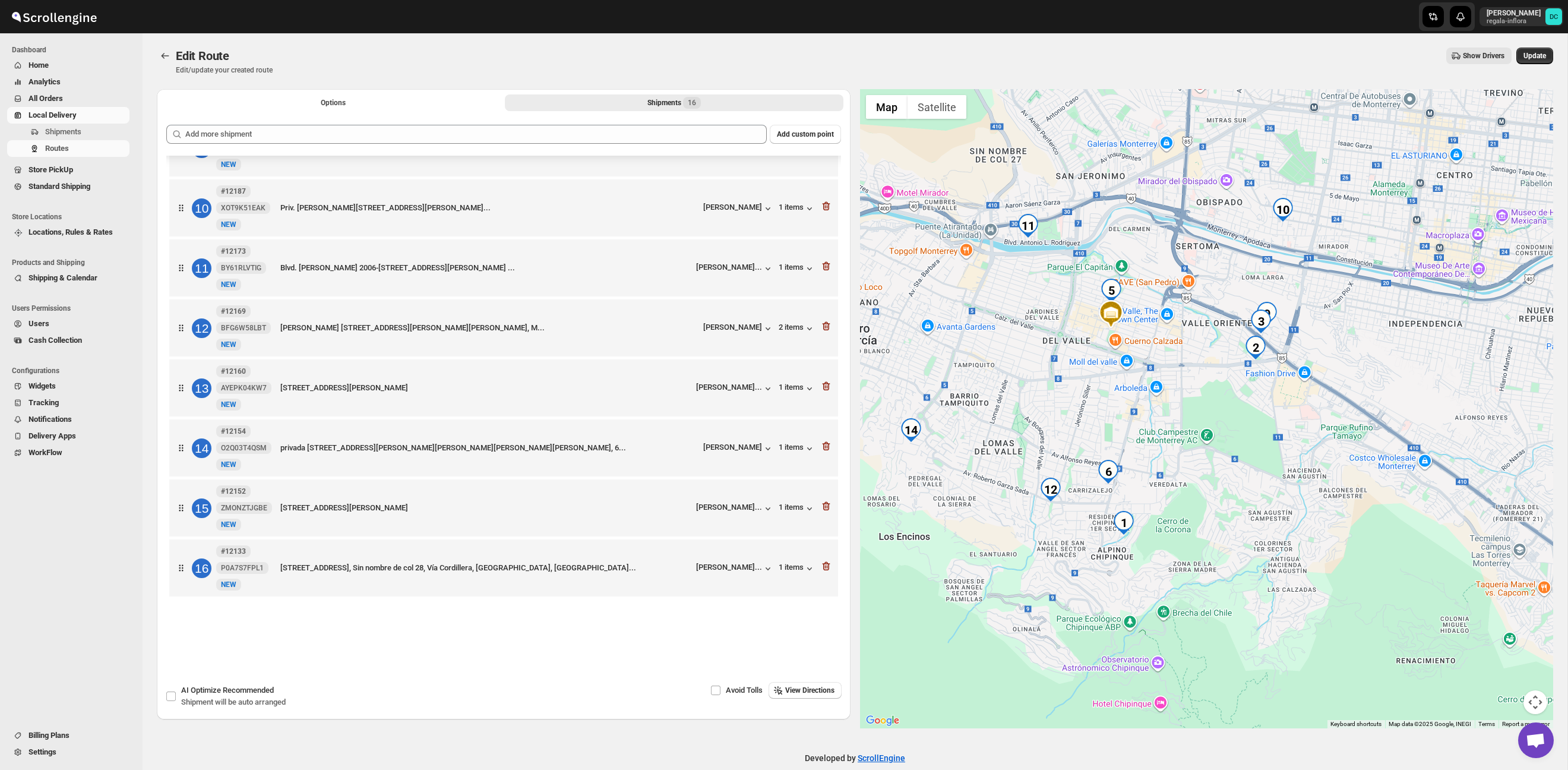
drag, startPoint x: 1382, startPoint y: 580, endPoint x: 1239, endPoint y: 527, distance: 152.5
click at [1230, 526] on div at bounding box center [1207, 409] width 694 height 639
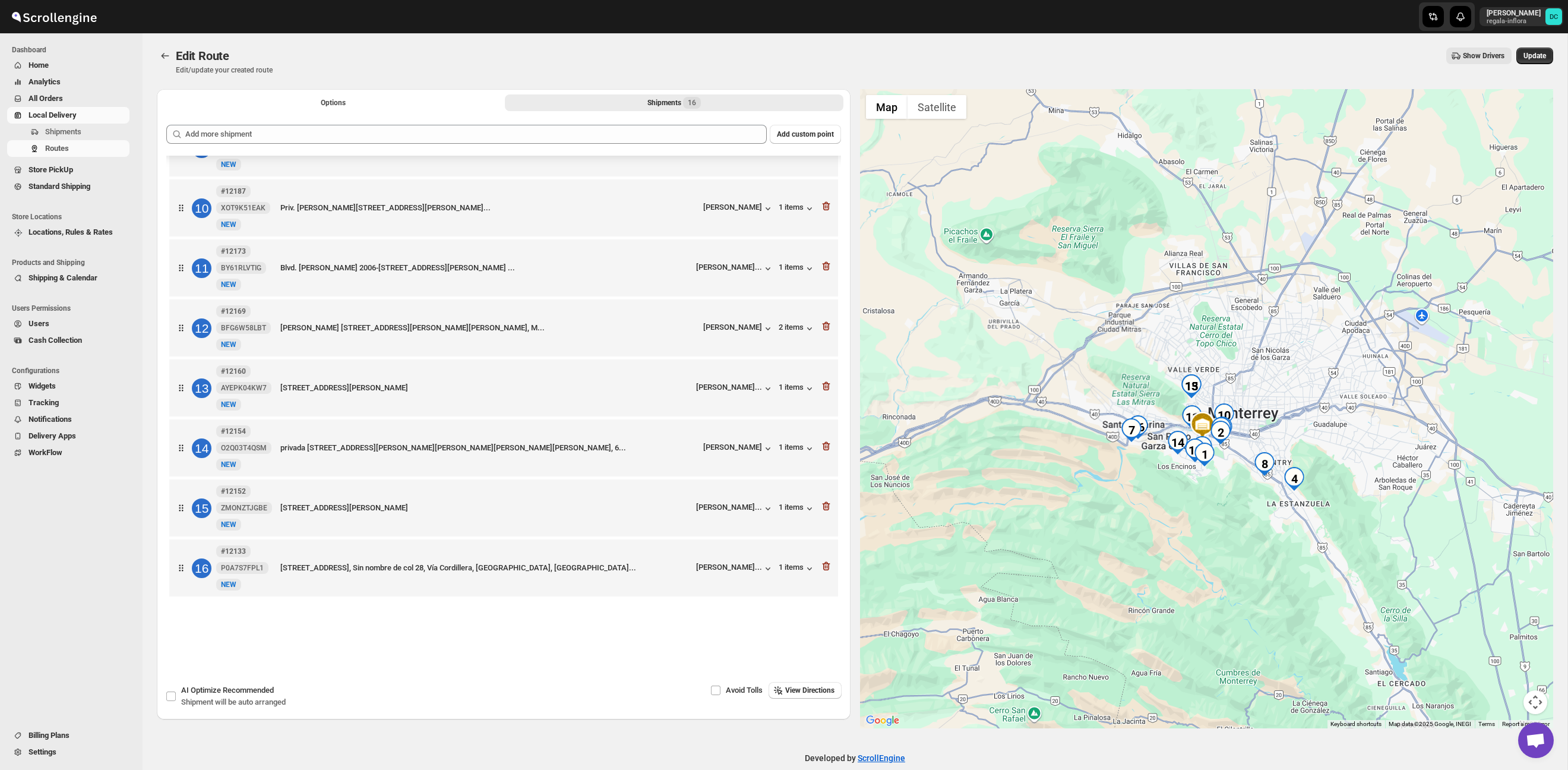
drag, startPoint x: 1293, startPoint y: 397, endPoint x: 1232, endPoint y: 385, distance: 62.2
click at [1232, 385] on div at bounding box center [1207, 409] width 694 height 639
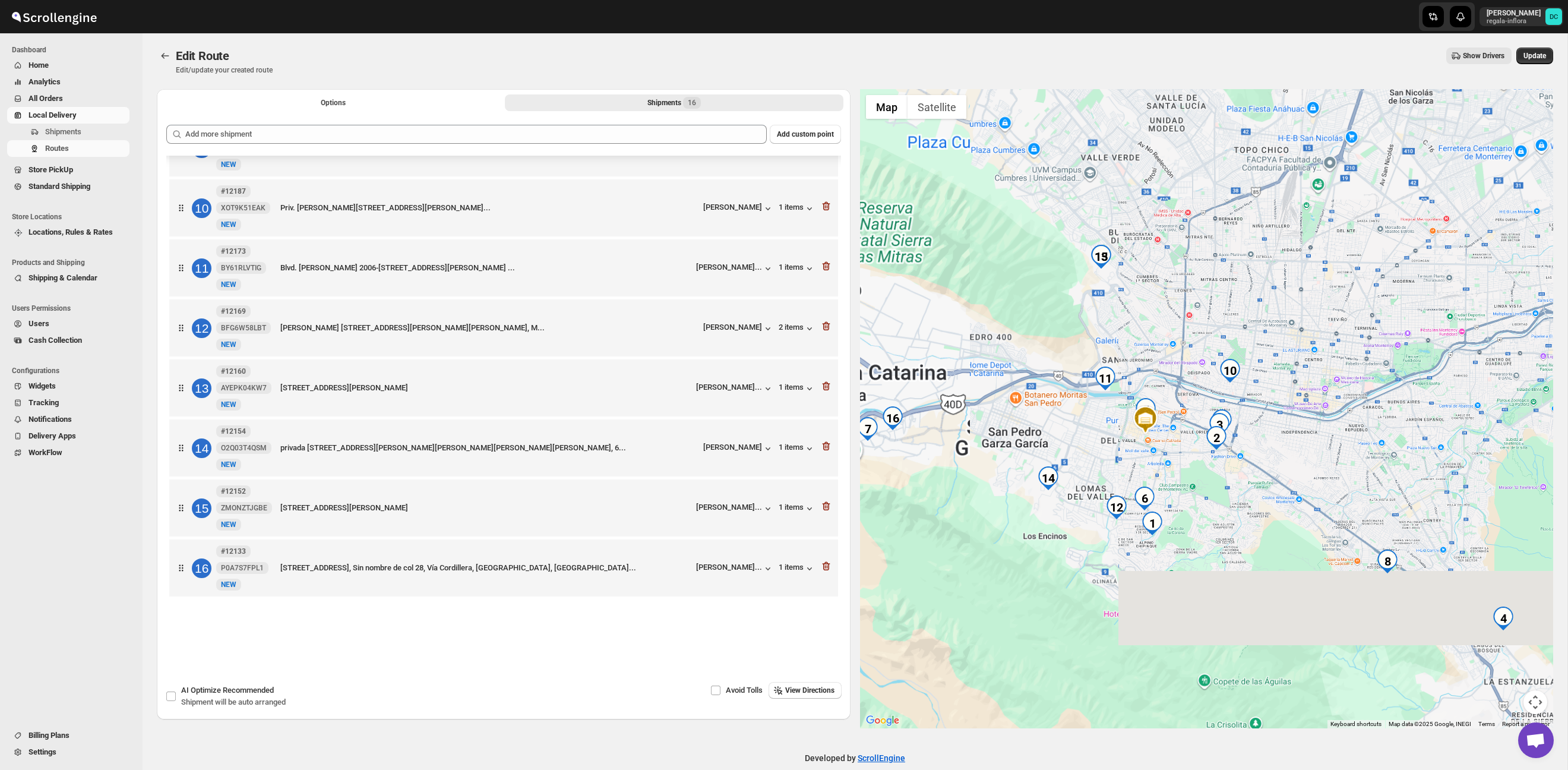
drag, startPoint x: 1125, startPoint y: 436, endPoint x: 1320, endPoint y: 396, distance: 199.1
click at [1320, 396] on div at bounding box center [1207, 409] width 694 height 639
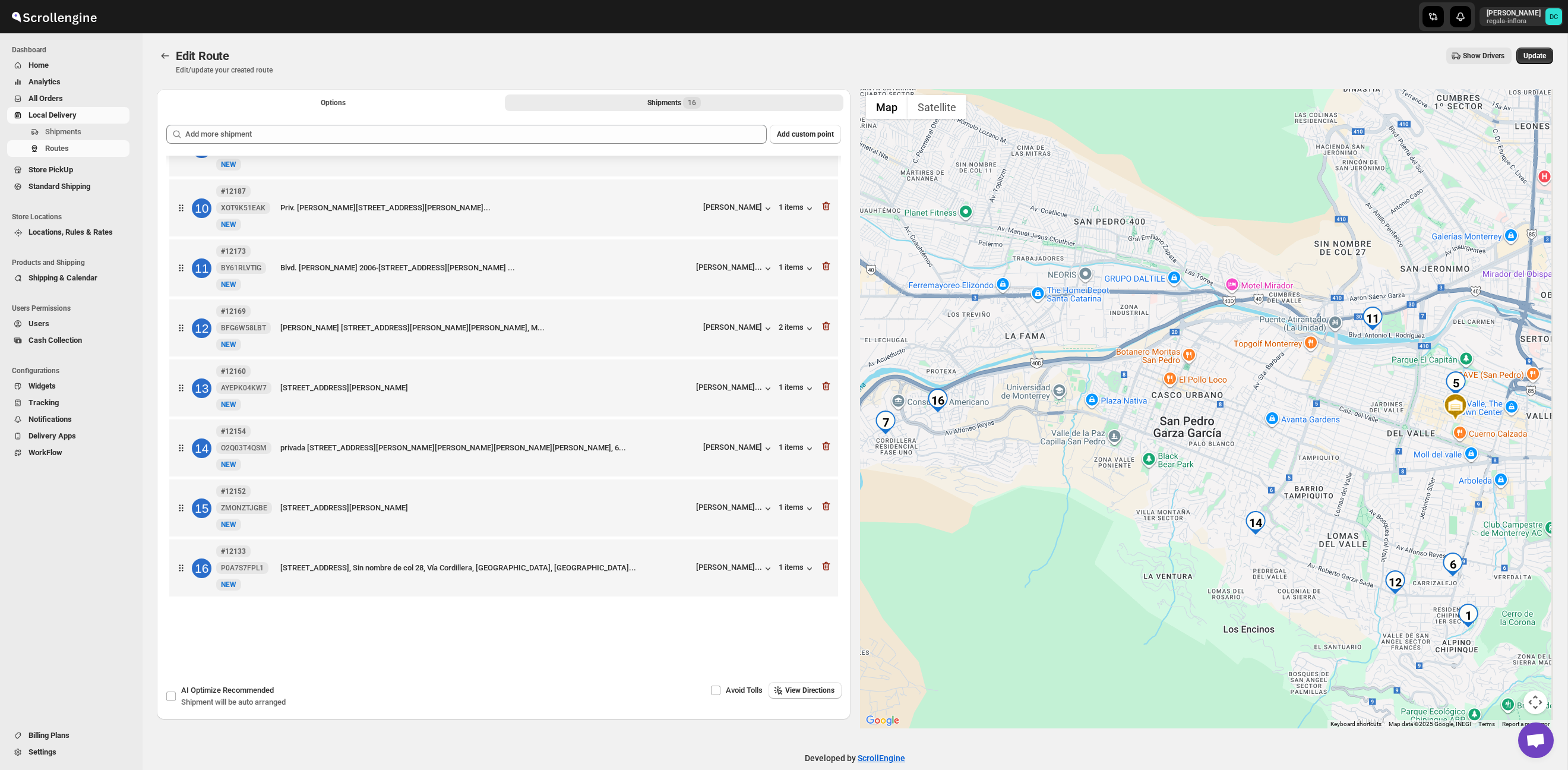
drag, startPoint x: 1317, startPoint y: 449, endPoint x: 1275, endPoint y: 411, distance: 56.6
click at [1276, 411] on div at bounding box center [1207, 409] width 694 height 639
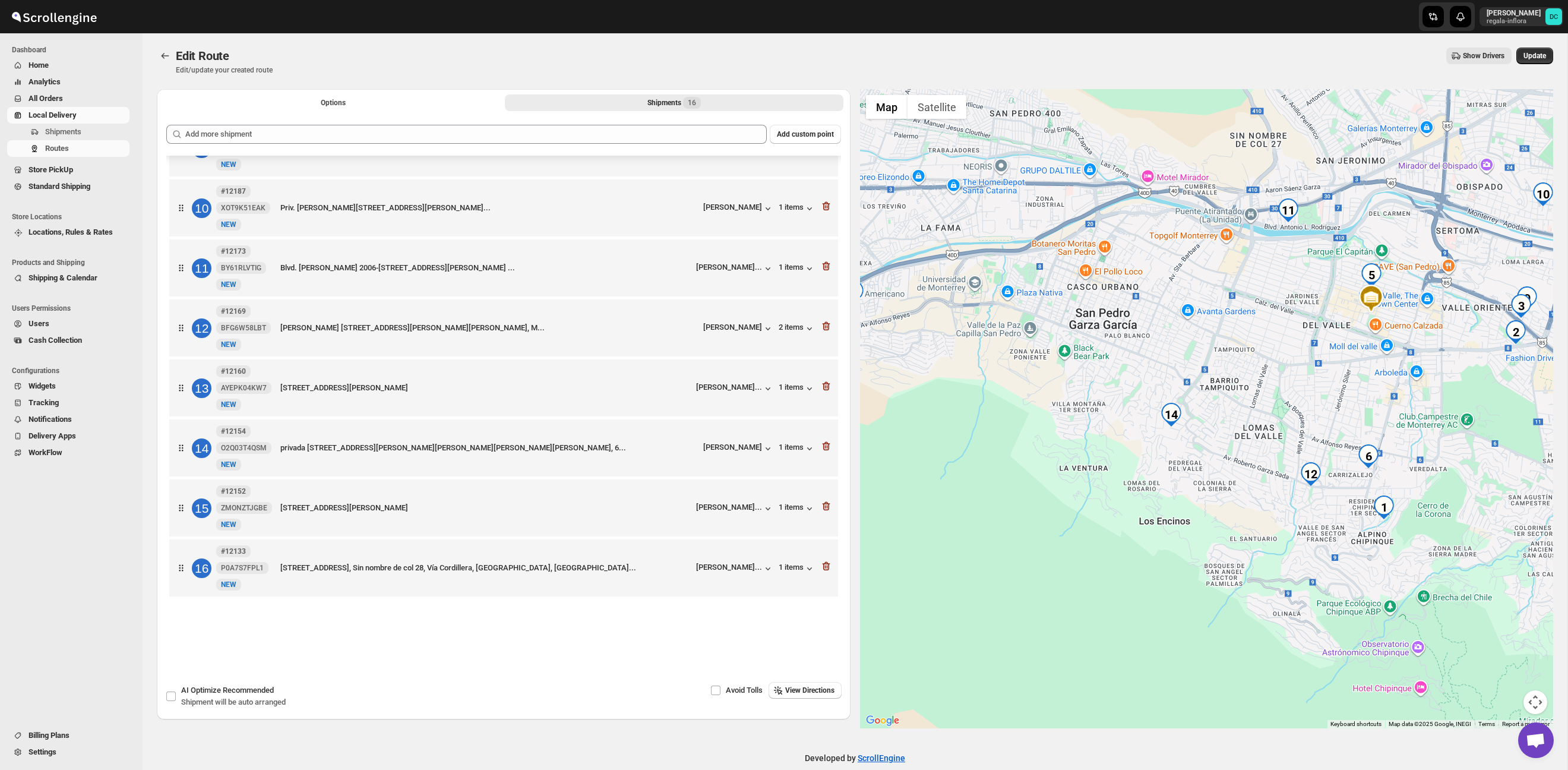
drag, startPoint x: 1317, startPoint y: 456, endPoint x: 1302, endPoint y: 404, distance: 54.1
click at [1288, 404] on div at bounding box center [1207, 409] width 694 height 639
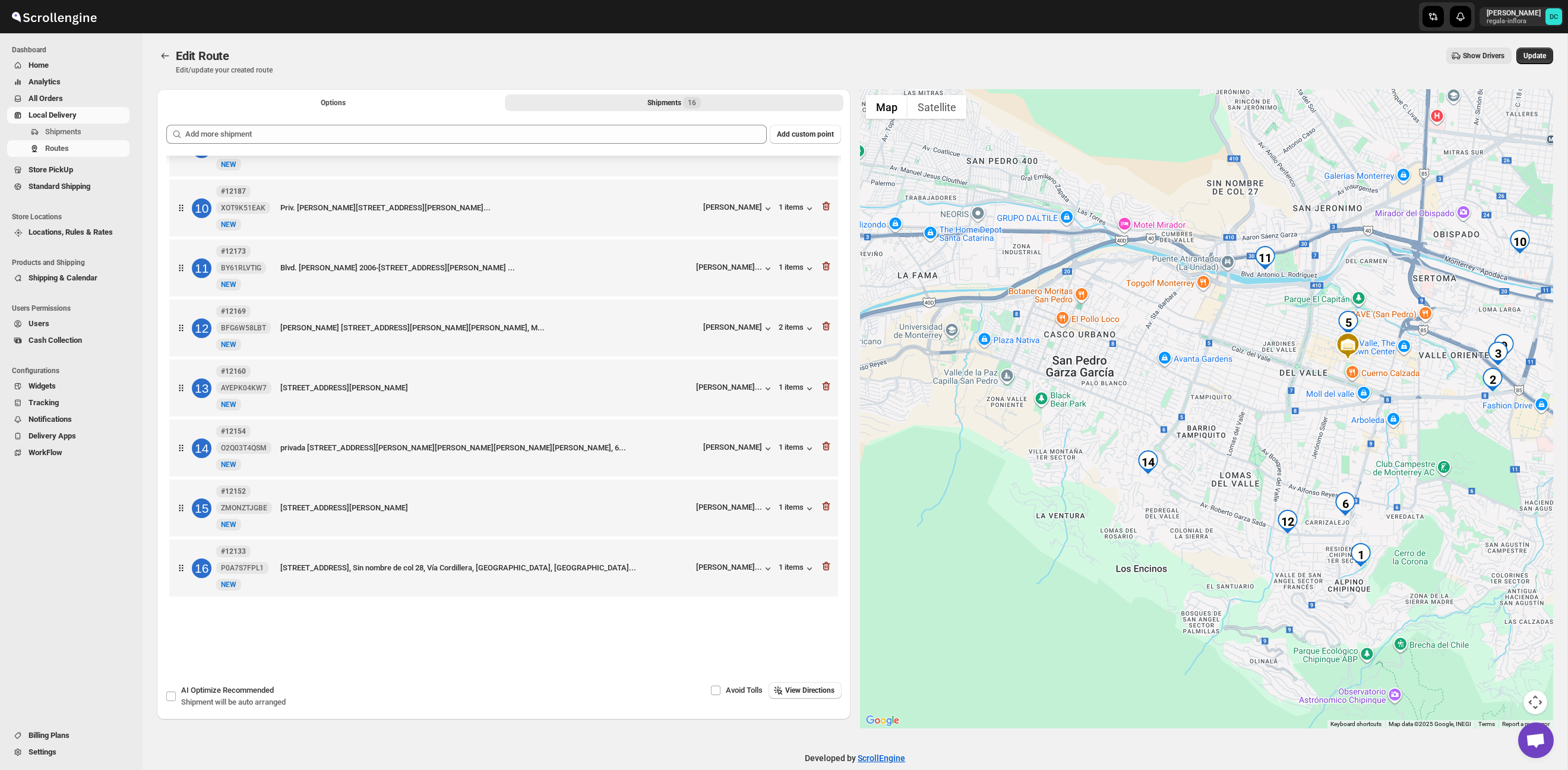
drag, startPoint x: 1277, startPoint y: 369, endPoint x: 1274, endPoint y: 378, distance: 9.5
click at [1274, 378] on div at bounding box center [1207, 409] width 694 height 639
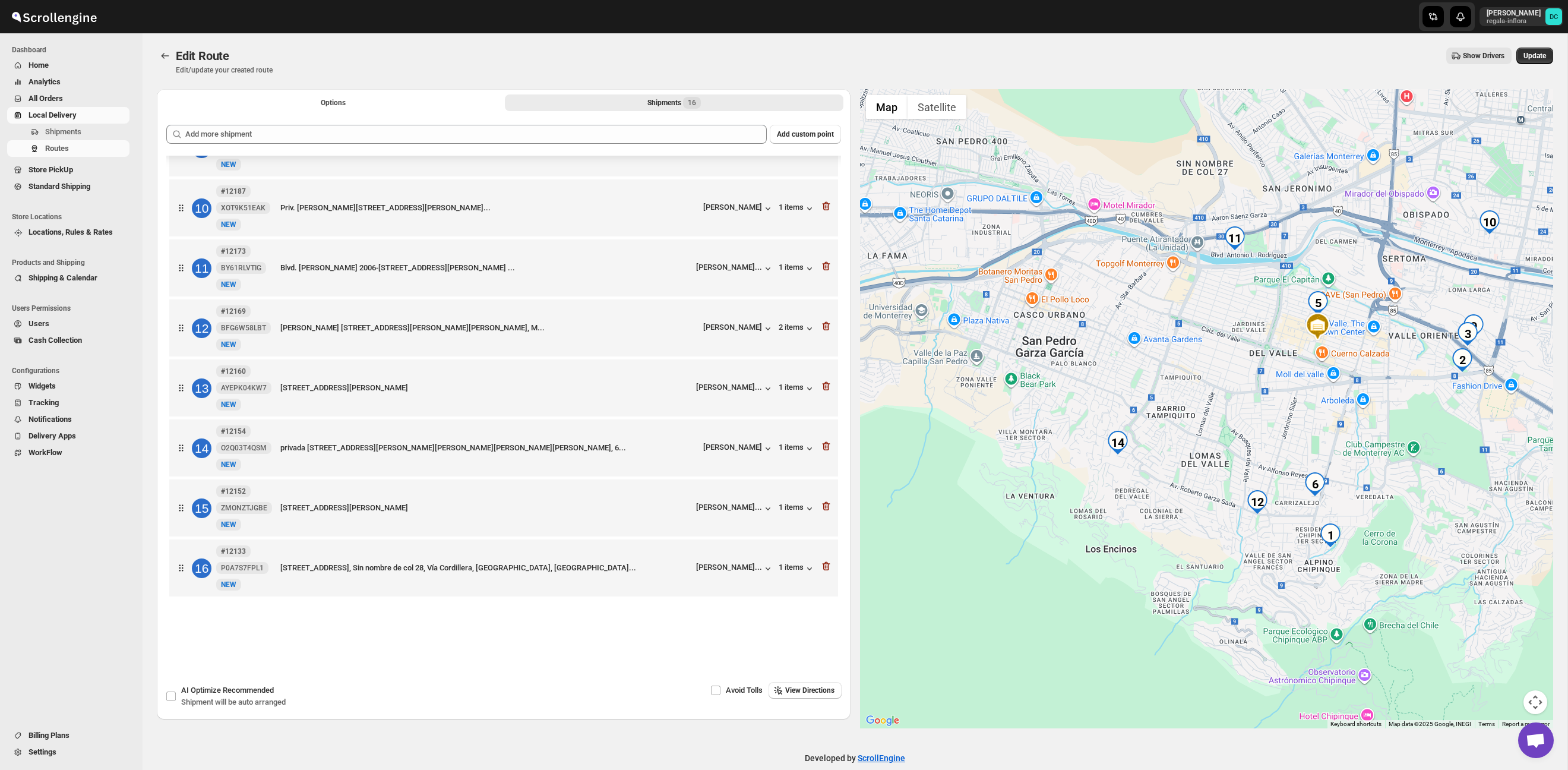
drag, startPoint x: 1196, startPoint y: 454, endPoint x: 1174, endPoint y: 438, distance: 27.2
click at [1171, 441] on div at bounding box center [1207, 409] width 694 height 639
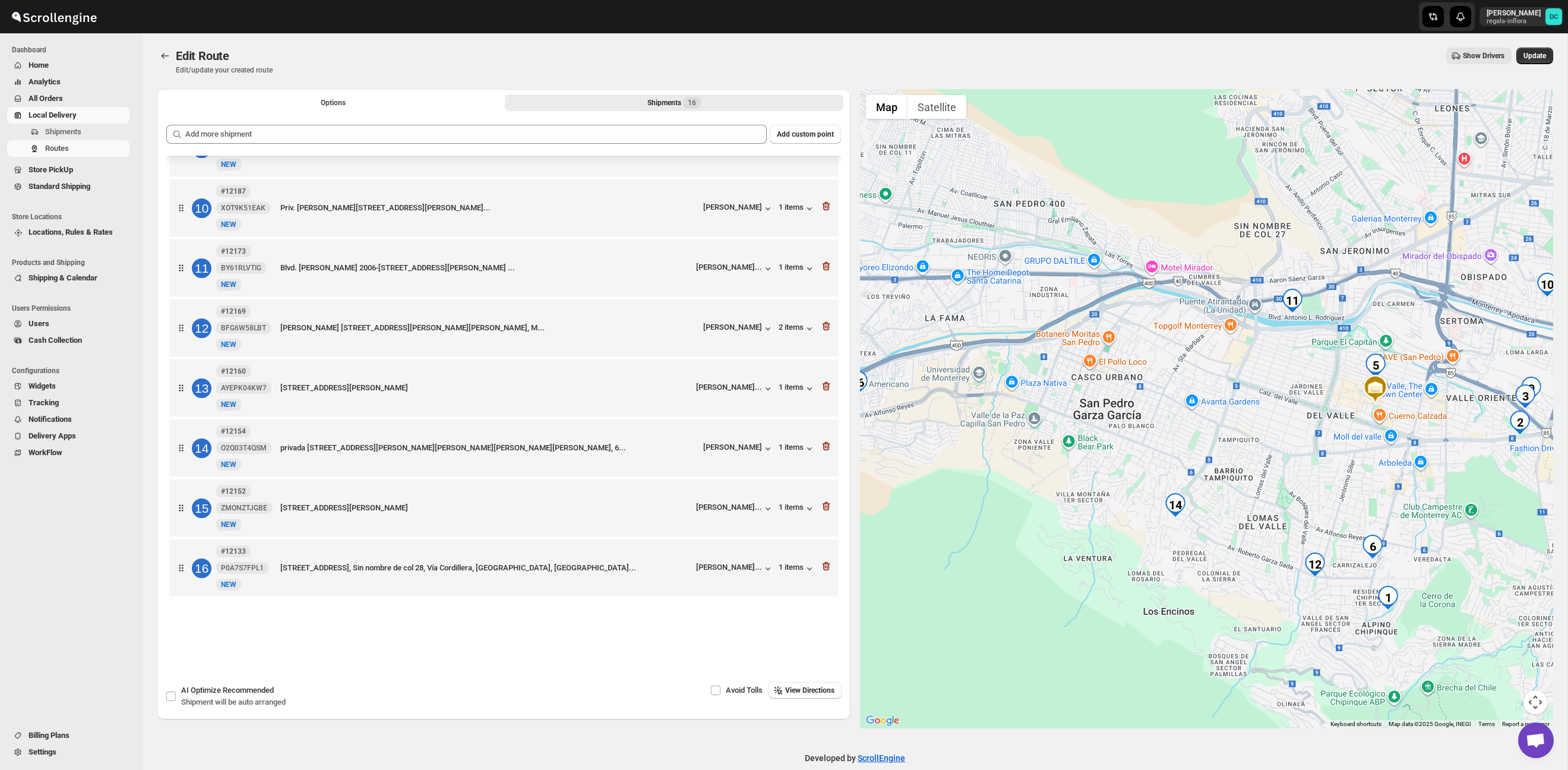
drag, startPoint x: 1112, startPoint y: 324, endPoint x: 1223, endPoint y: 406, distance: 138.0
click at [1156, 369] on div at bounding box center [1207, 409] width 694 height 639
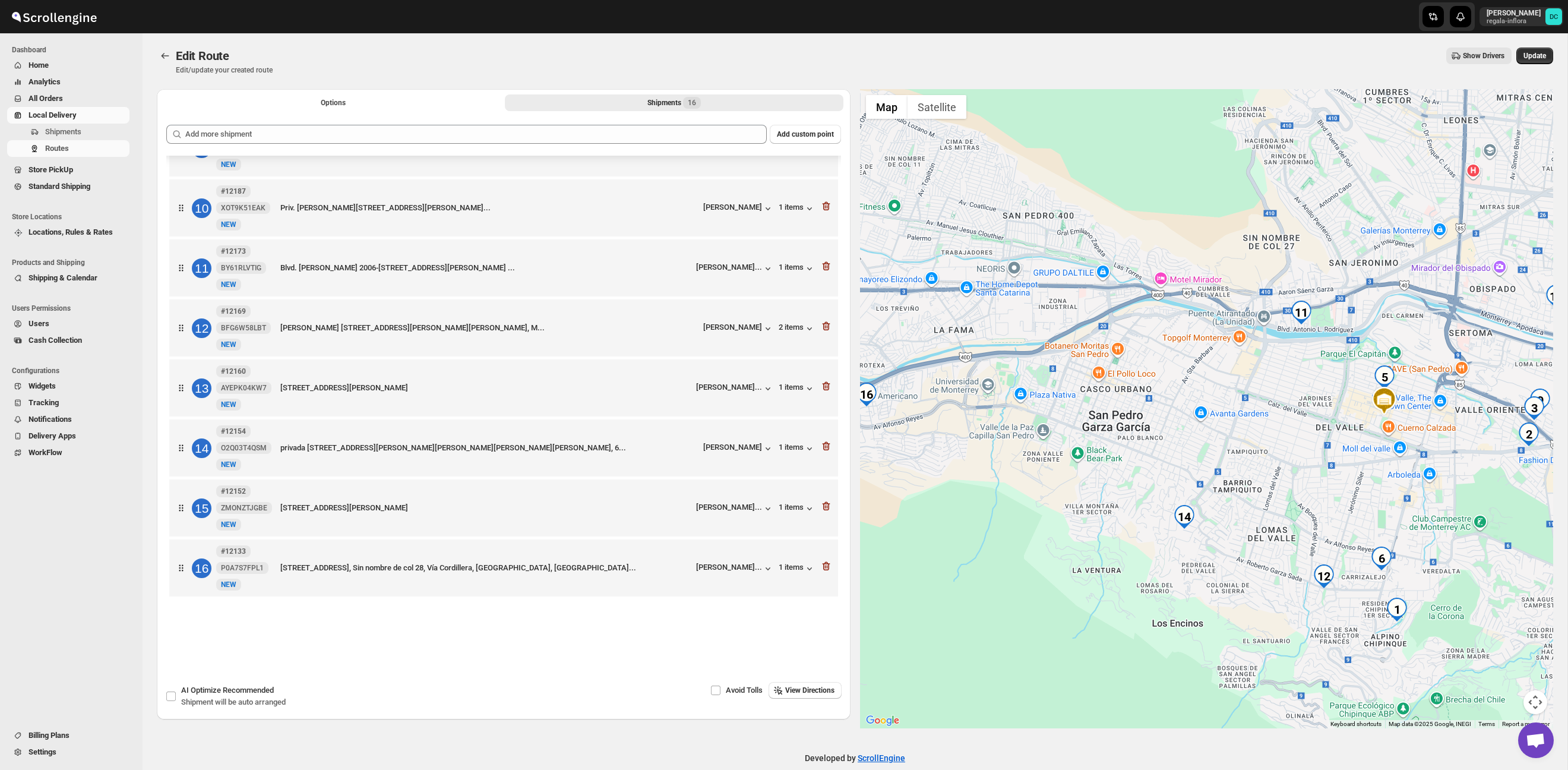
drag, startPoint x: 1180, startPoint y: 327, endPoint x: 1169, endPoint y: 310, distance: 20.2
click at [1170, 311] on div at bounding box center [1207, 409] width 694 height 639
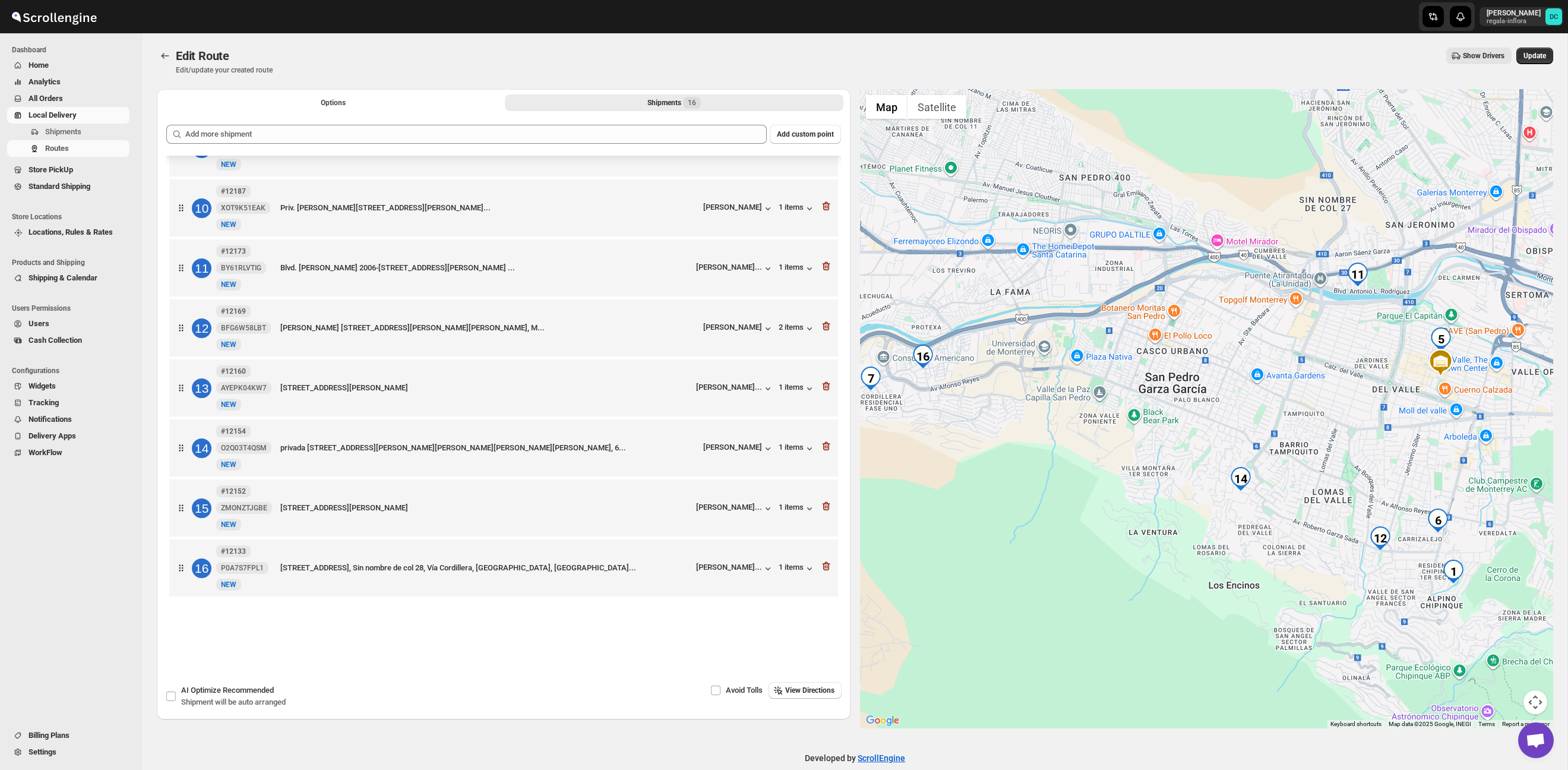
drag, startPoint x: 1272, startPoint y: 466, endPoint x: 1291, endPoint y: 435, distance: 36.4
click at [1340, 449] on div at bounding box center [1207, 409] width 694 height 639
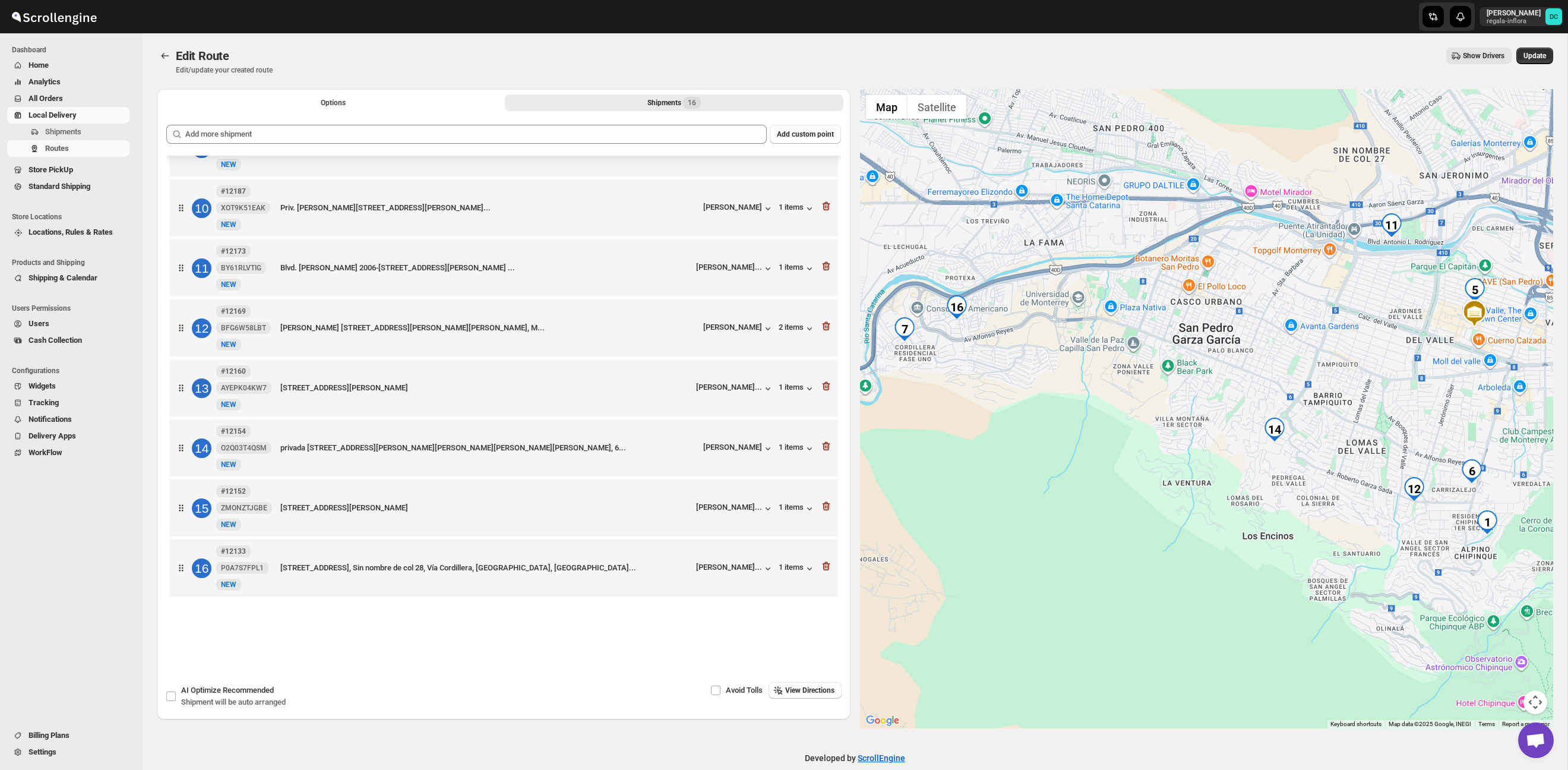
drag, startPoint x: 1275, startPoint y: 432, endPoint x: 1308, endPoint y: 383, distance: 59.1
click at [1308, 383] on div at bounding box center [1207, 409] width 694 height 639
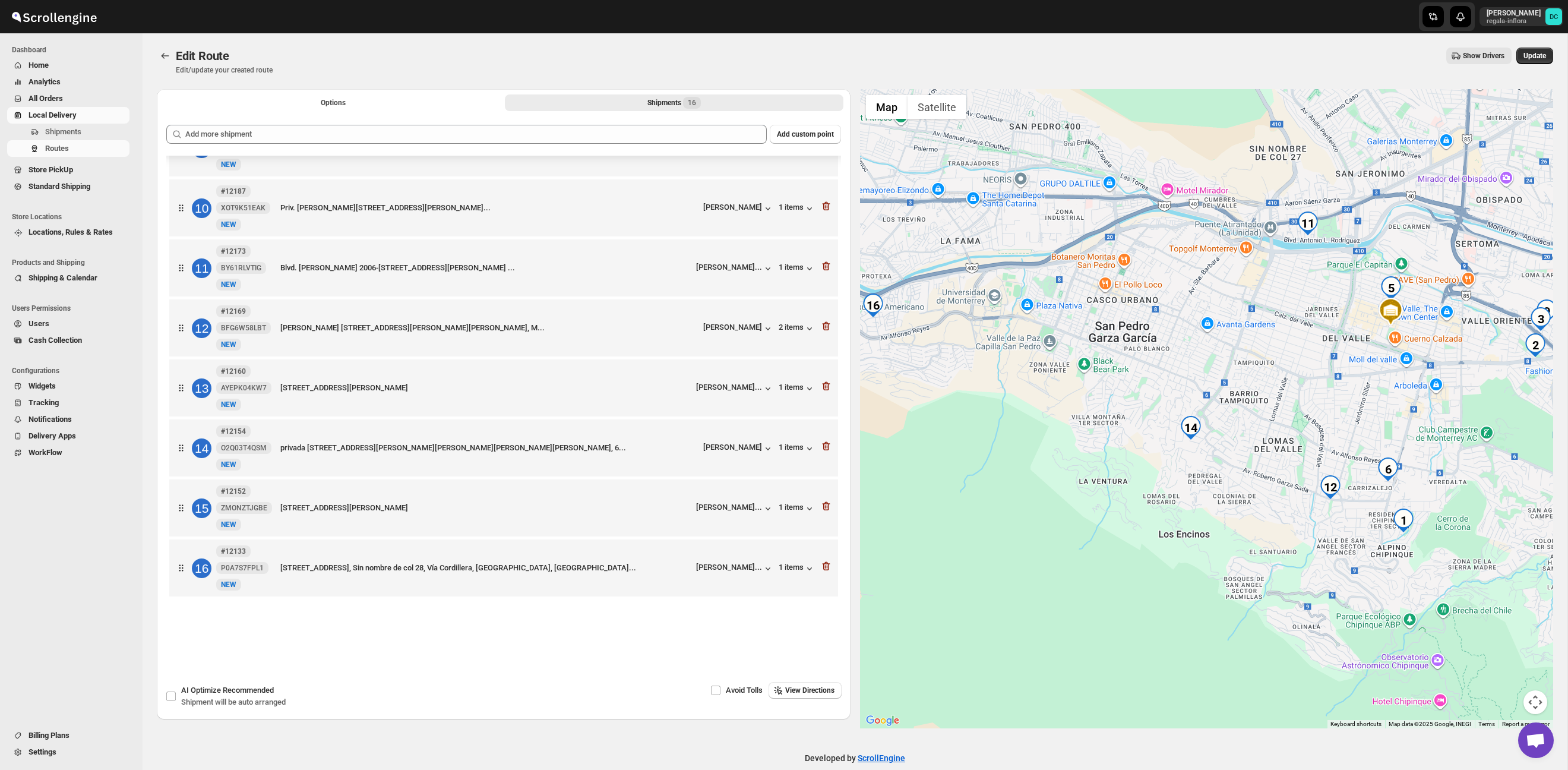
drag, startPoint x: 1334, startPoint y: 390, endPoint x: 1256, endPoint y: 390, distance: 78.0
click at [1256, 391] on div at bounding box center [1207, 409] width 694 height 639
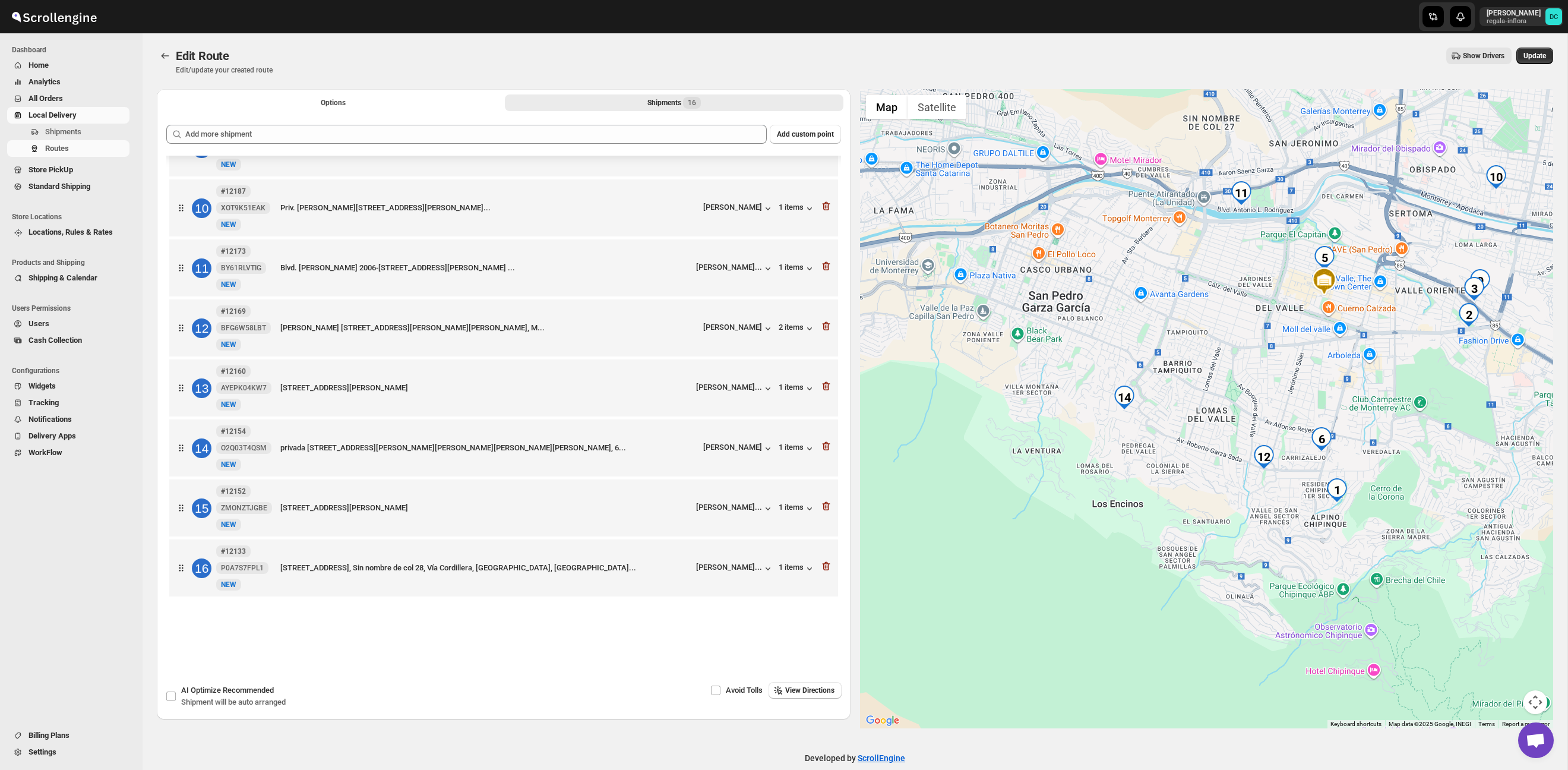
drag, startPoint x: 1335, startPoint y: 383, endPoint x: 1267, endPoint y: 351, distance: 75.2
click at [1267, 351] on div at bounding box center [1207, 409] width 694 height 639
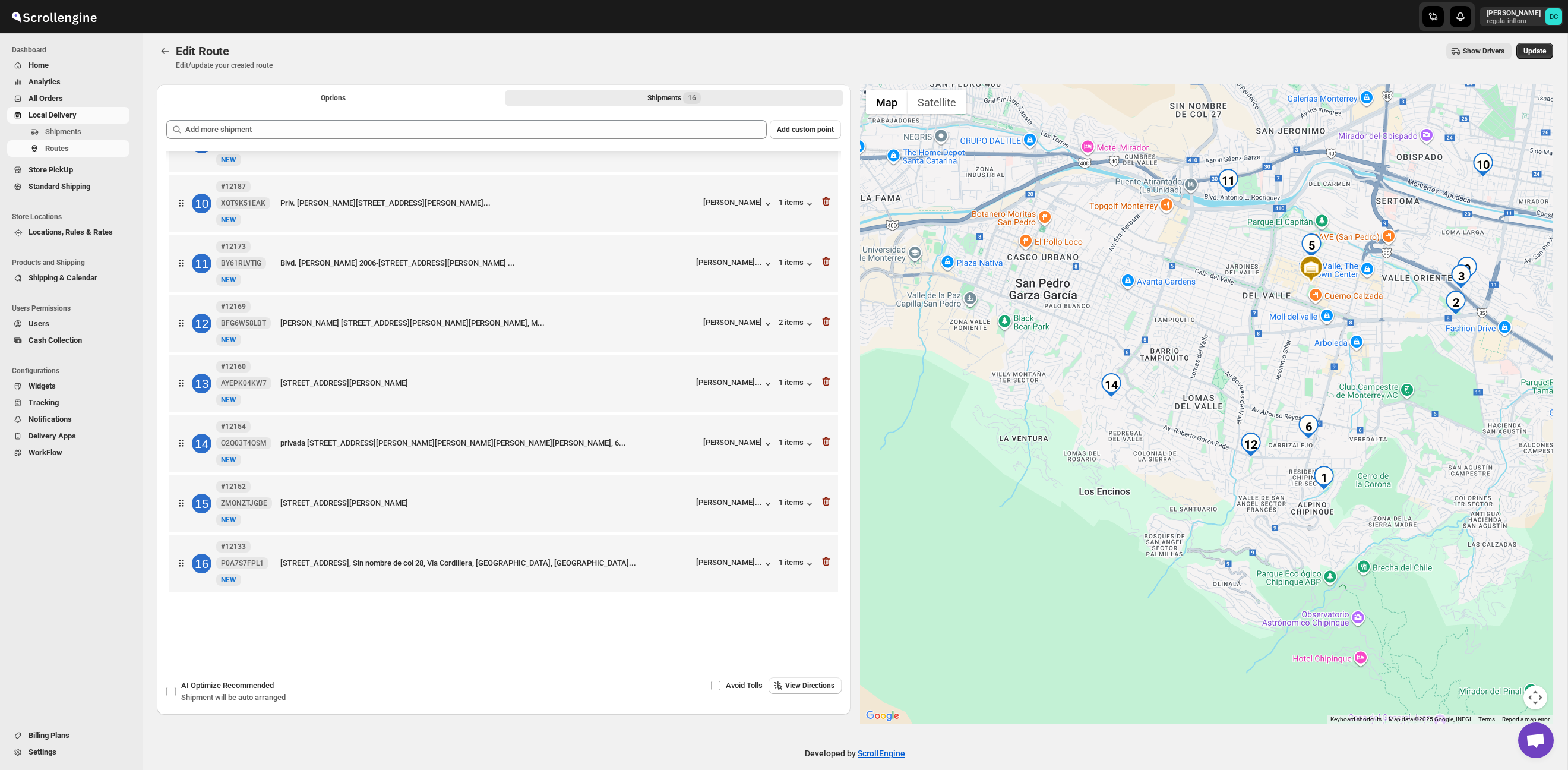
drag, startPoint x: 1214, startPoint y: 466, endPoint x: 1125, endPoint y: 437, distance: 93.6
click at [1128, 438] on div at bounding box center [1207, 404] width 694 height 639
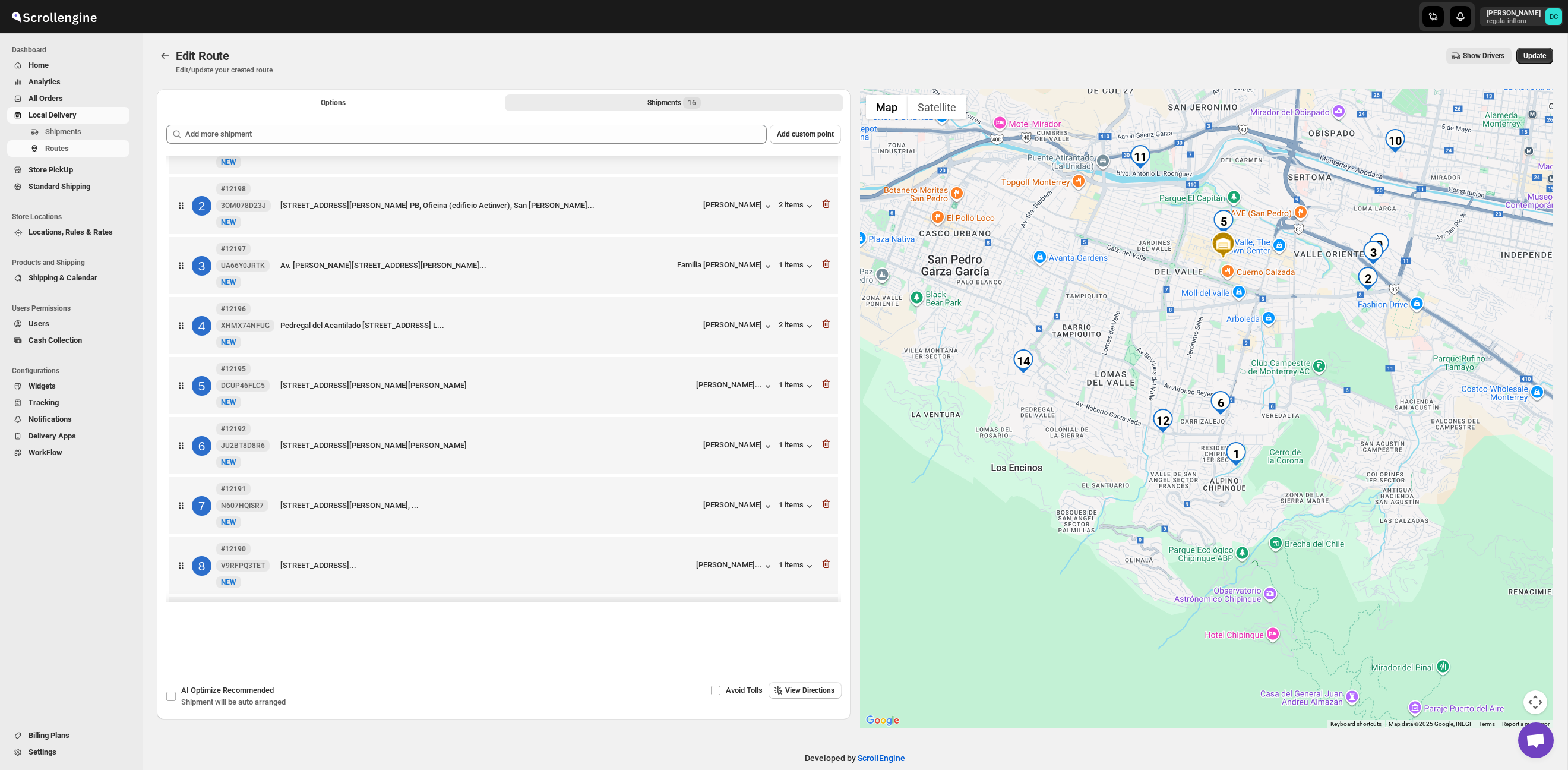
scroll to position [0, 0]
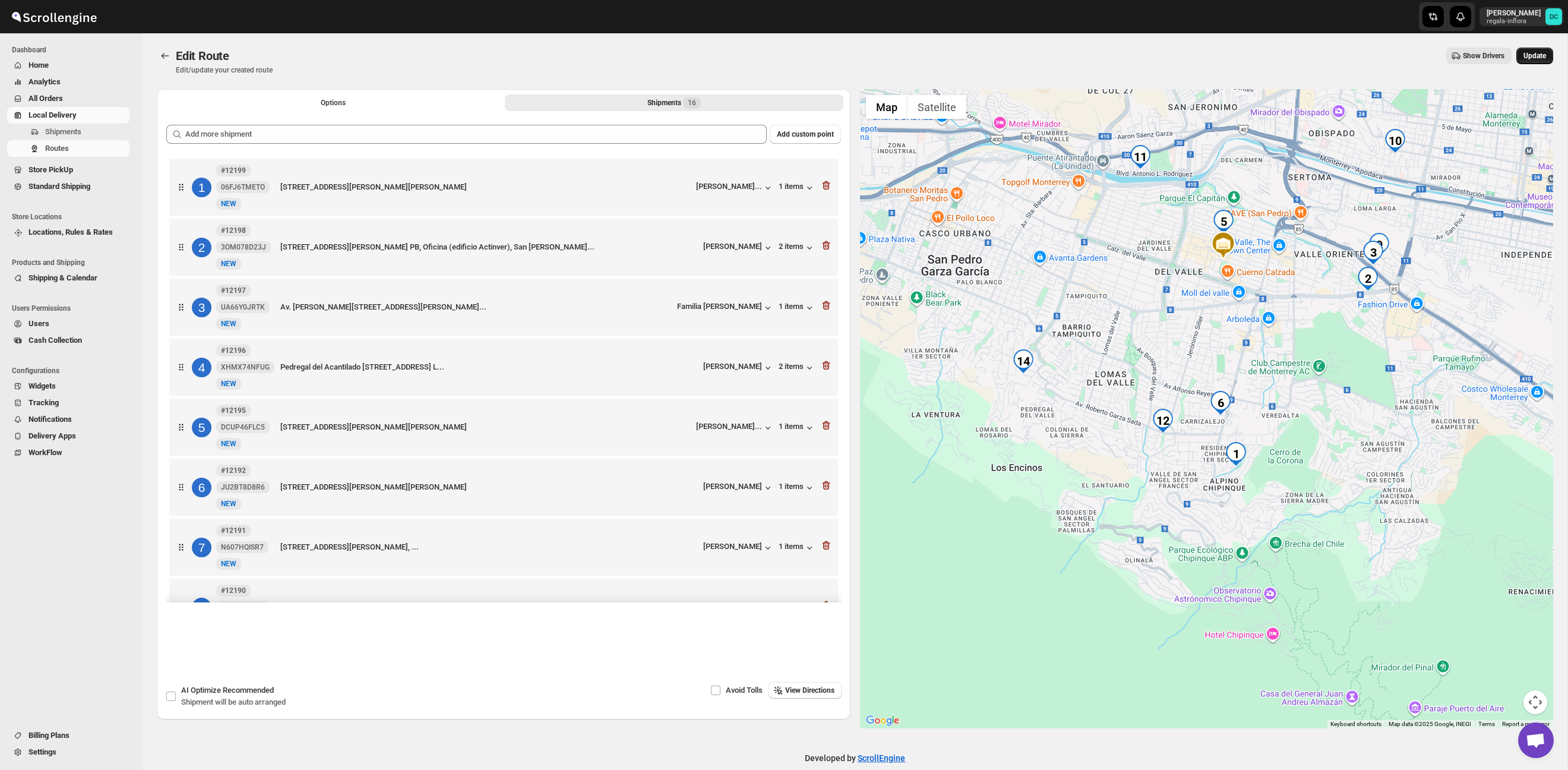
click at [1529, 53] on span "Update" at bounding box center [1535, 56] width 22 height 10
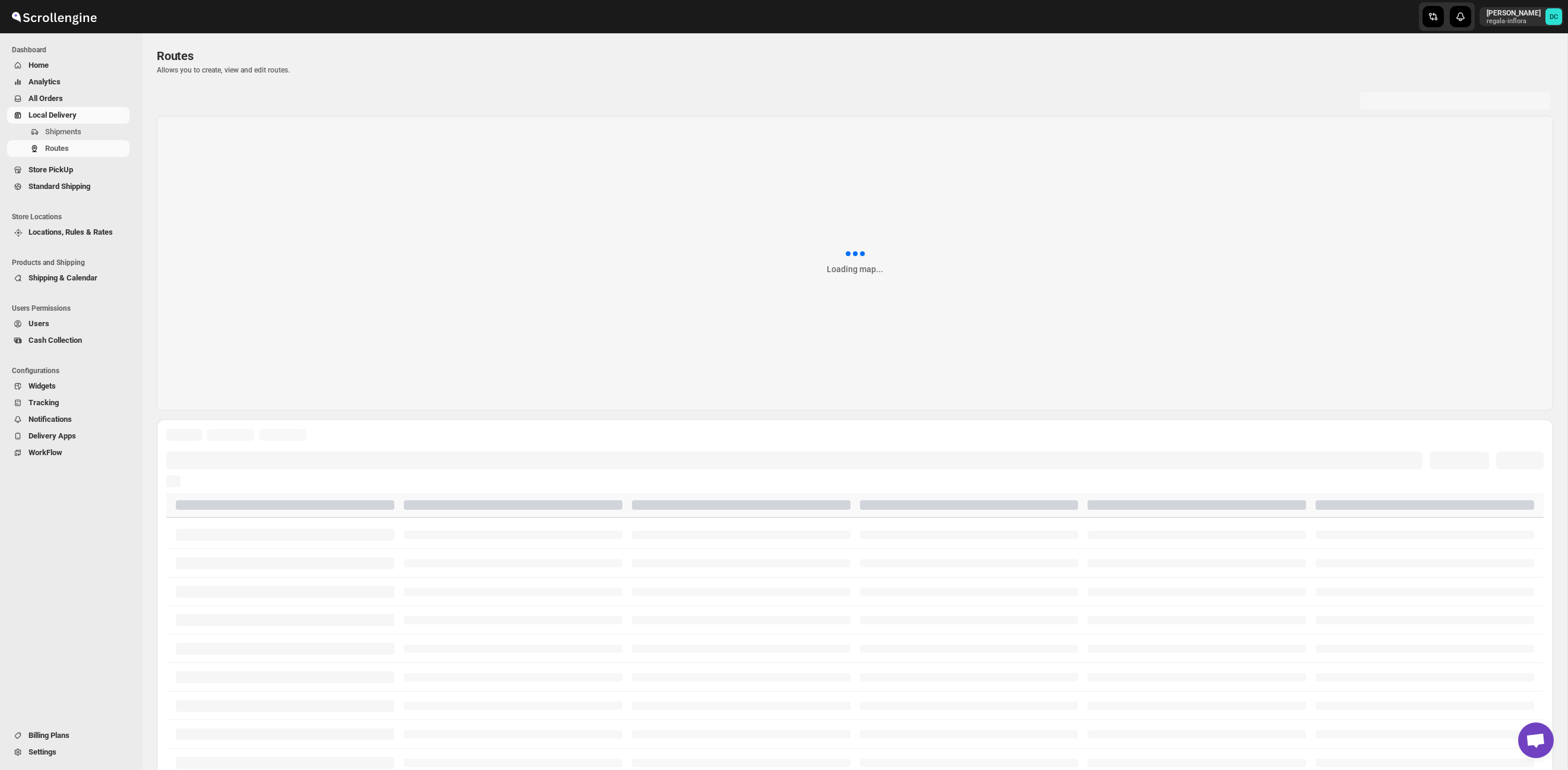
click at [71, 99] on span "All Orders" at bounding box center [78, 98] width 99 height 12
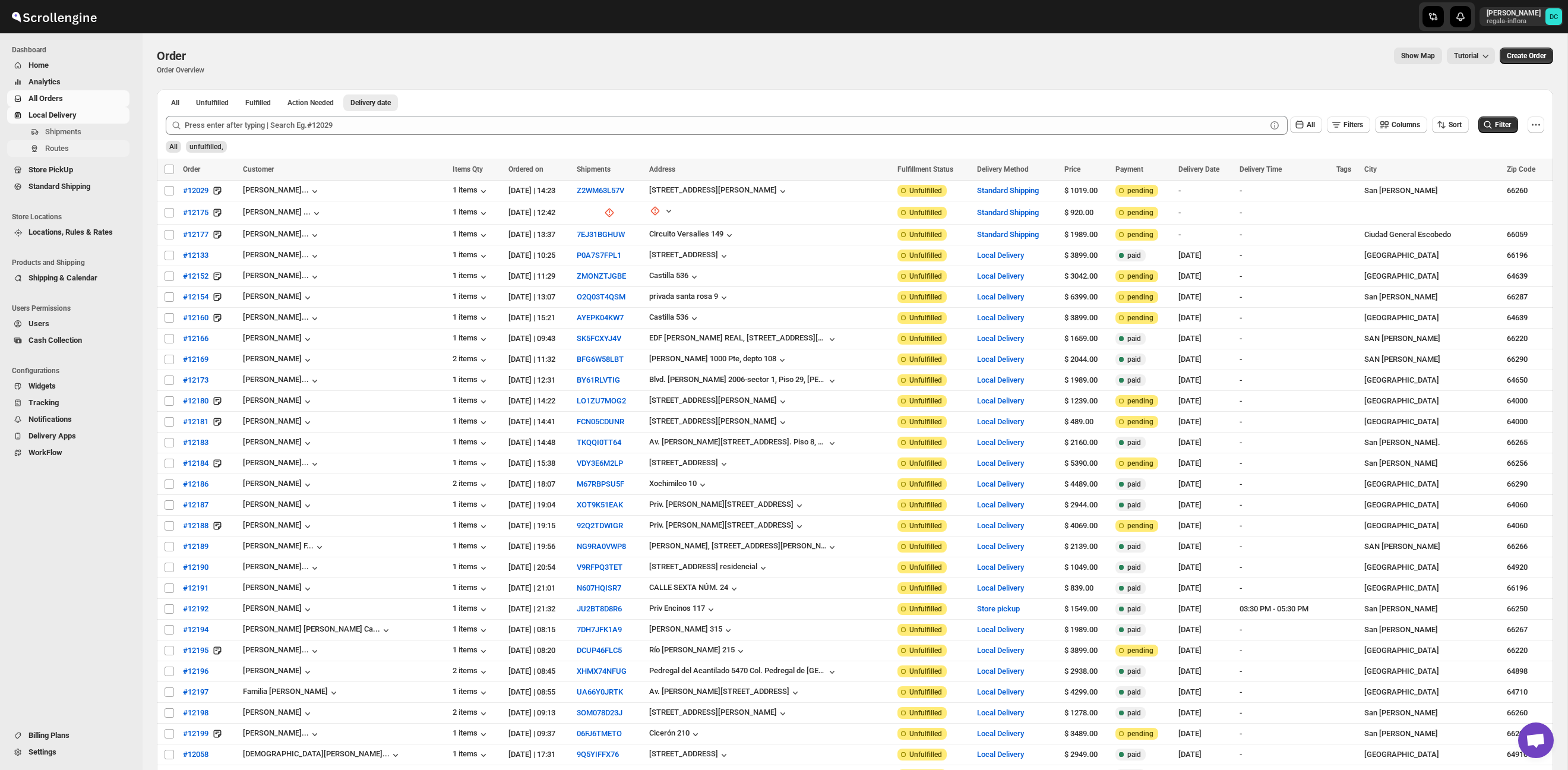
click at [81, 146] on span "Routes" at bounding box center [86, 148] width 82 height 12
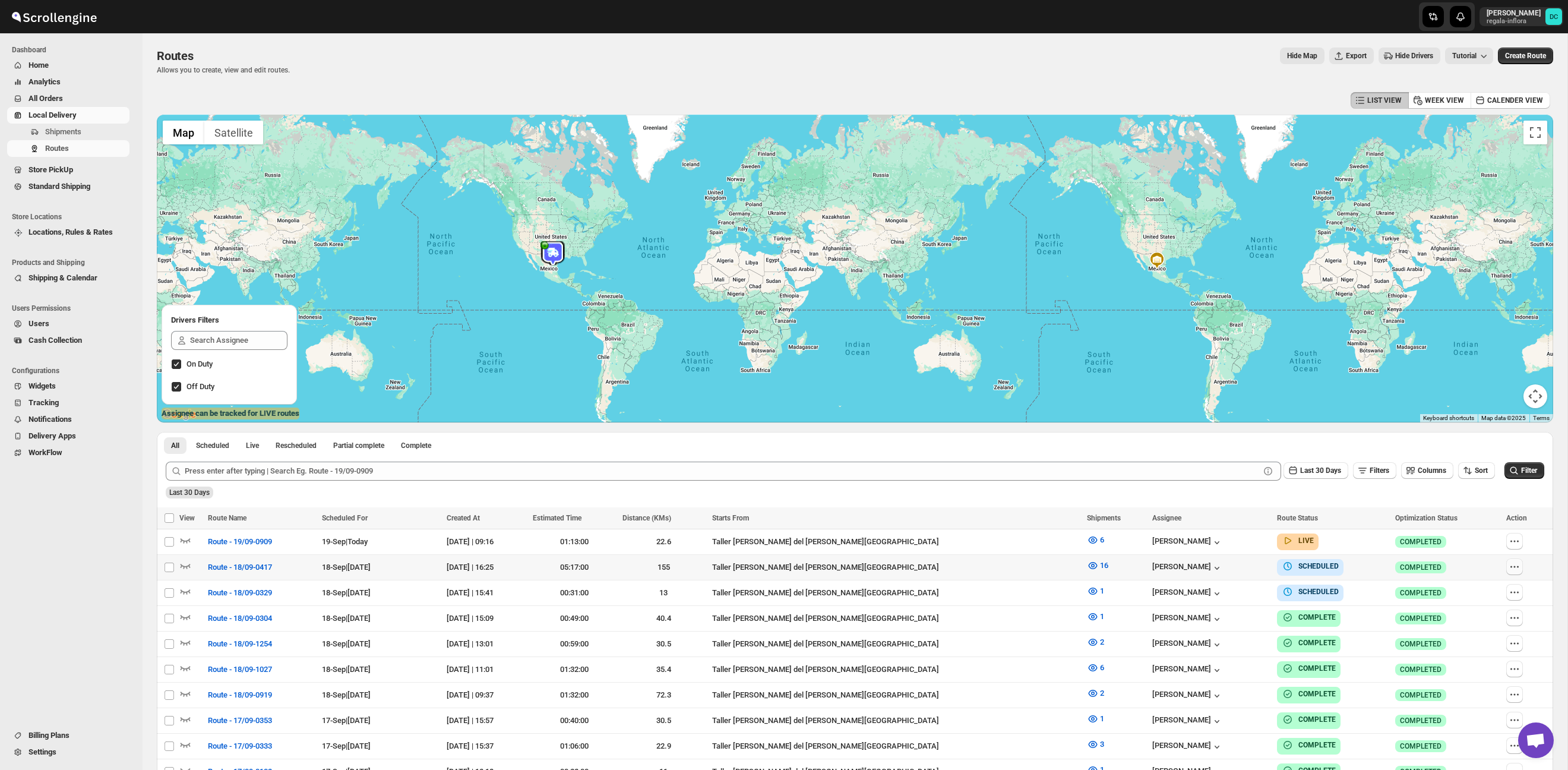
click at [1509, 569] on icon "button" at bounding box center [1515, 566] width 12 height 12
checkbox input "true"
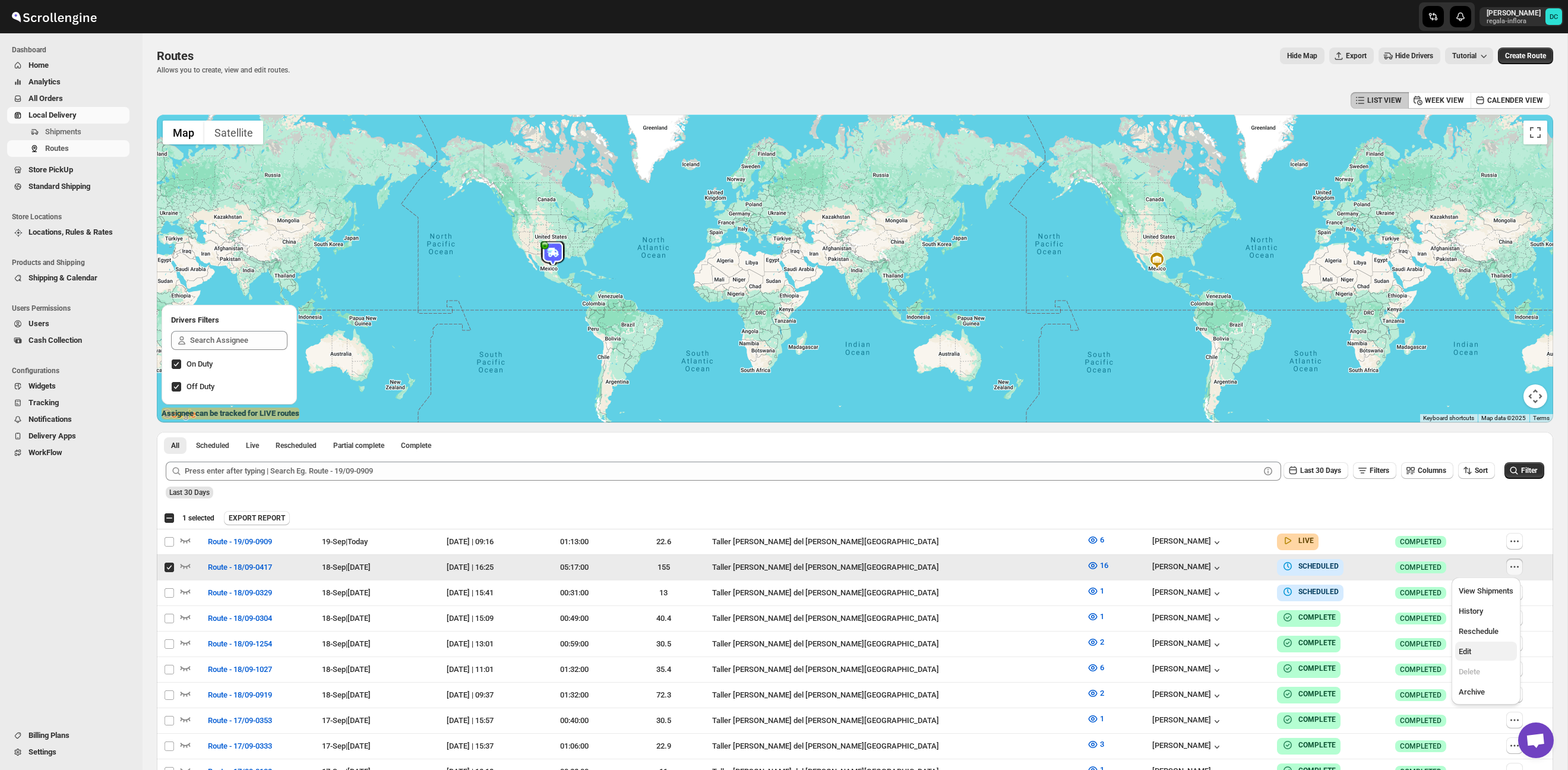
click at [1486, 653] on span "Edit" at bounding box center [1487, 651] width 55 height 12
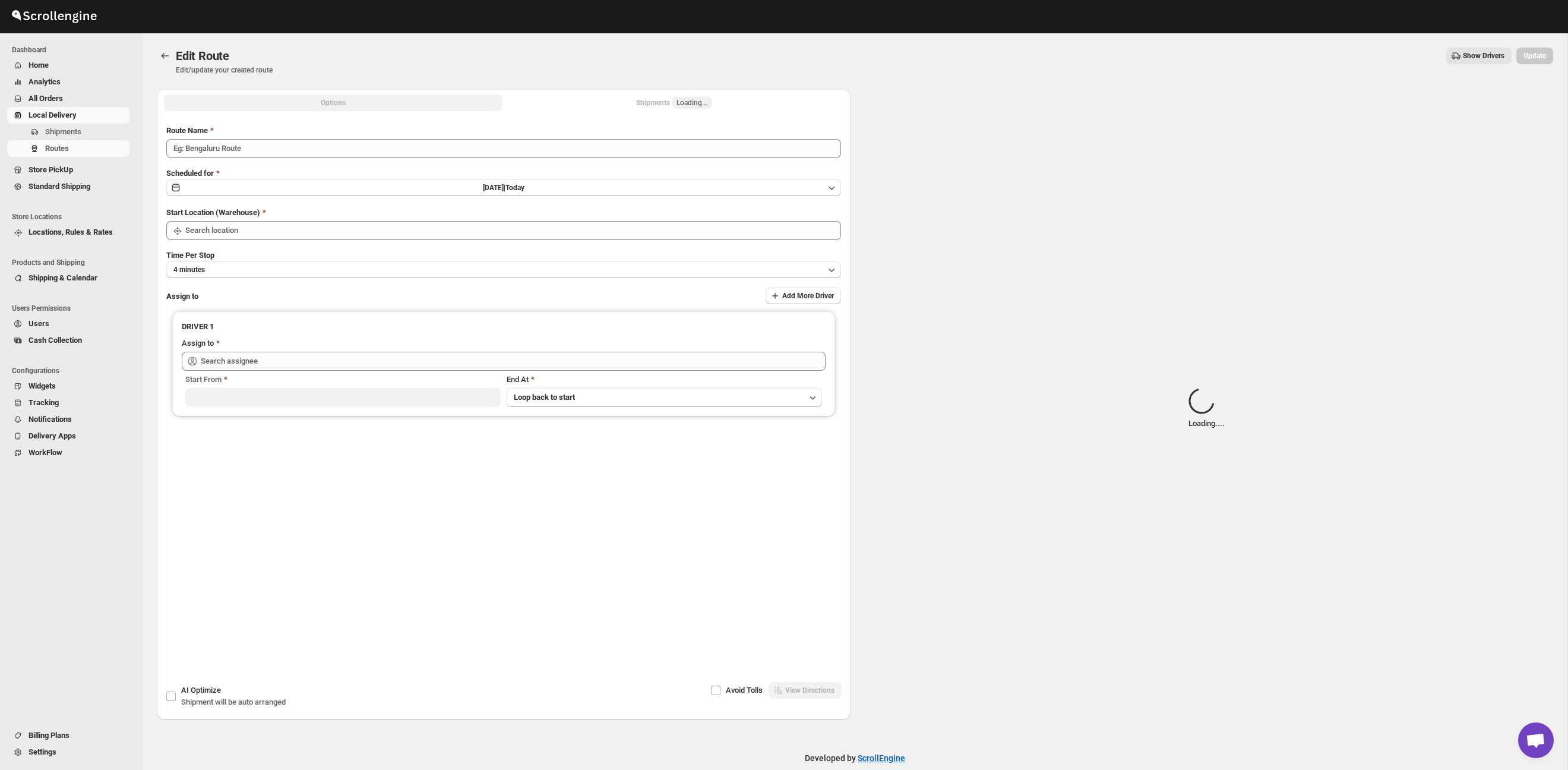
type input "Route - 18/09-0417"
type input "Taller [PERSON_NAME] del [PERSON_NAME][GEOGRAPHIC_DATA]"
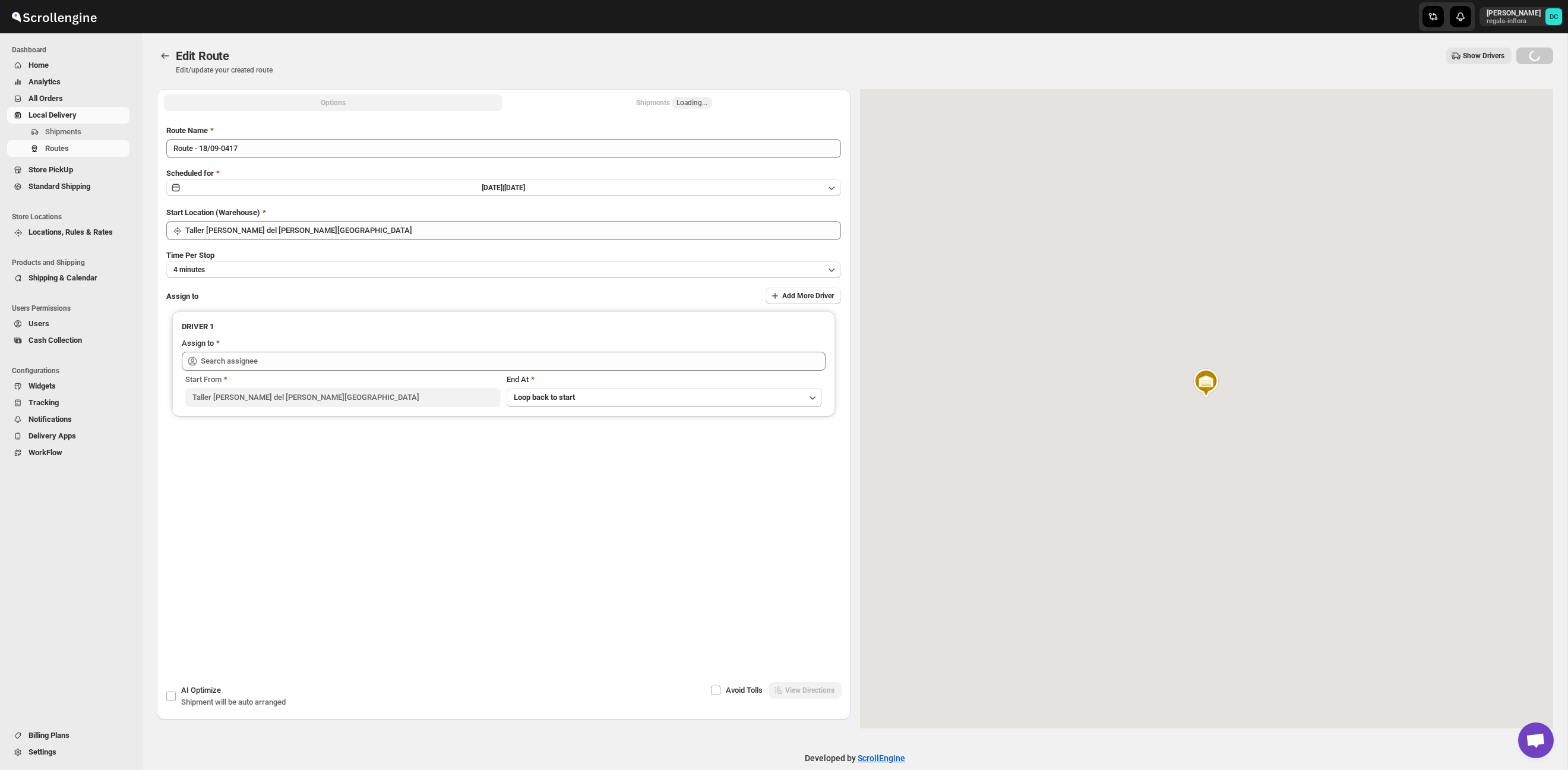
type input "[PERSON_NAME] ([PERSON_NAME][EMAIL_ADDRESS][DOMAIN_NAME])"
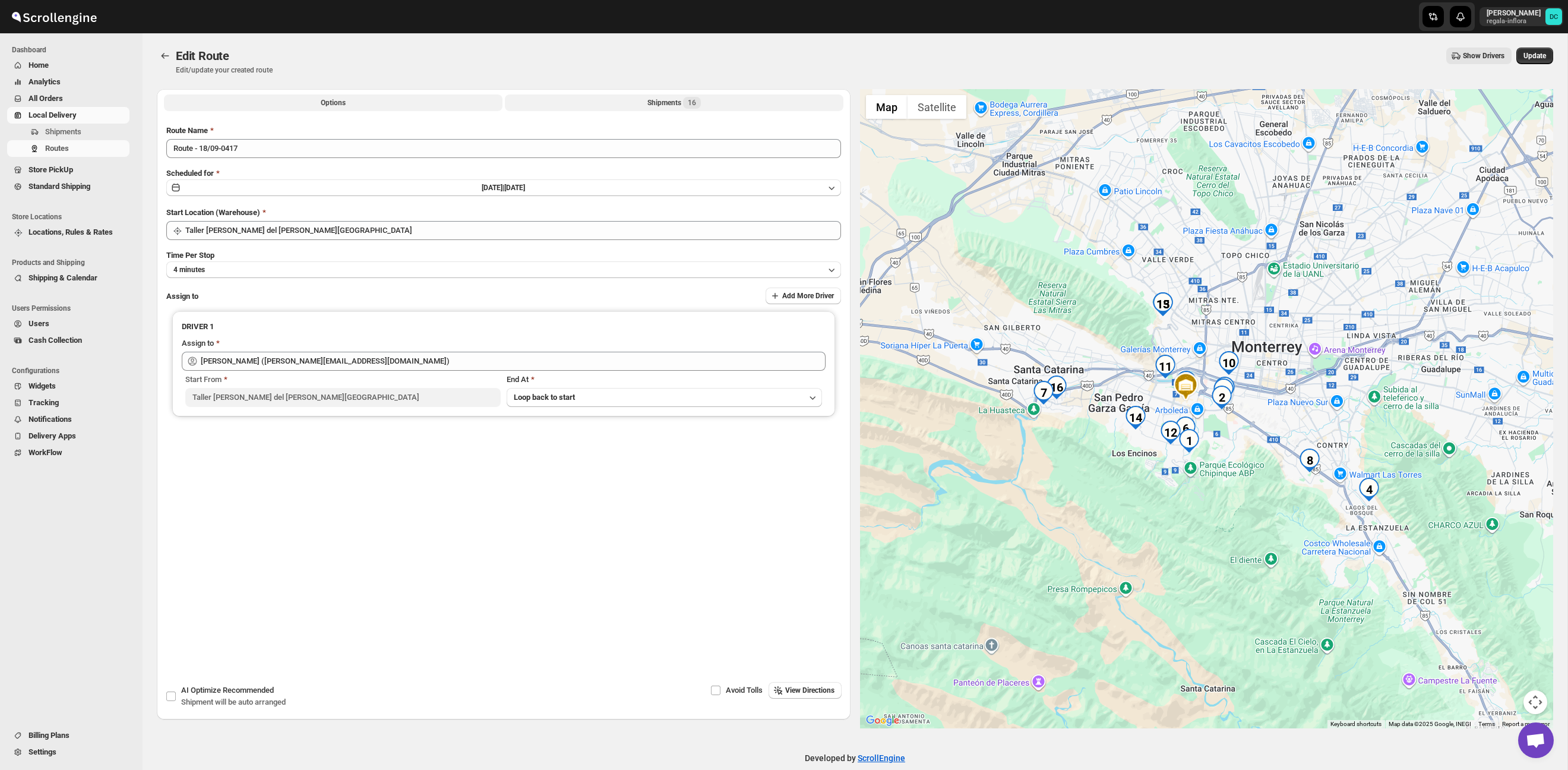
click at [700, 106] on span "16" at bounding box center [691, 102] width 18 height 12
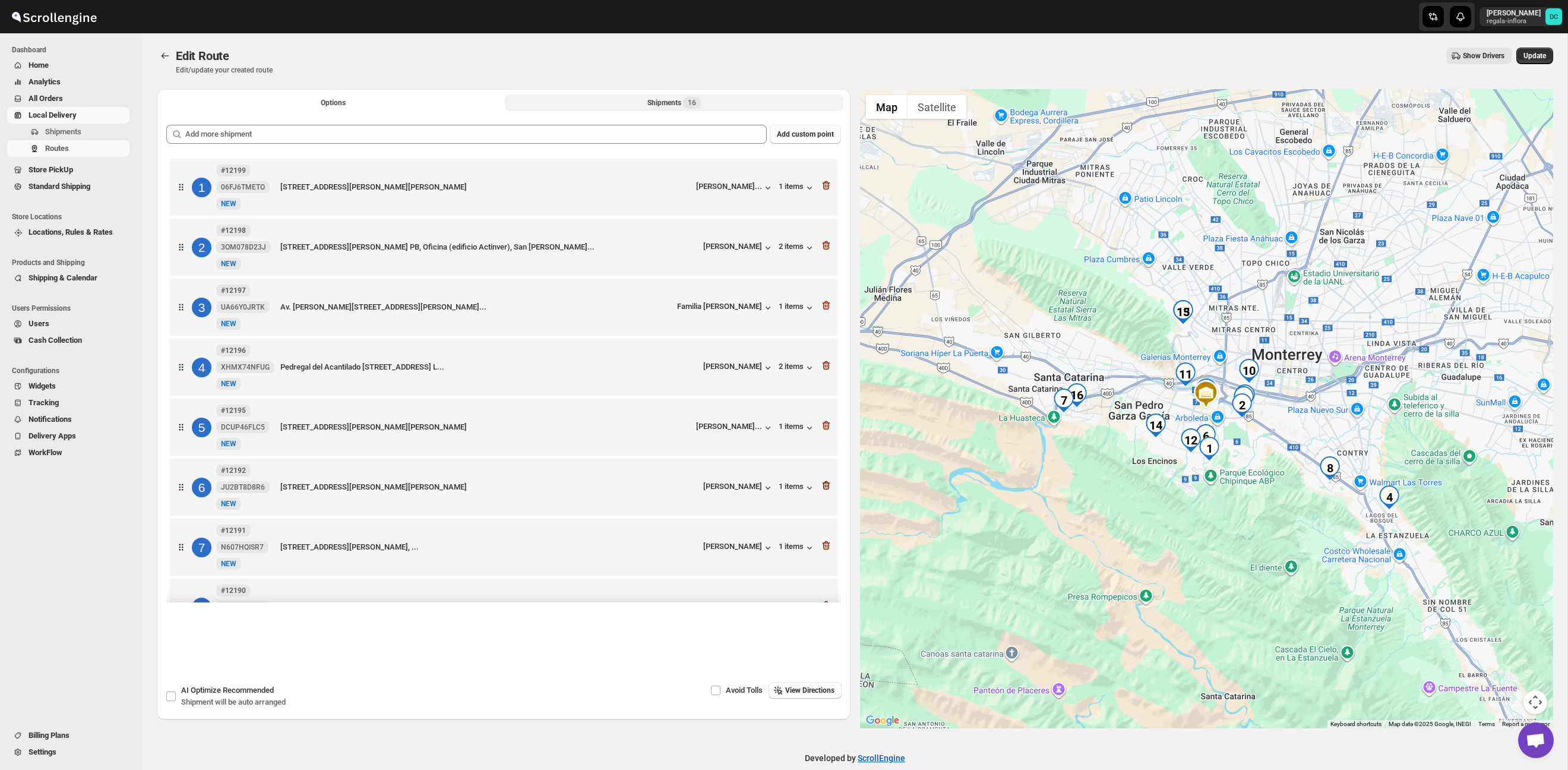
click at [827, 488] on icon "button" at bounding box center [827, 486] width 1 height 4
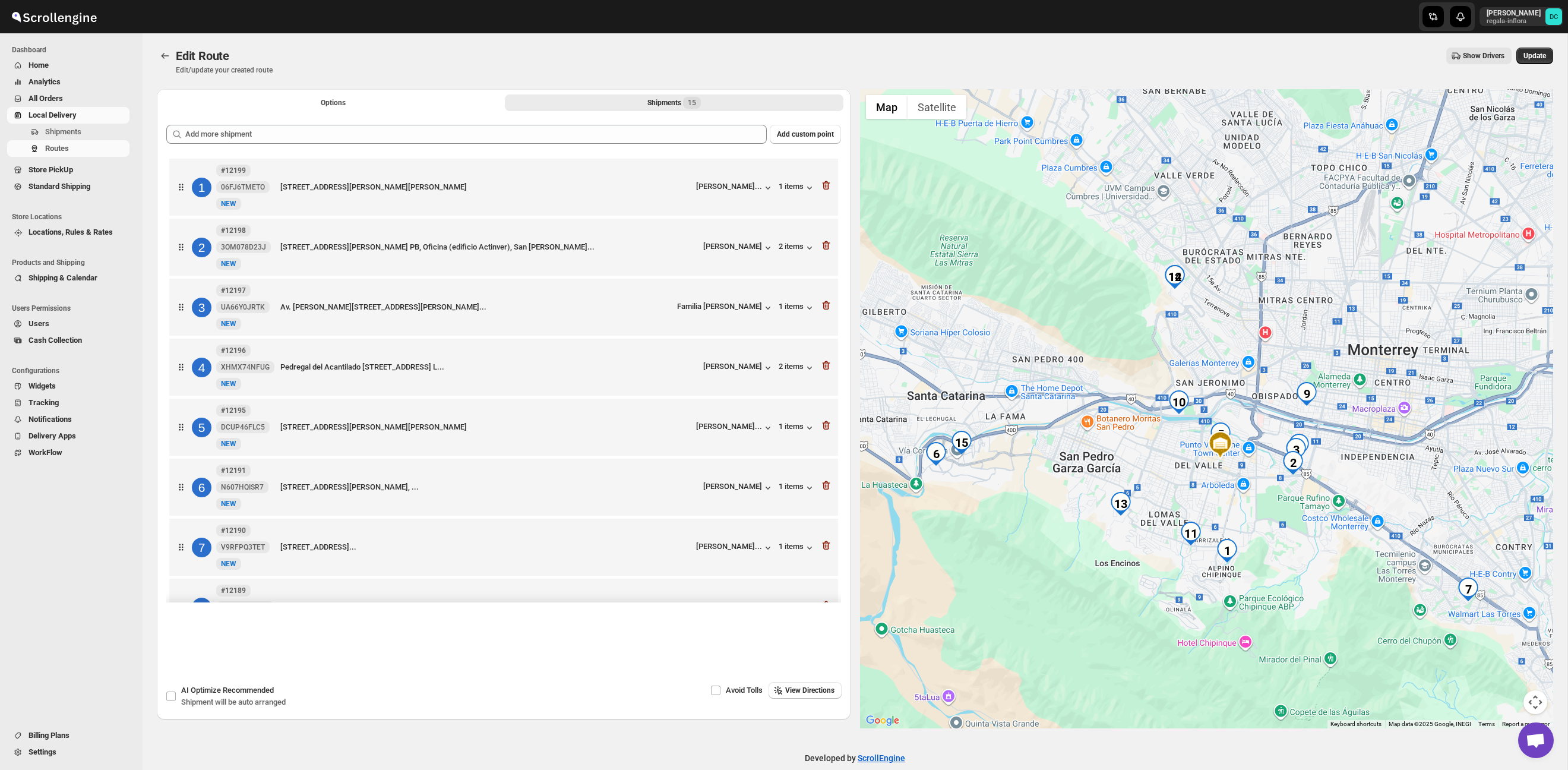
drag, startPoint x: 1192, startPoint y: 386, endPoint x: 1231, endPoint y: 488, distance: 109.2
click at [1231, 488] on div at bounding box center [1207, 409] width 694 height 639
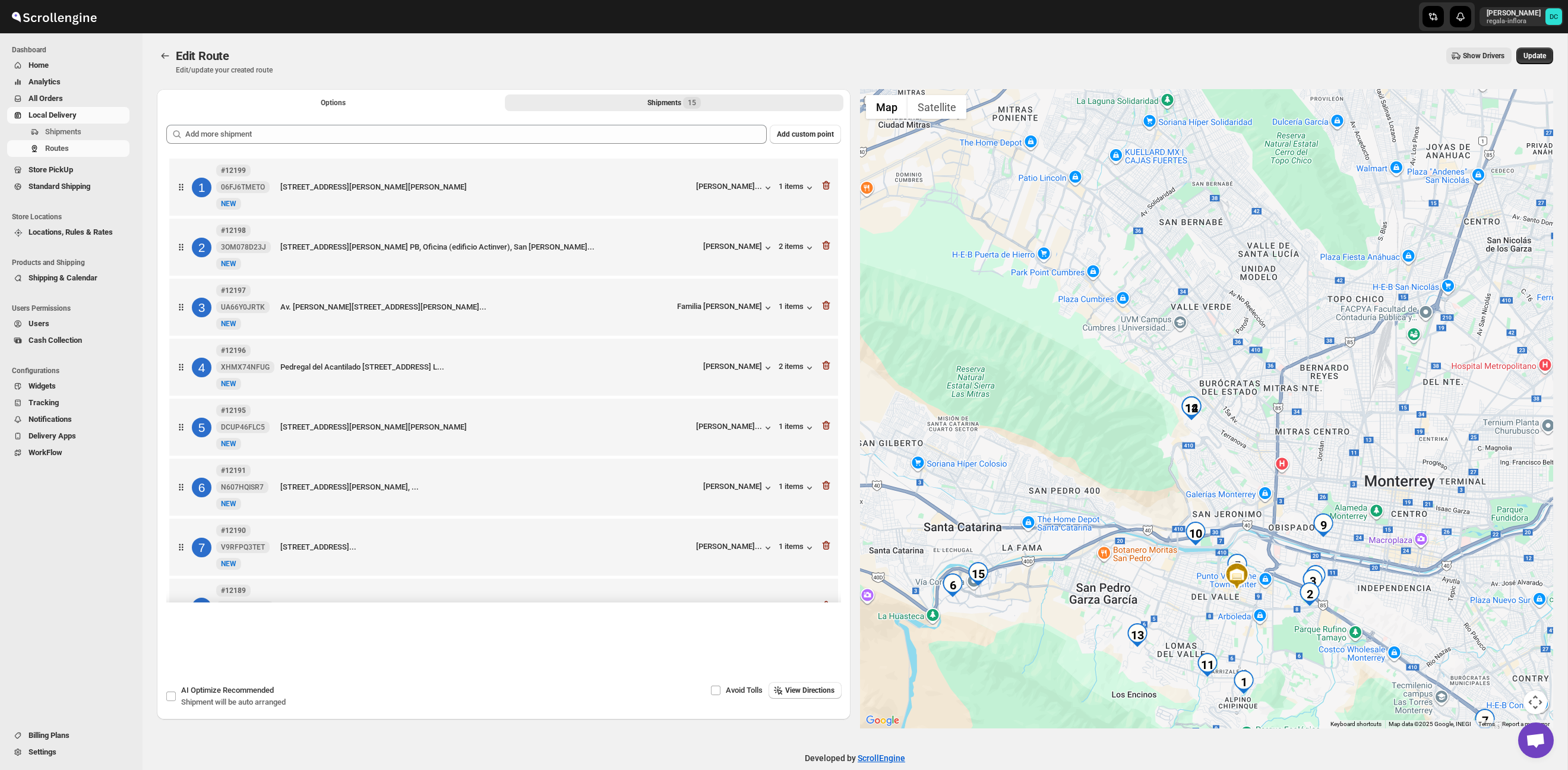
drag, startPoint x: 1237, startPoint y: 357, endPoint x: 1252, endPoint y: 497, distance: 140.8
click at [1252, 497] on div at bounding box center [1207, 409] width 694 height 639
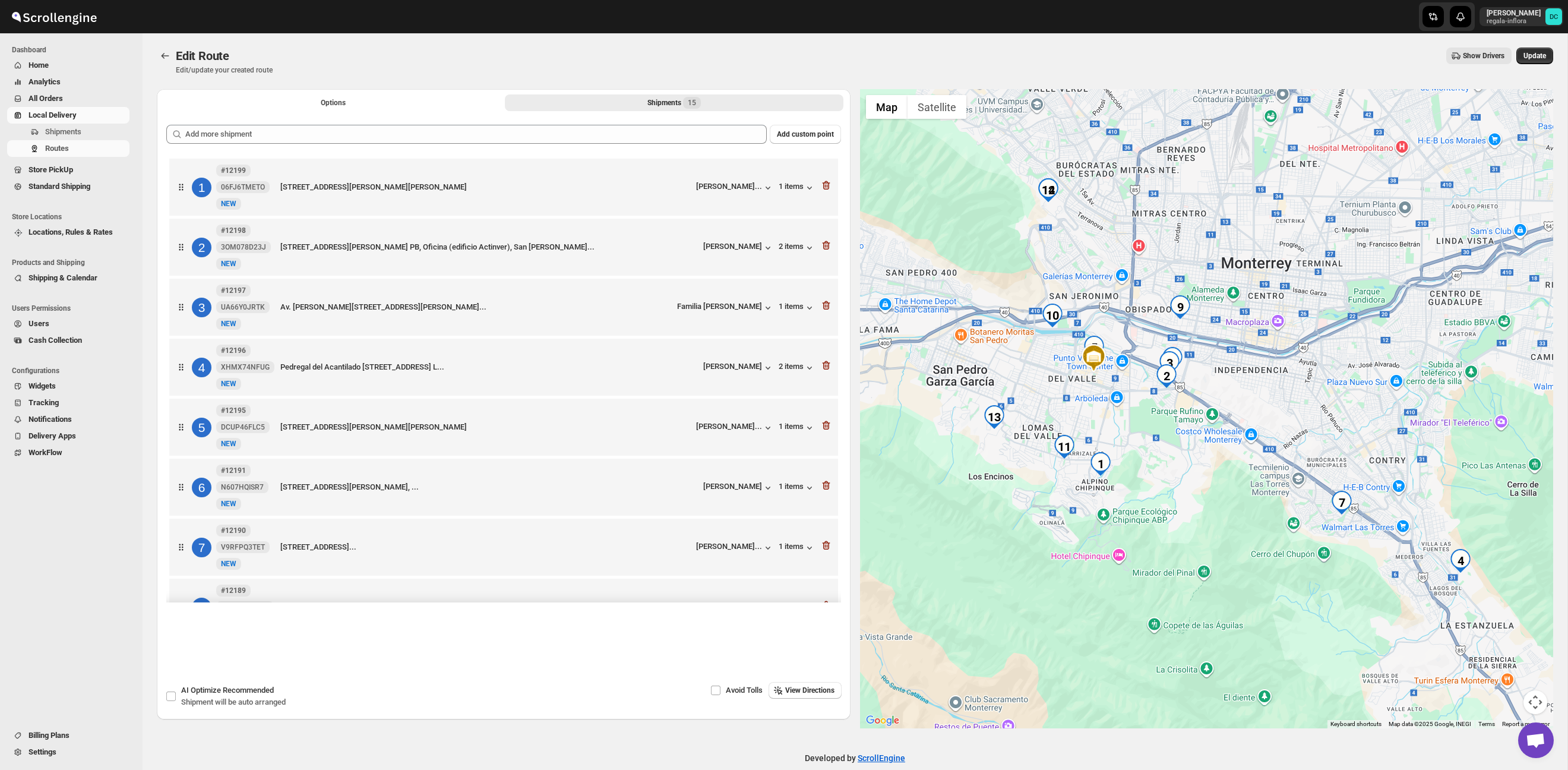
drag, startPoint x: 1426, startPoint y: 536, endPoint x: 1282, endPoint y: 317, distance: 262.1
click at [1278, 313] on div at bounding box center [1207, 409] width 694 height 639
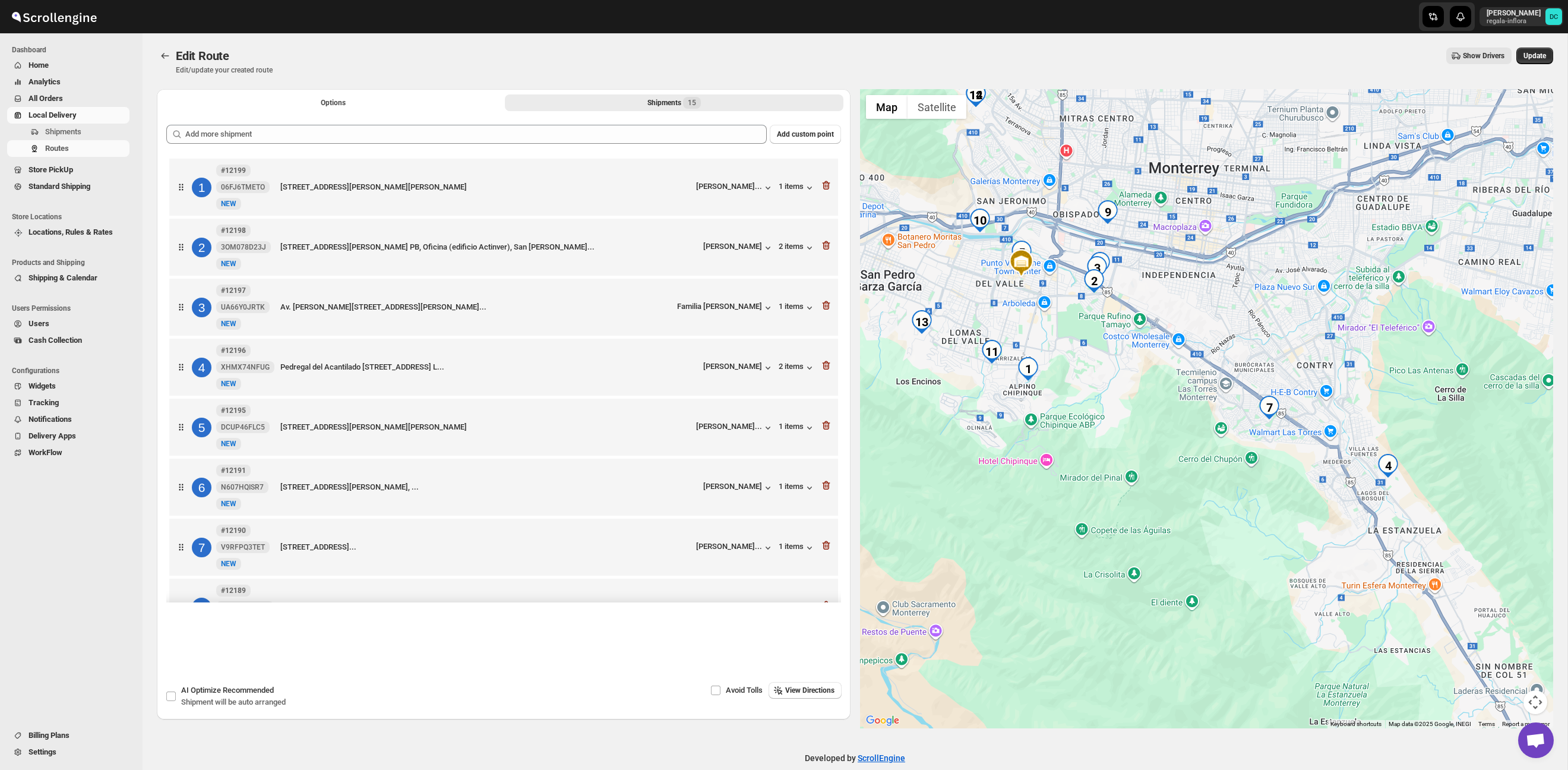
drag, startPoint x: 1325, startPoint y: 365, endPoint x: 1271, endPoint y: 293, distance: 90.0
click at [1271, 293] on div at bounding box center [1207, 409] width 694 height 639
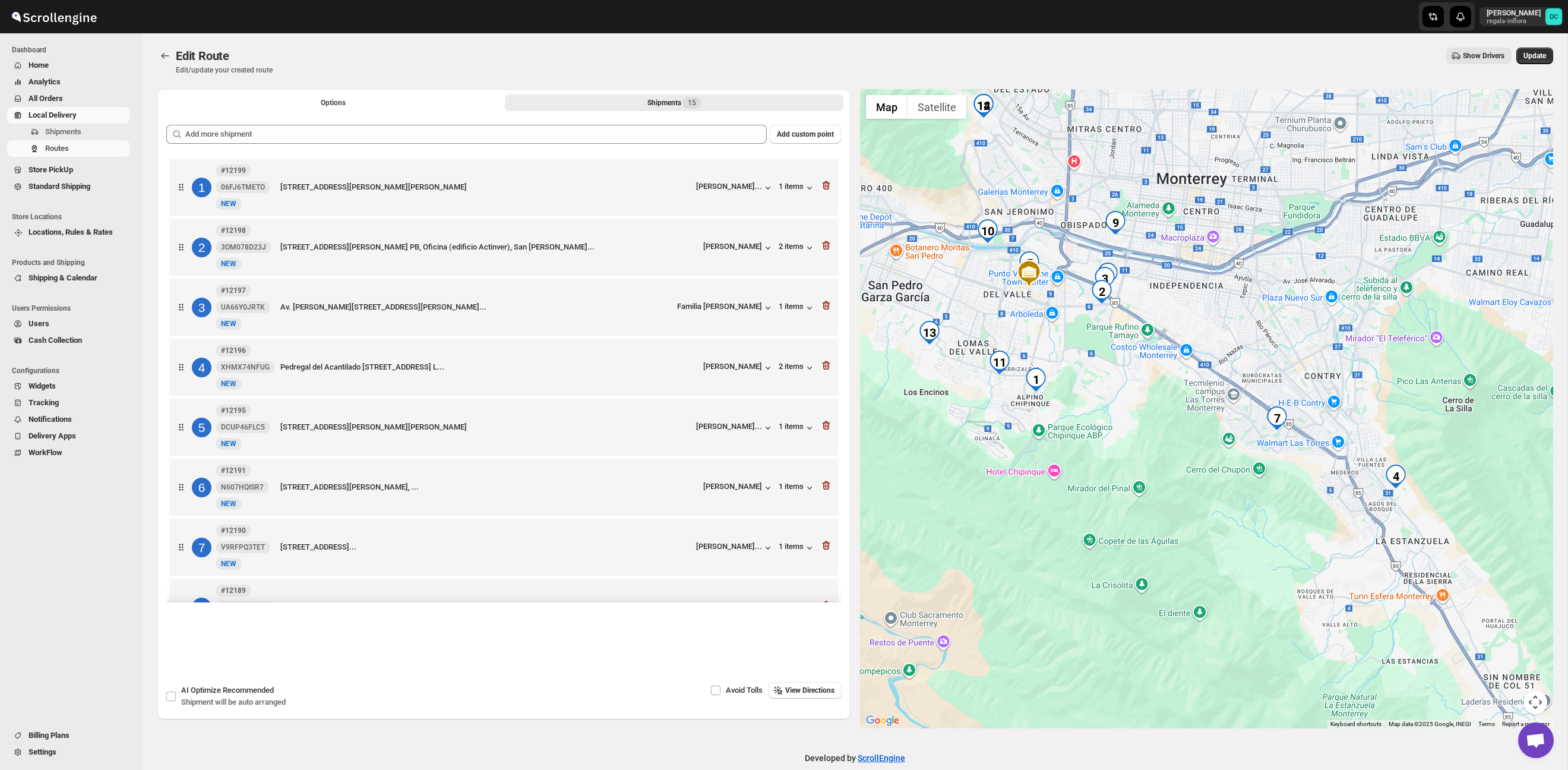
drag, startPoint x: 1372, startPoint y: 406, endPoint x: 1284, endPoint y: 343, distance: 108.2
click at [1406, 449] on div at bounding box center [1207, 409] width 694 height 639
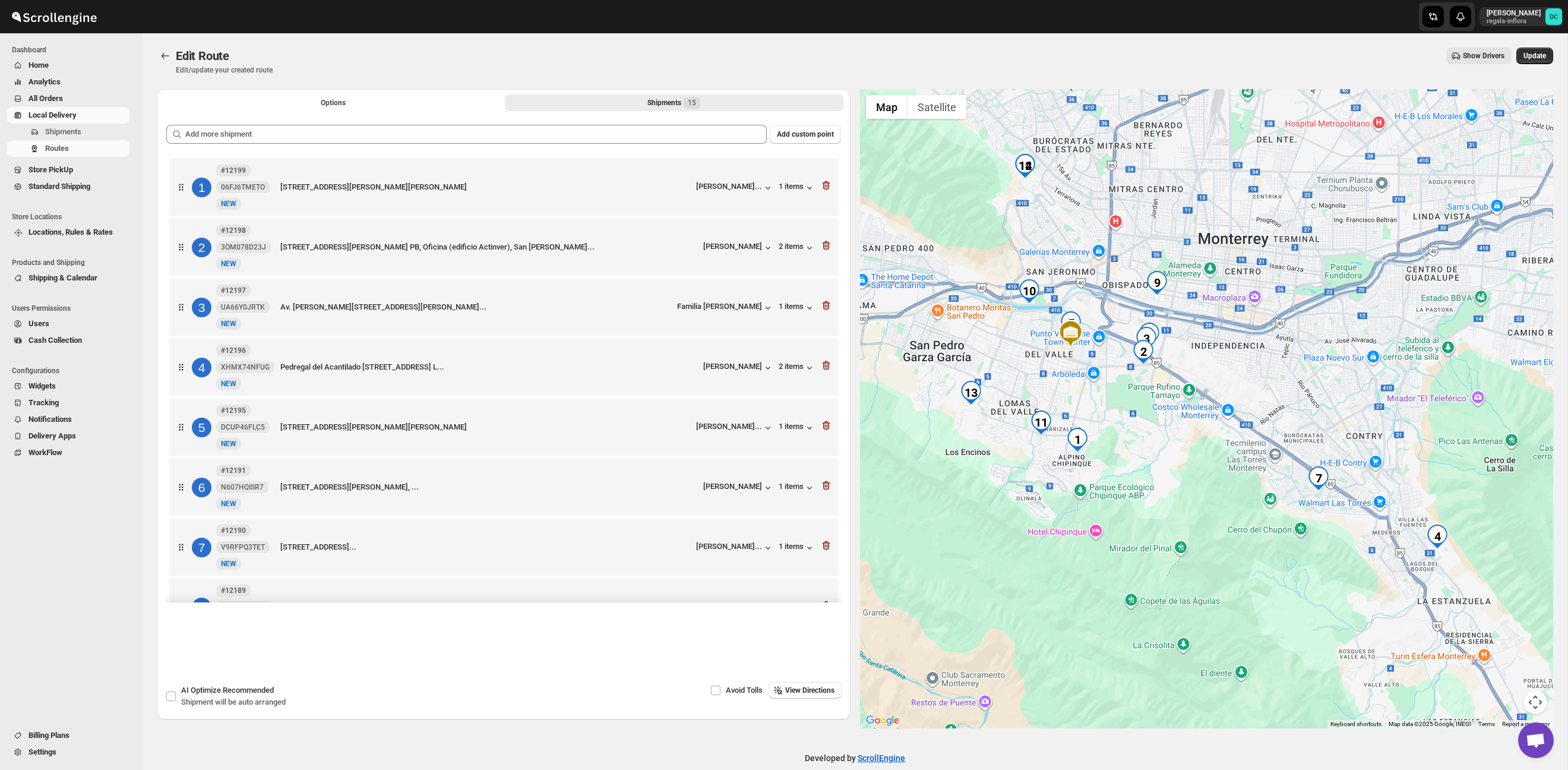
drag, startPoint x: 1268, startPoint y: 331, endPoint x: 1352, endPoint y: 446, distance: 142.4
click at [1352, 446] on div at bounding box center [1207, 409] width 694 height 639
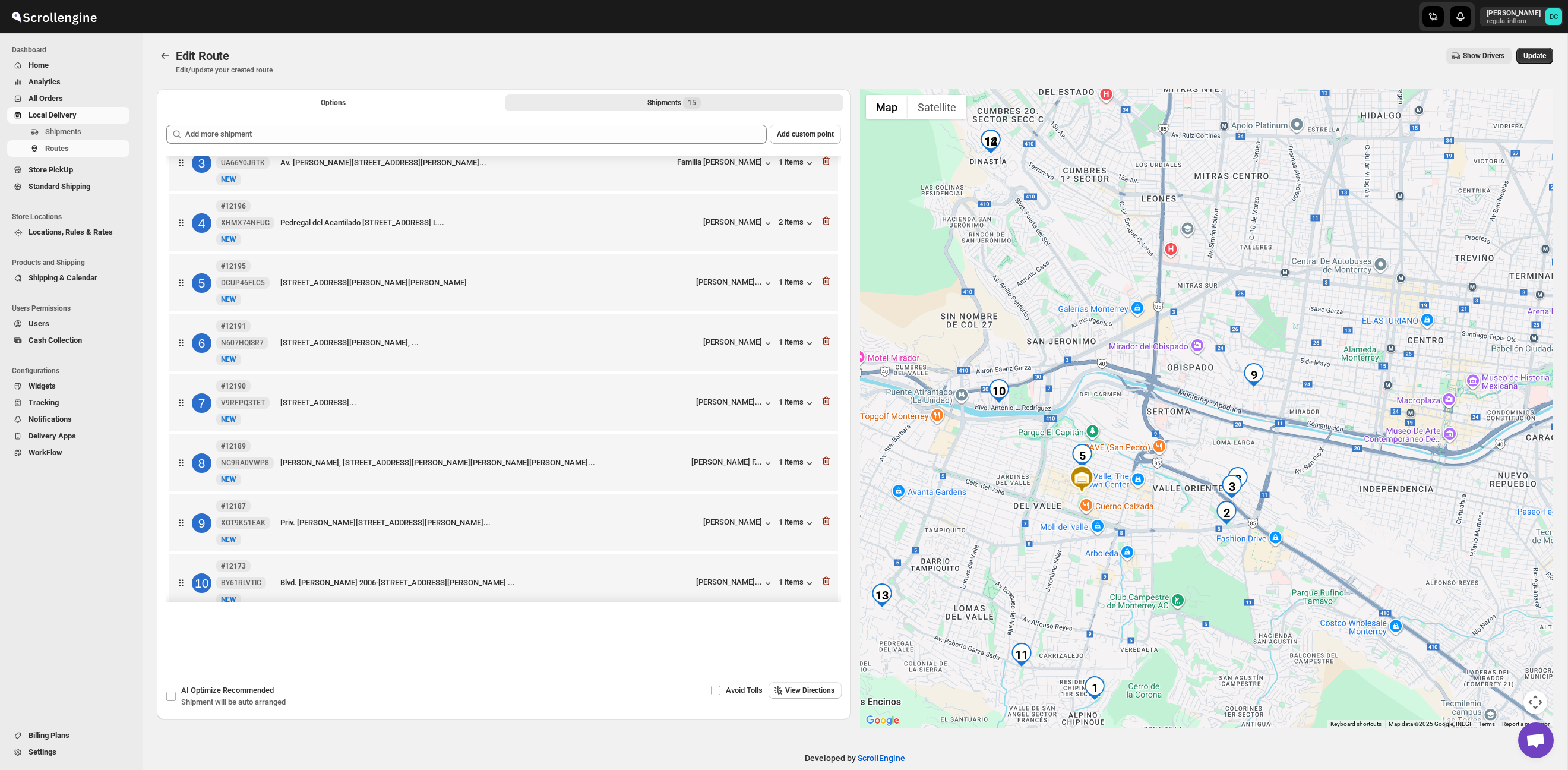
scroll to position [164, 0]
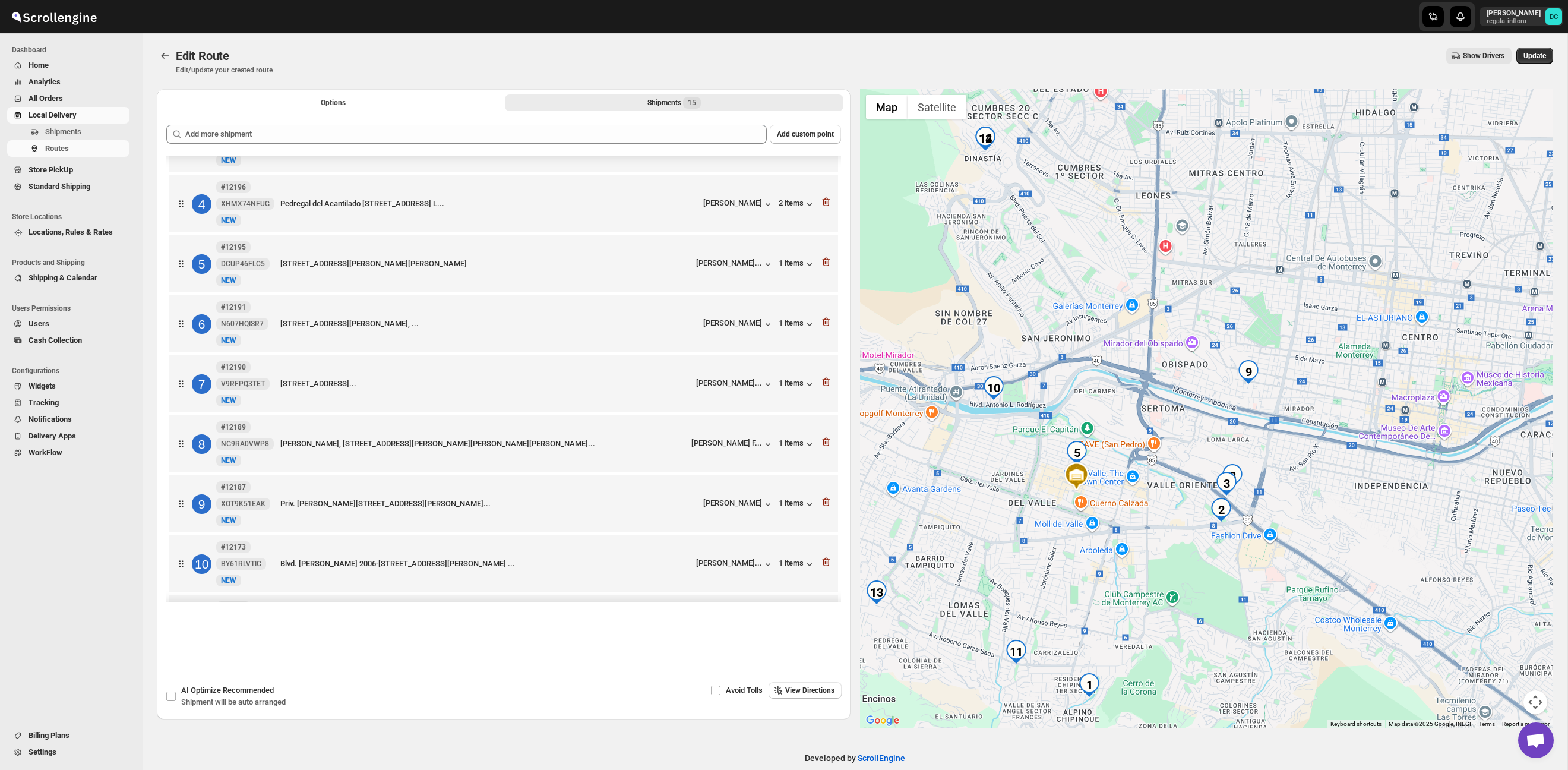
drag, startPoint x: 1311, startPoint y: 434, endPoint x: 1274, endPoint y: 413, distance: 42.5
click at [1276, 413] on div at bounding box center [1207, 409] width 694 height 639
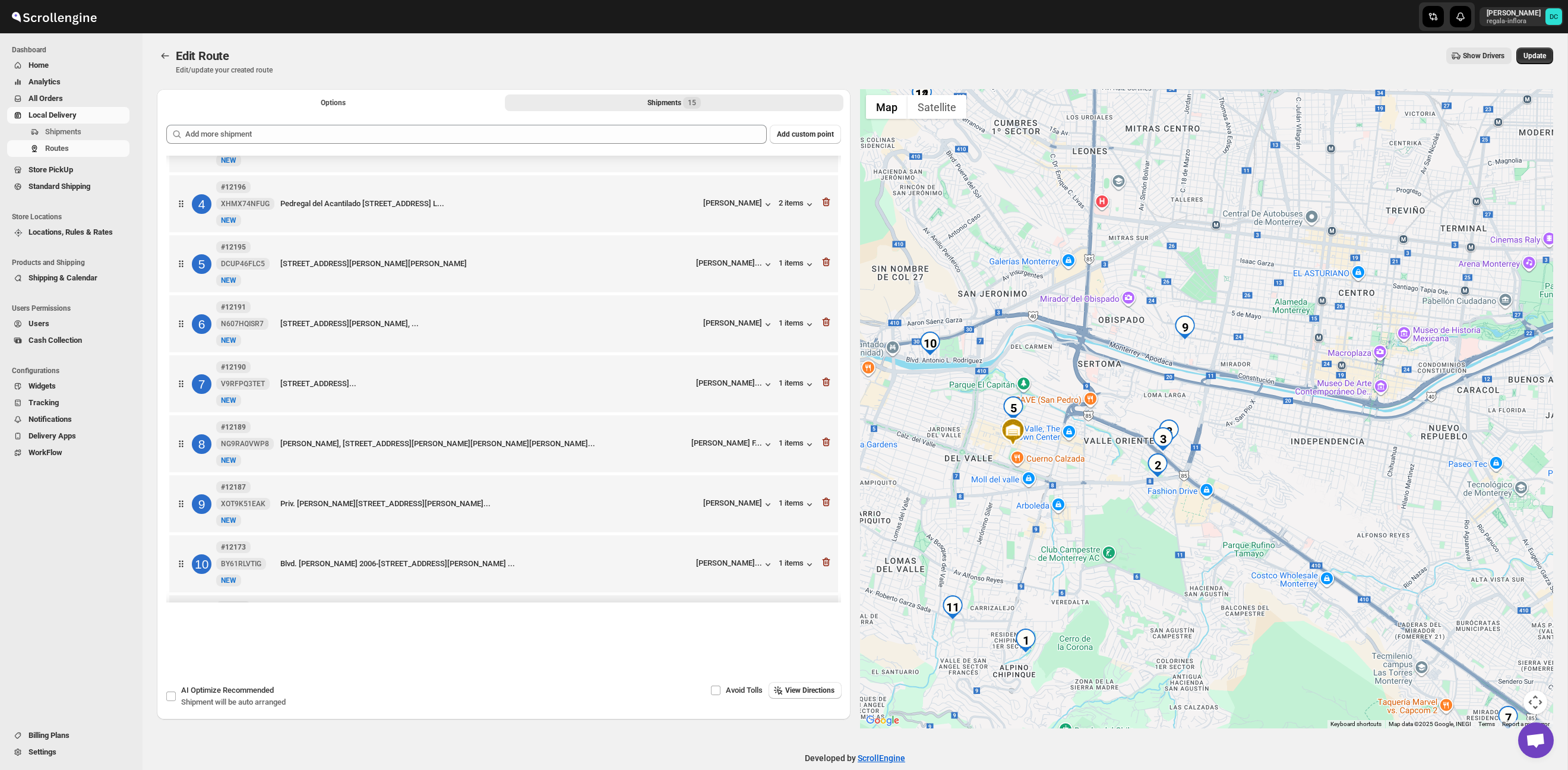
drag, startPoint x: 1245, startPoint y: 437, endPoint x: 1223, endPoint y: 419, distance: 28.4
click at [1223, 419] on div at bounding box center [1207, 409] width 694 height 639
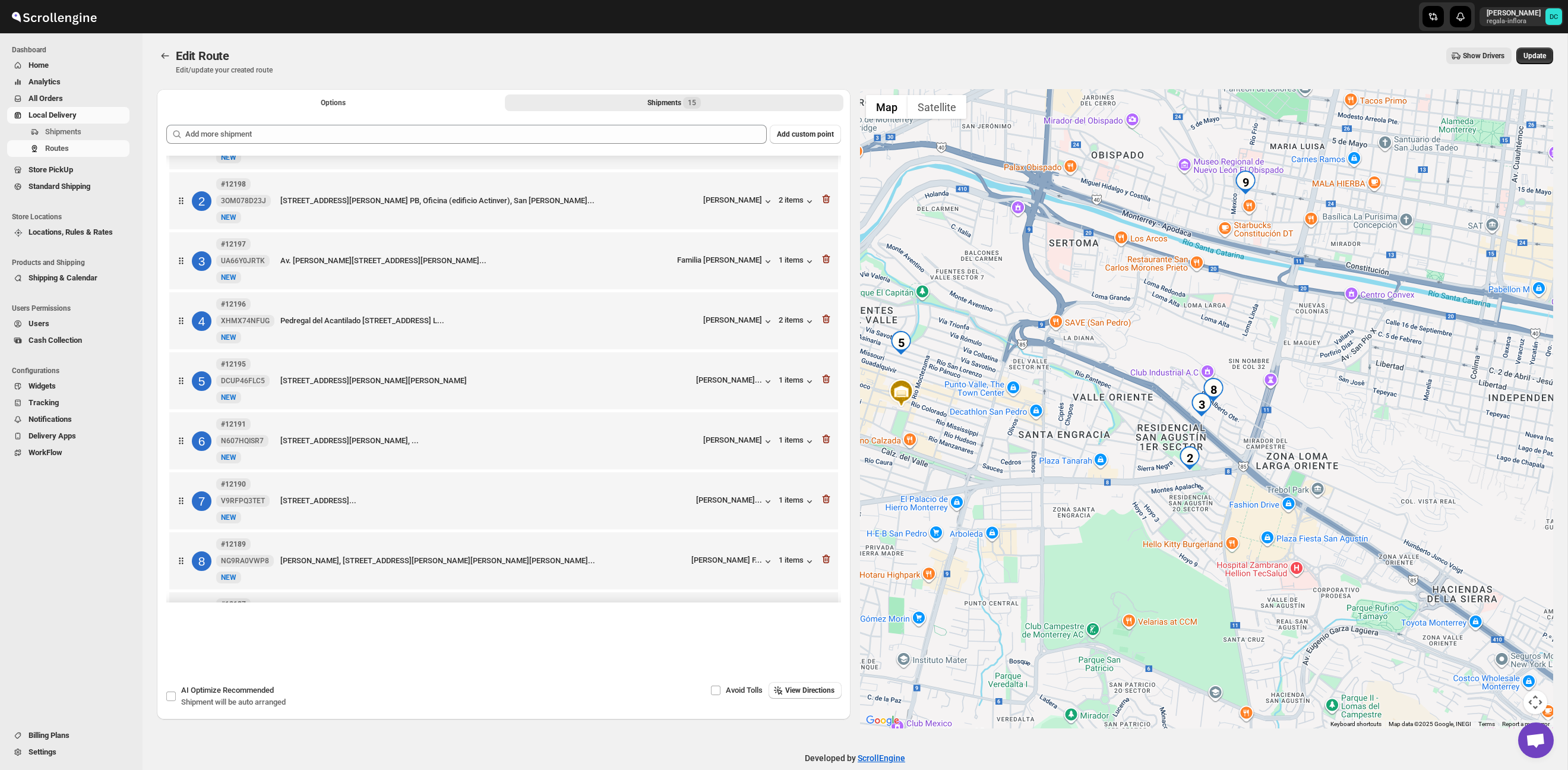
scroll to position [51, 0]
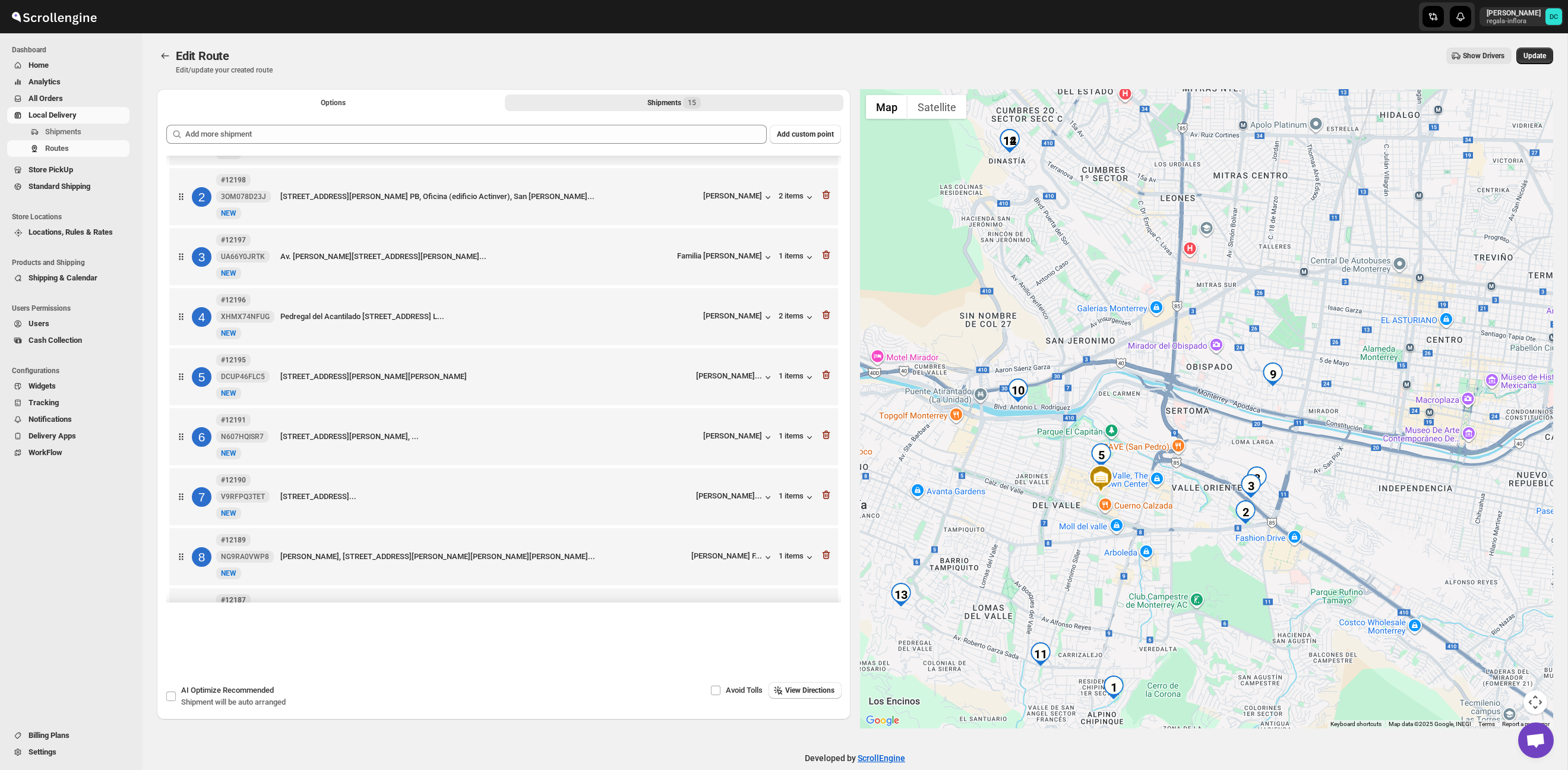
drag, startPoint x: 1303, startPoint y: 397, endPoint x: 1306, endPoint y: 463, distance: 66.1
click at [1306, 463] on div at bounding box center [1207, 409] width 694 height 639
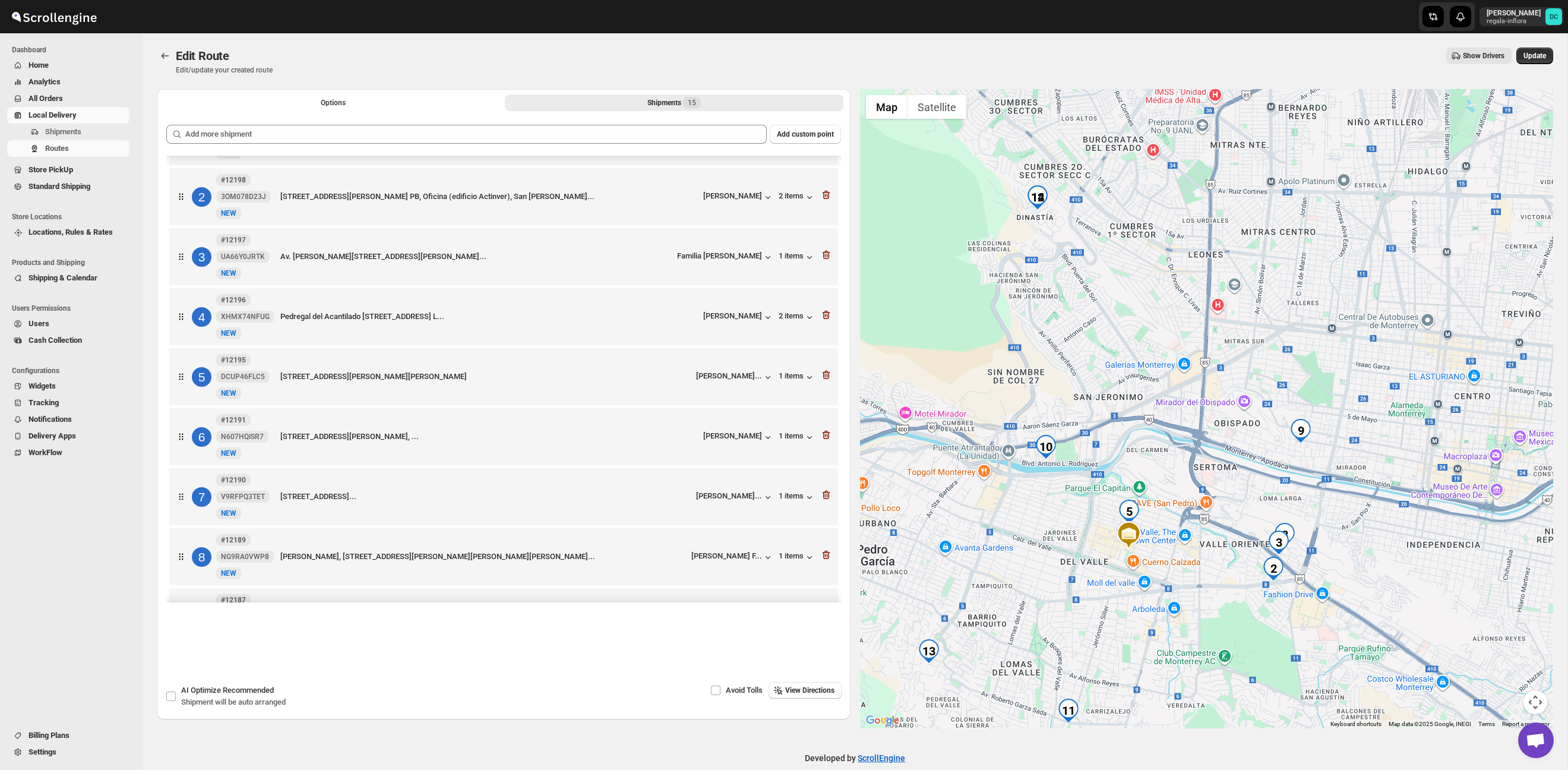
drag, startPoint x: 1192, startPoint y: 420, endPoint x: 1222, endPoint y: 478, distance: 65.3
click at [1222, 478] on div at bounding box center [1207, 409] width 694 height 639
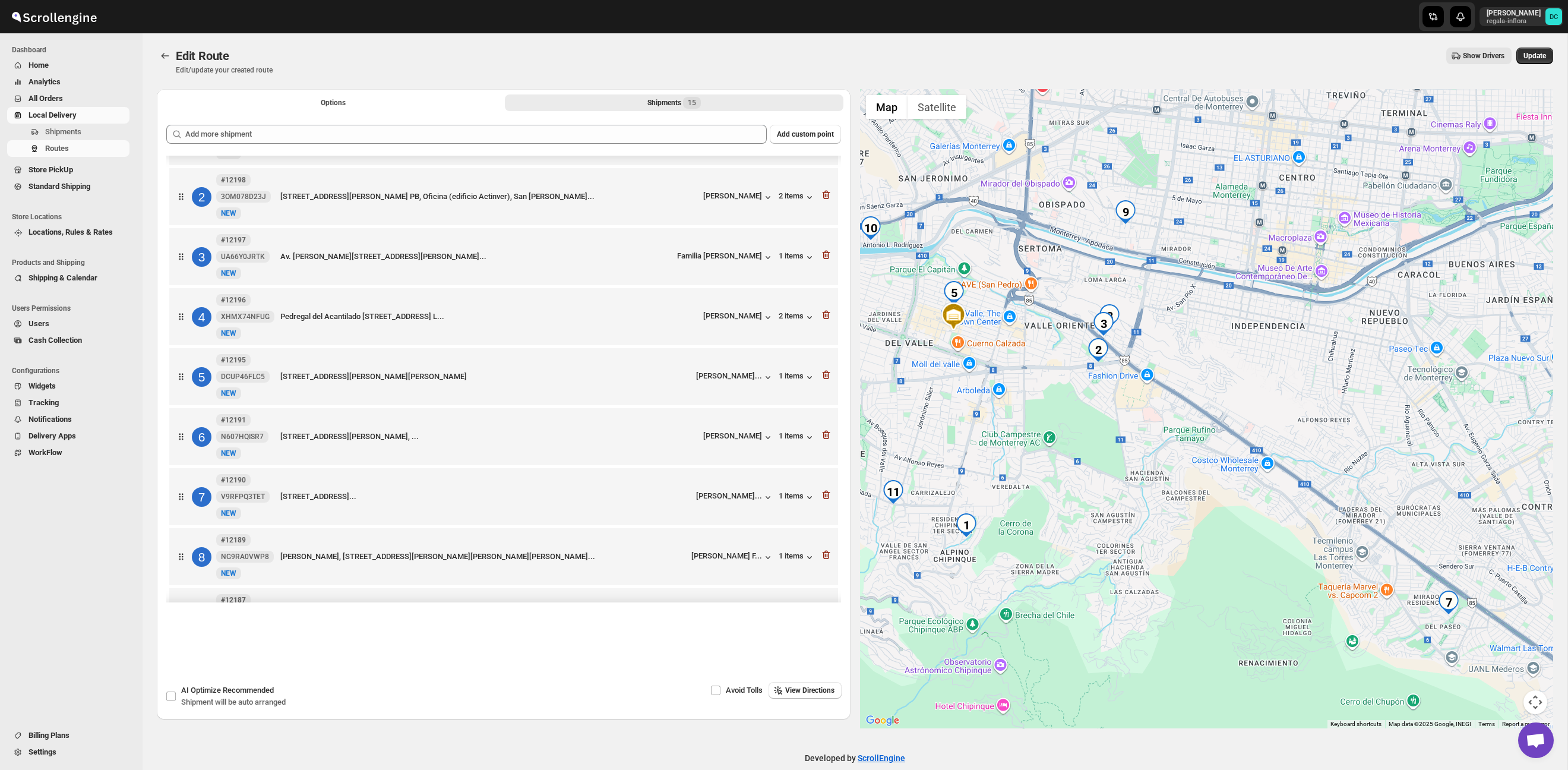
drag, startPoint x: 1423, startPoint y: 641, endPoint x: 1236, endPoint y: 410, distance: 297.2
click at [1232, 404] on div at bounding box center [1207, 409] width 694 height 639
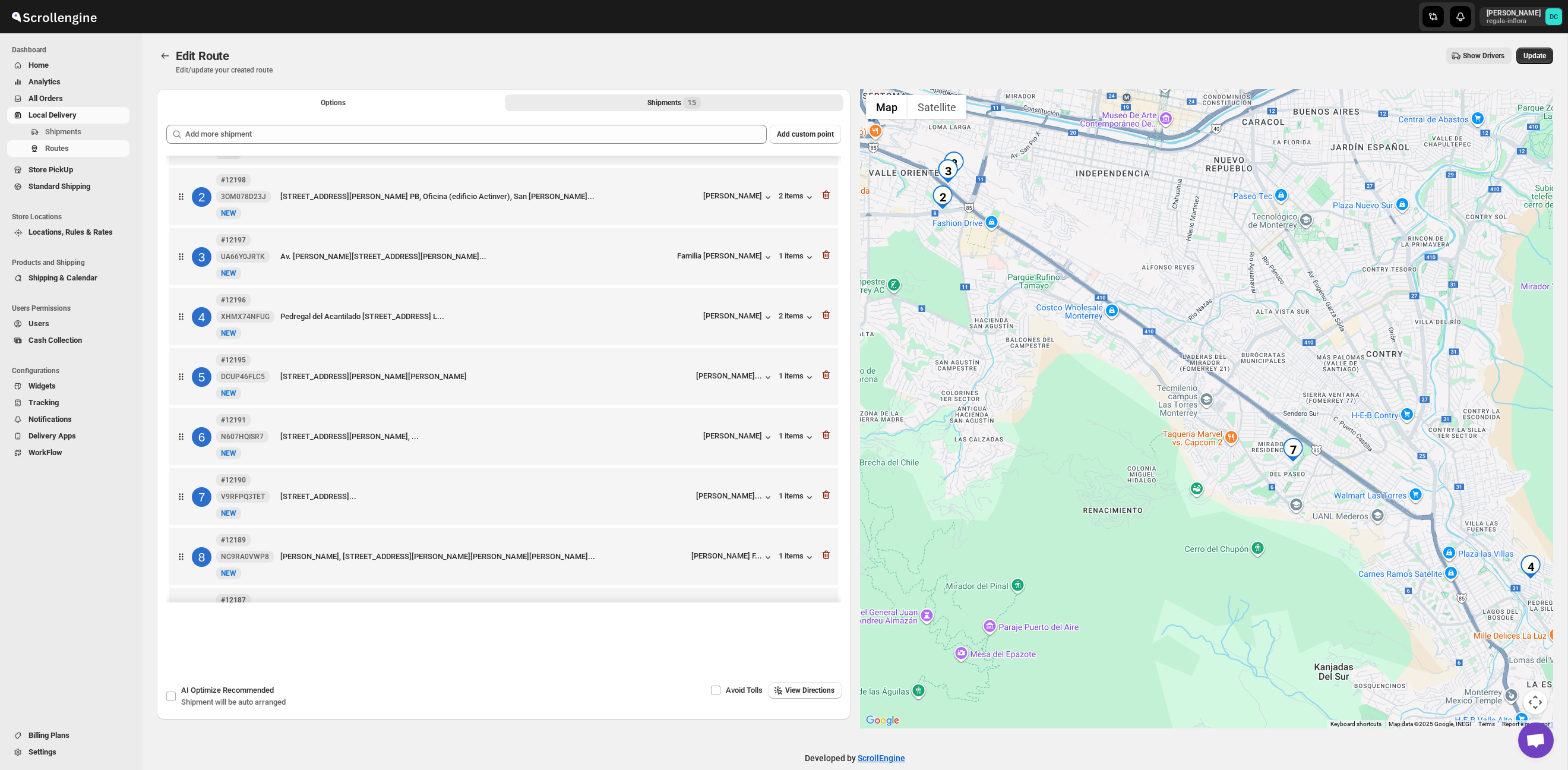
drag, startPoint x: 1312, startPoint y: 466, endPoint x: 1234, endPoint y: 416, distance: 92.6
click at [1240, 416] on div at bounding box center [1207, 409] width 694 height 639
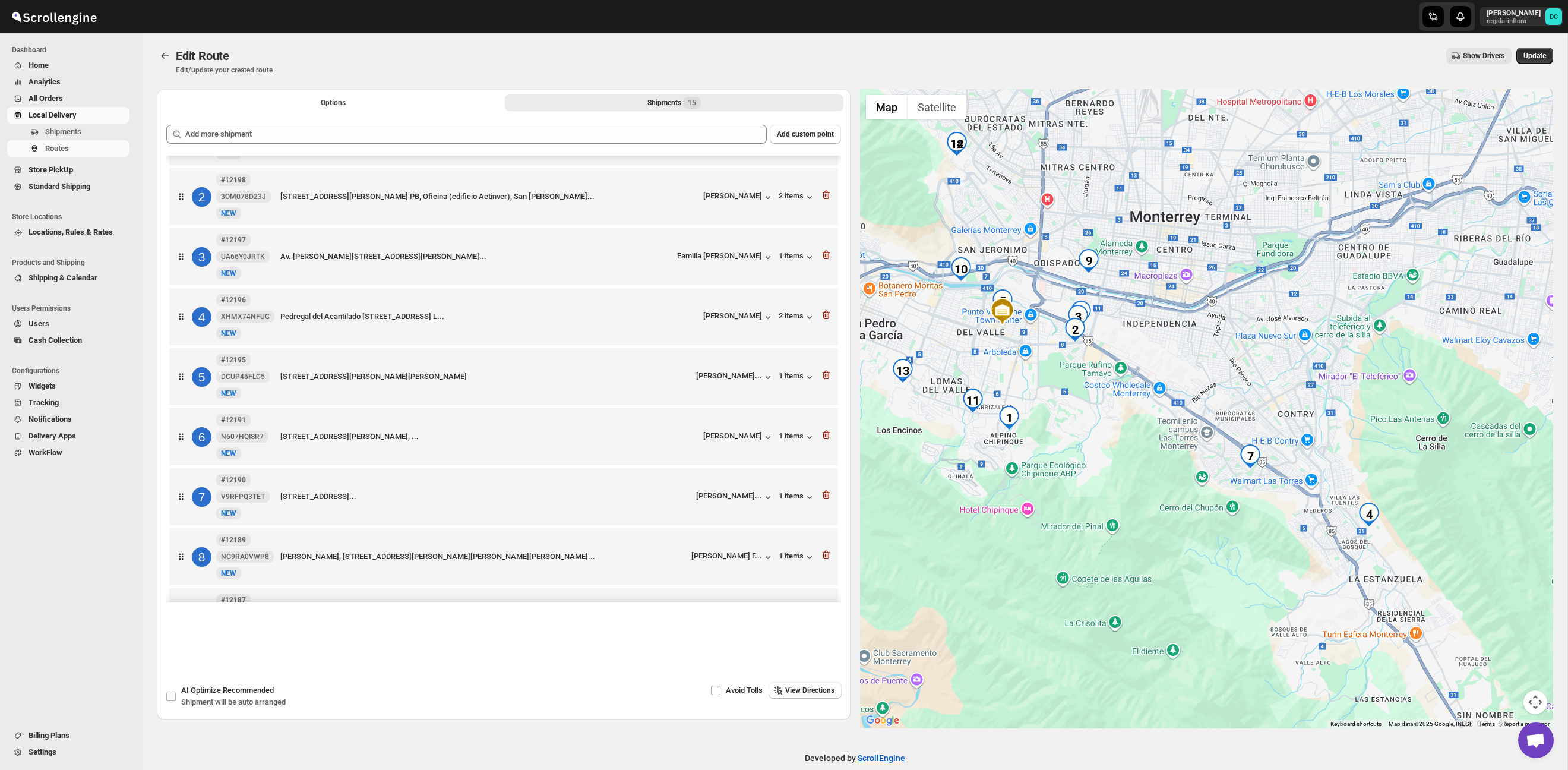
drag, startPoint x: 1072, startPoint y: 341, endPoint x: 1214, endPoint y: 474, distance: 194.6
click at [1214, 474] on div at bounding box center [1207, 409] width 694 height 639
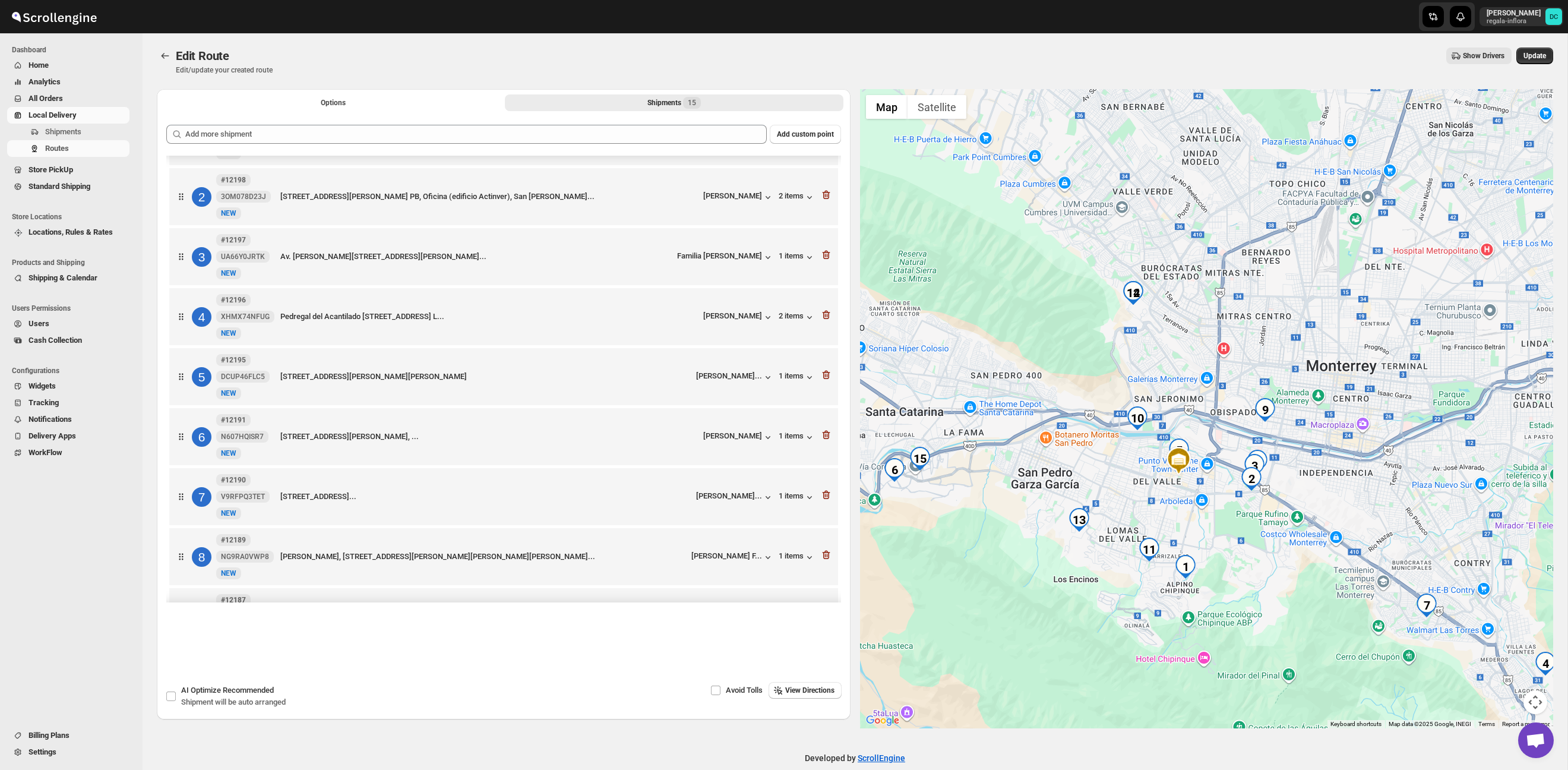
drag, startPoint x: 1155, startPoint y: 406, endPoint x: 1206, endPoint y: 434, distance: 58.2
click at [1206, 434] on div at bounding box center [1207, 409] width 694 height 639
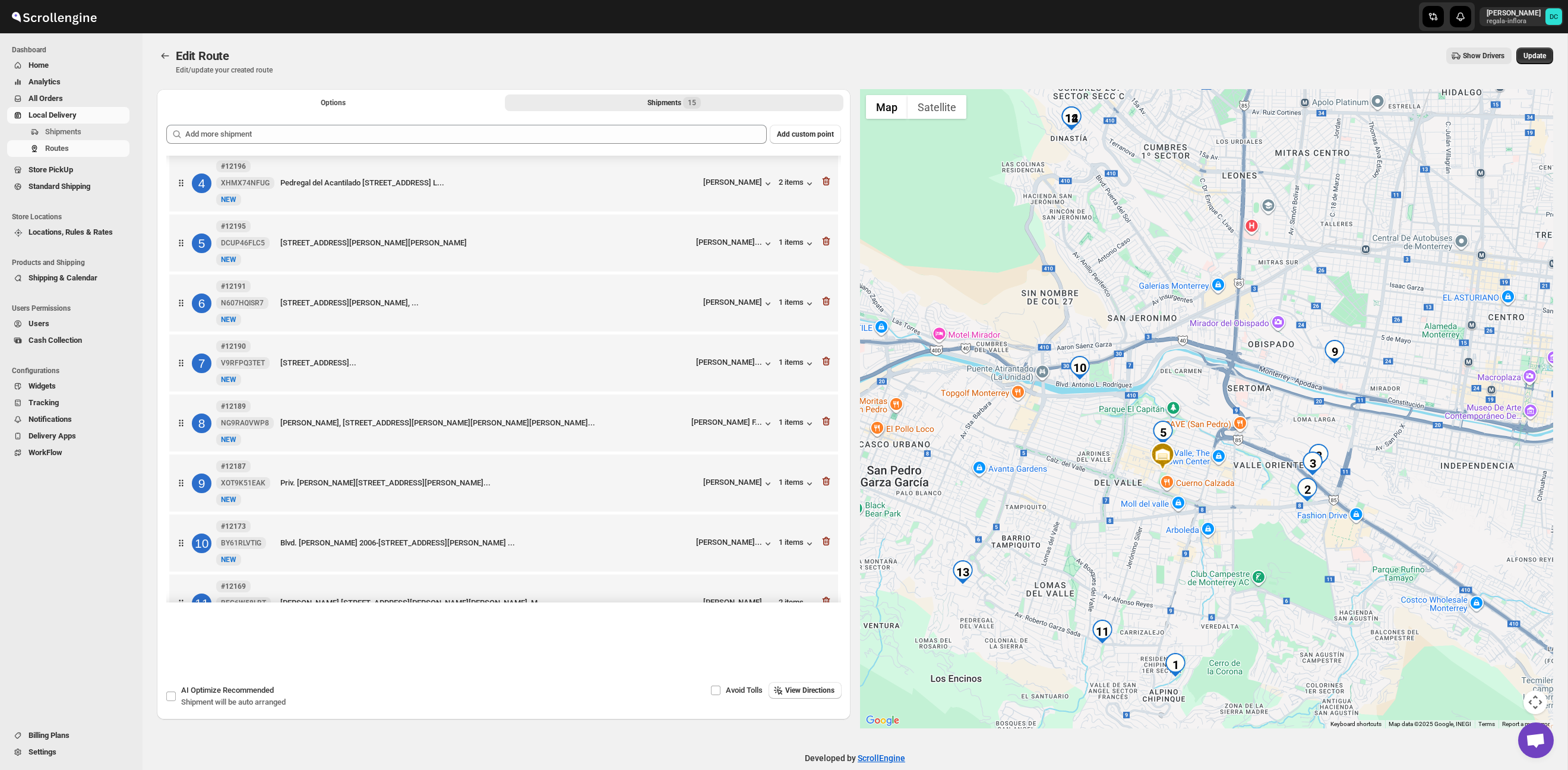
scroll to position [0, 0]
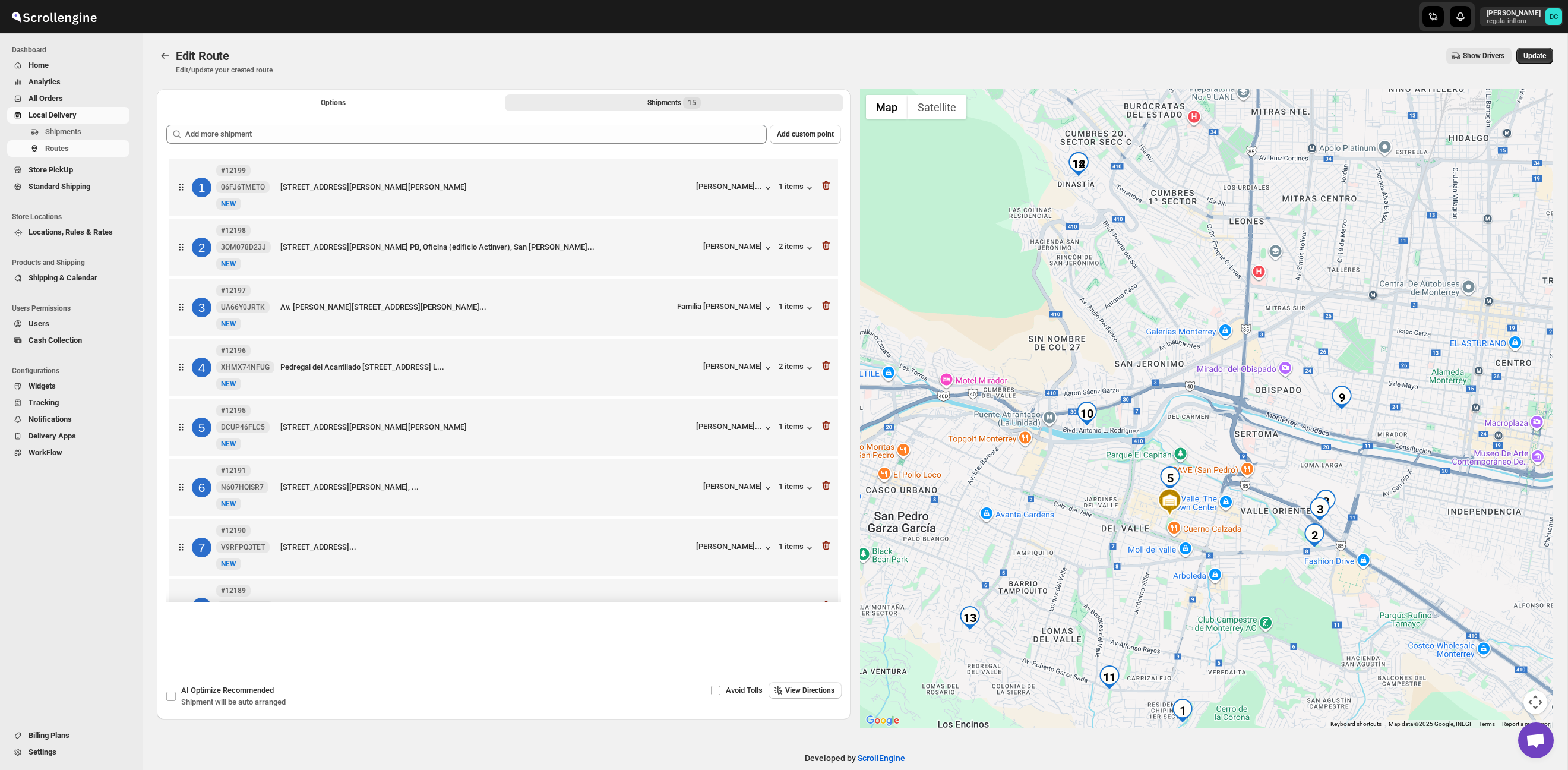
drag, startPoint x: 1150, startPoint y: 341, endPoint x: 1158, endPoint y: 390, distance: 49.6
click at [1158, 390] on div at bounding box center [1207, 409] width 694 height 639
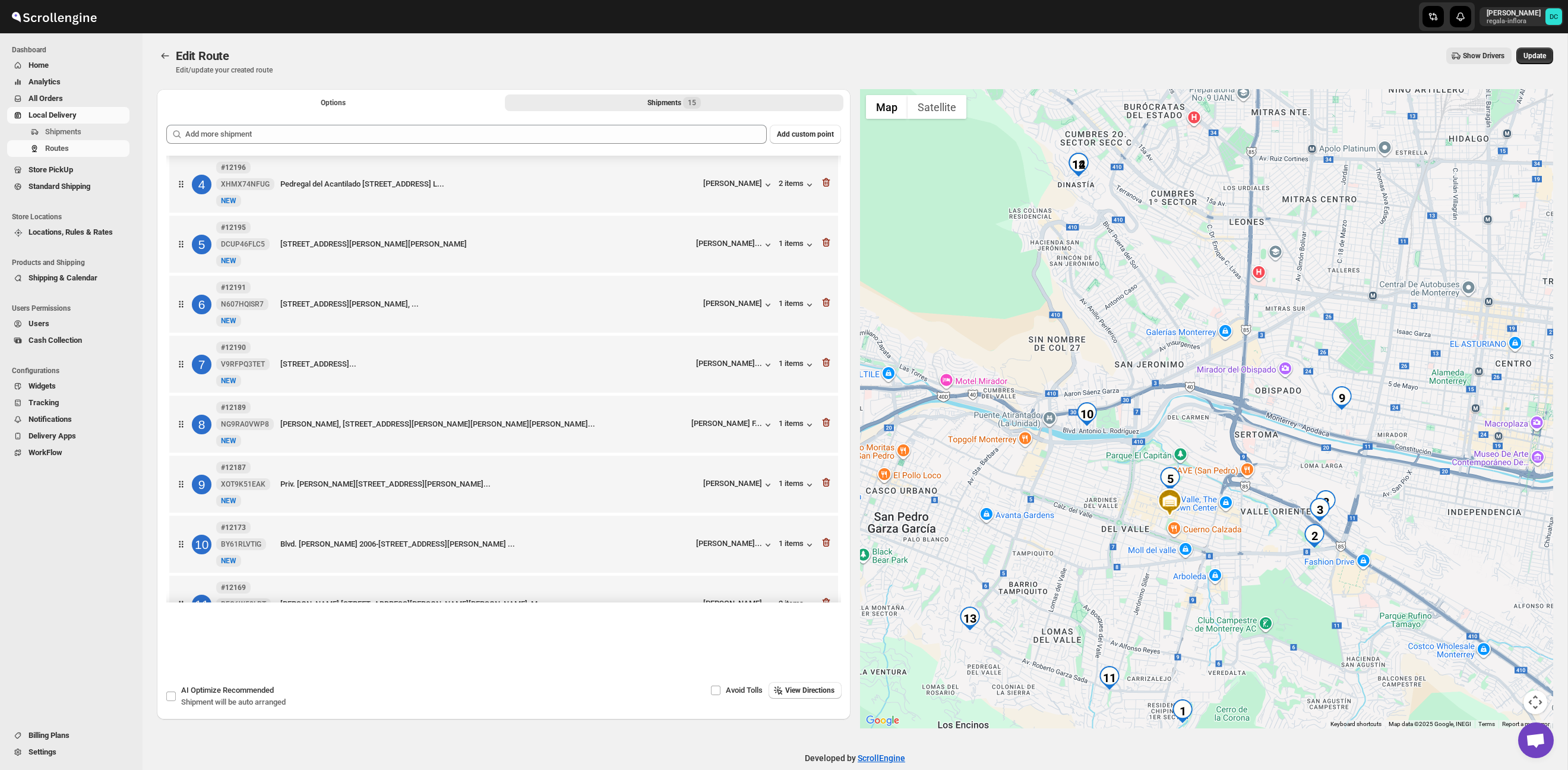
scroll to position [187, 0]
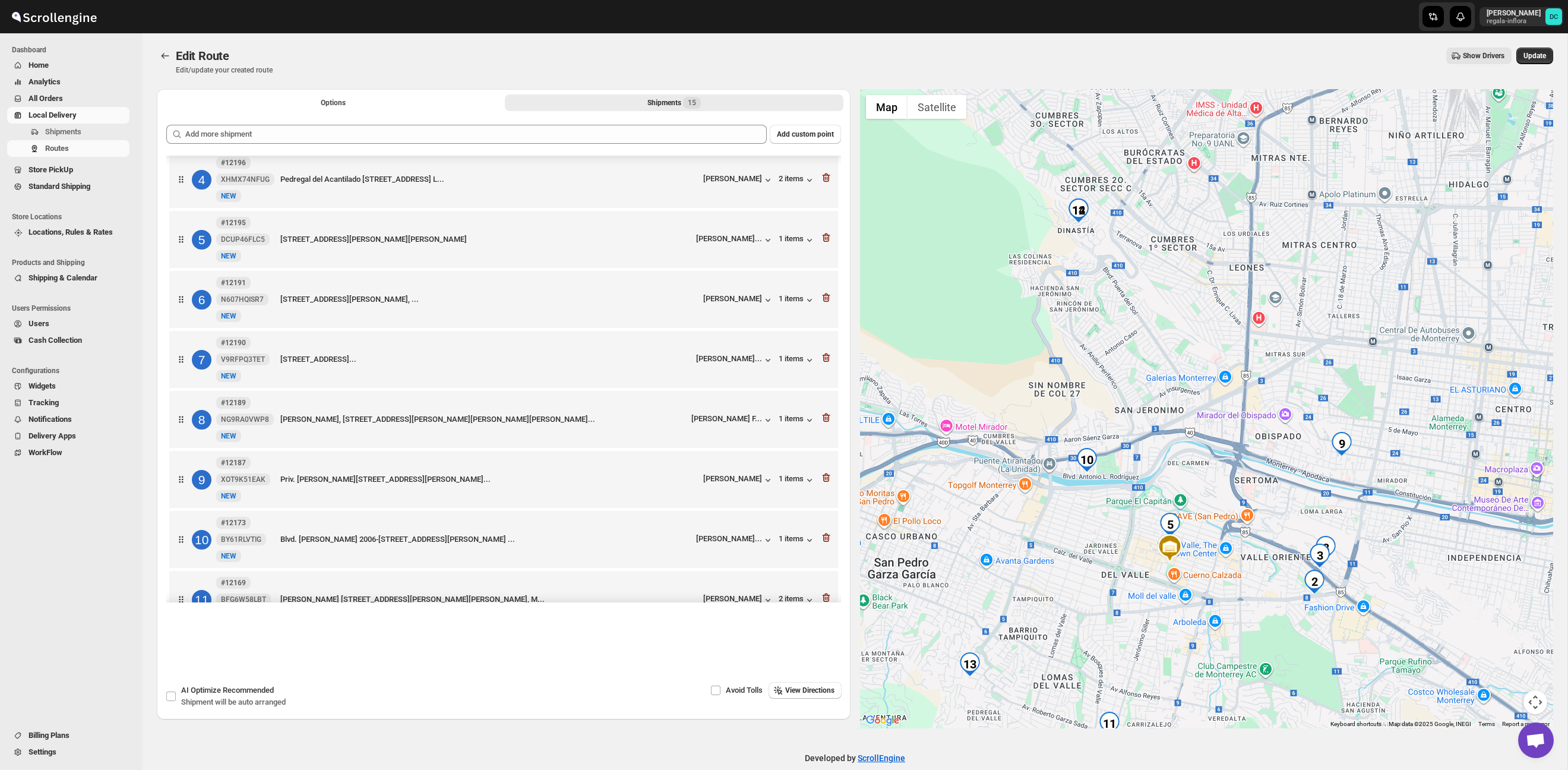
drag, startPoint x: 1102, startPoint y: 333, endPoint x: 1088, endPoint y: 378, distance: 47.1
click at [1103, 380] on div at bounding box center [1207, 409] width 694 height 639
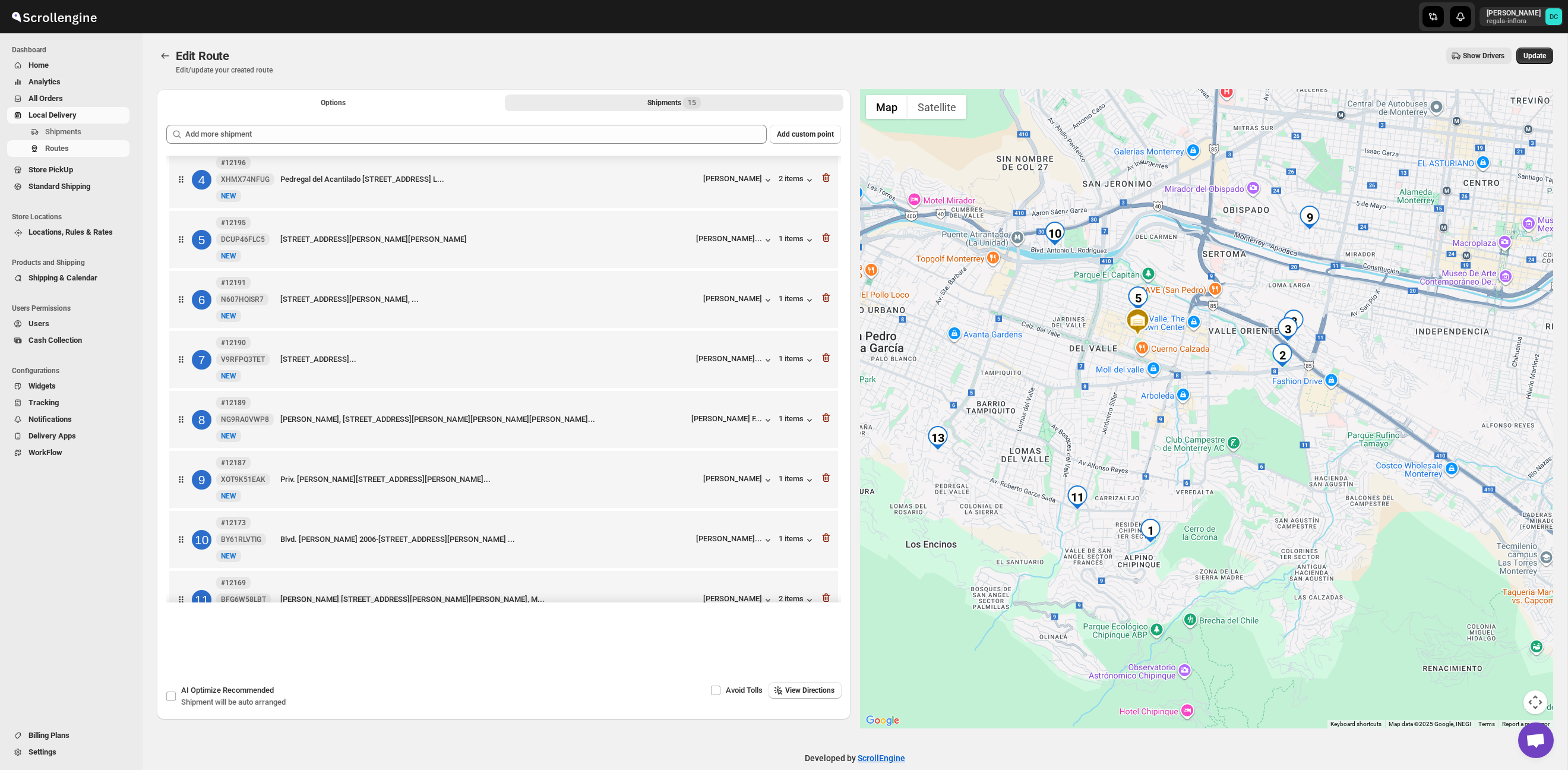
drag, startPoint x: 1180, startPoint y: 418, endPoint x: 1145, endPoint y: 179, distance: 241.5
click at [1145, 179] on div at bounding box center [1207, 409] width 694 height 639
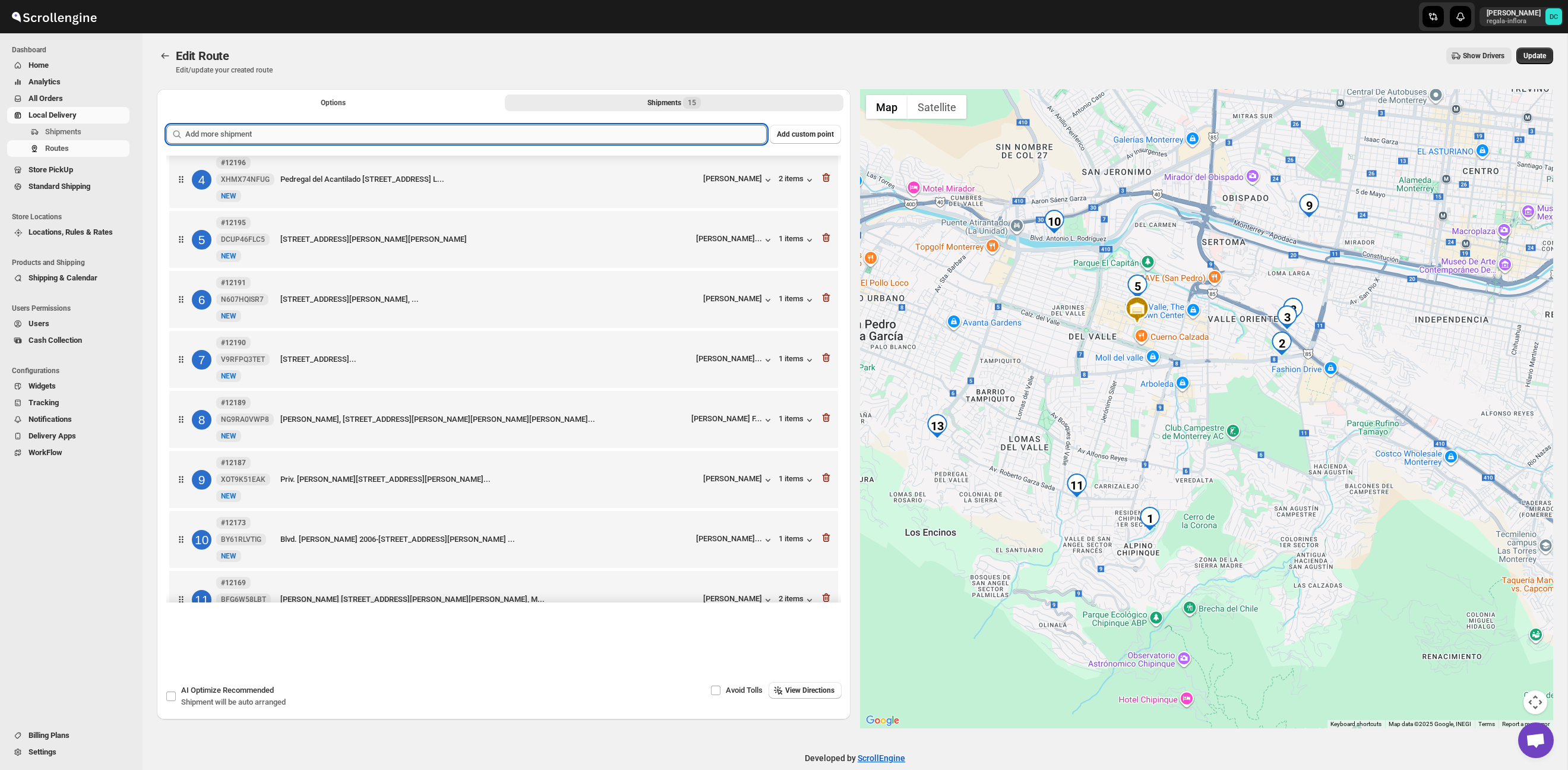
click at [586, 128] on input "text" at bounding box center [476, 134] width 582 height 19
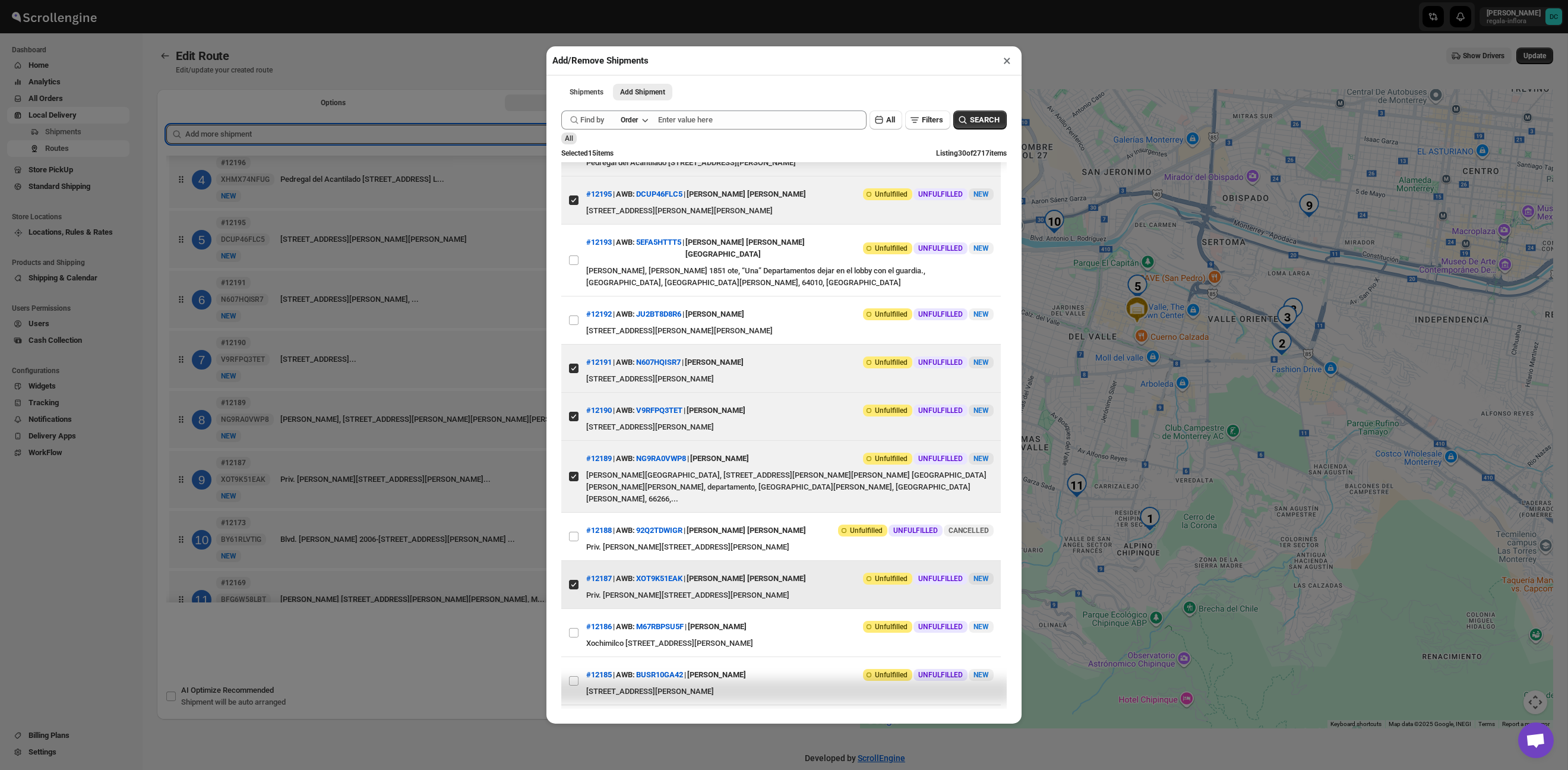
scroll to position [196, 0]
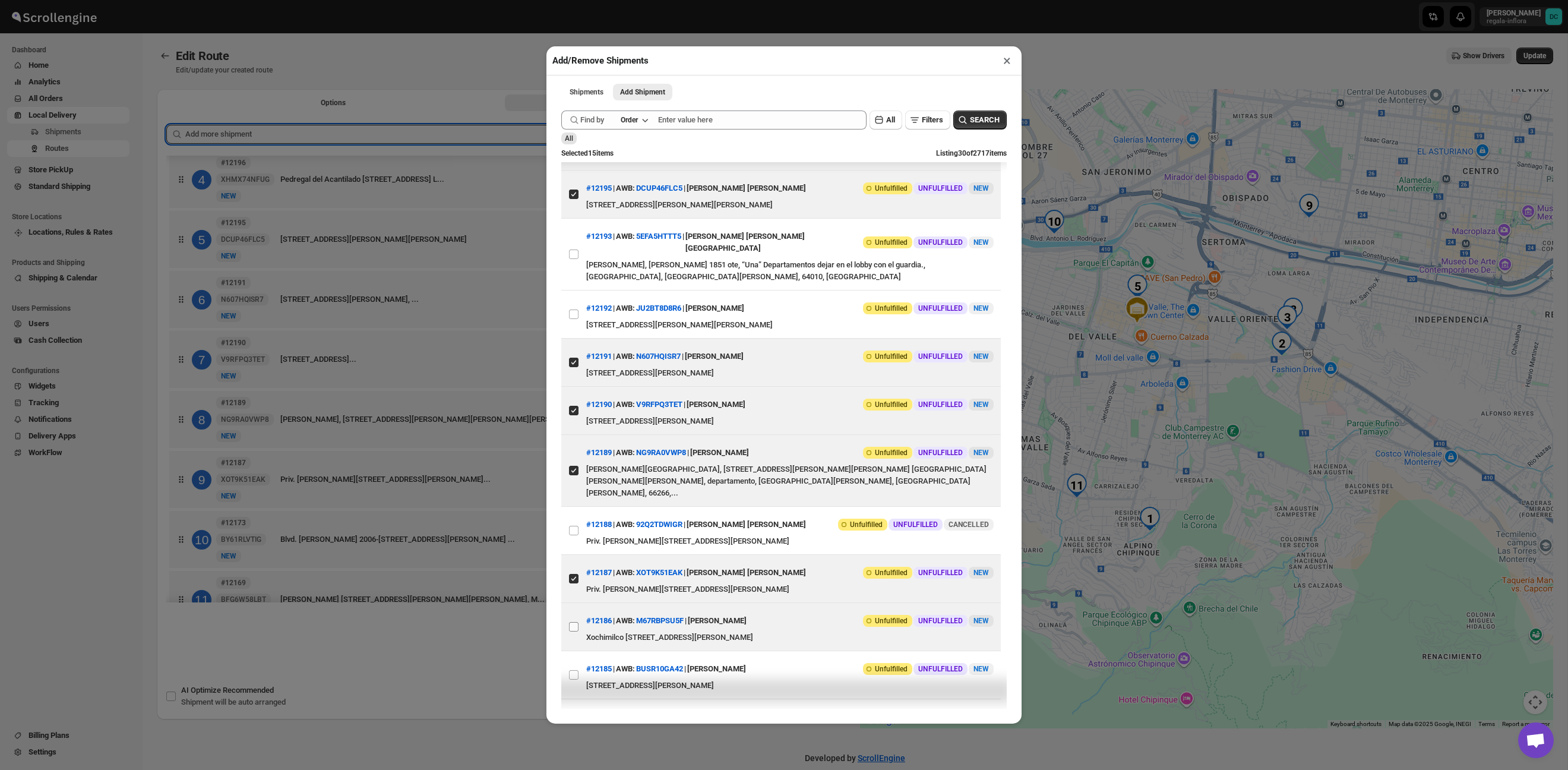
click at [576, 622] on input "View details for 68cc9eae39c4c993ff1a1420" at bounding box center [574, 627] width 10 height 10
checkbox input "true"
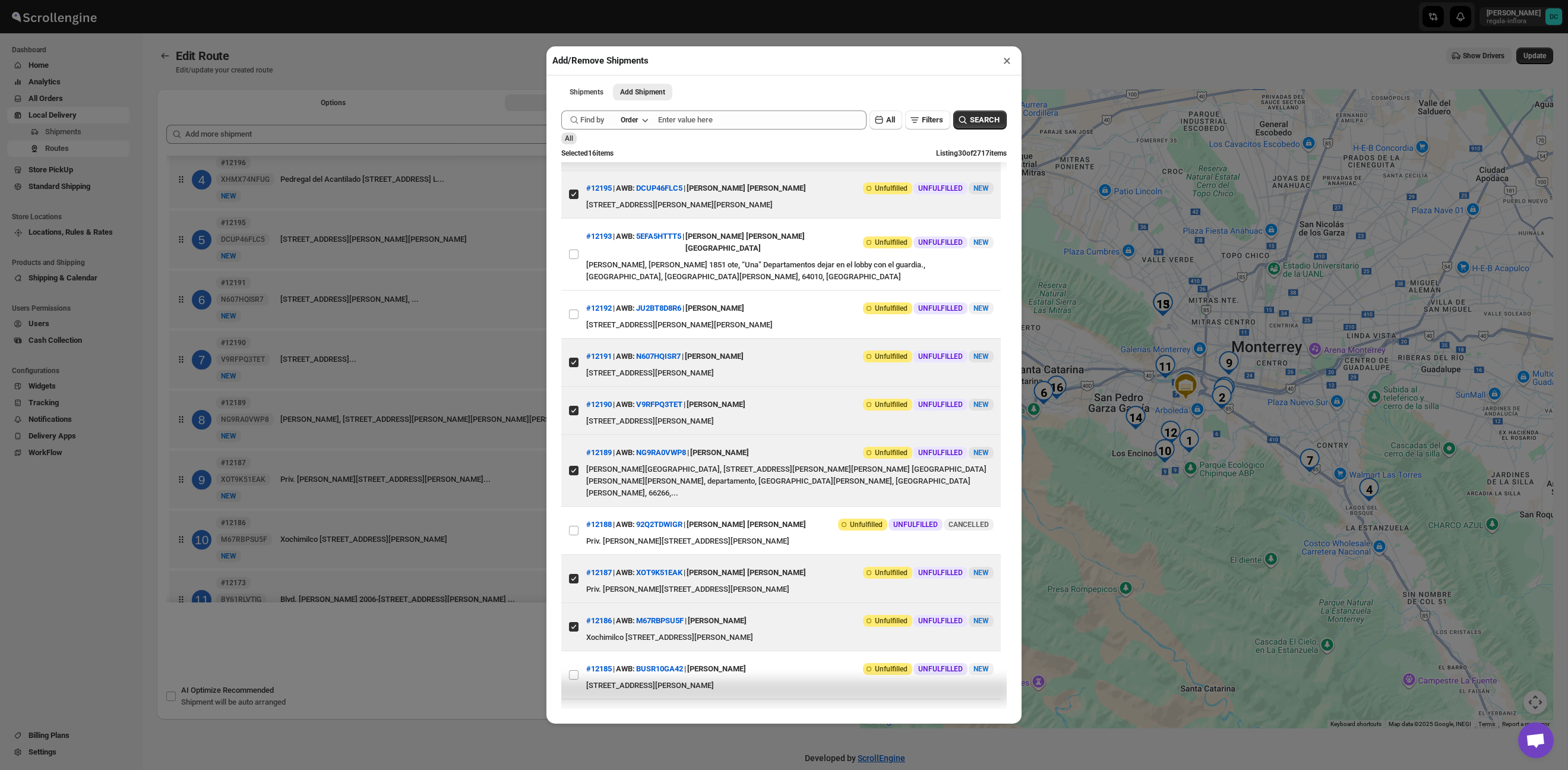
click at [493, 48] on div "Add/Remove Shipments × Shipments Add Shipment More views Shipments Add Shipment…" at bounding box center [784, 385] width 1568 height 770
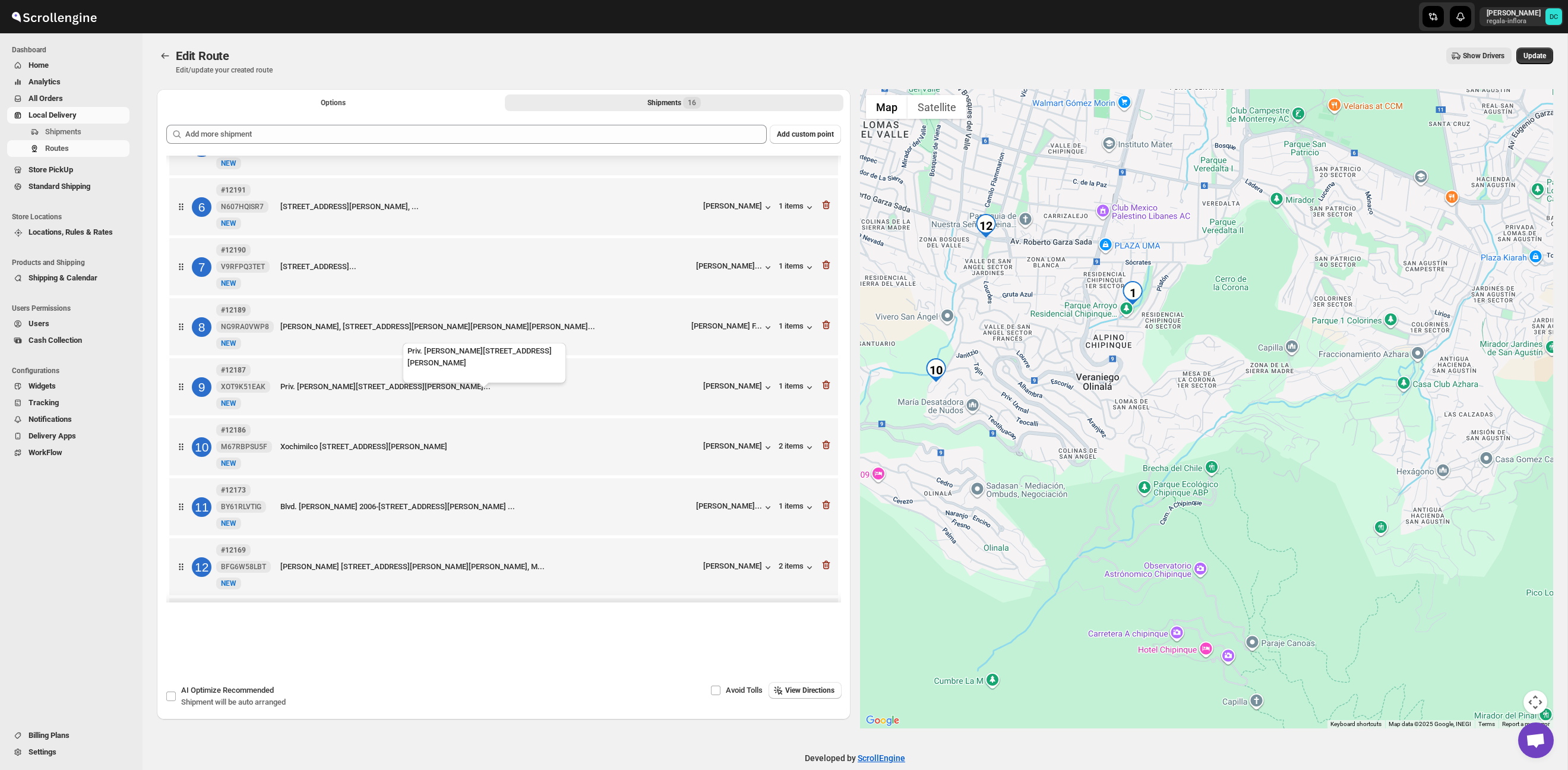
scroll to position [282, 0]
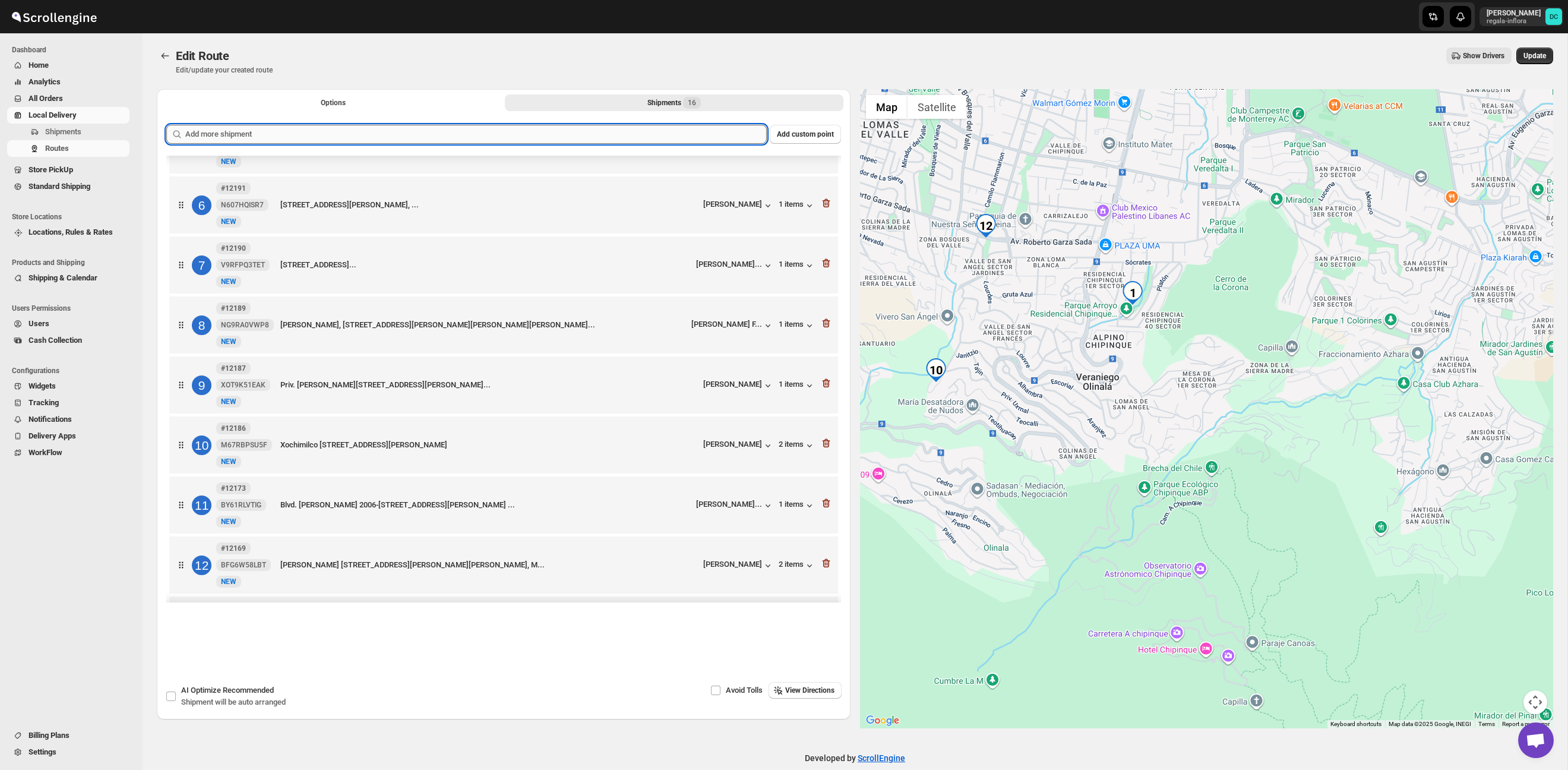
click at [688, 137] on input "text" at bounding box center [476, 134] width 582 height 19
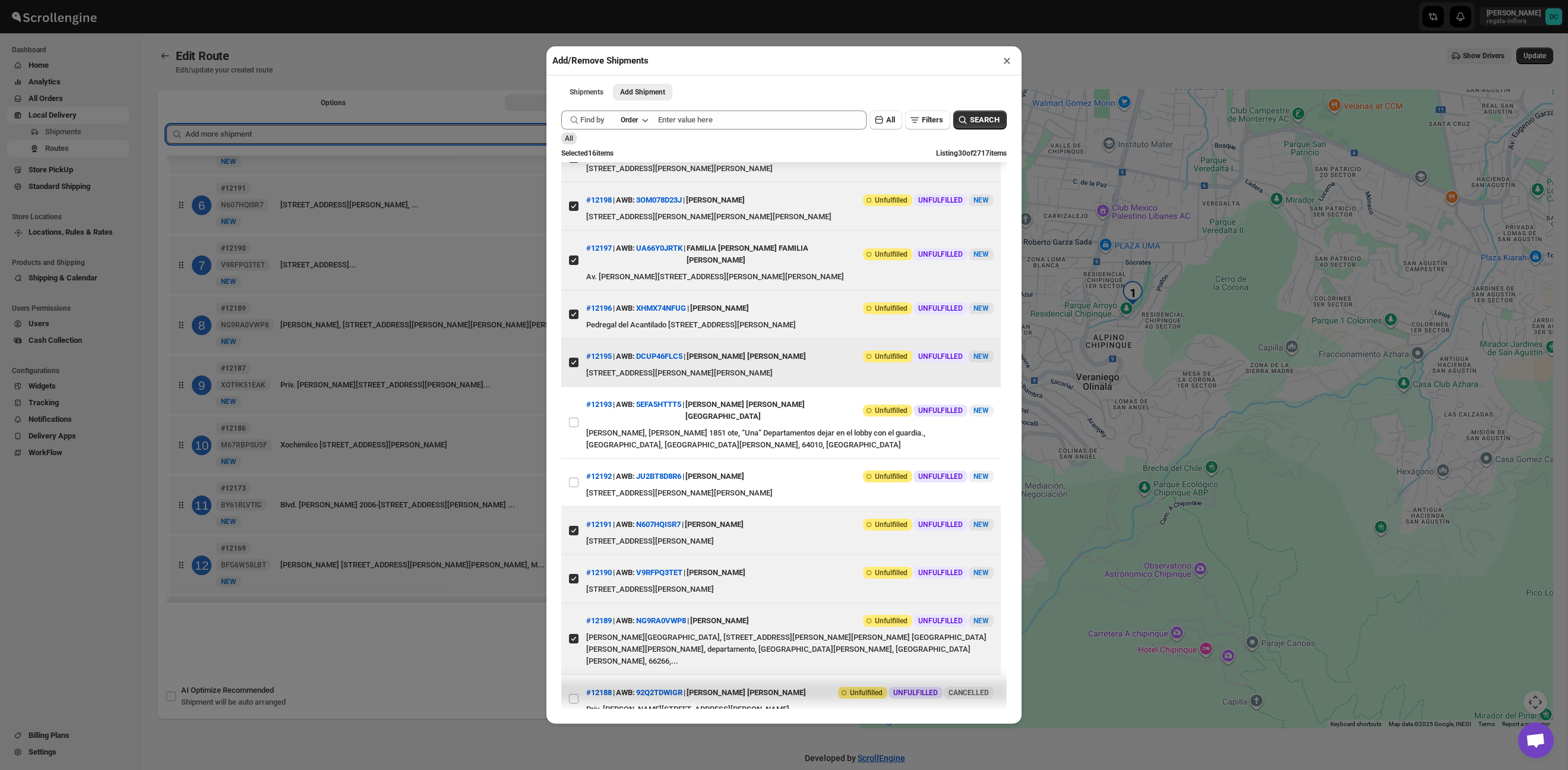
scroll to position [33, 0]
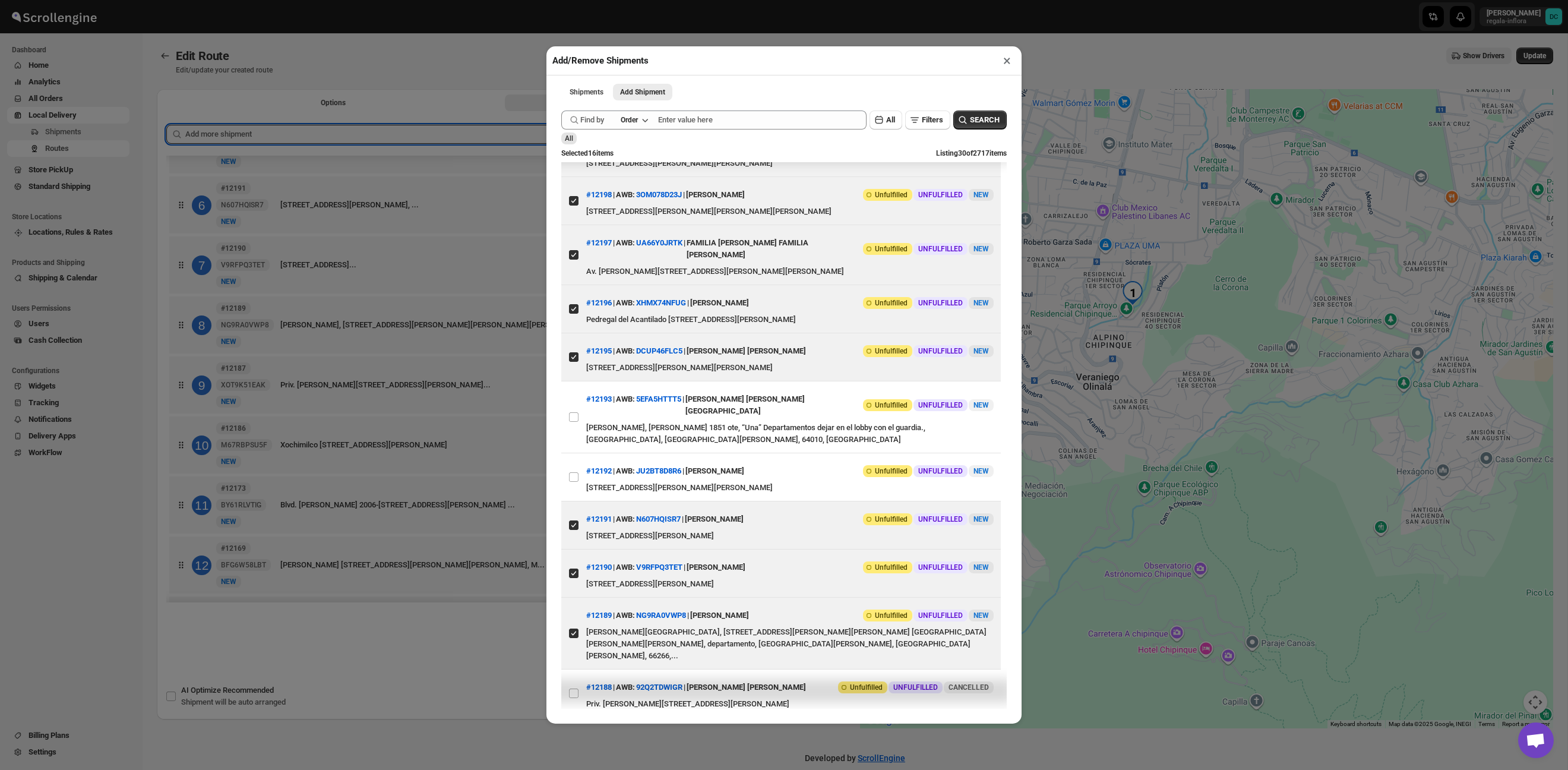
click at [1010, 60] on button "×" at bounding box center [1007, 60] width 18 height 17
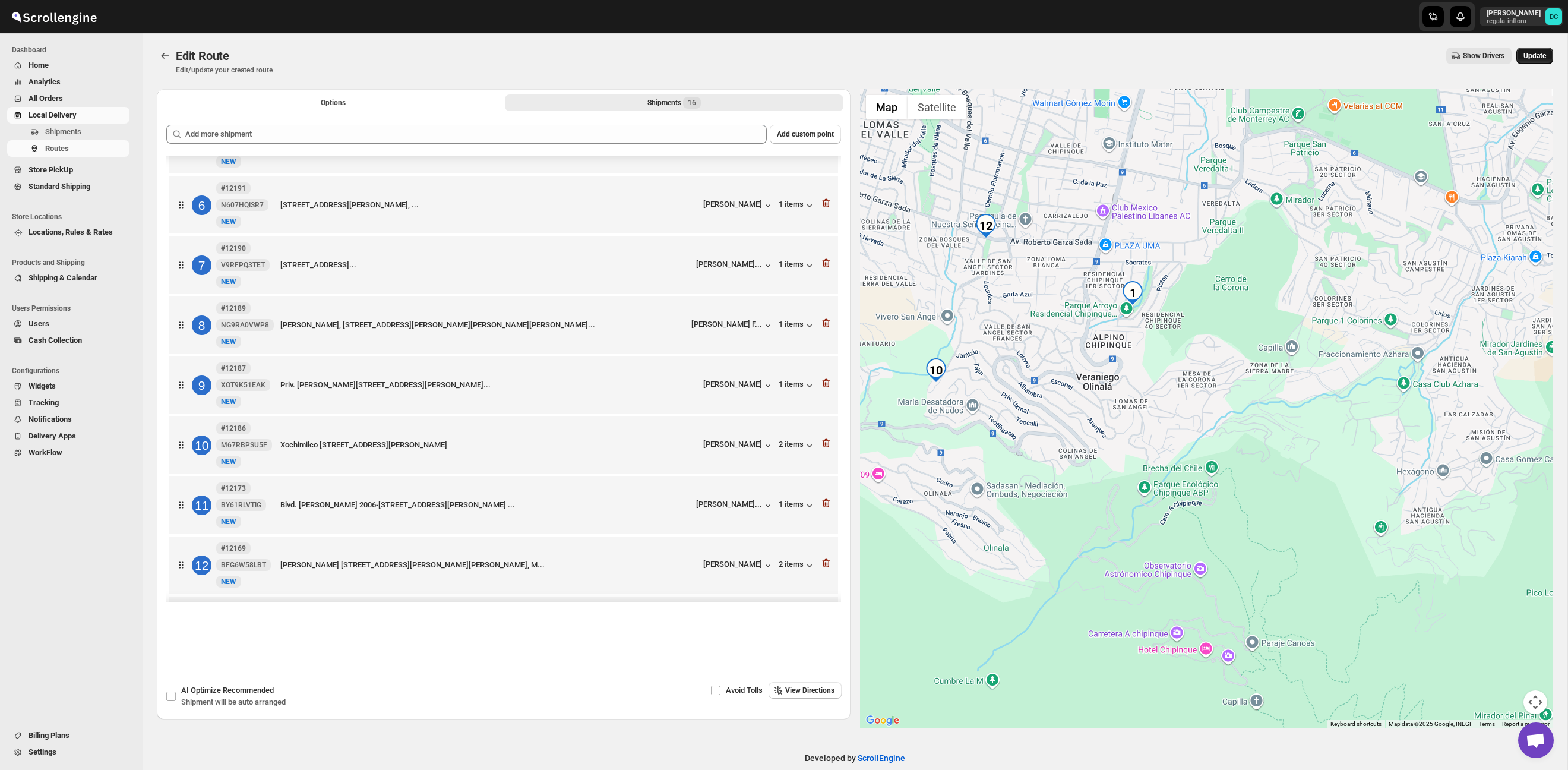
click at [1536, 59] on span "Update" at bounding box center [1535, 56] width 22 height 10
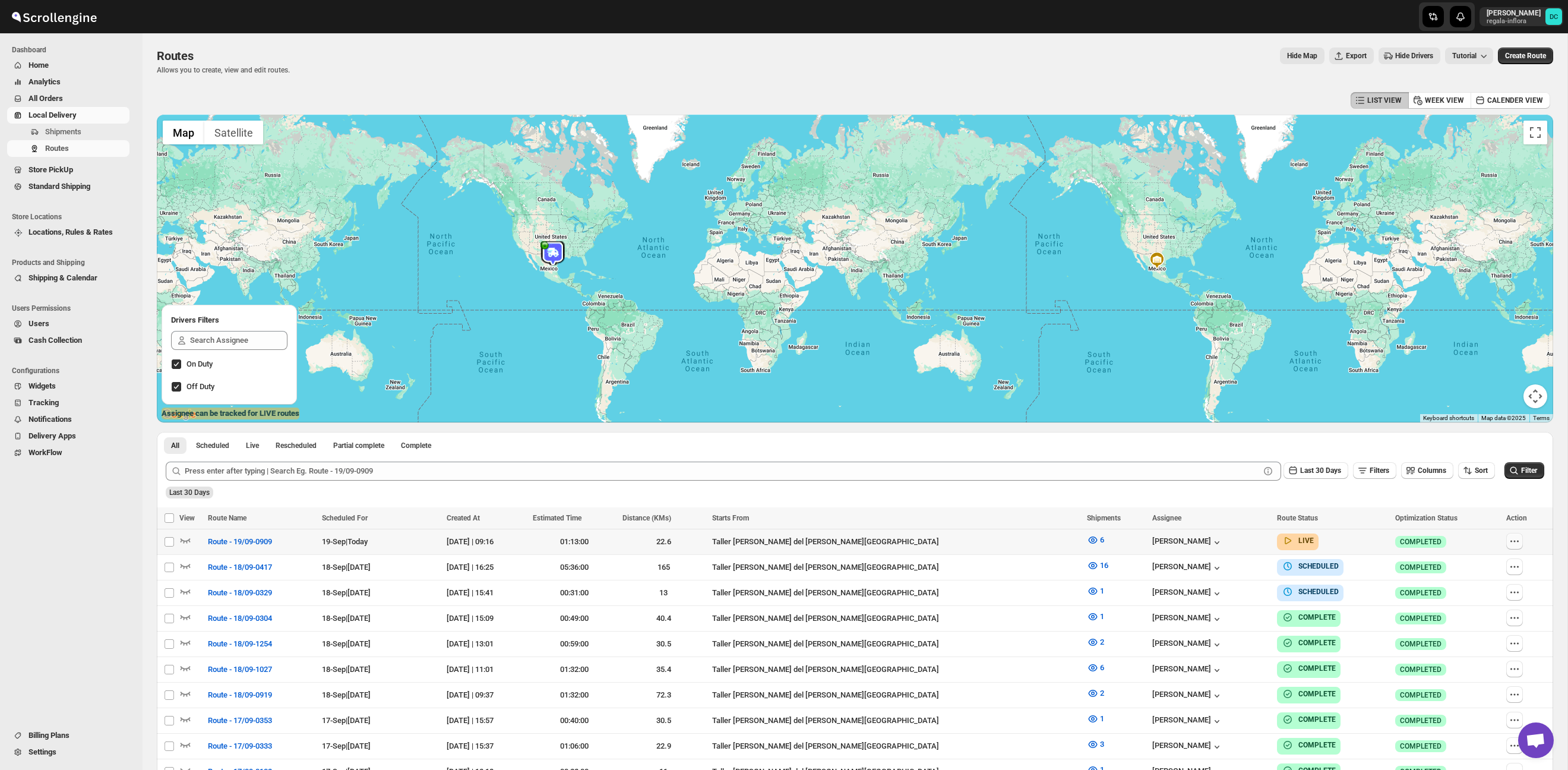
click at [1513, 542] on icon "button" at bounding box center [1515, 541] width 12 height 12
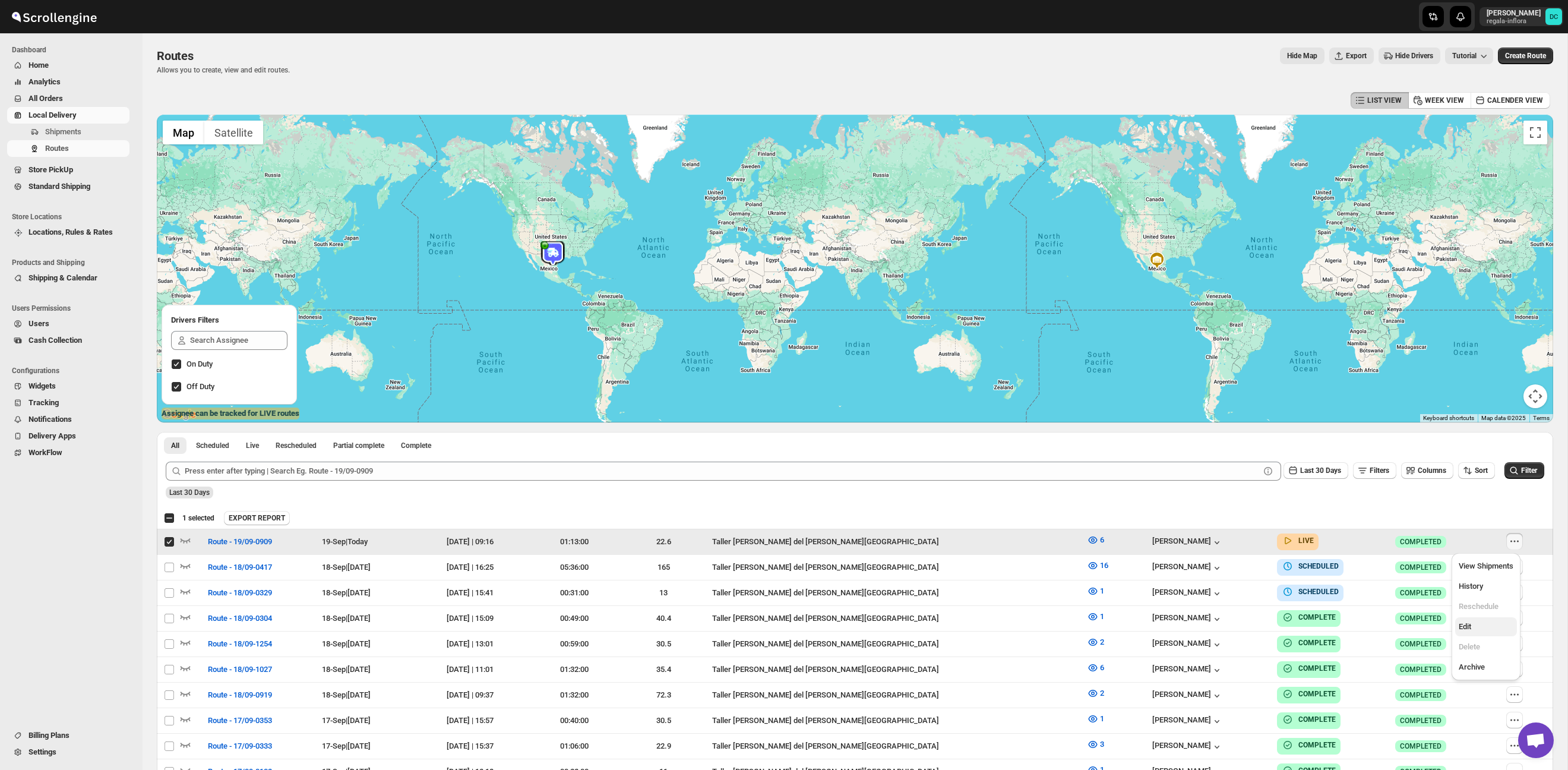
click at [1488, 625] on span "Edit" at bounding box center [1487, 626] width 55 height 12
checkbox input "false"
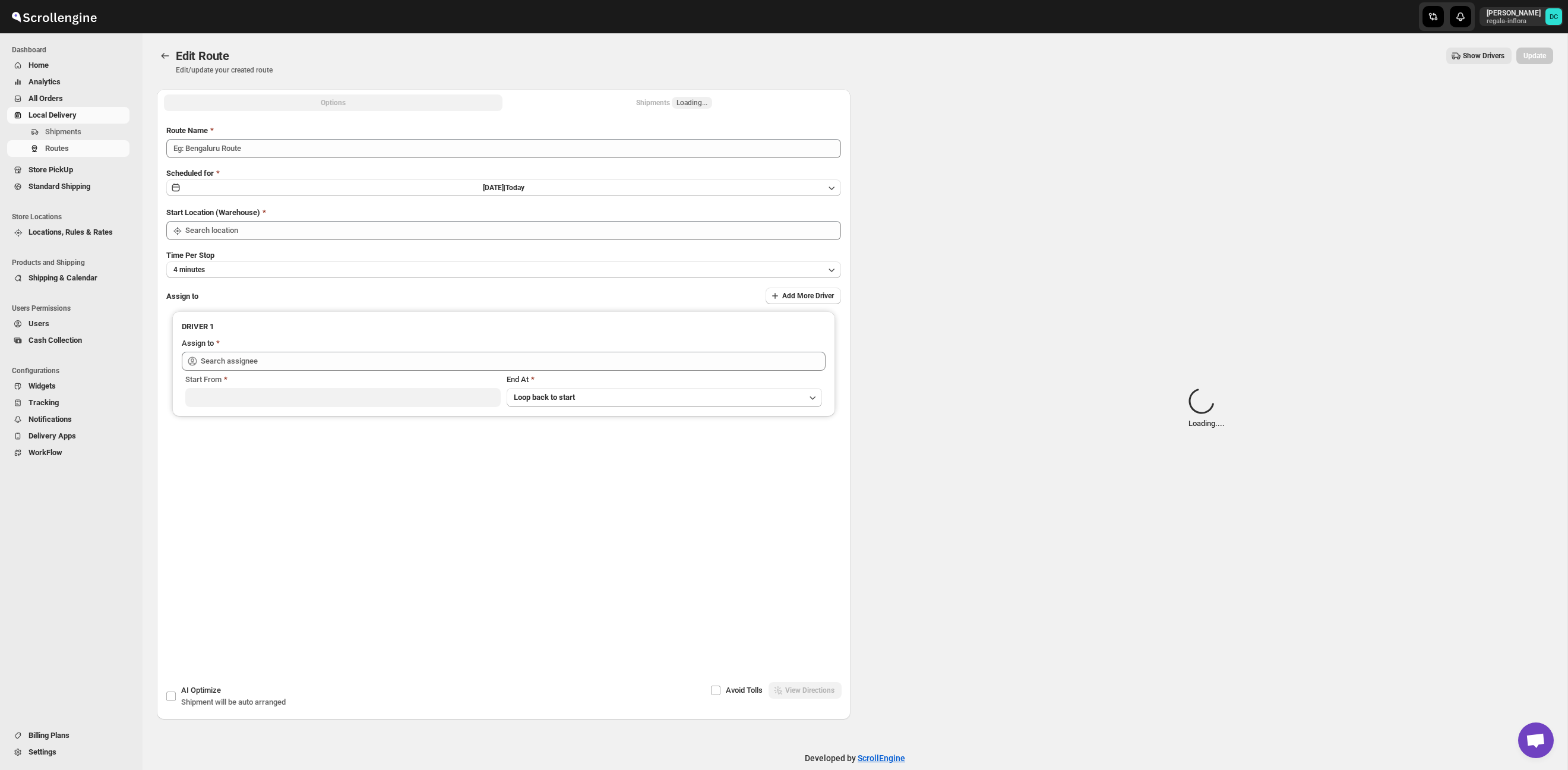
type input "Route - 19/09-0909"
type input "Taller [PERSON_NAME] del [PERSON_NAME][GEOGRAPHIC_DATA]"
drag, startPoint x: 670, startPoint y: 103, endPoint x: 722, endPoint y: 102, distance: 52.0
click at [671, 103] on div "Shipments Loading..." at bounding box center [674, 102] width 76 height 12
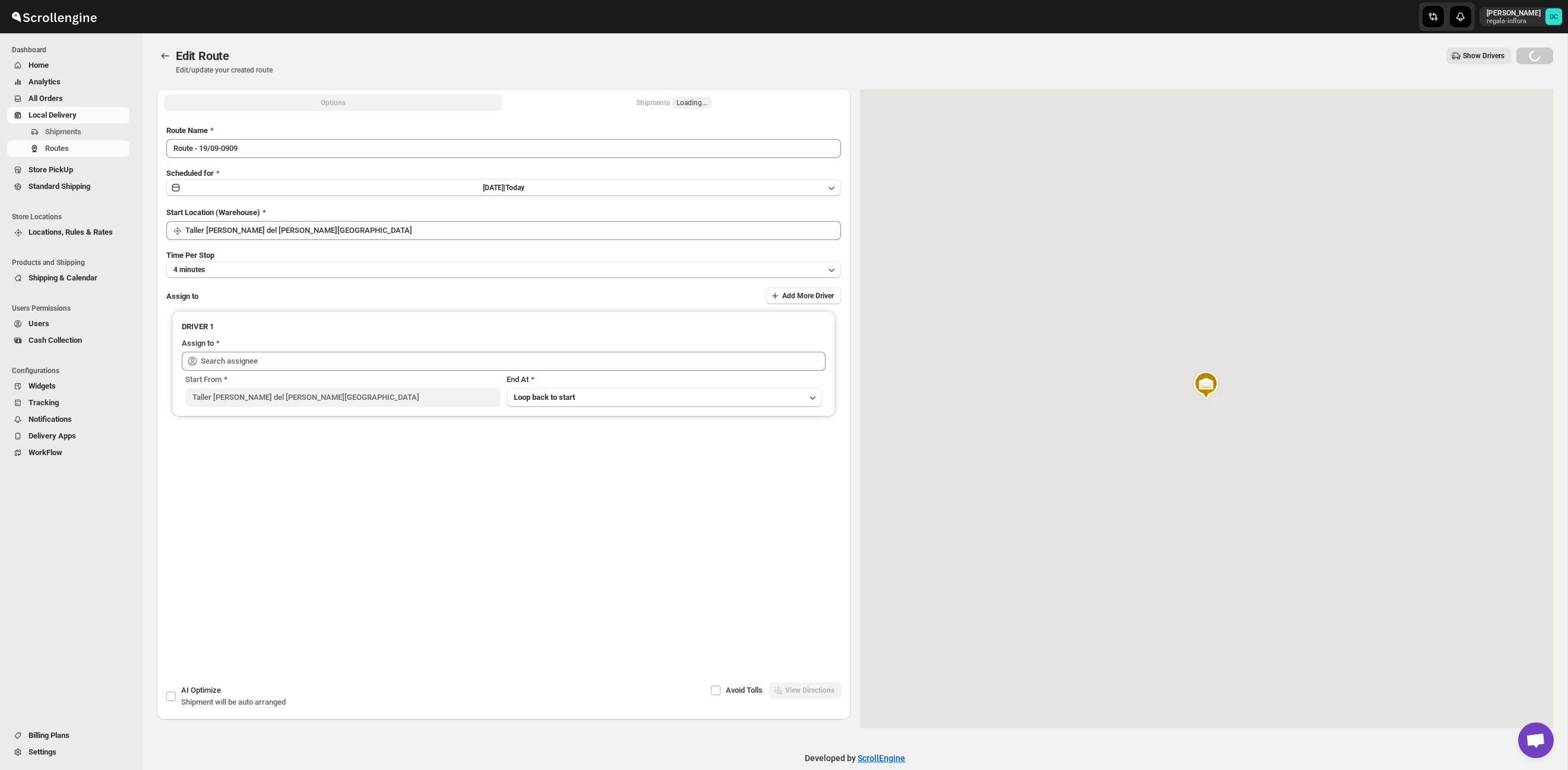
type input "[PERSON_NAME] ([EMAIL_ADDRESS][DOMAIN_NAME])"
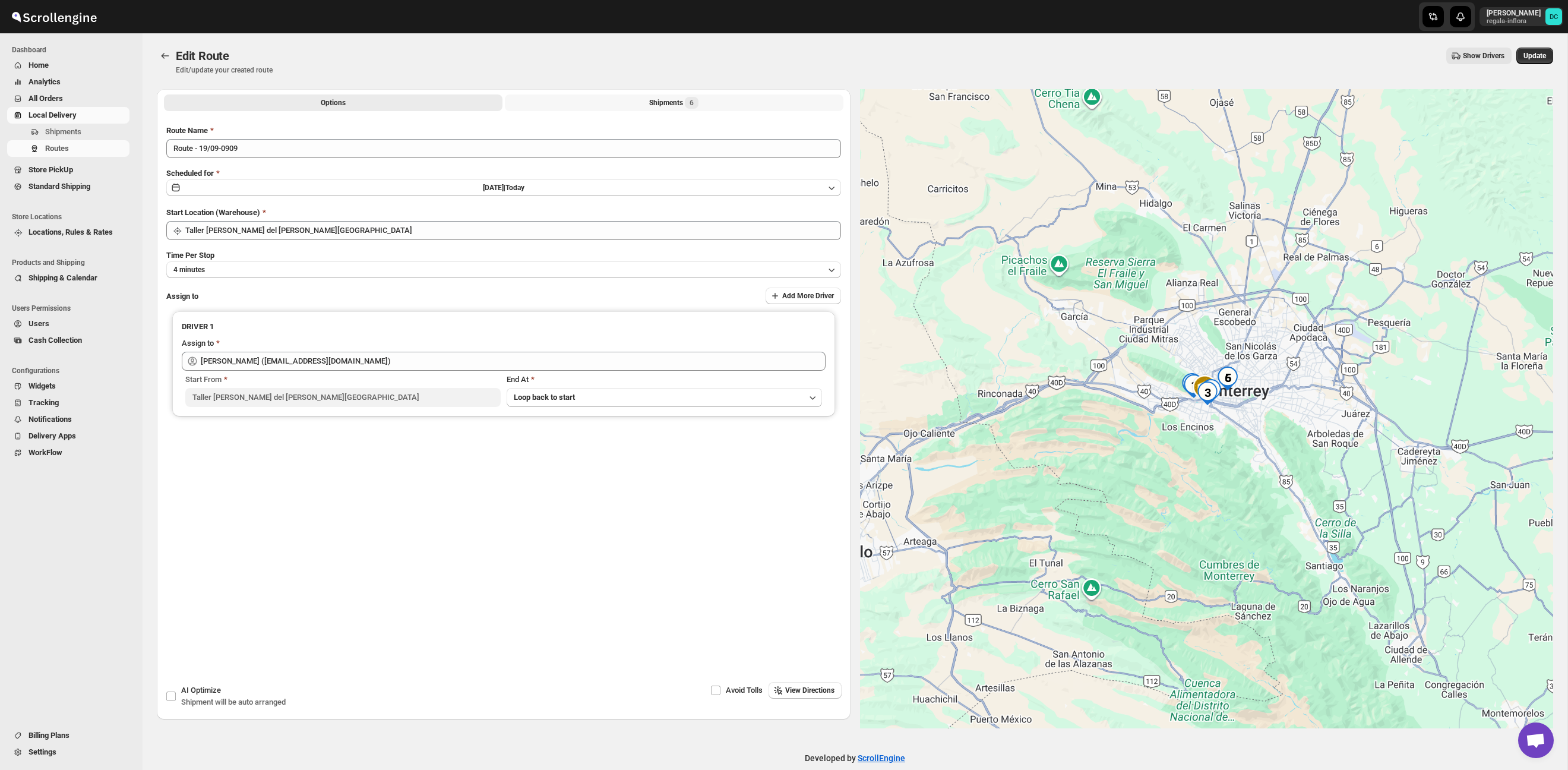
click at [667, 100] on div "Shipments 6" at bounding box center [674, 102] width 49 height 12
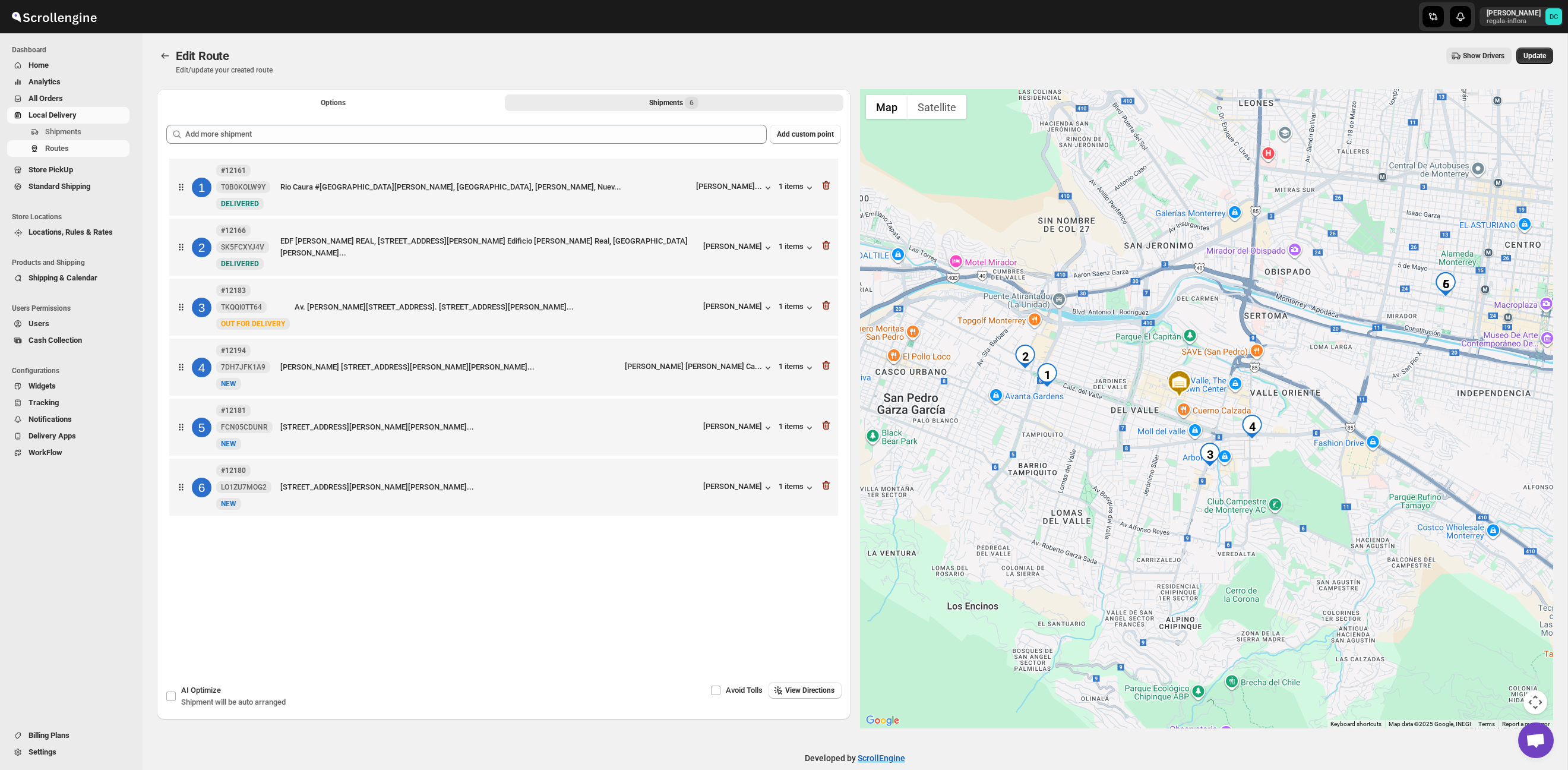
drag, startPoint x: 1293, startPoint y: 455, endPoint x: 1265, endPoint y: 445, distance: 29.7
click at [1269, 444] on div at bounding box center [1207, 409] width 694 height 639
